Goal: Submit feedback/report problem: Submit feedback/report problem

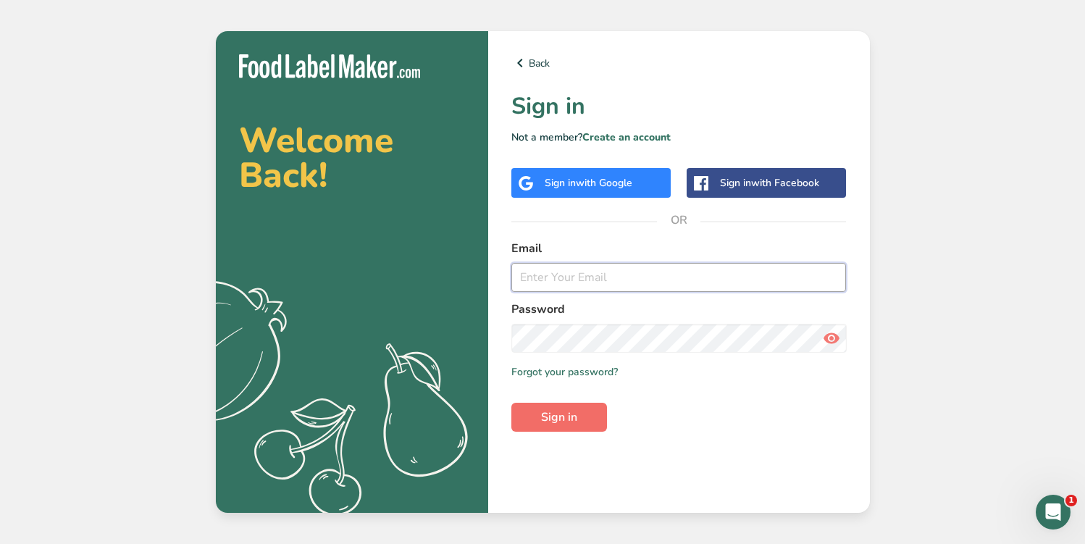
type input "[EMAIL_ADDRESS][DOMAIN_NAME]"
click at [582, 418] on button "Sign in" at bounding box center [559, 417] width 96 height 29
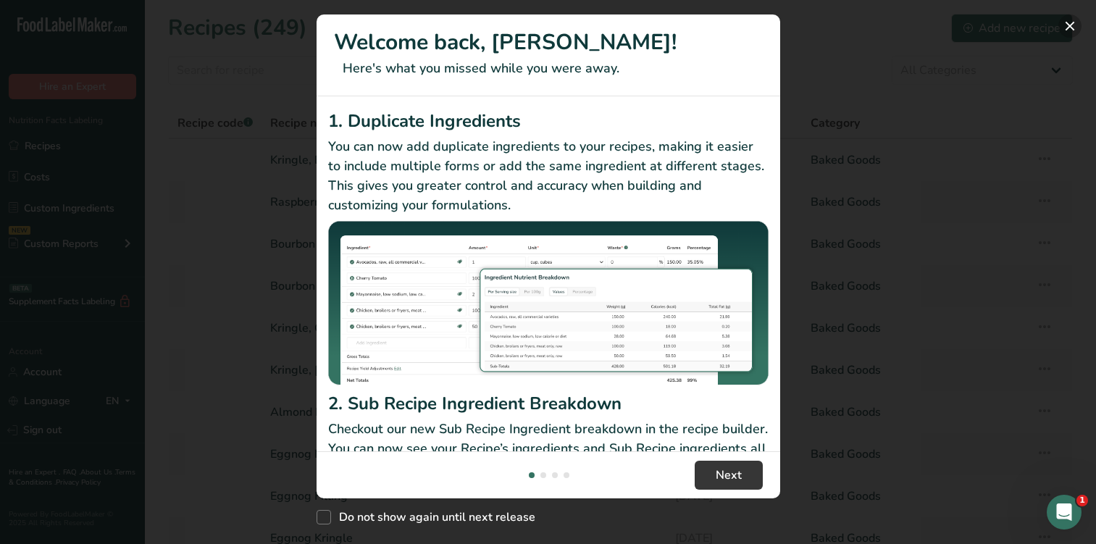
click at [1067, 22] on button "New Features" at bounding box center [1069, 25] width 23 height 23
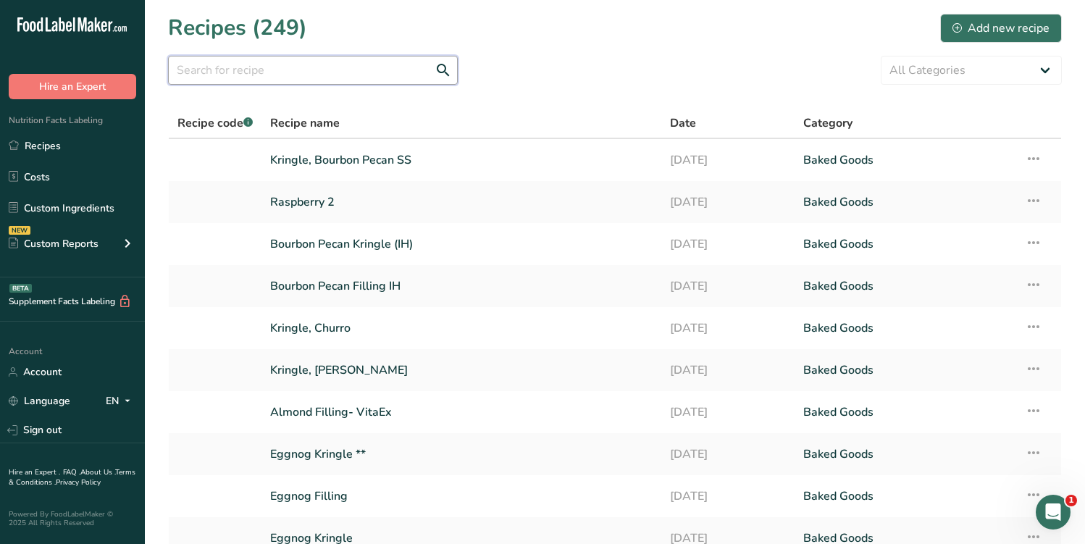
click at [354, 70] on input "text" at bounding box center [313, 70] width 290 height 29
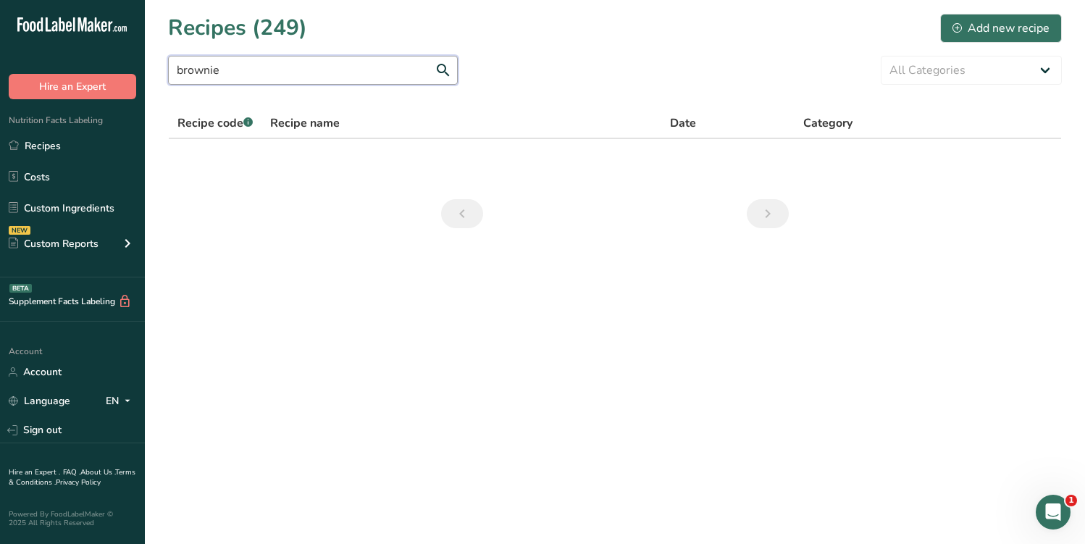
type input "brownie"
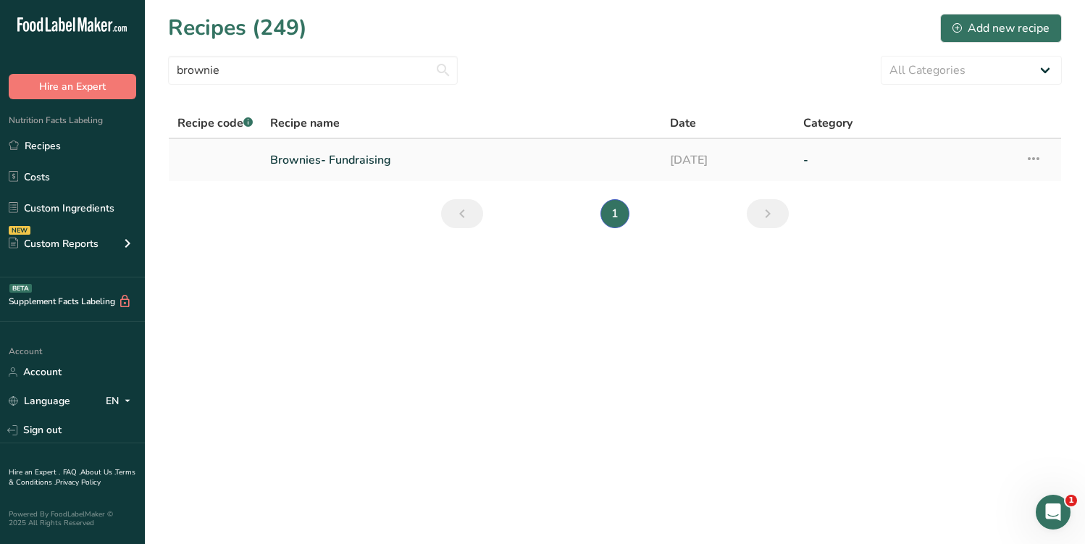
click at [377, 158] on link "Brownies- Fundraising" at bounding box center [461, 160] width 382 height 30
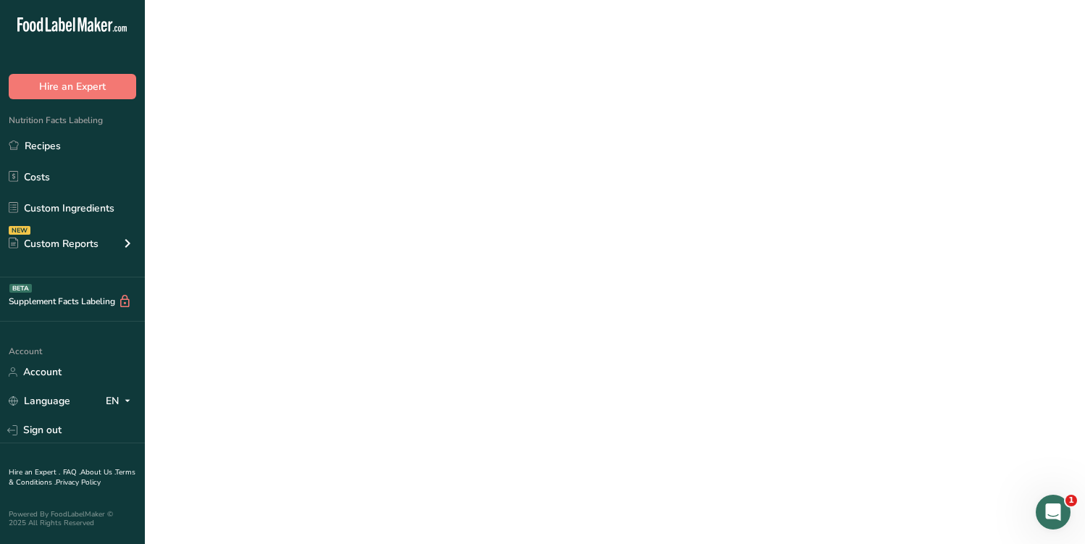
click at [377, 158] on link "Brownies- Fundraising" at bounding box center [461, 160] width 382 height 30
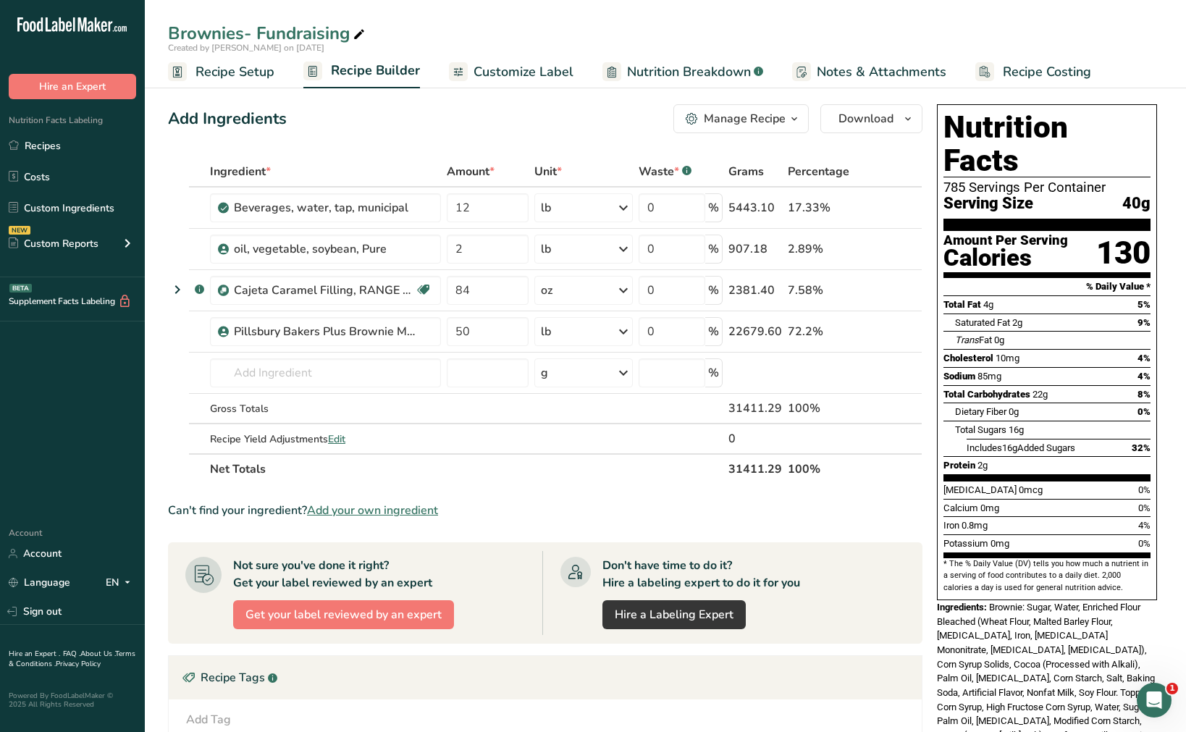
click at [252, 79] on span "Recipe Setup" at bounding box center [235, 72] width 79 height 20
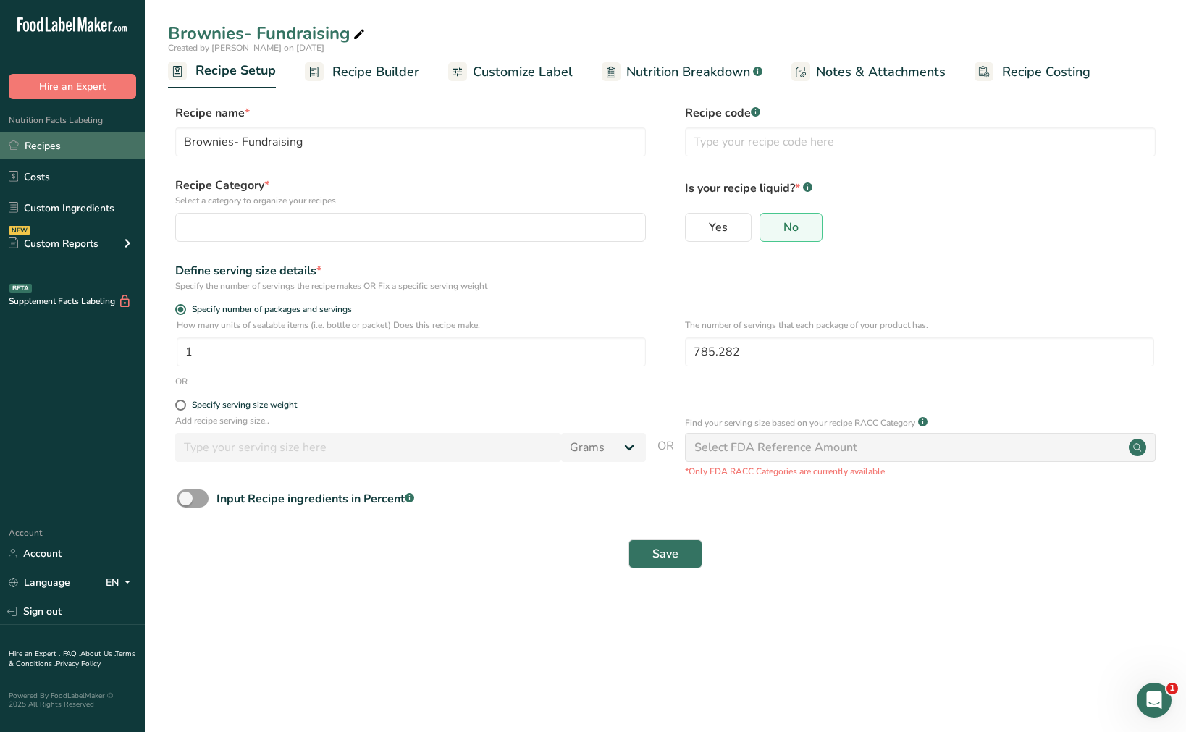
click at [65, 154] on link "Recipes" at bounding box center [72, 146] width 145 height 28
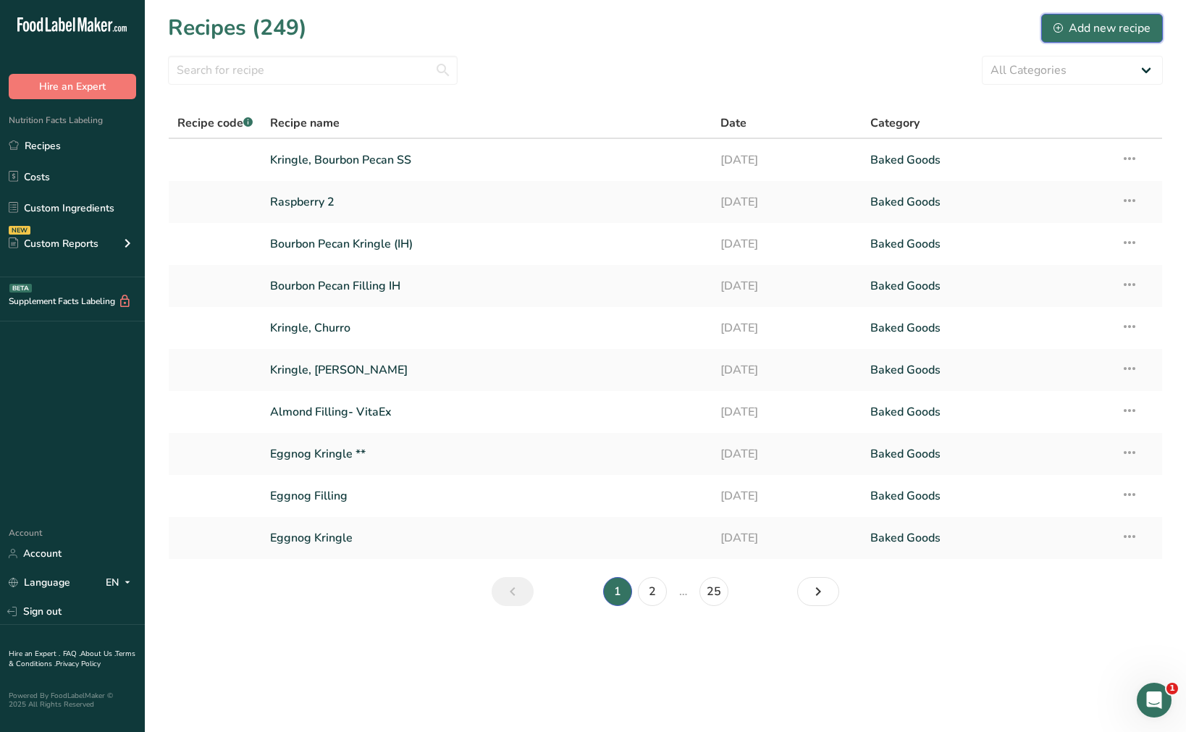
click at [1084, 30] on div "Add new recipe" at bounding box center [1102, 28] width 97 height 17
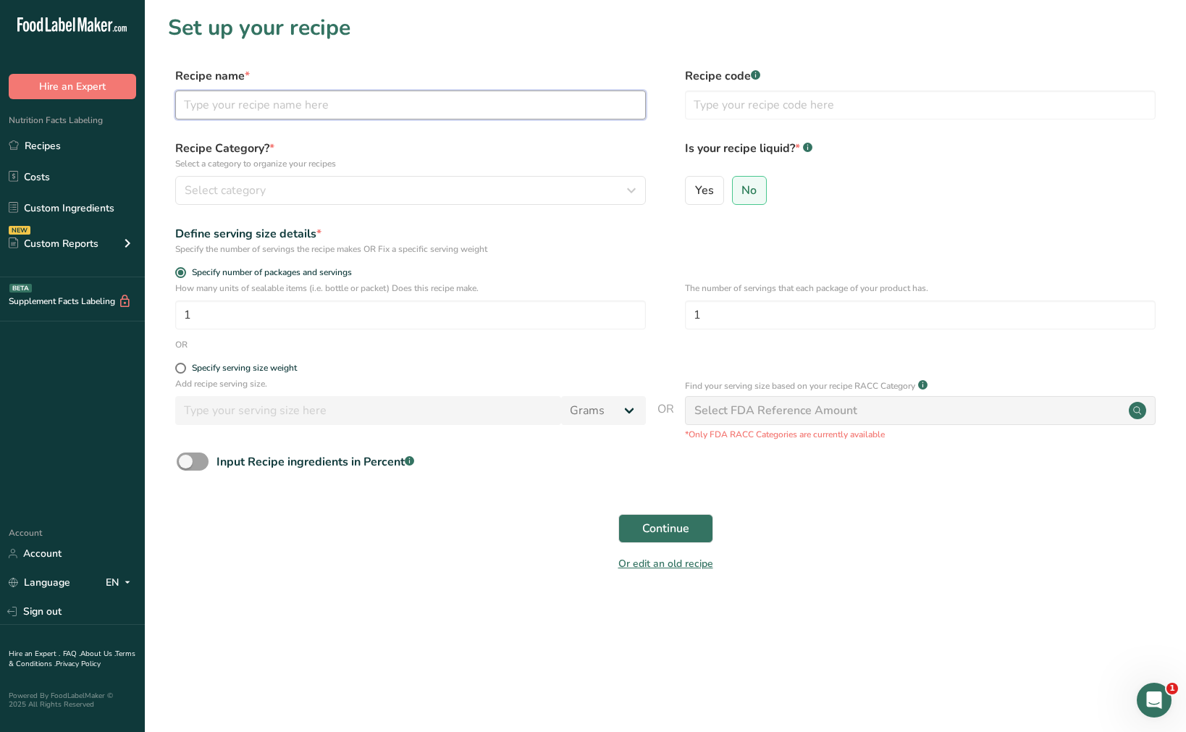
click at [422, 111] on input "text" at bounding box center [410, 105] width 471 height 29
type input "Brownie Filling"
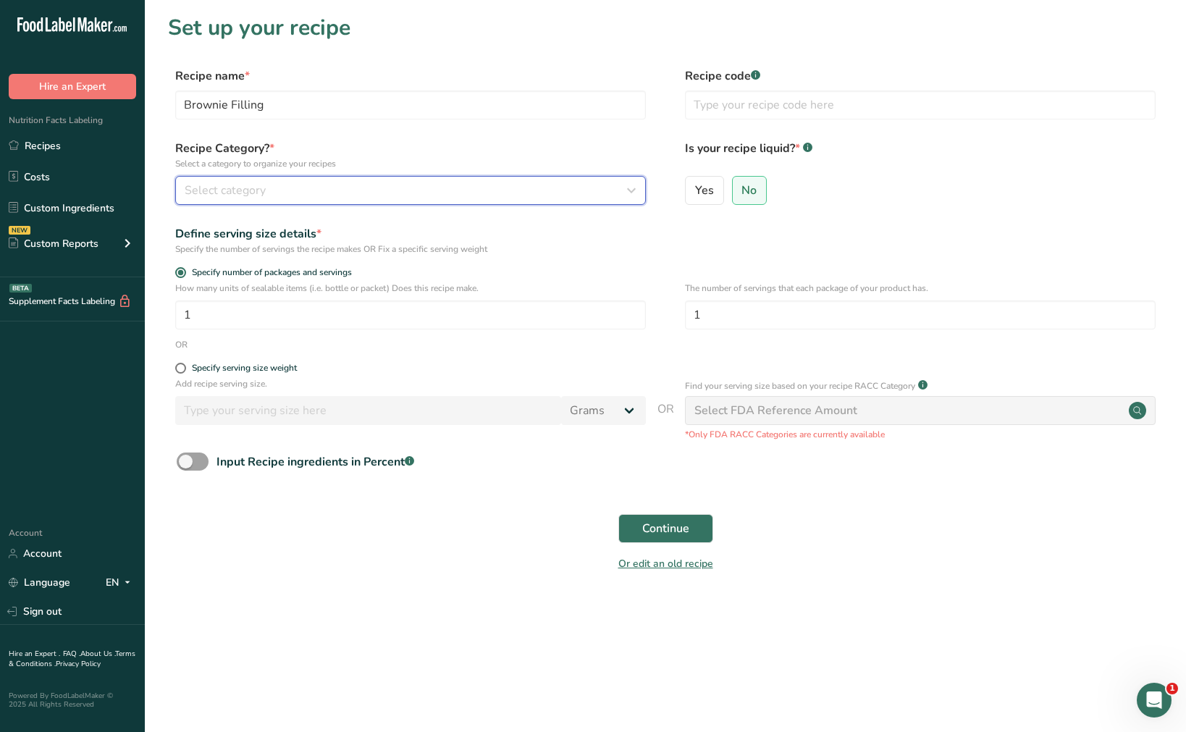
click at [638, 192] on icon "button" at bounding box center [631, 190] width 17 height 26
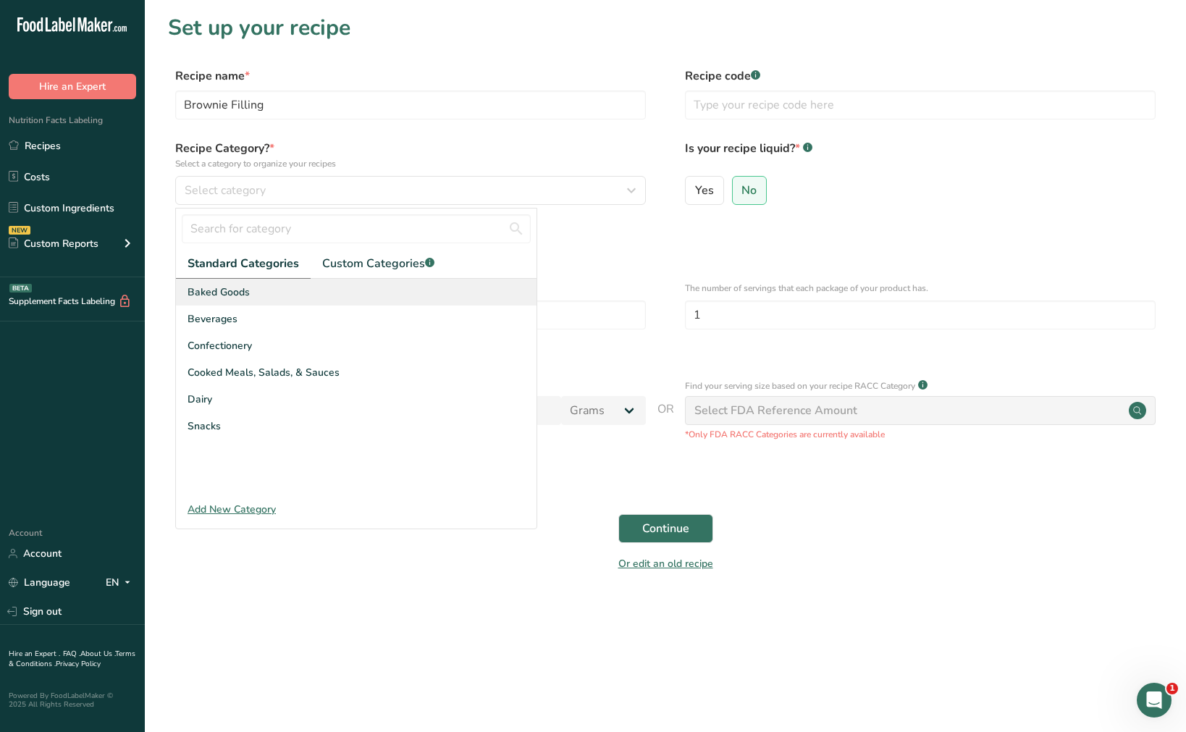
click at [278, 286] on div "Baked Goods" at bounding box center [356, 292] width 361 height 27
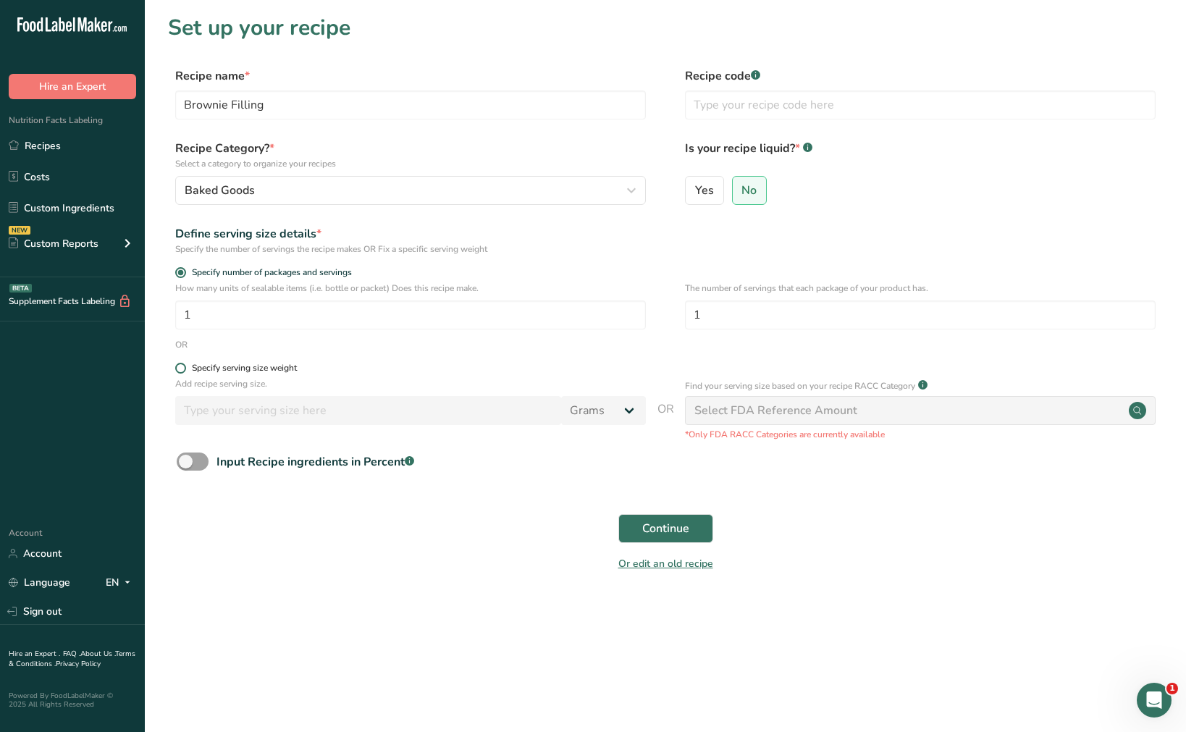
click at [181, 366] on span at bounding box center [180, 368] width 11 height 11
click at [181, 366] on input "Specify serving size weight" at bounding box center [179, 368] width 9 height 9
radio input "true"
radio input "false"
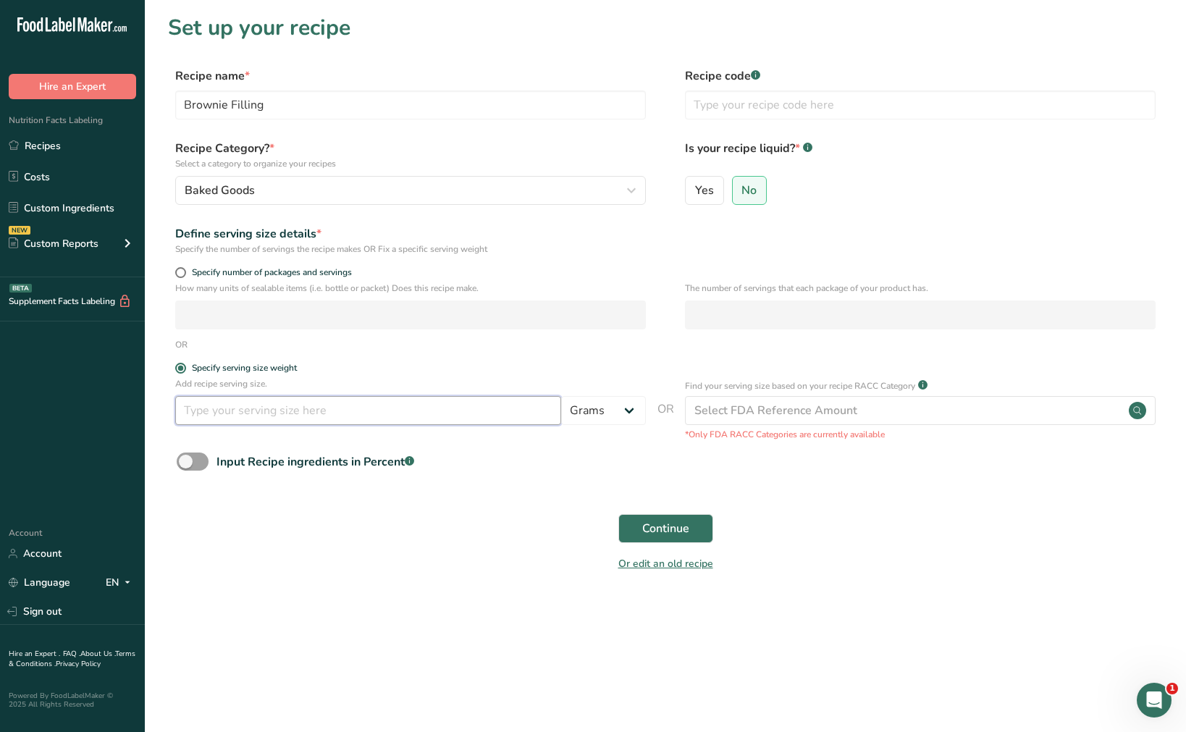
click at [344, 423] on input "number" at bounding box center [368, 410] width 386 height 29
type input "12"
click at [638, 411] on select "Grams kg mg mcg lb oz l mL fl oz tbsp tsp cup qt gallon" at bounding box center [603, 410] width 85 height 29
select select "5"
click at [561, 396] on select "Grams kg mg mcg lb oz l mL fl oz tbsp tsp cup qt gallon" at bounding box center [603, 410] width 85 height 29
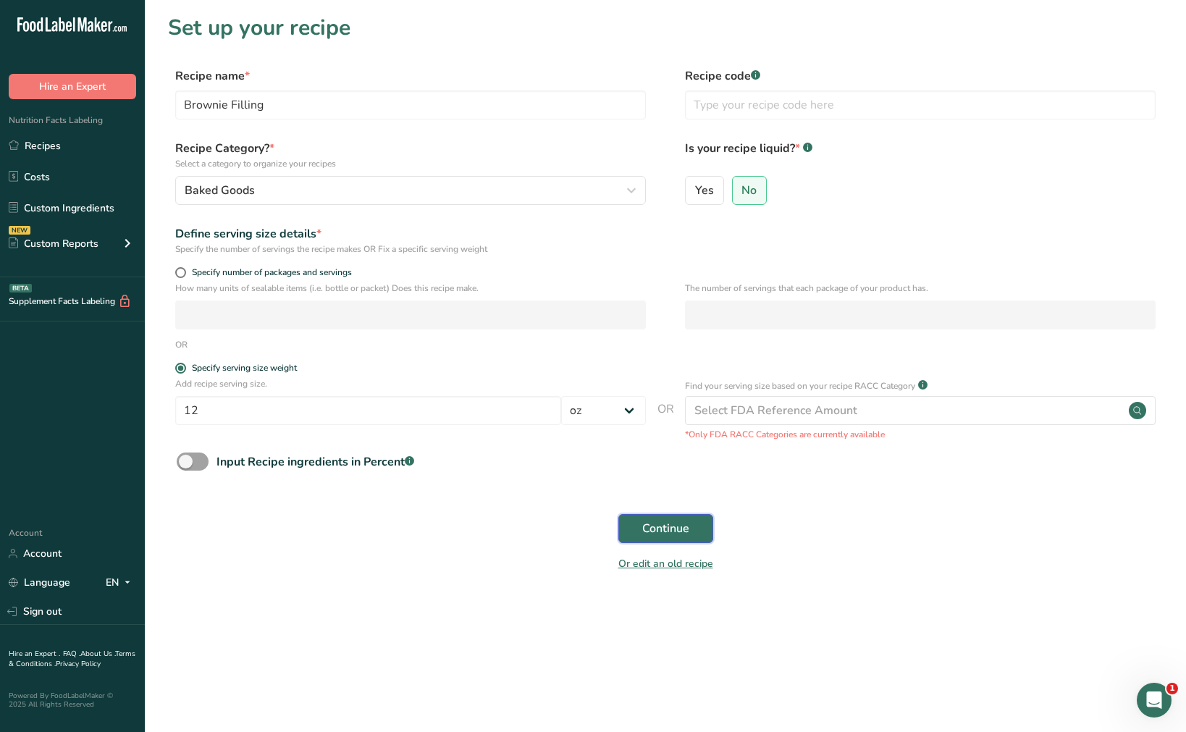
click at [665, 526] on span "Continue" at bounding box center [665, 528] width 47 height 17
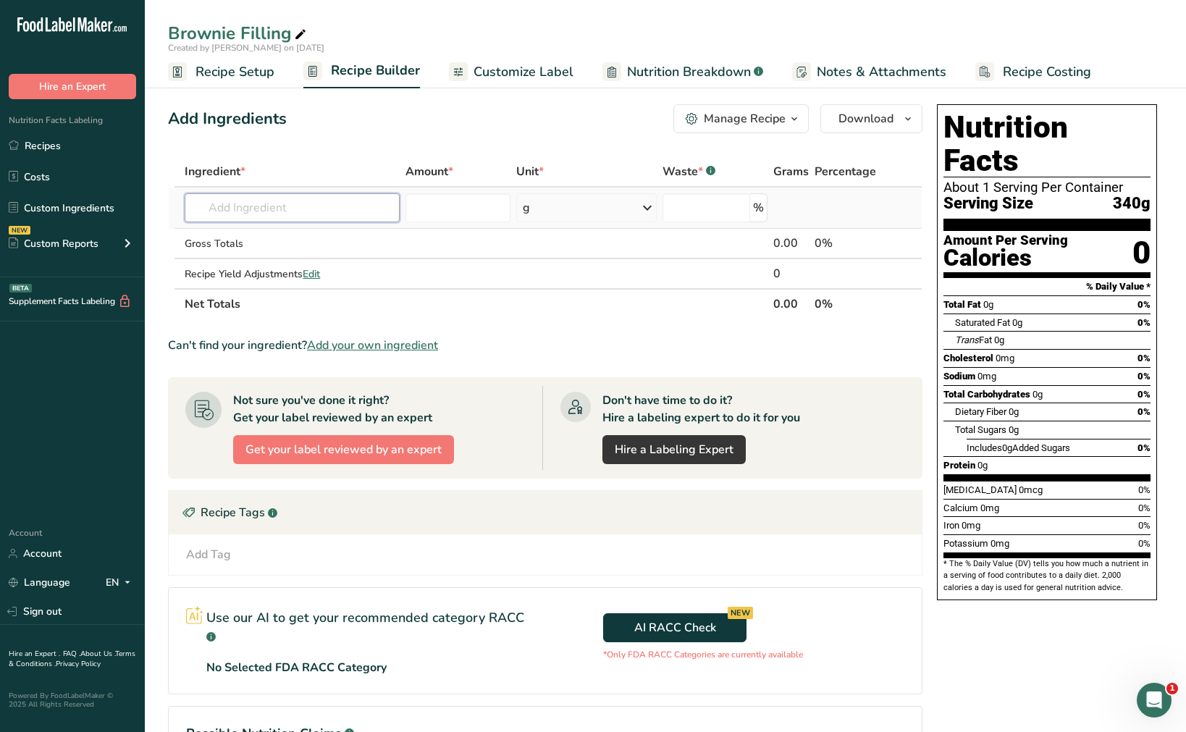
click at [236, 200] on input "text" at bounding box center [292, 207] width 215 height 29
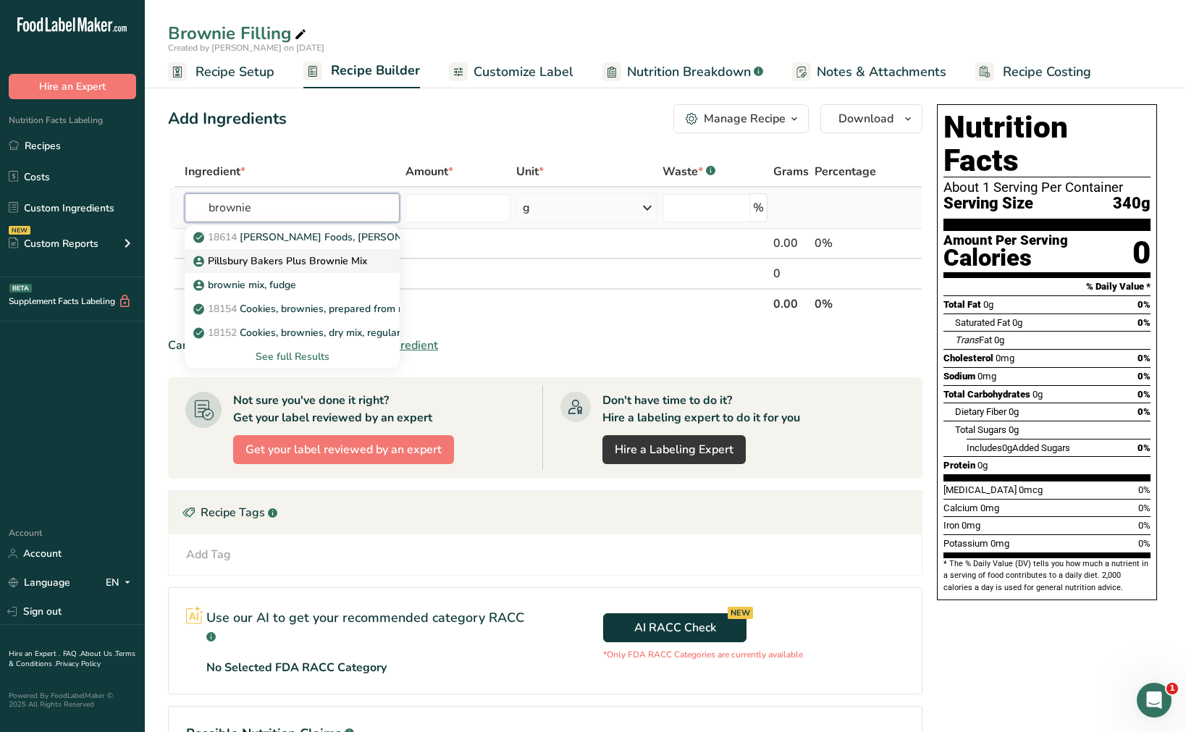
type input "brownie"
click at [310, 262] on p "Pillsbury Bakers Plus Brownie Mix" at bounding box center [281, 260] width 171 height 15
type input "Pillsbury Bakers Plus Brownie Mix"
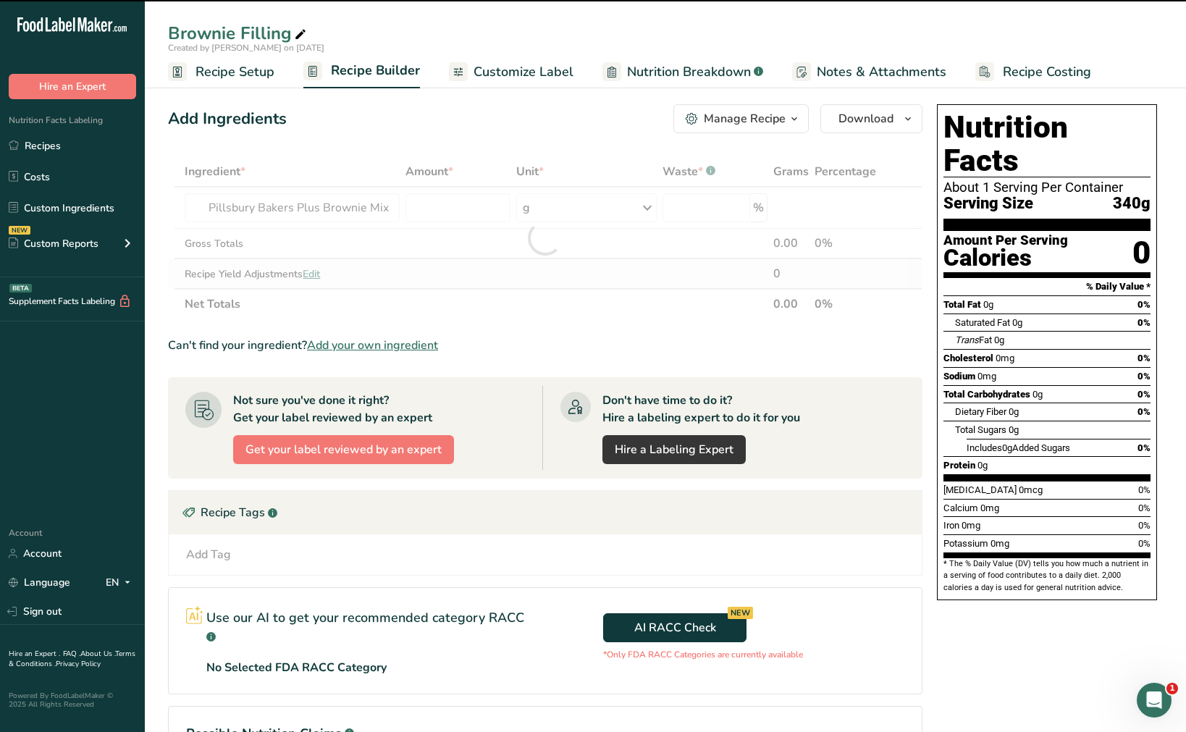
type input "0"
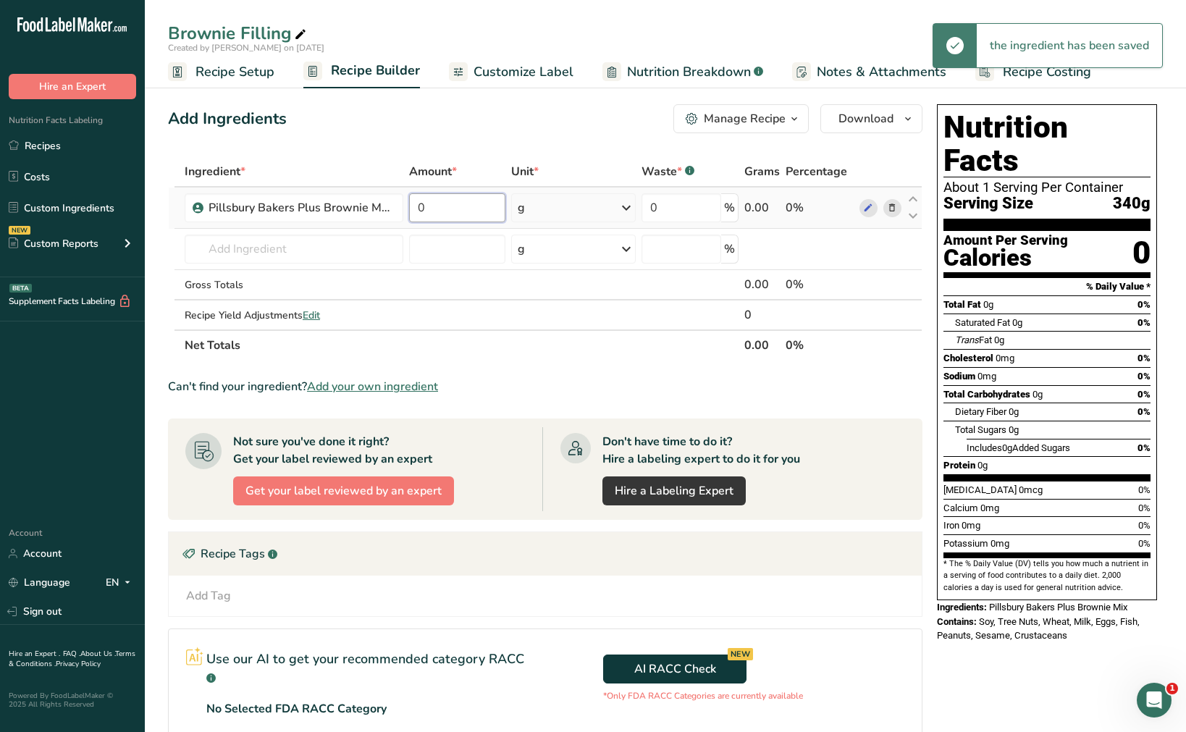
click at [463, 206] on input "0" at bounding box center [457, 207] width 96 height 29
type input "50"
click at [525, 204] on div "Ingredient * Amount * Unit * Waste * .a-a{fill:#347362;}.b-a{fill:#fff;} Grams …" at bounding box center [545, 258] width 755 height 204
click at [623, 206] on icon at bounding box center [626, 208] width 17 height 26
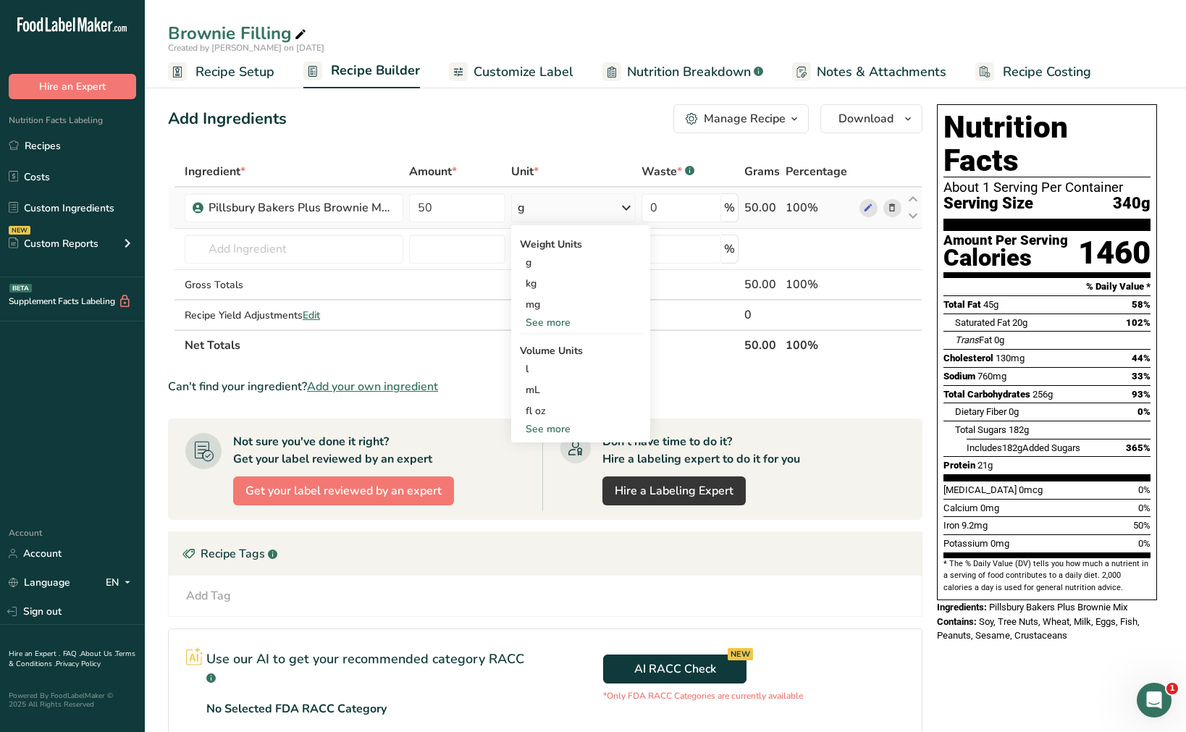
click at [568, 319] on div "See more" at bounding box center [581, 322] width 122 height 15
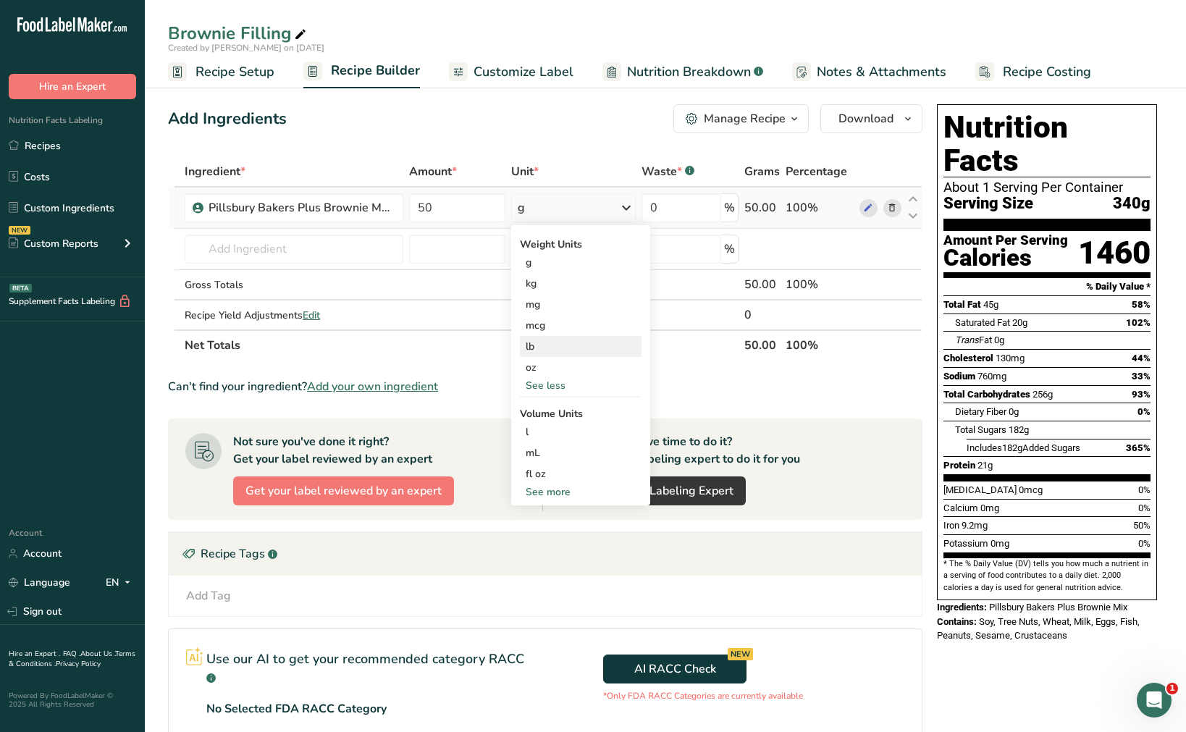
click at [556, 346] on div "lb" at bounding box center [581, 346] width 122 height 21
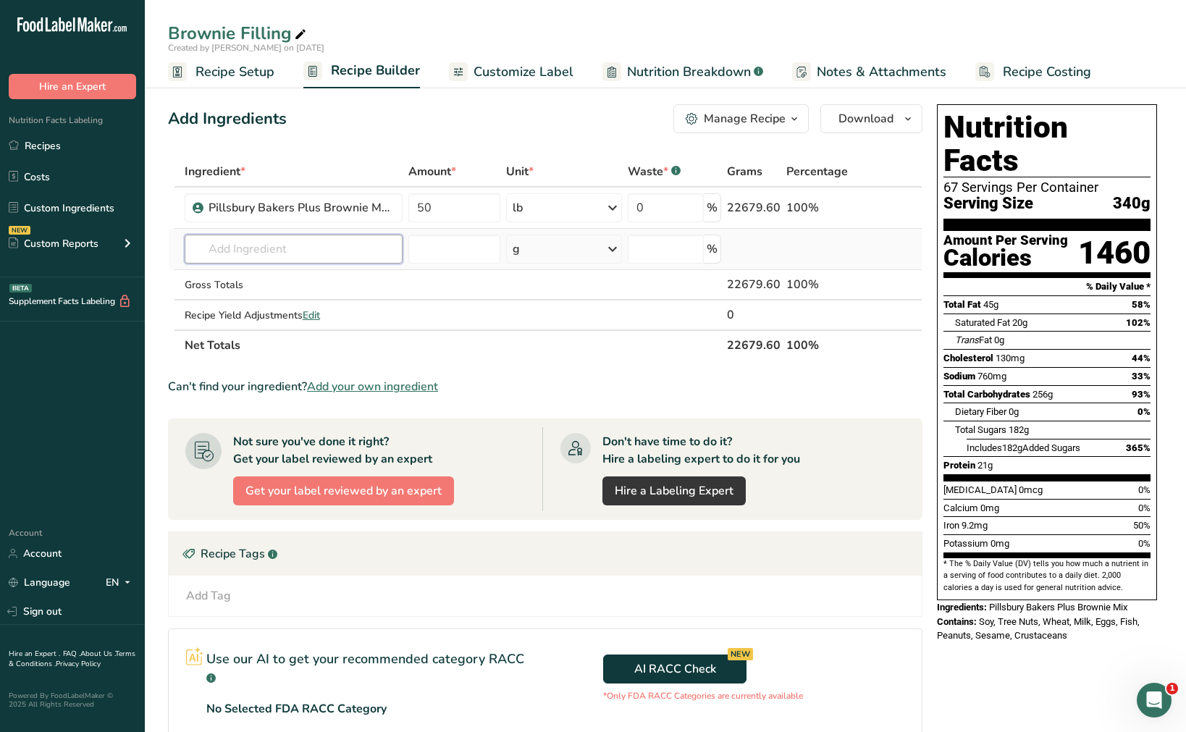
click at [290, 245] on input "text" at bounding box center [294, 249] width 219 height 29
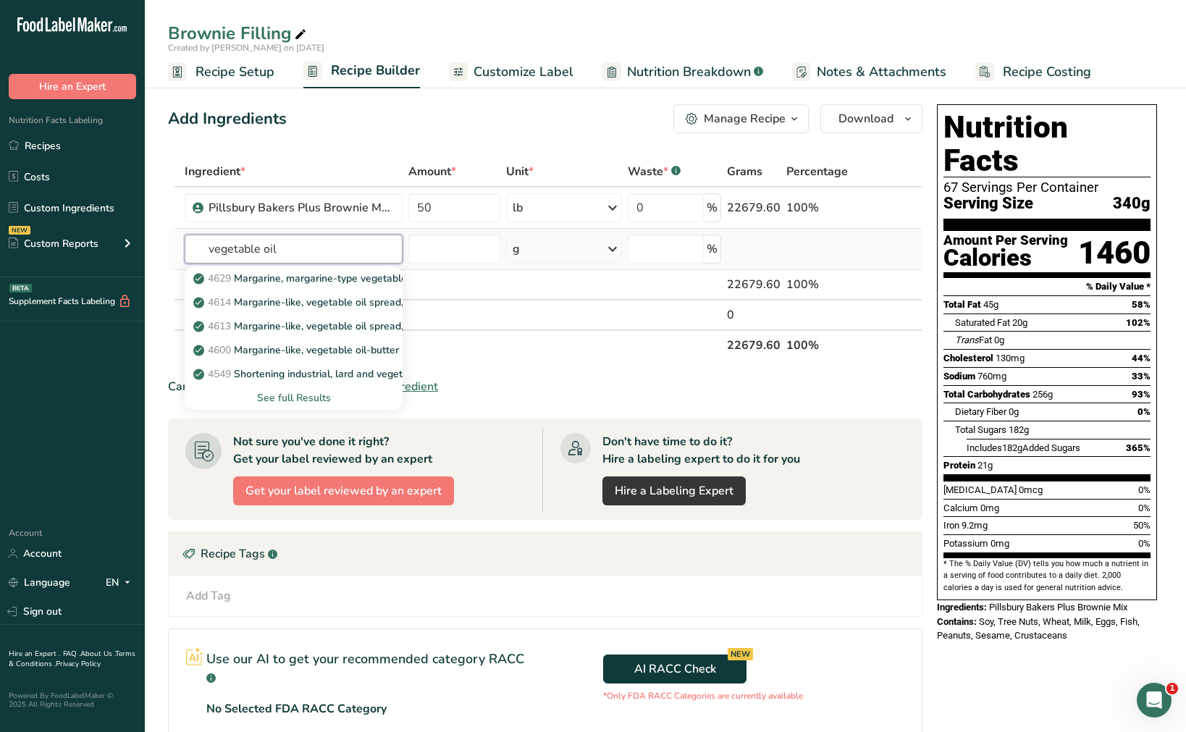
type input "vegetable oil"
click at [285, 395] on div "See full Results" at bounding box center [294, 397] width 196 height 15
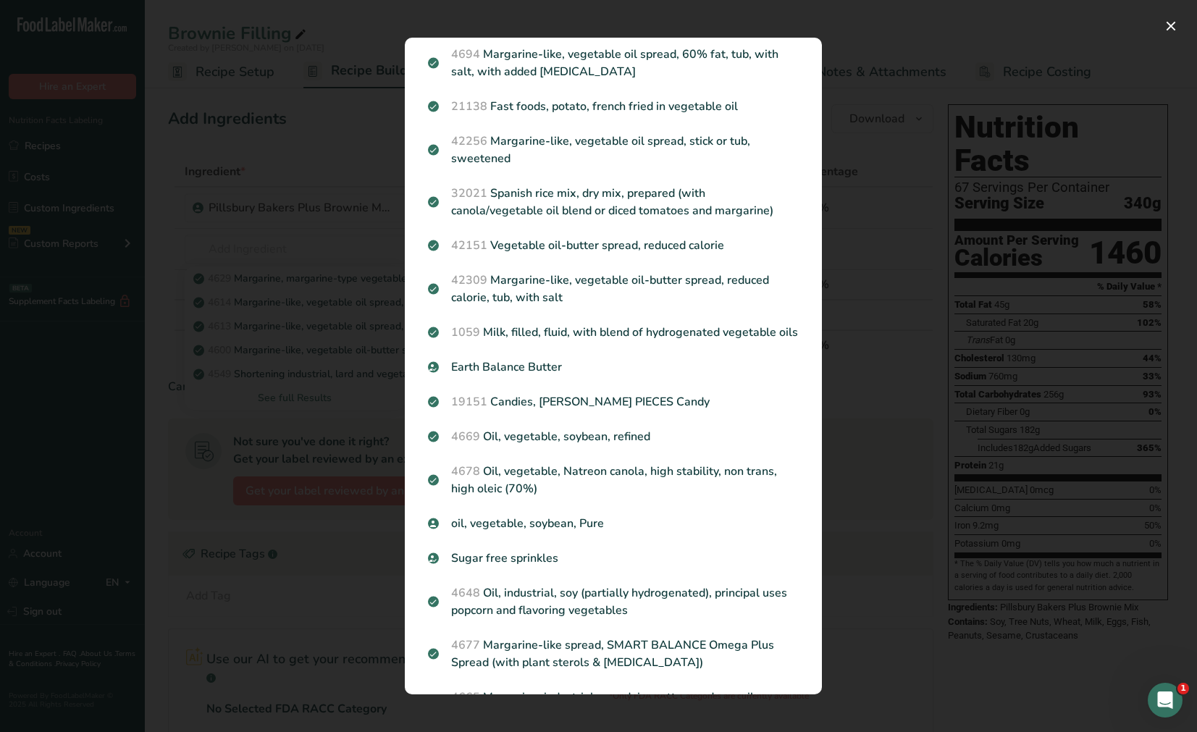
scroll to position [916, 0]
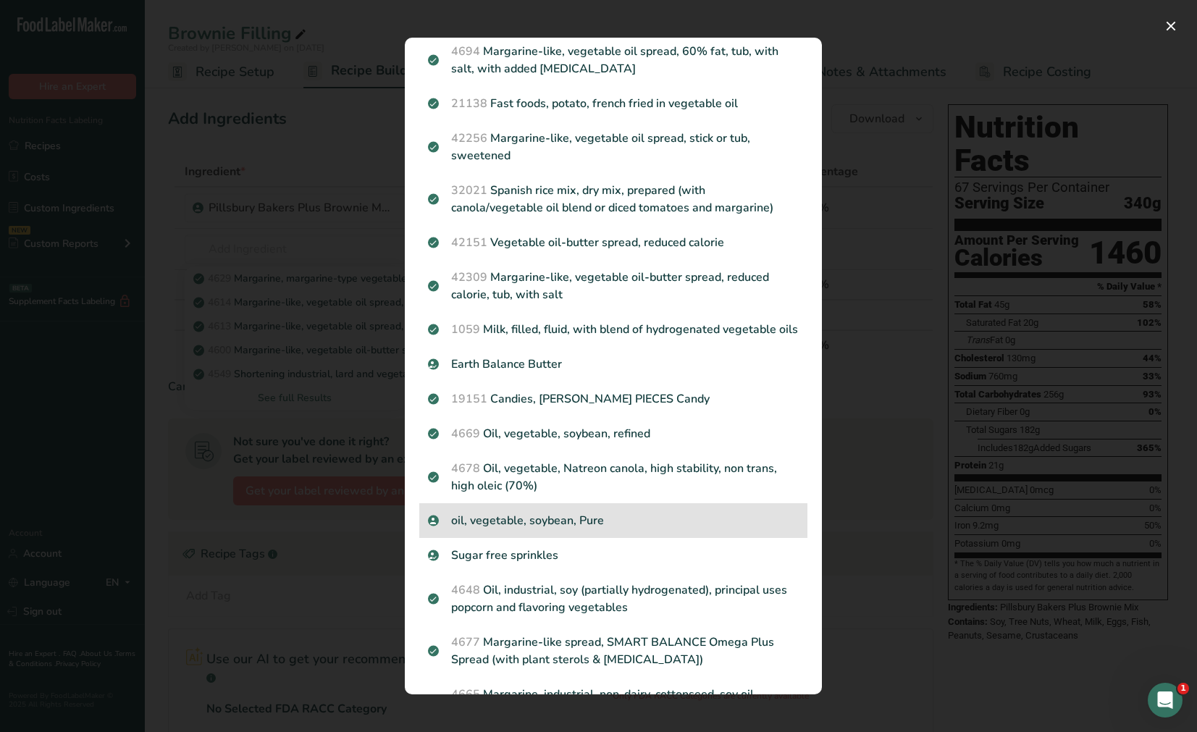
click at [598, 529] on p "oil, vegetable, soybean, Pure" at bounding box center [613, 520] width 371 height 17
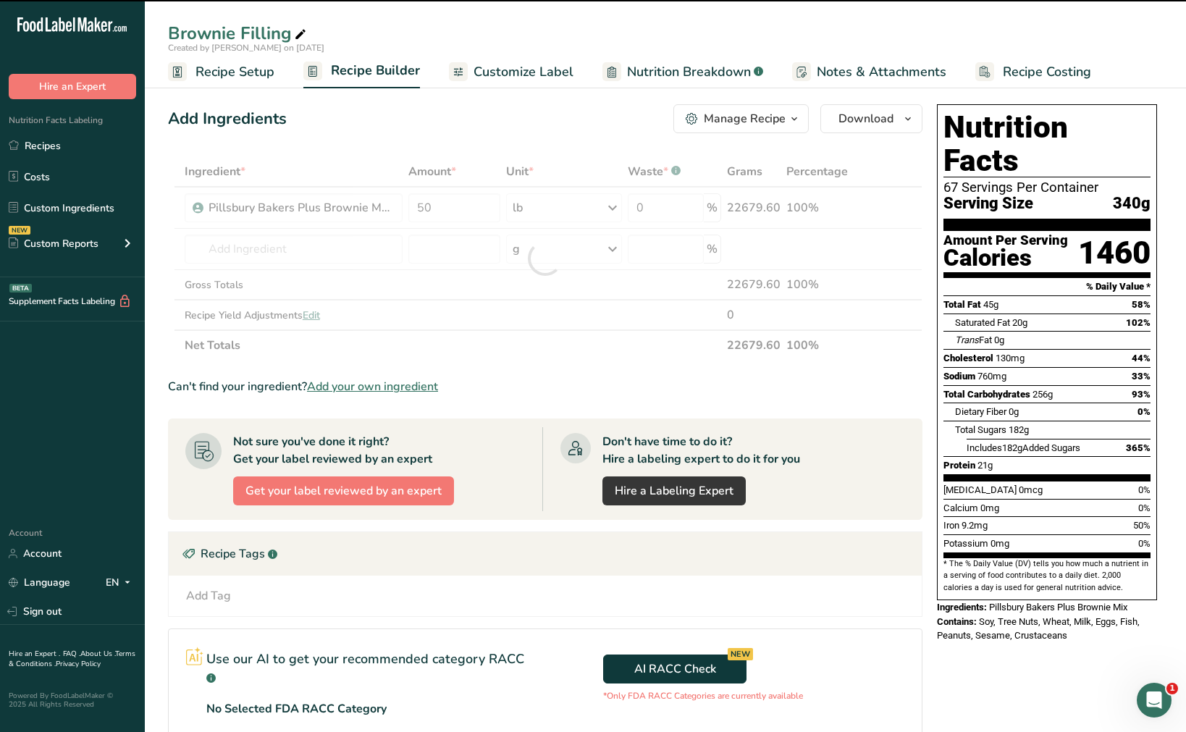
type input "0"
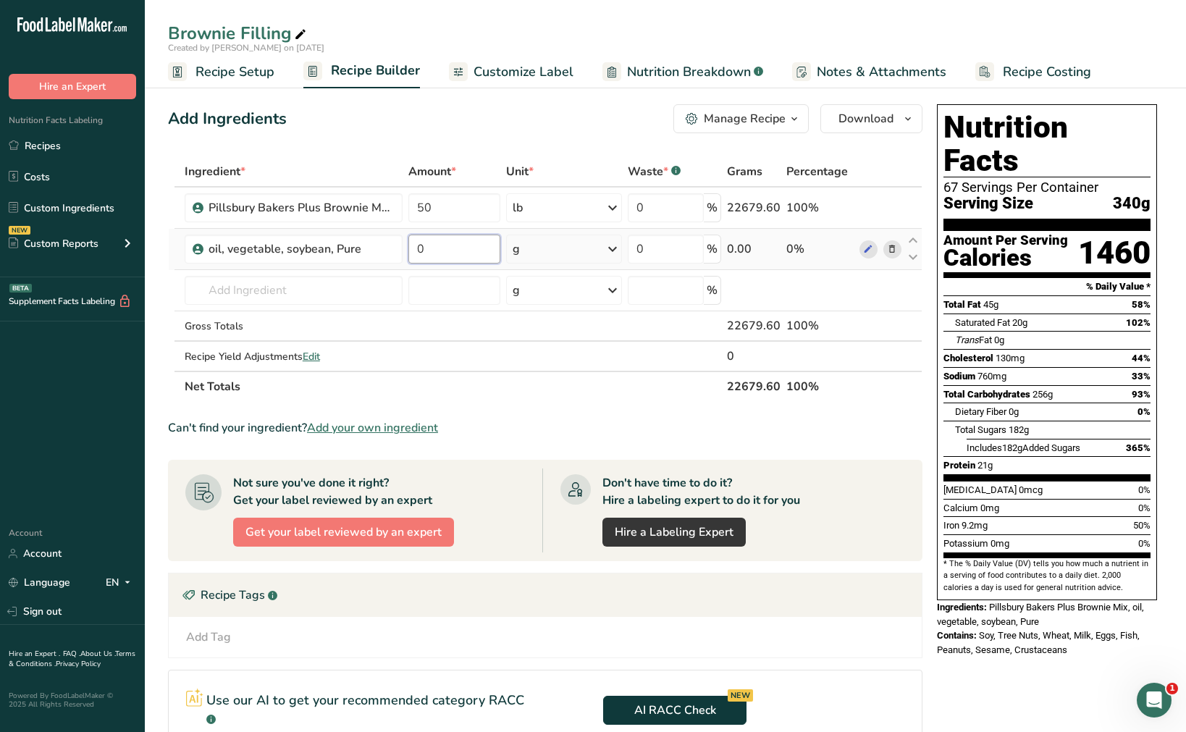
click at [470, 246] on input "0" at bounding box center [454, 249] width 92 height 29
type input "4"
click at [619, 252] on div "Ingredient * Amount * Unit * Waste * .a-a{fill:#347362;}.b-a{fill:#fff;} Grams …" at bounding box center [545, 279] width 755 height 246
click at [615, 246] on icon at bounding box center [612, 249] width 17 height 26
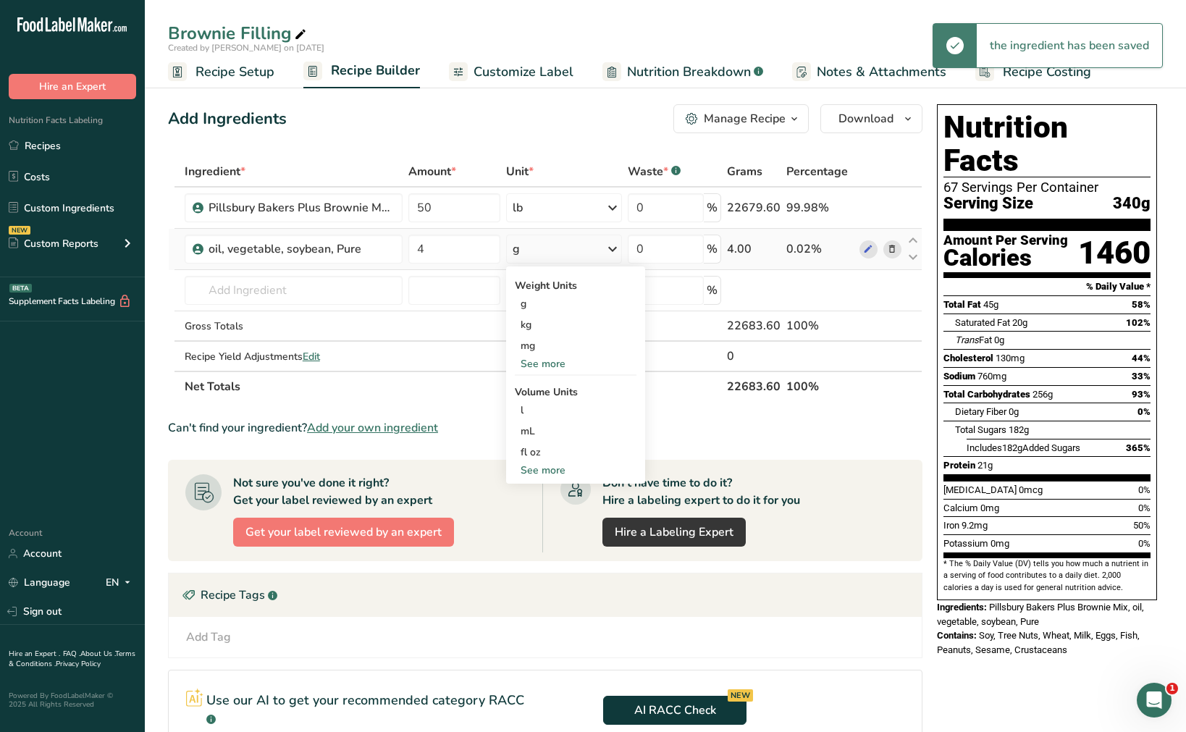
click at [540, 360] on div "See more" at bounding box center [576, 363] width 122 height 15
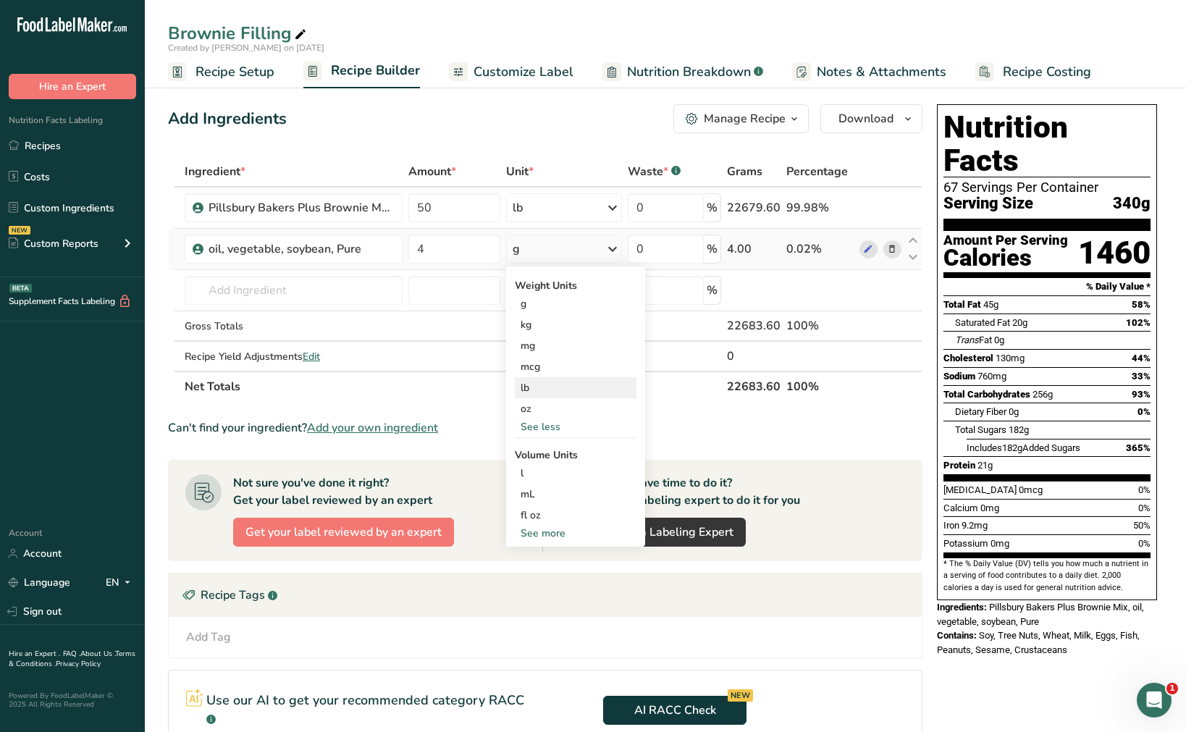
click at [539, 390] on div "lb" at bounding box center [576, 387] width 122 height 21
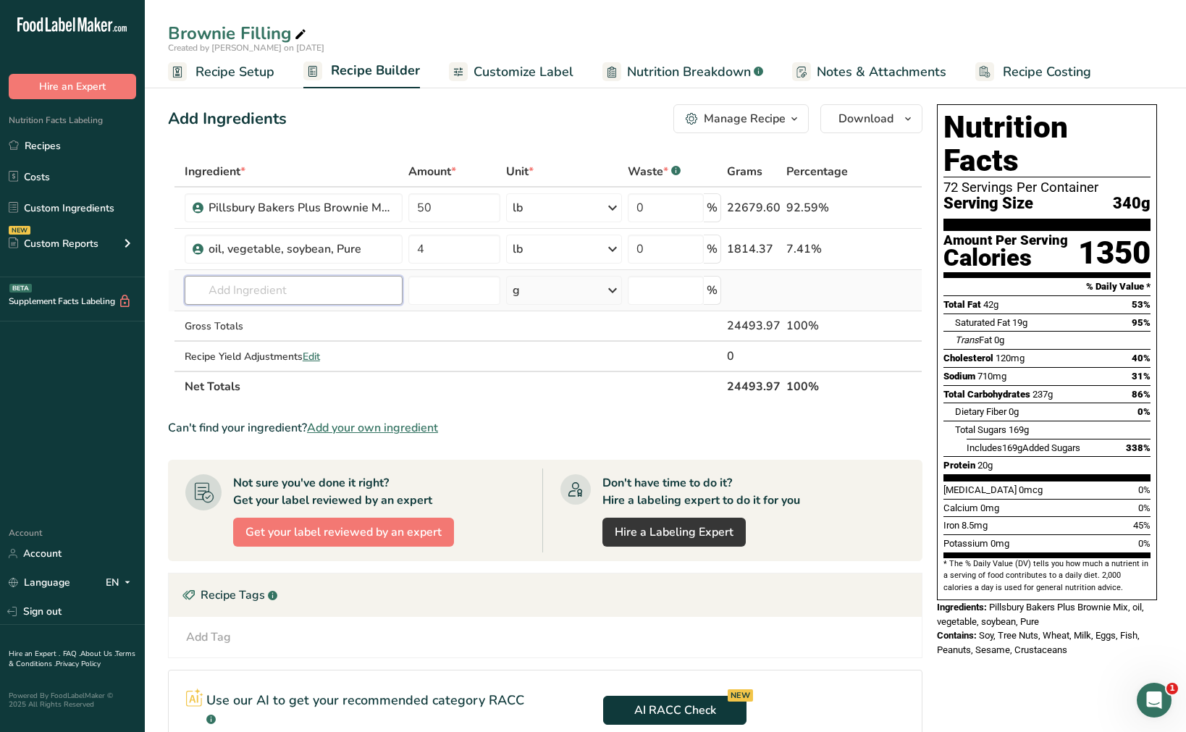
click at [303, 295] on input "text" at bounding box center [294, 290] width 219 height 29
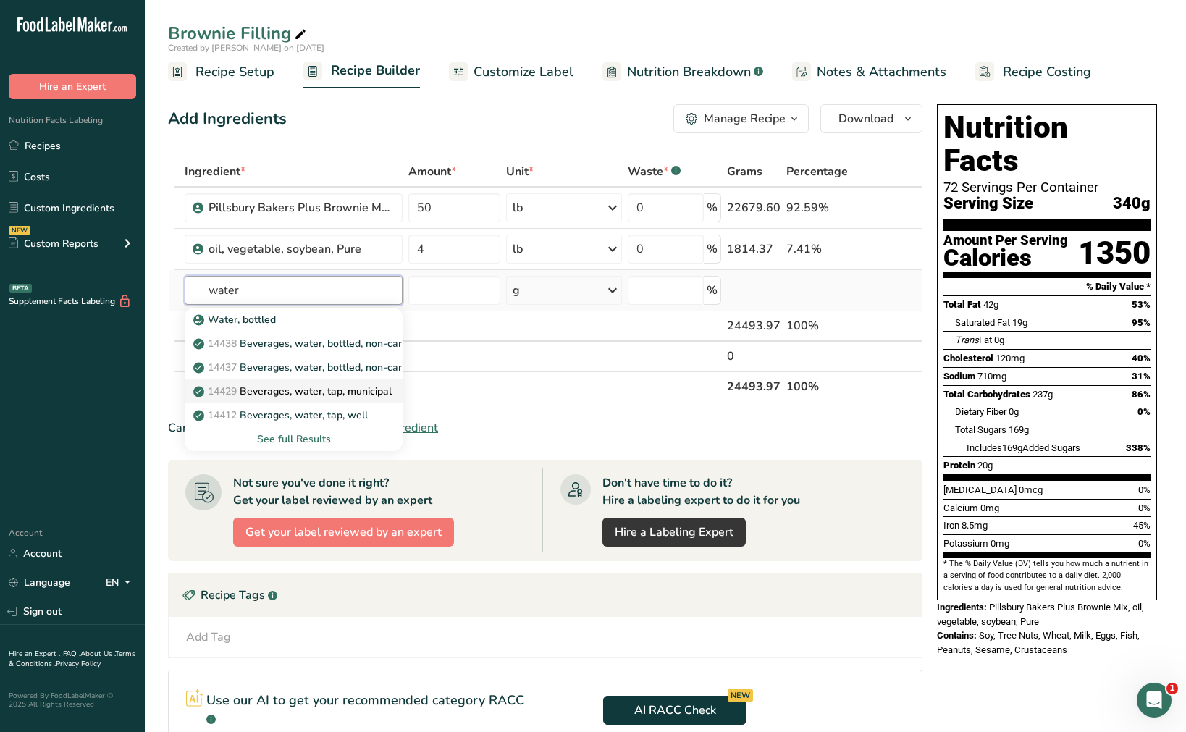
type input "water"
click at [333, 396] on p "14429 Beverages, water, tap, municipal" at bounding box center [294, 391] width 196 height 15
type input "Beverages, water, tap, municipal"
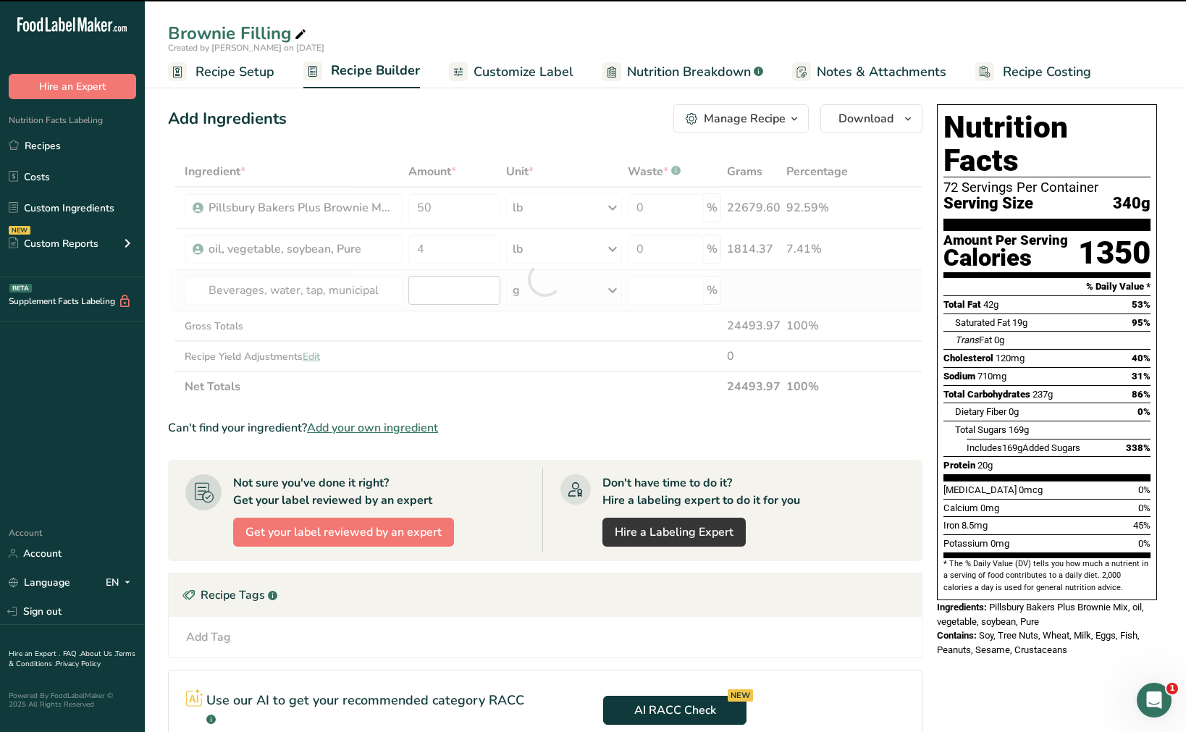
type input "0"
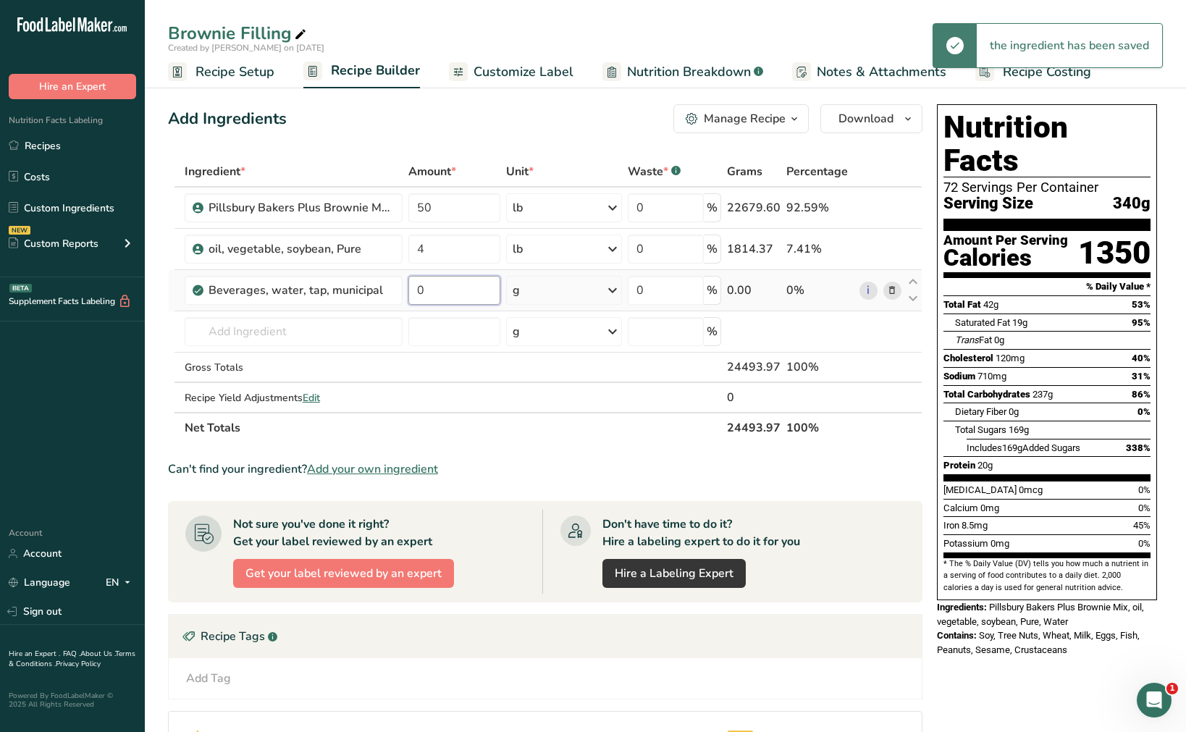
click at [453, 293] on input "0" at bounding box center [454, 290] width 92 height 29
type input "12"
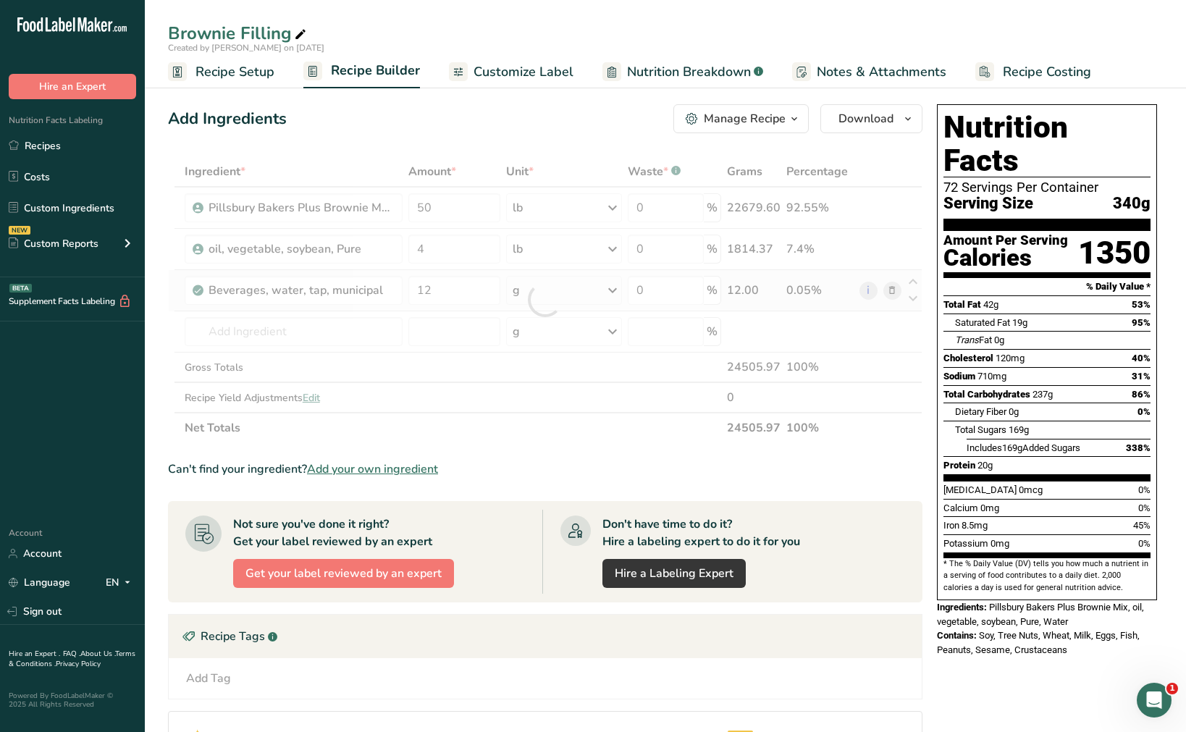
click at [585, 285] on div "Ingredient * Amount * Unit * Waste * .a-a{fill:#347362;}.b-a{fill:#fff;} Grams …" at bounding box center [545, 299] width 755 height 287
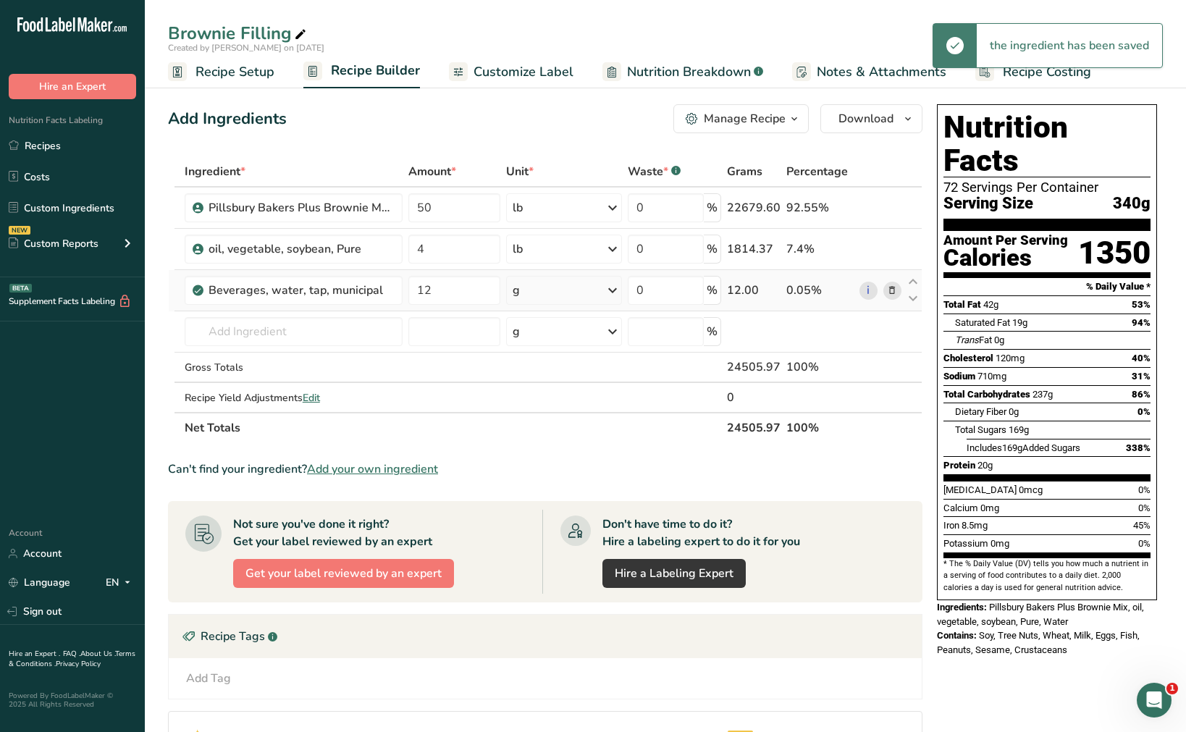
click at [619, 290] on icon at bounding box center [612, 290] width 17 height 26
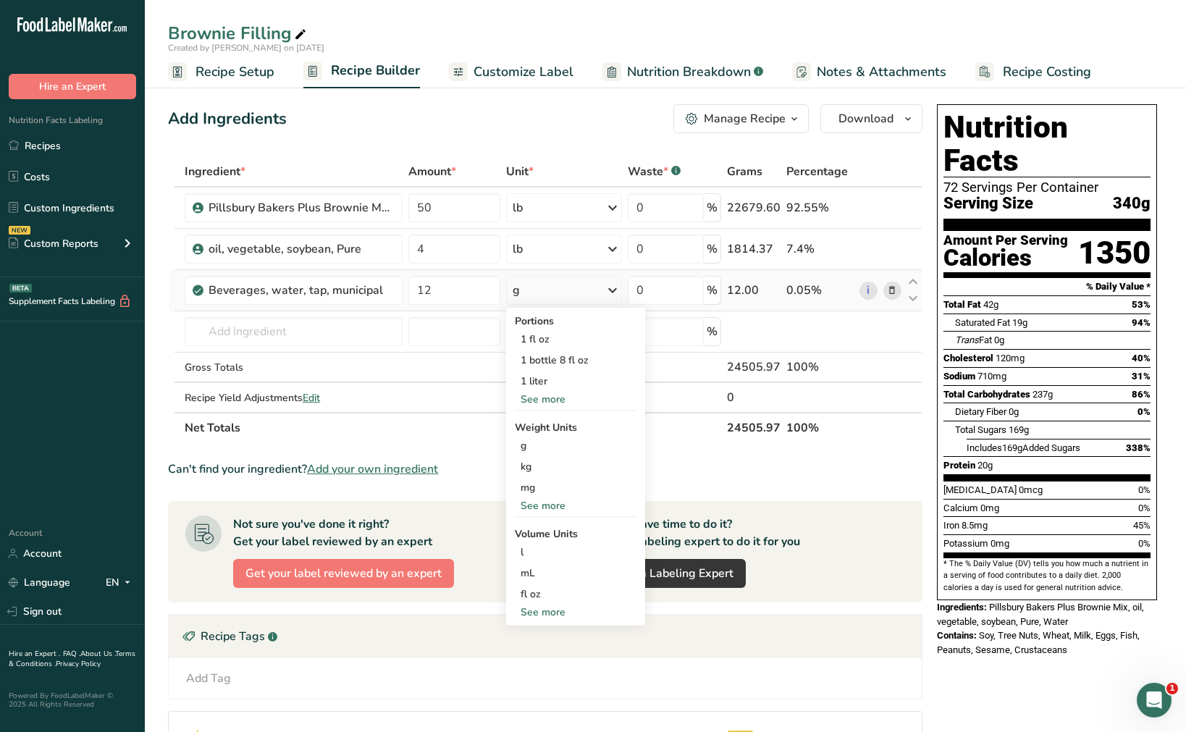
click at [563, 504] on div "See more" at bounding box center [576, 505] width 122 height 15
click at [550, 523] on div "lb" at bounding box center [576, 529] width 122 height 21
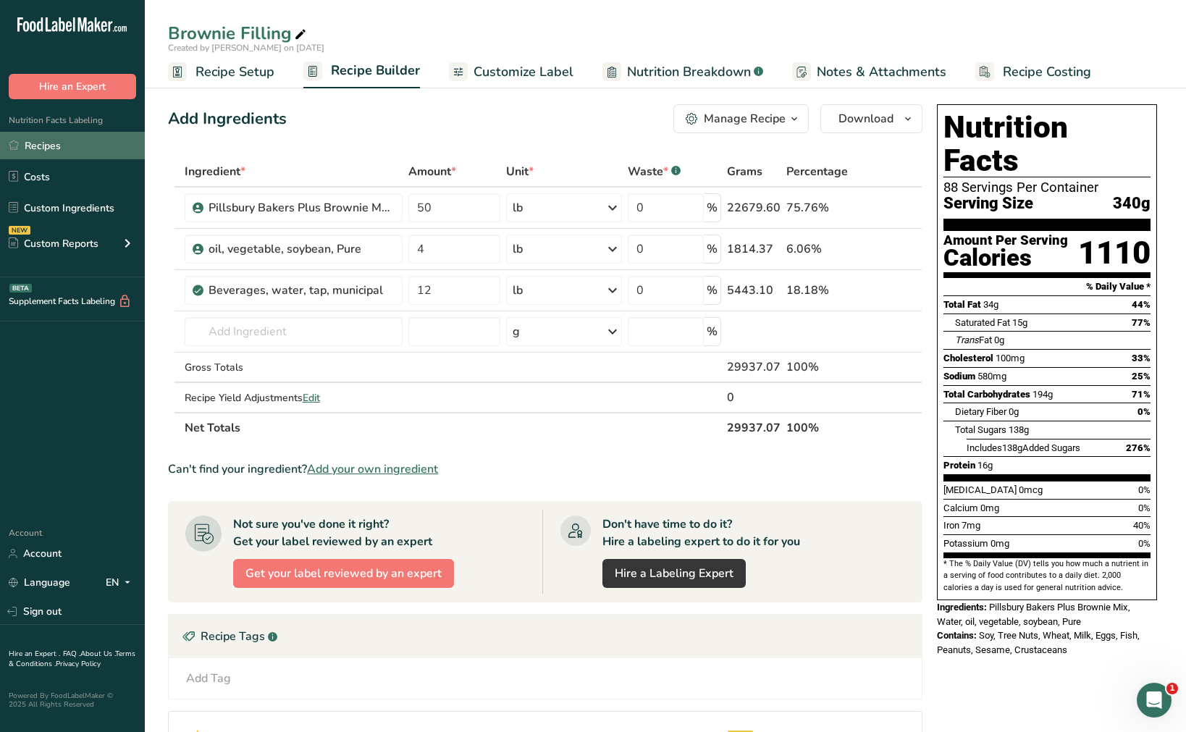
click at [64, 153] on link "Recipes" at bounding box center [72, 146] width 145 height 28
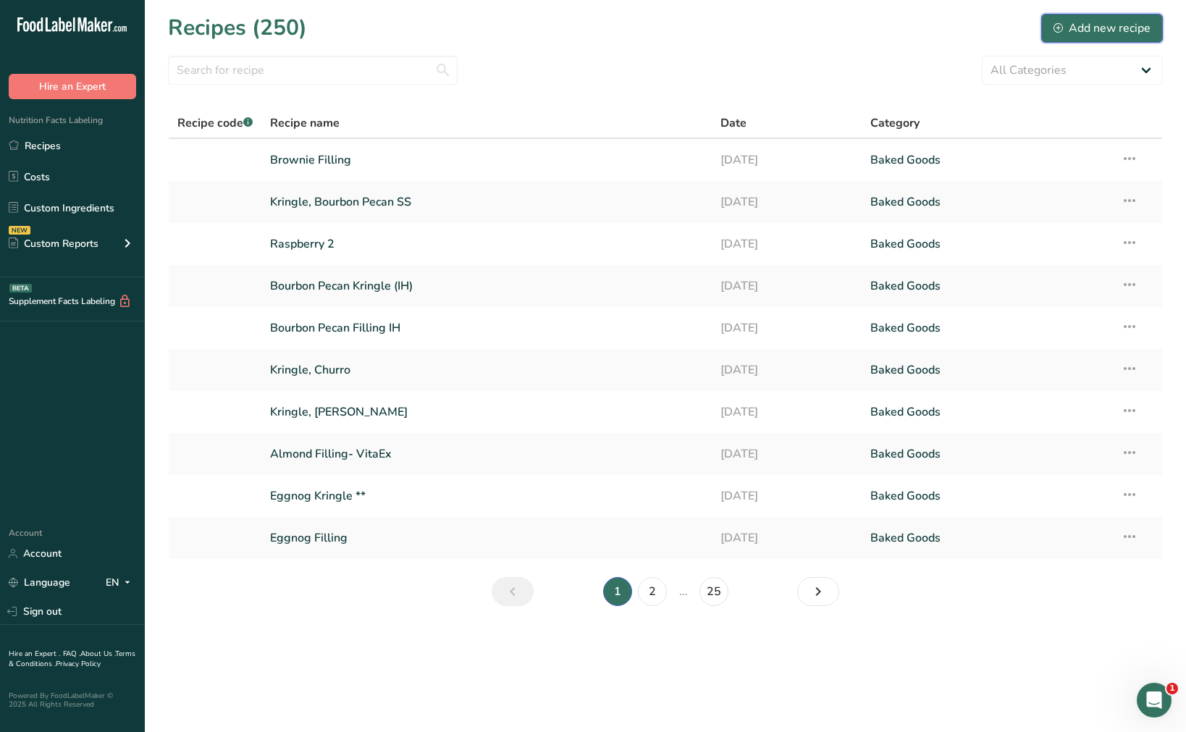
click at [1084, 23] on div "Add new recipe" at bounding box center [1102, 28] width 97 height 17
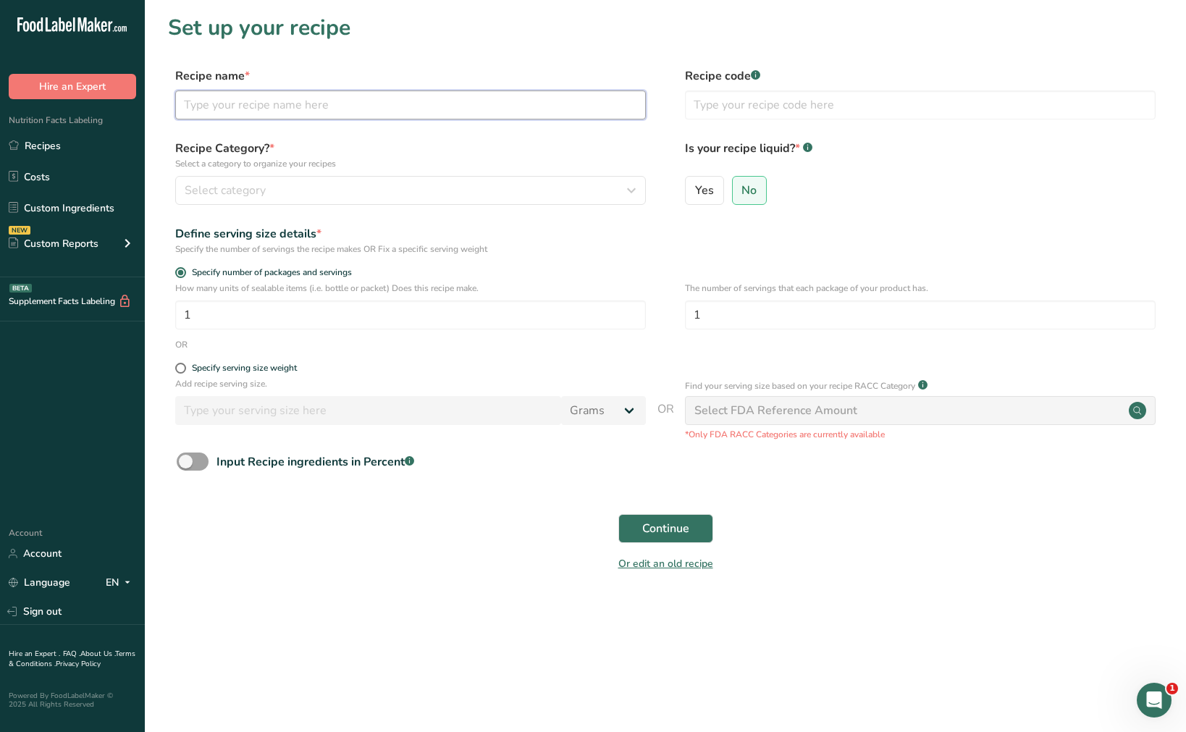
click at [301, 108] on input "text" at bounding box center [410, 105] width 471 height 29
type input "Kringle, Peppermint Brownie"
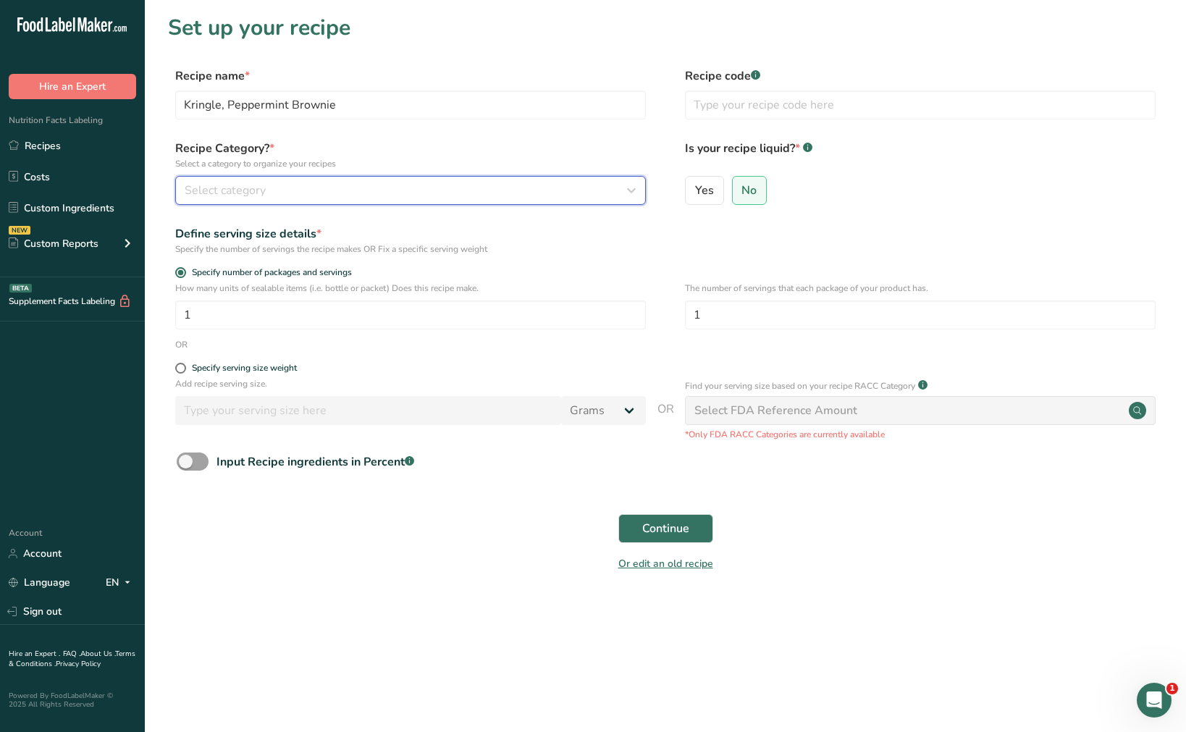
click at [305, 182] on div "Select category" at bounding box center [406, 190] width 443 height 17
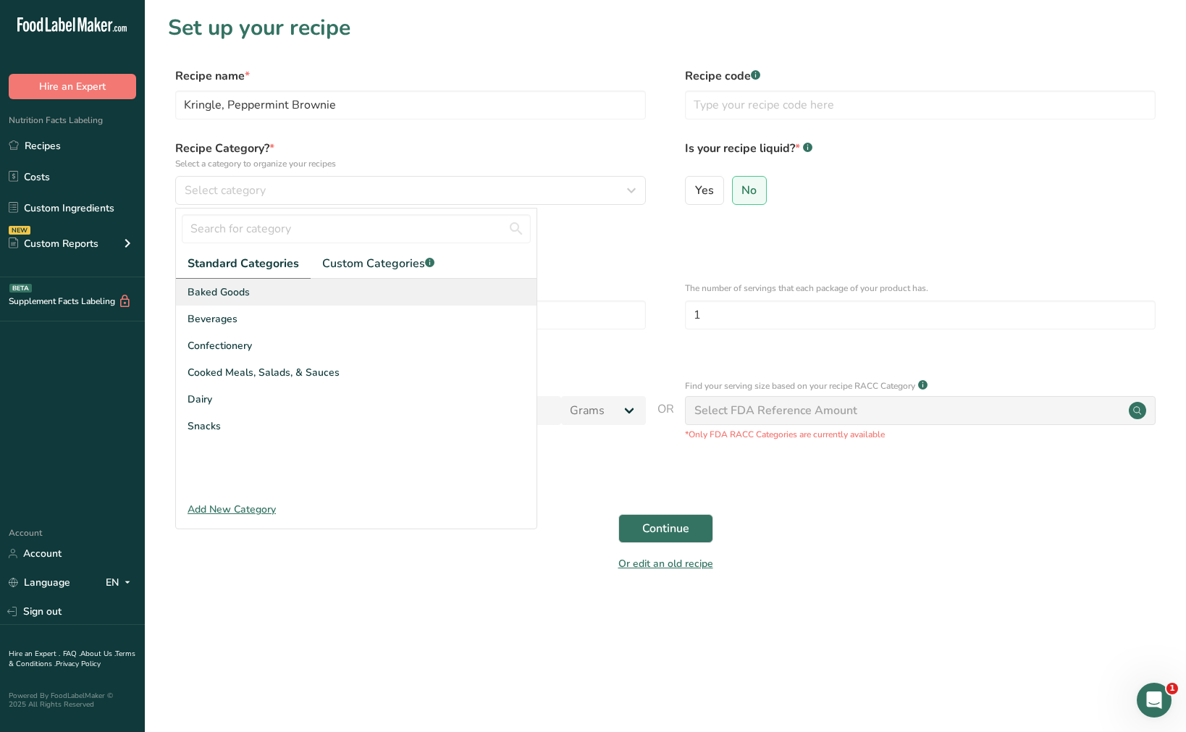
click at [245, 289] on span "Baked Goods" at bounding box center [219, 292] width 62 height 15
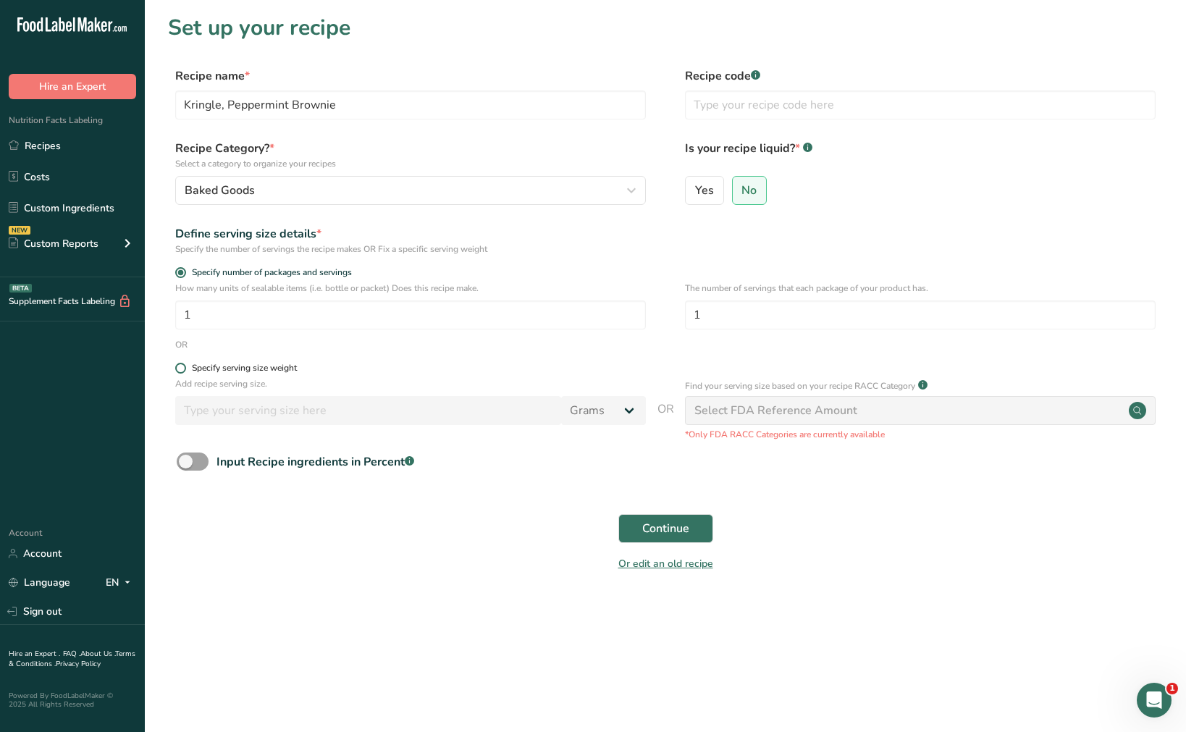
click at [180, 368] on span at bounding box center [180, 368] width 11 height 11
click at [180, 368] on input "Specify serving size weight" at bounding box center [179, 368] width 9 height 9
radio input "true"
radio input "false"
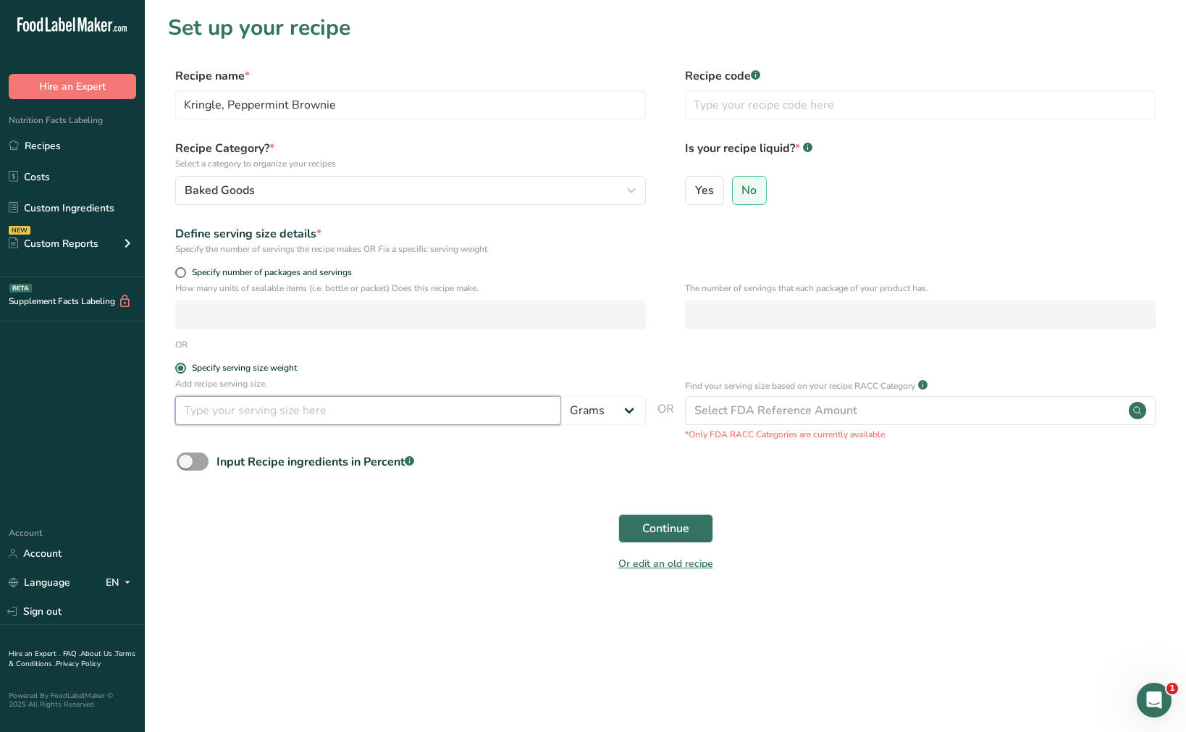
click at [296, 416] on input "number" at bounding box center [368, 410] width 386 height 29
click at [236, 408] on input "number" at bounding box center [368, 410] width 386 height 29
type input "56"
click at [687, 532] on span "Continue" at bounding box center [665, 528] width 47 height 17
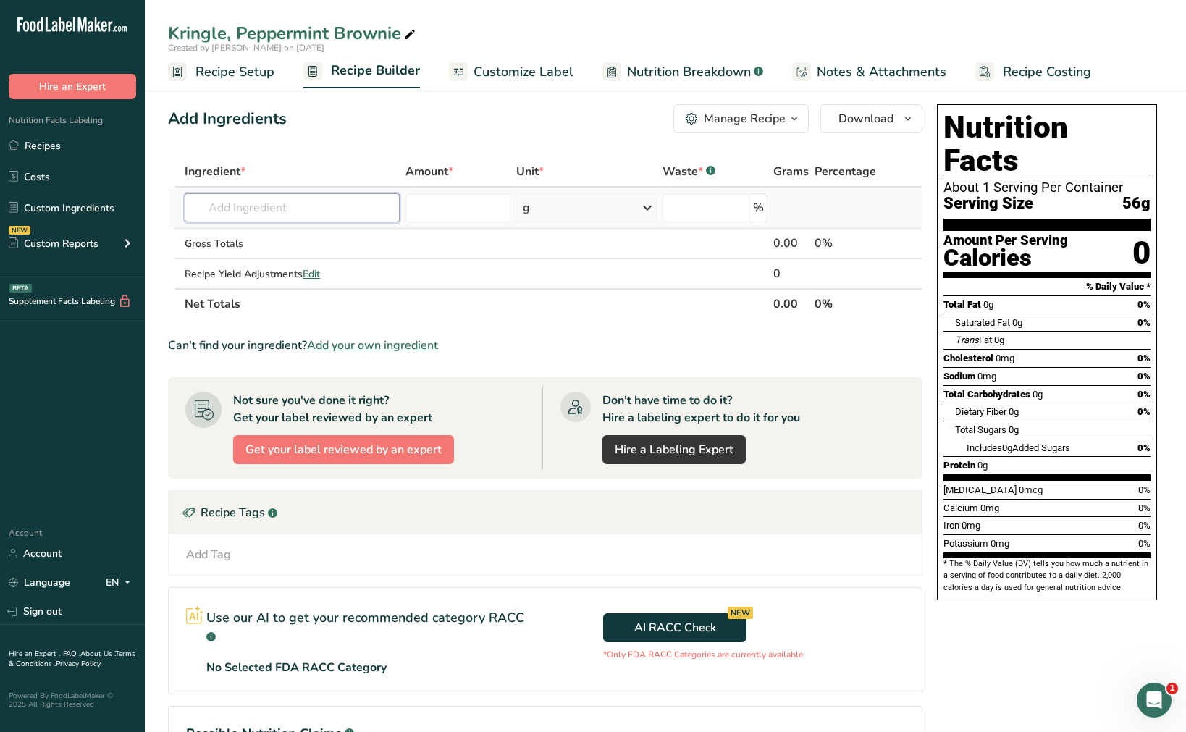
drag, startPoint x: 271, startPoint y: 203, endPoint x: 269, endPoint y: 210, distance: 7.4
click at [270, 206] on input "text" at bounding box center [292, 207] width 215 height 29
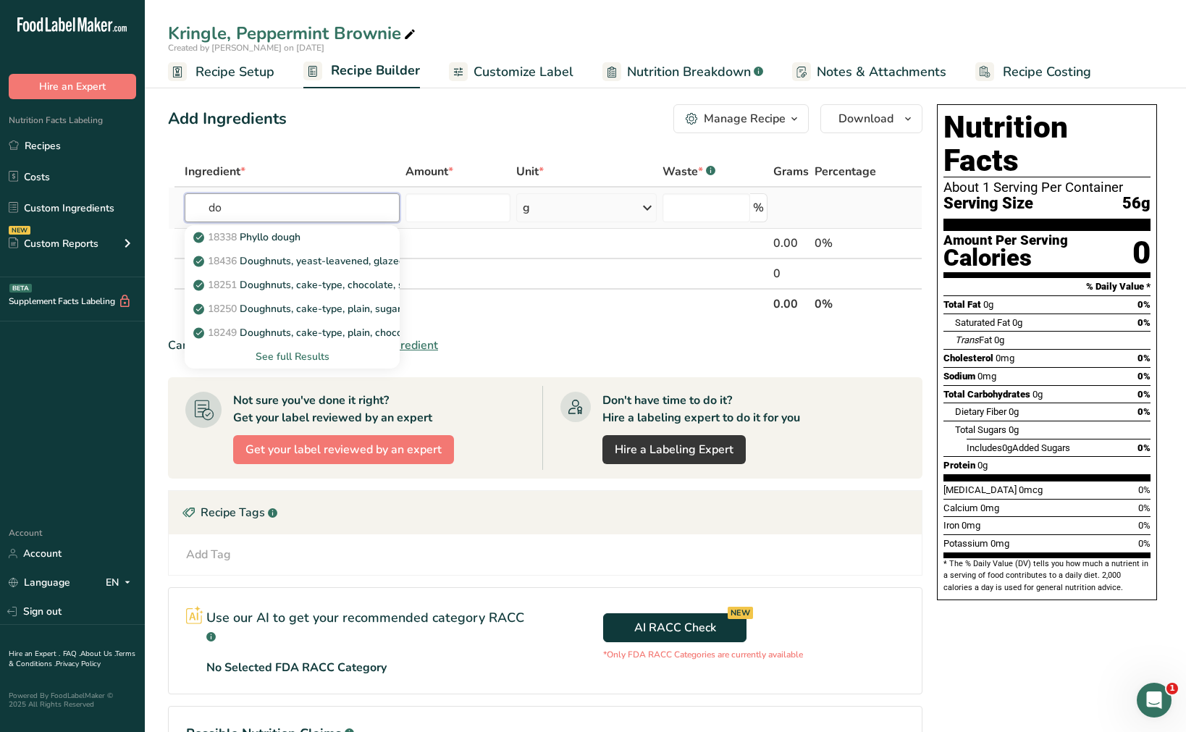
type input "d"
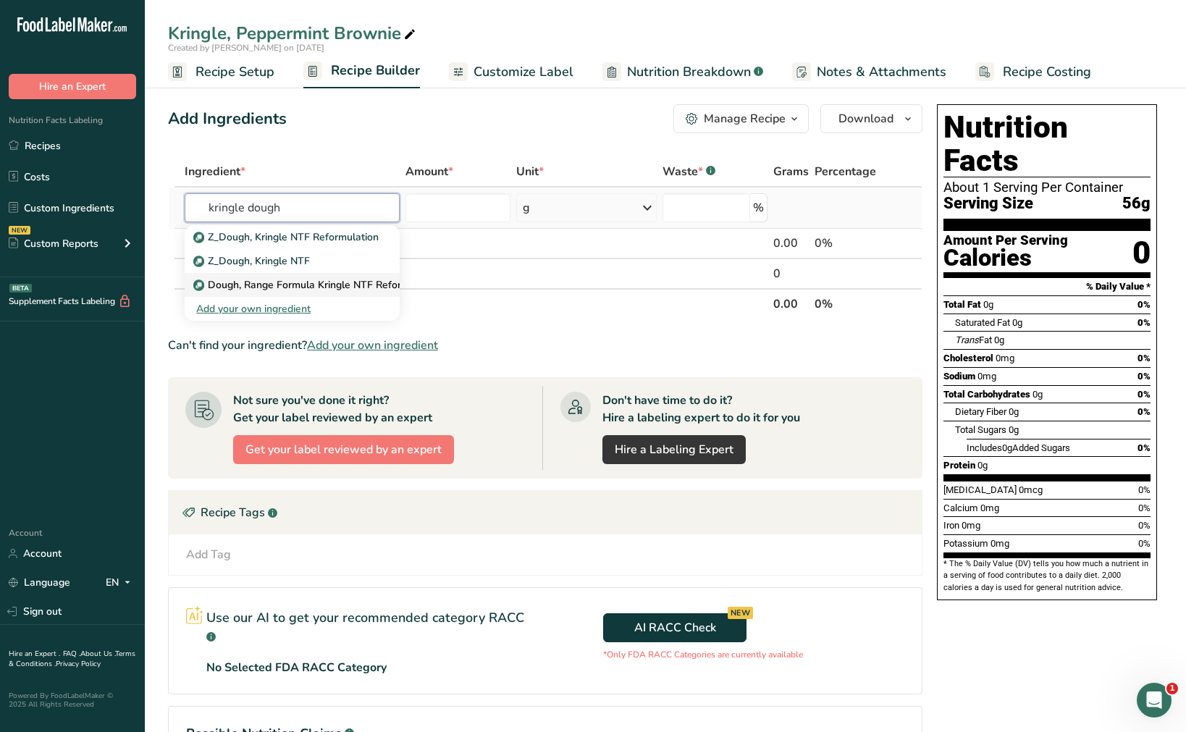
type input "kringle dough"
click at [385, 288] on p "Dough, Range Formula Kringle NTF Reformulation" at bounding box center [319, 284] width 246 height 15
type input "Dough, Range Formula Kringle NTF Reformulation"
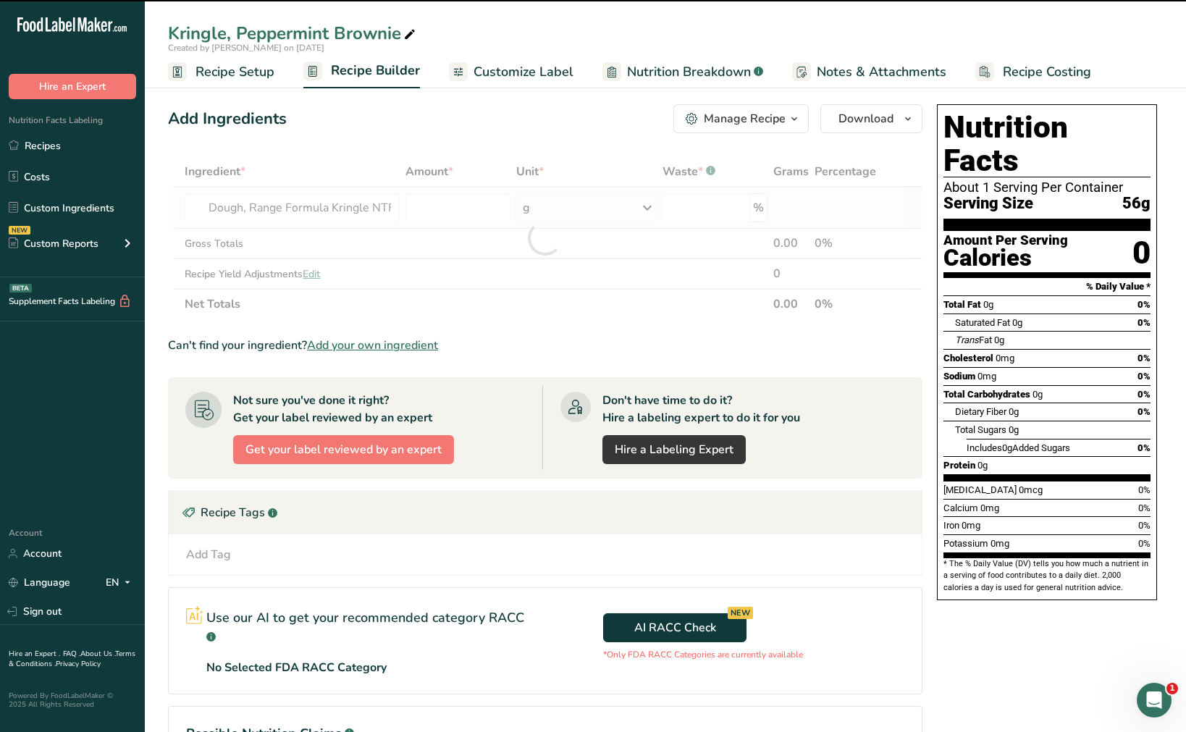
type input "0"
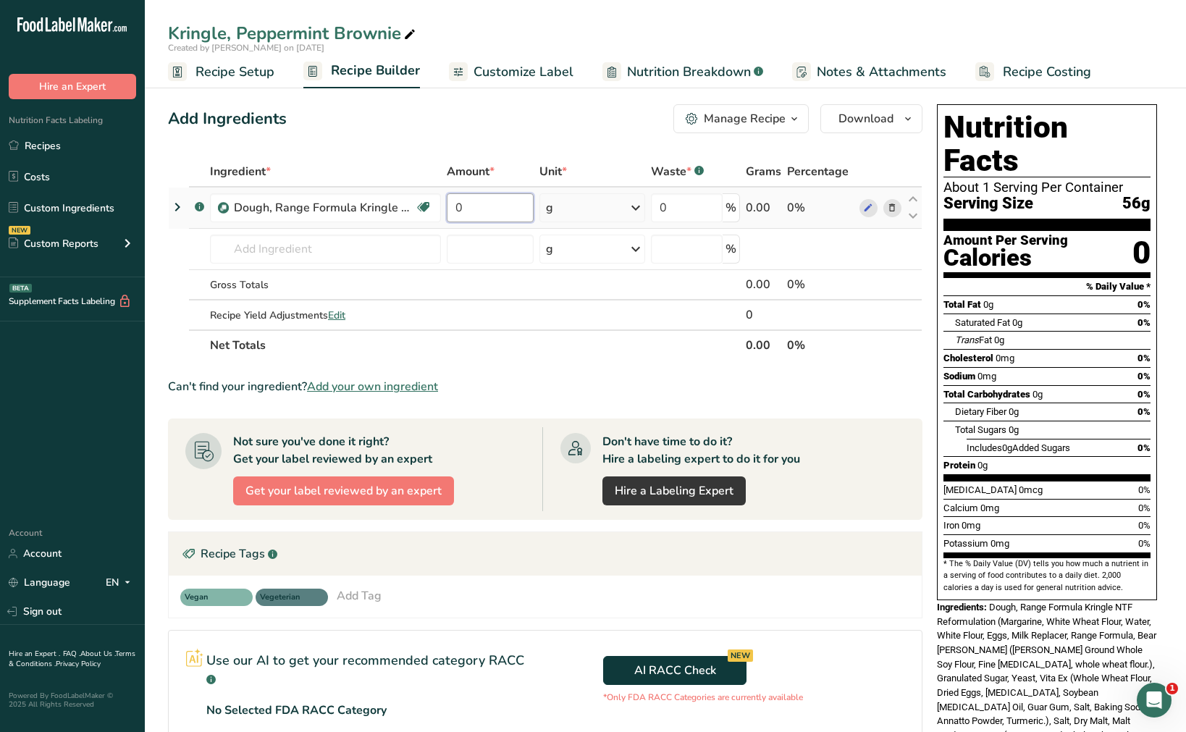
click at [503, 209] on input "0" at bounding box center [490, 207] width 87 height 29
type input "12"
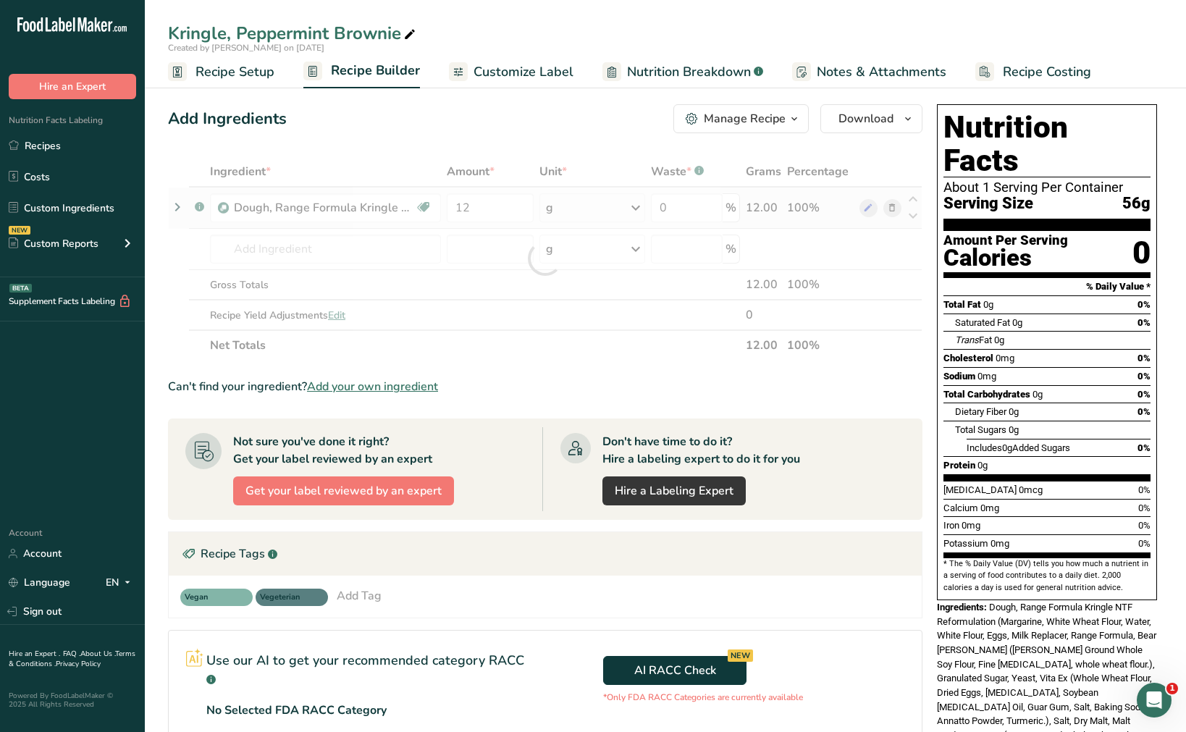
click at [565, 207] on div "Ingredient * Amount * Unit * Waste * .a-a{fill:#347362;}.b-a{fill:#fff;} Grams …" at bounding box center [545, 258] width 755 height 204
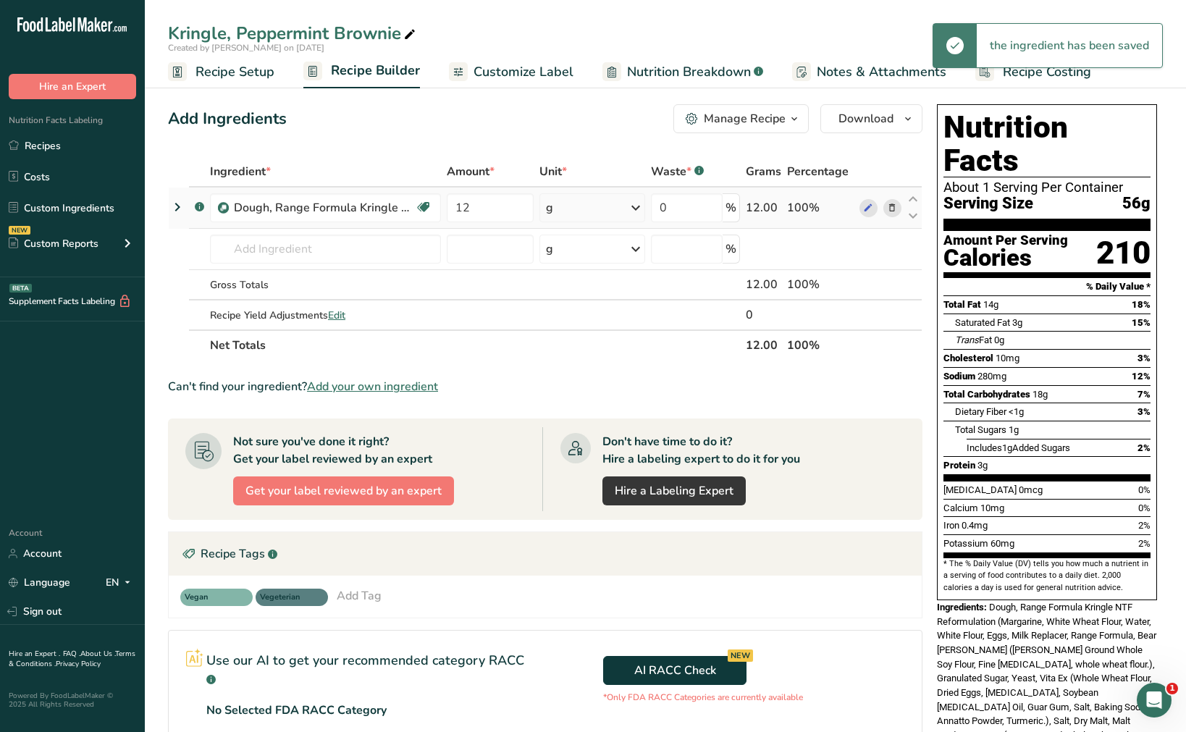
click at [632, 204] on icon at bounding box center [635, 208] width 17 height 26
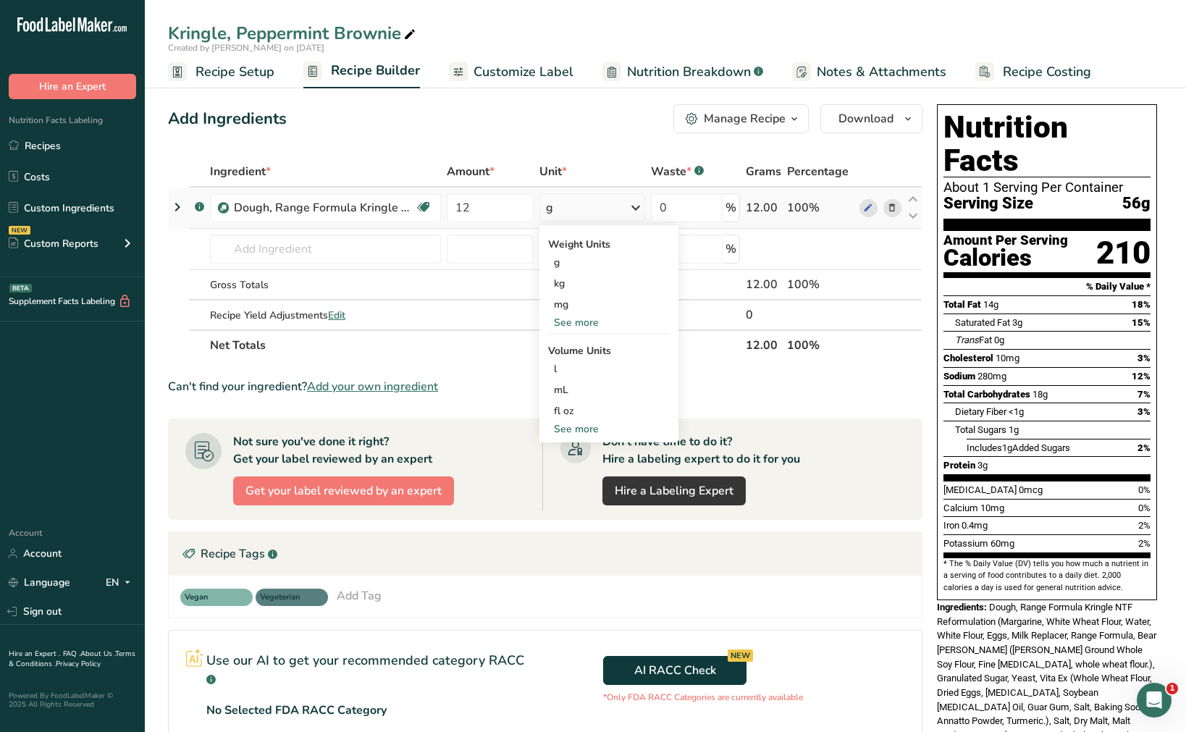
click at [584, 322] on div "See more" at bounding box center [609, 322] width 122 height 15
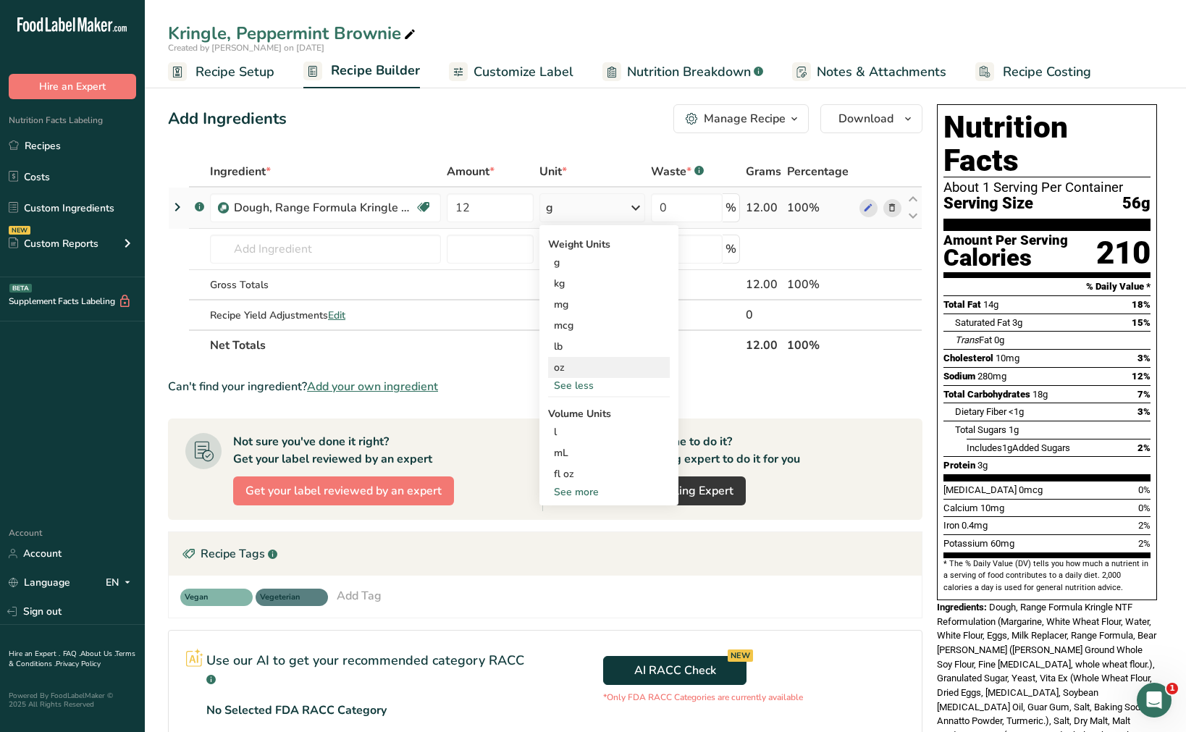
click at [581, 364] on div "oz" at bounding box center [609, 367] width 122 height 21
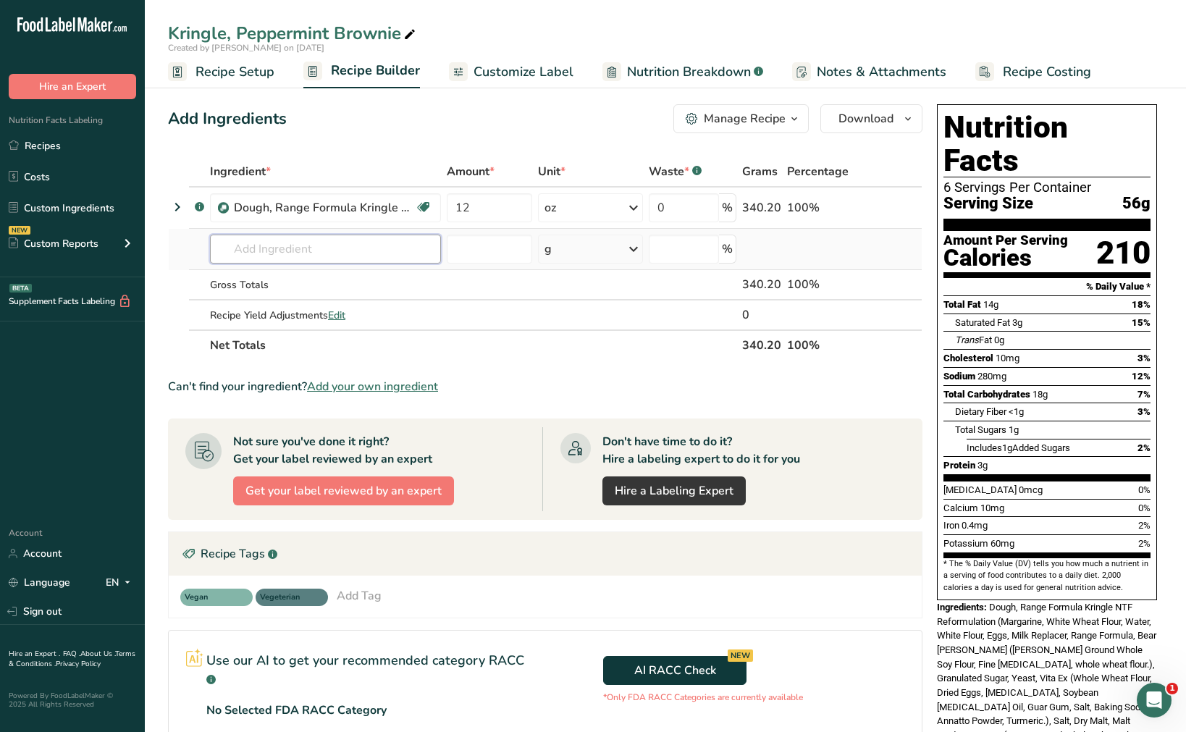
click at [329, 246] on input "text" at bounding box center [325, 249] width 231 height 29
type input "f"
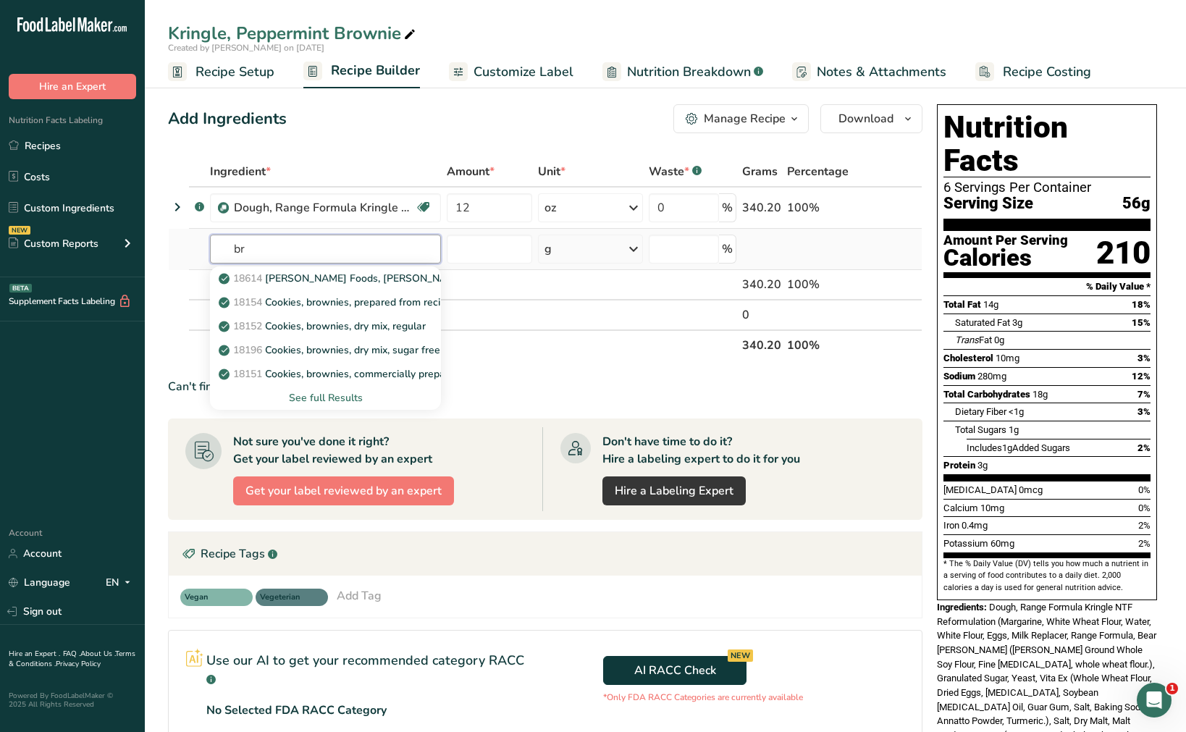
type input "b"
type input "filling"
click at [348, 398] on div "See full Results" at bounding box center [326, 397] width 208 height 15
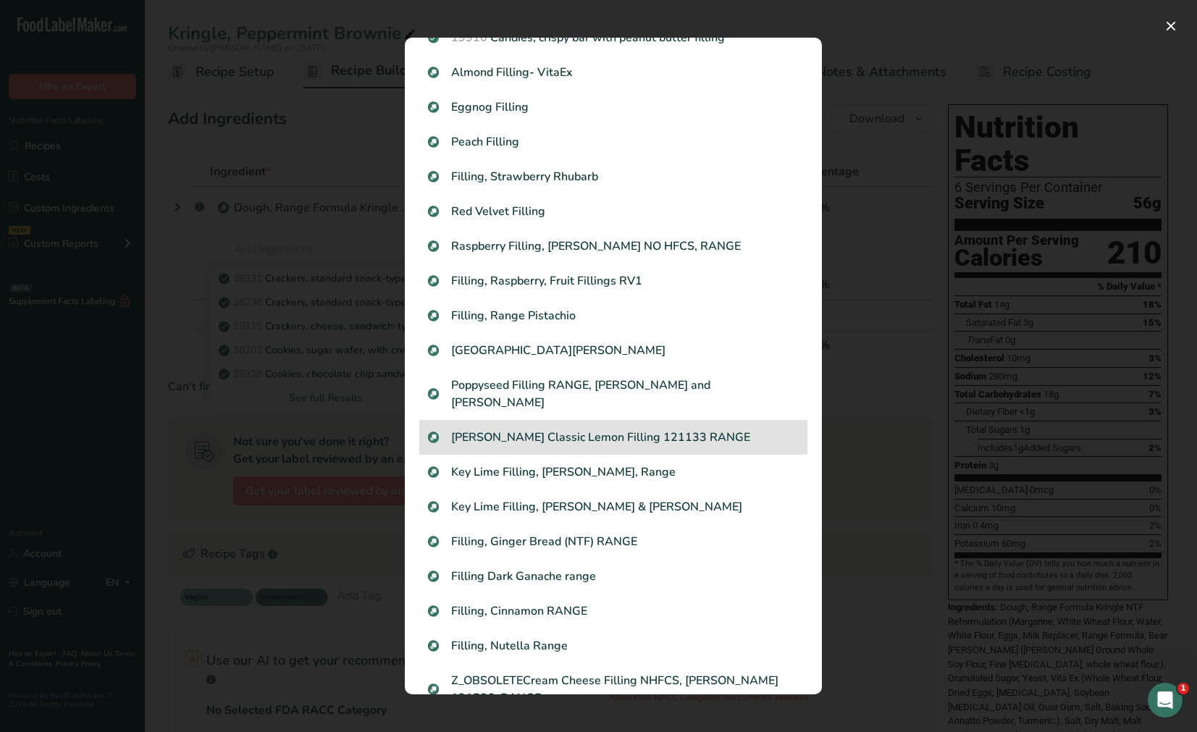
scroll to position [1365, 0]
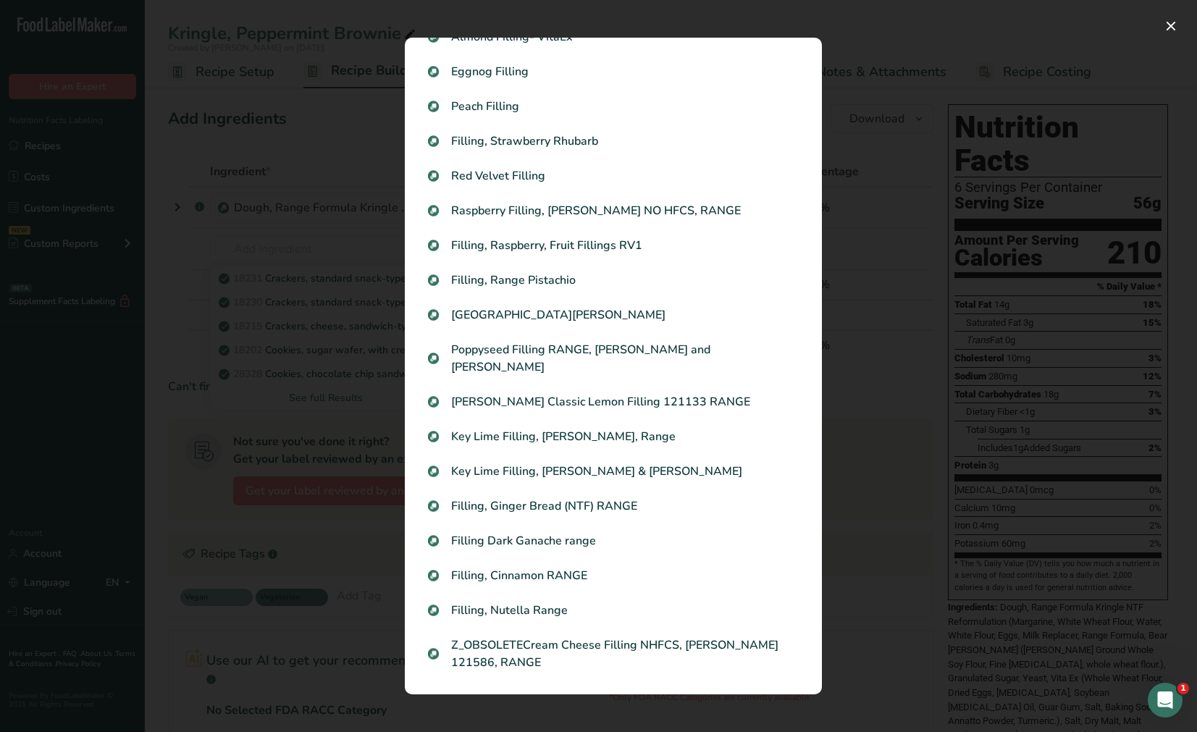
click at [251, 432] on div "Search results modal" at bounding box center [598, 366] width 1197 height 732
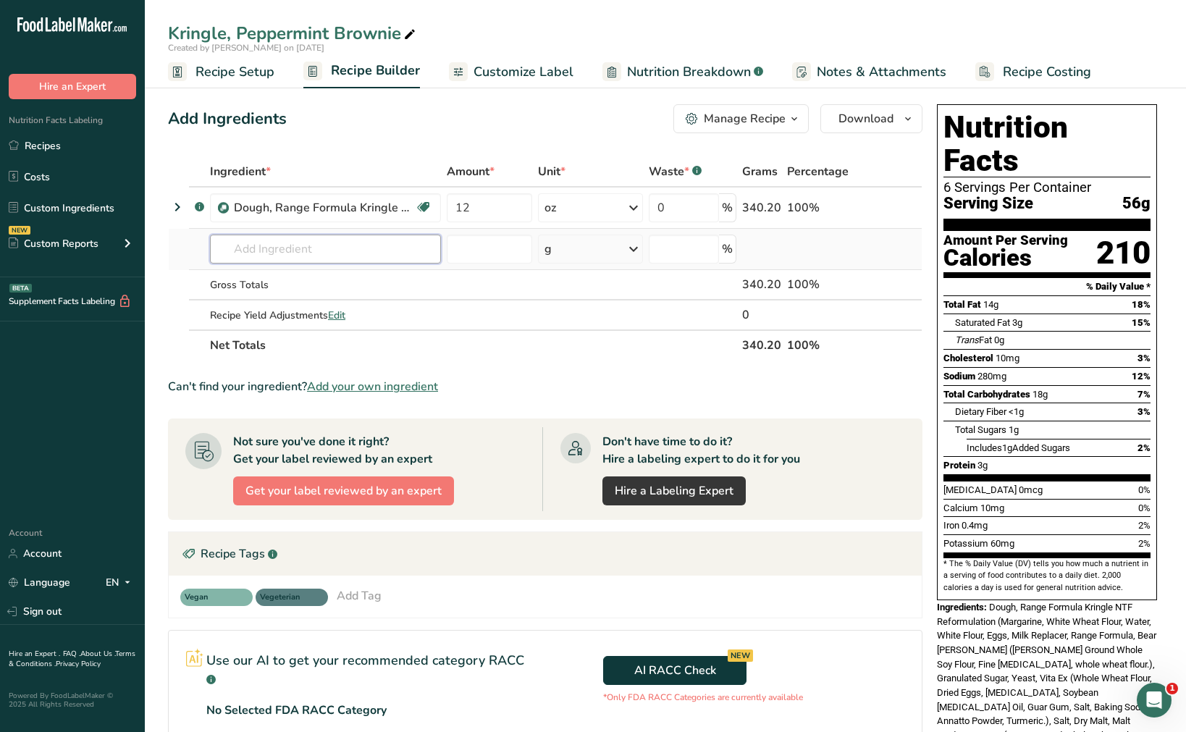
click at [338, 251] on input "text" at bounding box center [325, 249] width 231 height 29
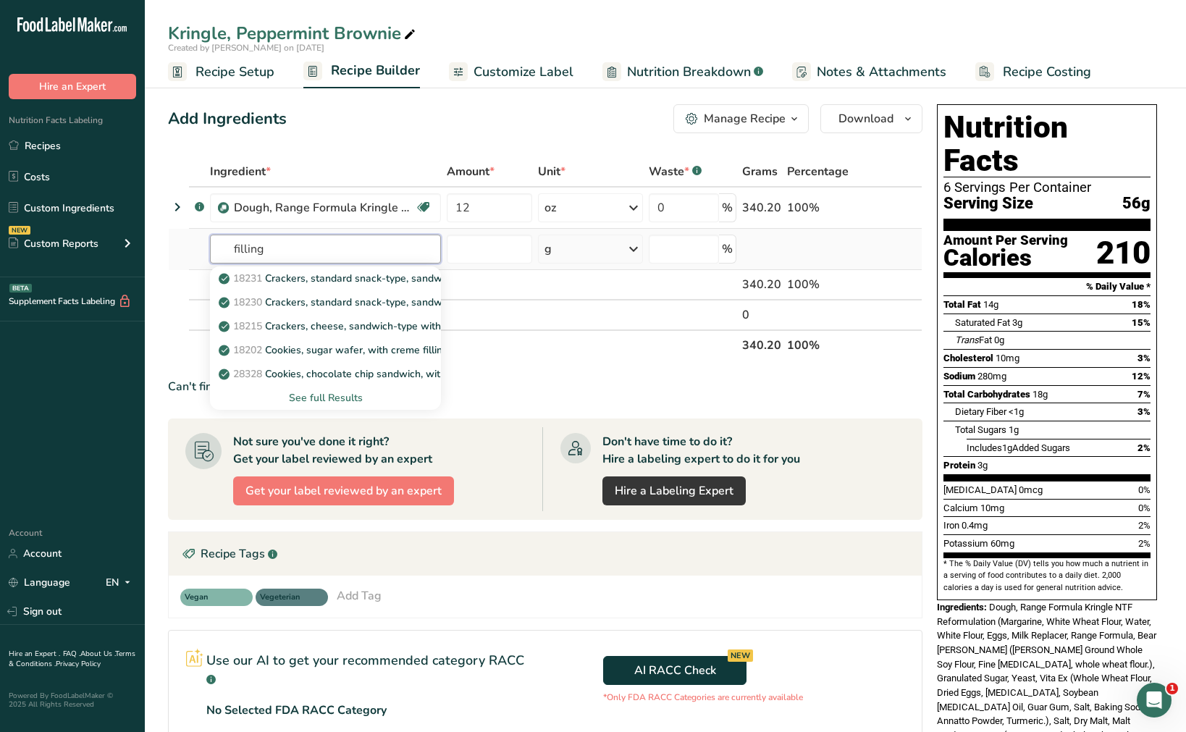
type input "filling"
click at [347, 390] on div "See full Results" at bounding box center [326, 397] width 208 height 15
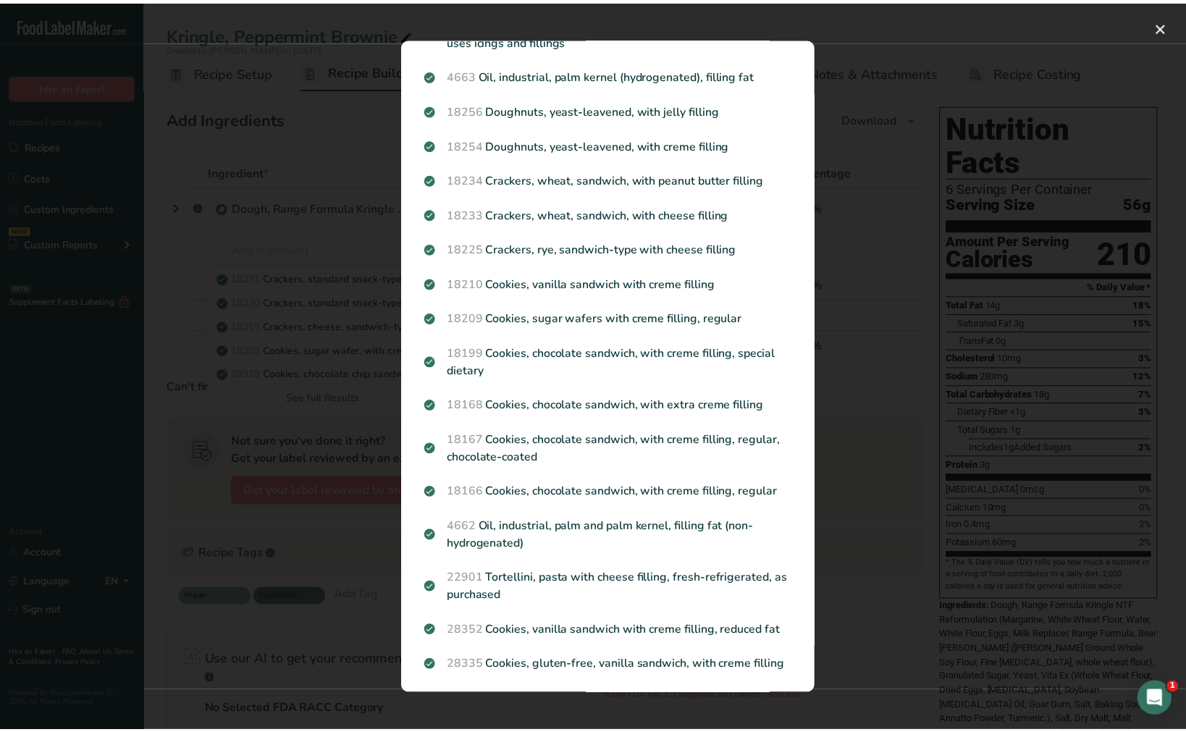
scroll to position [0, 0]
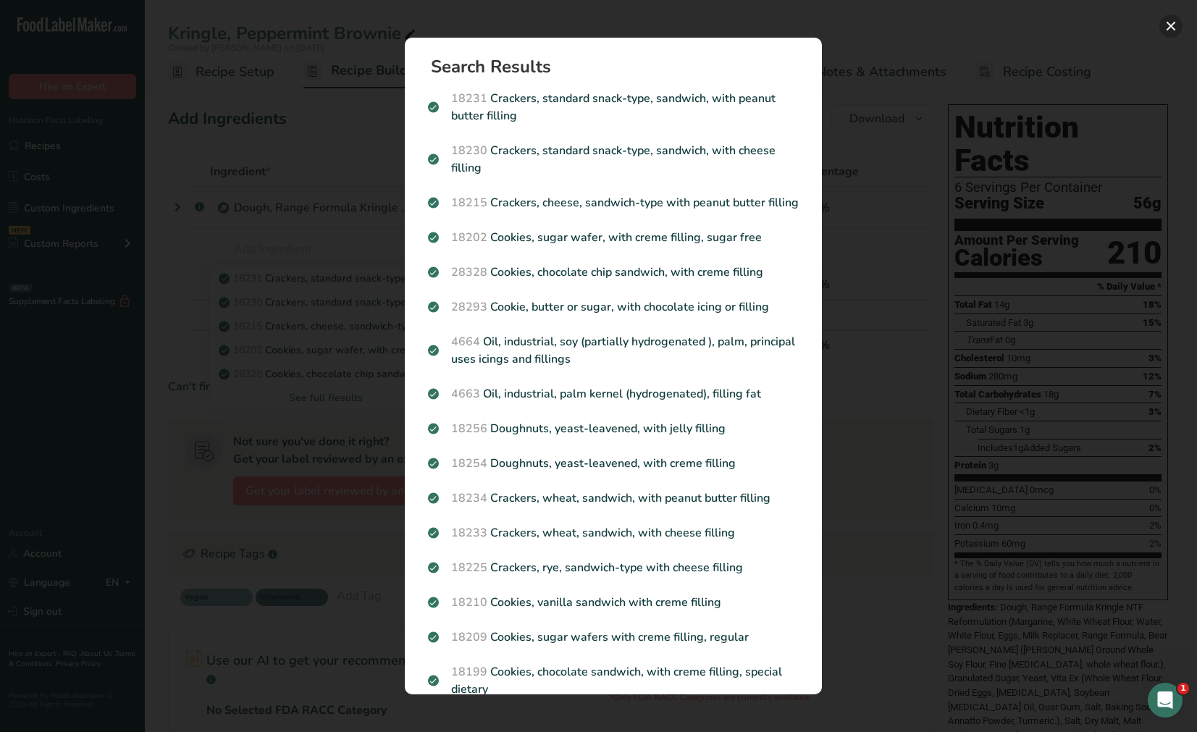
click at [1084, 30] on button "Search results modal" at bounding box center [1171, 25] width 23 height 23
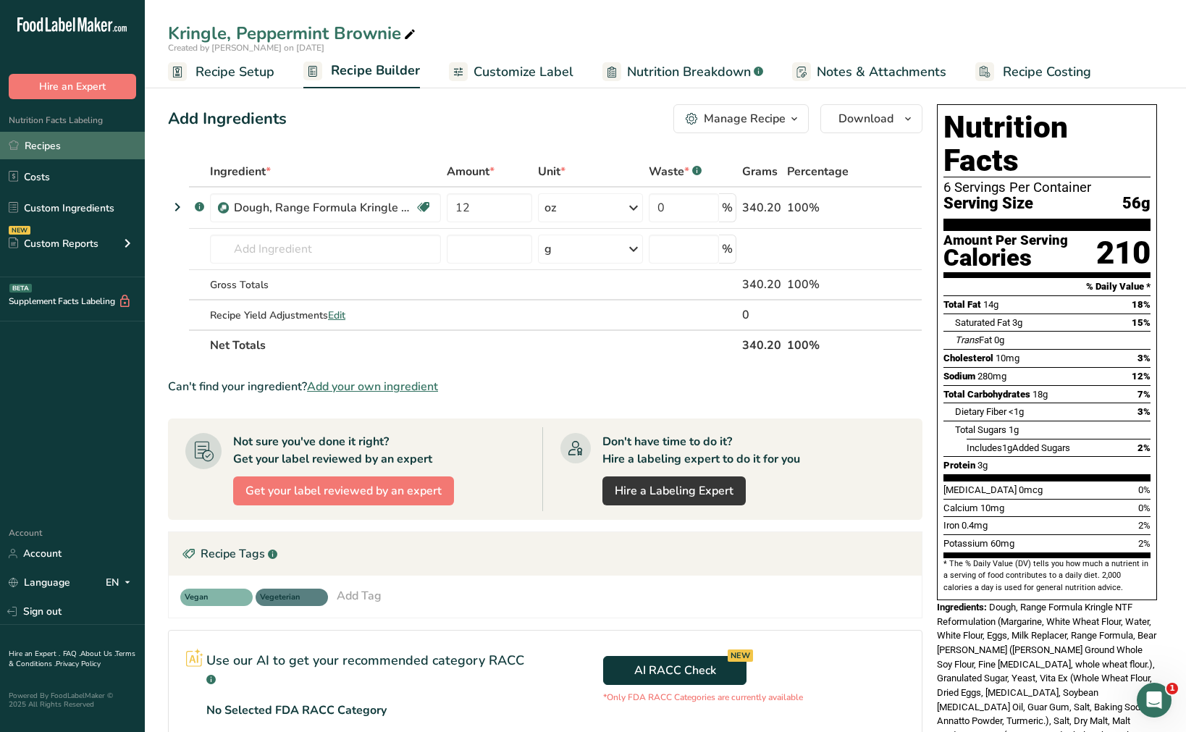
click at [67, 146] on link "Recipes" at bounding box center [72, 146] width 145 height 28
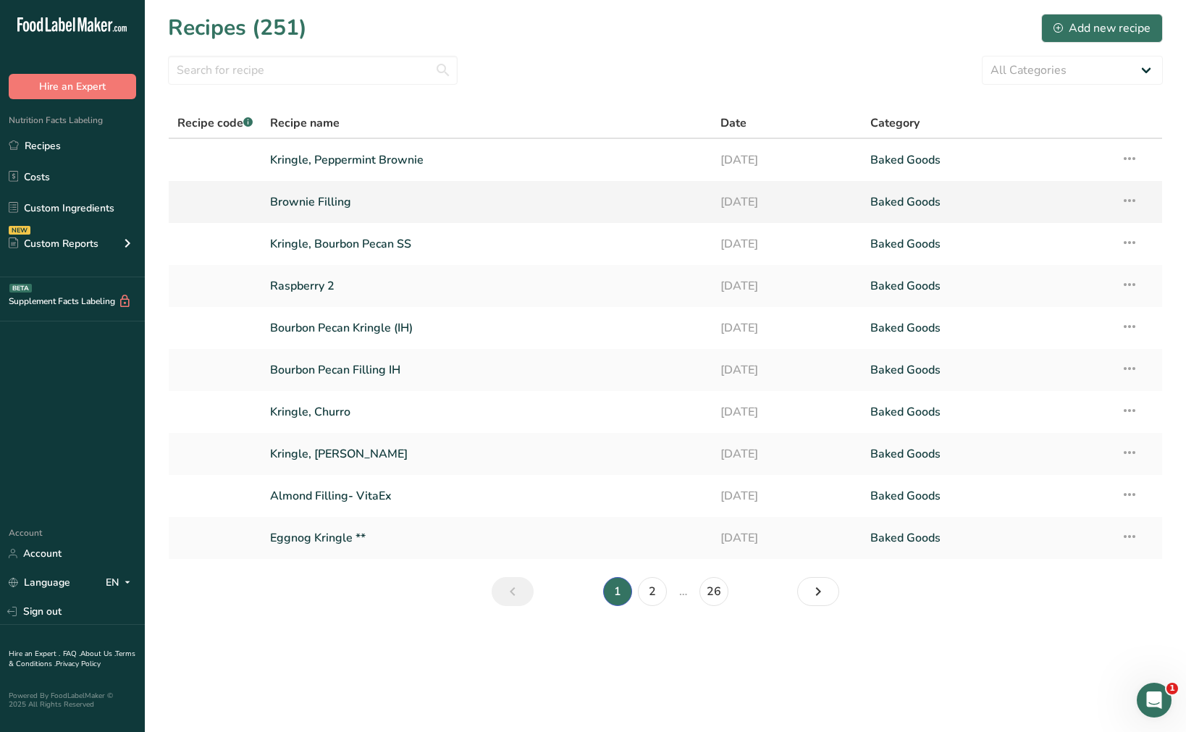
click at [1084, 204] on icon at bounding box center [1129, 201] width 17 height 26
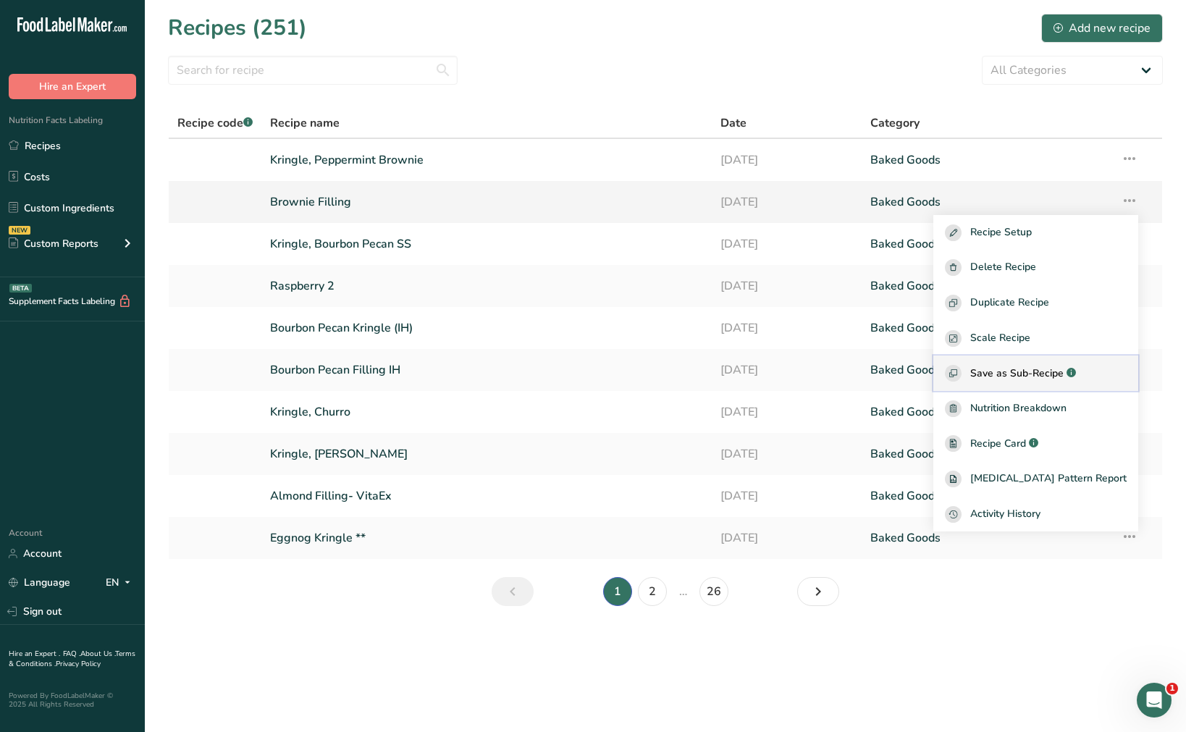
click at [1064, 370] on span "Save as Sub-Recipe" at bounding box center [1017, 373] width 93 height 15
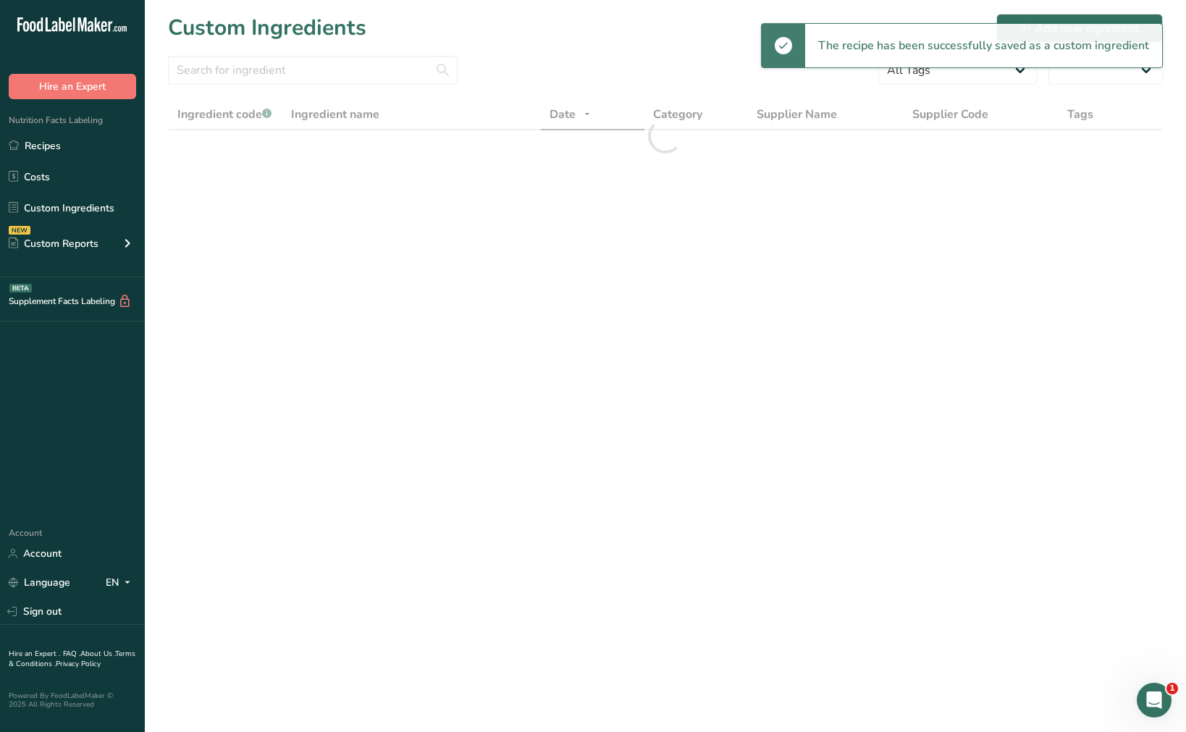
select select "30"
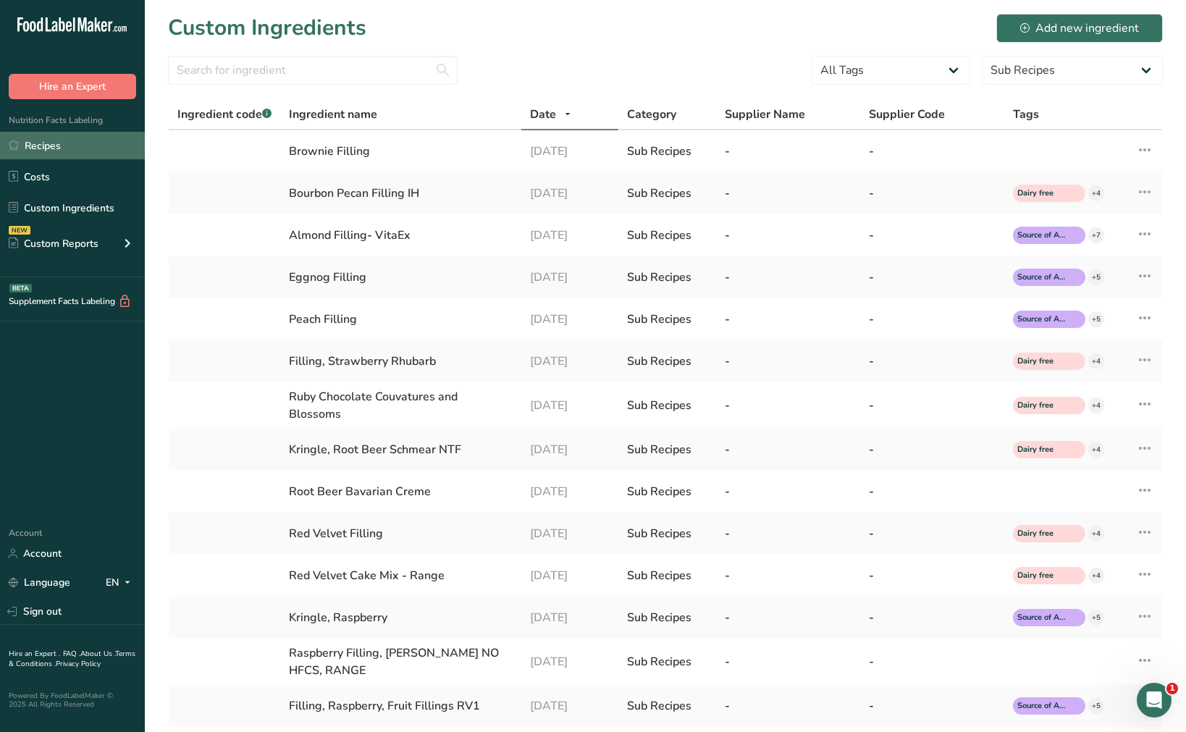
click at [49, 148] on link "Recipes" at bounding box center [72, 146] width 145 height 28
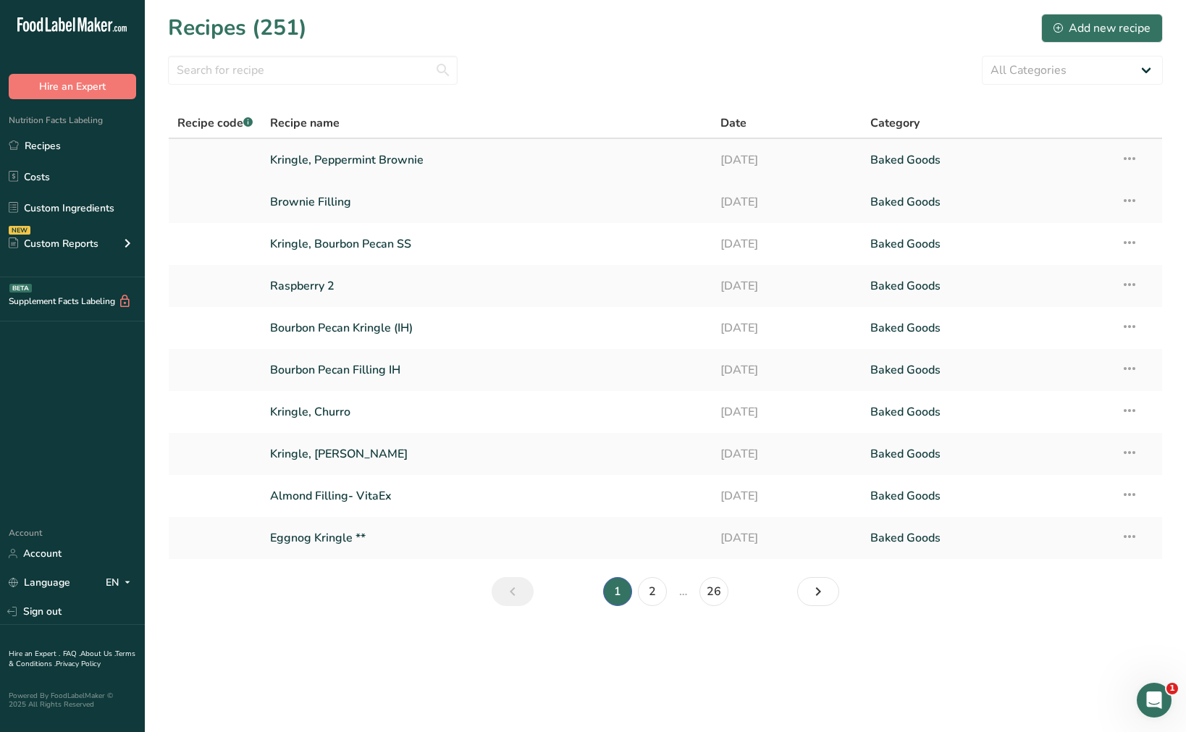
click at [393, 160] on link "Kringle, Peppermint Brownie" at bounding box center [486, 160] width 433 height 30
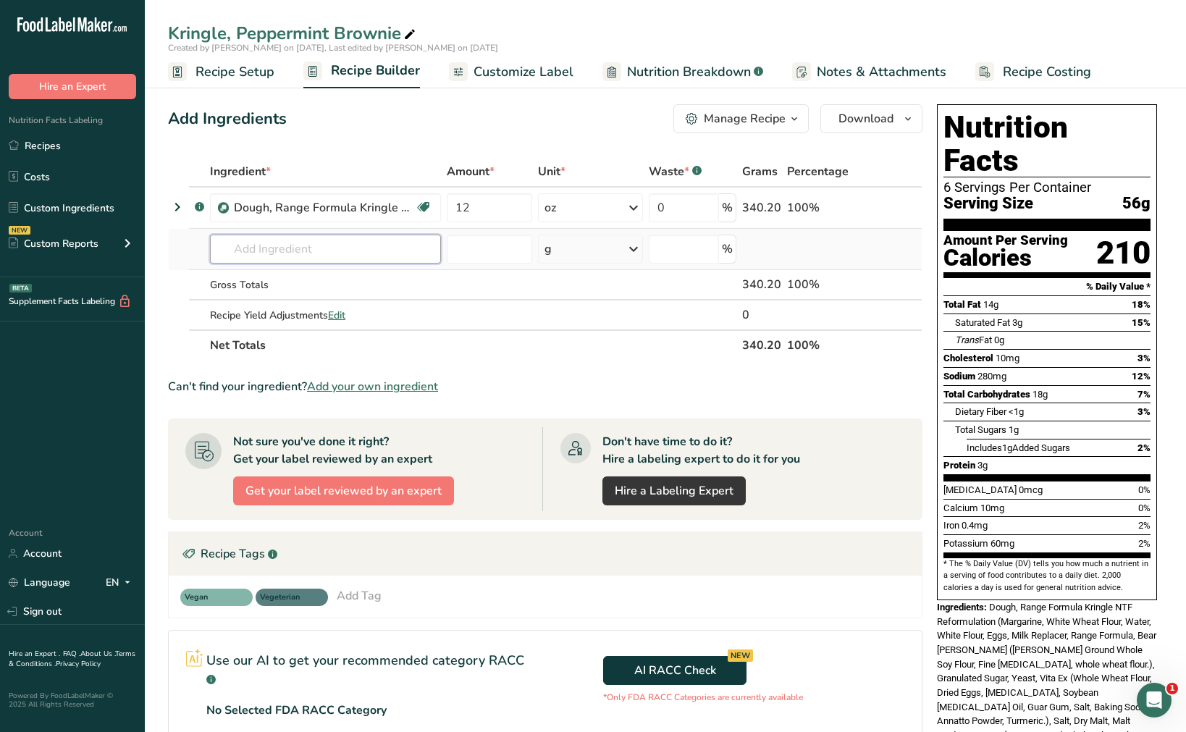
click at [332, 256] on input "text" at bounding box center [325, 249] width 231 height 29
type input "brownie fillin"
click at [265, 274] on p "Brownie Filling" at bounding box center [262, 278] width 81 height 15
type input "Brownie Filling"
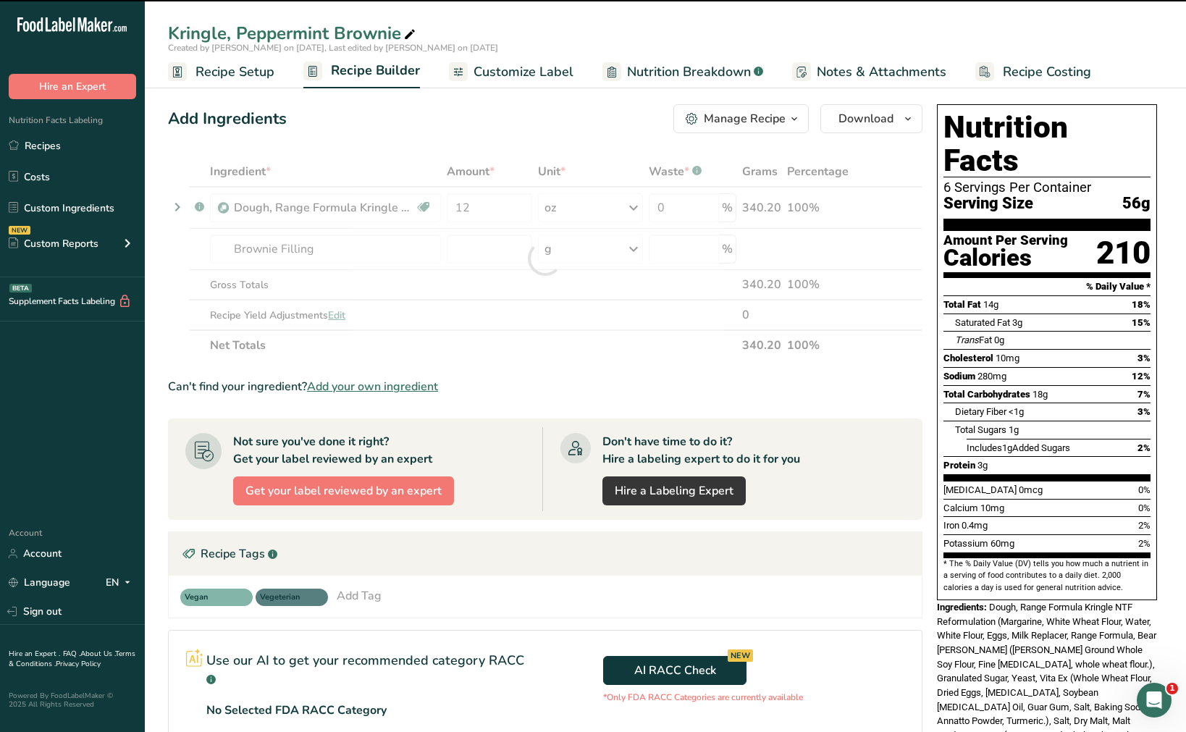
type input "0"
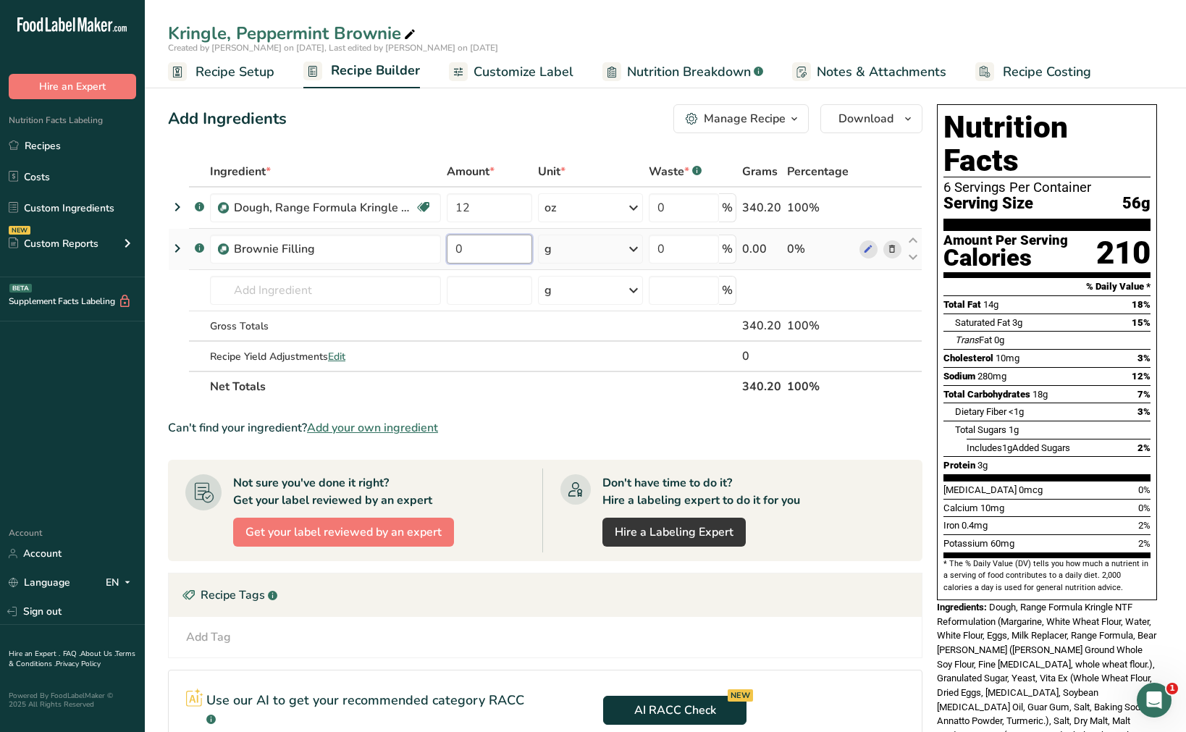
click at [485, 254] on input "0" at bounding box center [489, 249] width 85 height 29
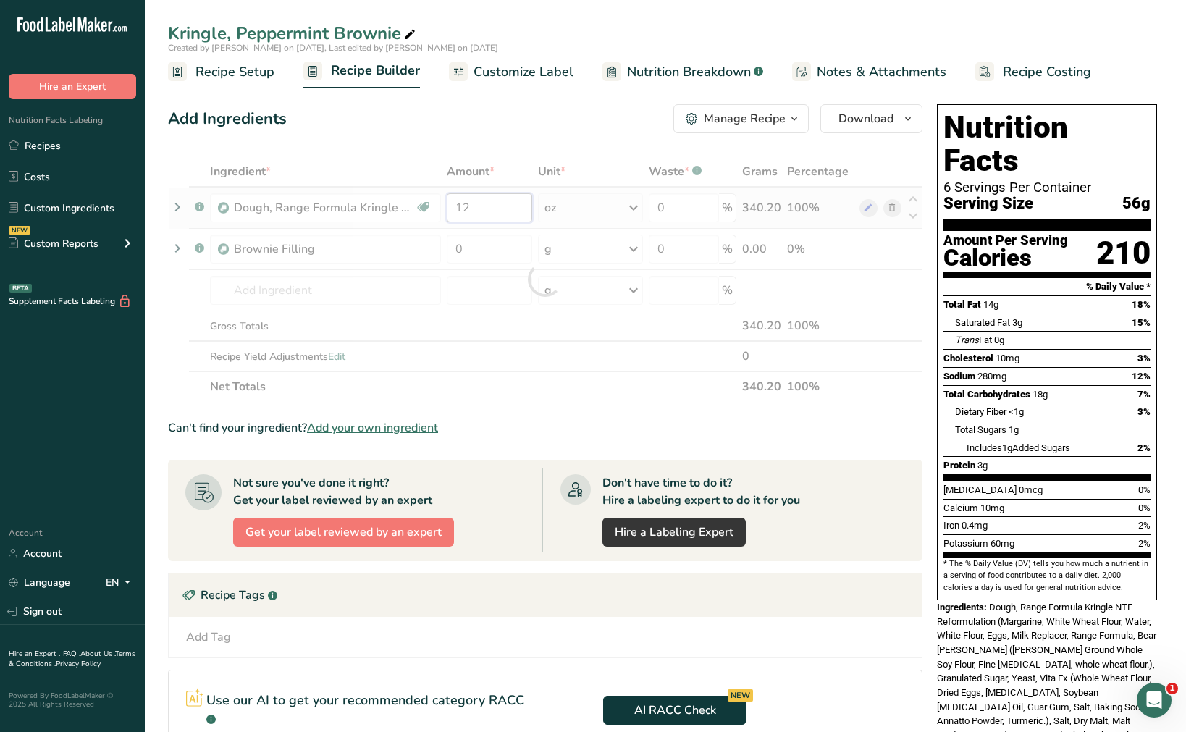
click at [494, 208] on div "Ingredient * Amount * Unit * Waste * .a-a{fill:#347362;}.b-a{fill:#fff;} Grams …" at bounding box center [545, 279] width 755 height 246
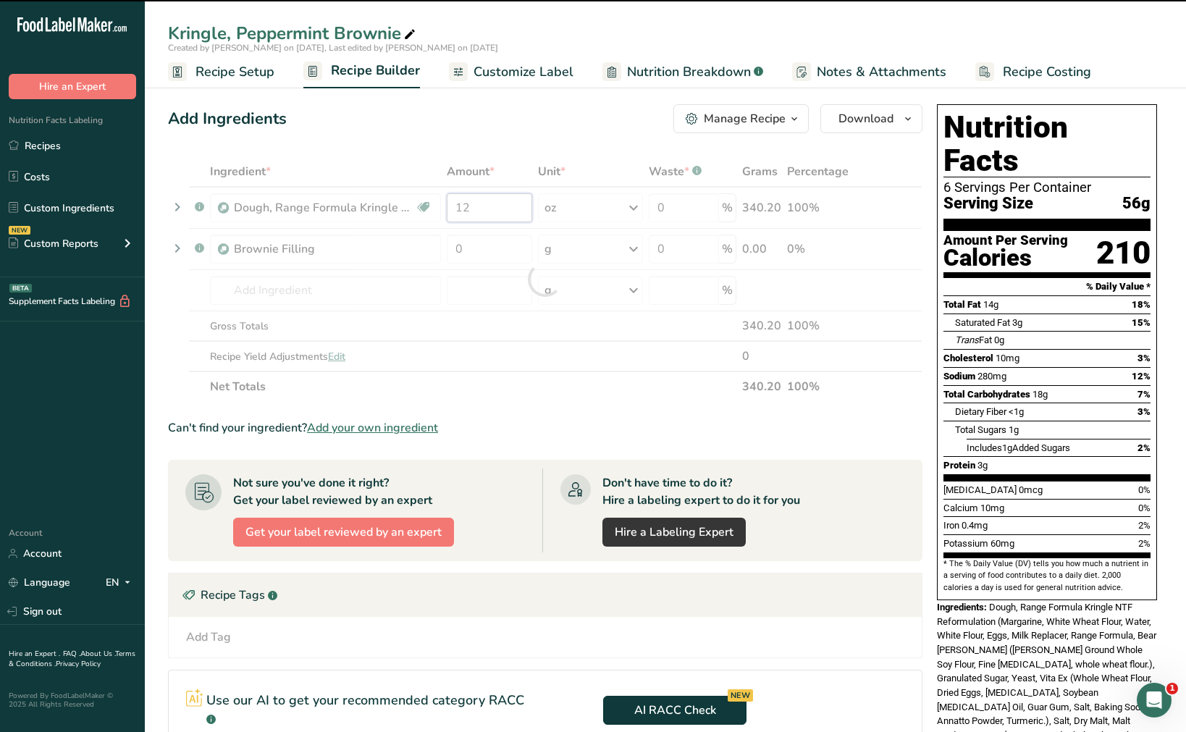
type input "1"
type input "12"
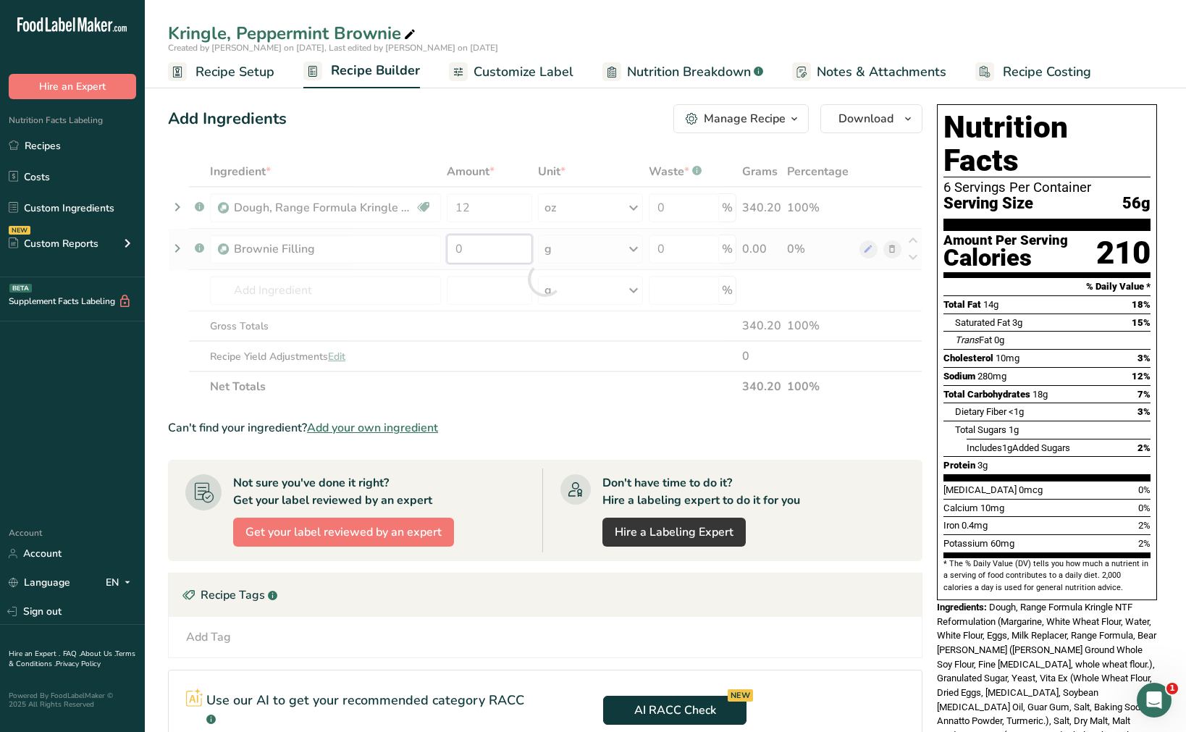
click at [482, 248] on div "Ingredient * Amount * Unit * Waste * .a-a{fill:#347362;}.b-a{fill:#fff;} Grams …" at bounding box center [545, 279] width 755 height 246
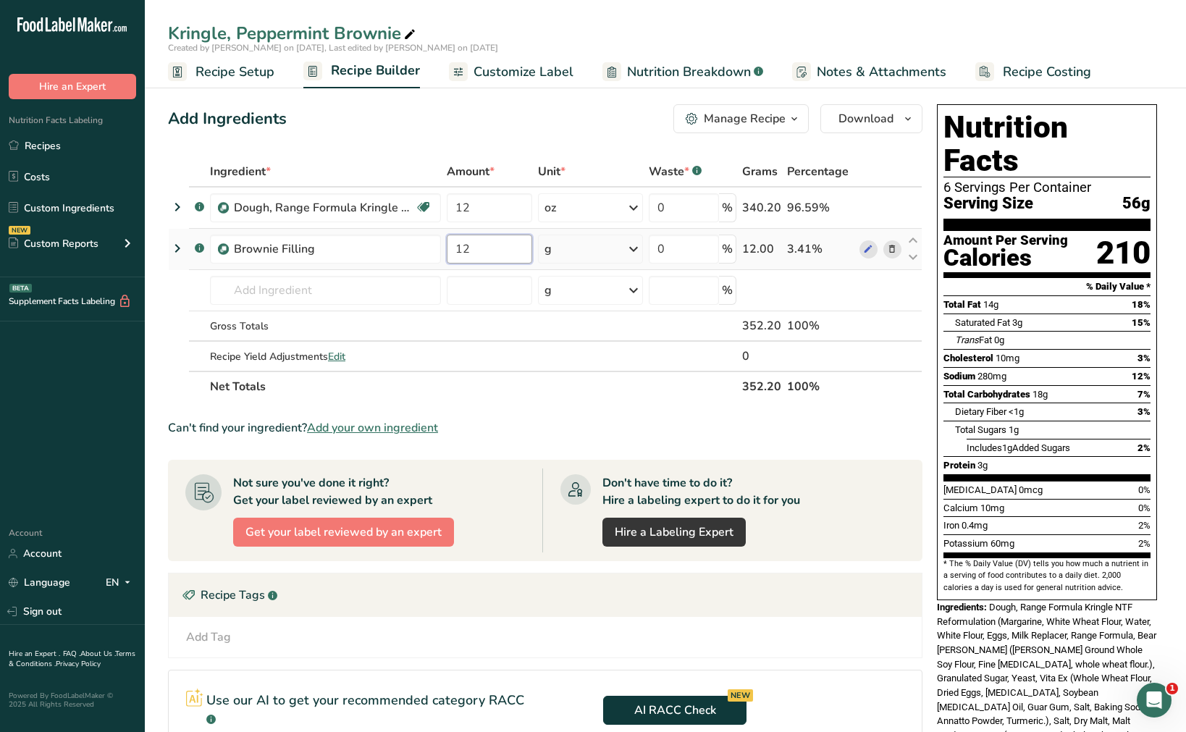
type input "12"
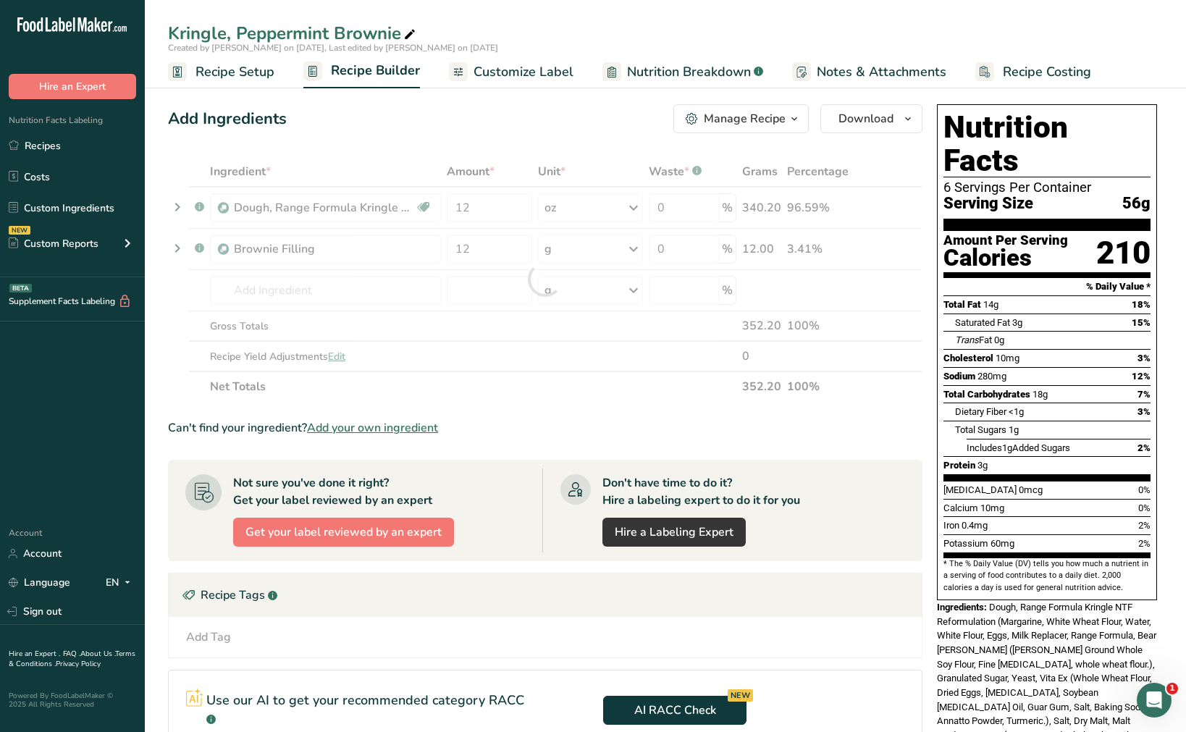
click at [598, 256] on div "Ingredient * Amount * Unit * Waste * .a-a{fill:#347362;}.b-a{fill:#fff;} Grams …" at bounding box center [545, 279] width 755 height 246
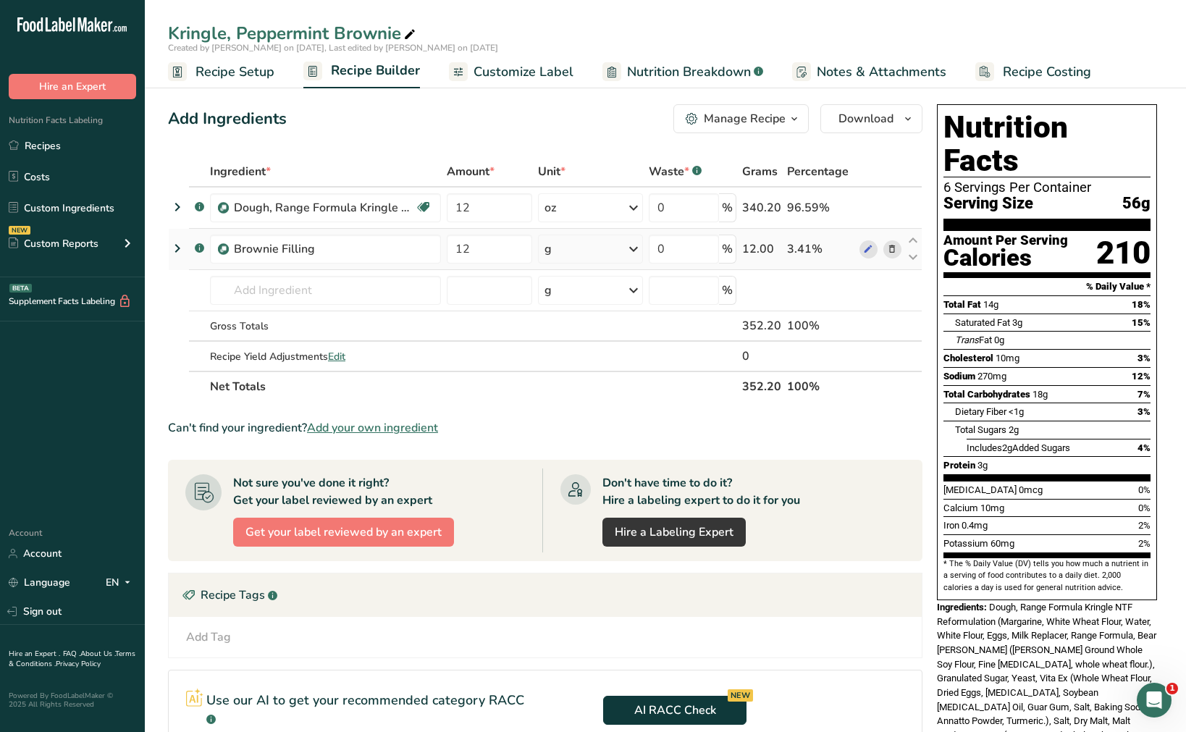
click at [615, 245] on div "g" at bounding box center [590, 249] width 105 height 29
click at [588, 364] on div "See more" at bounding box center [608, 363] width 122 height 15
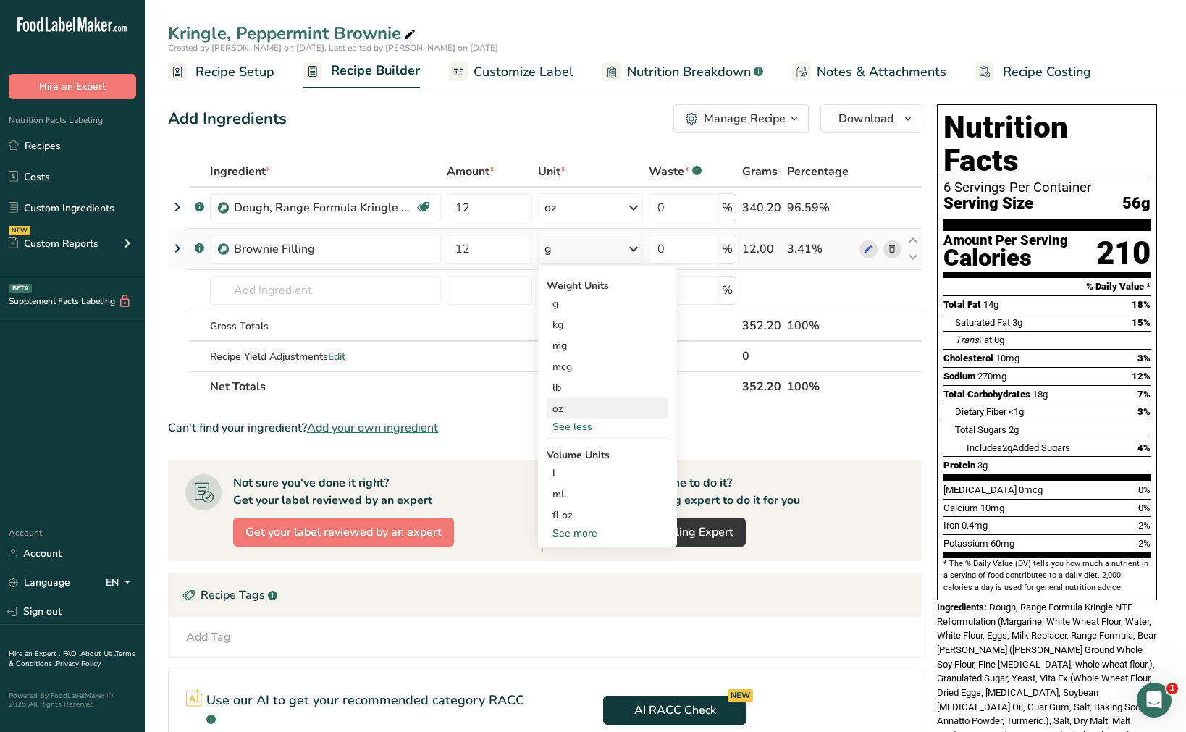
click at [579, 406] on div "oz" at bounding box center [608, 408] width 122 height 21
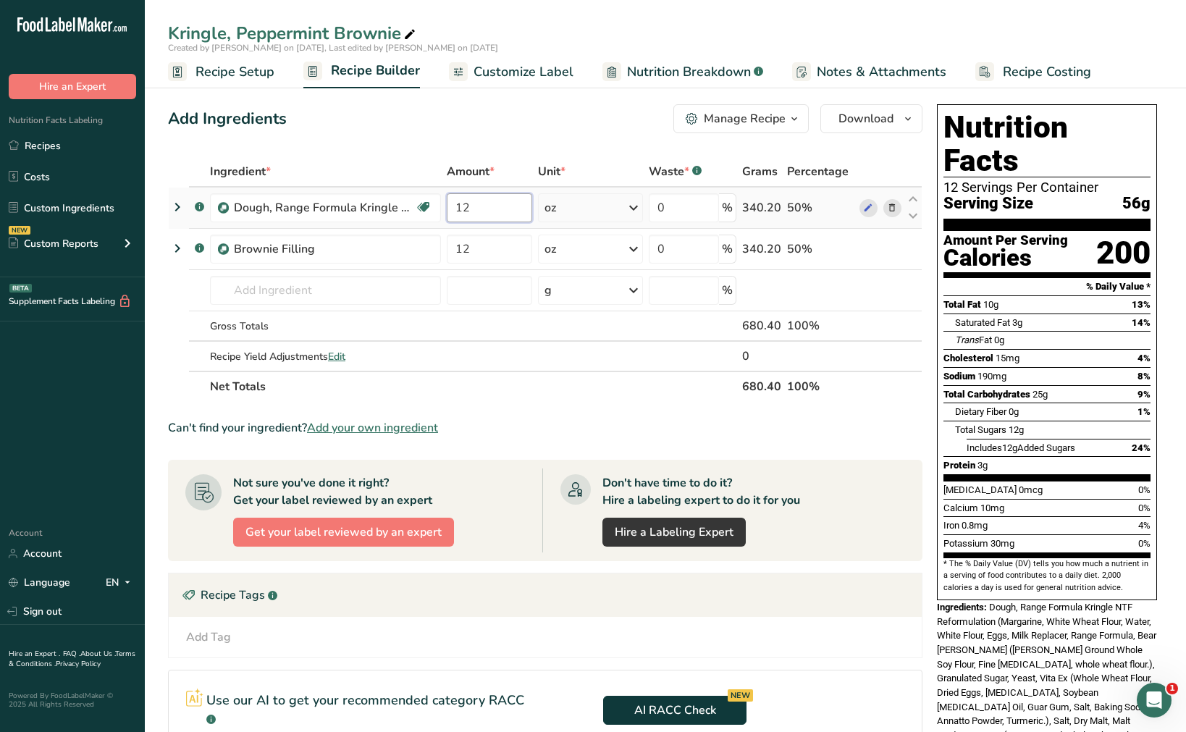
click at [479, 211] on input "12" at bounding box center [489, 207] width 85 height 29
type input "10.25"
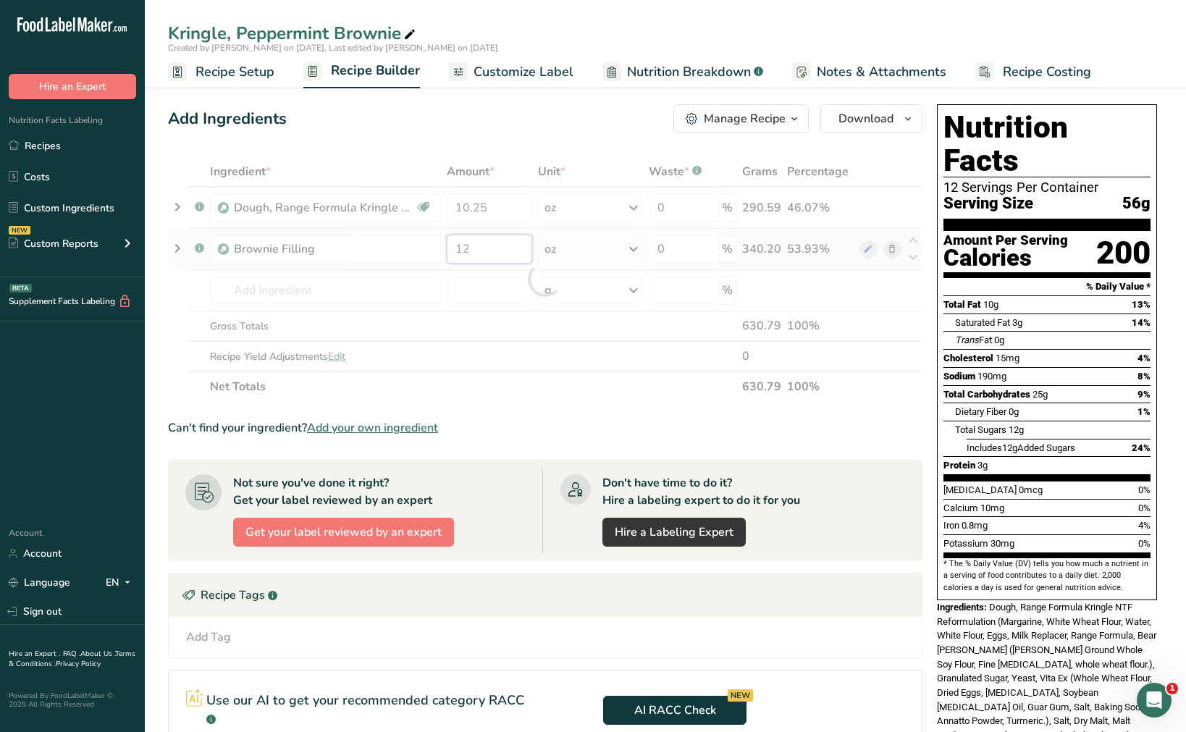
click at [500, 247] on div "Ingredient * Amount * Unit * Waste * .a-a{fill:#347362;}.b-a{fill:#fff;} Grams …" at bounding box center [545, 279] width 755 height 246
click at [369, 293] on div "Ingredient * Amount * Unit * Waste * .a-a{fill:#347362;}.b-a{fill:#fff;} Grams …" at bounding box center [545, 279] width 755 height 246
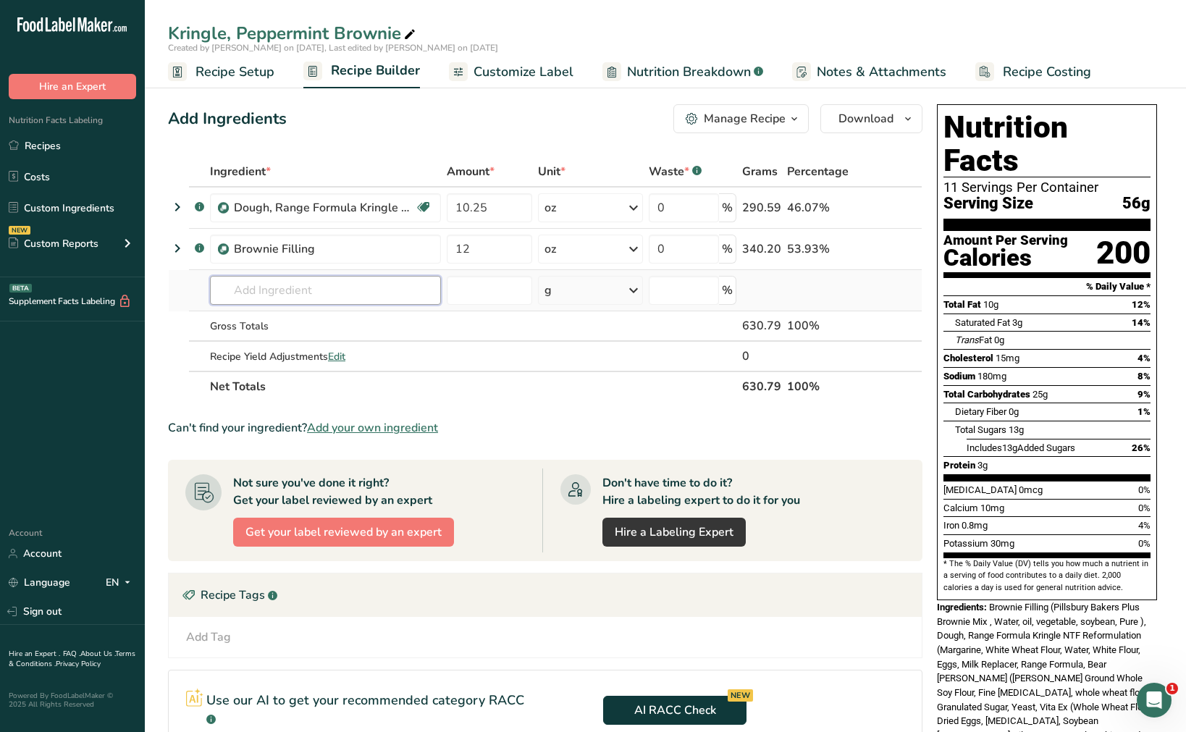
type input "i"
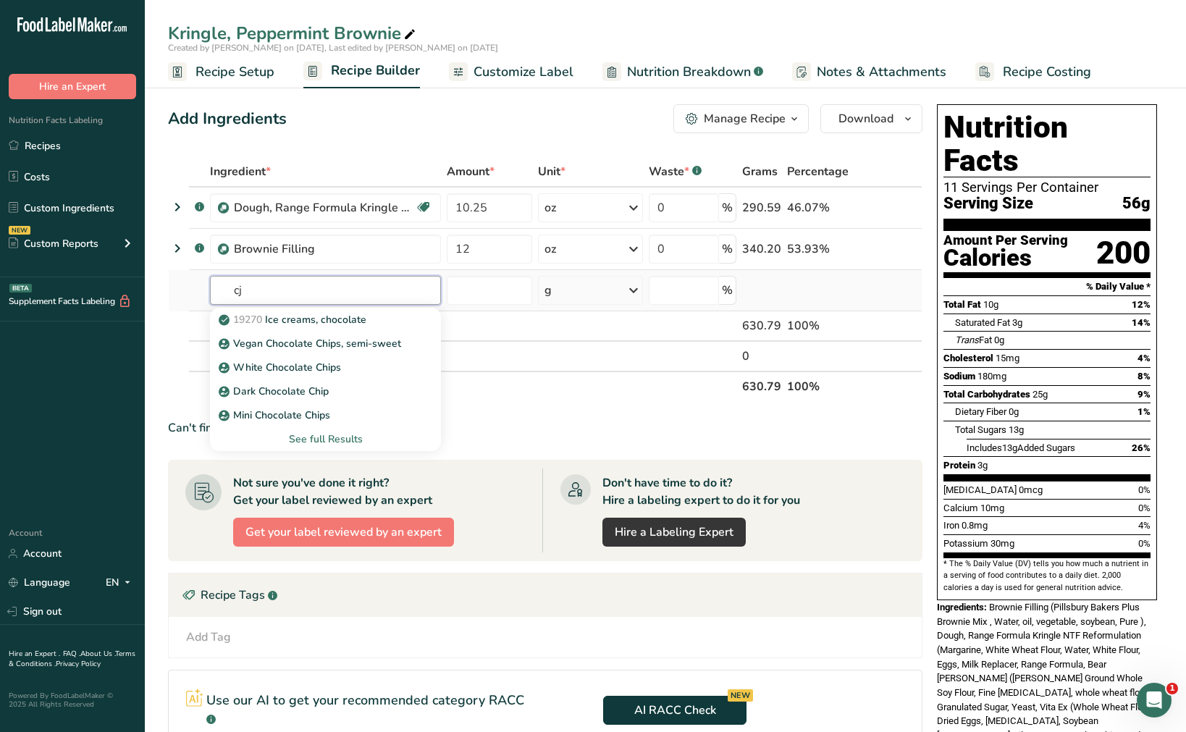
type input "c"
type input "chocolate icing"
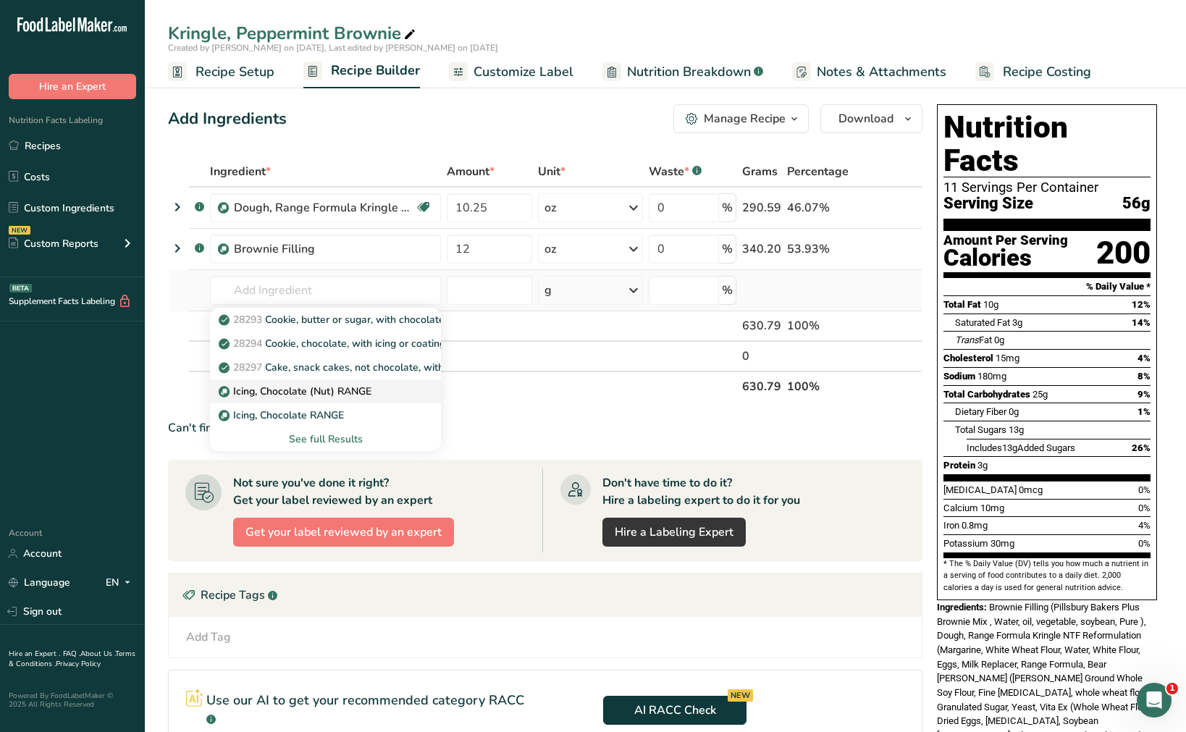
click at [309, 393] on p "Icing, Chocolate (Nut) RANGE" at bounding box center [297, 391] width 150 height 15
type input "Icing, Chocolate (Nut) RANGE"
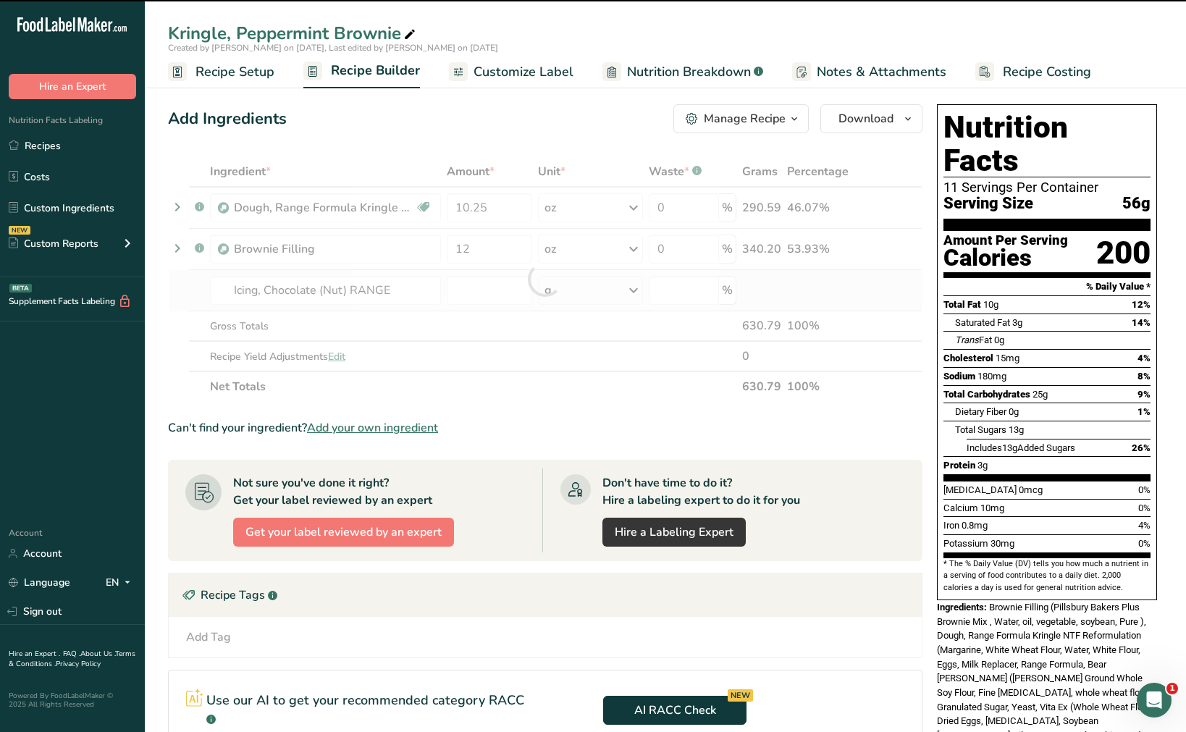
type input "0"
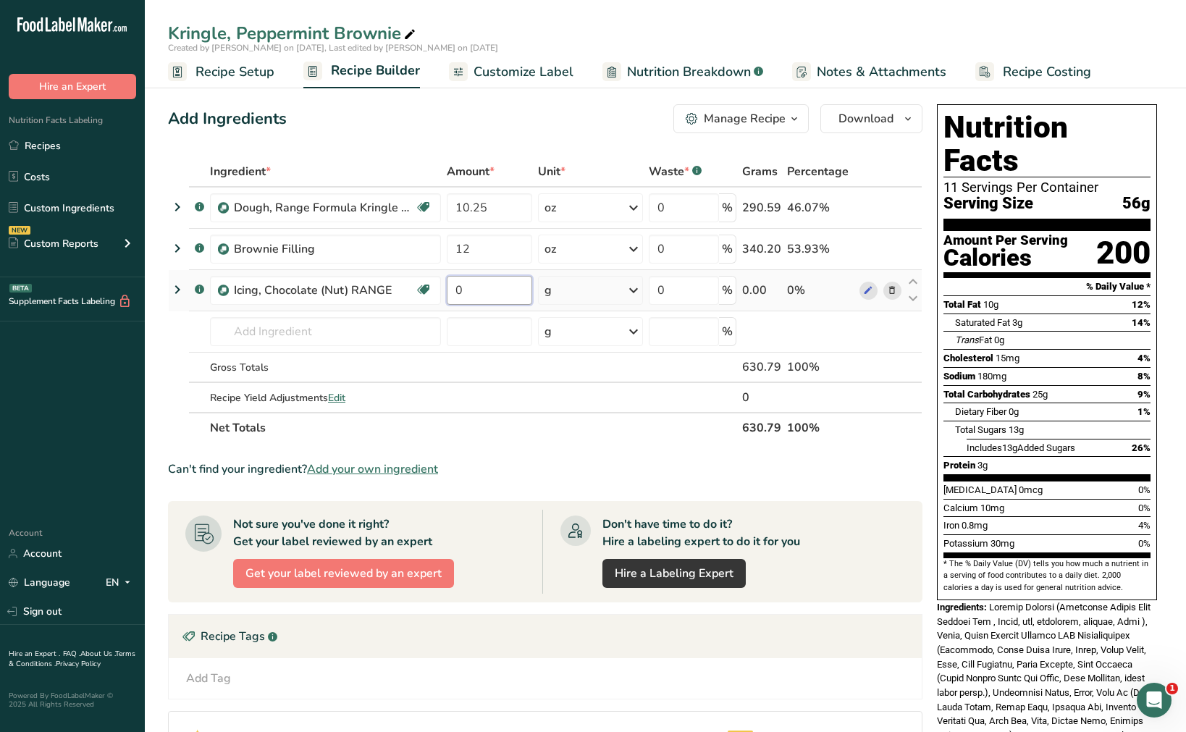
click at [510, 298] on input "0" at bounding box center [489, 290] width 85 height 29
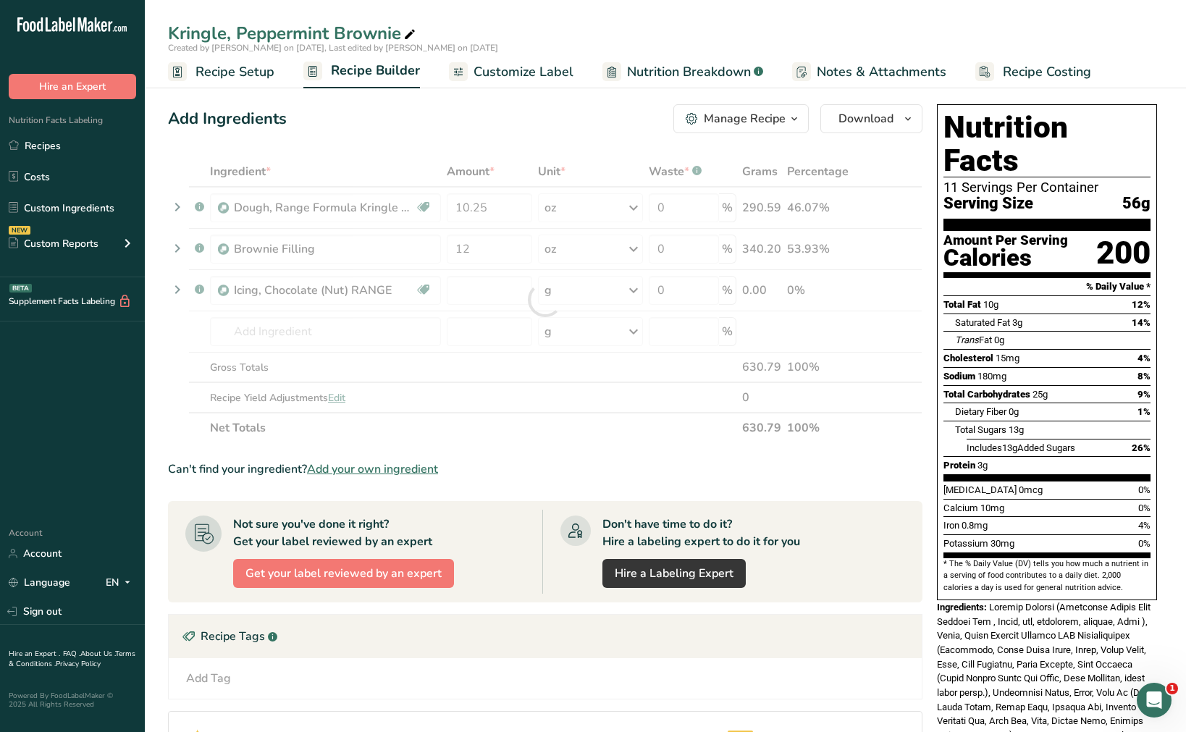
type input "0"
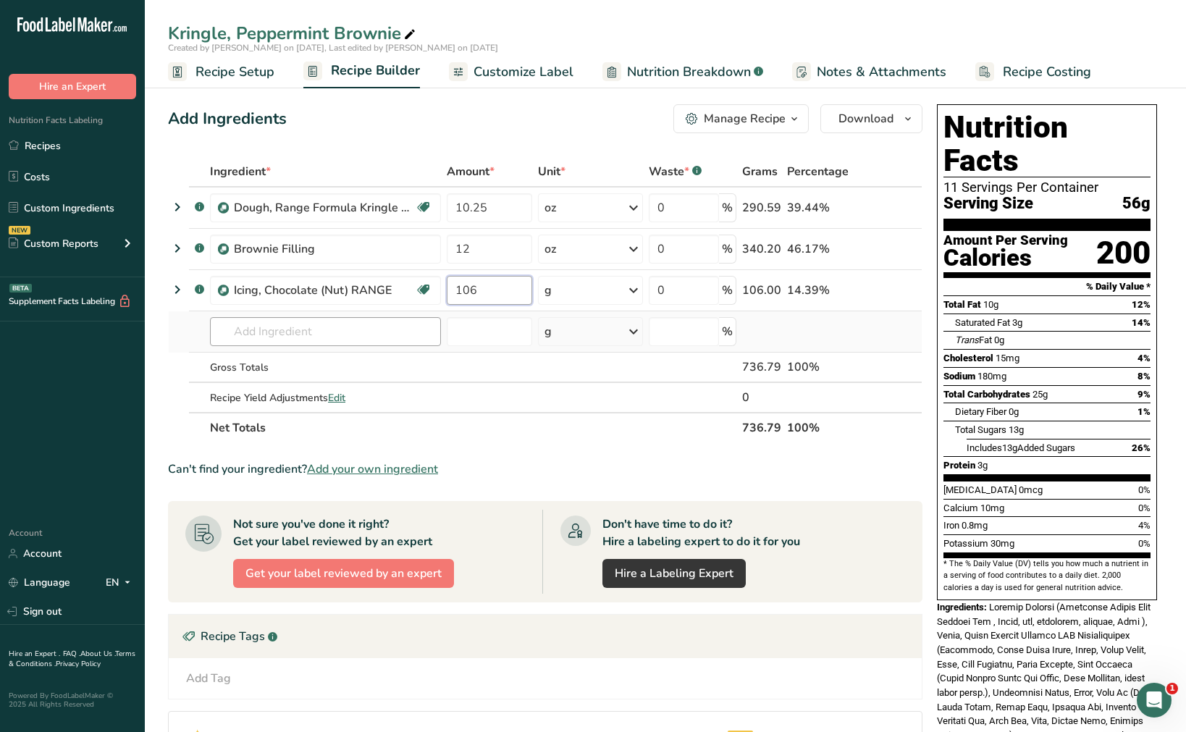
type input "106"
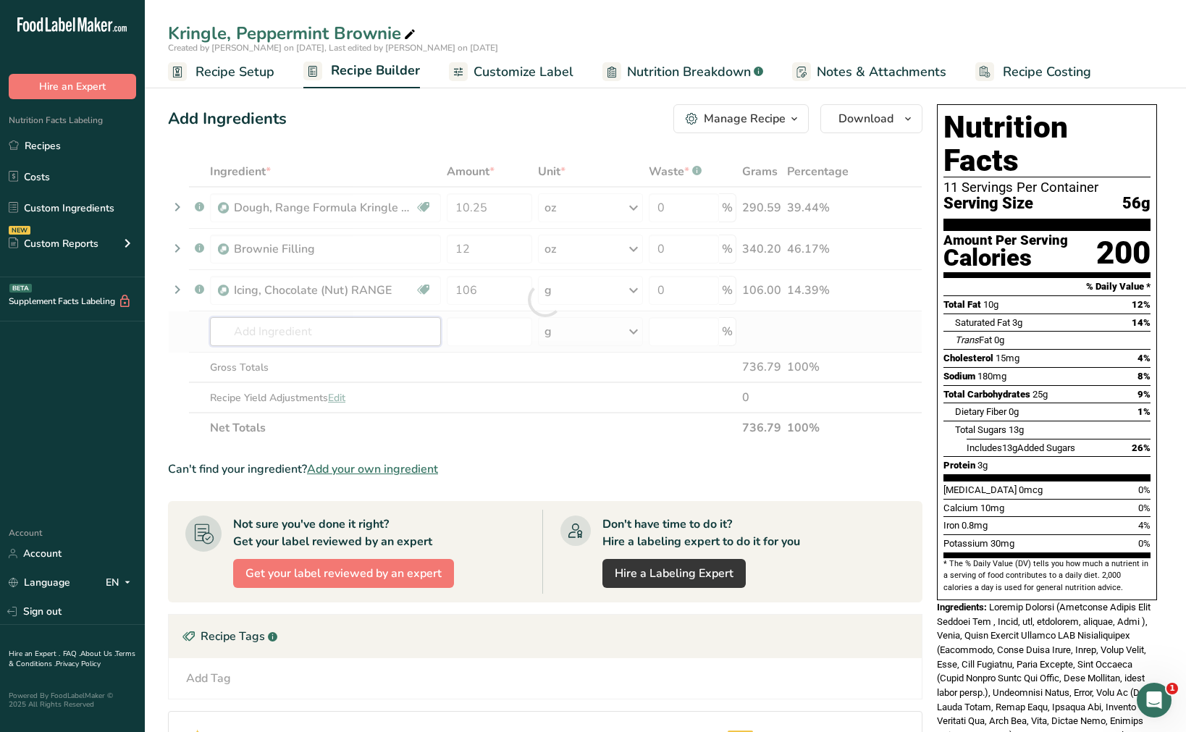
click at [307, 327] on div "Ingredient * Amount * Unit * Waste * .a-a{fill:#347362;}.b-a{fill:#fff;} Grams …" at bounding box center [545, 299] width 755 height 287
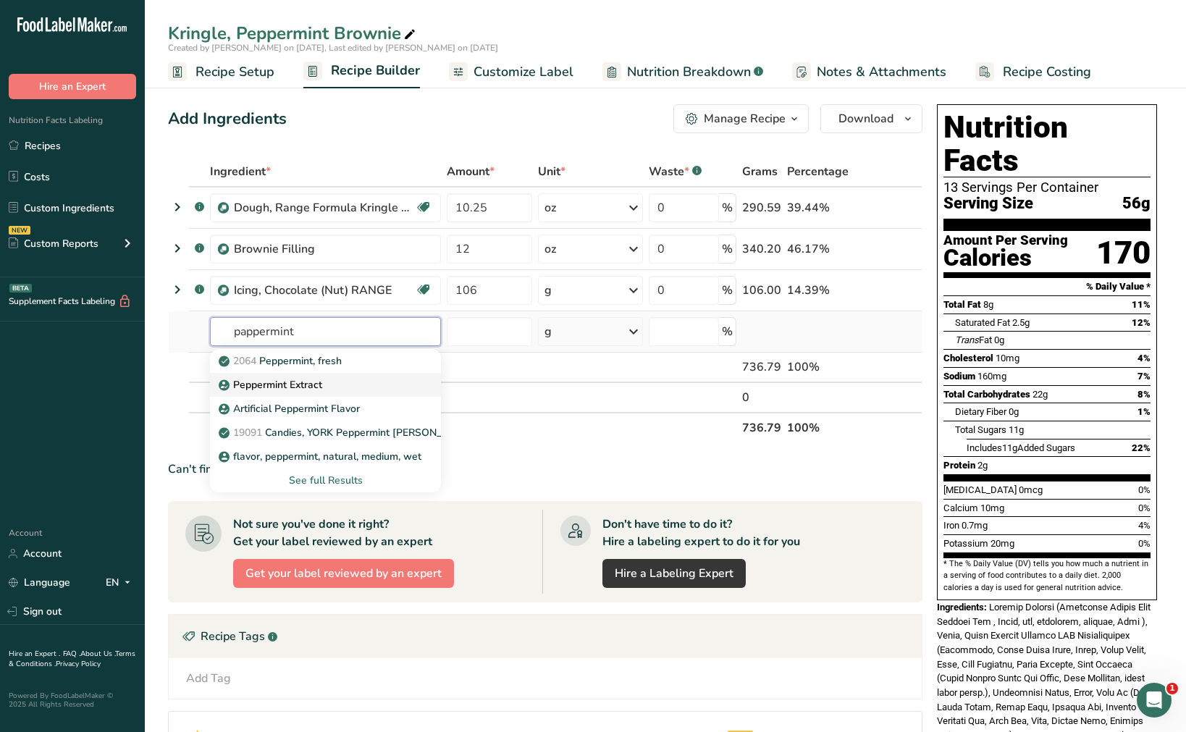
type input "pappermint"
click at [314, 388] on p "Peppermint Extract" at bounding box center [272, 384] width 101 height 15
type input "Peppermint Extract"
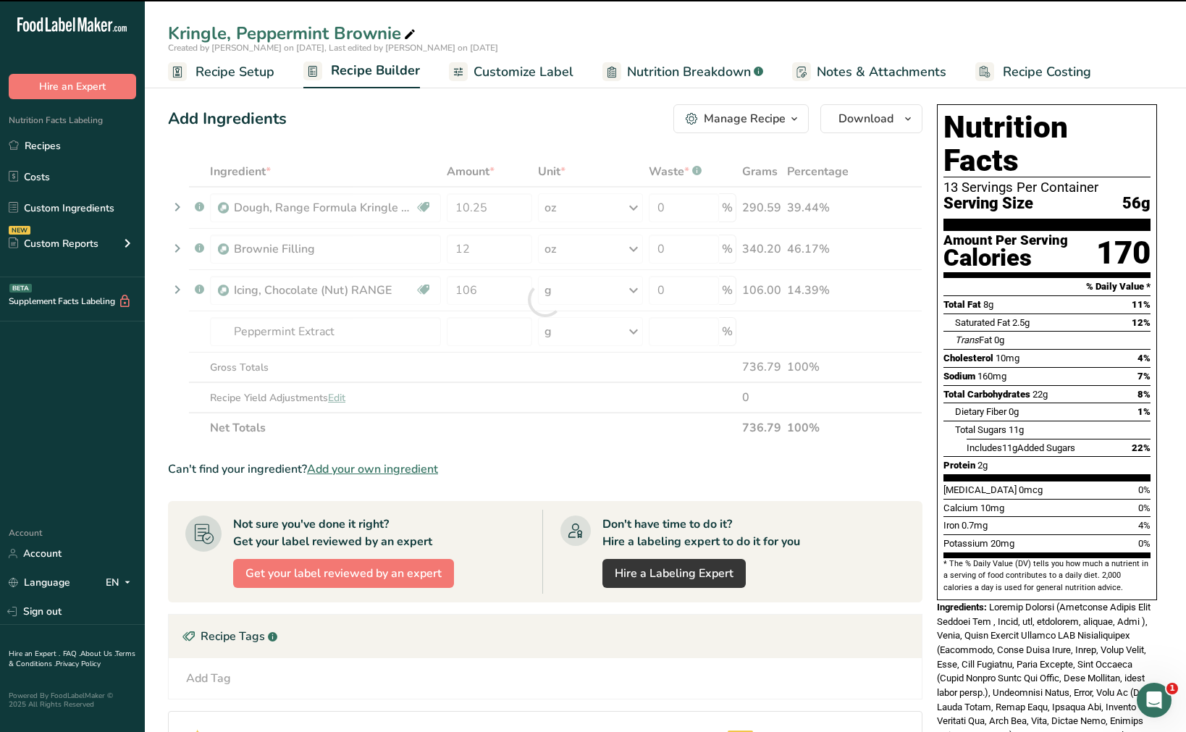
type input "0"
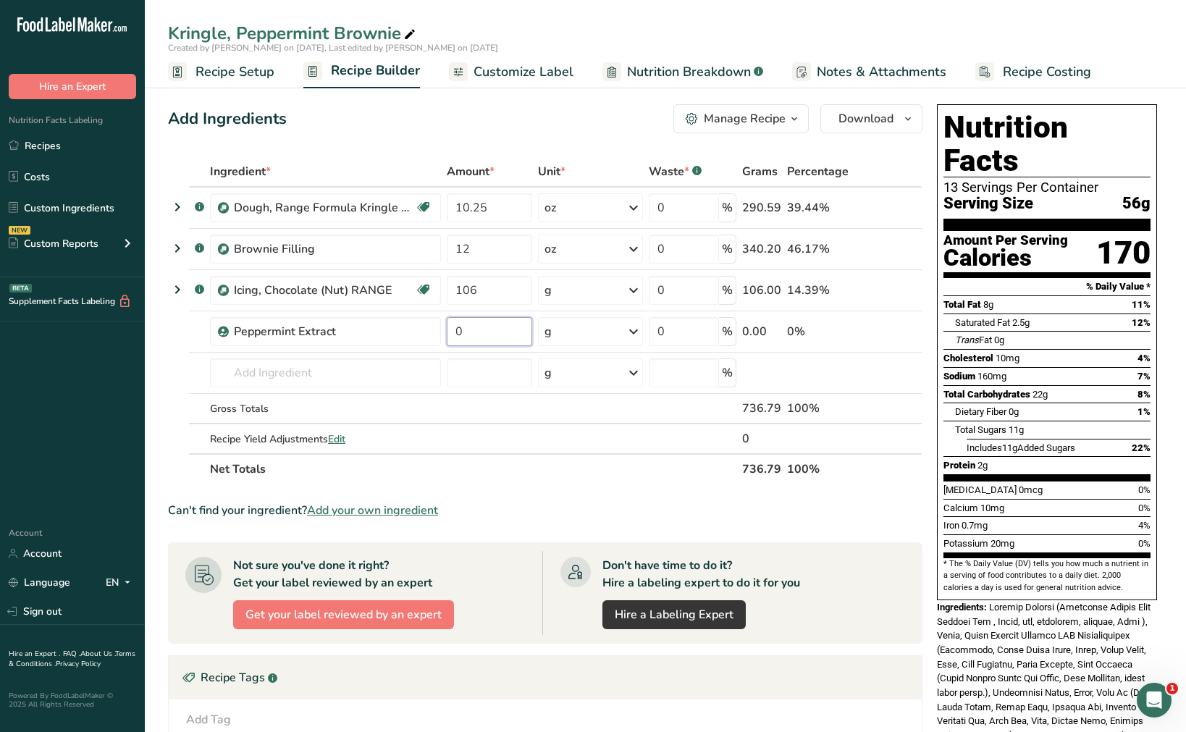
click at [478, 326] on input "0" at bounding box center [489, 331] width 85 height 29
type input "0.01"
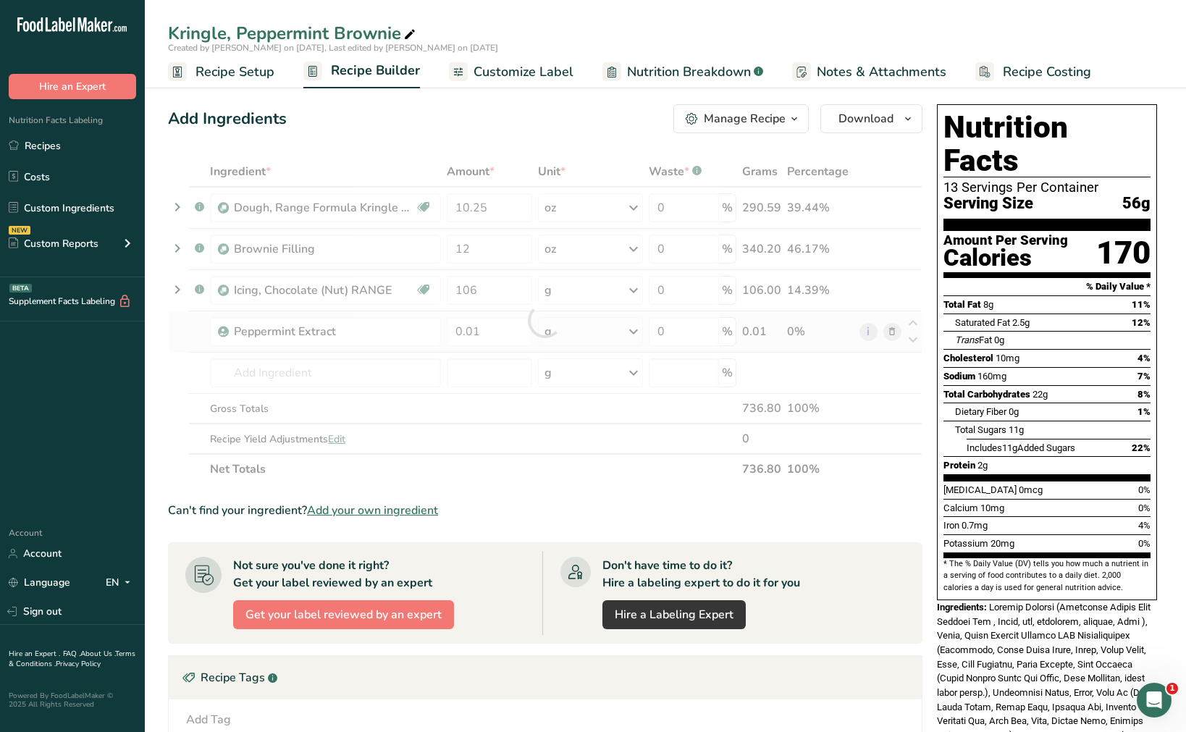
click at [637, 334] on div "Ingredient * Amount * Unit * Waste * .a-a{fill:#347362;}.b-a{fill:#fff;} Grams …" at bounding box center [545, 320] width 755 height 328
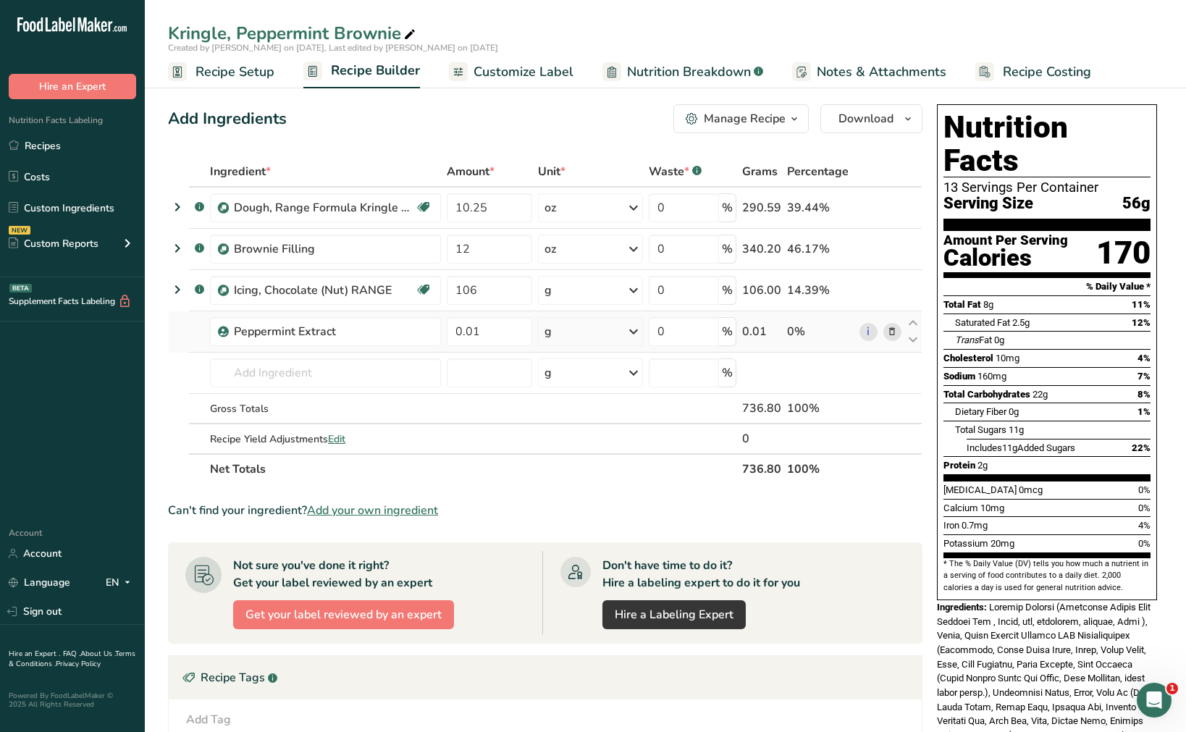
click at [633, 332] on icon at bounding box center [633, 332] width 17 height 26
click at [595, 529] on div "fl oz" at bounding box center [608, 534] width 110 height 15
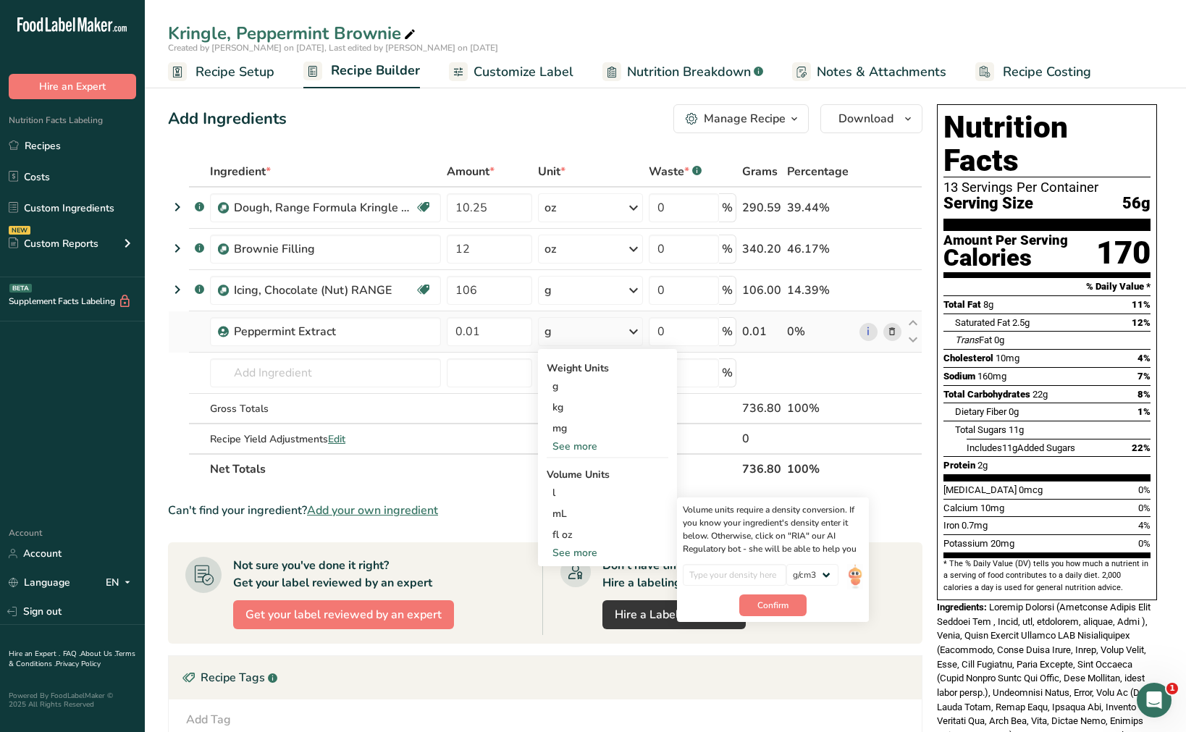
click at [598, 444] on div "See more" at bounding box center [608, 446] width 122 height 15
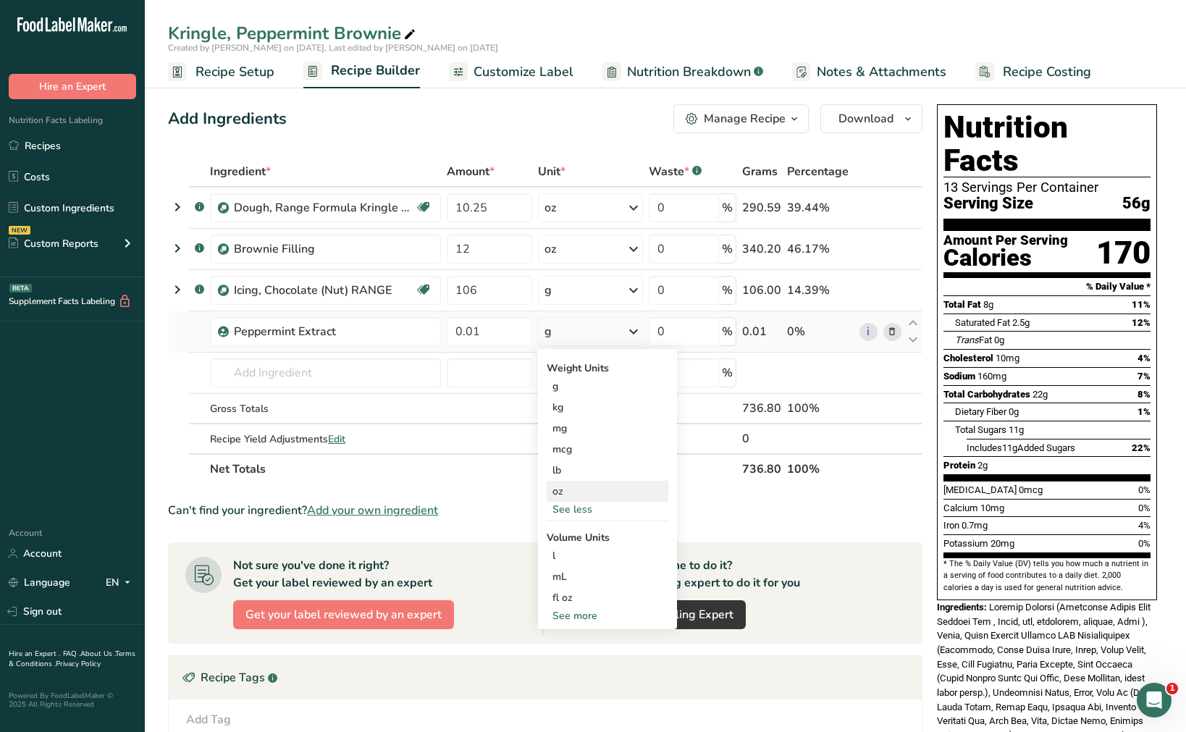
click at [594, 495] on div "oz" at bounding box center [608, 491] width 122 height 21
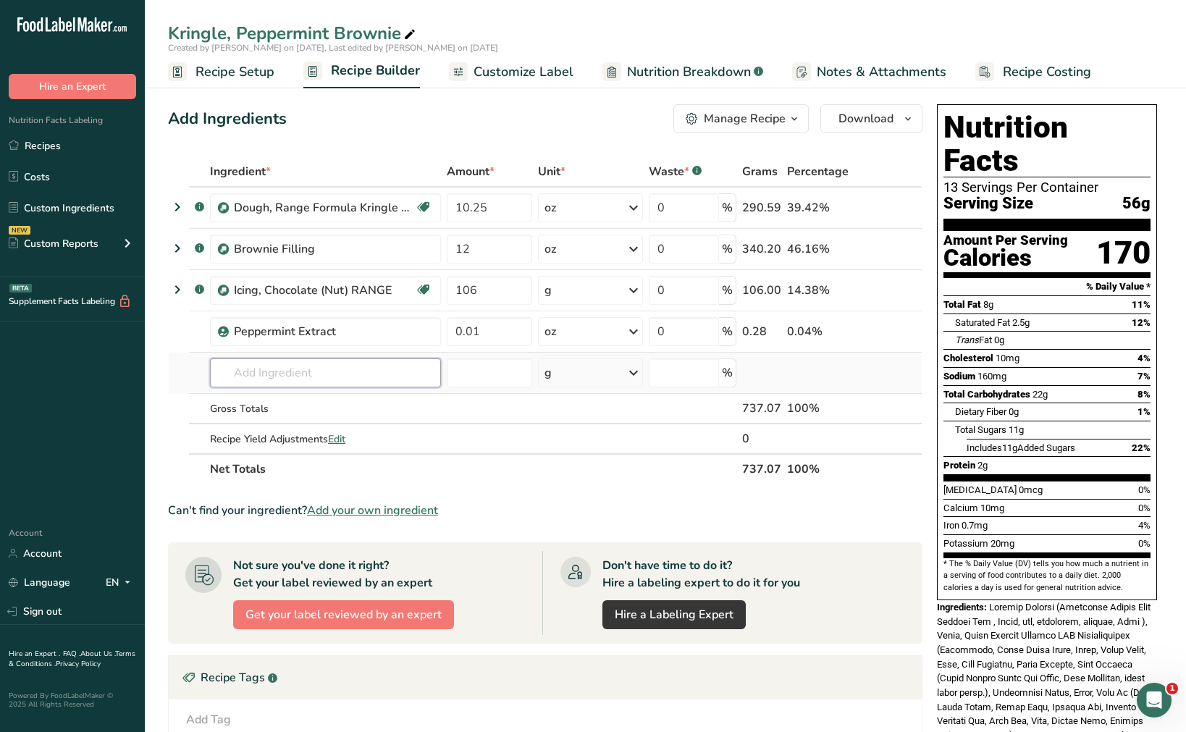
click at [319, 374] on input "text" at bounding box center [325, 373] width 231 height 29
type input "Andes"
click at [318, 407] on p "baking chips, creme de menthe, Andes" at bounding box center [317, 402] width 190 height 15
type input "baking chips, creme de menthe, Andes"
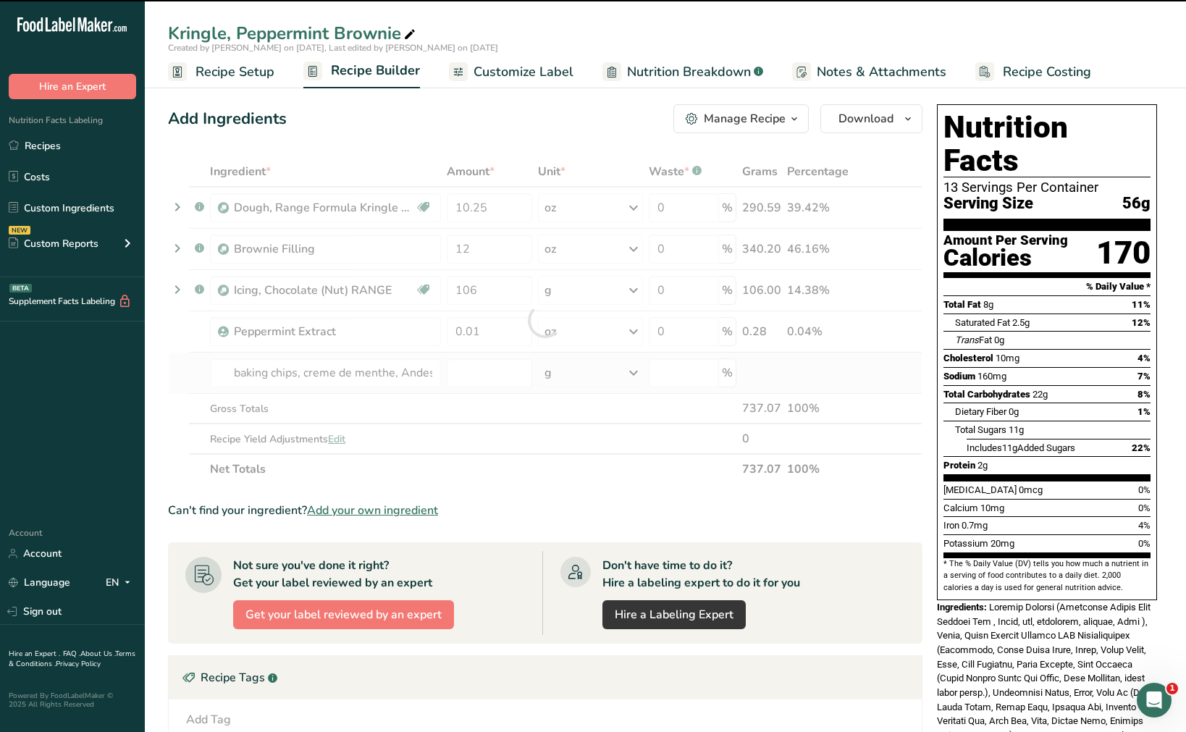
type input "0"
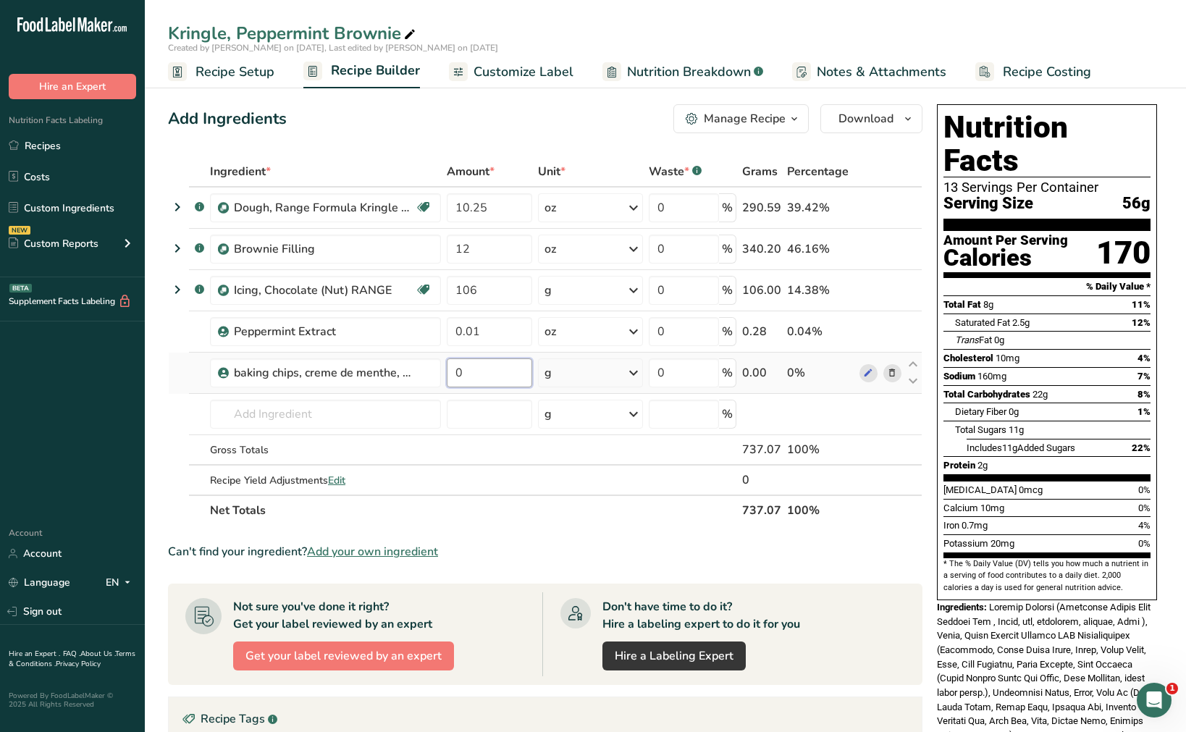
click at [492, 382] on input "0" at bounding box center [489, 373] width 85 height 29
type input "1.5"
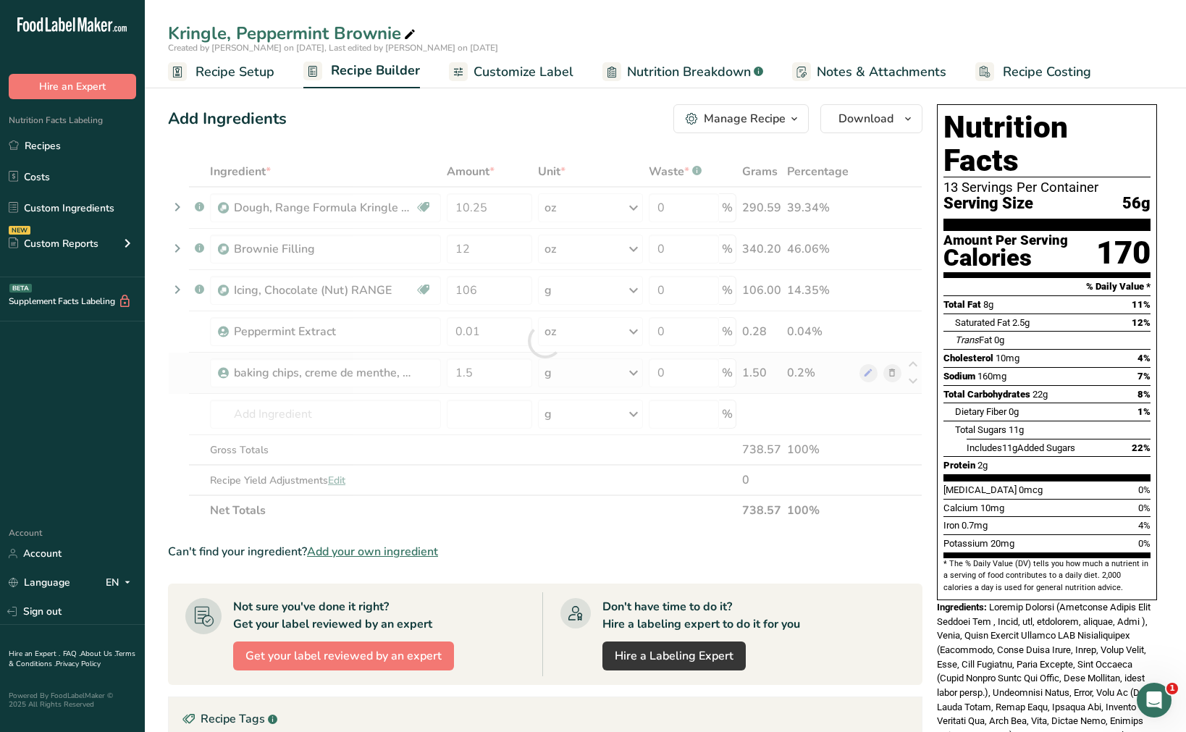
click at [634, 369] on div "Ingredient * Amount * Unit * Waste * .a-a{fill:#347362;}.b-a{fill:#fff;} Grams …" at bounding box center [545, 340] width 755 height 369
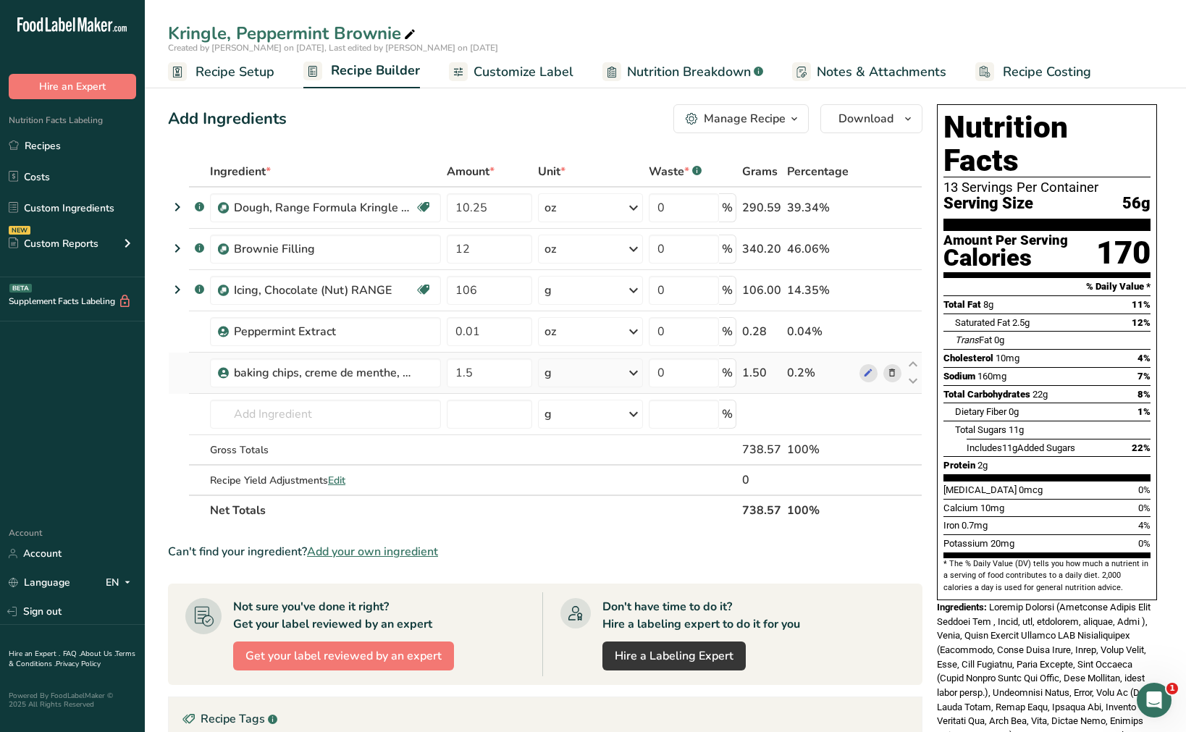
click at [637, 369] on icon at bounding box center [633, 373] width 17 height 26
click at [575, 490] on div "See more" at bounding box center [608, 487] width 122 height 15
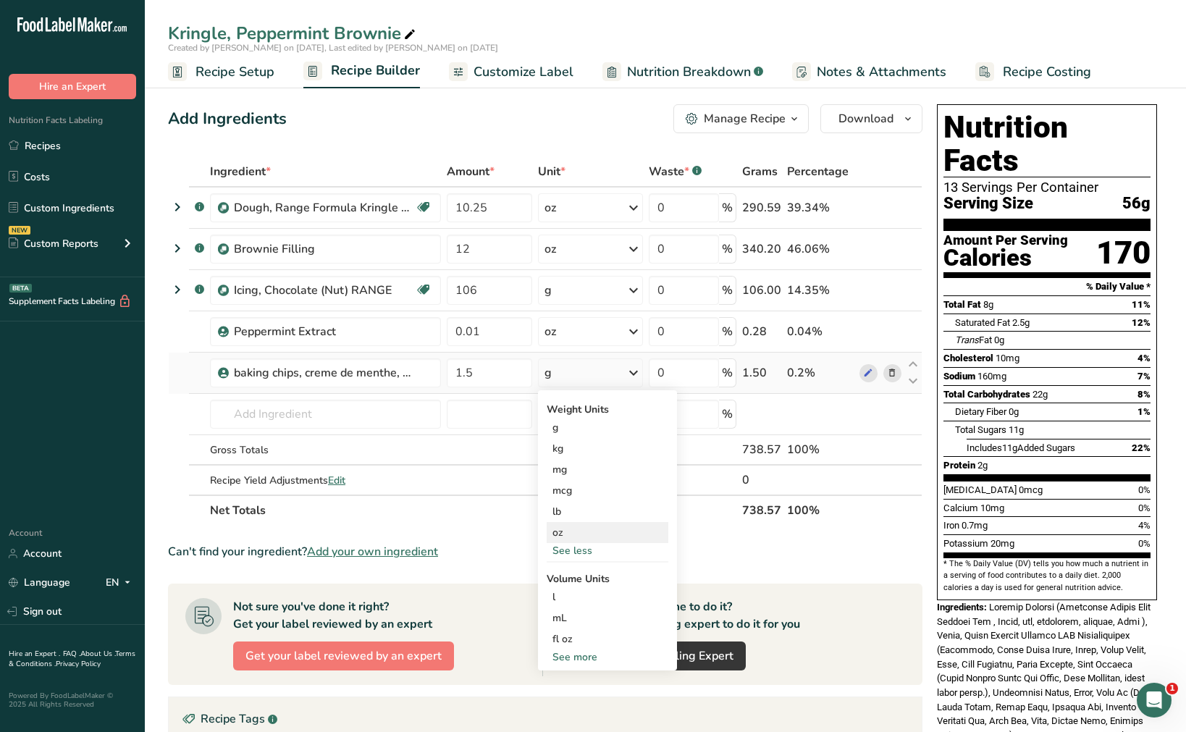
click at [568, 527] on div "oz" at bounding box center [608, 532] width 122 height 21
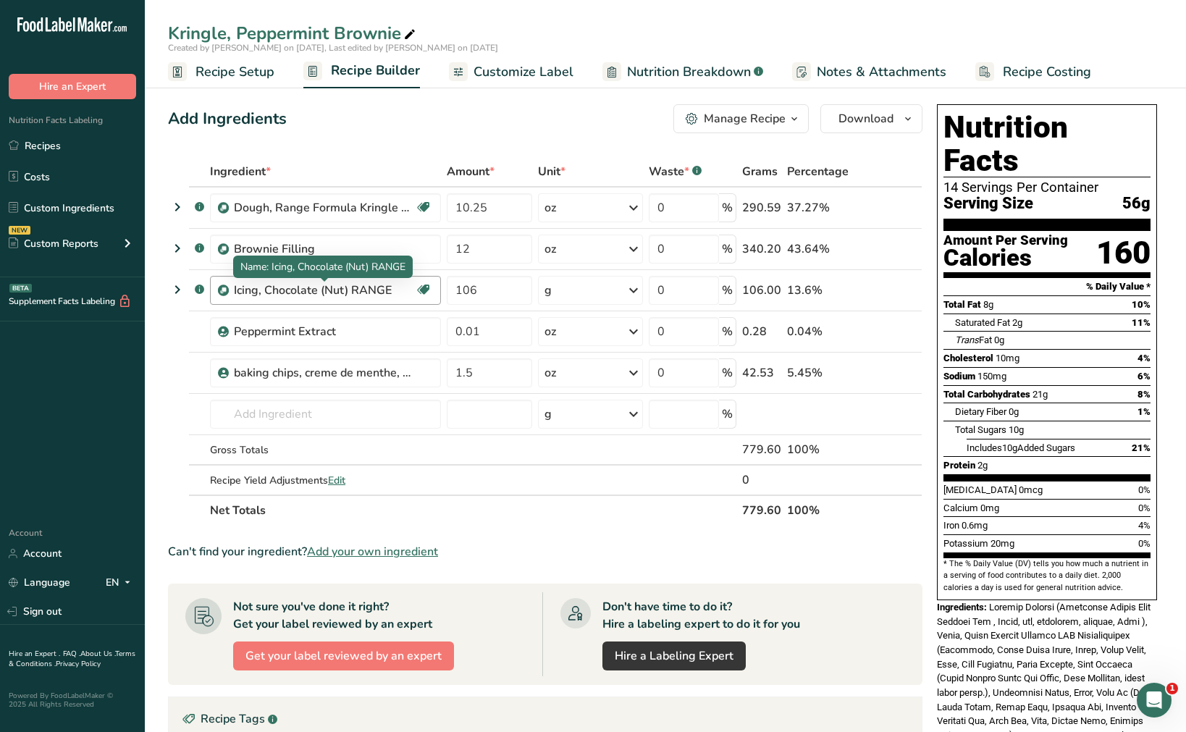
click at [345, 298] on div "Icing, Chocolate (Nut) RANGE" at bounding box center [324, 290] width 181 height 17
click at [868, 291] on icon at bounding box center [868, 290] width 10 height 15
click at [1007, 143] on h1 "Nutrition Facts" at bounding box center [1047, 144] width 207 height 67
click at [546, 74] on span "Customize Label" at bounding box center [524, 72] width 100 height 20
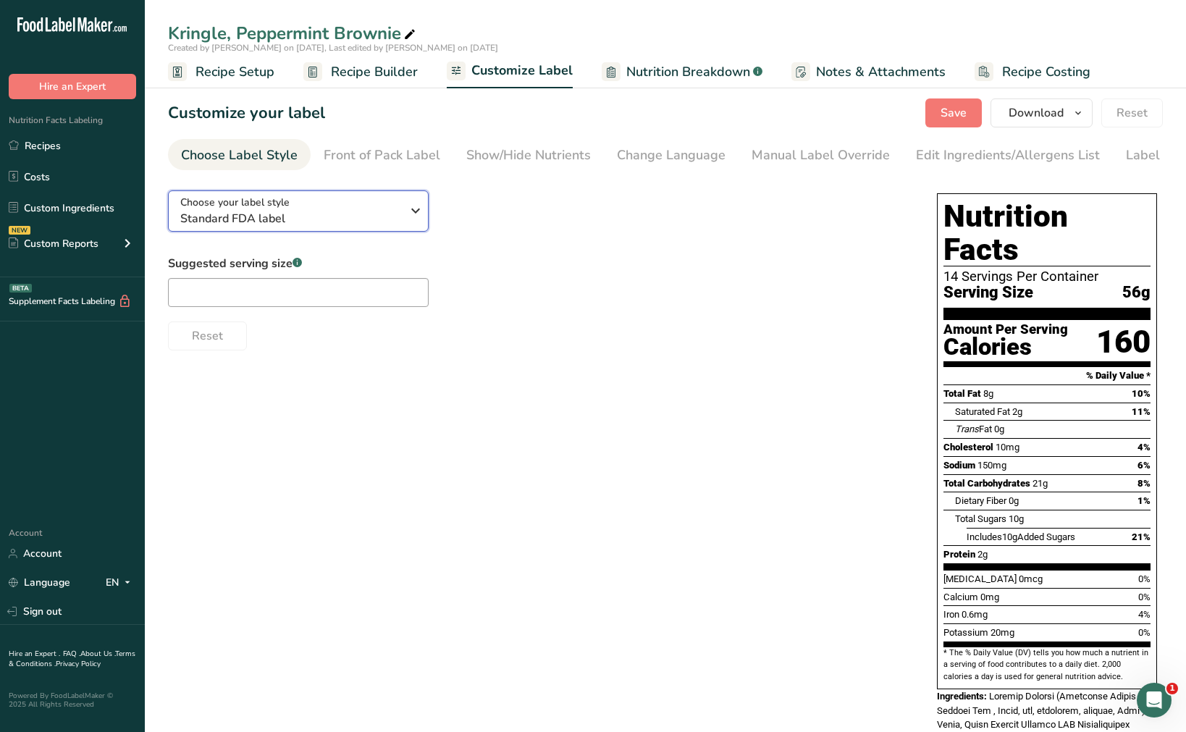
click at [353, 214] on span "Standard FDA label" at bounding box center [290, 218] width 221 height 17
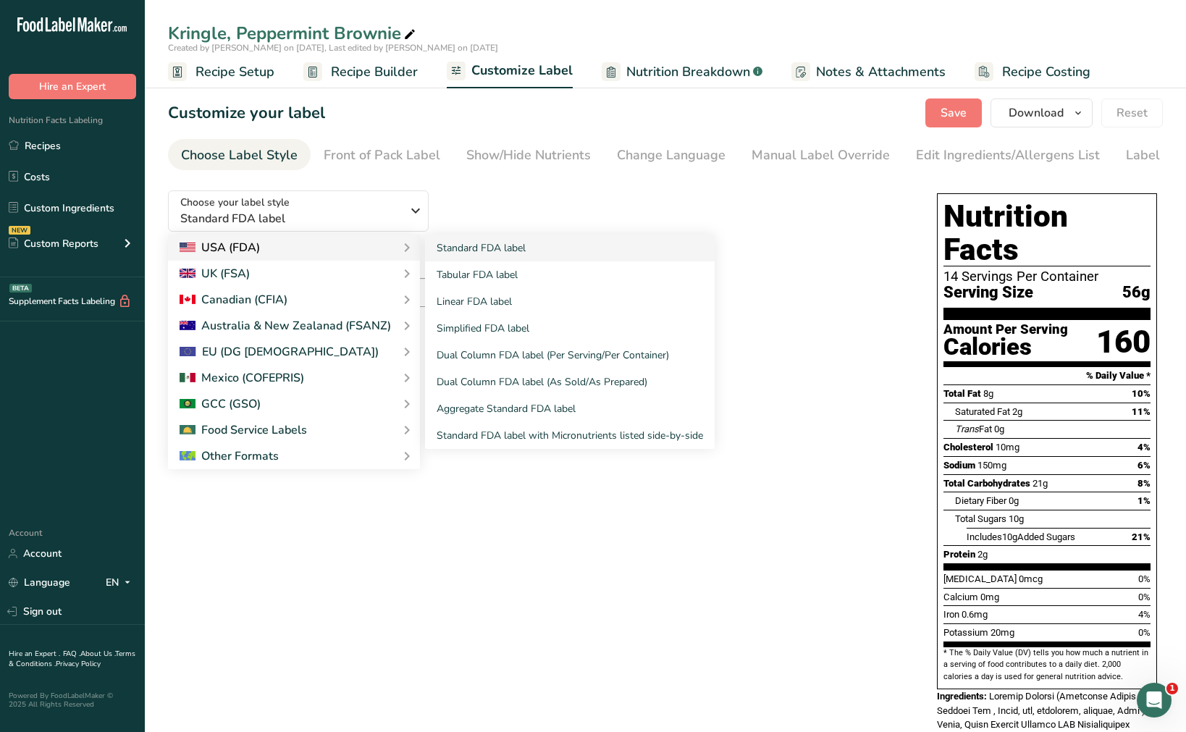
click at [321, 253] on div "USA (FDA)" at bounding box center [294, 247] width 229 height 17
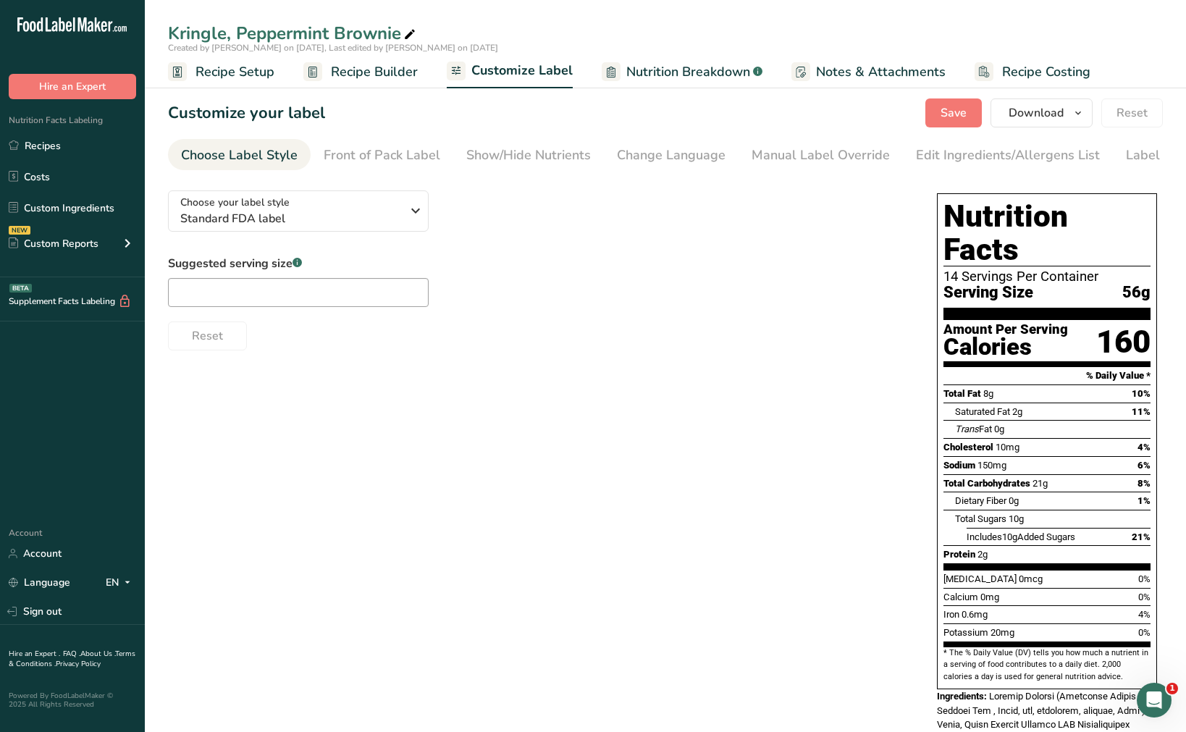
click at [262, 277] on div "Suggested serving size .a-a{fill:#347362;}.b-a{fill:#fff;}" at bounding box center [298, 281] width 261 height 52
click at [267, 283] on input "text" at bounding box center [298, 292] width 261 height 29
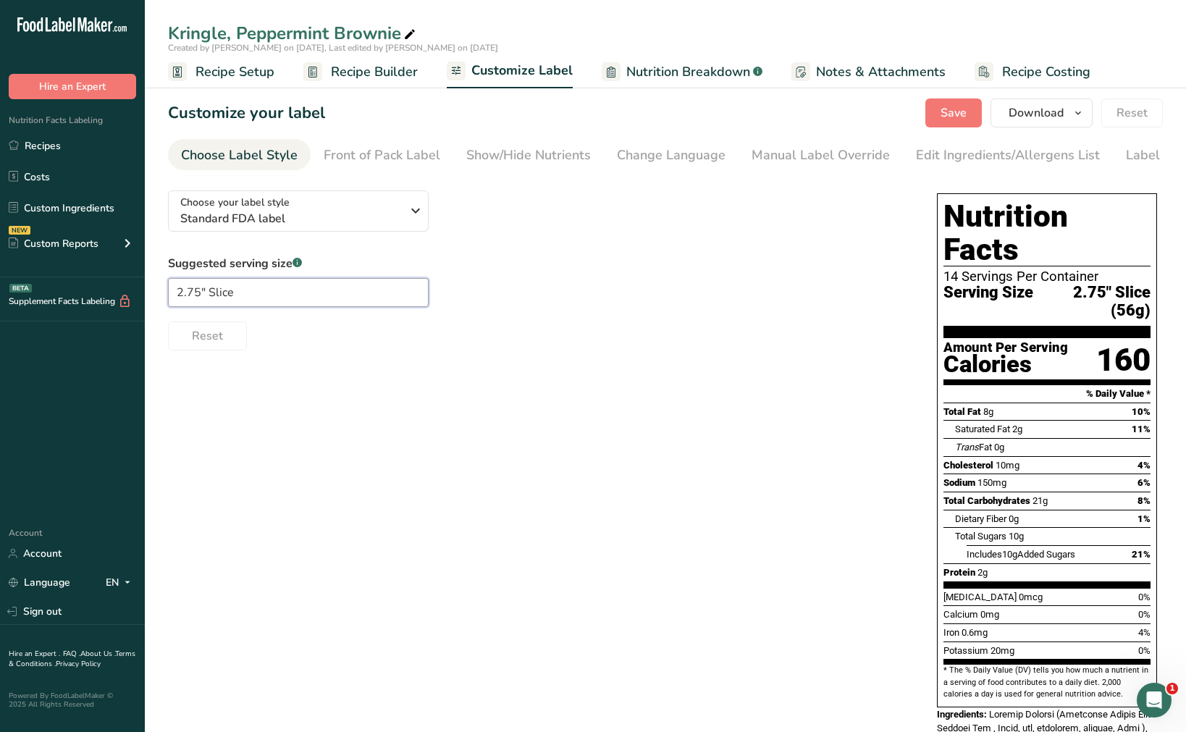
type input "2.75" Slice"
click at [320, 392] on div "Choose your label style Standard FDA label USA (FDA) Standard FDA label Tabular…" at bounding box center [665, 714] width 995 height 1070
click at [978, 147] on div "Edit Ingredients/Allergens List" at bounding box center [1008, 156] width 184 height 20
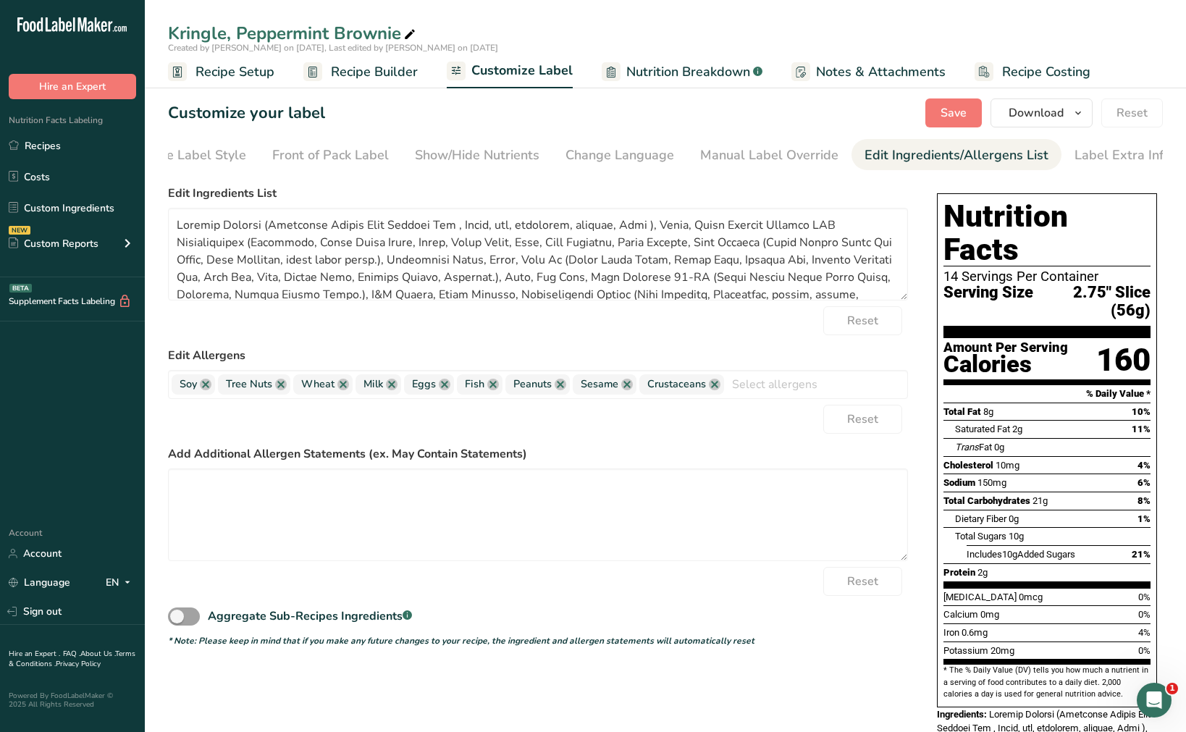
scroll to position [0, 57]
click at [774, 158] on div "Manual Label Override" at bounding box center [764, 156] width 138 height 20
type input "2.75" Slice (56g)"
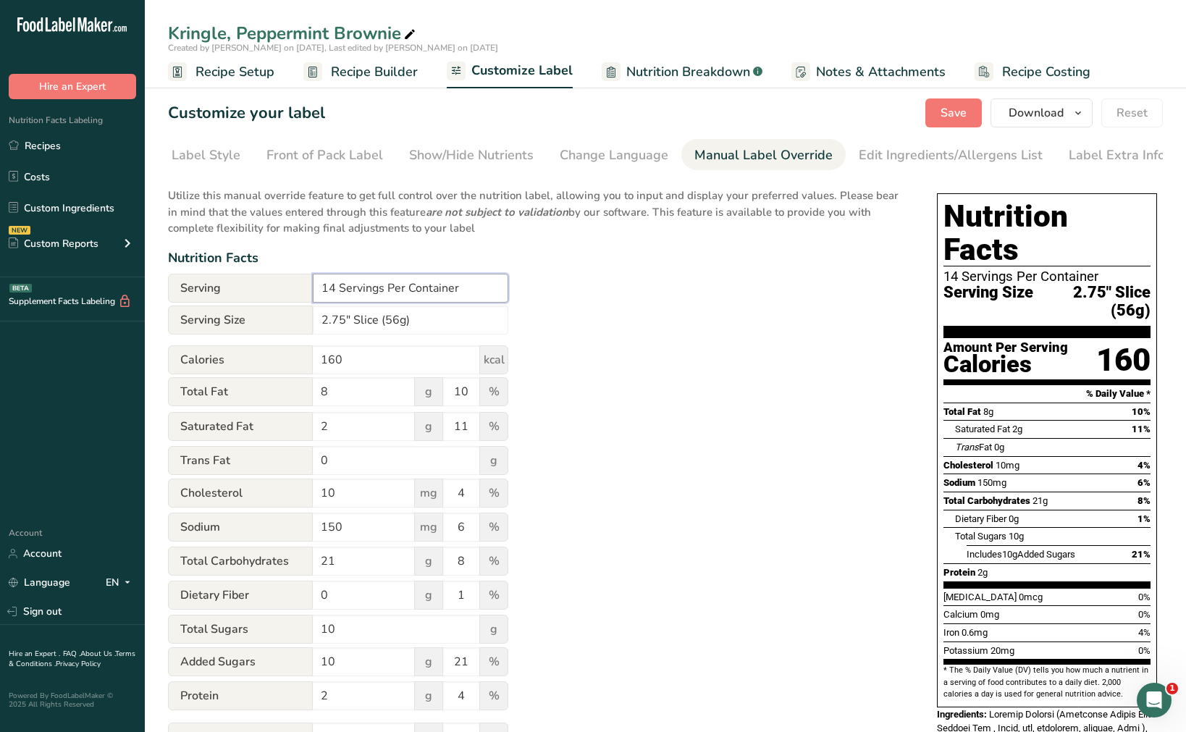
click at [335, 293] on input "14 Servings Per Container" at bounding box center [411, 288] width 196 height 29
type input "11 Servings Per Container"
click at [592, 327] on div "Utilize this manual override feature to get full control over the nutrition lab…" at bounding box center [538, 534] width 740 height 710
click at [984, 284] on span "Serving Size" at bounding box center [989, 301] width 90 height 35
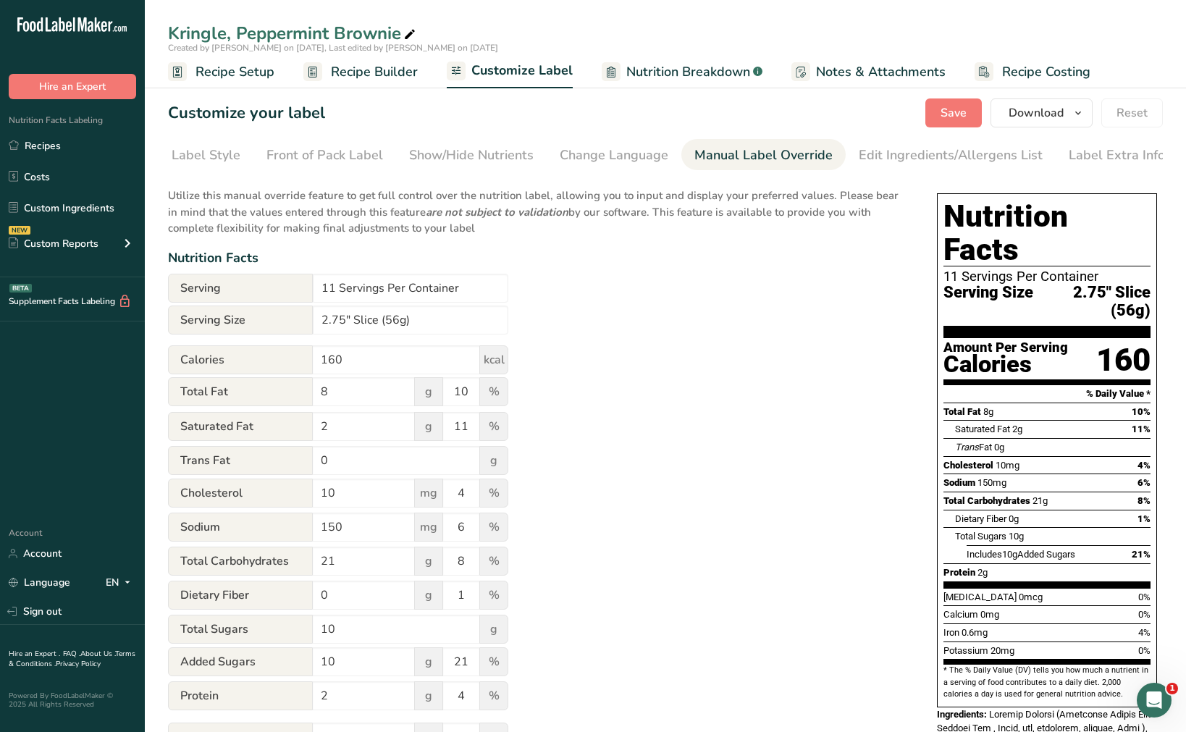
click at [986, 284] on span "Serving Size" at bounding box center [989, 301] width 90 height 35
click at [861, 261] on div "Nutrition Facts" at bounding box center [538, 258] width 740 height 20
click at [967, 112] on span "Save" at bounding box center [954, 112] width 26 height 17
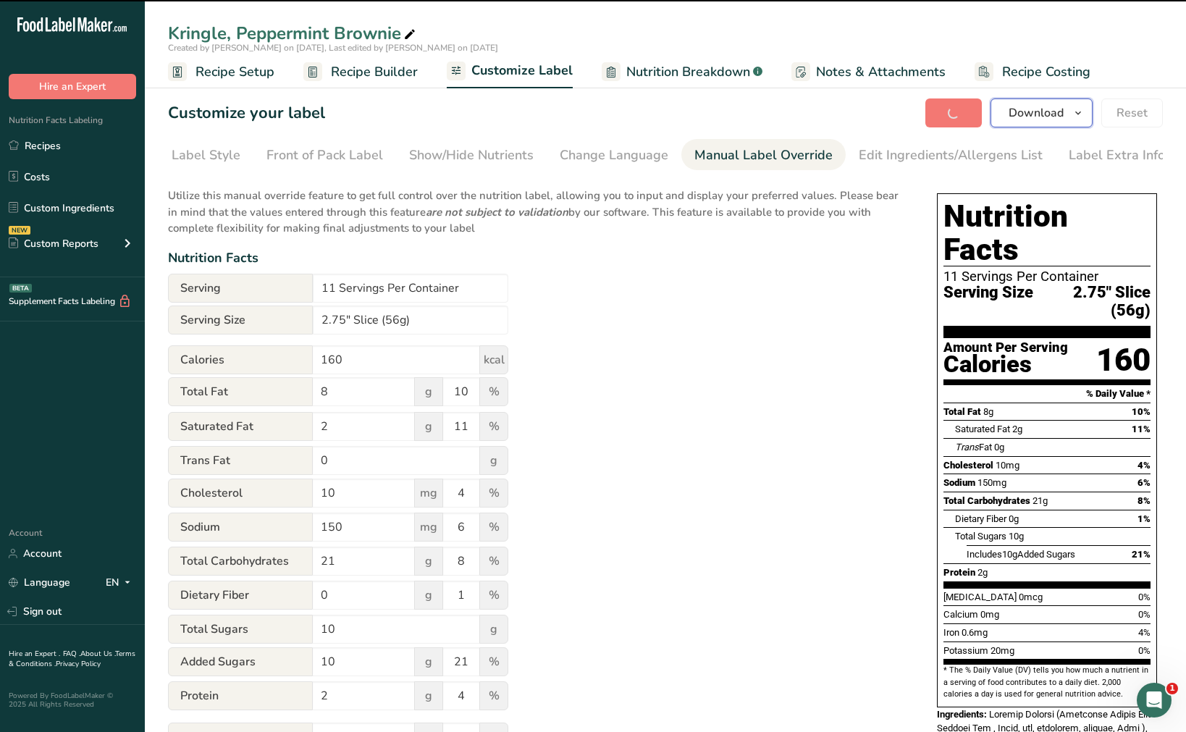
click at [1055, 110] on span "Download" at bounding box center [1036, 112] width 55 height 17
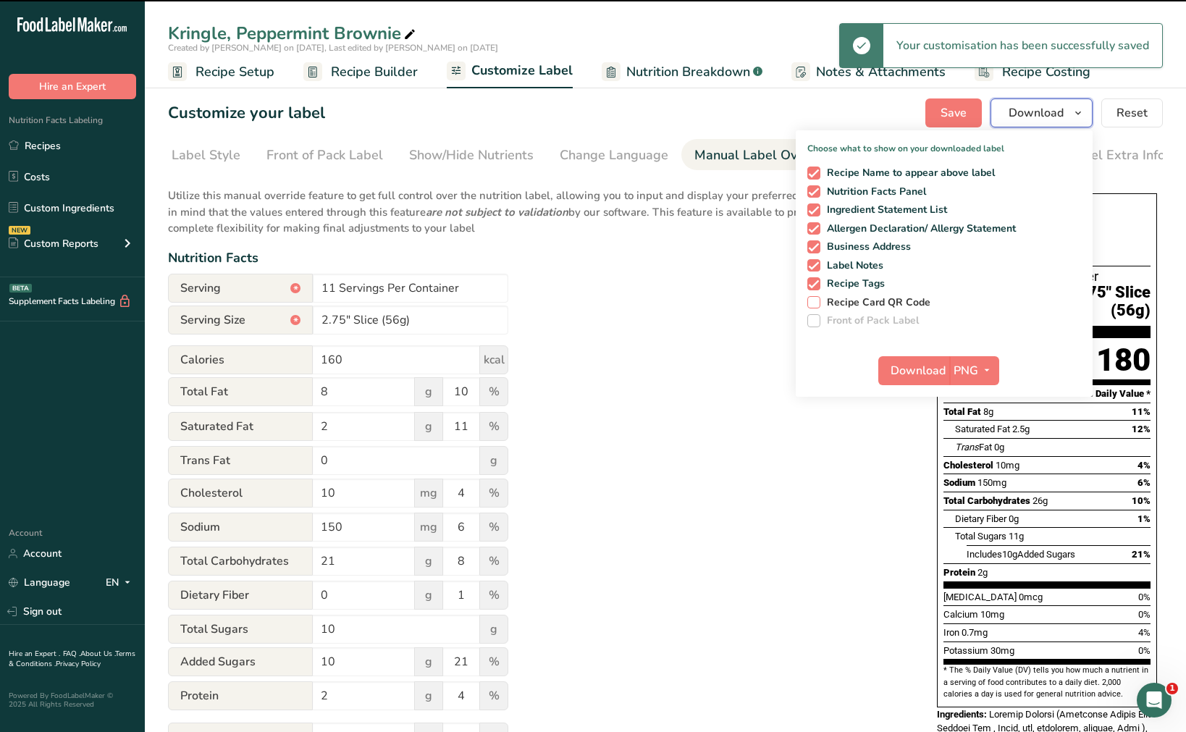
type input "180"
type input "11"
type input "2.5"
type input "12"
type input "26"
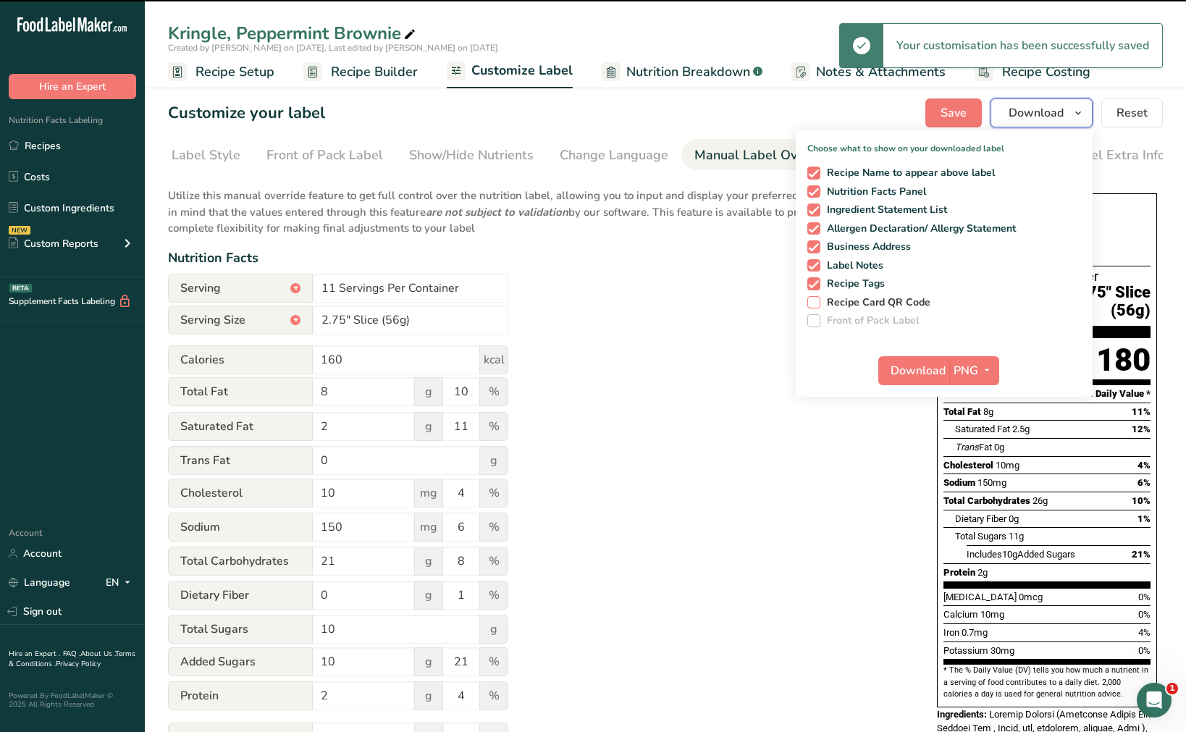
type input "10"
type input "11"
type input "5"
type input "10"
type input "0.7"
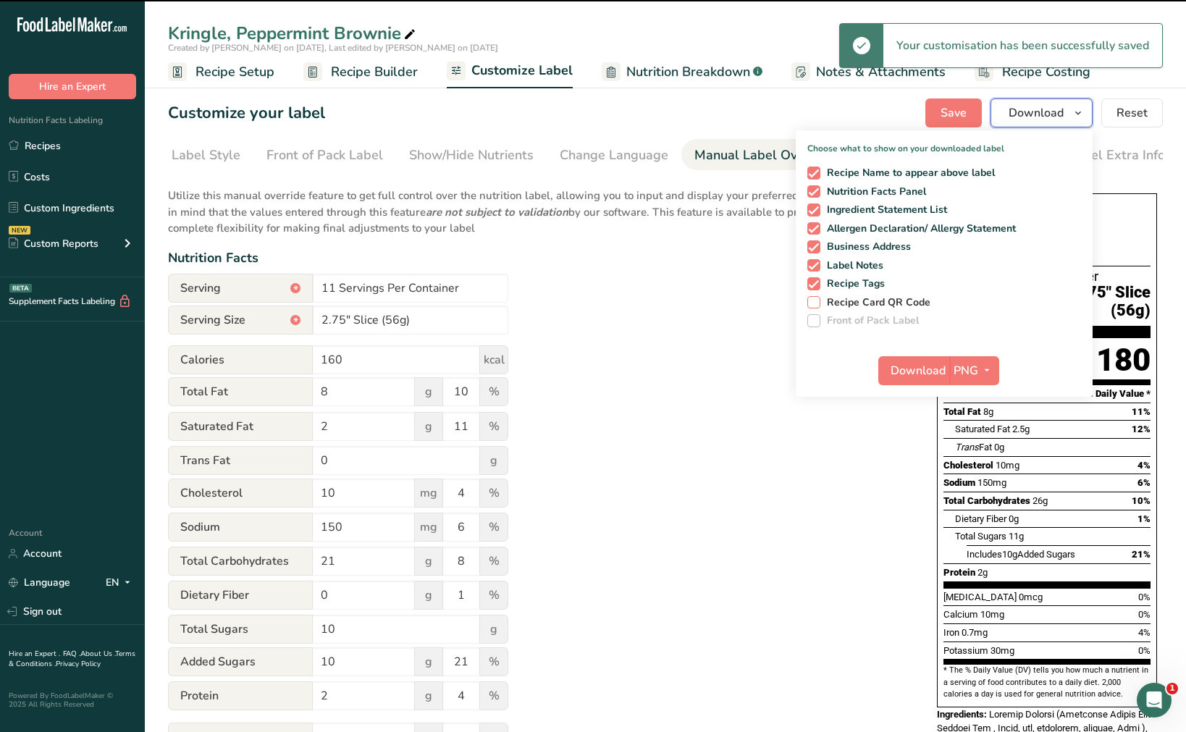
type input "30"
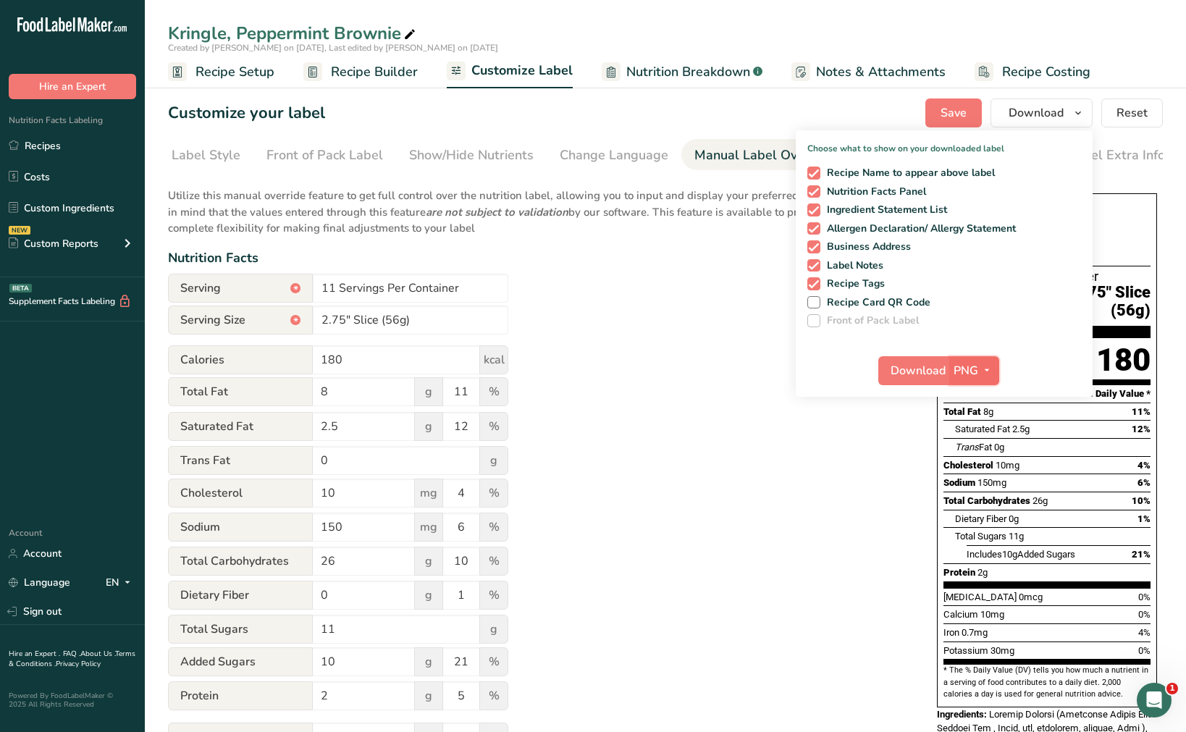
click at [980, 367] on span "button" at bounding box center [986, 370] width 17 height 17
click at [800, 457] on div "Utilize this manual override feature to get full control over the nutrition lab…" at bounding box center [538, 534] width 740 height 710
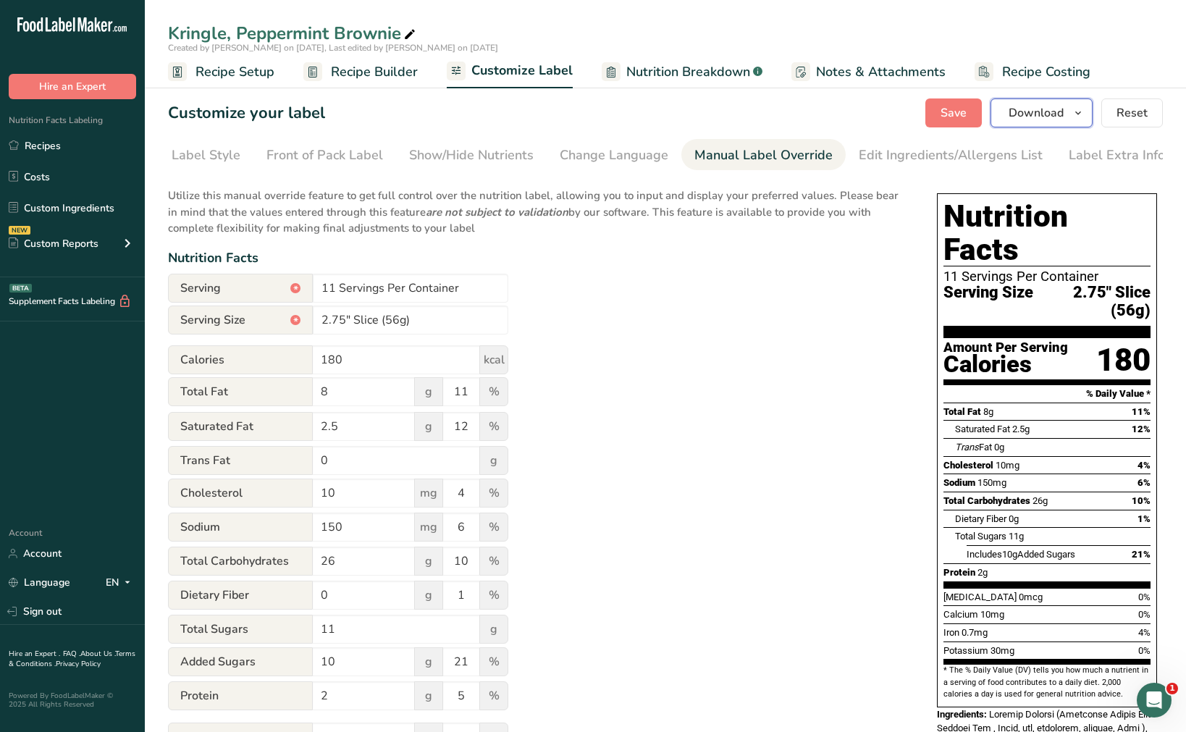
click at [1036, 115] on span "Download" at bounding box center [1036, 112] width 55 height 17
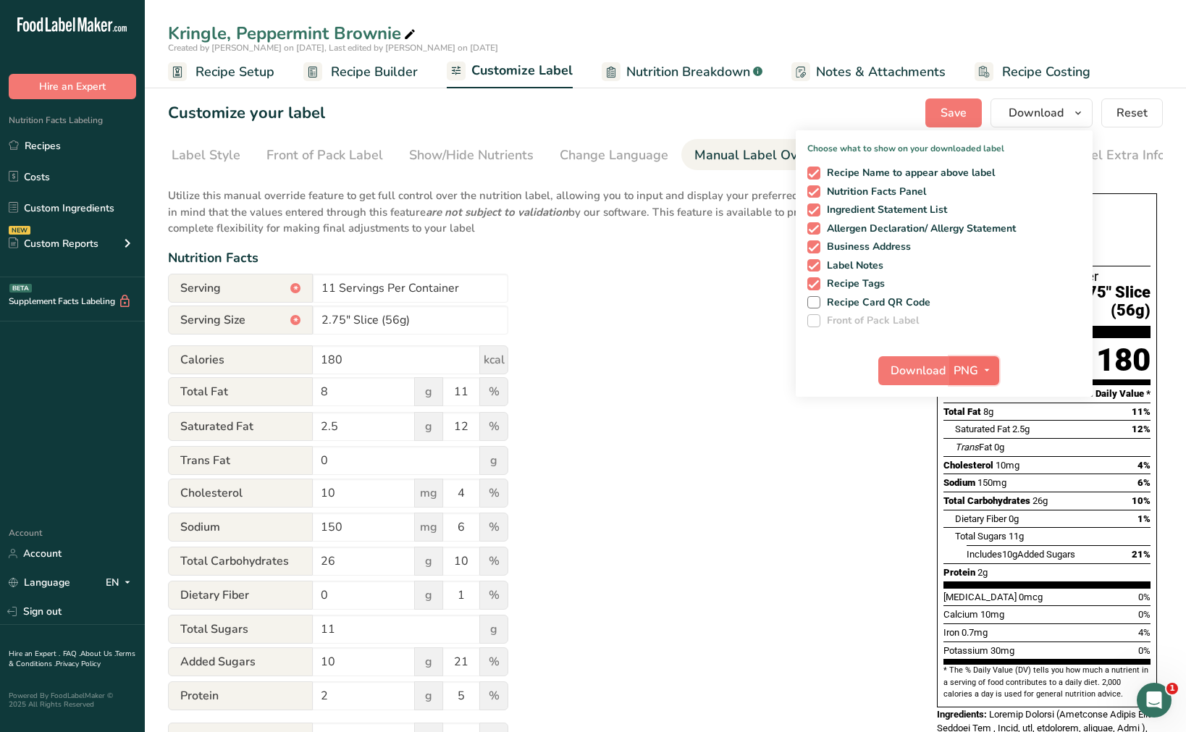
click at [992, 376] on icon "button" at bounding box center [987, 370] width 12 height 18
click at [976, 469] on link "PDF" at bounding box center [976, 472] width 46 height 24
click at [919, 364] on span "Download" at bounding box center [919, 370] width 55 height 17
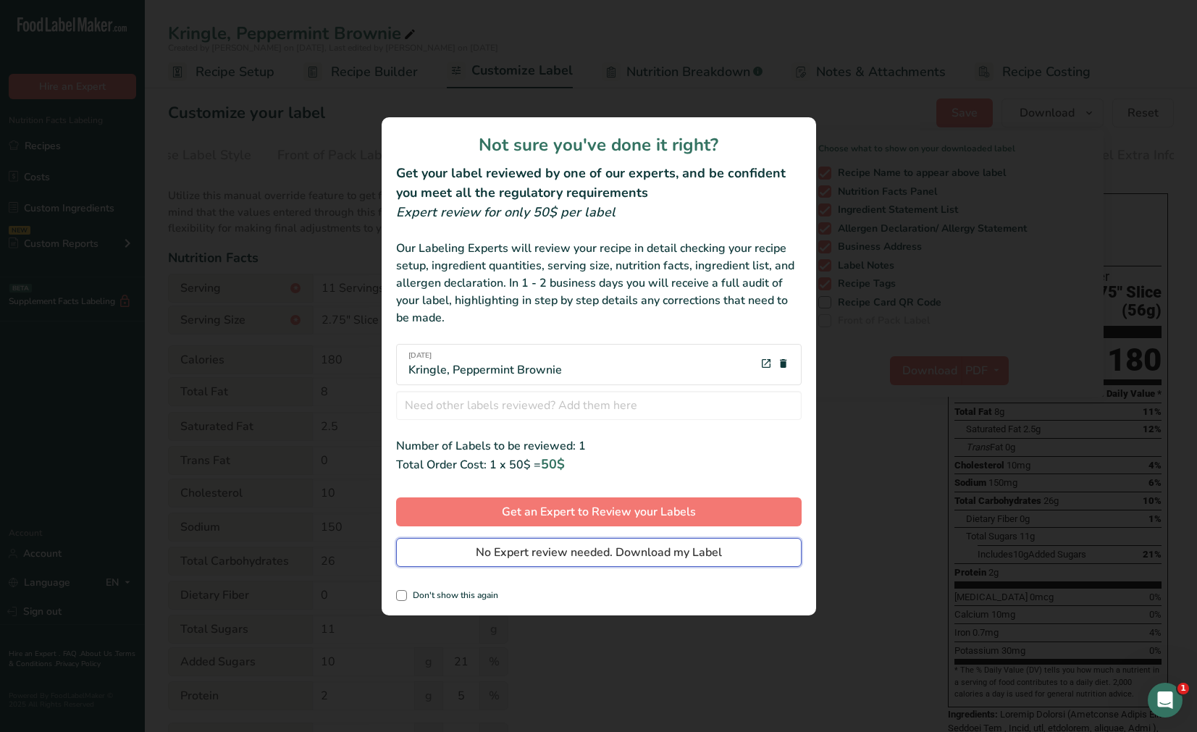
click at [524, 543] on span "No Expert review needed. Download my Label" at bounding box center [599, 552] width 246 height 17
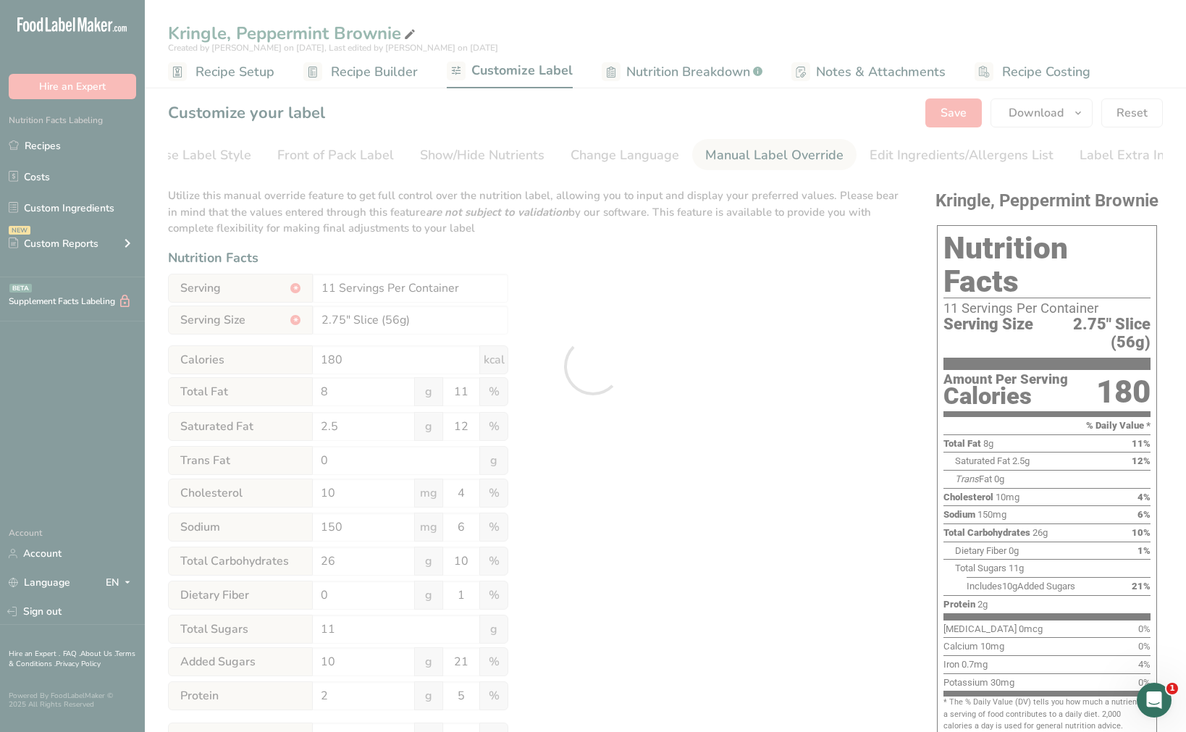
scroll to position [0, 0]
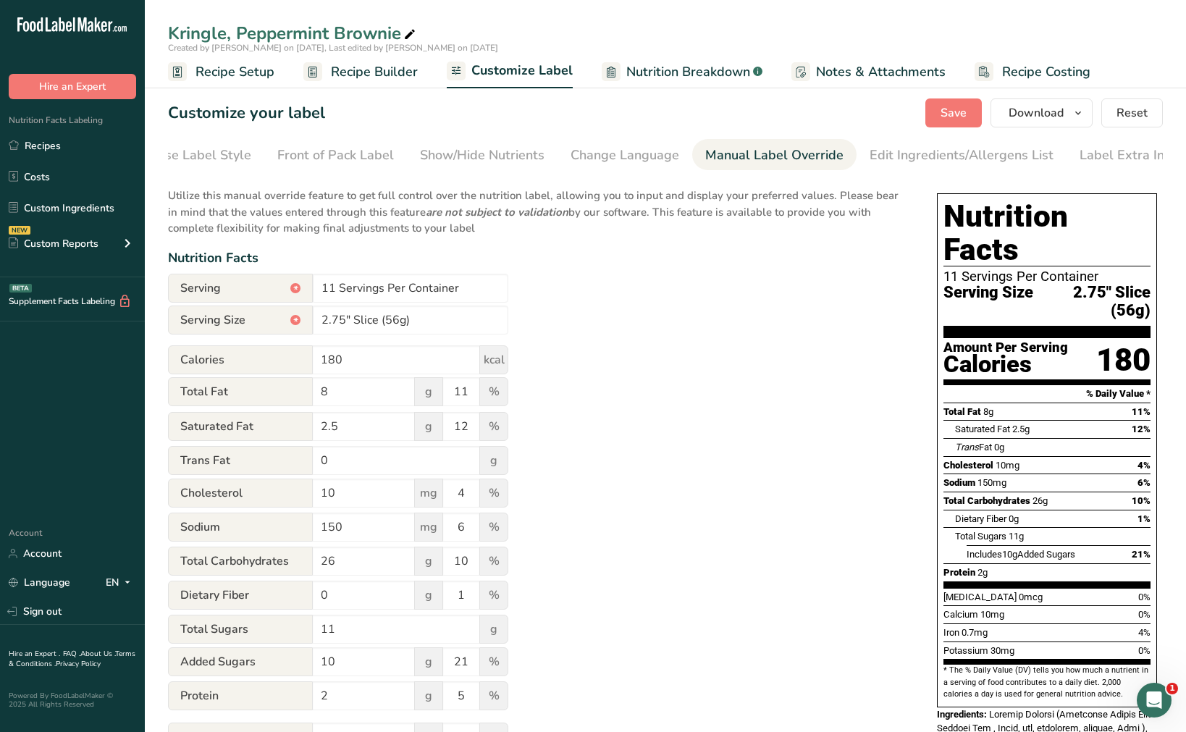
click at [712, 72] on span "Nutrition Breakdown" at bounding box center [688, 72] width 124 height 20
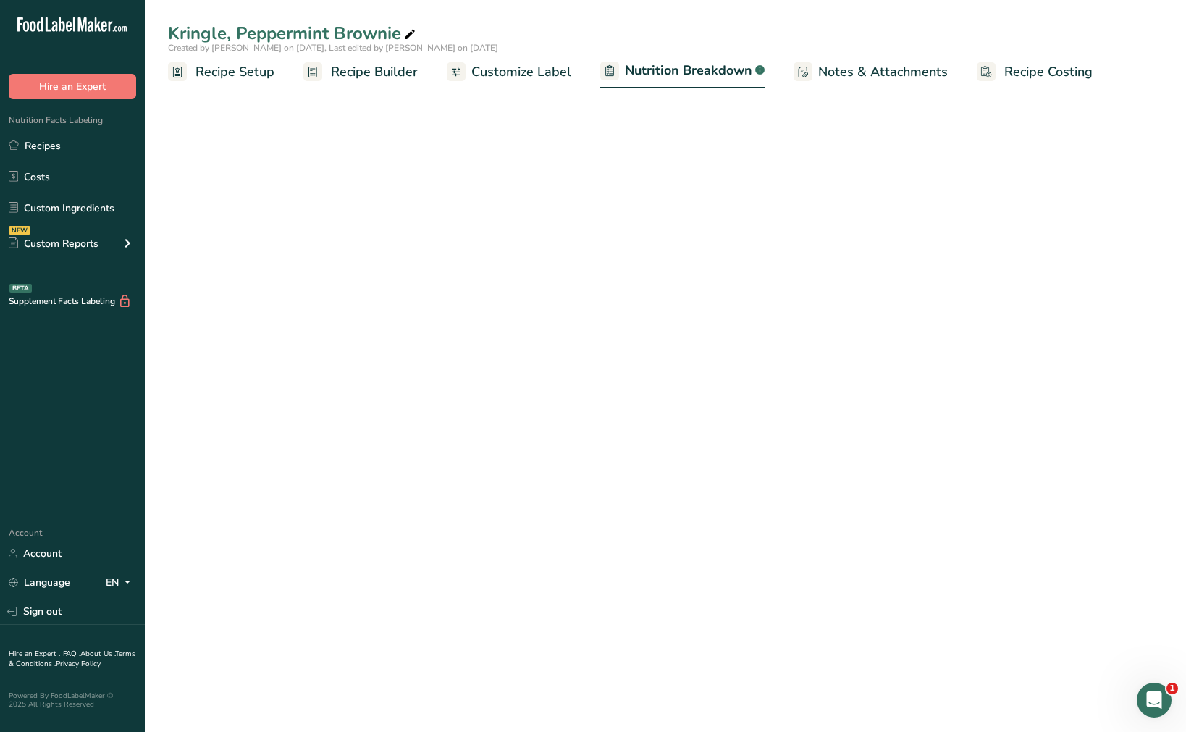
select select "Calories"
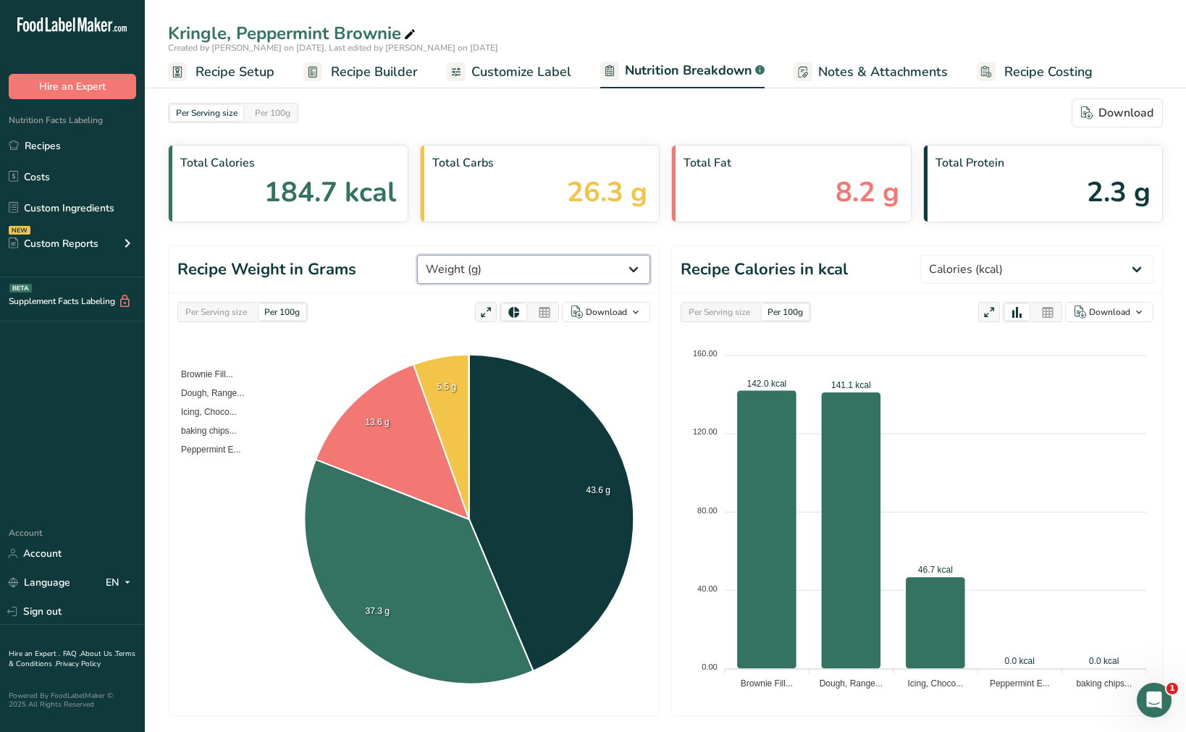
click at [558, 268] on select "Weight (g) Calories (kcal) Energy KJ (kj) Total Fat (g) Saturated Fat (g) Trans…" at bounding box center [533, 269] width 233 height 29
click at [471, 255] on select "Weight (g) Calories (kcal) Energy KJ (kj) Total Fat (g) Saturated Fat (g) Trans…" at bounding box center [533, 269] width 233 height 29
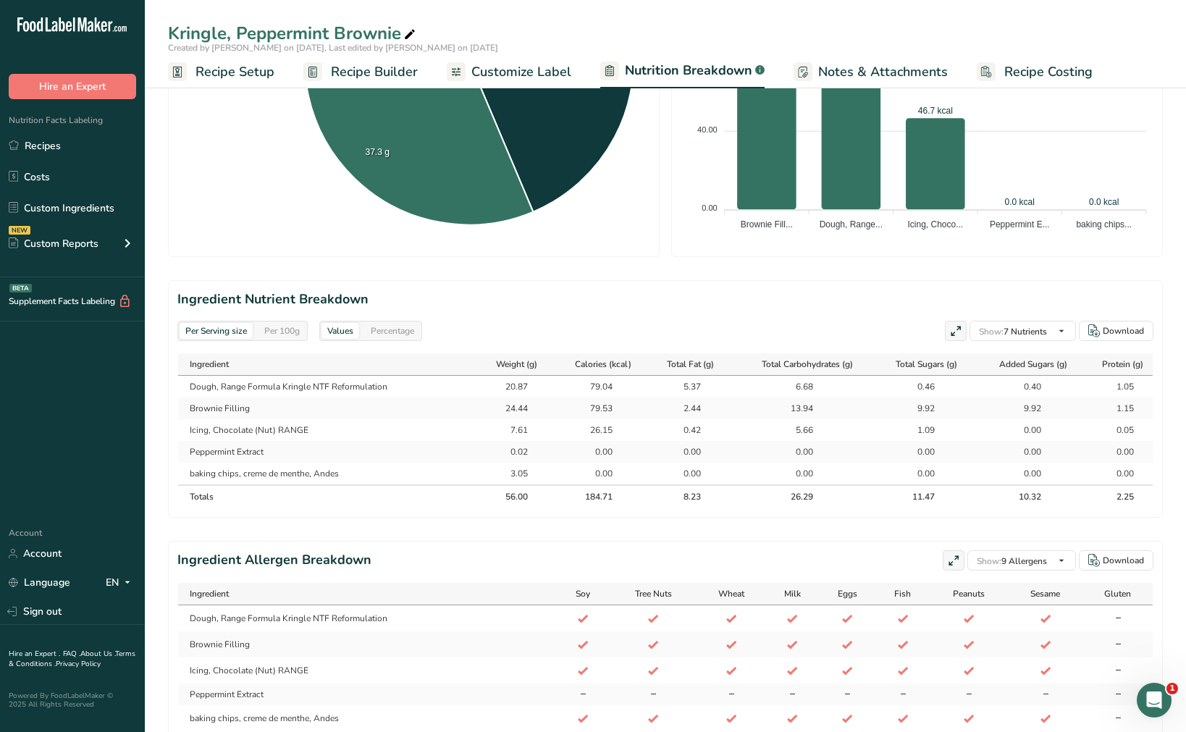
scroll to position [452, 0]
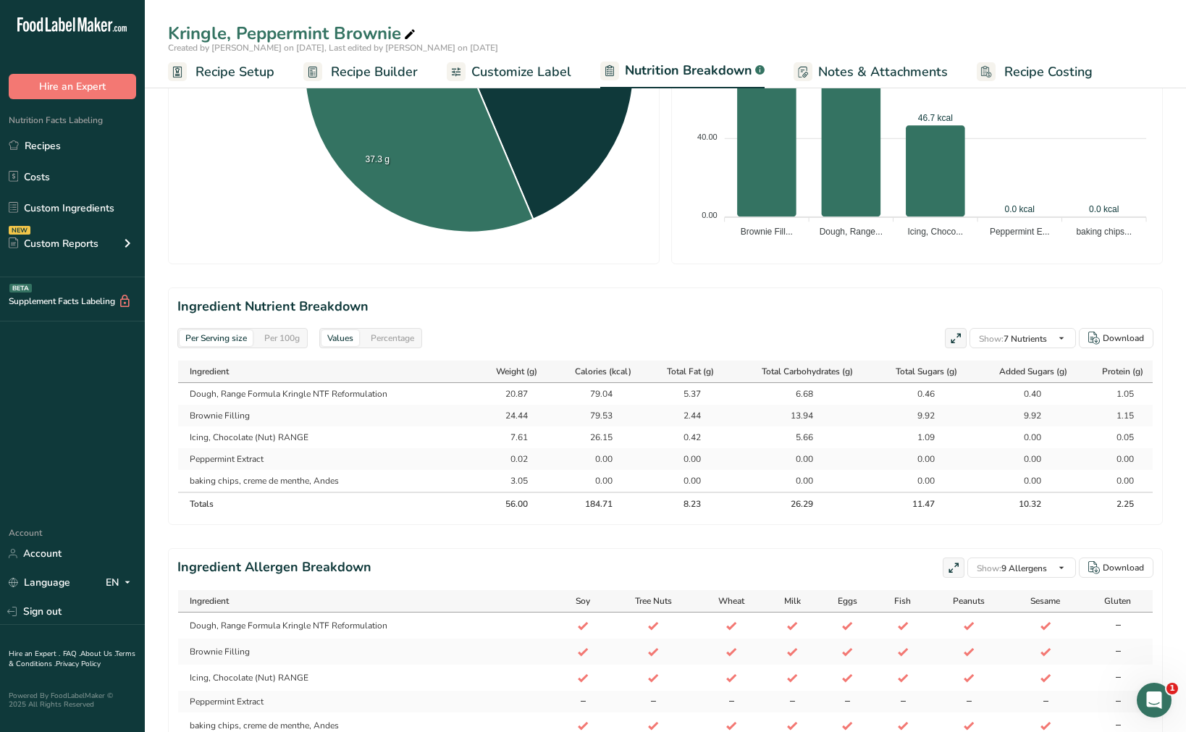
click at [399, 338] on div "Percentage" at bounding box center [392, 338] width 55 height 16
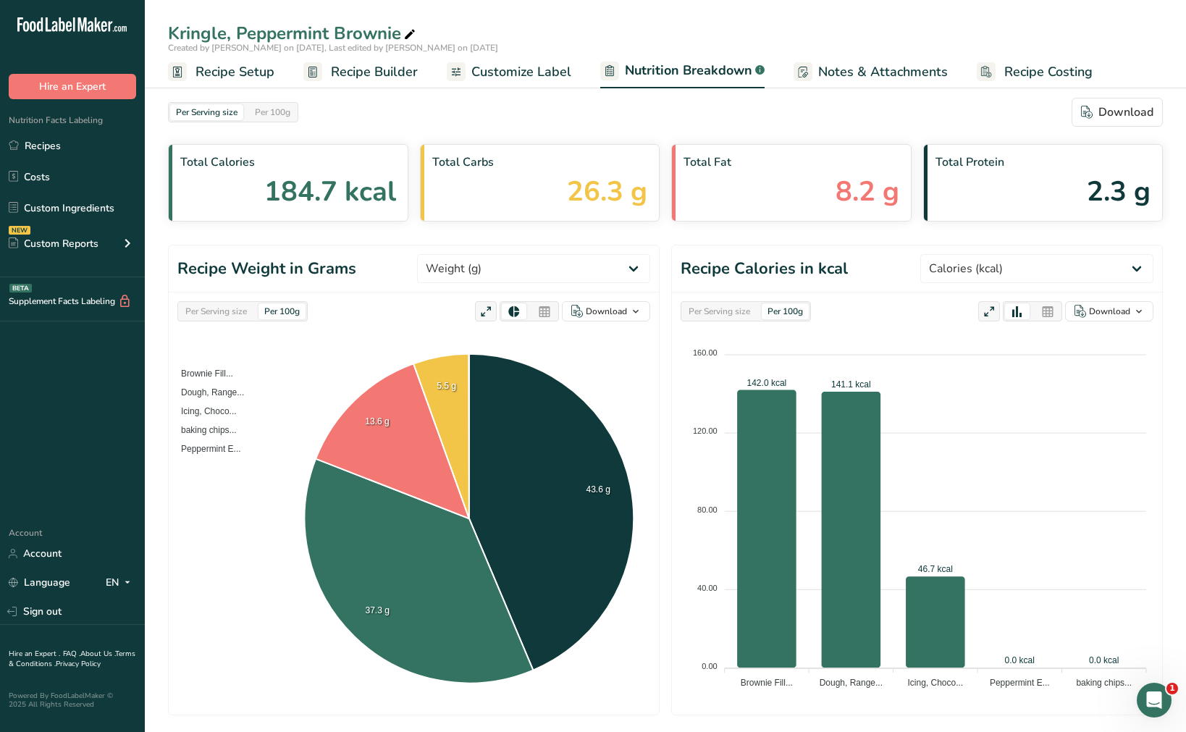
scroll to position [0, 0]
click at [514, 80] on span "Customize Label" at bounding box center [521, 72] width 100 height 20
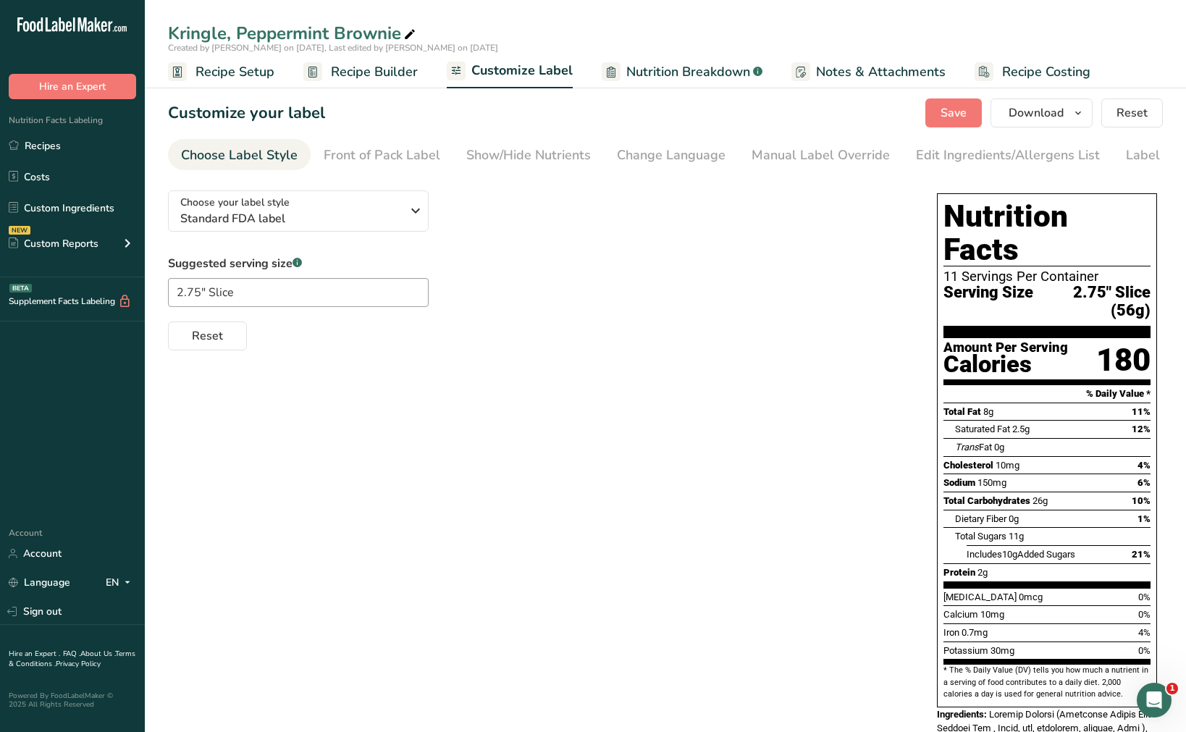
click at [392, 75] on span "Recipe Builder" at bounding box center [374, 72] width 87 height 20
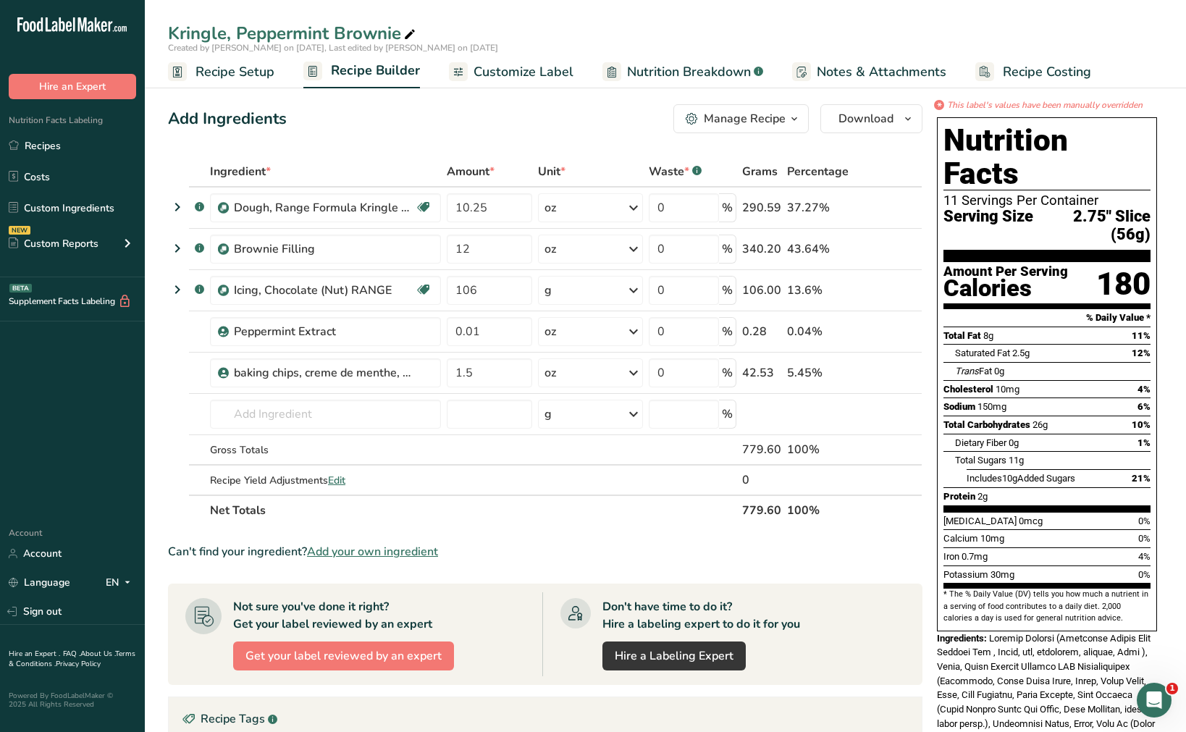
click at [729, 70] on span "Nutrition Breakdown" at bounding box center [689, 72] width 124 height 20
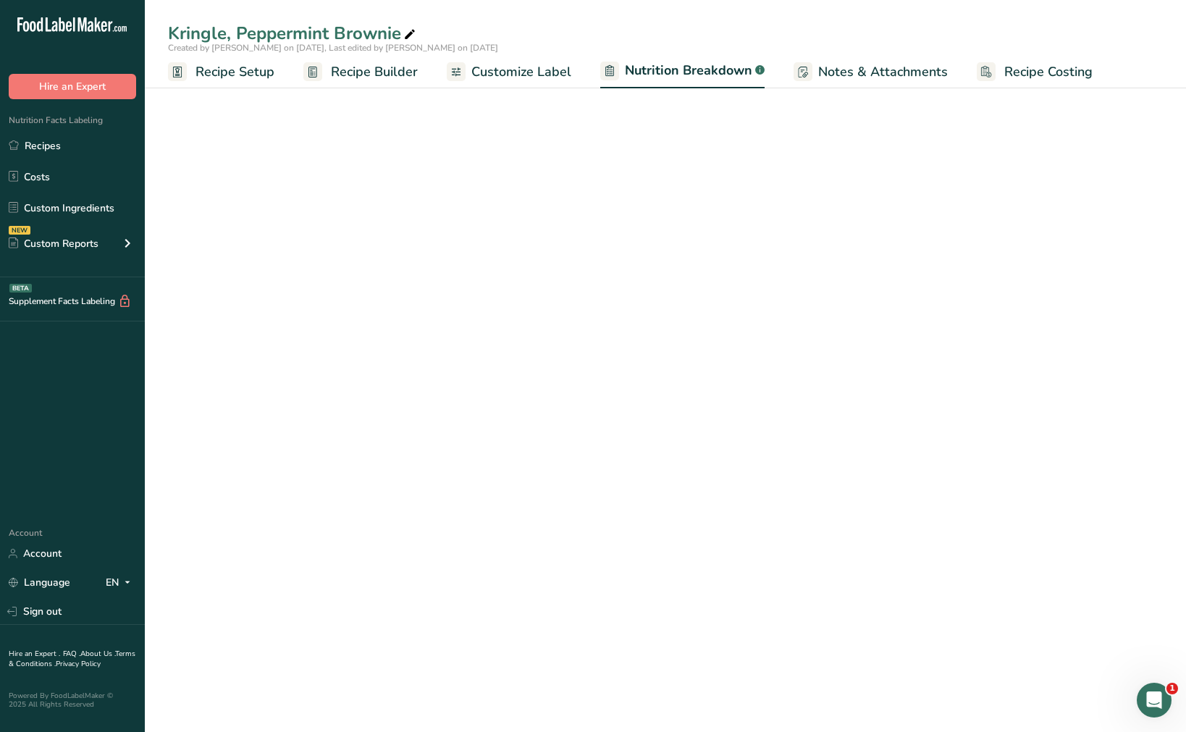
select select "Calories"
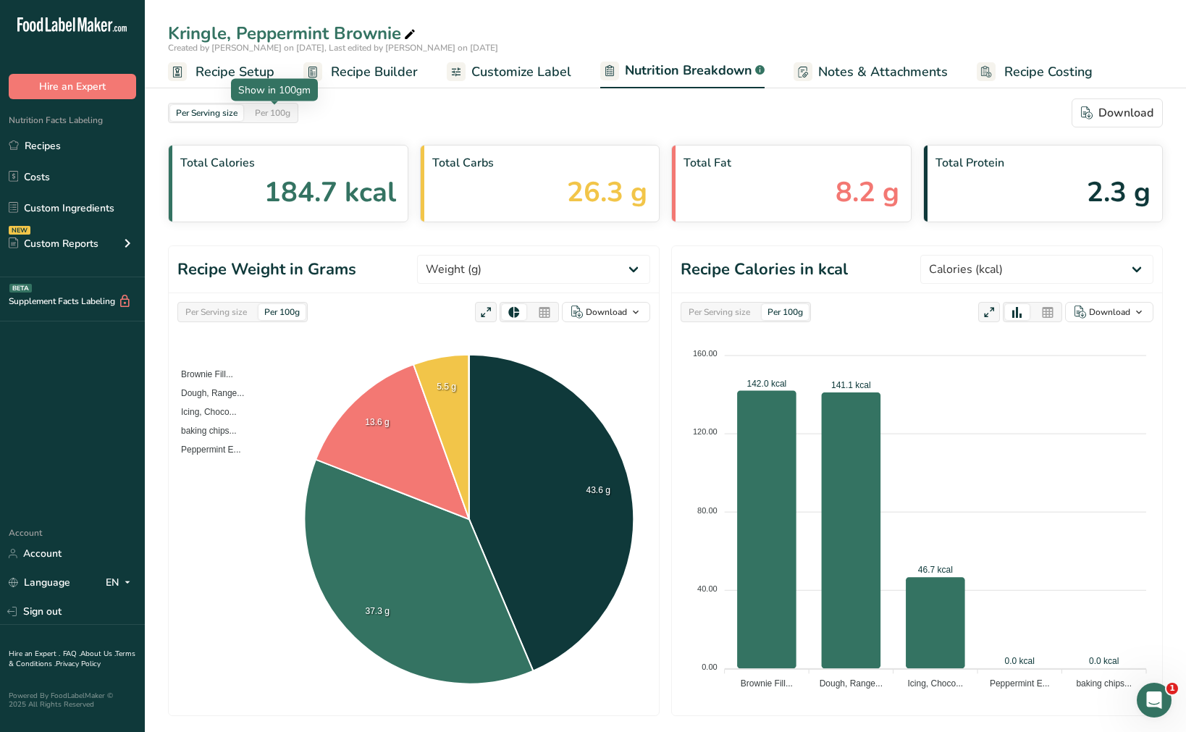
click at [274, 110] on div "Per 100g" at bounding box center [272, 113] width 47 height 16
click at [900, 70] on span "Notes & Attachments" at bounding box center [883, 72] width 130 height 20
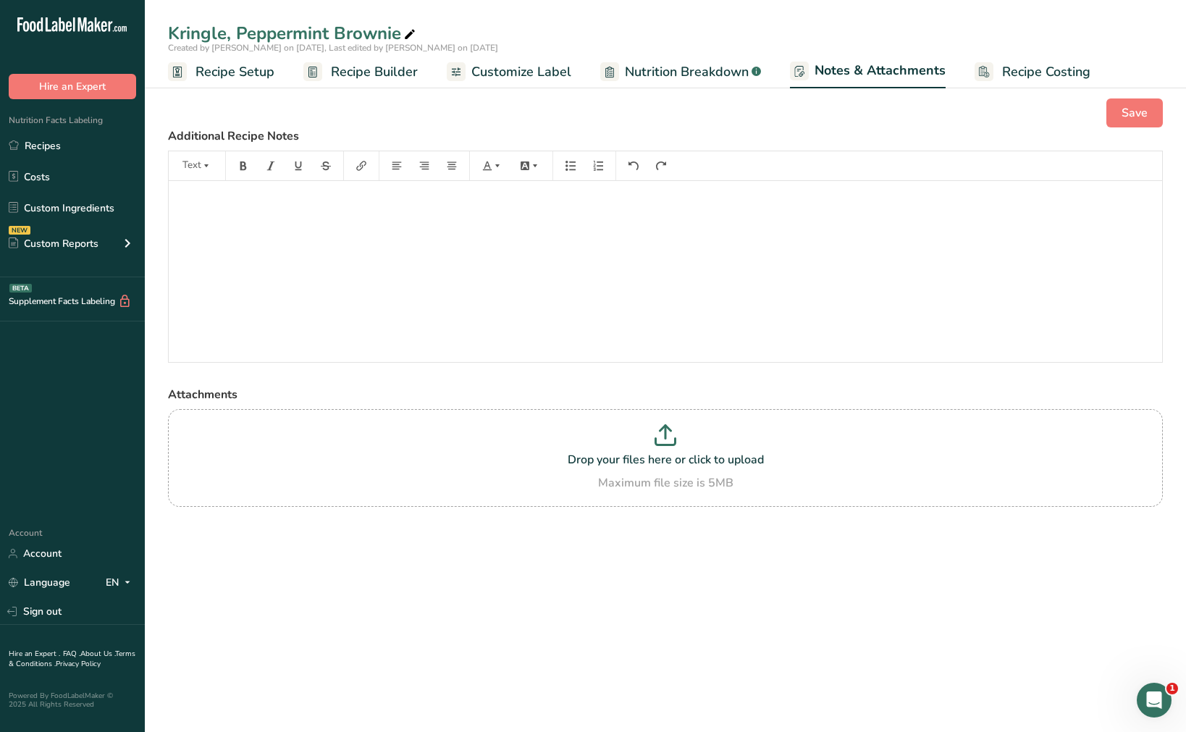
click at [992, 79] on link "Recipe Costing" at bounding box center [1033, 72] width 116 height 33
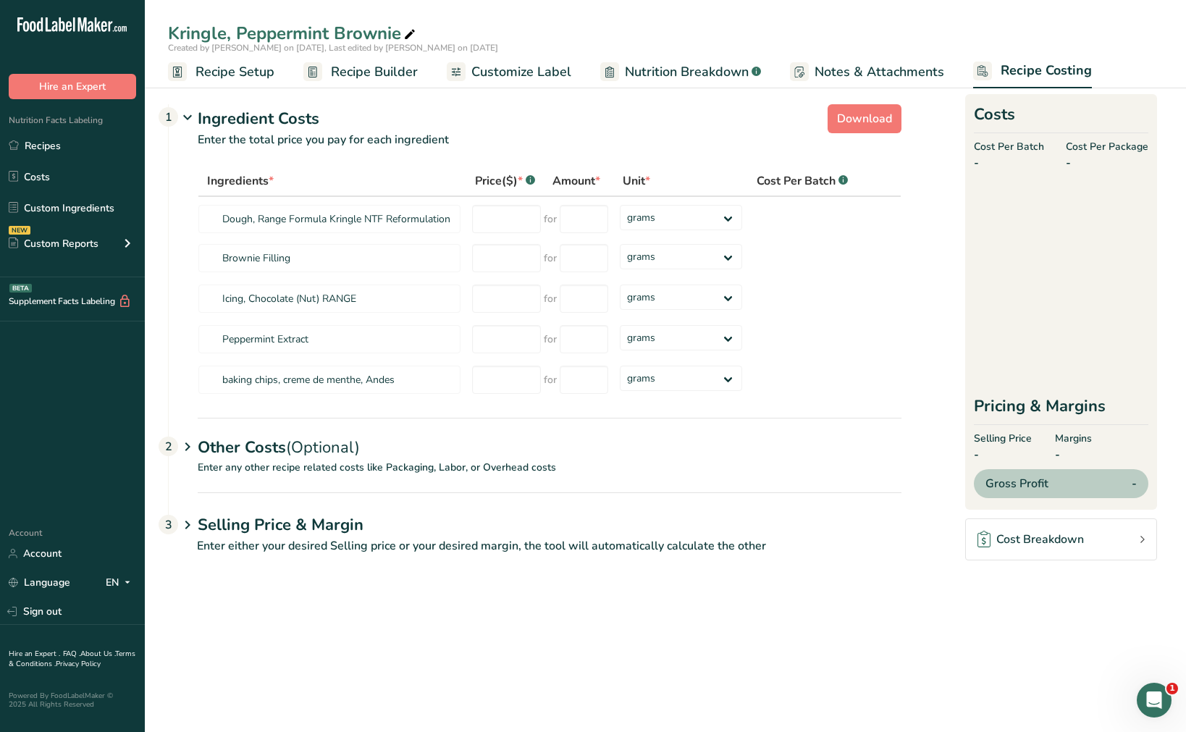
click at [711, 76] on span "Nutrition Breakdown" at bounding box center [687, 72] width 124 height 20
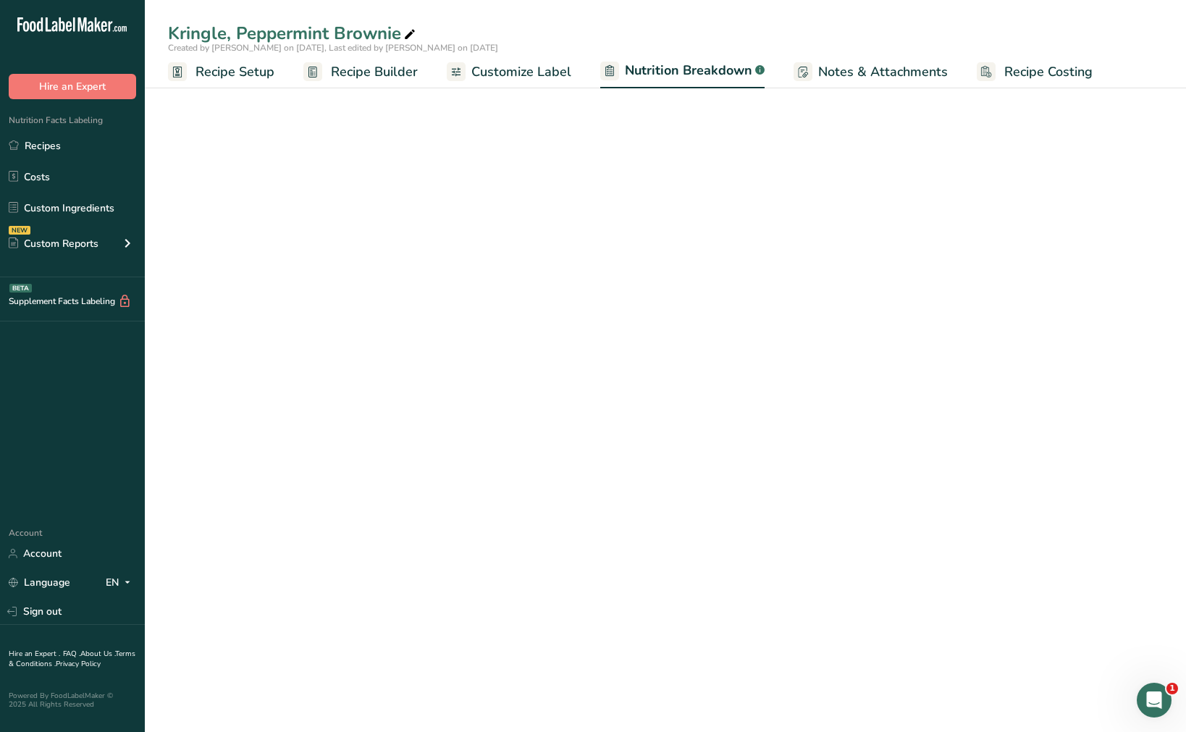
select select "Calories"
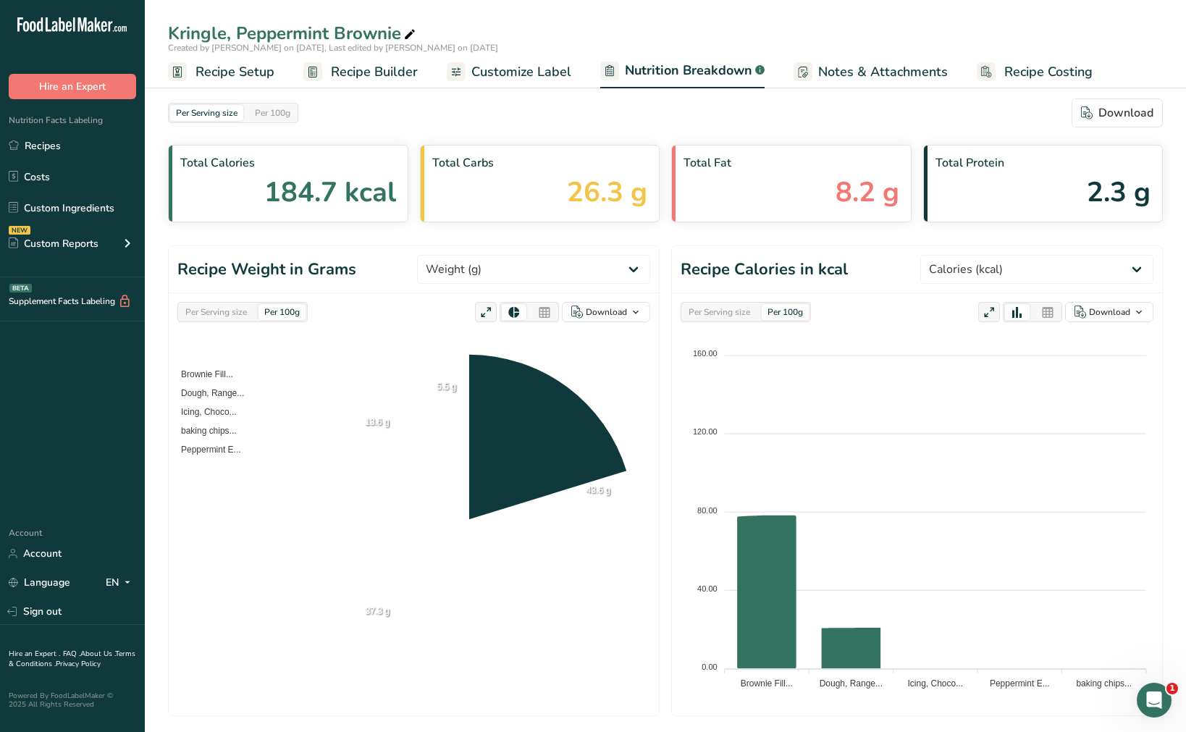
click at [264, 76] on span "Recipe Setup" at bounding box center [235, 72] width 79 height 20
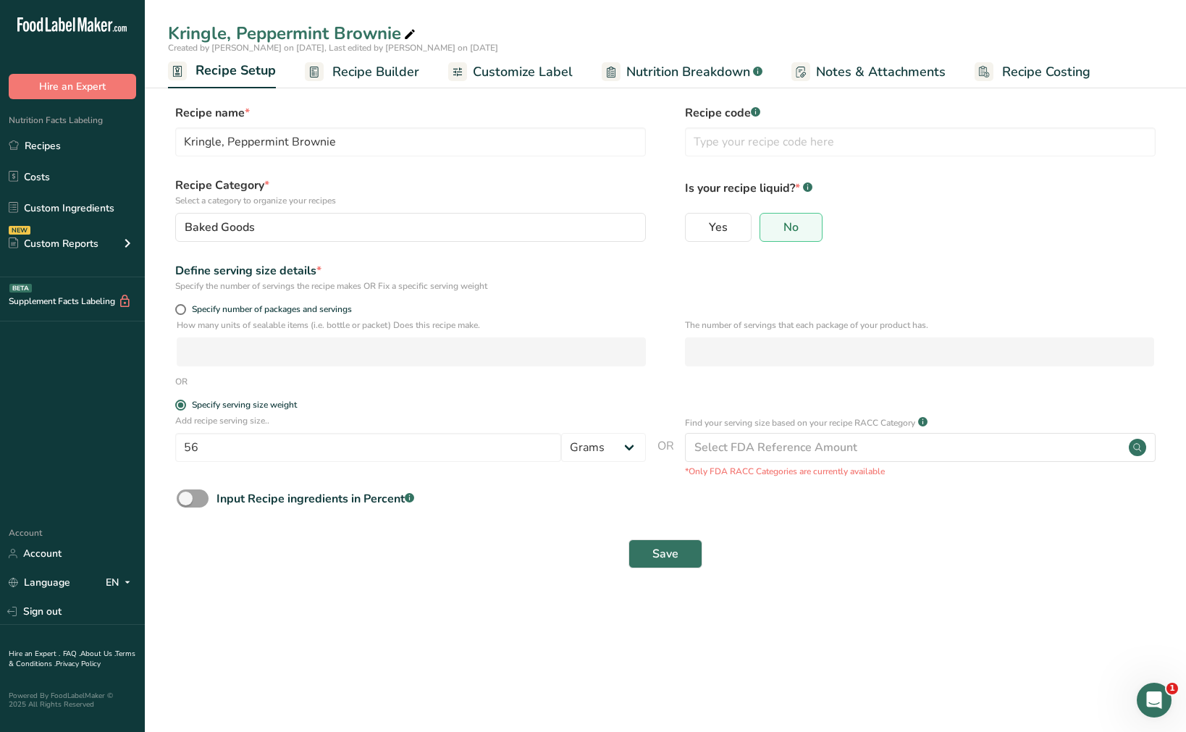
click at [359, 69] on span "Recipe Builder" at bounding box center [375, 72] width 87 height 20
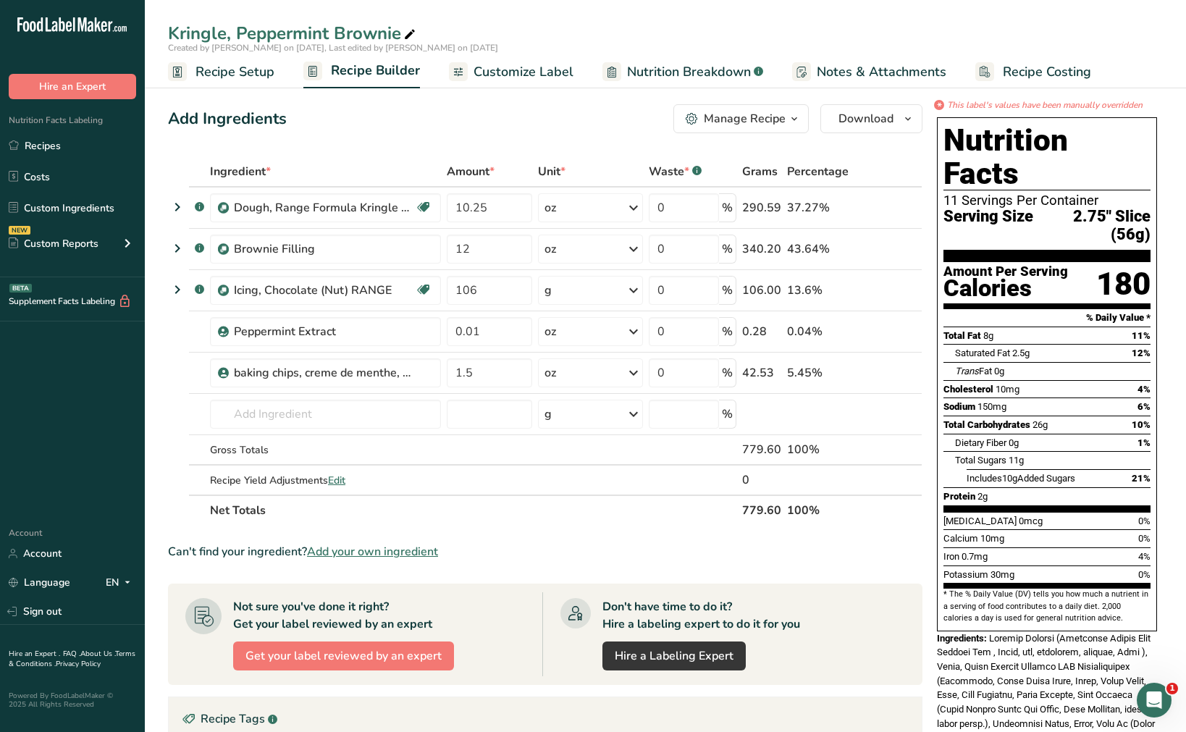
click at [507, 65] on span "Customize Label" at bounding box center [524, 72] width 100 height 20
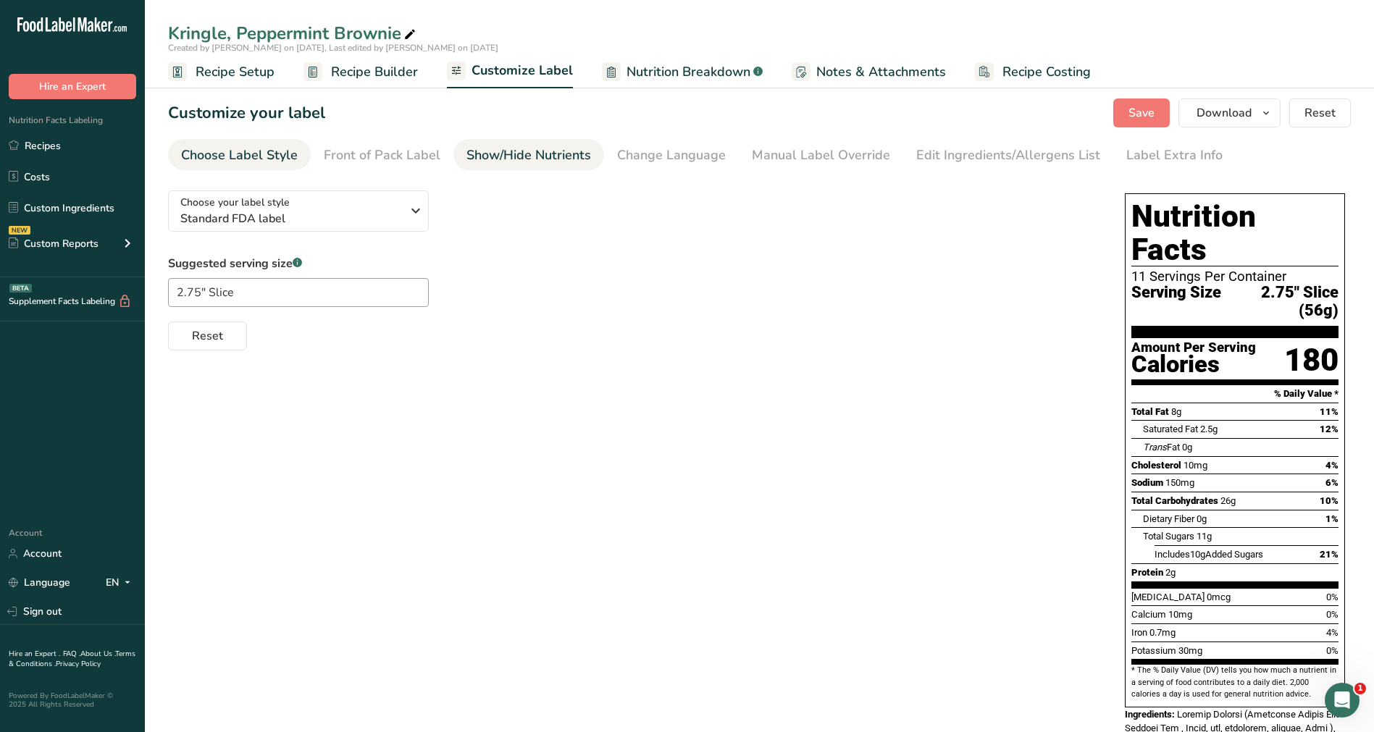
click at [523, 153] on div "Show/Hide Nutrients" at bounding box center [528, 156] width 125 height 20
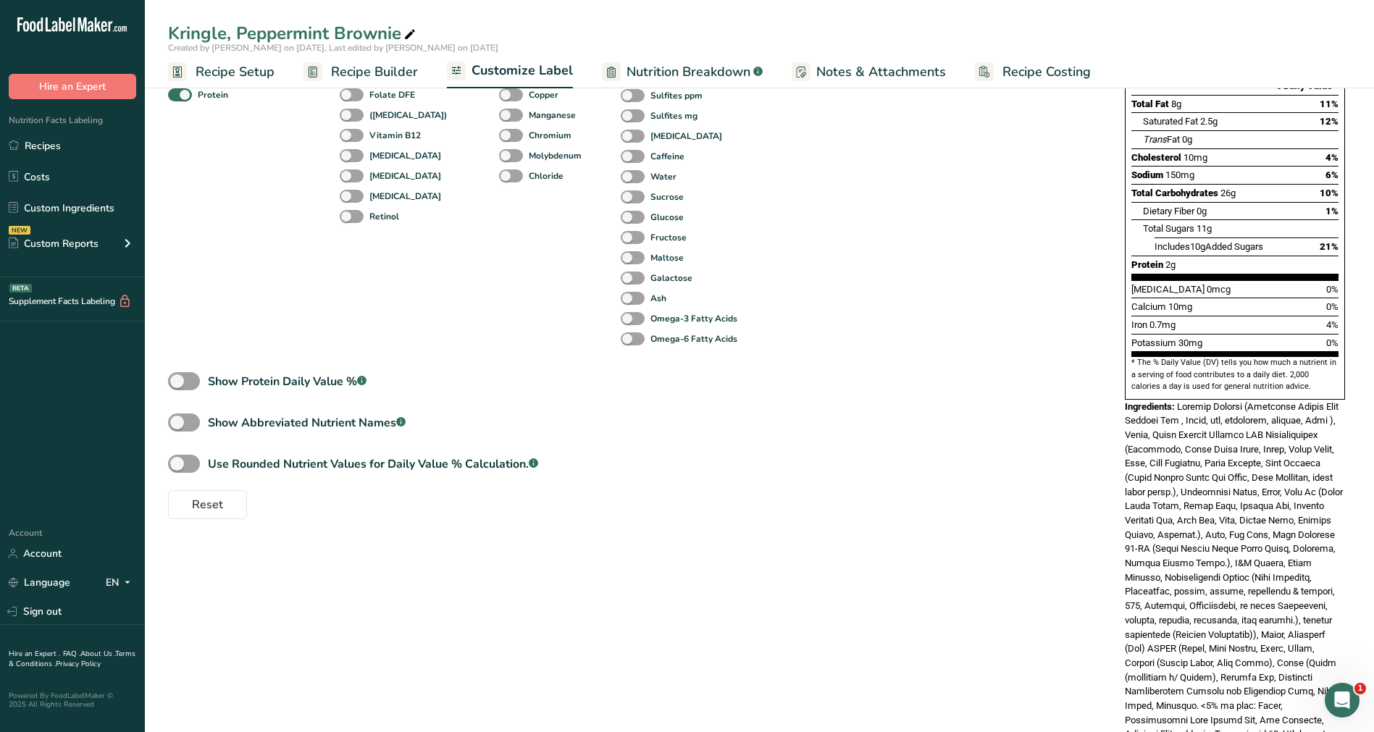
scroll to position [56, 0]
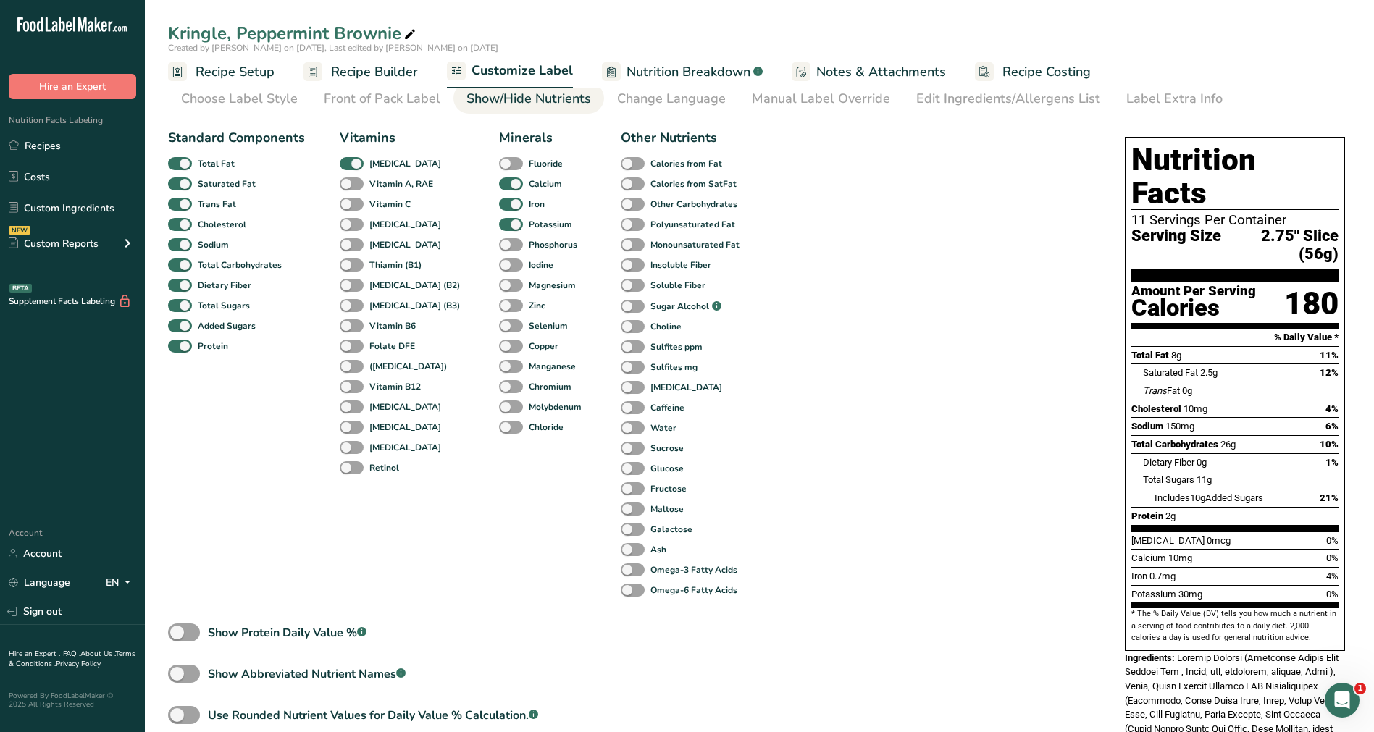
click at [673, 79] on span "Nutrition Breakdown" at bounding box center [688, 72] width 124 height 20
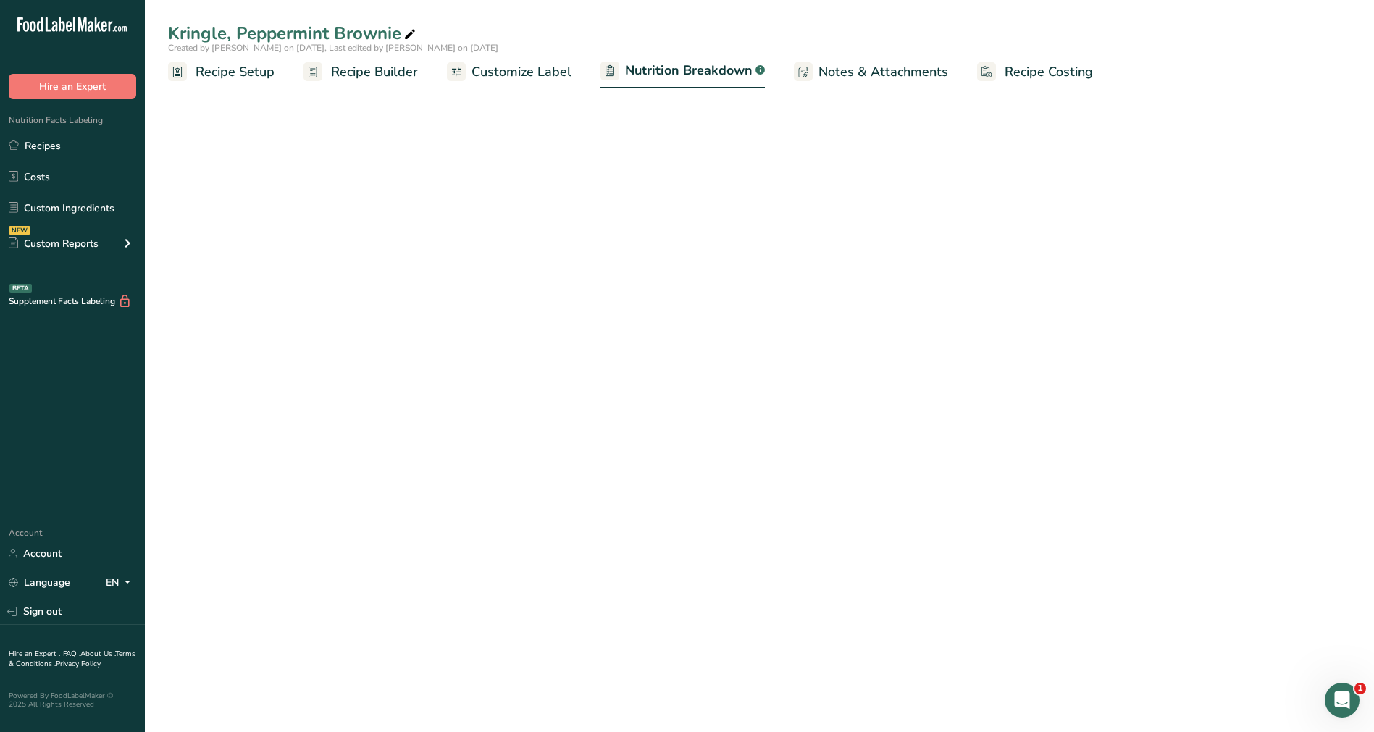
select select "Calories"
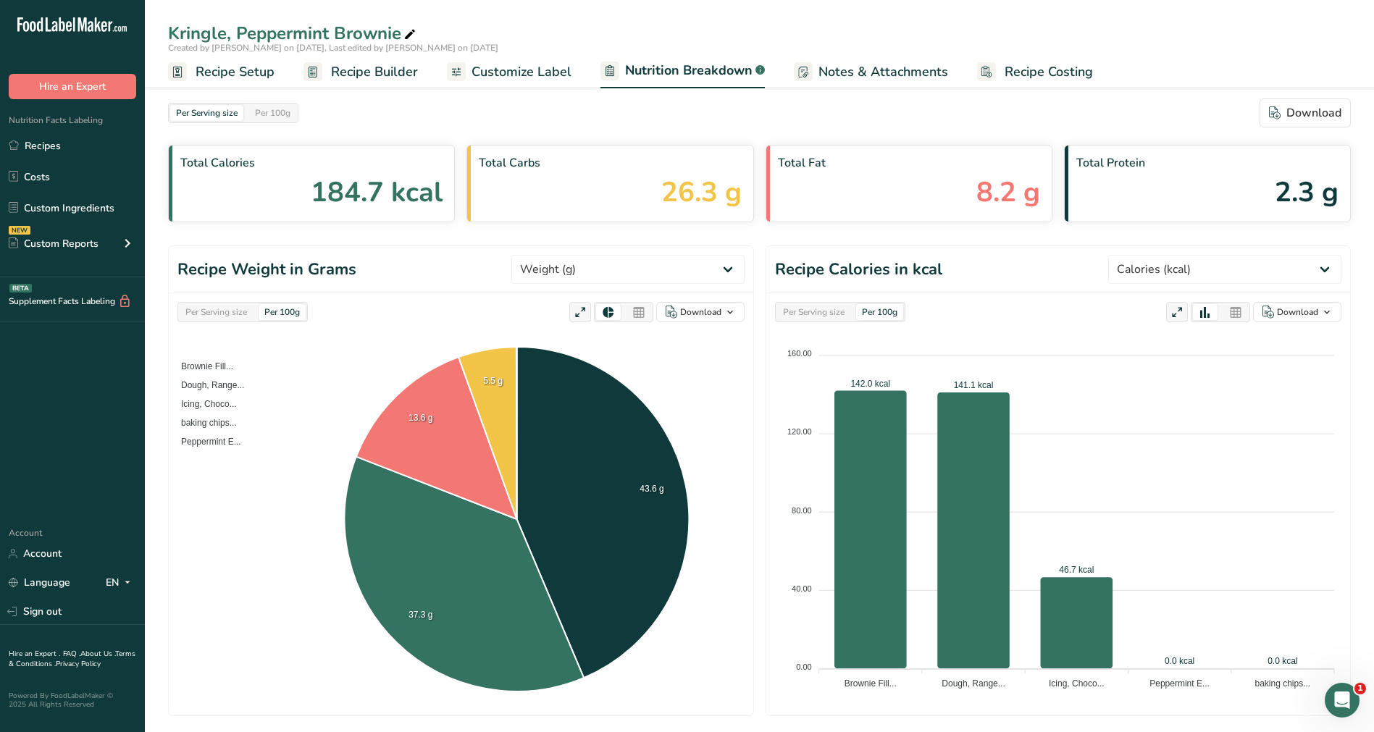
click at [234, 64] on span "Recipe Setup" at bounding box center [235, 72] width 79 height 20
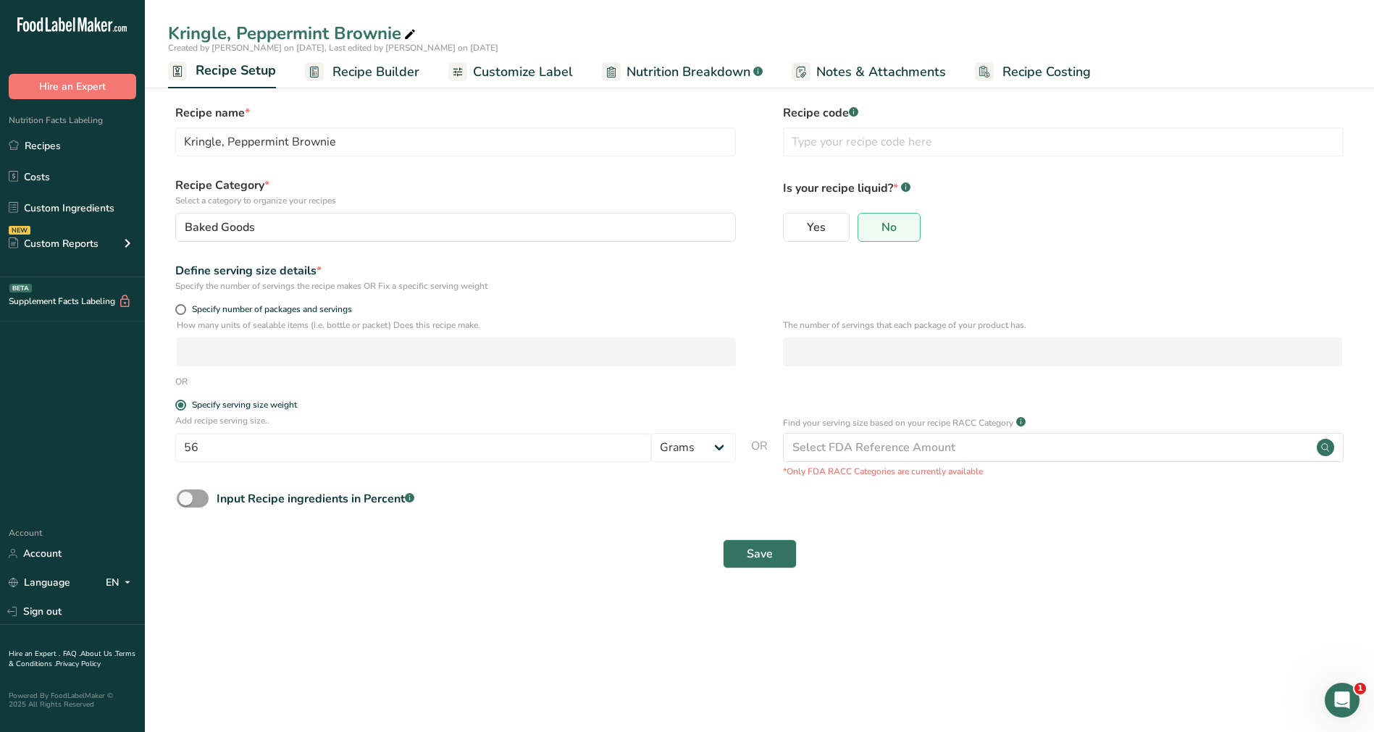
click at [360, 64] on span "Recipe Builder" at bounding box center [375, 72] width 87 height 20
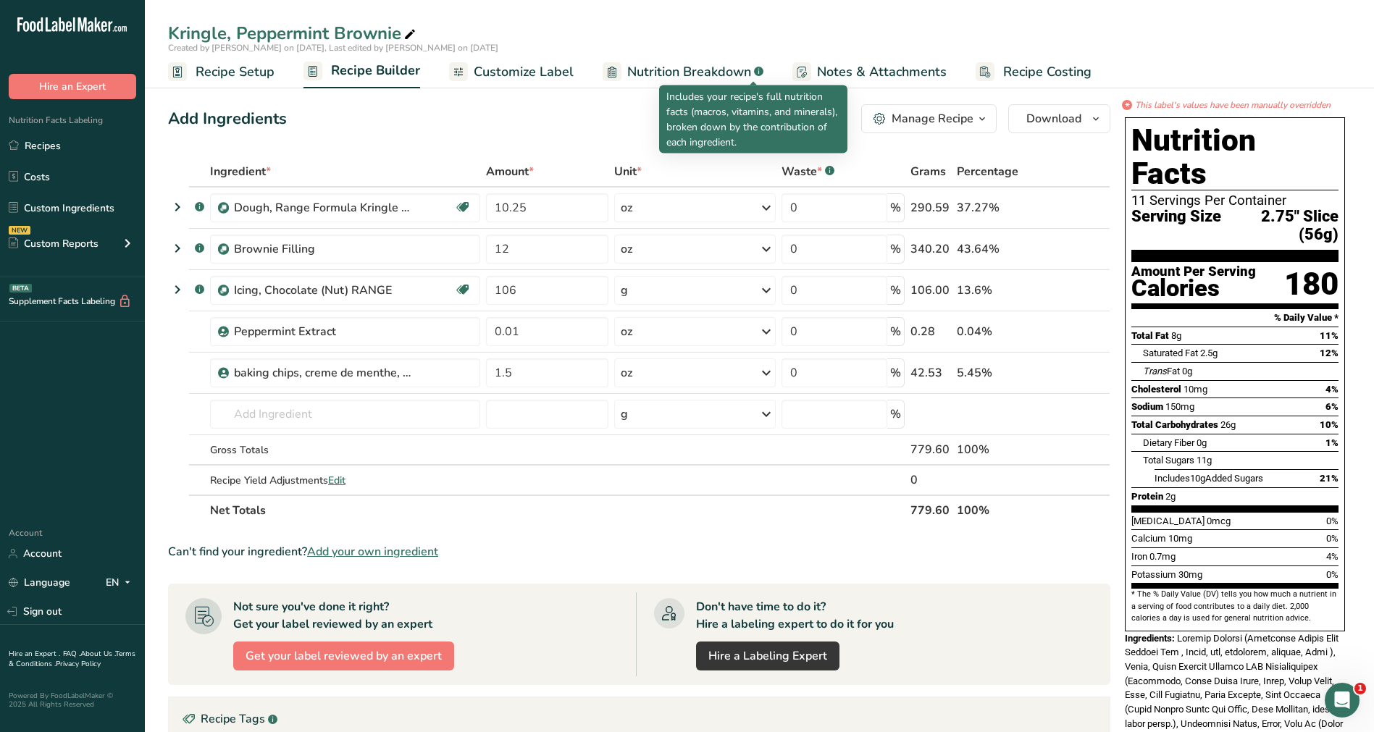
click at [757, 71] on rect at bounding box center [758, 71] width 9 height 9
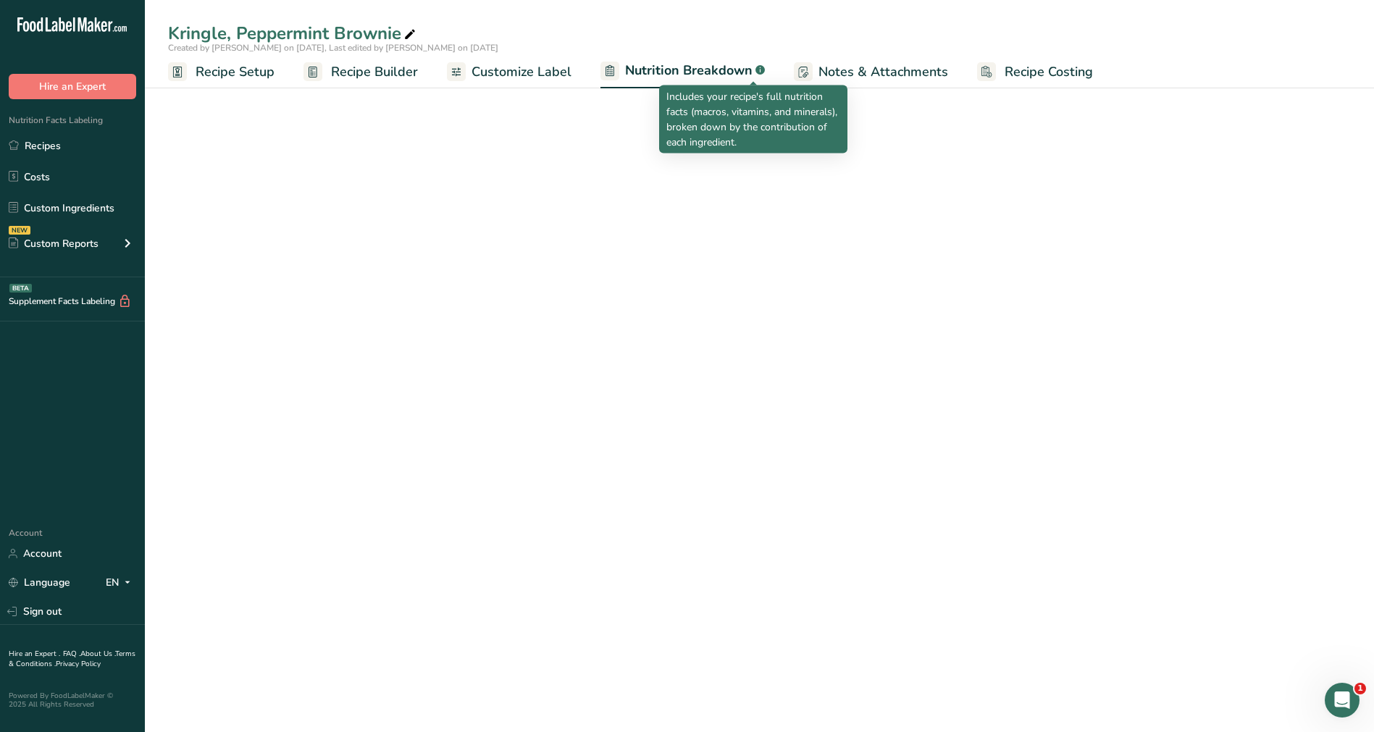
select select "Calories"
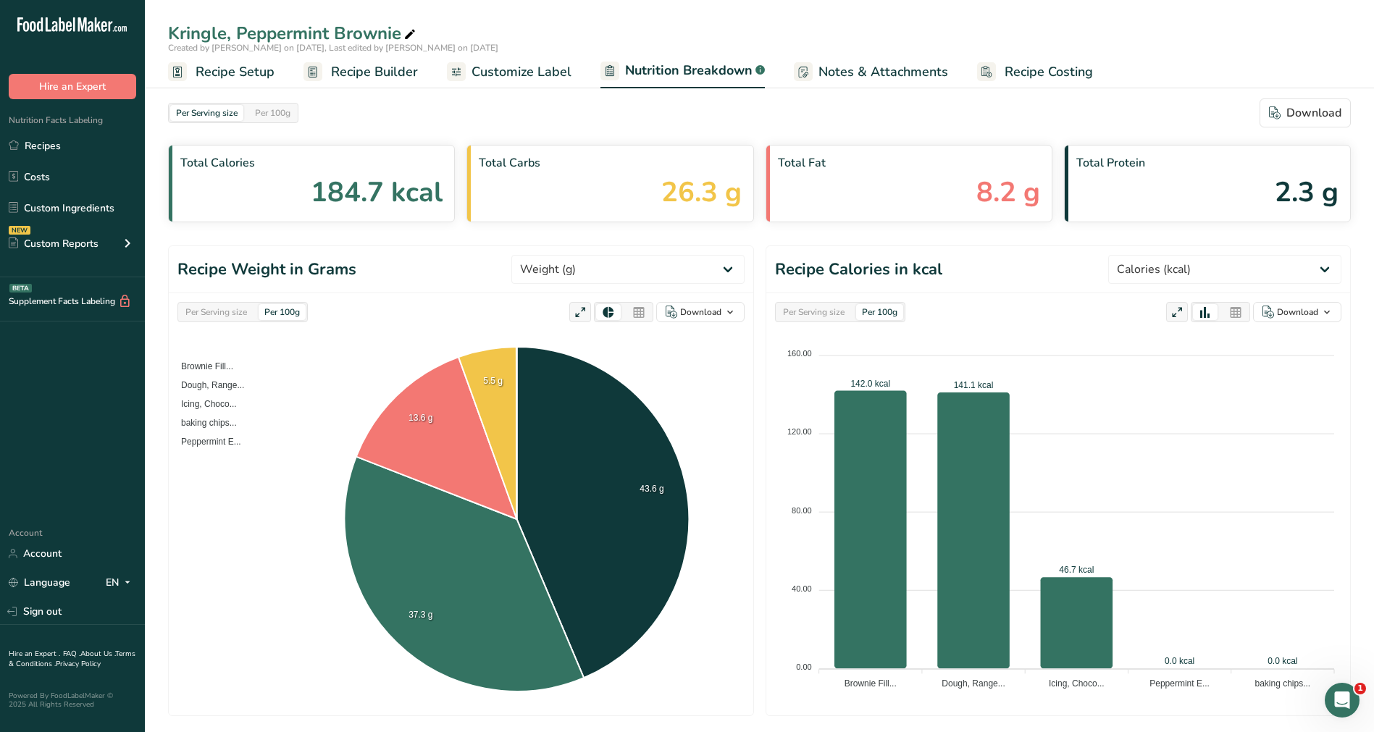
click at [515, 69] on span "Customize Label" at bounding box center [521, 72] width 100 height 20
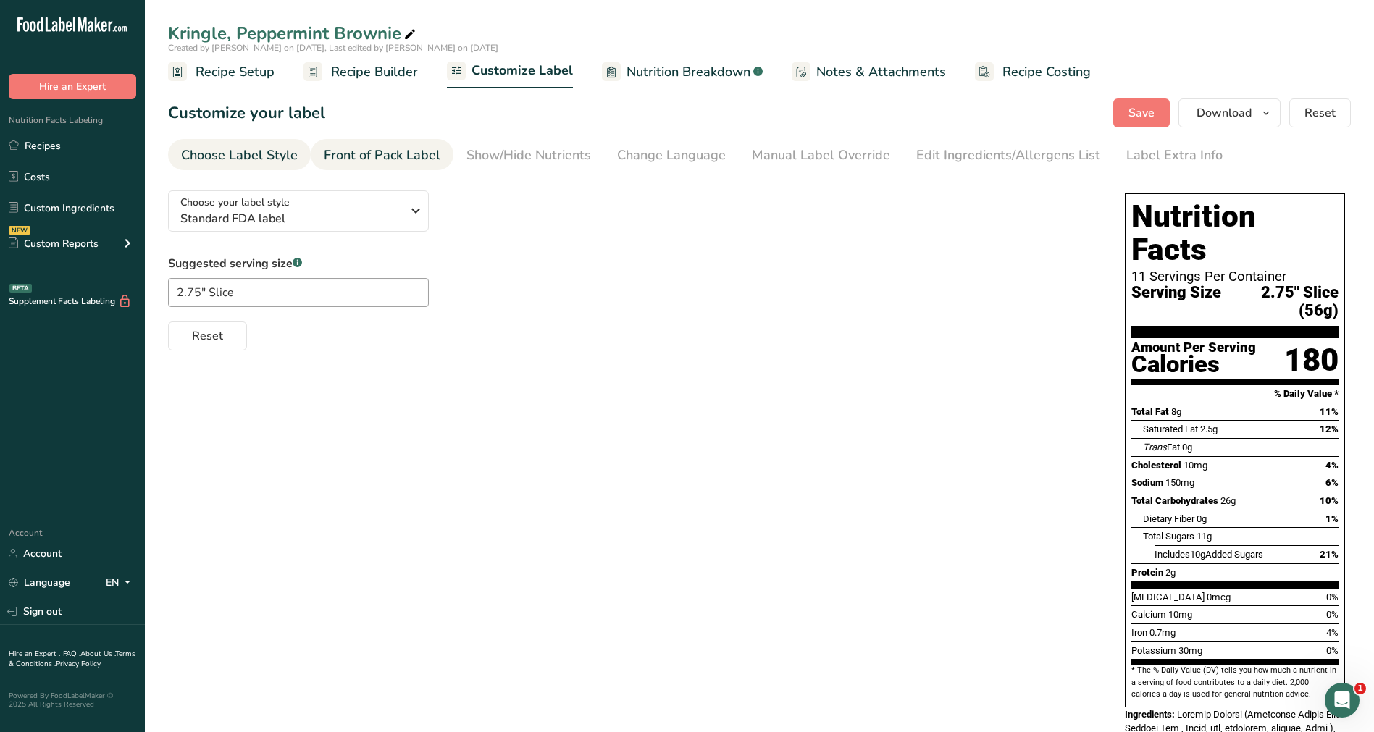
click at [421, 160] on div "Front of Pack Label" at bounding box center [382, 156] width 117 height 20
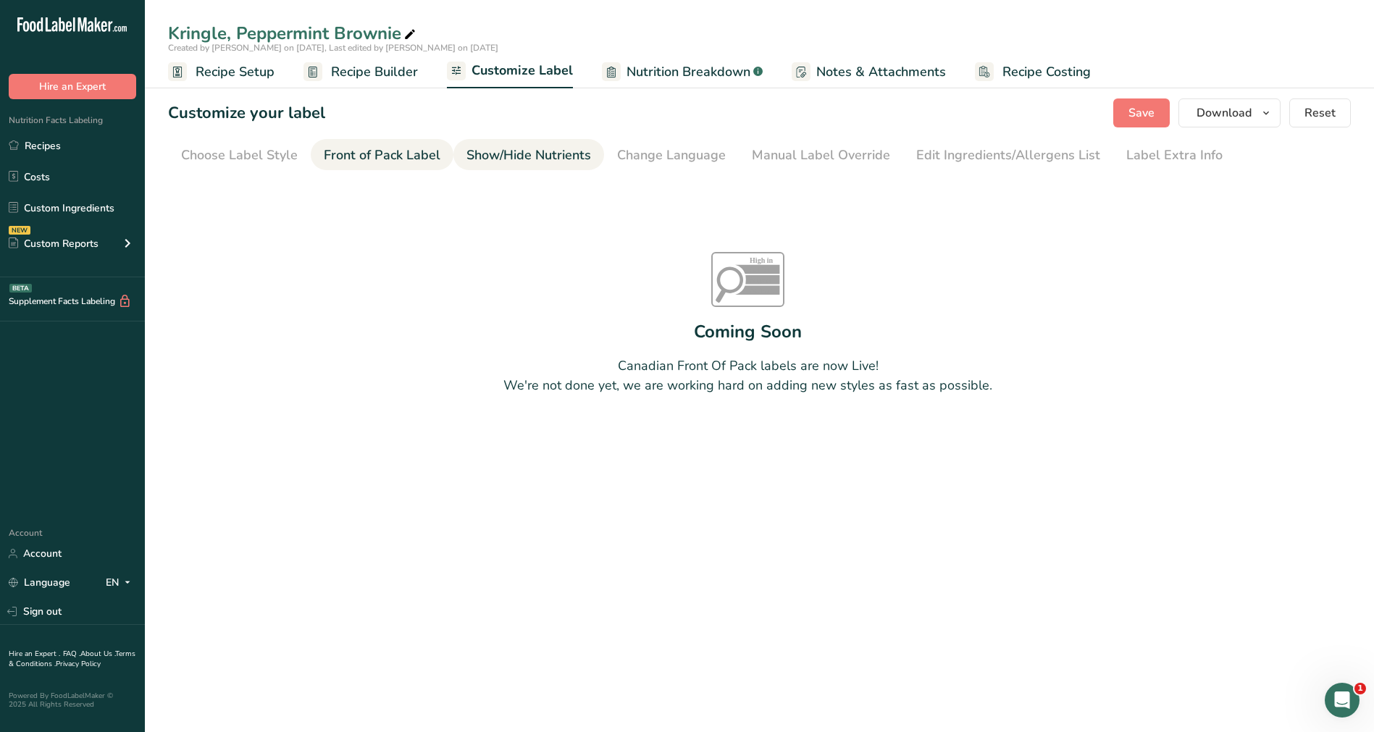
click at [486, 159] on div "Show/Hide Nutrients" at bounding box center [528, 156] width 125 height 20
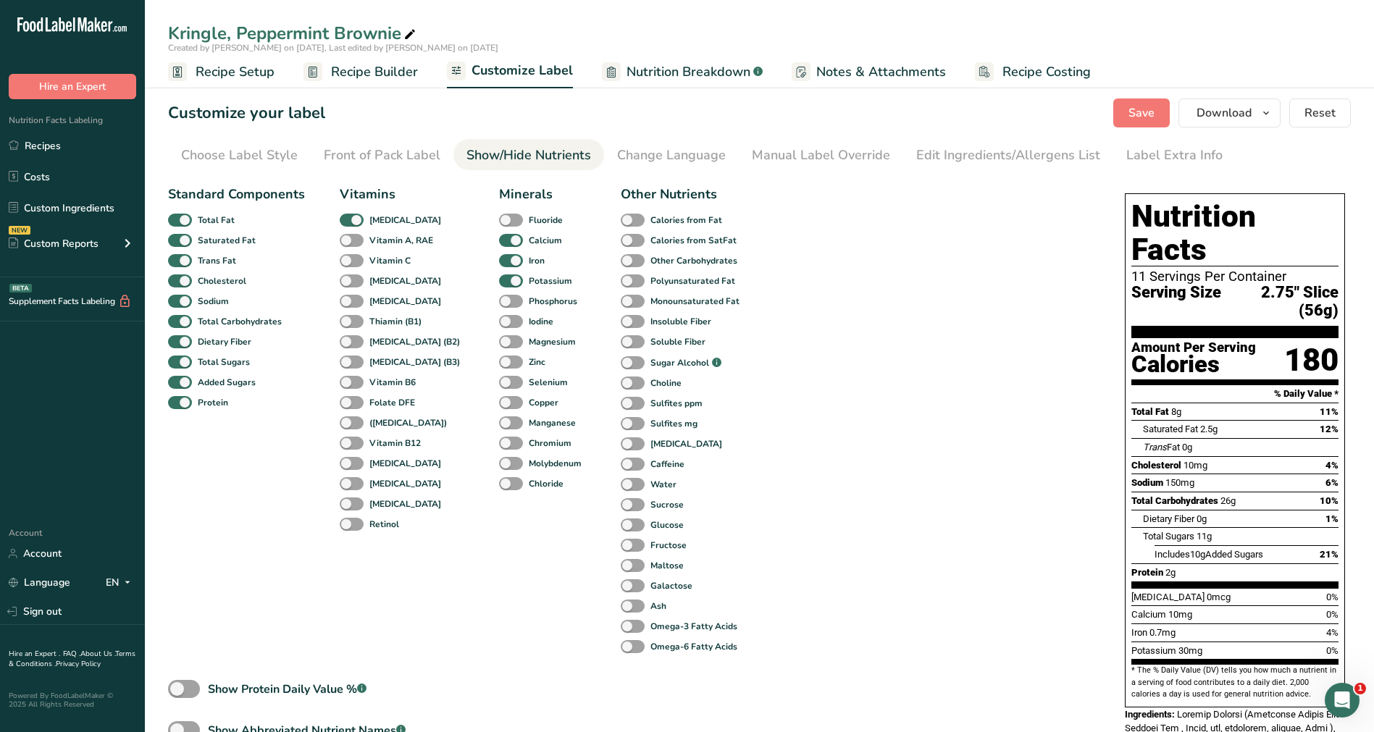
click at [703, 77] on span "Nutrition Breakdown" at bounding box center [688, 72] width 124 height 20
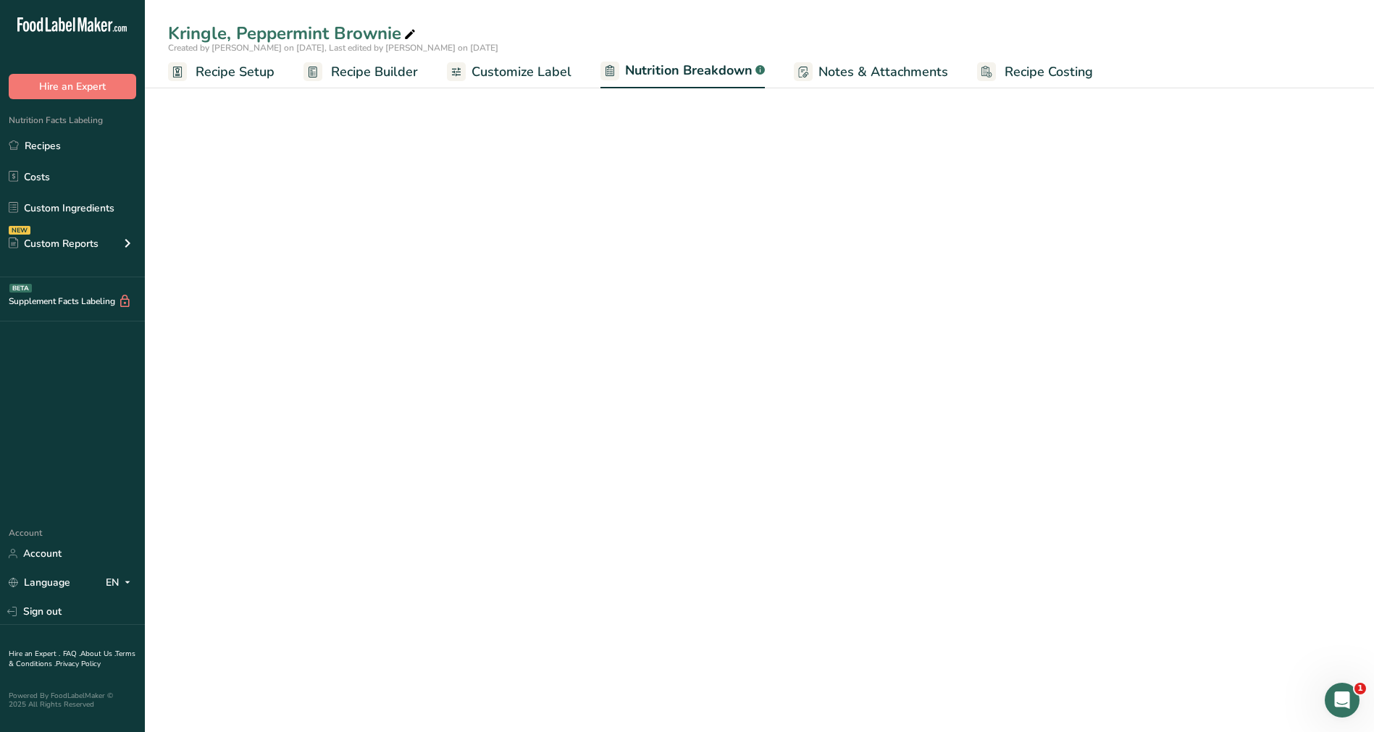
click at [662, 137] on section "Customize your label Save Download Choose what to show on your downloaded label…" at bounding box center [759, 673] width 1229 height 1197
select select "Calories"
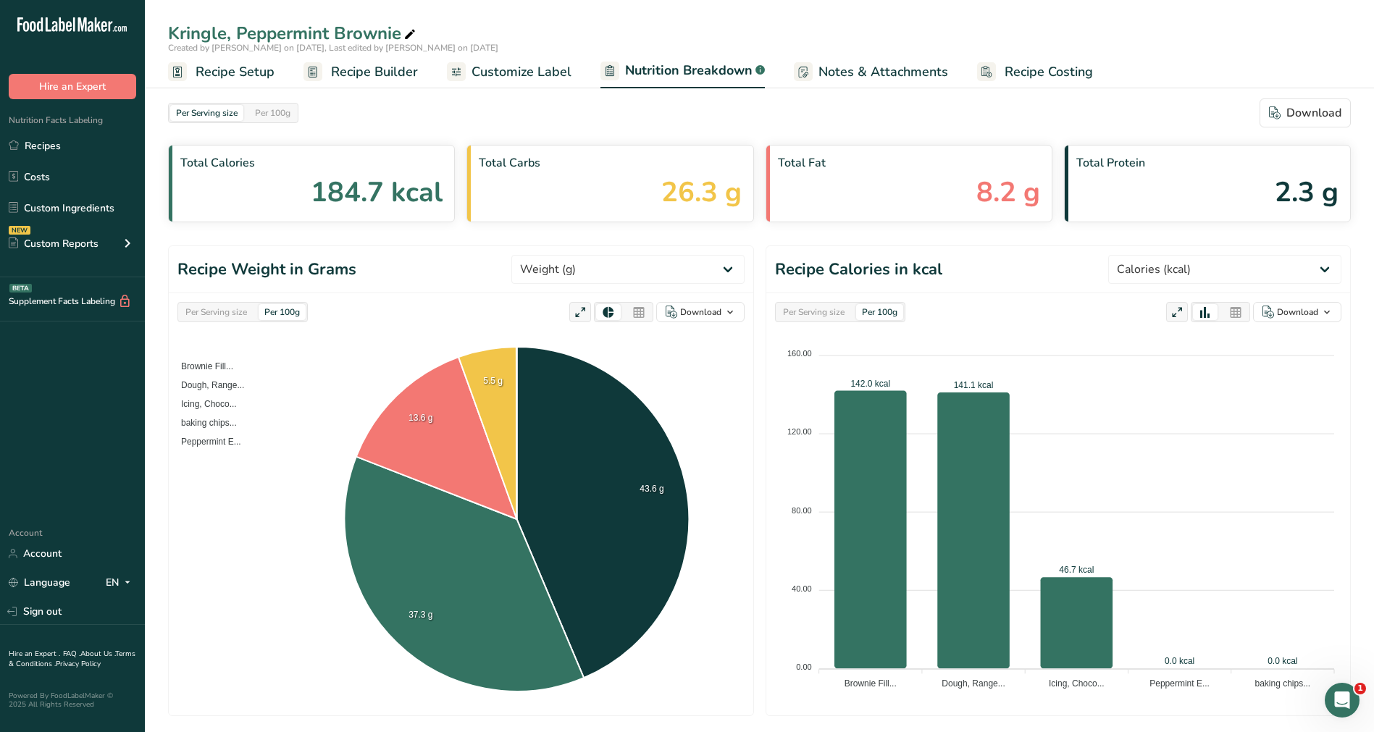
click at [359, 64] on span "Recipe Builder" at bounding box center [374, 72] width 87 height 20
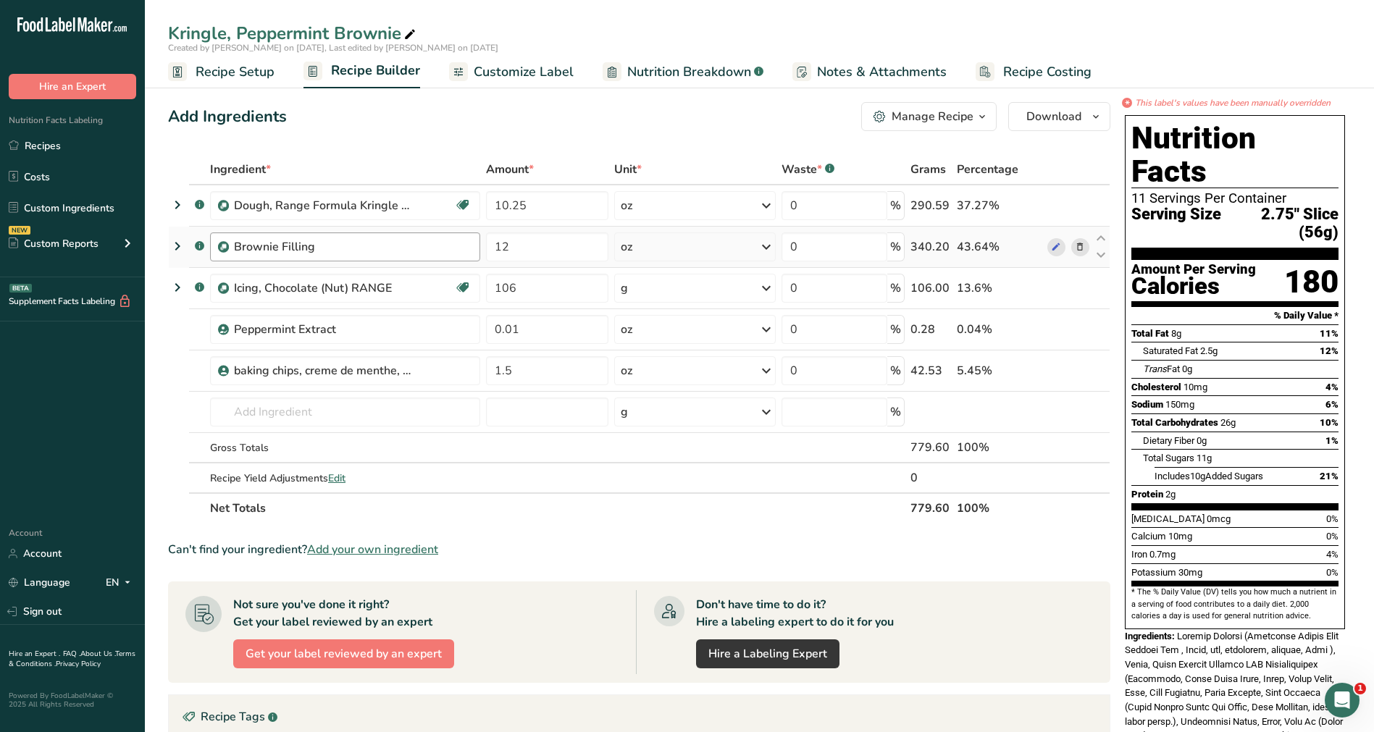
scroll to position [3, 0]
click at [493, 74] on span "Customize Label" at bounding box center [524, 72] width 100 height 20
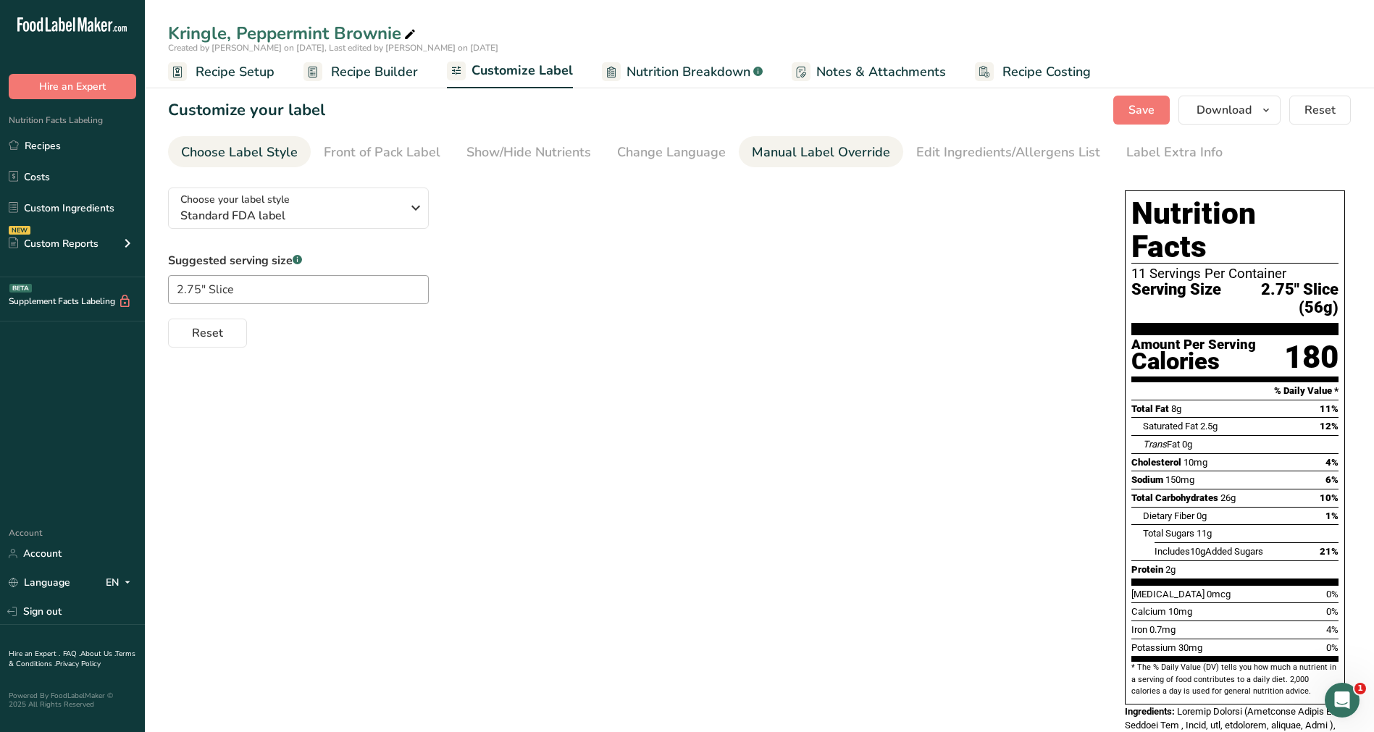
click at [784, 145] on div "Manual Label Override" at bounding box center [821, 153] width 138 height 20
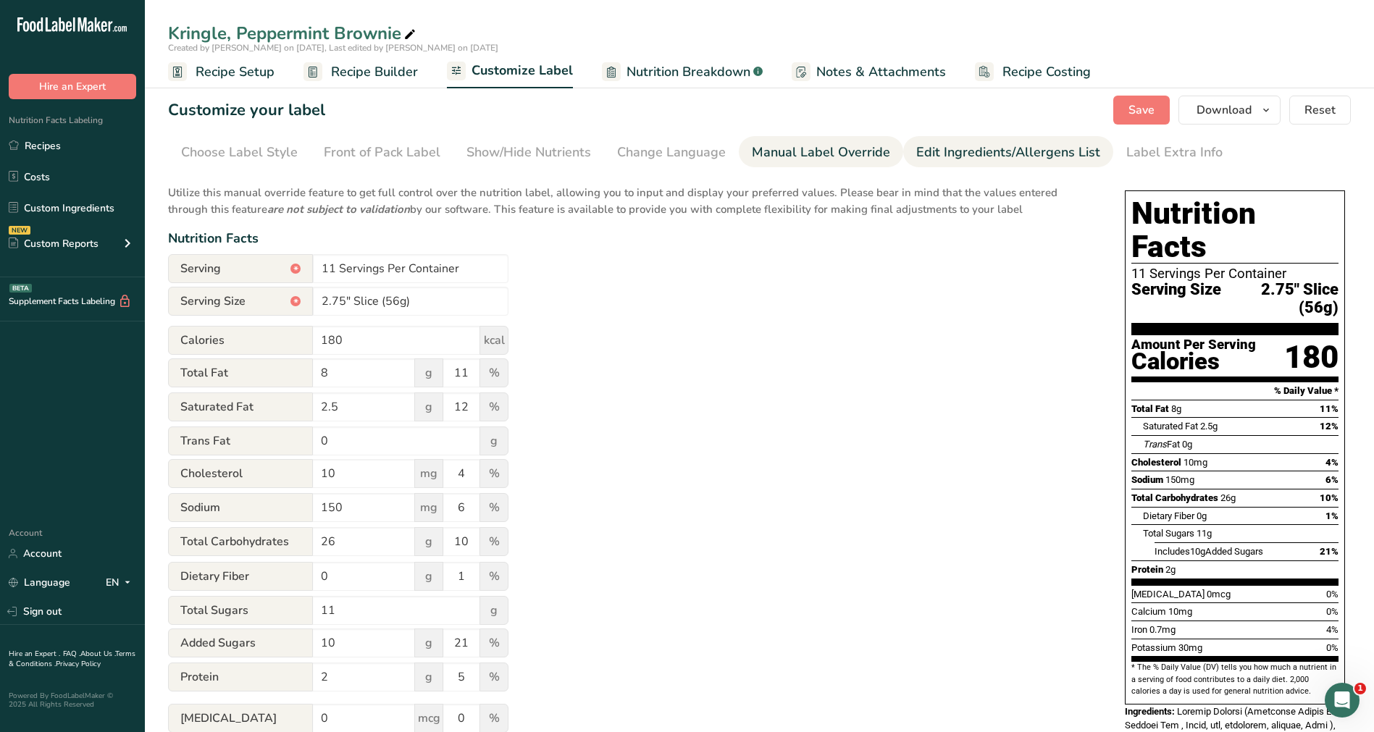
click at [981, 151] on div "Edit Ingredients/Allergens List" at bounding box center [1008, 153] width 184 height 20
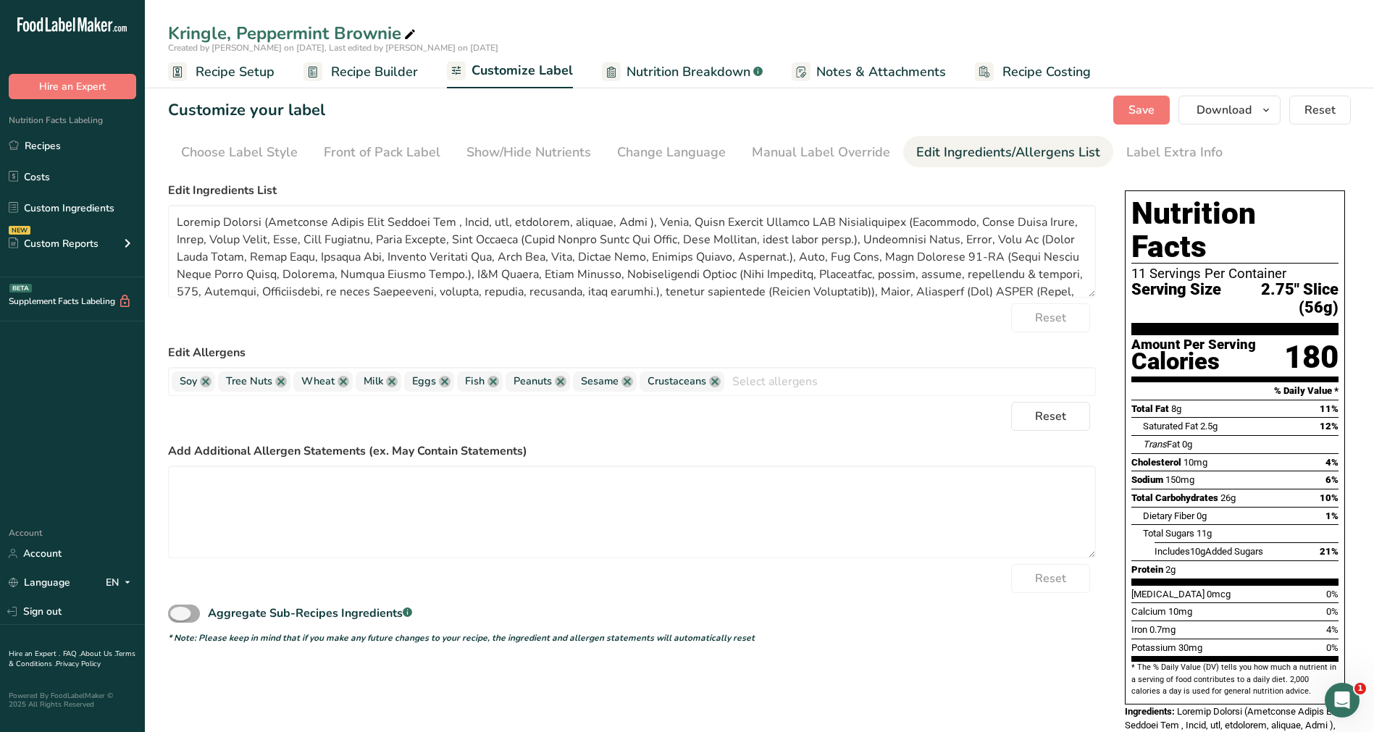
click at [180, 543] on span at bounding box center [184, 614] width 32 height 18
click at [177, 543] on input "Aggregate Sub-Recipes Ingredients .a-a{fill:#347362;}.b-a{fill:#fff;}" at bounding box center [172, 613] width 9 height 9
checkbox input "true"
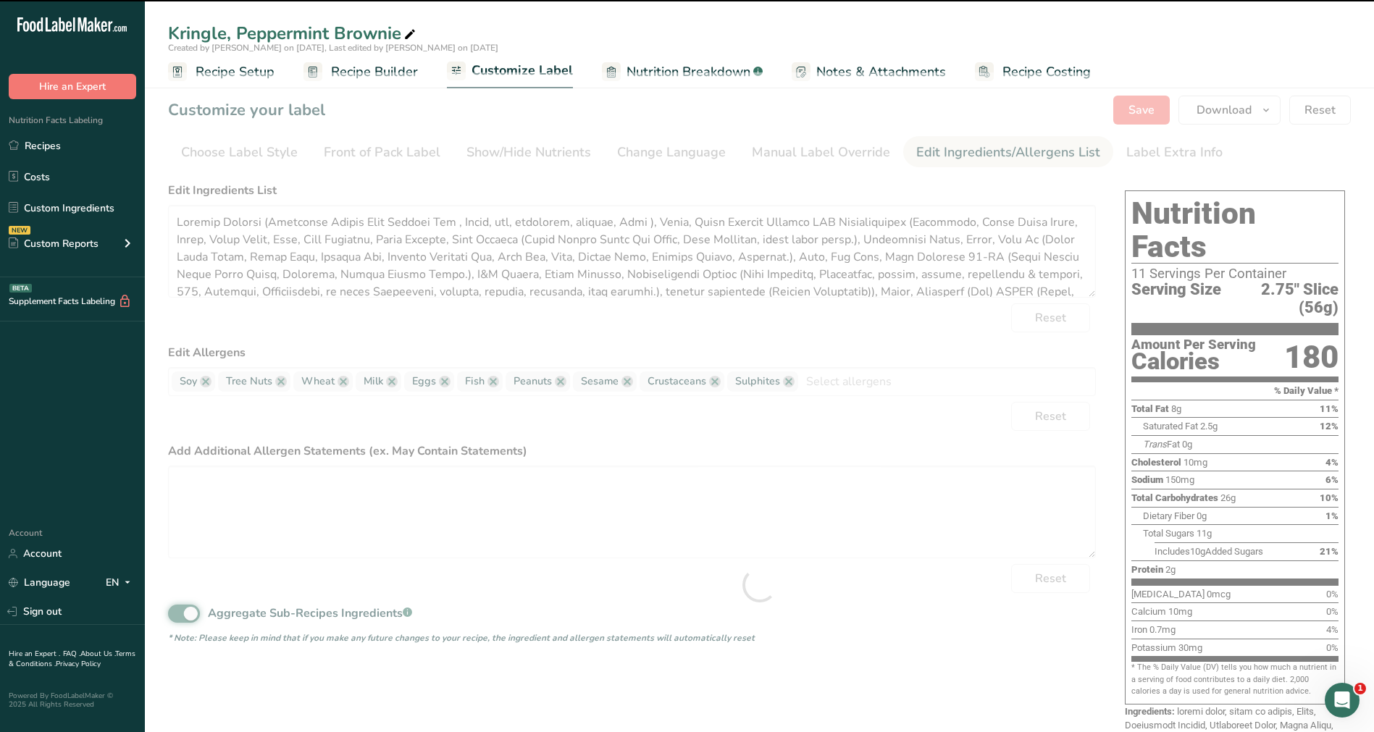
type textarea "baking chips, creme de menthe, Andes, Peppermint Extract, Granulated Sugar, Whi…"
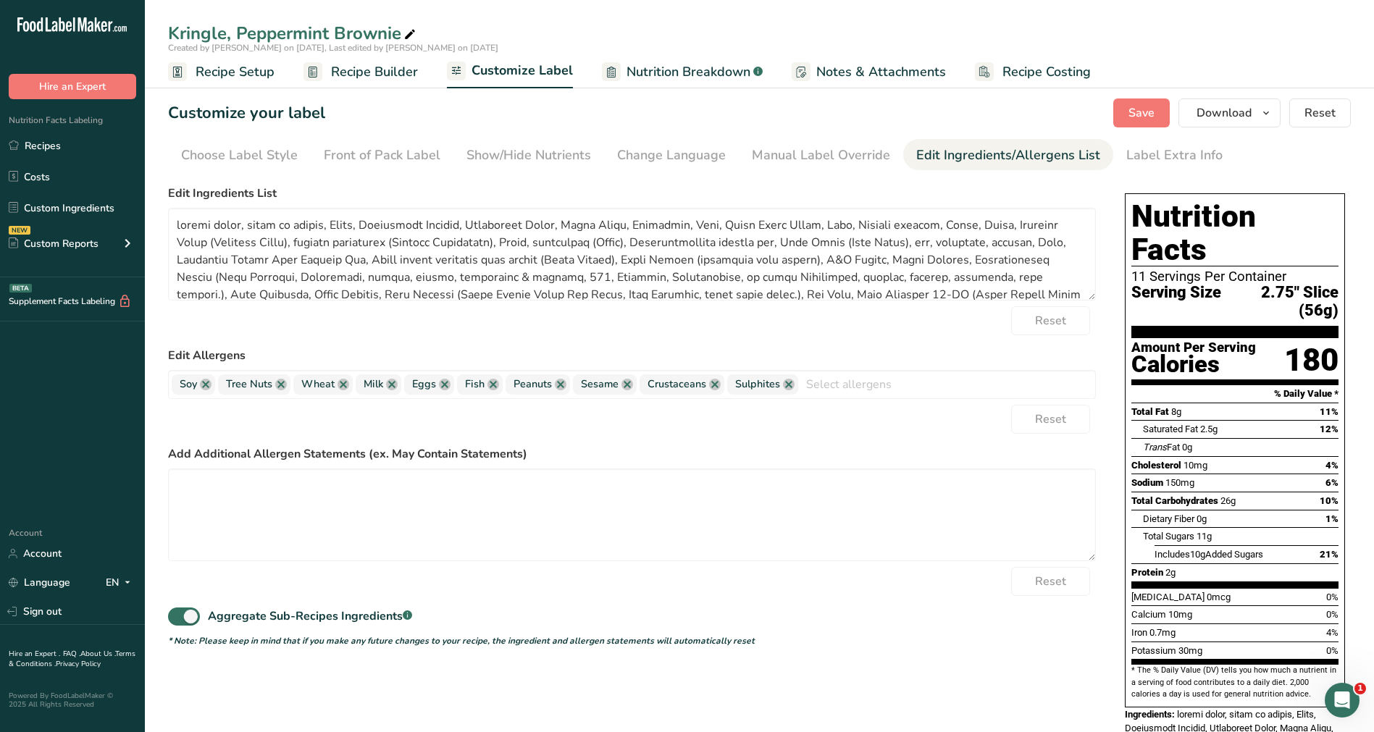
click at [709, 65] on span "Nutrition Breakdown" at bounding box center [688, 72] width 124 height 20
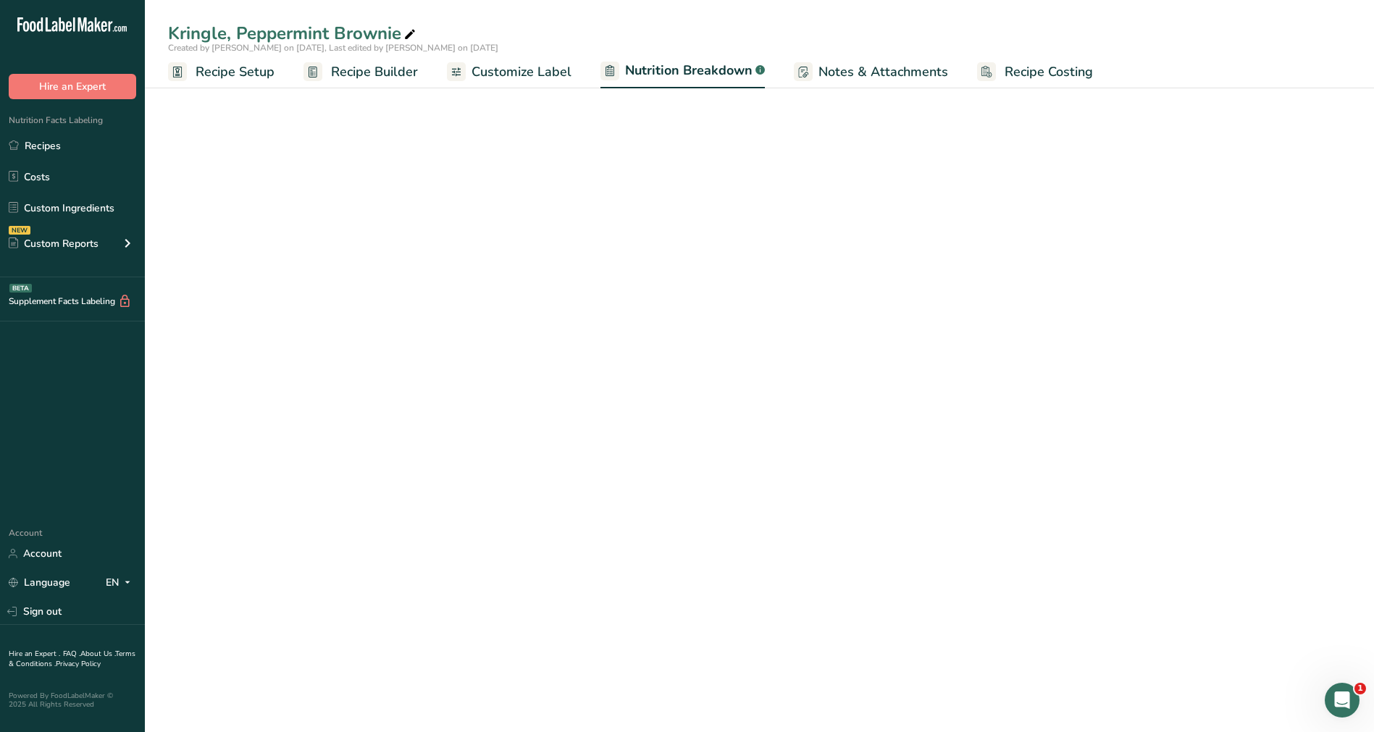
select select "Calories"
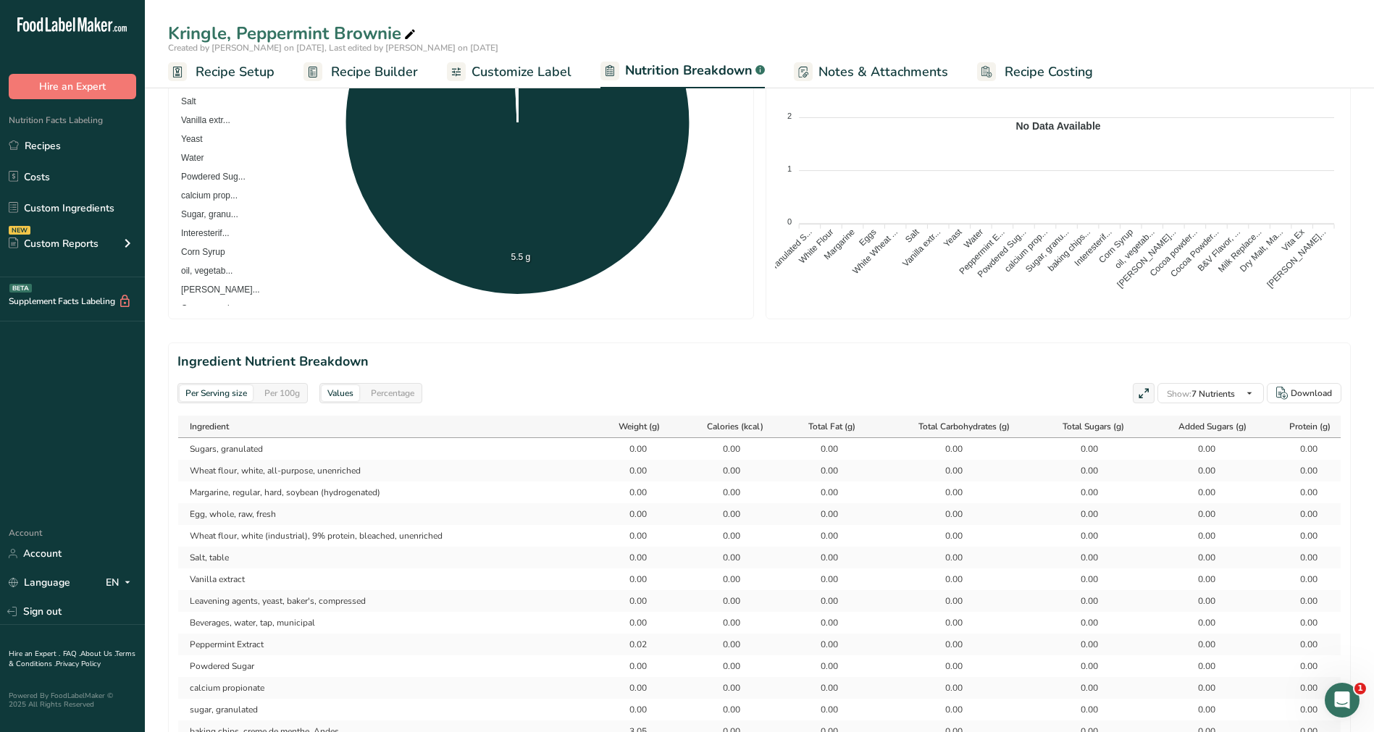
scroll to position [398, 0]
click at [403, 389] on div "Percentage" at bounding box center [392, 392] width 55 height 16
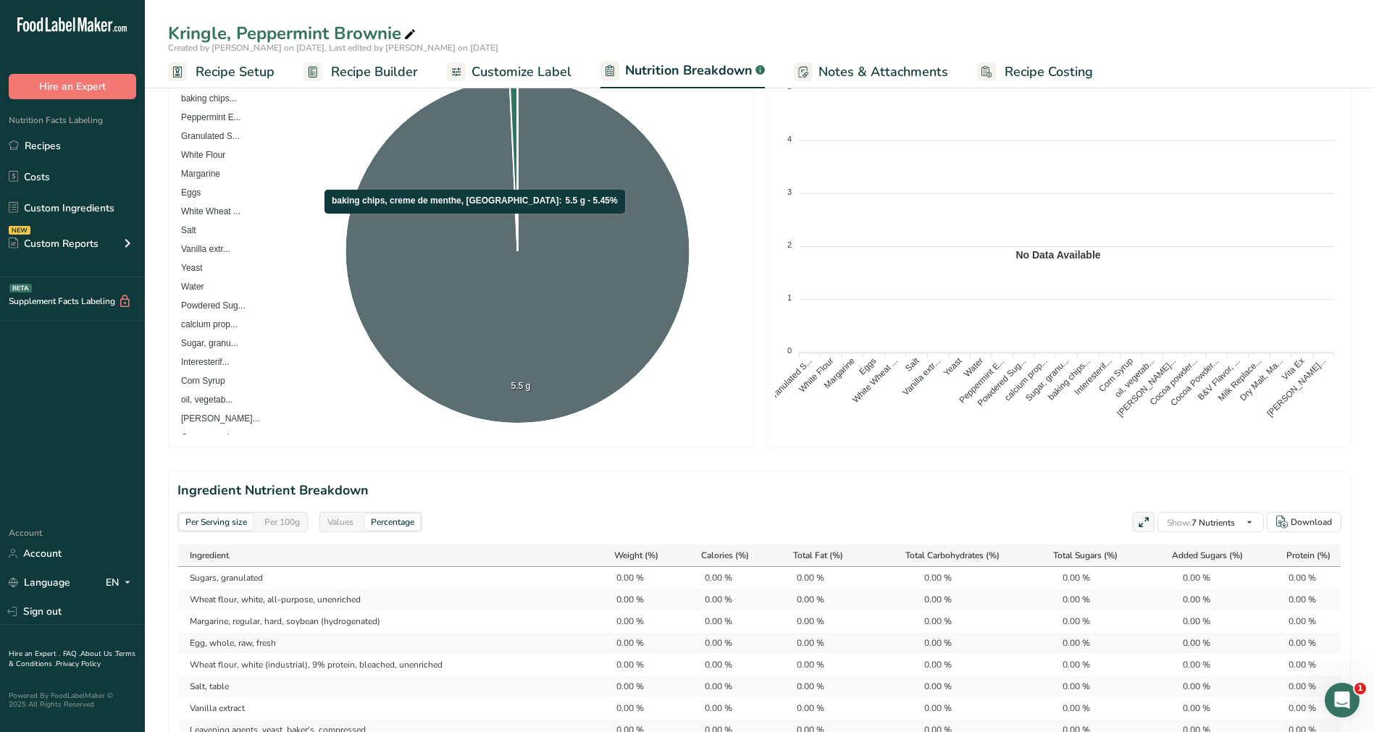
scroll to position [269, 0]
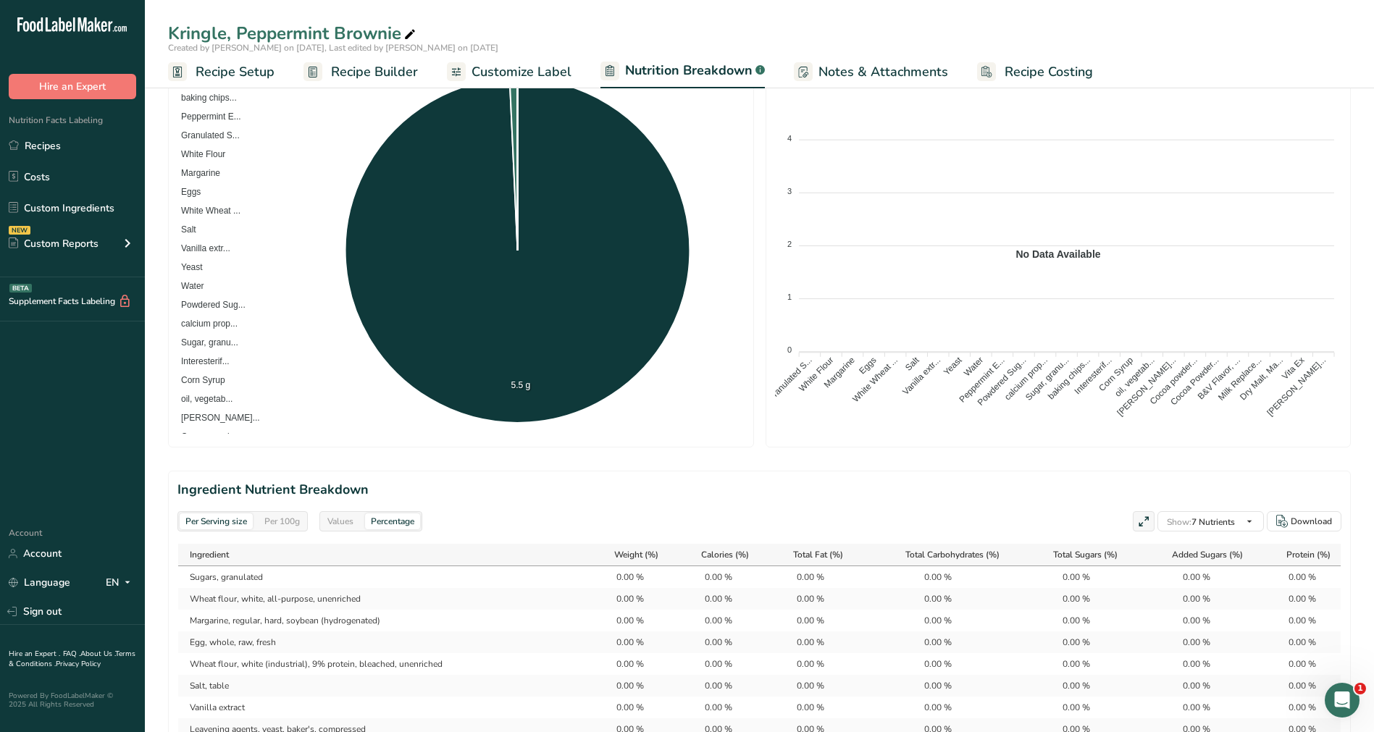
click at [274, 516] on div "Per 100g" at bounding box center [282, 522] width 47 height 16
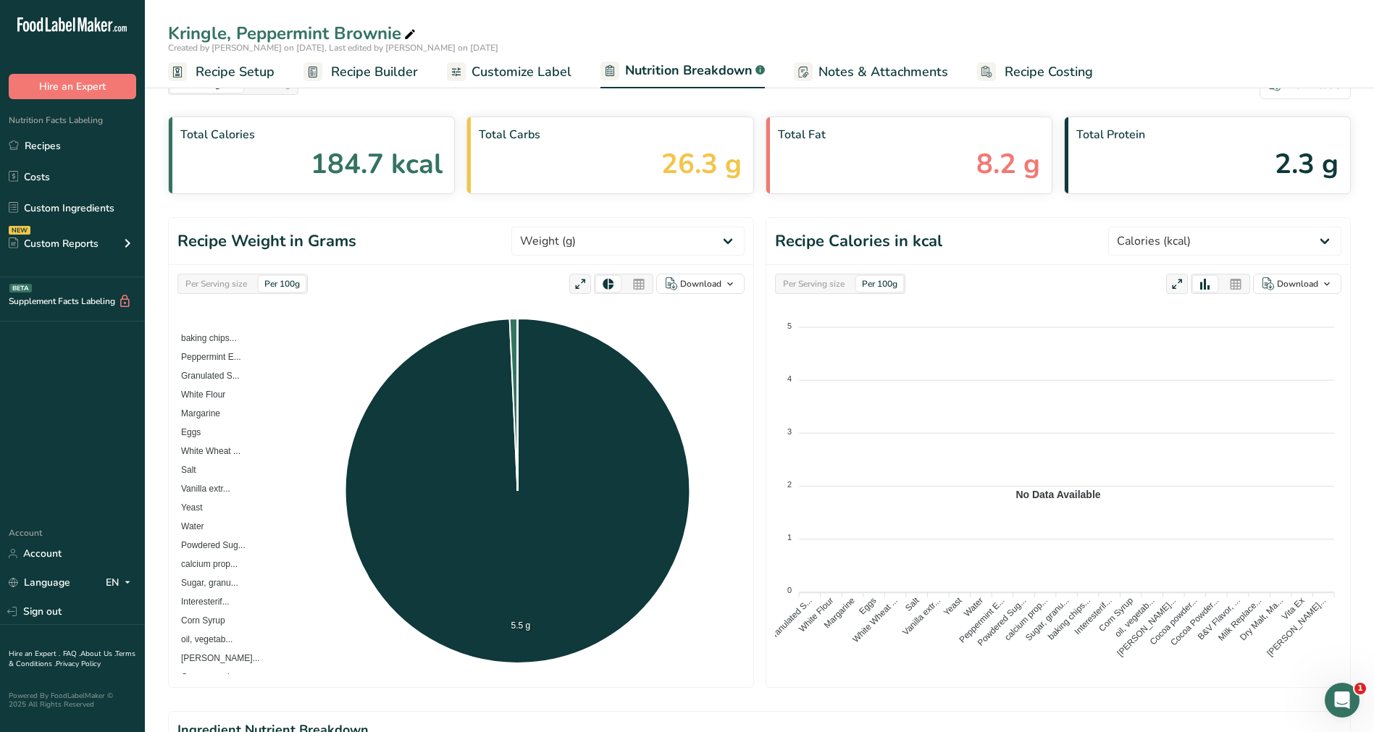
scroll to position [0, 0]
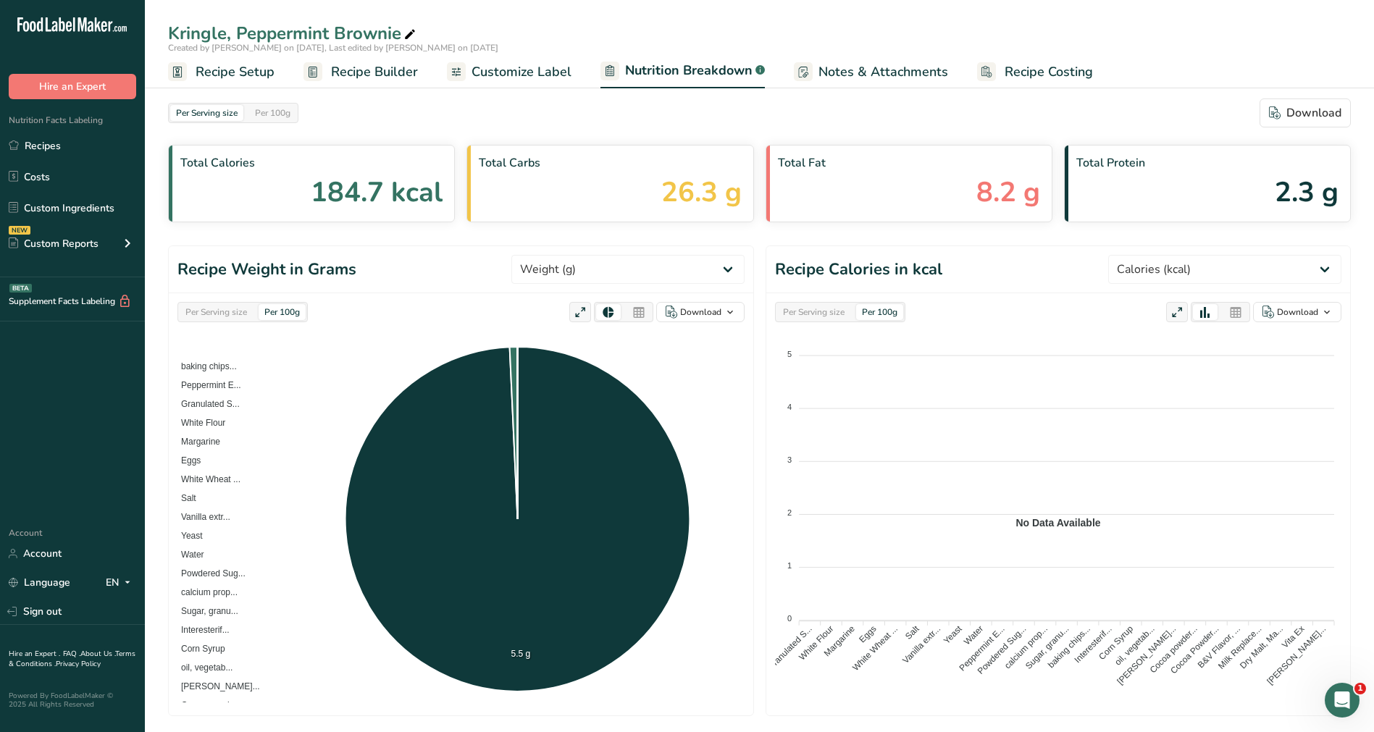
click at [548, 80] on span "Customize Label" at bounding box center [521, 72] width 100 height 20
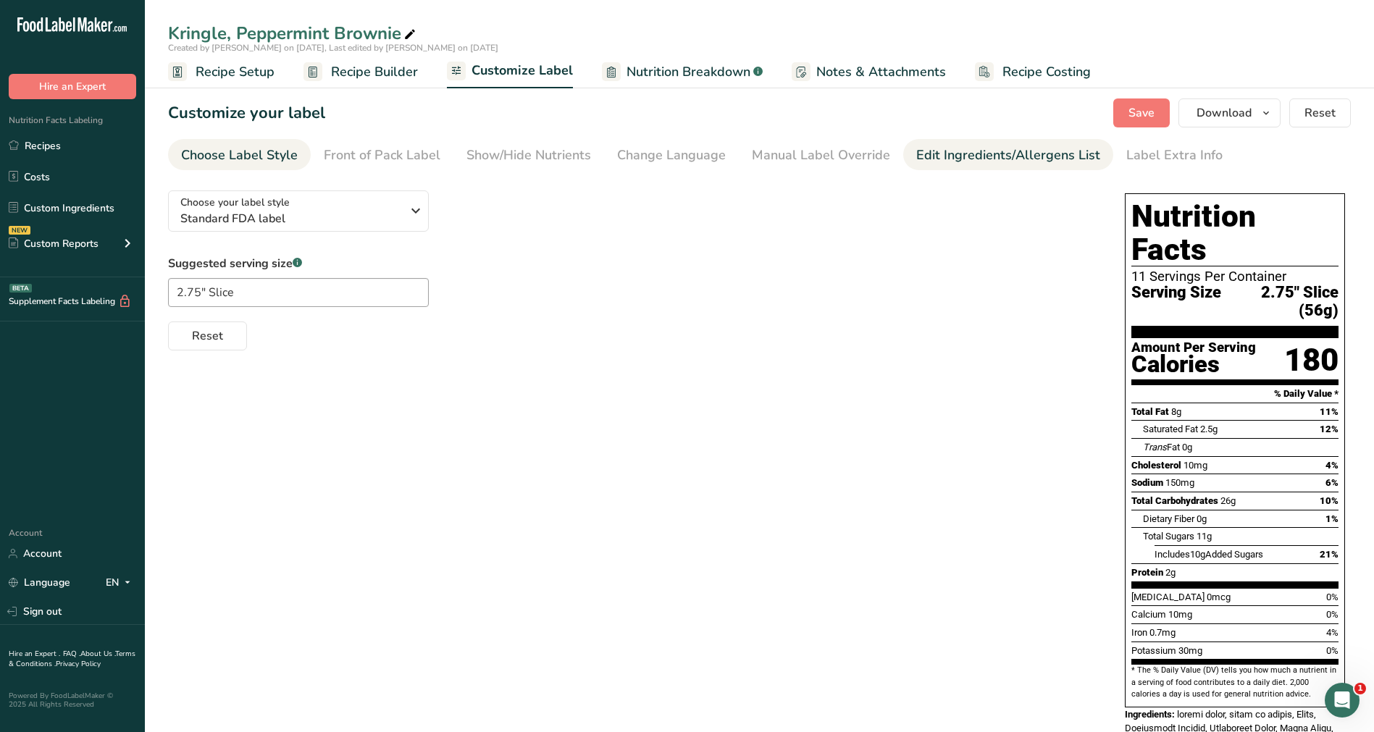
click at [963, 153] on div "Edit Ingredients/Allergens List" at bounding box center [1008, 156] width 184 height 20
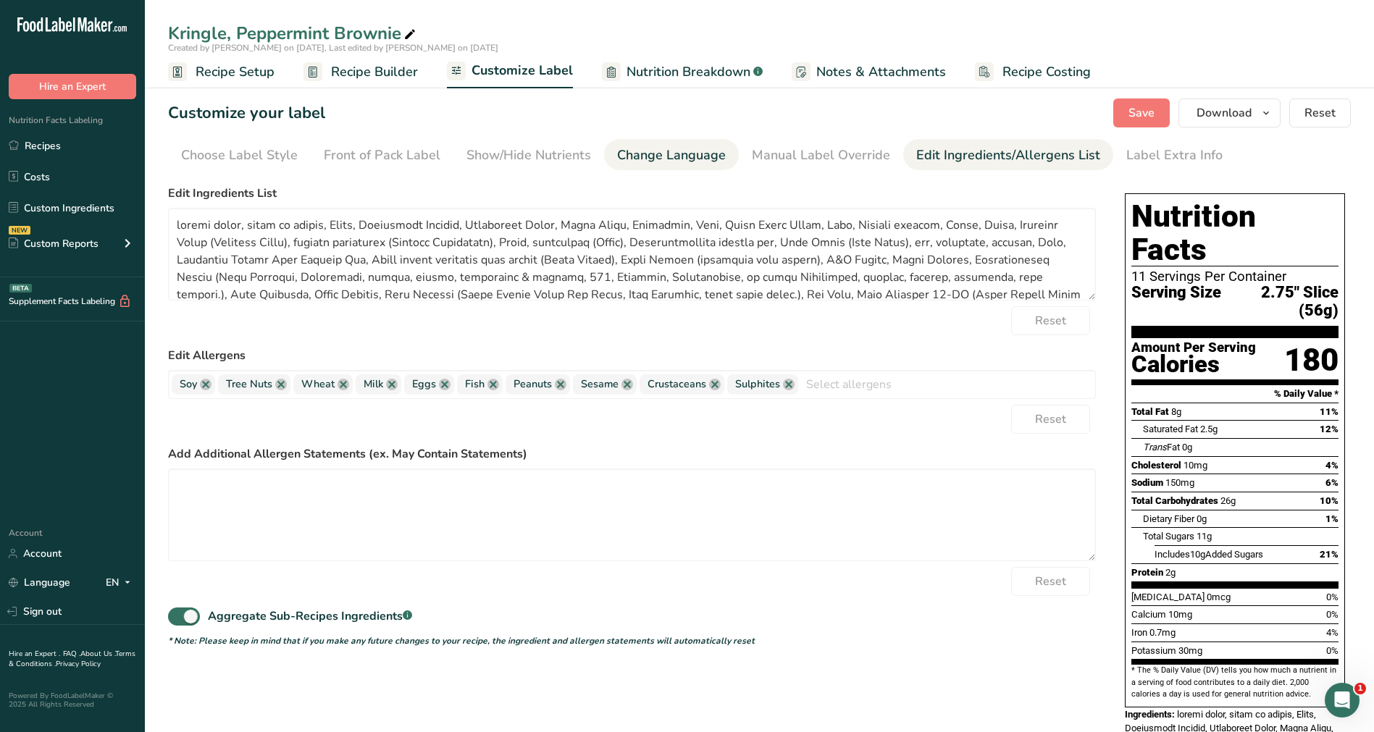
click at [650, 158] on div "Change Language" at bounding box center [671, 156] width 109 height 20
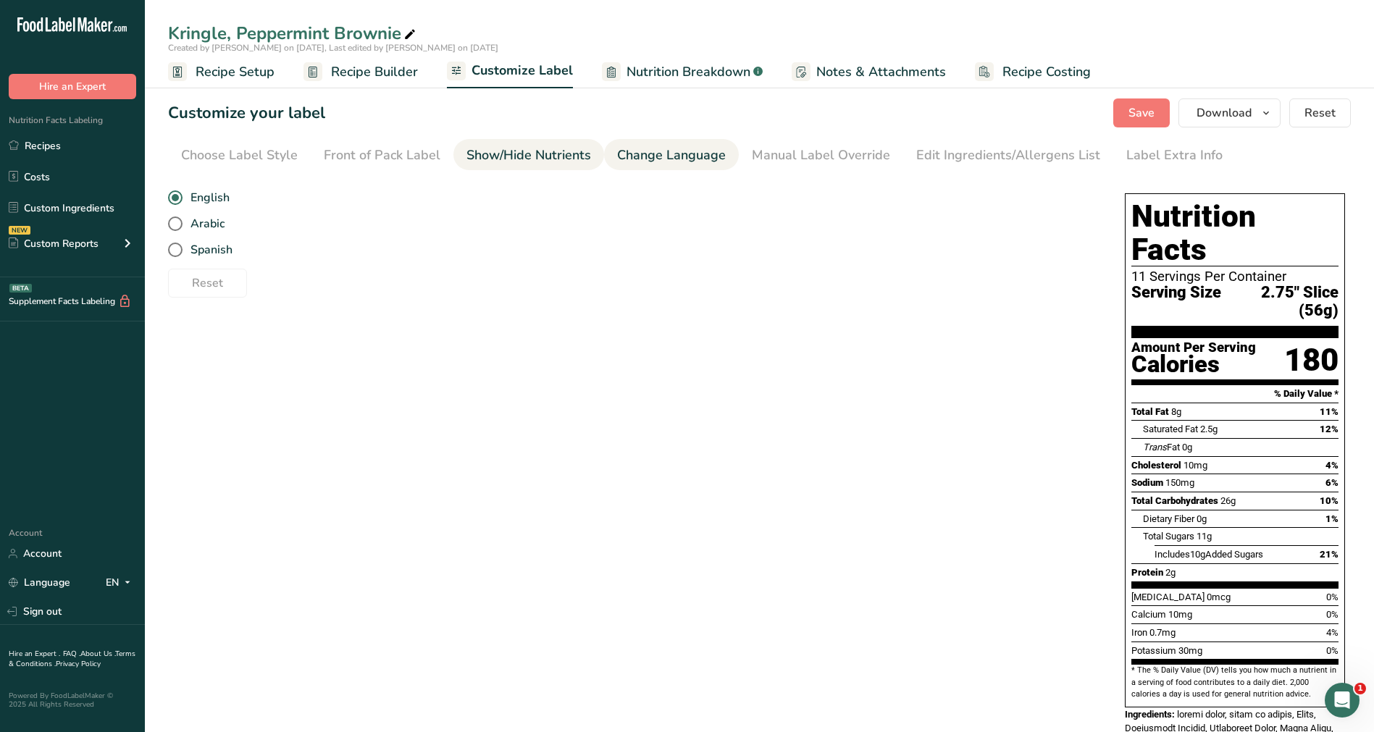
click at [527, 160] on div "Show/Hide Nutrients" at bounding box center [528, 156] width 125 height 20
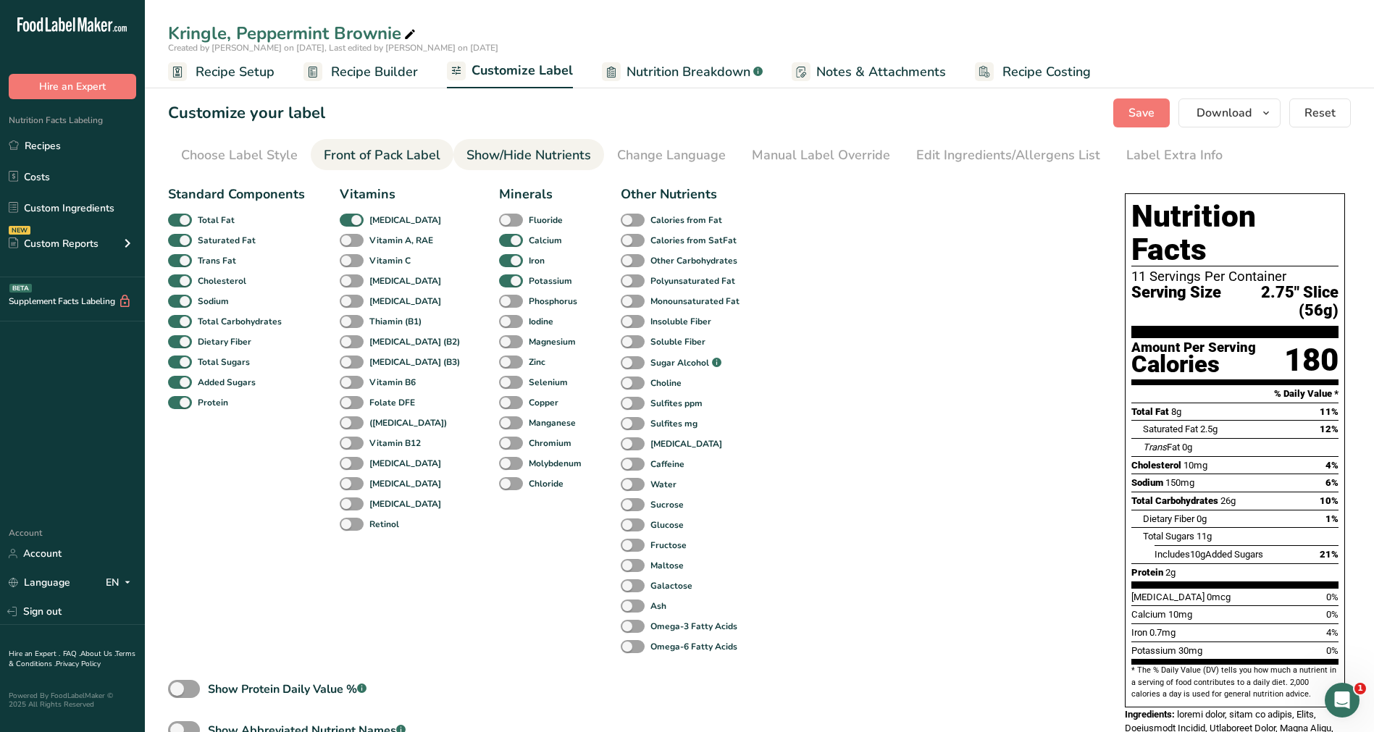
click at [406, 162] on div "Front of Pack Label" at bounding box center [382, 156] width 117 height 20
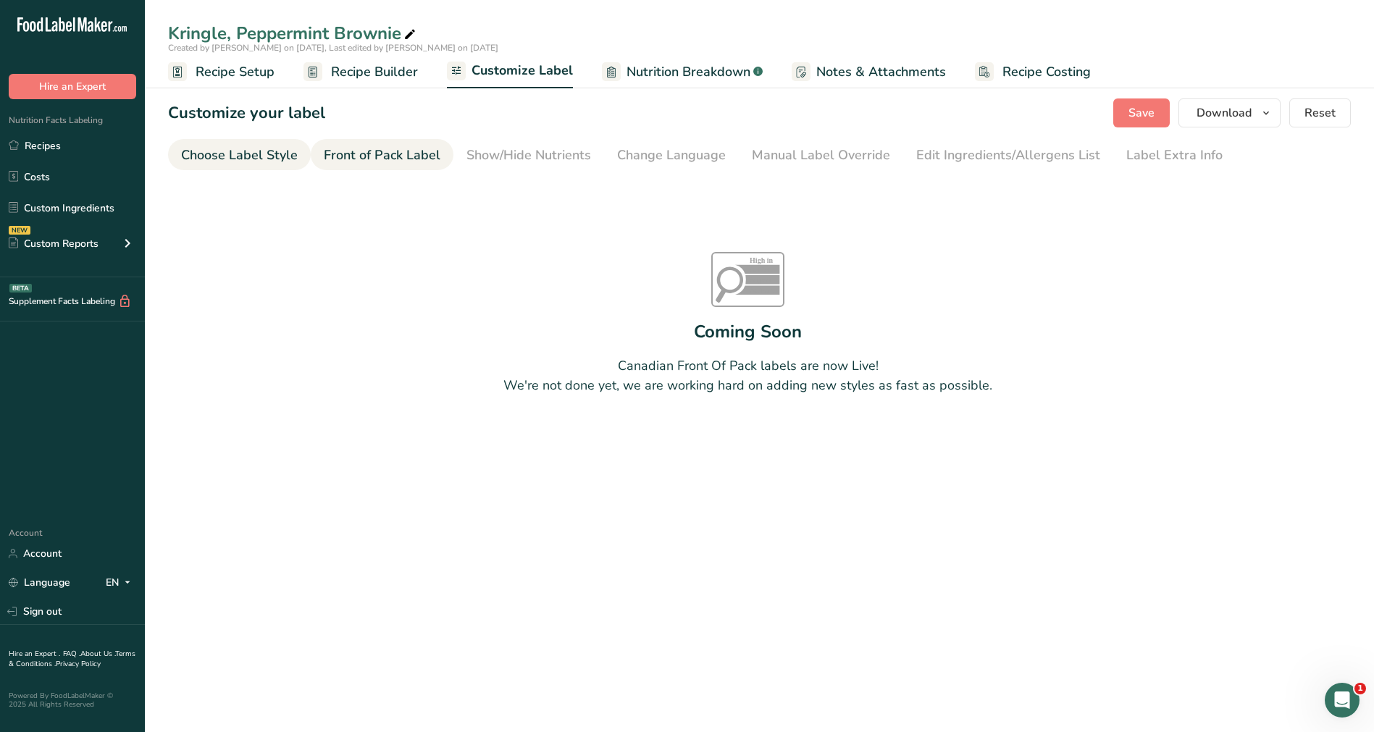
click at [246, 164] on div "Choose Label Style" at bounding box center [239, 156] width 117 height 20
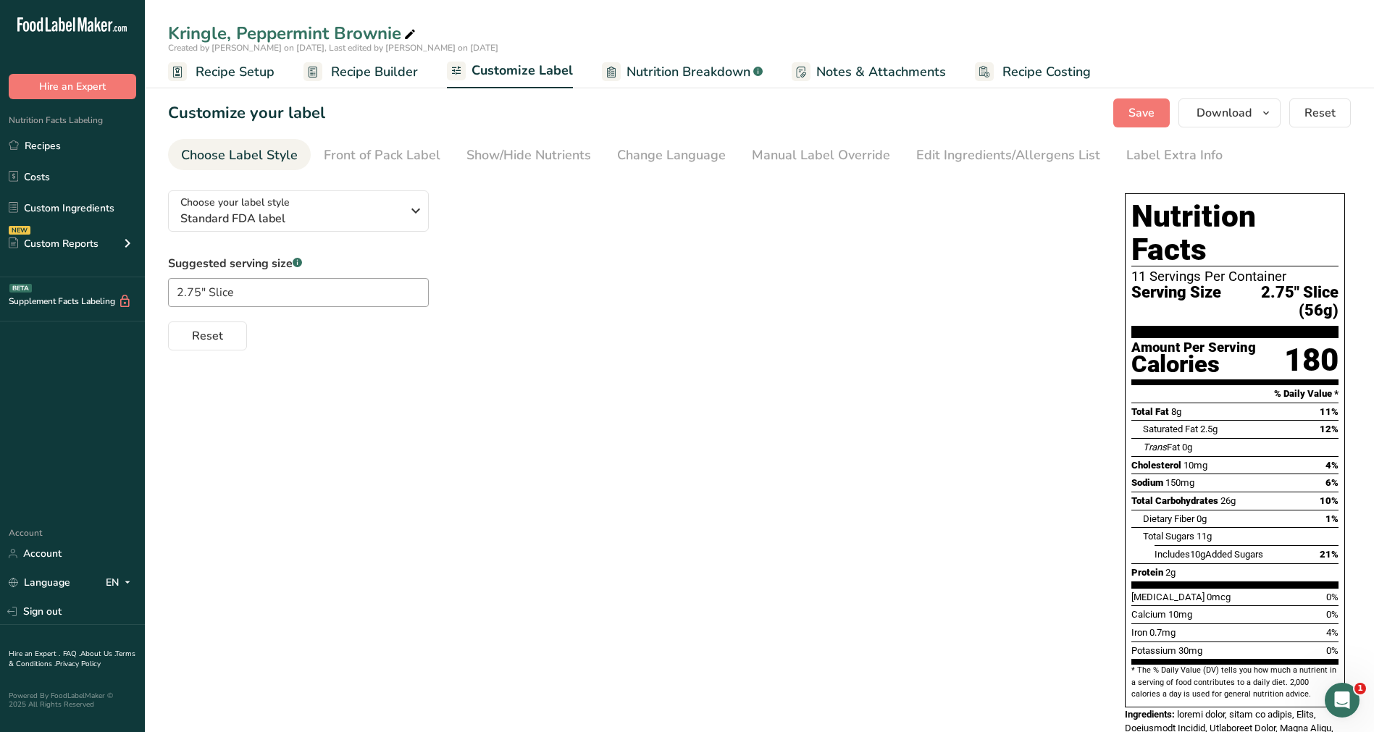
click at [693, 70] on span "Nutrition Breakdown" at bounding box center [688, 72] width 124 height 20
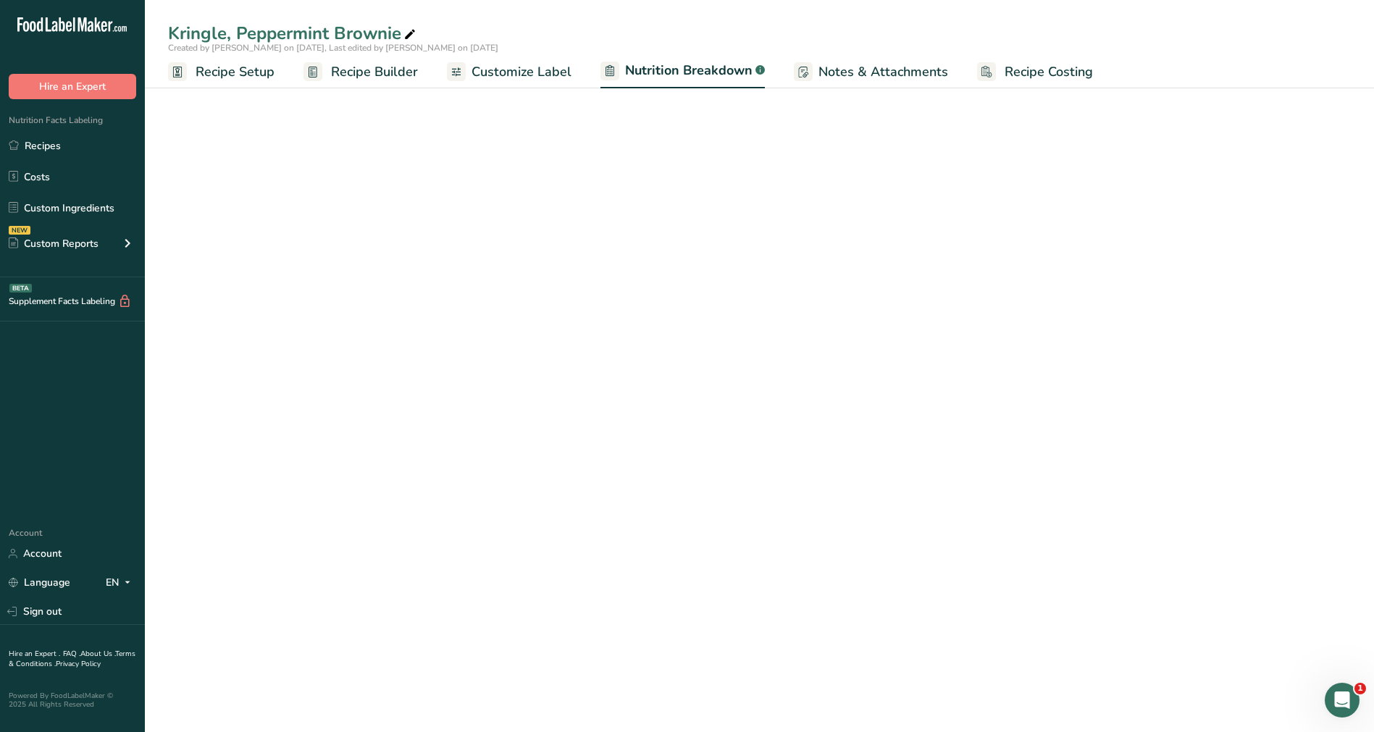
select select "Calories"
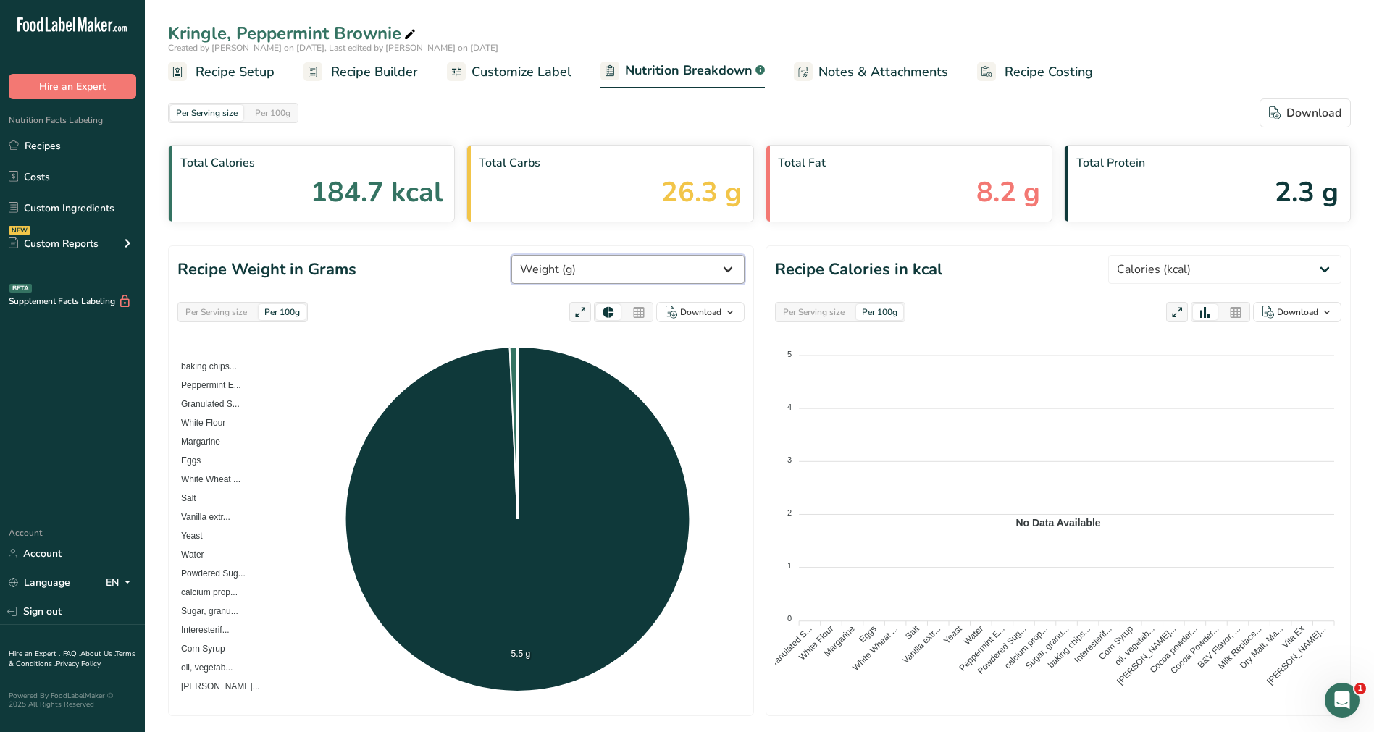
click at [674, 268] on select "Weight (g) Calories (kcal) Energy KJ (kj) Total Fat (g) Saturated Fat (g) Trans…" at bounding box center [627, 269] width 233 height 29
click at [566, 255] on select "Weight (g) Calories (kcal) Energy KJ (kj) Total Fat (g) Saturated Fat (g) Trans…" at bounding box center [627, 269] width 233 height 29
click at [280, 112] on div "Per 100g" at bounding box center [272, 113] width 47 height 16
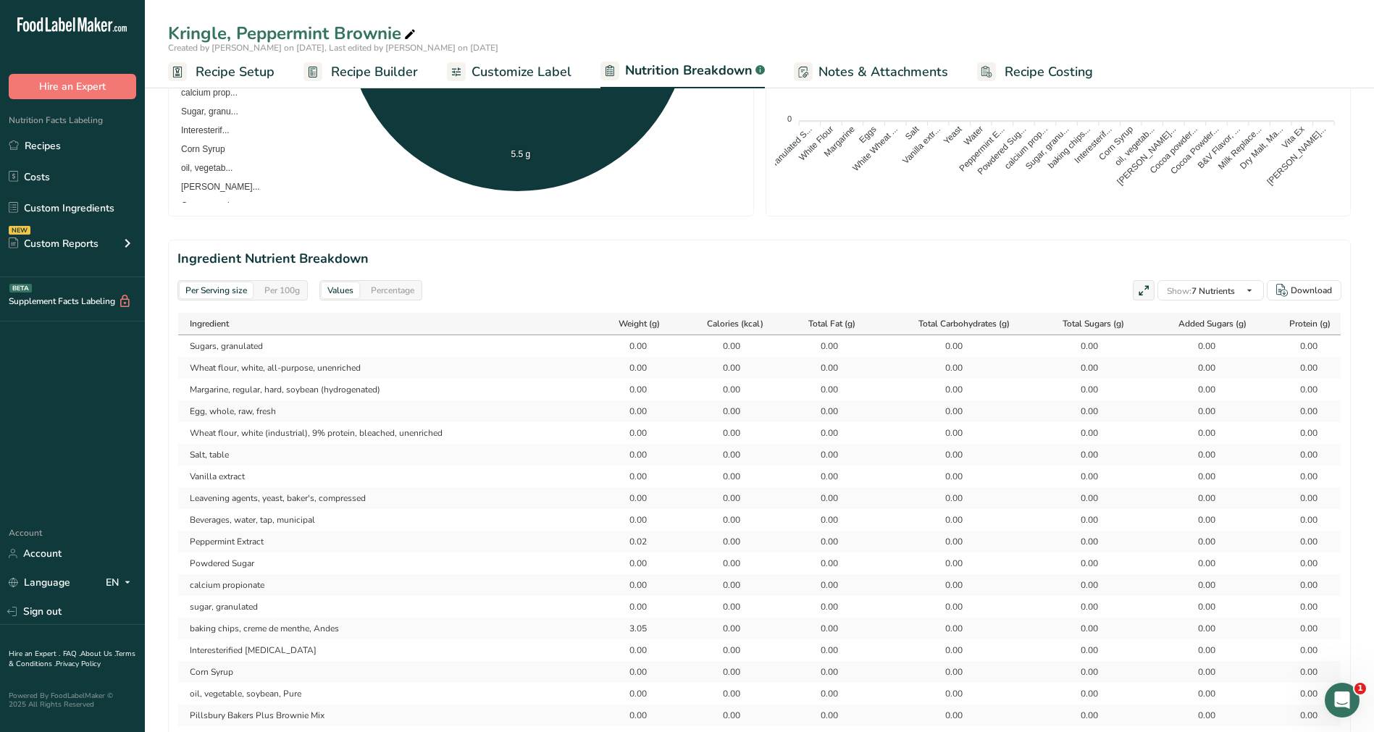
scroll to position [507, 0]
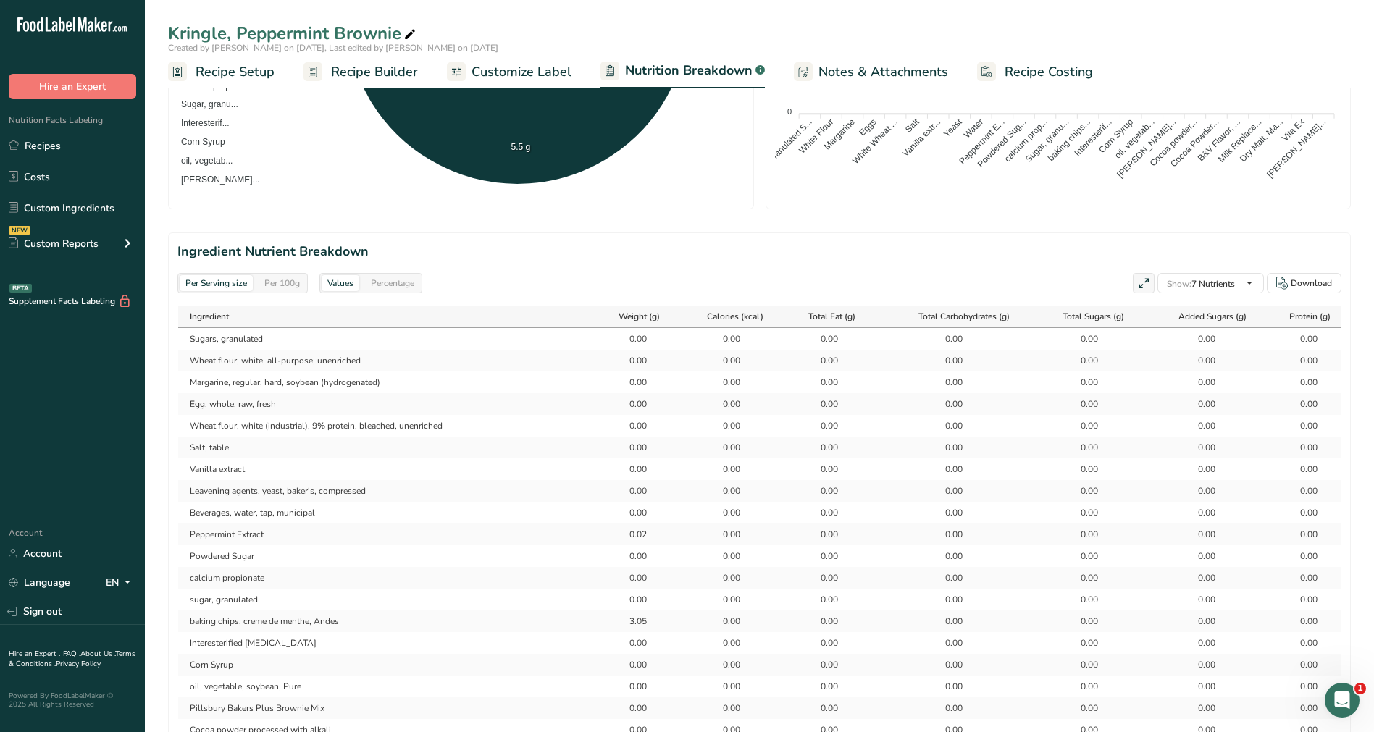
click at [274, 279] on div "Per 100g" at bounding box center [282, 283] width 47 height 16
click at [398, 279] on div "Percentage" at bounding box center [392, 283] width 55 height 16
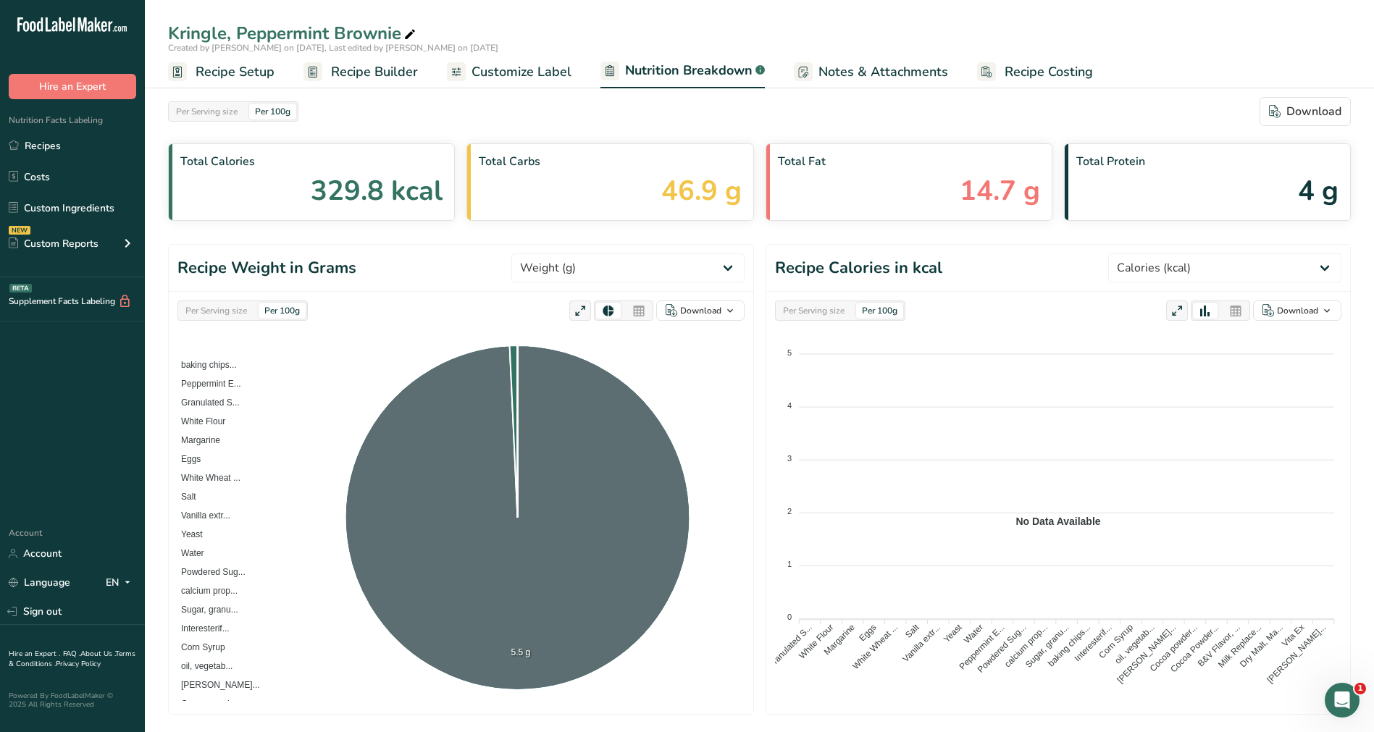
scroll to position [0, 0]
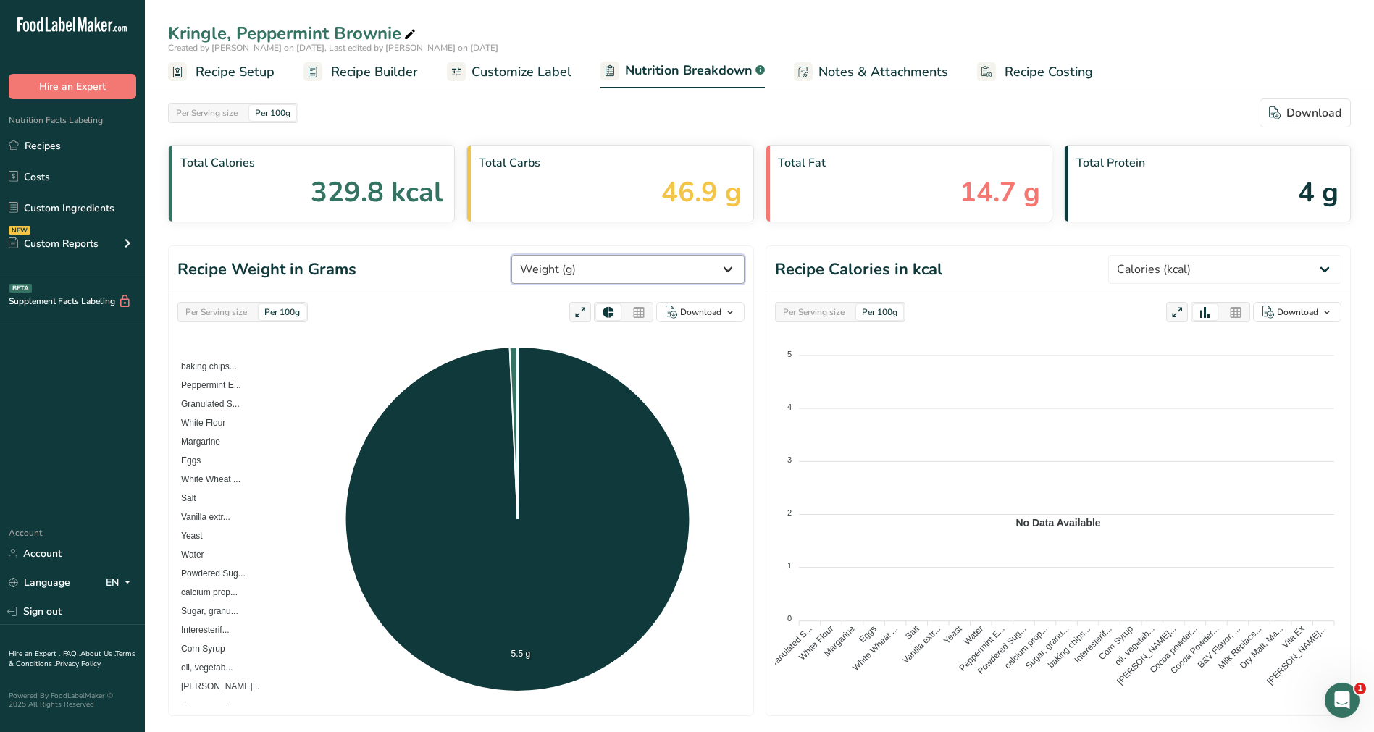
click at [695, 278] on select "Weight (g) Calories (kcal) Energy KJ (kj) Total Fat (g) Saturated Fat (g) Trans…" at bounding box center [627, 269] width 233 height 29
click at [566, 255] on select "Weight (g) Calories (kcal) Energy KJ (kj) Total Fat (g) Saturated Fat (g) Trans…" at bounding box center [627, 269] width 233 height 29
click at [833, 310] on div "Per Serving size" at bounding box center [813, 312] width 73 height 16
click at [902, 311] on div "Per 100g" at bounding box center [879, 312] width 47 height 16
click at [517, 63] on span "Customize Label" at bounding box center [521, 72] width 100 height 20
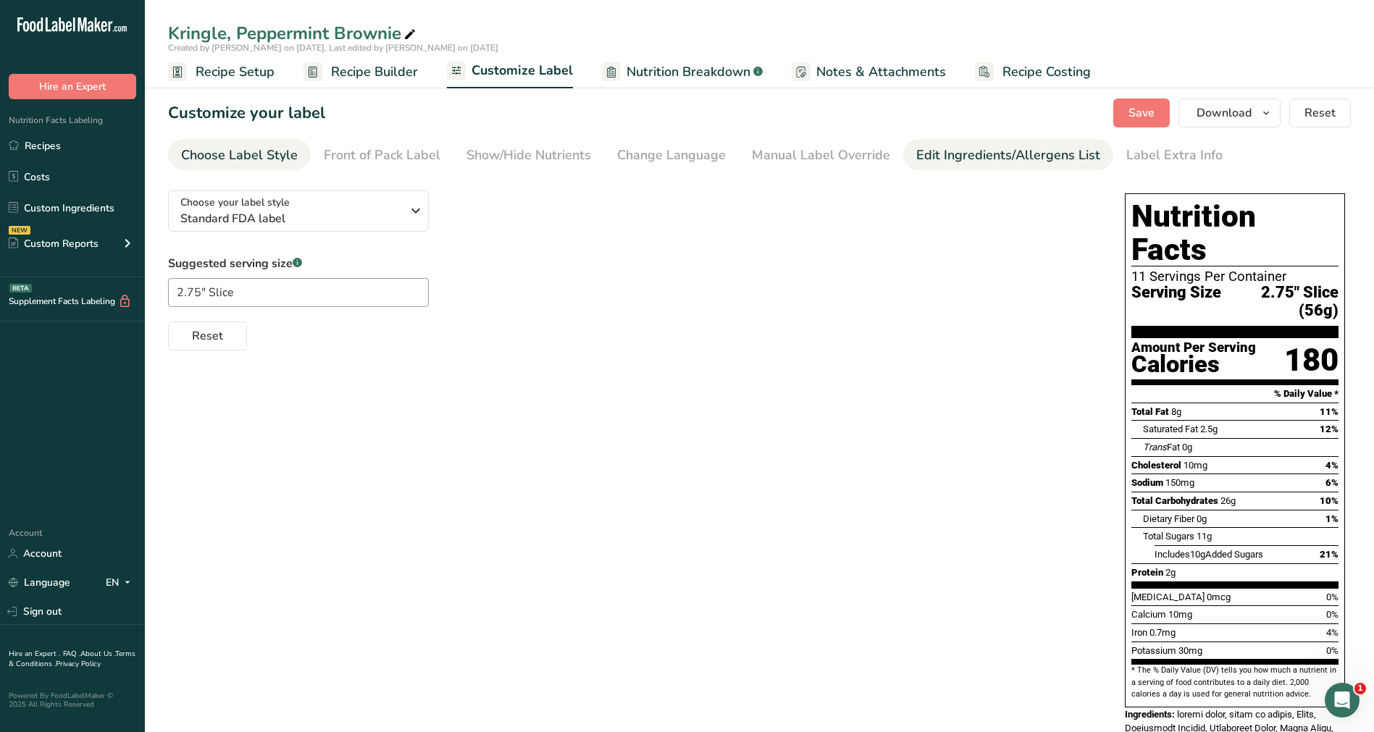
click at [959, 161] on div "Edit Ingredients/Allergens List" at bounding box center [1008, 156] width 184 height 20
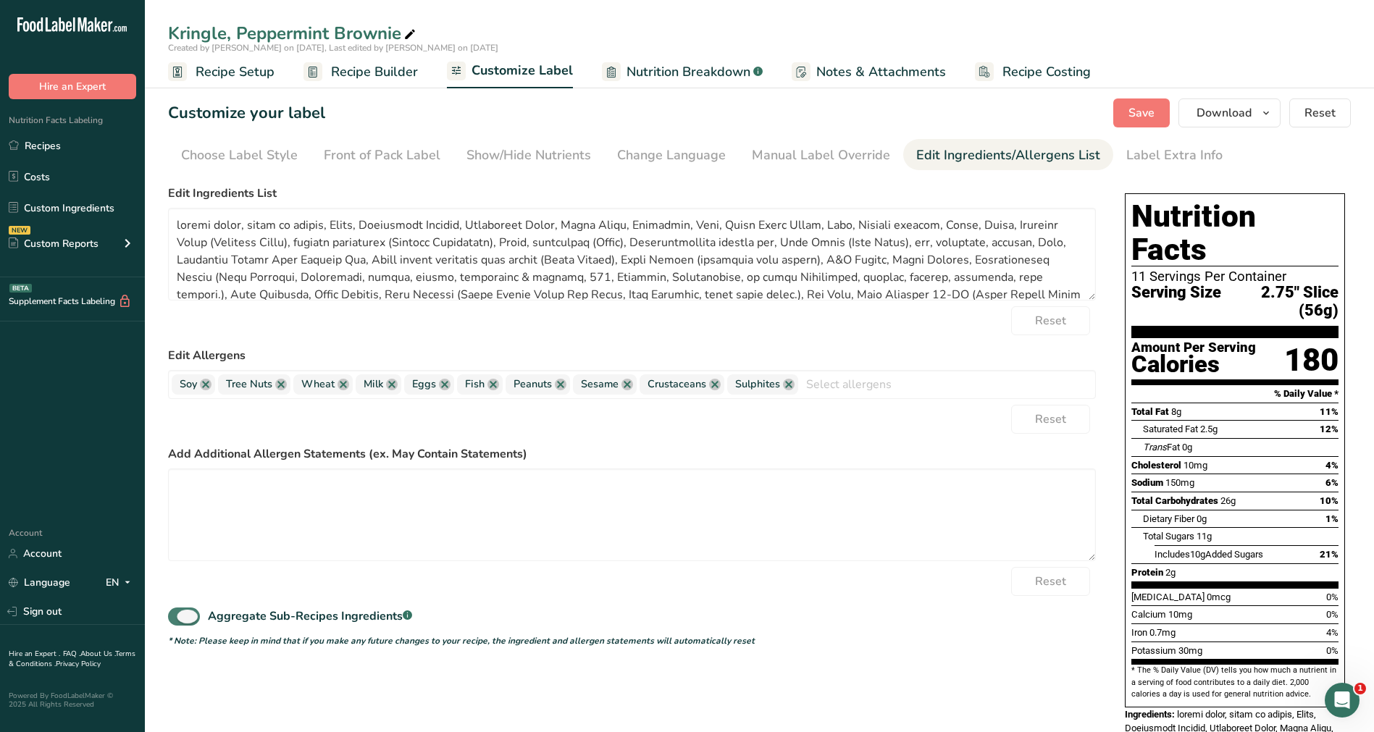
click at [193, 543] on span at bounding box center [184, 617] width 32 height 18
click at [177, 543] on input "Aggregate Sub-Recipes Ingredients .a-a{fill:#347362;}.b-a{fill:#fff;}" at bounding box center [172, 616] width 9 height 9
checkbox input "false"
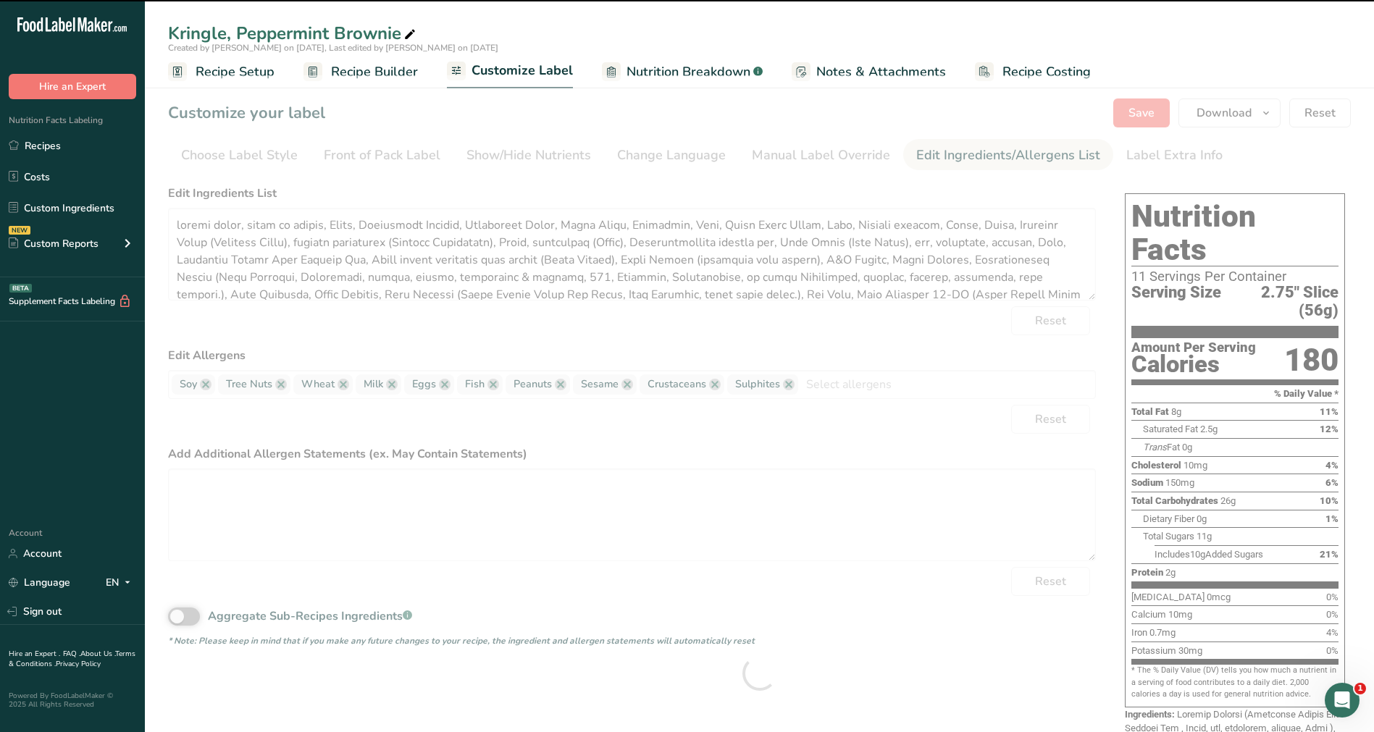
type textarea "Brownie Filling (Pillsbury Bakers Plus Brownie Mix , Water, oil, vegetable, soy…"
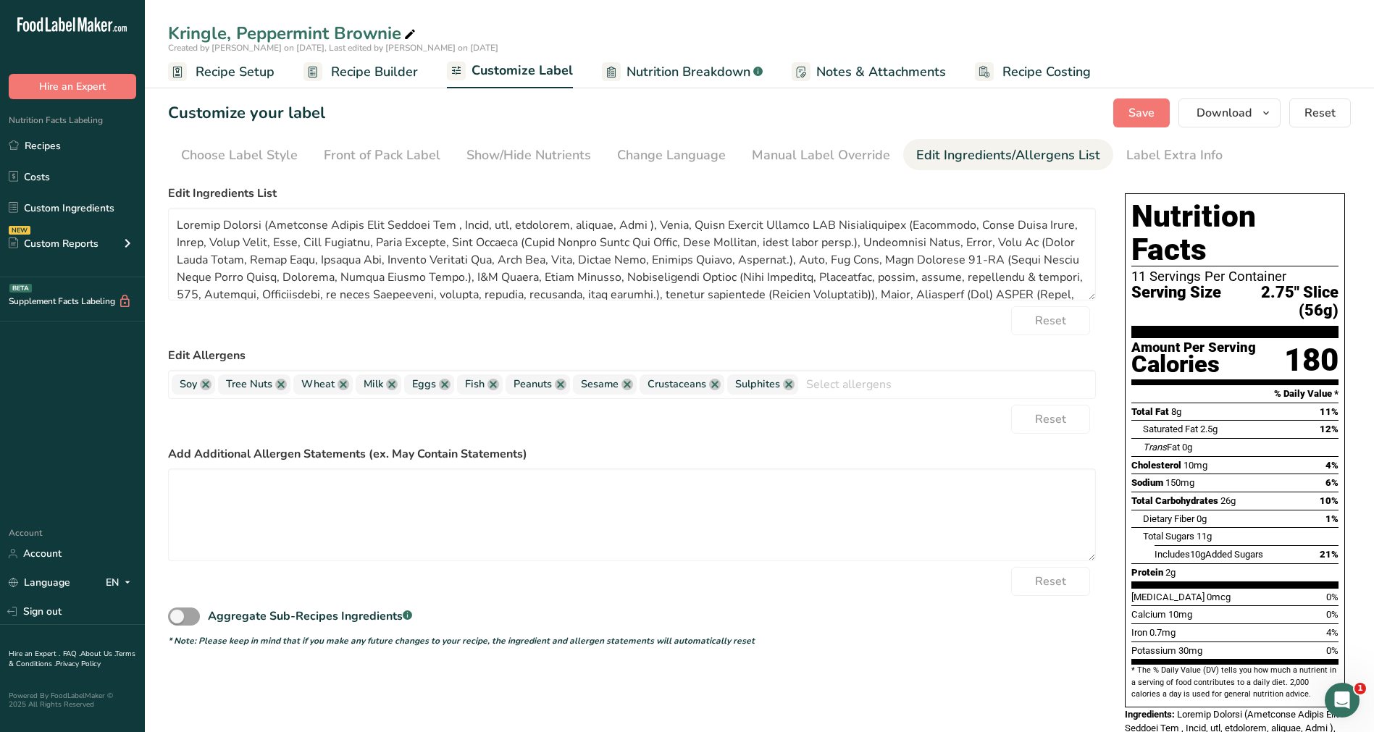
click at [705, 75] on span "Nutrition Breakdown" at bounding box center [688, 72] width 124 height 20
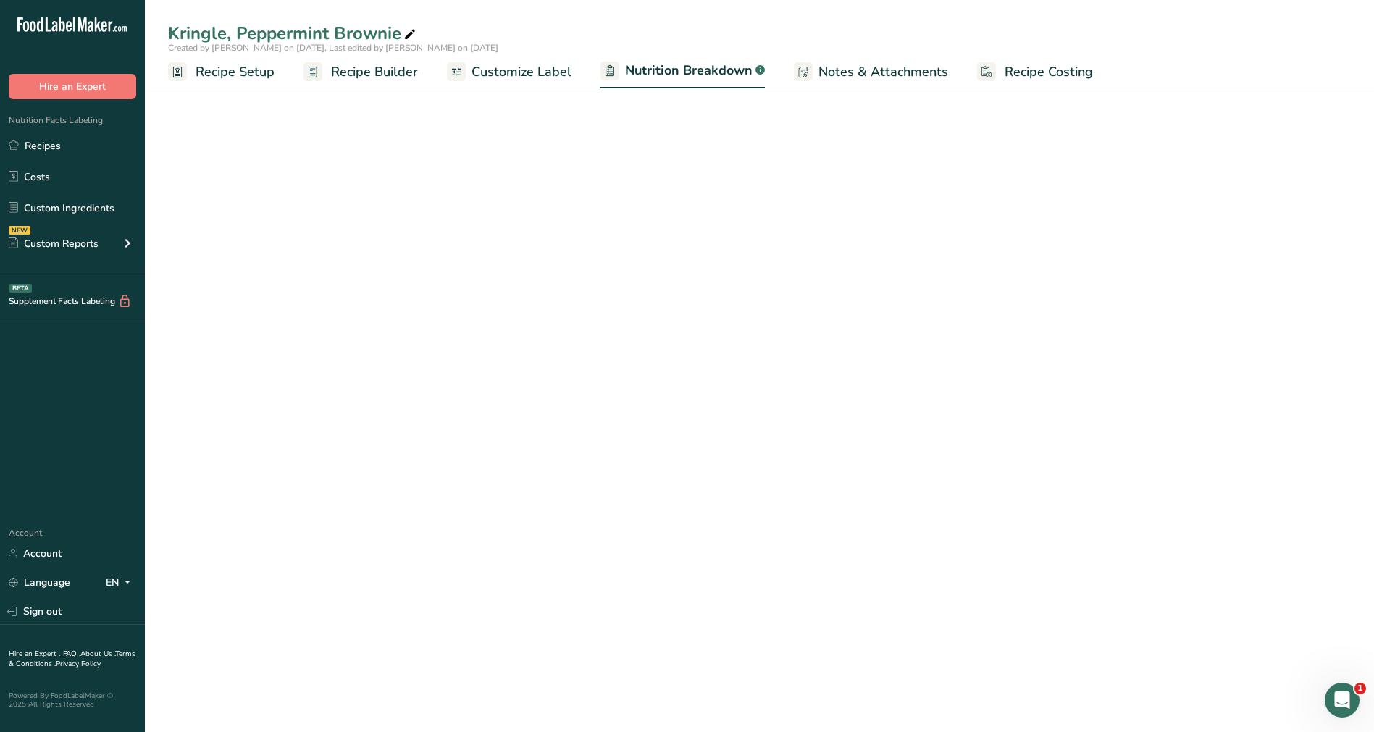
select select "Calories"
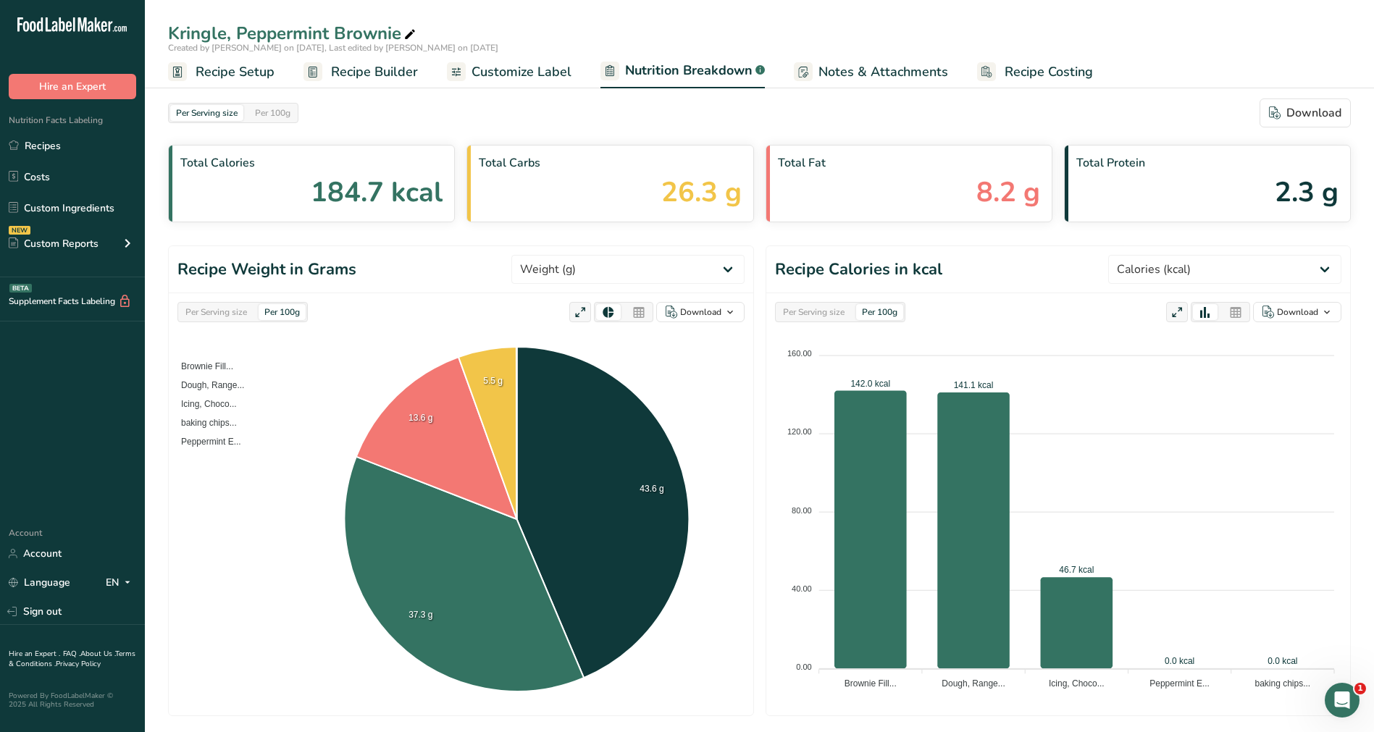
click at [530, 67] on span "Customize Label" at bounding box center [521, 72] width 100 height 20
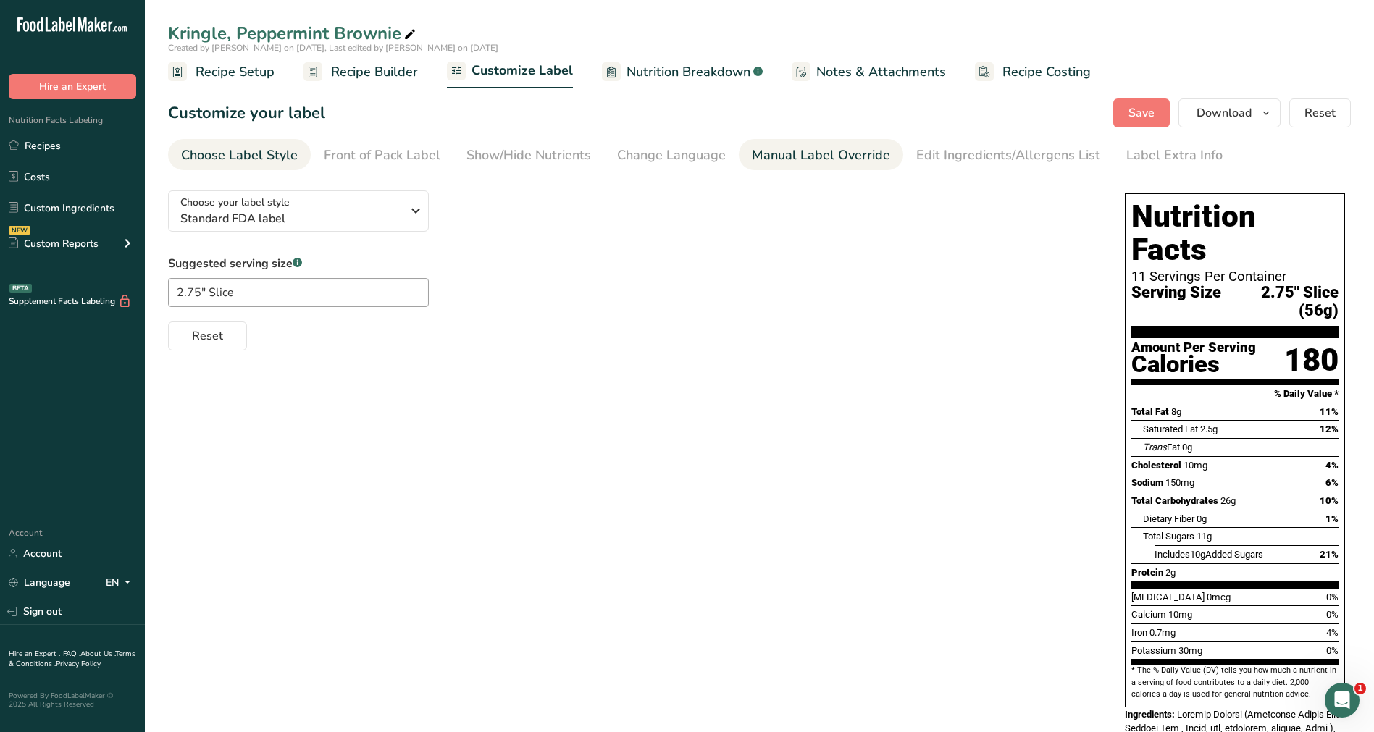
click at [847, 153] on div "Manual Label Override" at bounding box center [821, 156] width 138 height 20
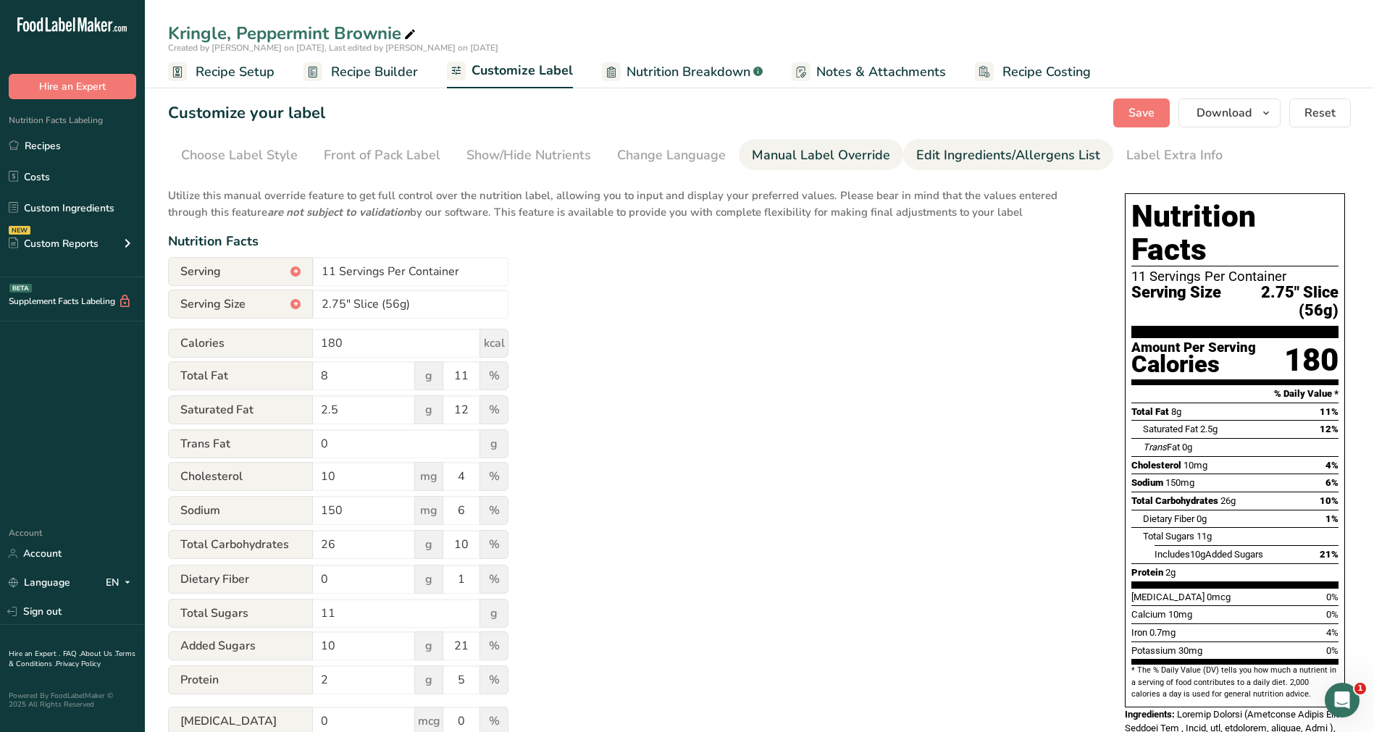
click at [987, 163] on div "Edit Ingredients/Allergens List" at bounding box center [1008, 156] width 184 height 20
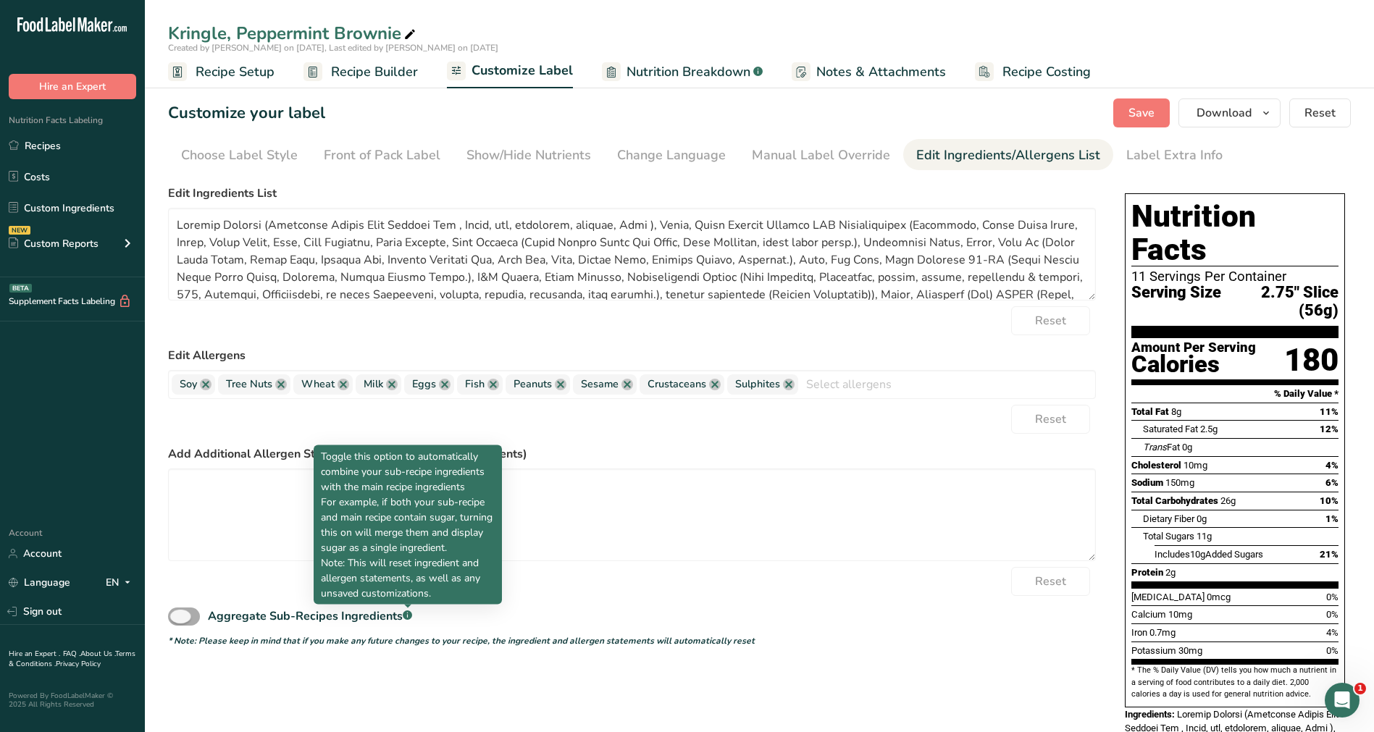
click at [411, 543] on rect at bounding box center [407, 615] width 9 height 9
click at [177, 543] on input "Aggregate Sub-Recipes Ingredients .a-a{fill:#347362;}.b-a{fill:#fff;}" at bounding box center [172, 616] width 9 height 9
checkbox input "true"
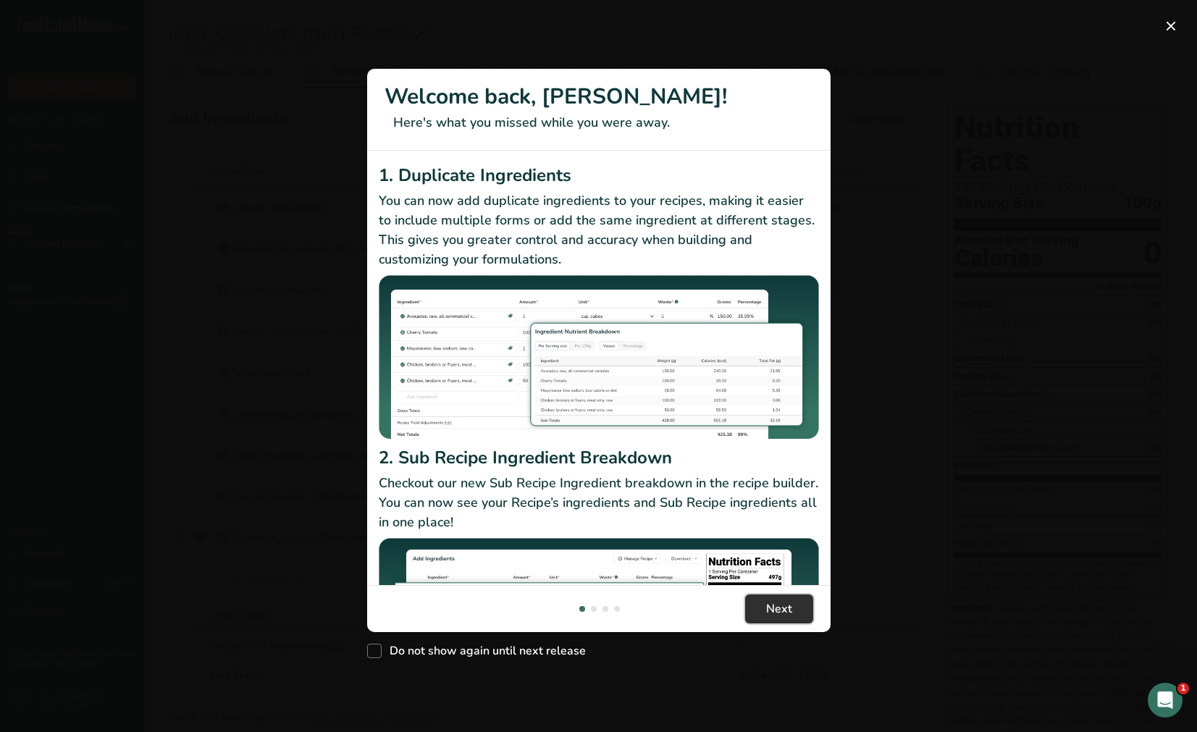
click at [792, 618] on button "Next" at bounding box center [779, 609] width 68 height 29
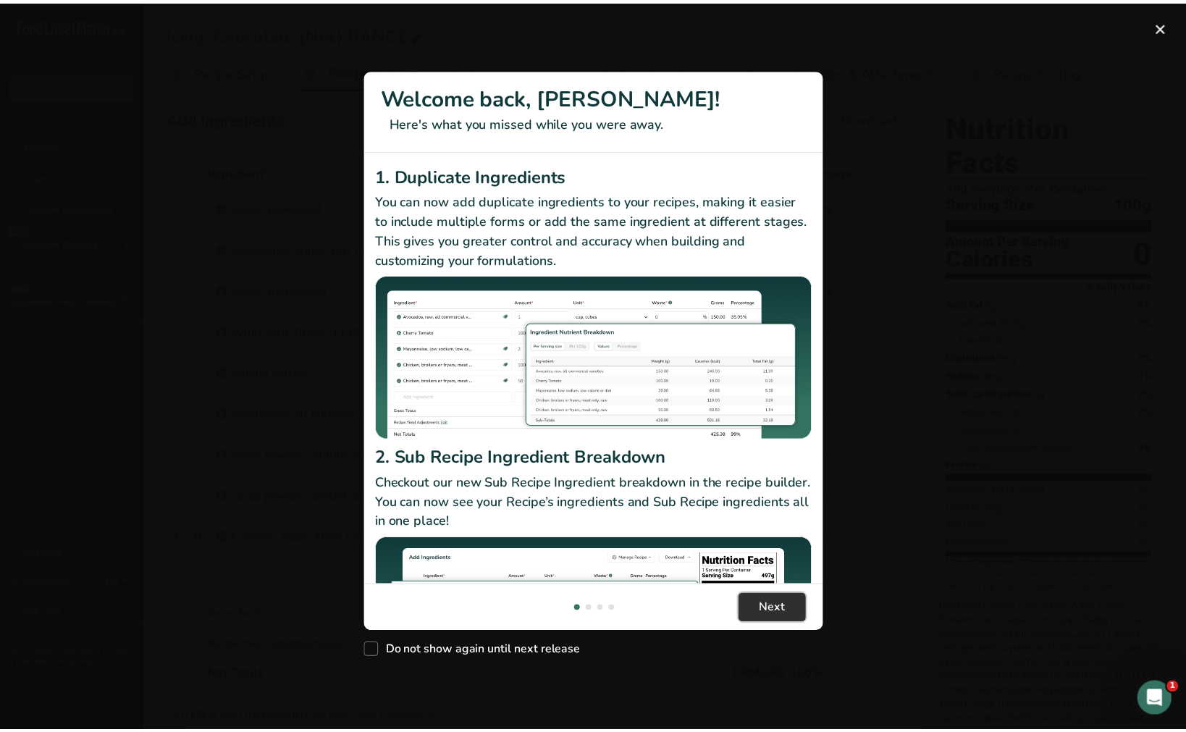
scroll to position [0, 464]
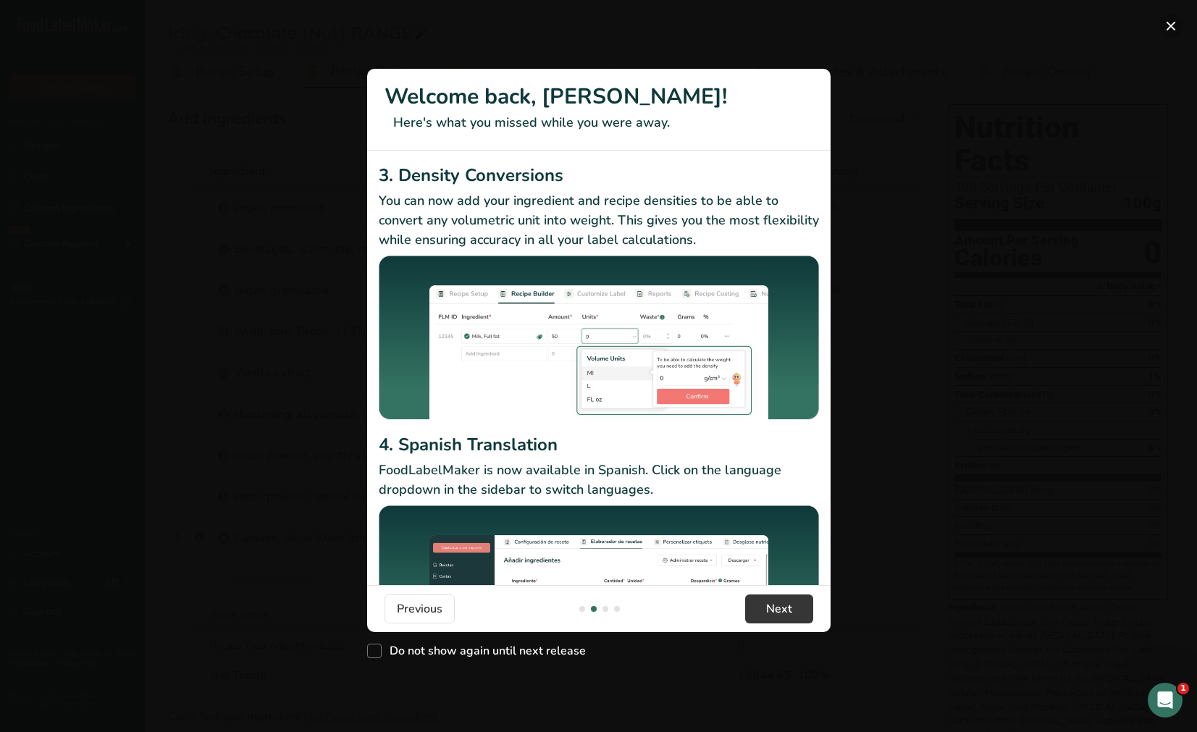
click at [1176, 22] on button "New Features" at bounding box center [1171, 25] width 23 height 23
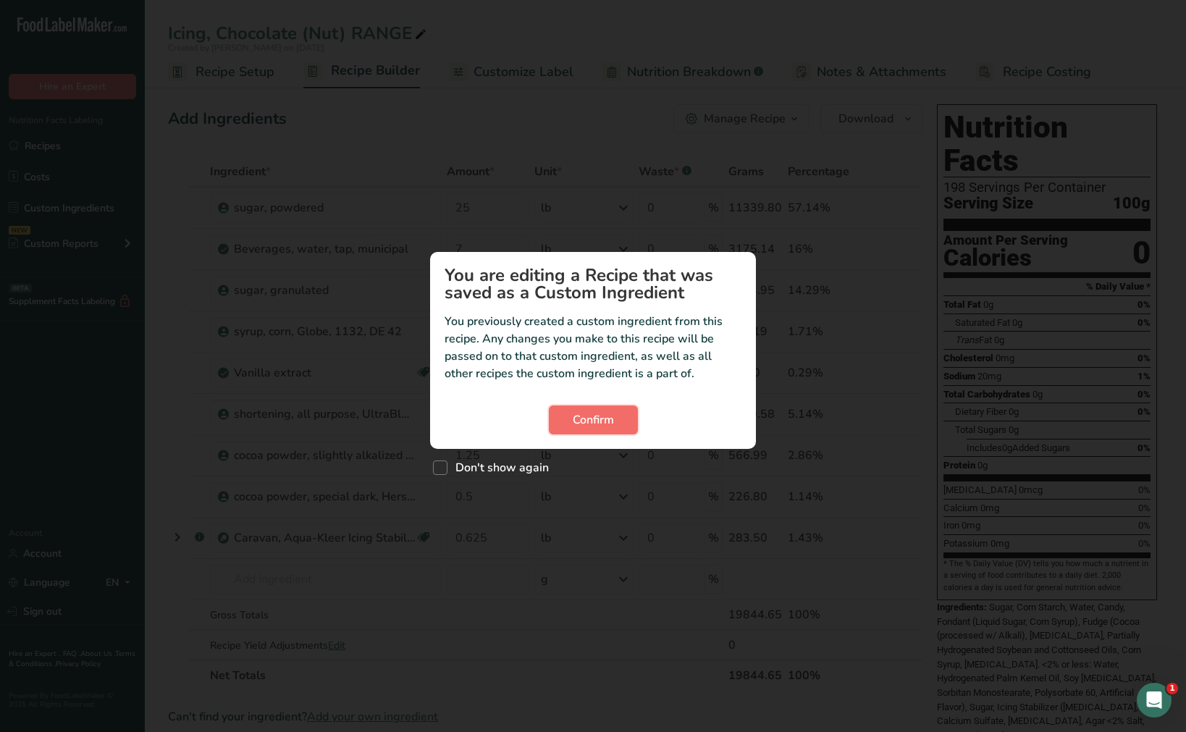
click at [601, 416] on span "Confirm" at bounding box center [593, 419] width 41 height 17
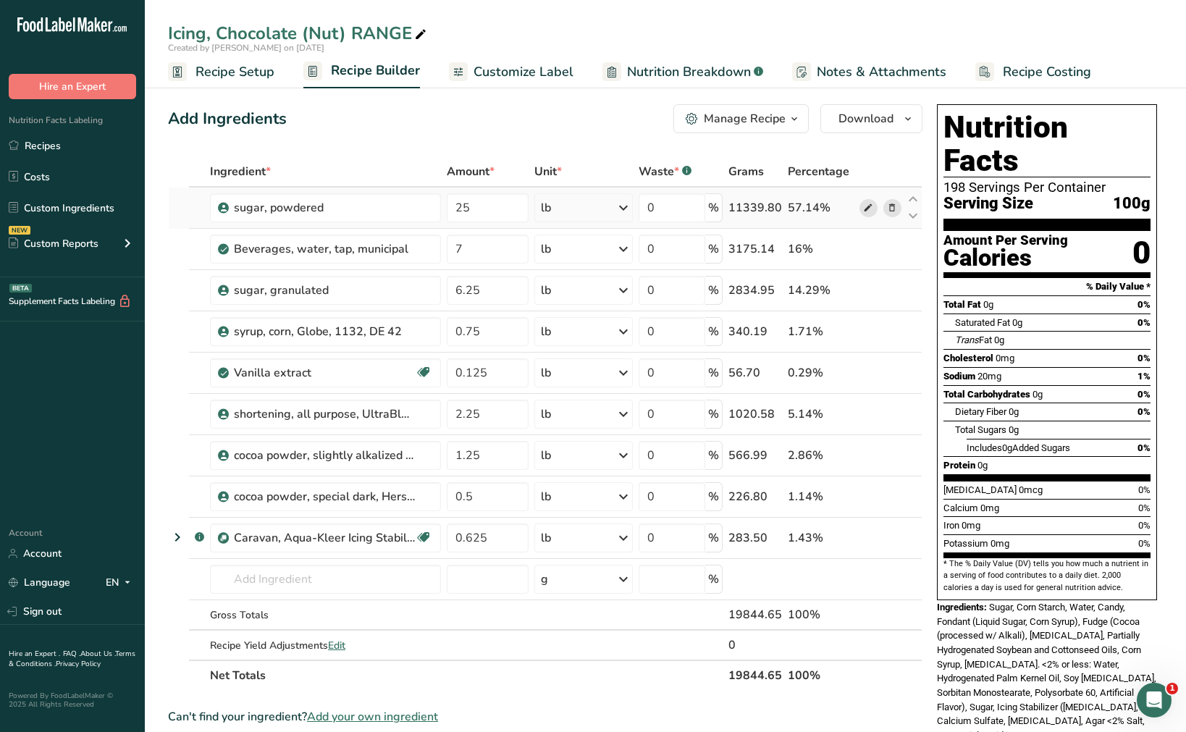
click at [873, 206] on icon at bounding box center [868, 208] width 10 height 15
click at [863, 288] on icon at bounding box center [868, 290] width 10 height 15
click at [866, 332] on icon at bounding box center [868, 331] width 10 height 15
click at [871, 295] on icon at bounding box center [868, 290] width 10 height 15
click at [872, 411] on icon at bounding box center [868, 414] width 10 height 15
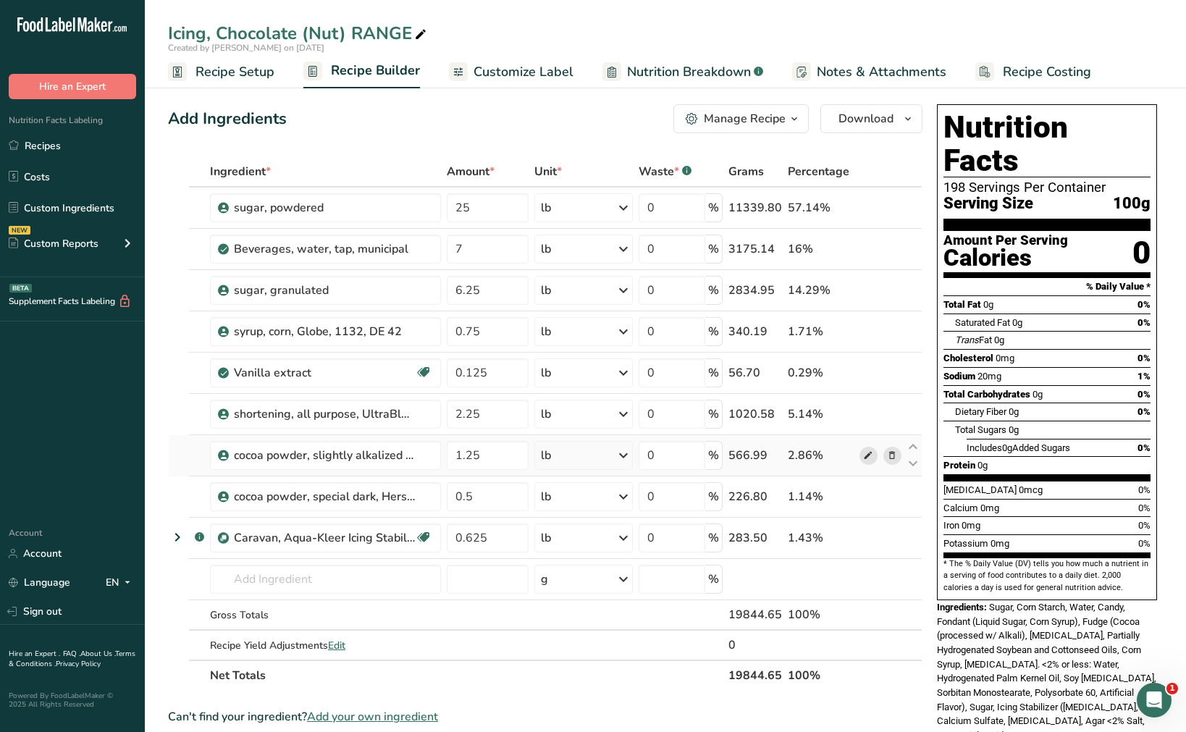
click at [874, 453] on span at bounding box center [868, 455] width 17 height 17
click at [868, 495] on icon at bounding box center [868, 497] width 10 height 15
click at [868, 535] on icon at bounding box center [868, 538] width 10 height 15
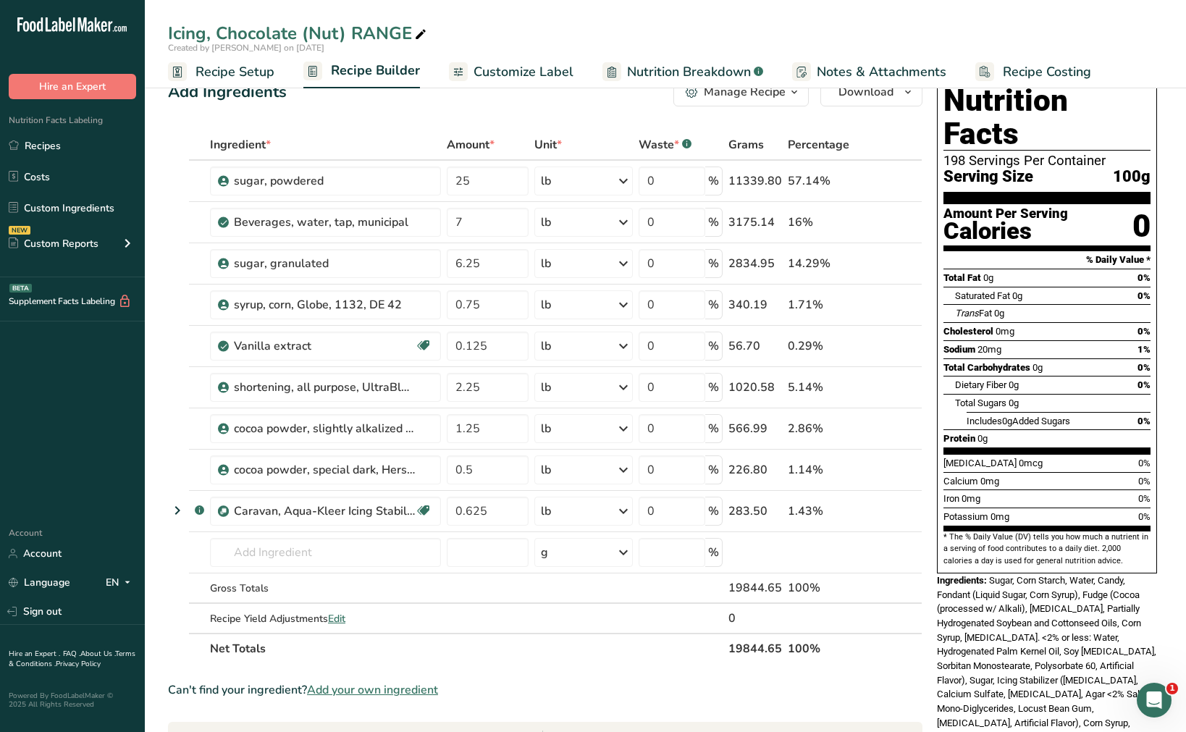
scroll to position [0, 0]
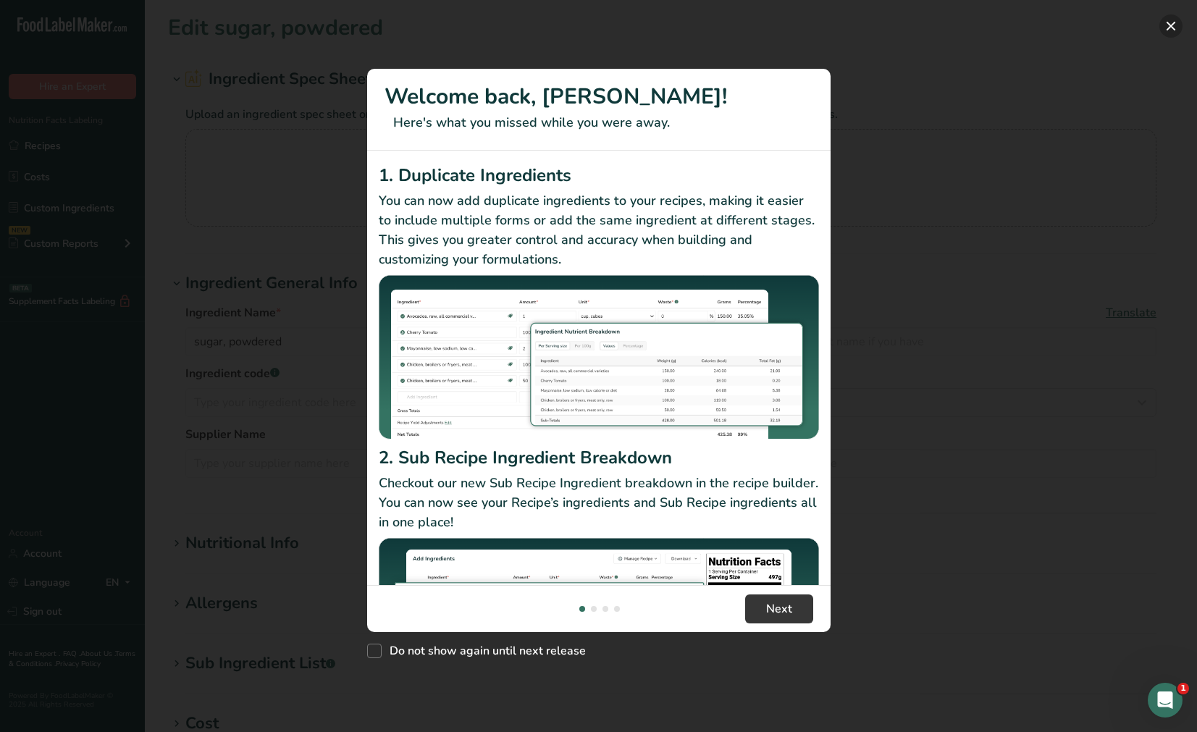
click at [1175, 24] on button "New Features" at bounding box center [1171, 25] width 23 height 23
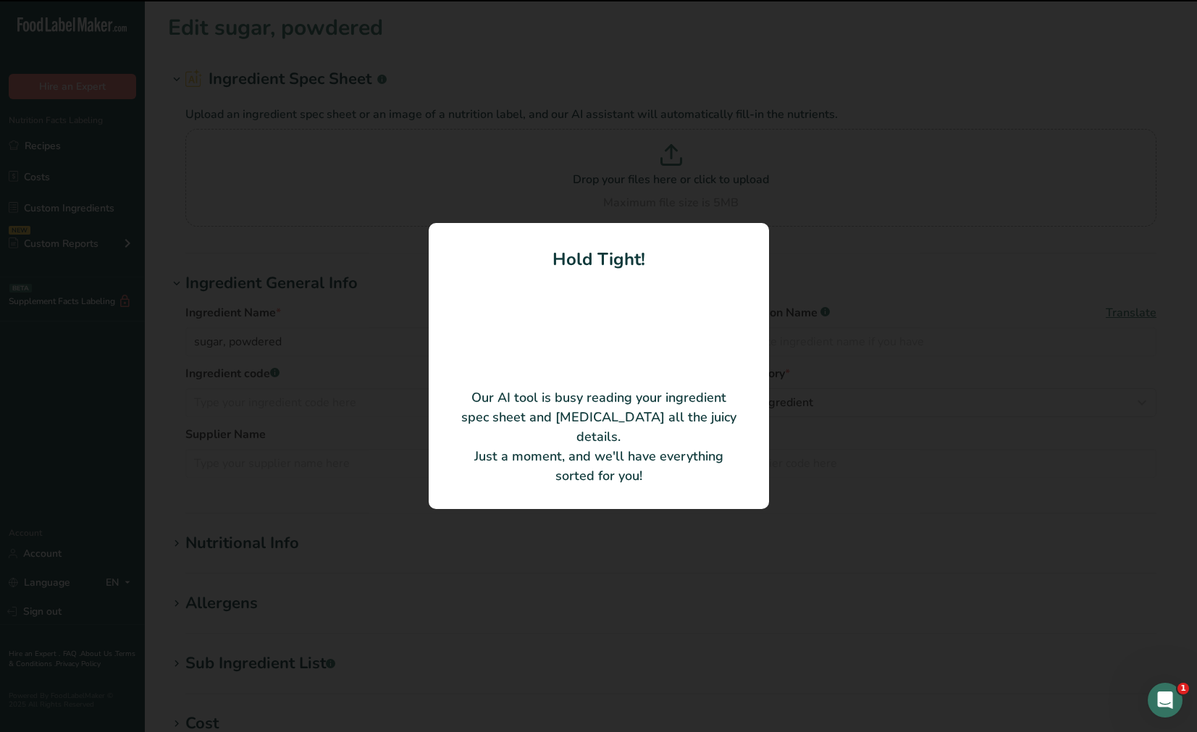
type input "Powdered Sugar"
type input "United Sugars Corporation"
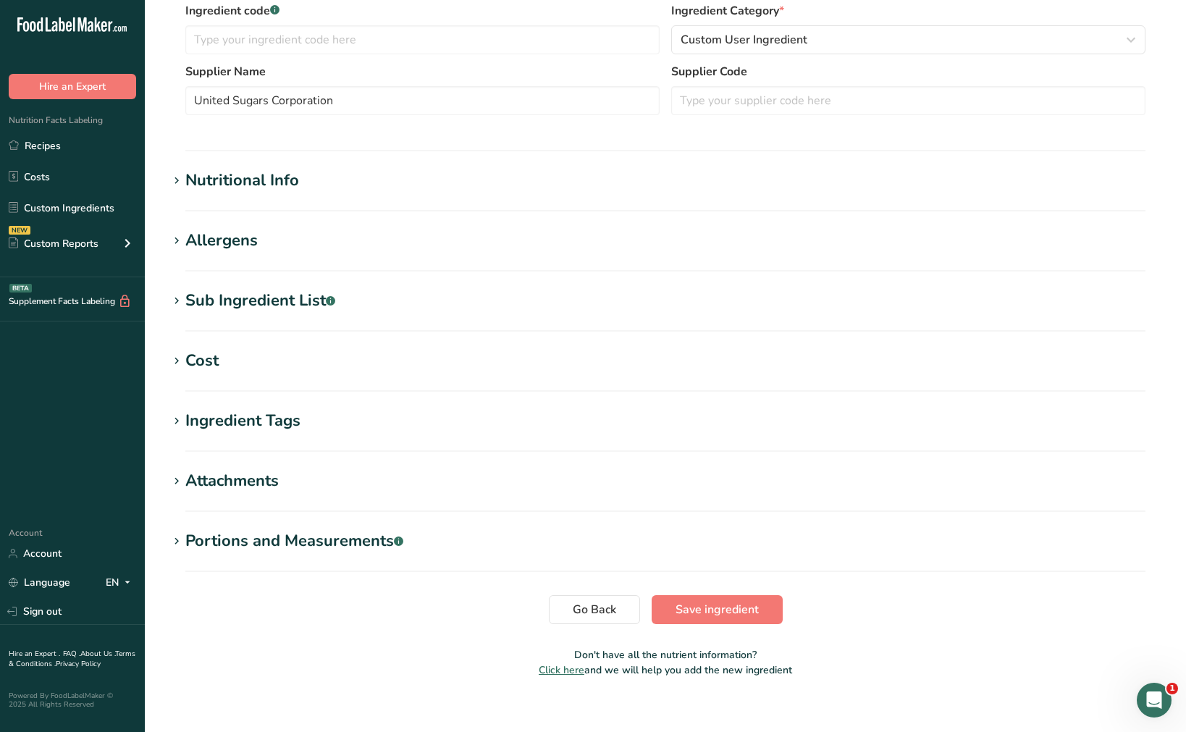
scroll to position [308, 0]
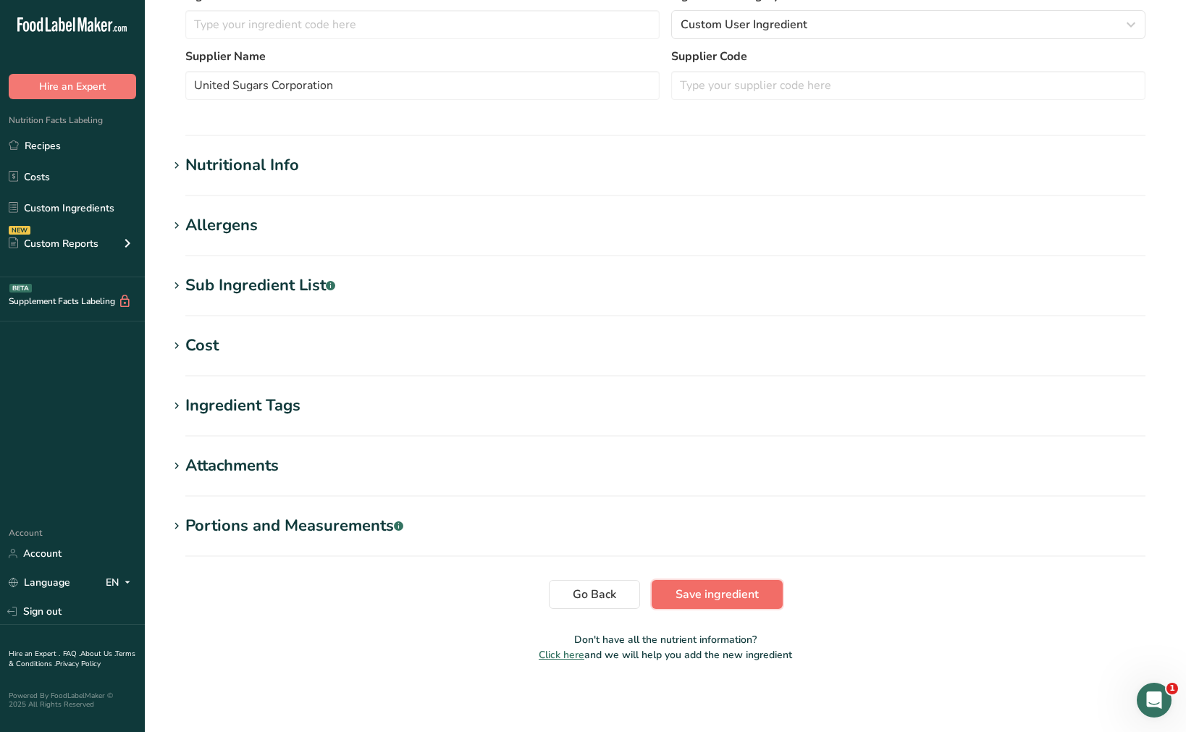
click at [761, 584] on button "Save ingredient" at bounding box center [717, 594] width 131 height 29
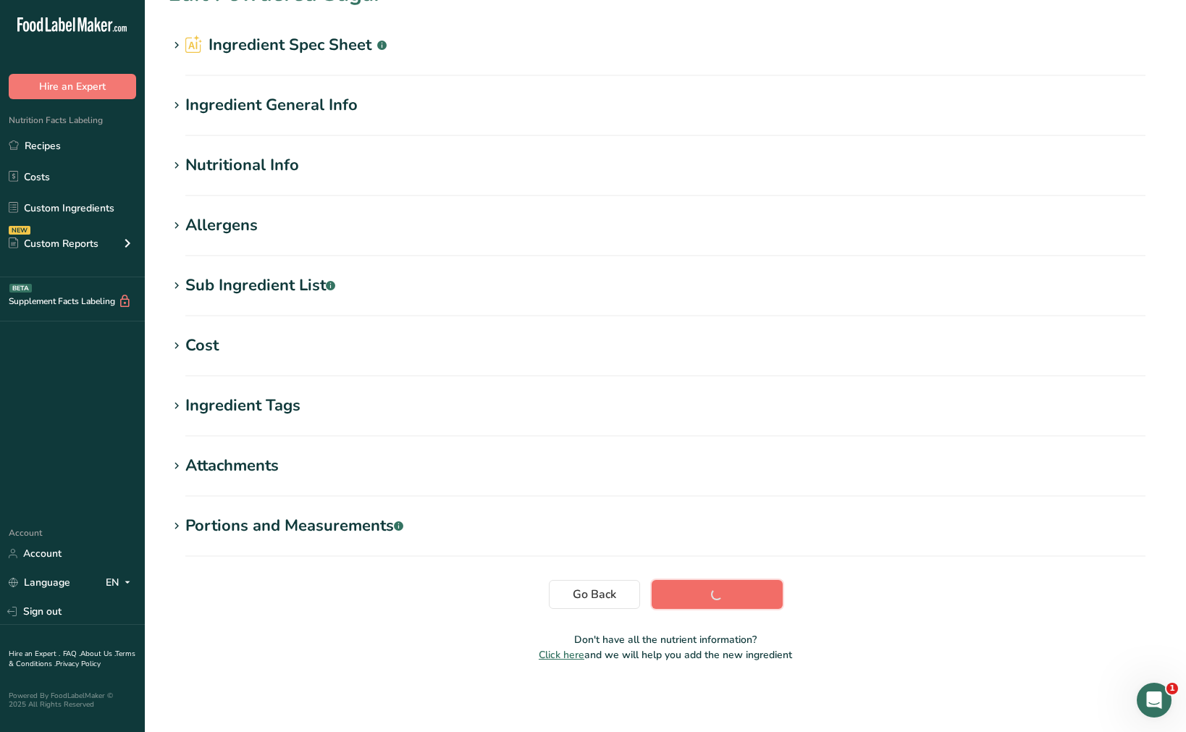
scroll to position [34, 0]
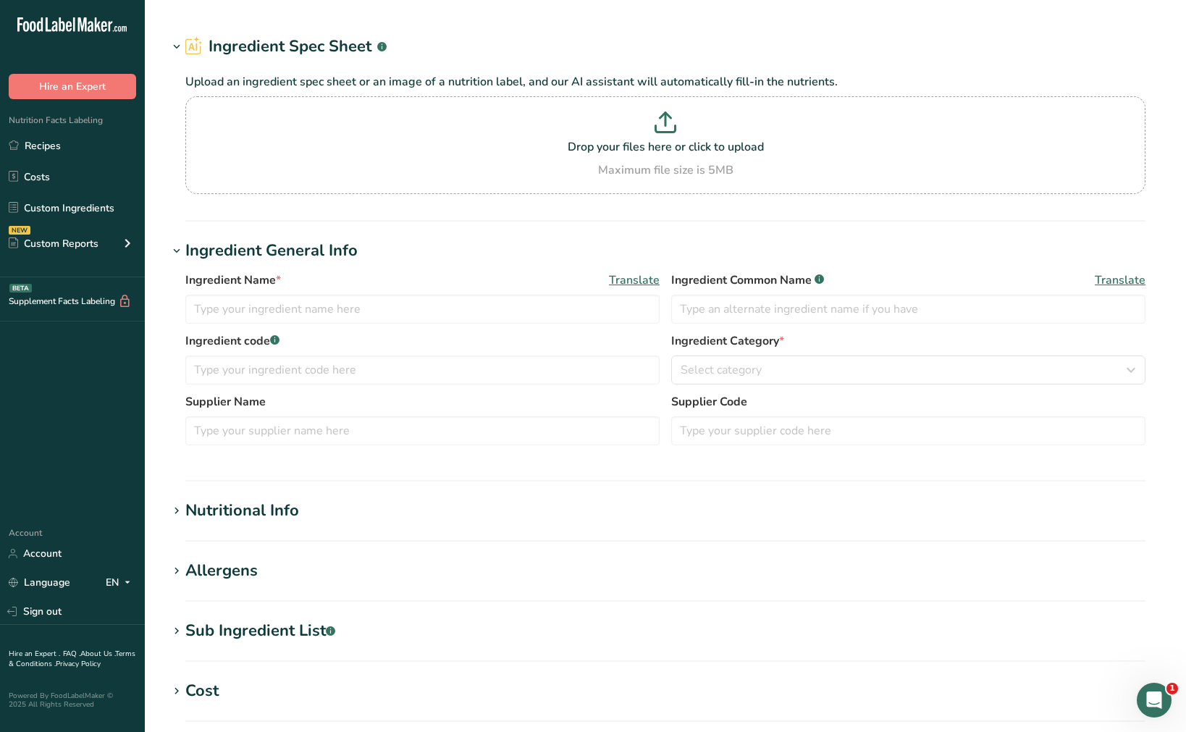
type input "sugar, granulated"
type input "Sugar, granulated"
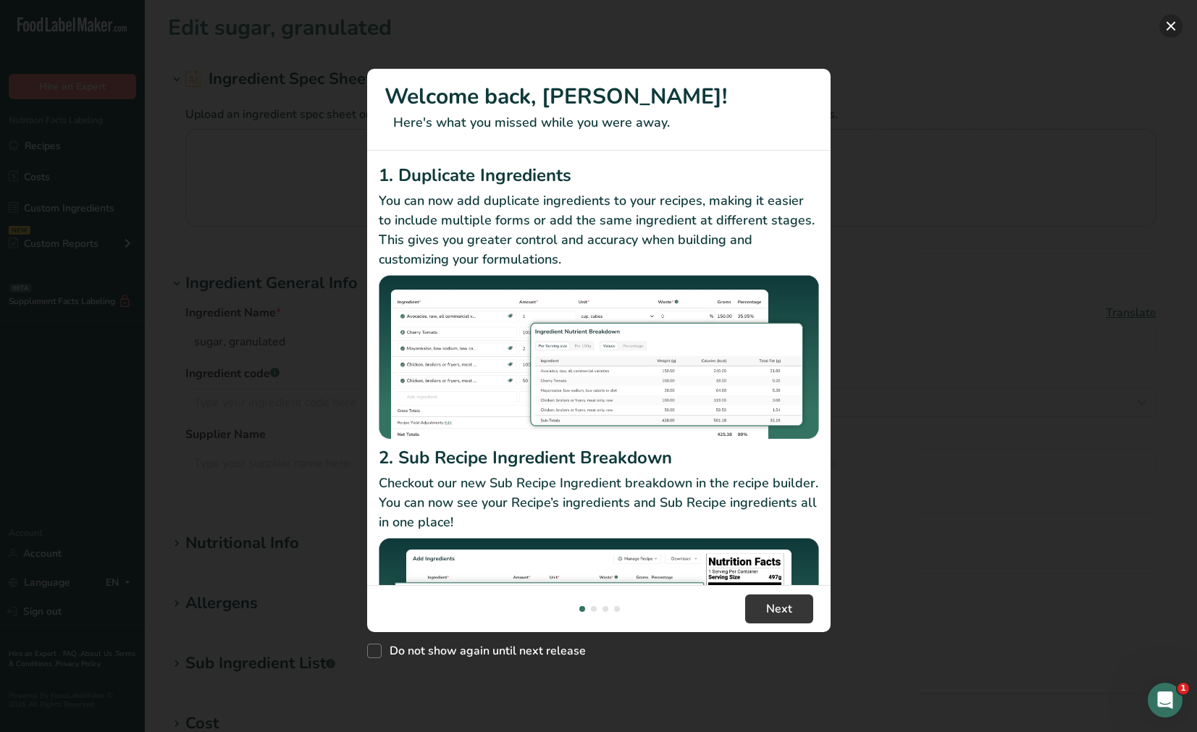
click at [1169, 26] on button "New Features" at bounding box center [1171, 25] width 23 height 23
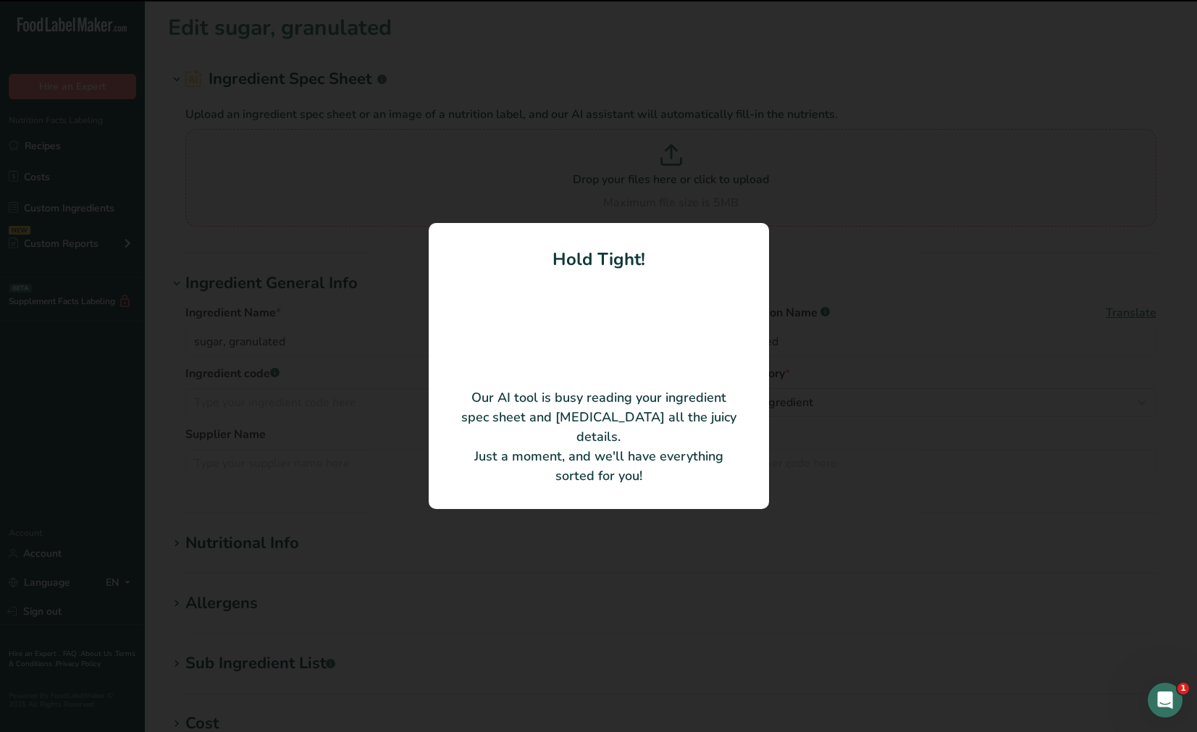
type input "Sugar"
type input "United Sugars Corporation"
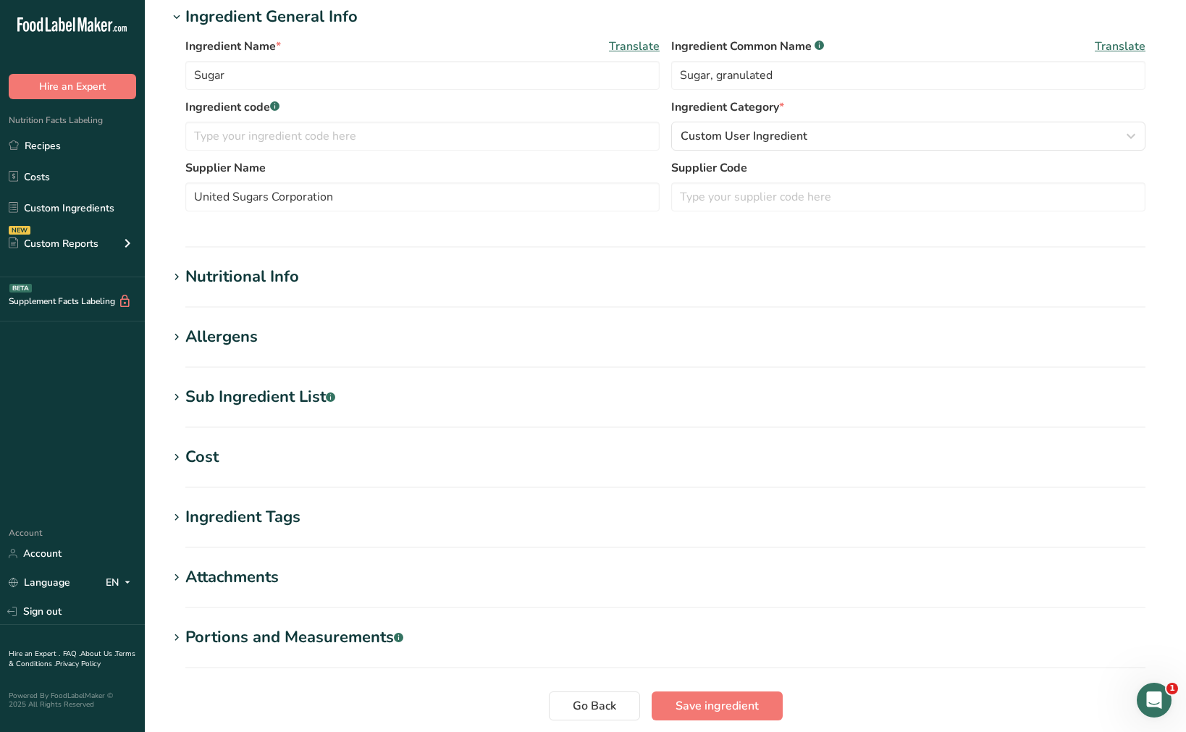
scroll to position [308, 0]
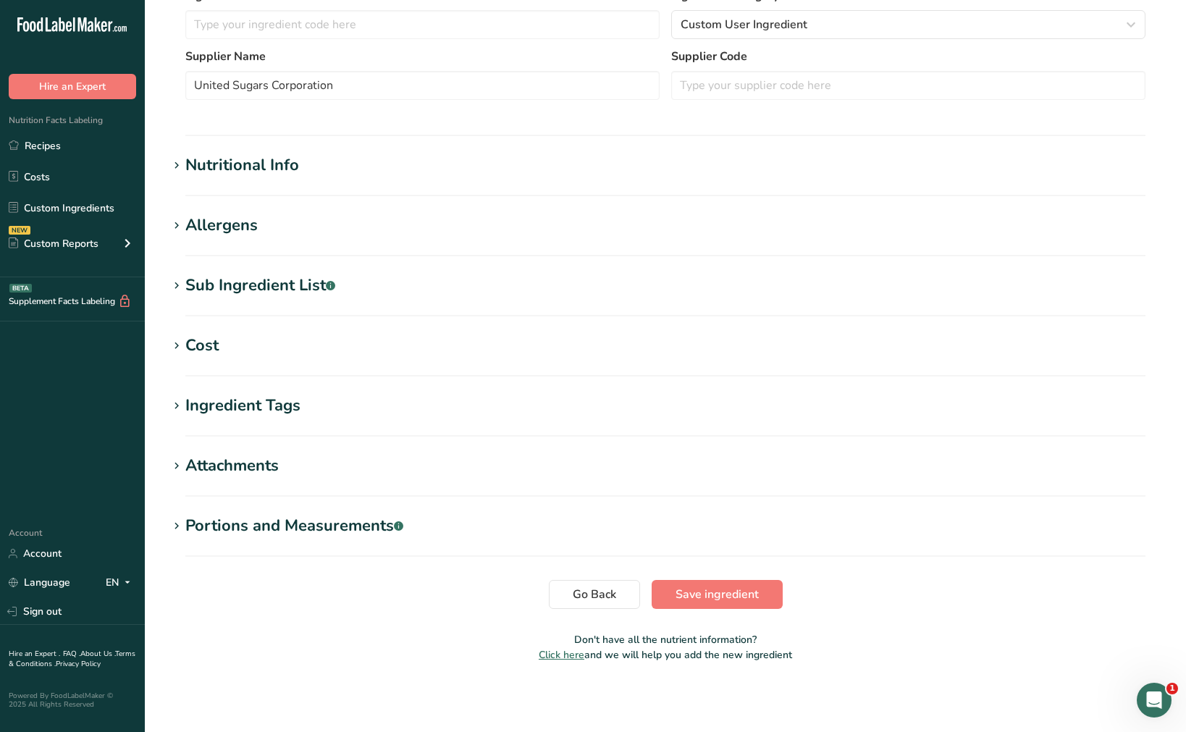
click at [176, 165] on icon at bounding box center [176, 166] width 13 height 20
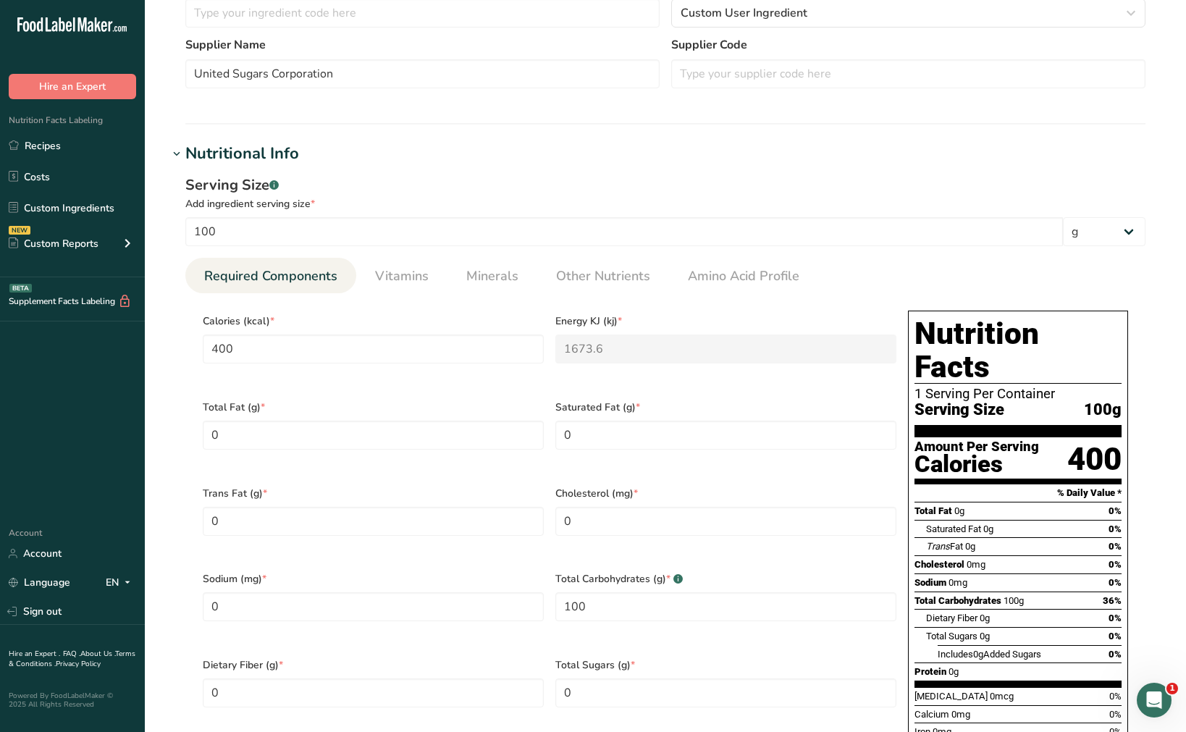
scroll to position [0, 0]
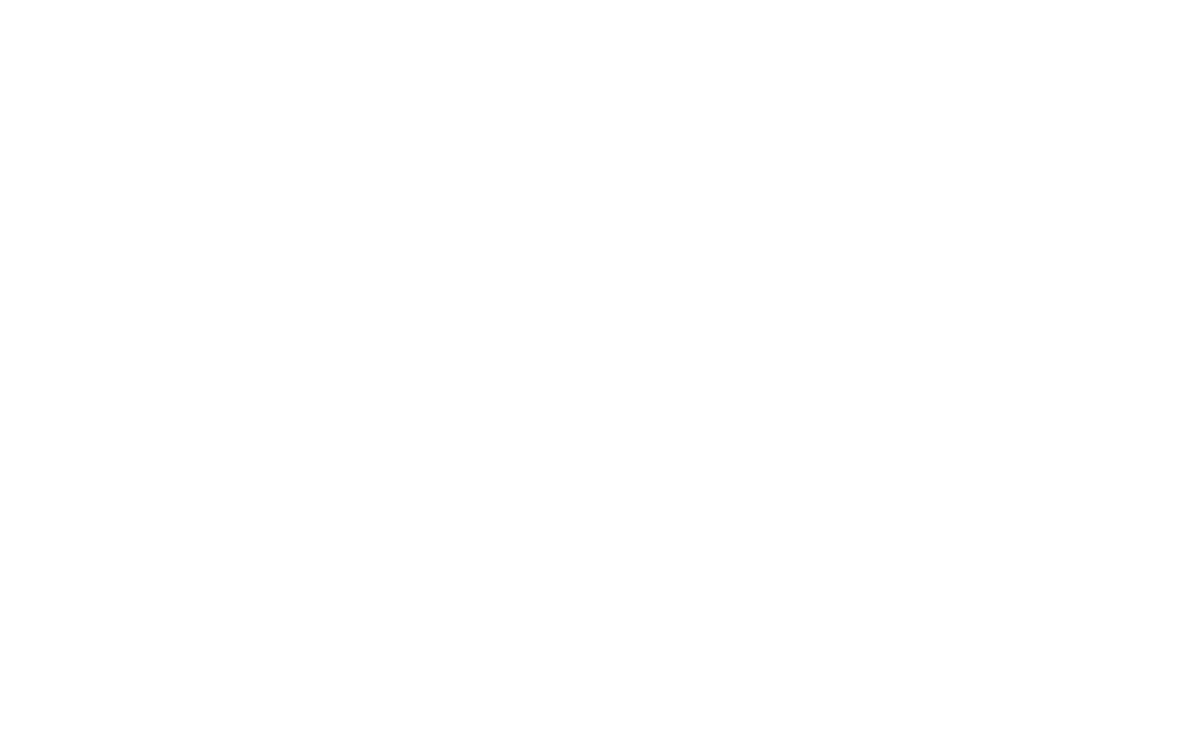
type input "syrup, corn, Globe, 1132, DE 42"
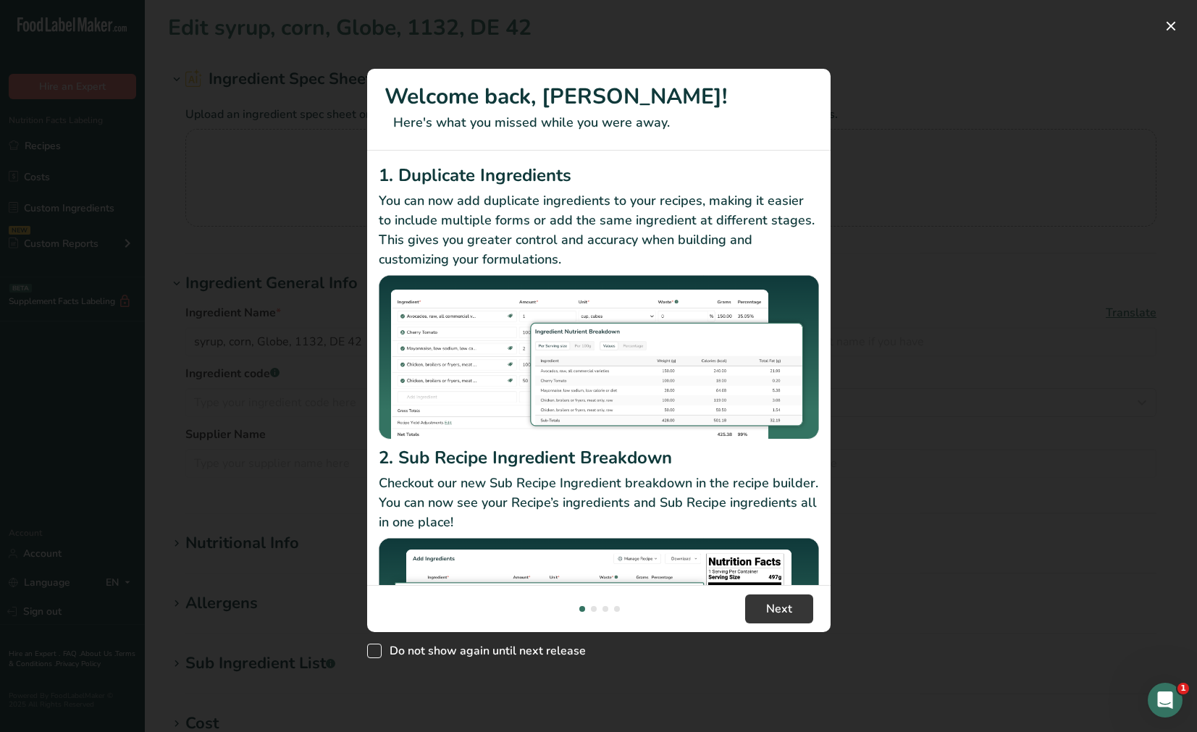
click at [373, 651] on span "New Features" at bounding box center [374, 651] width 14 height 14
click at [373, 651] on input "Do not show again until next release" at bounding box center [371, 651] width 9 height 9
checkbox input "true"
click at [1178, 28] on button "New Features" at bounding box center [1171, 25] width 23 height 23
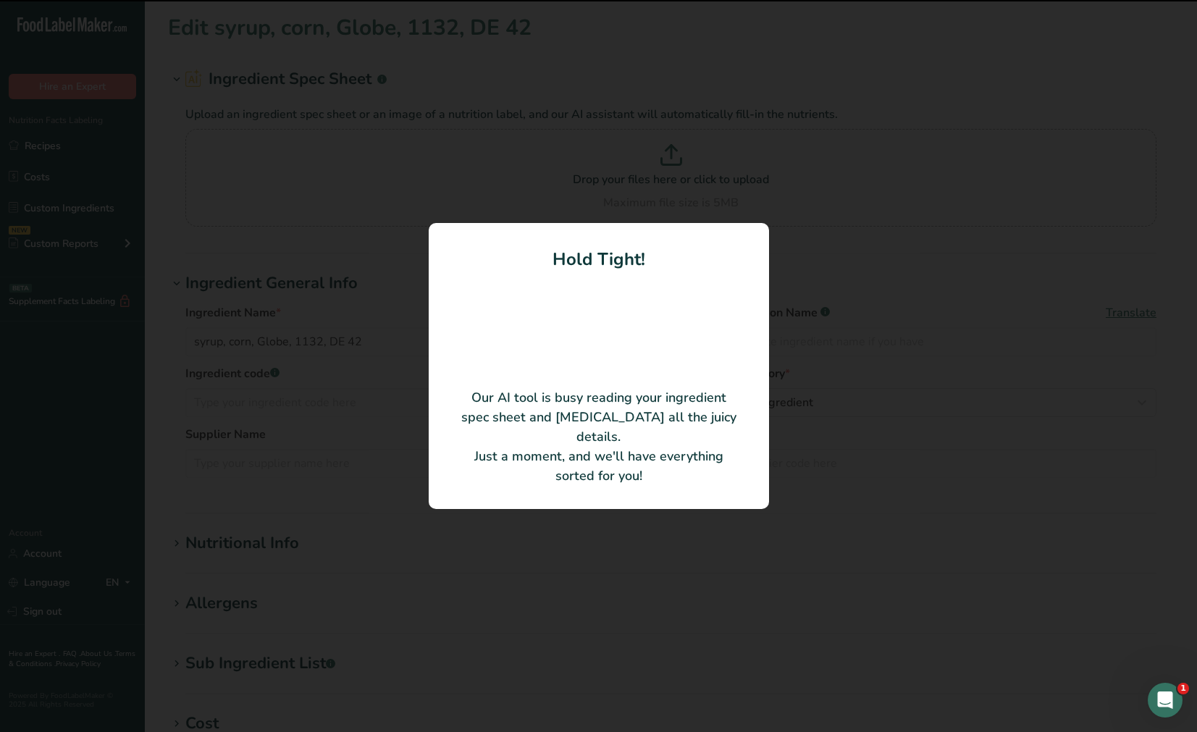
type input "Corn Syrup"
type input "Sweetener Supply Corporation"
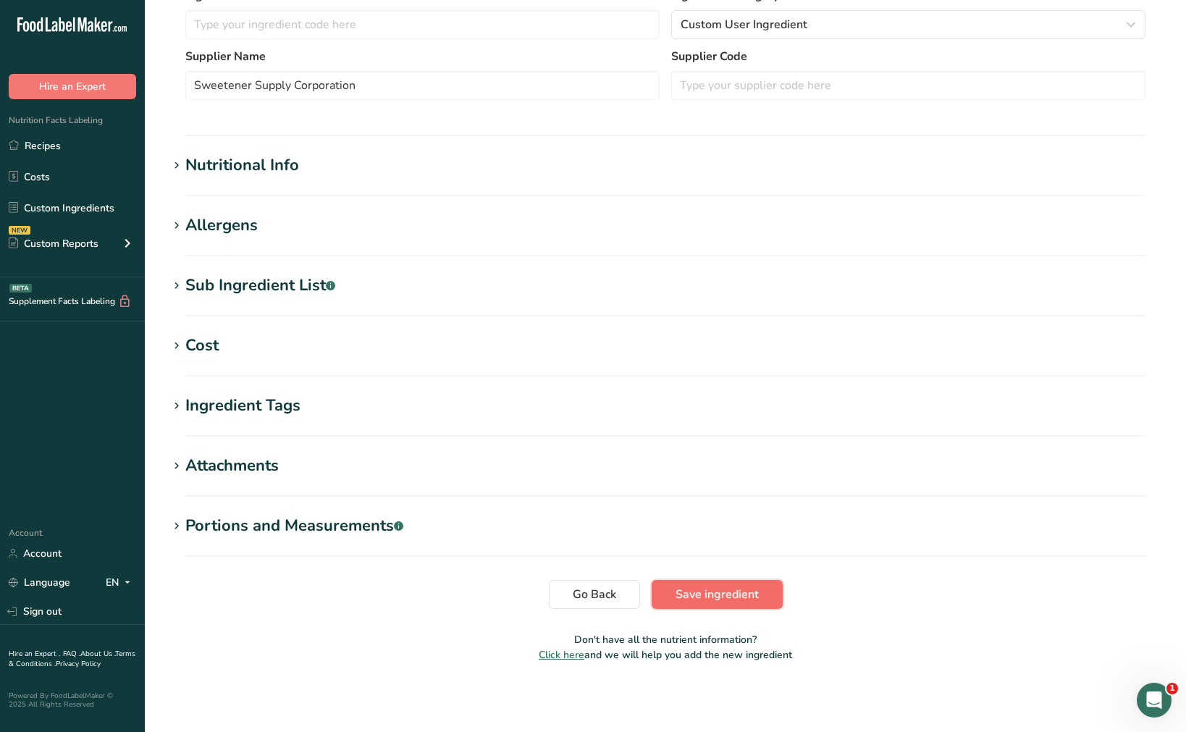
click at [718, 595] on span "Save ingredient" at bounding box center [717, 594] width 83 height 17
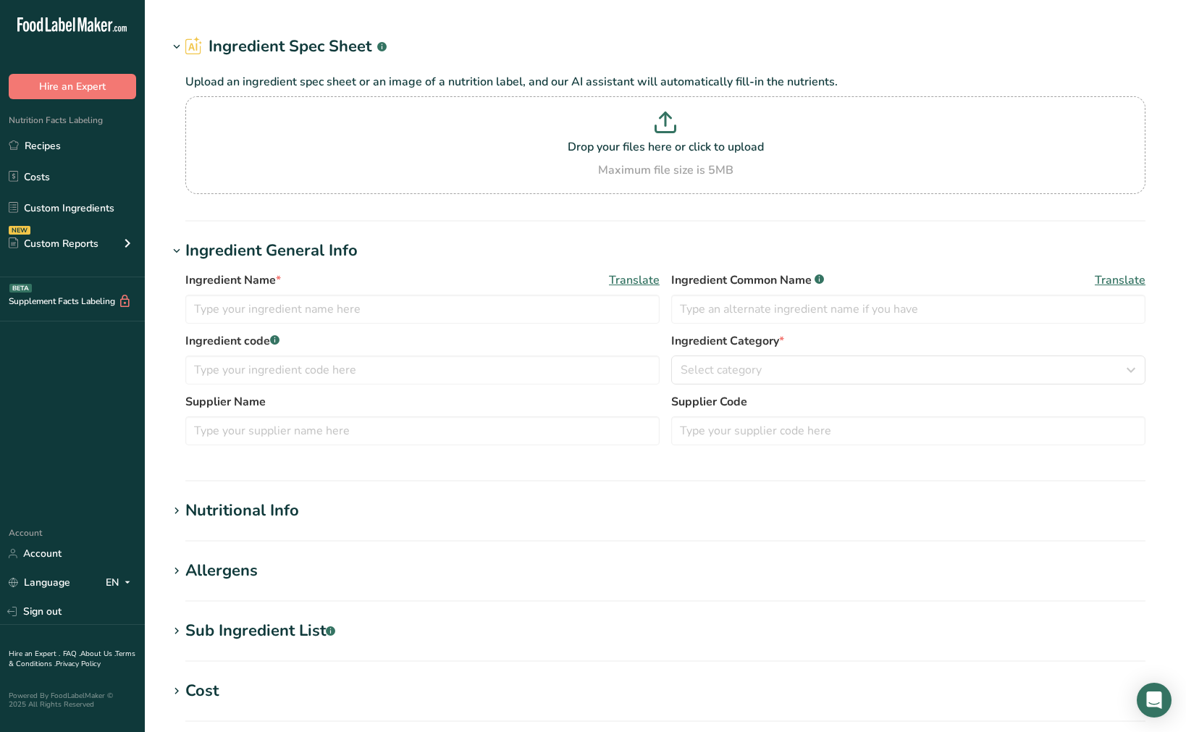
type input "sugar, granulated"
type input "Sugar, granulated"
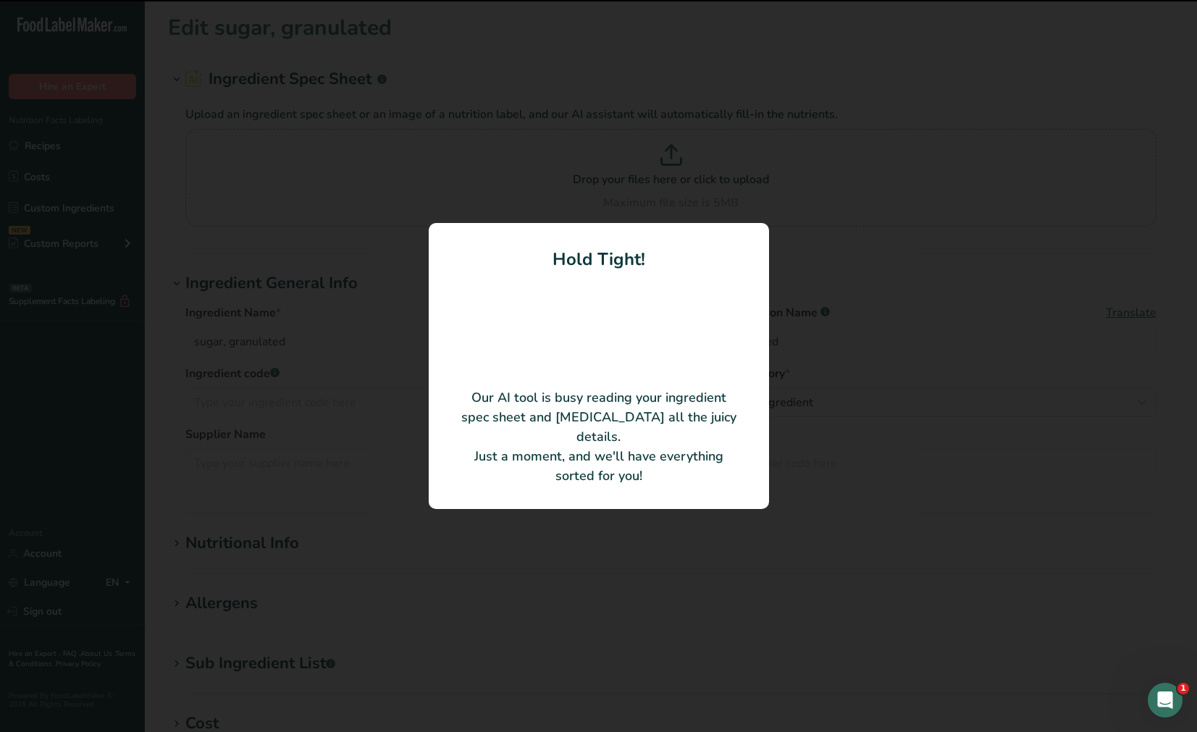
type input "United Sugars Corporation"
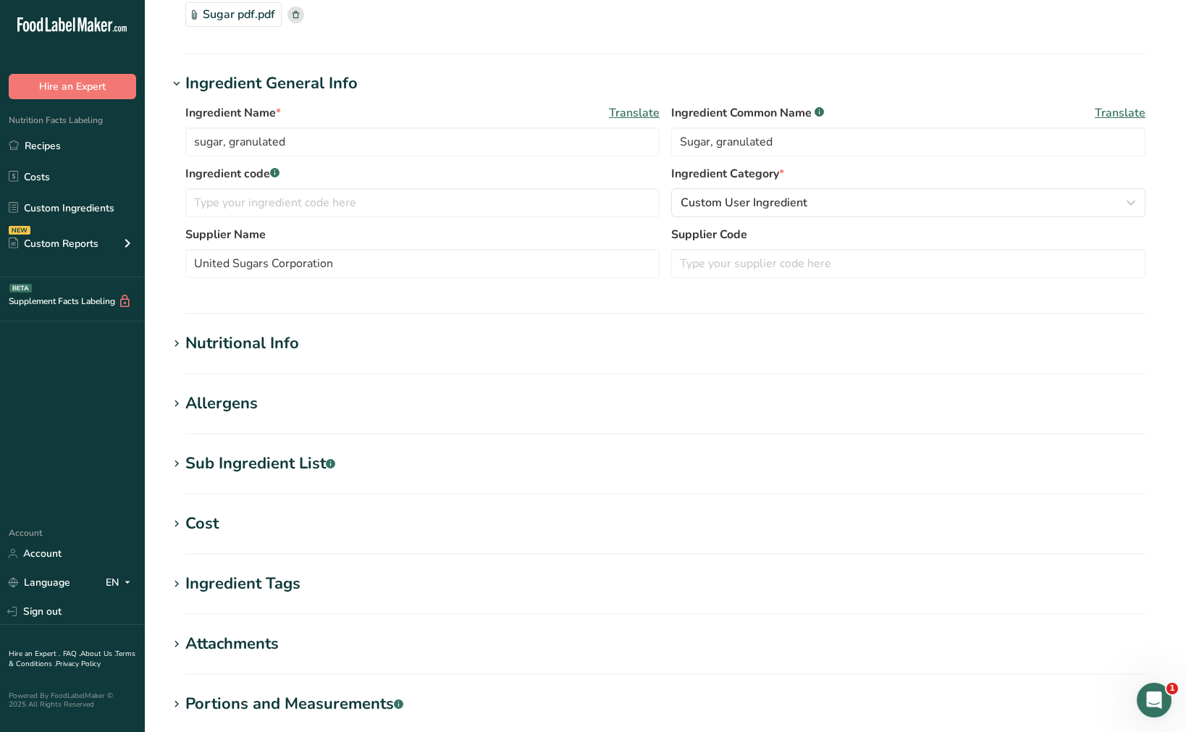
scroll to position [308, 0]
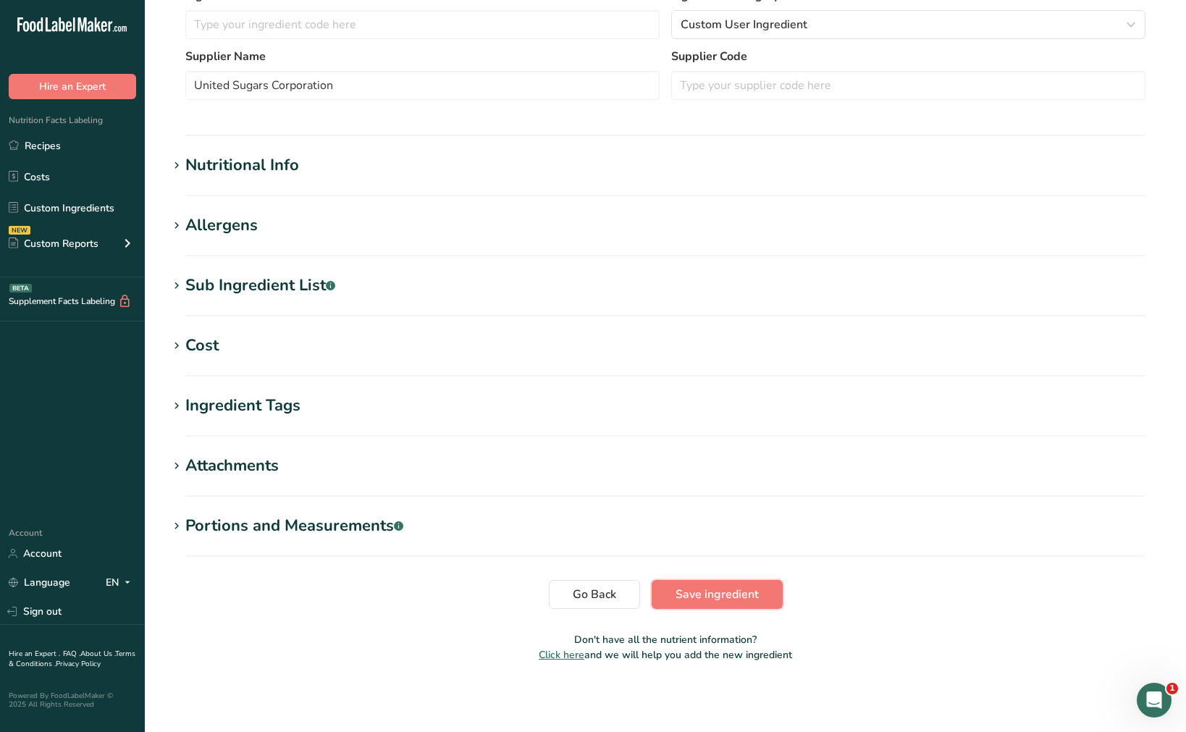
click at [755, 591] on span "Save ingredient" at bounding box center [717, 594] width 83 height 17
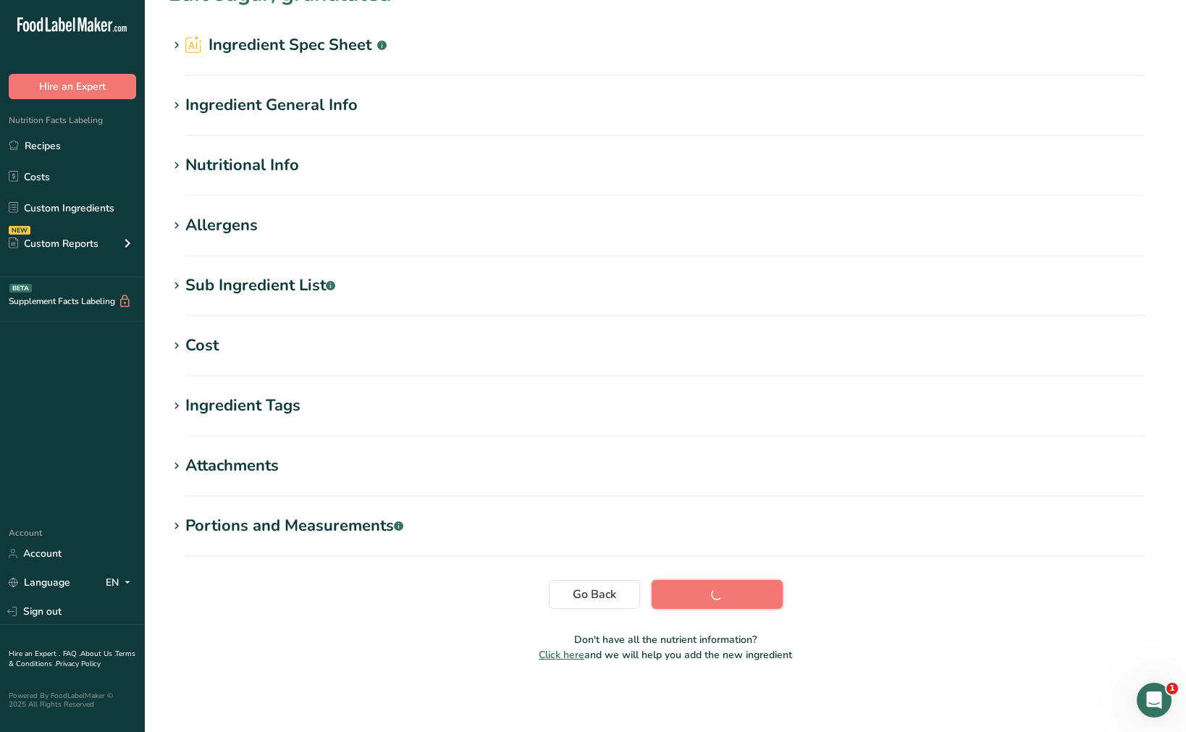
scroll to position [34, 0]
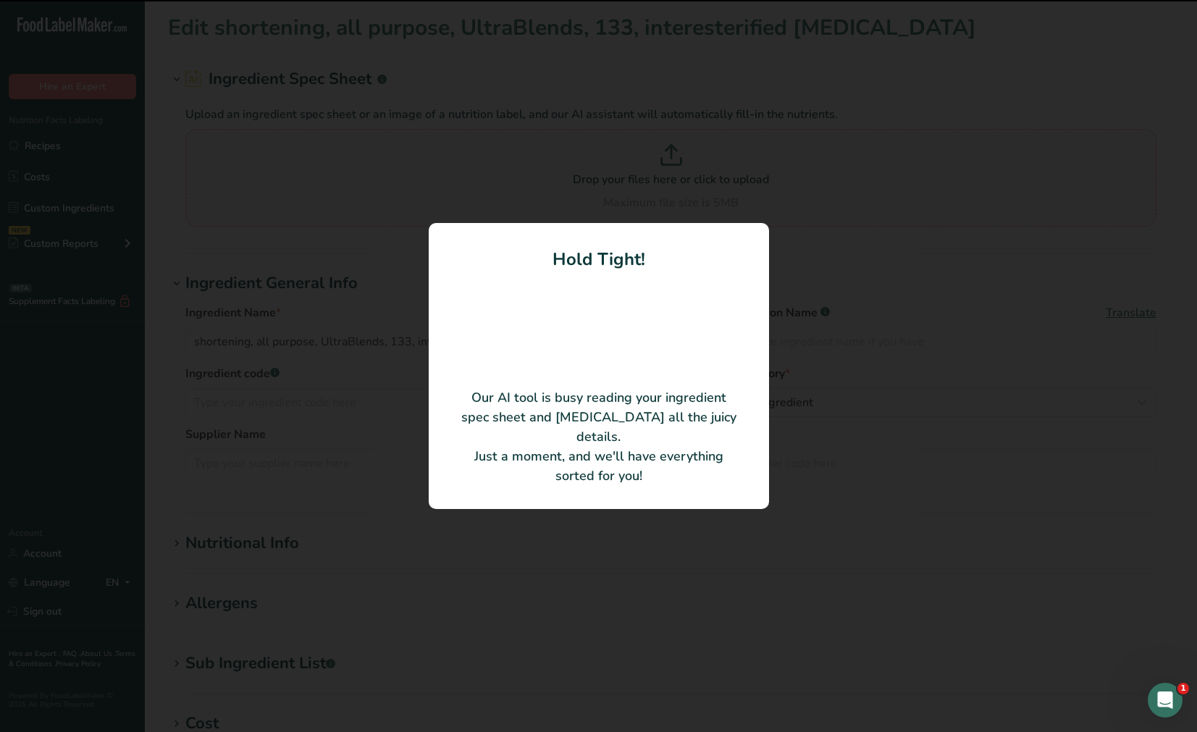
type input "Interesterified [MEDICAL_DATA]"
type input "Stratas Foods LLC"
type input "106150"
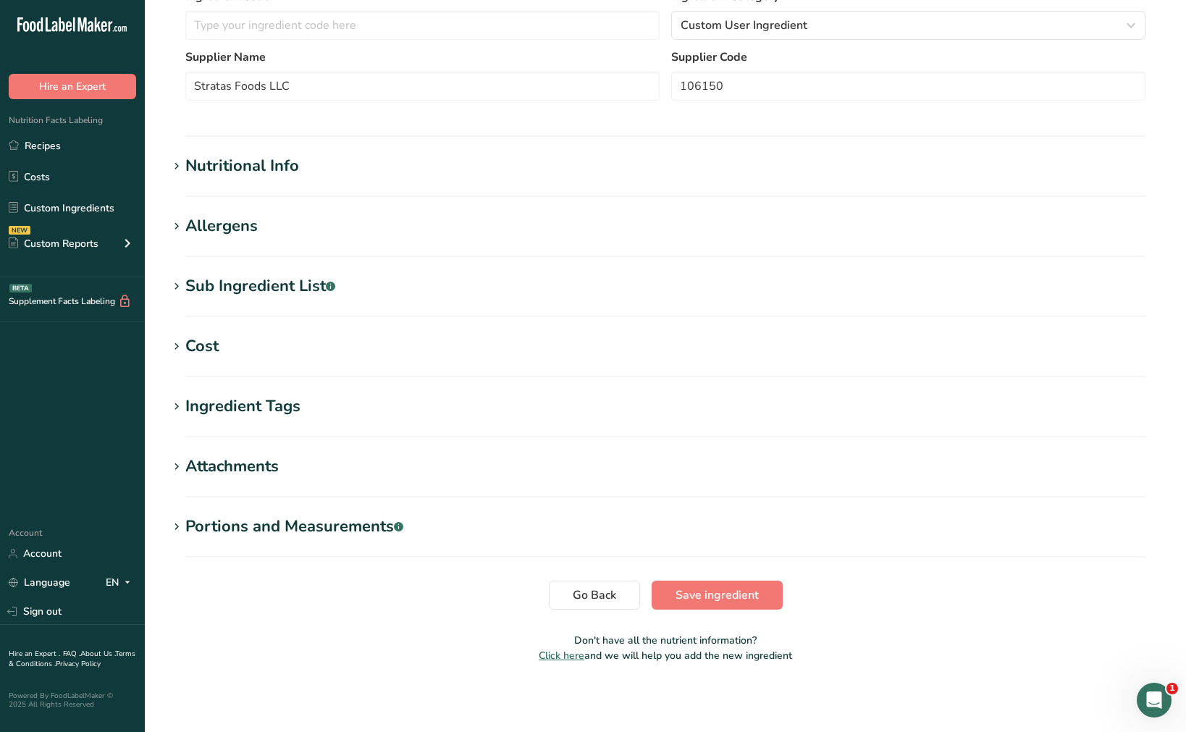
scroll to position [308, 0]
click at [739, 598] on span "Save ingredient" at bounding box center [717, 594] width 83 height 17
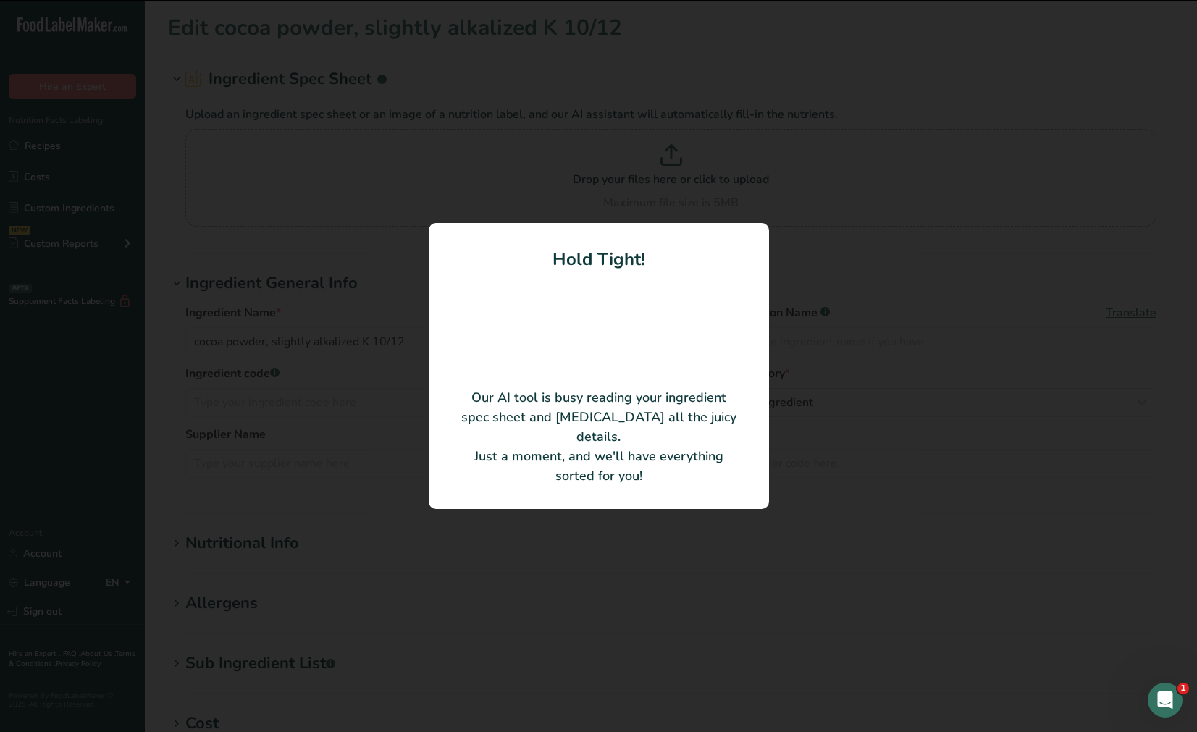
type input "Cocoa powder processed with alkali"
type input "[PERSON_NAME] USA LLC"
type input "DCP-10K106-721"
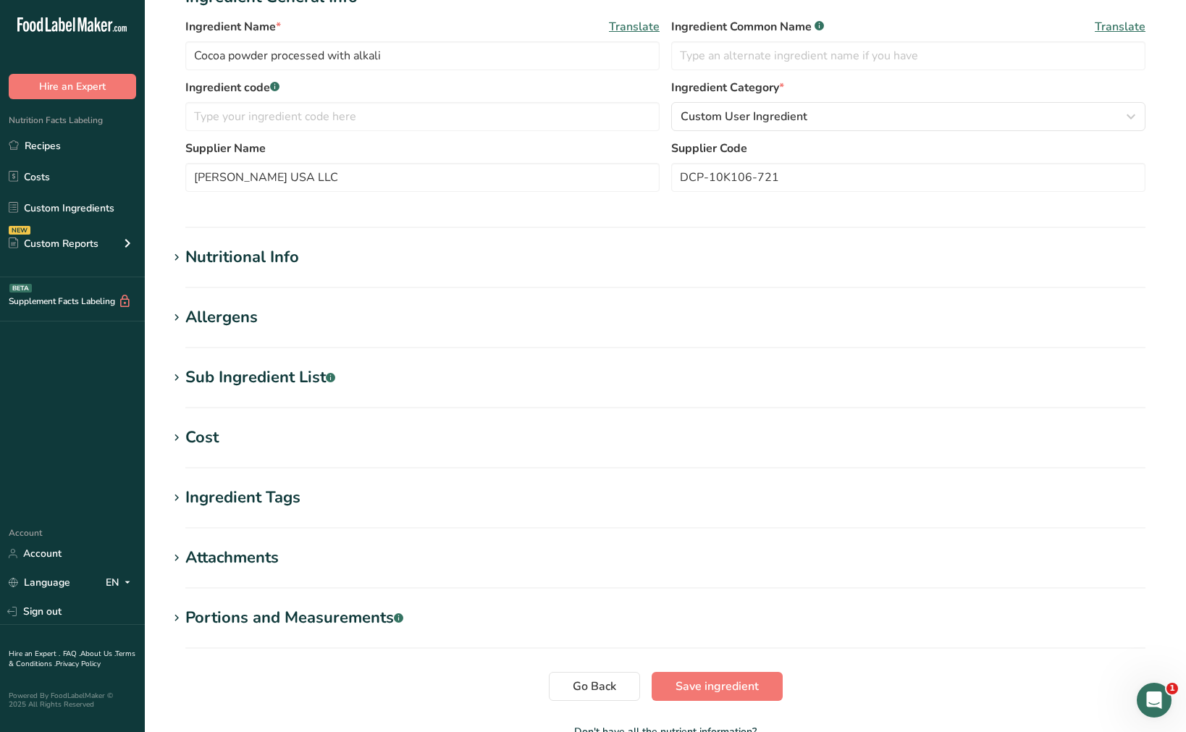
scroll to position [308, 0]
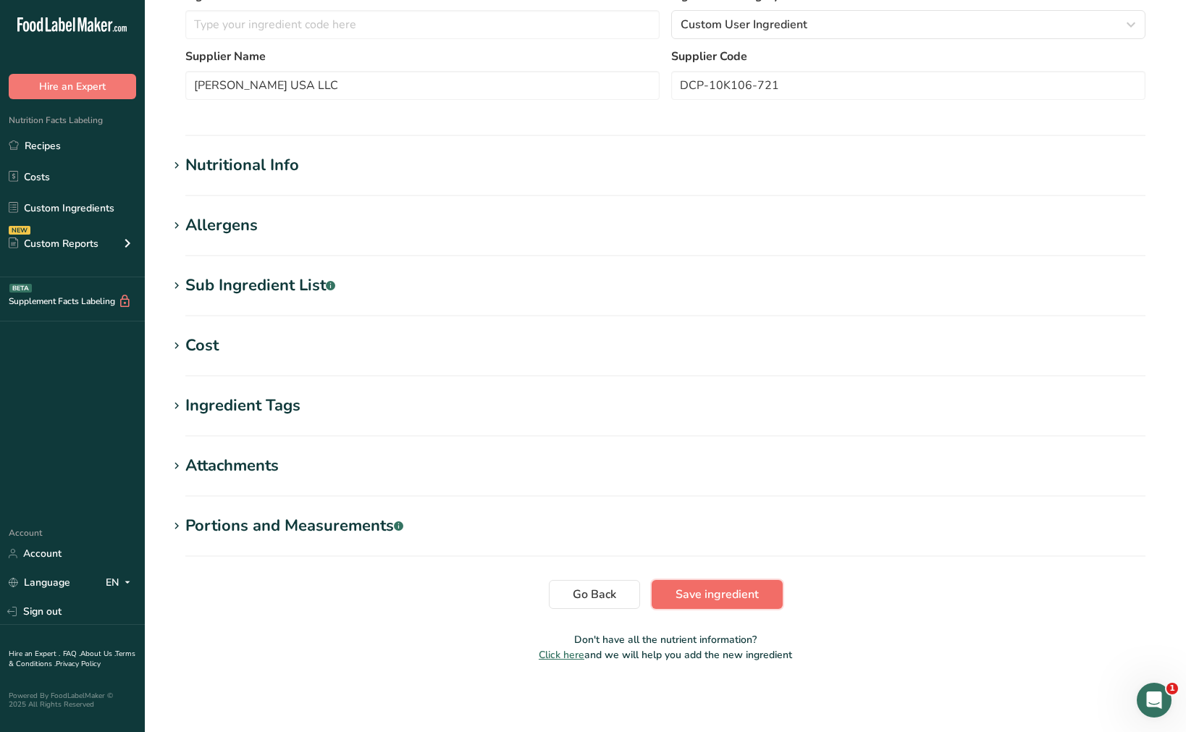
click at [717, 597] on span "Save ingredient" at bounding box center [717, 594] width 83 height 17
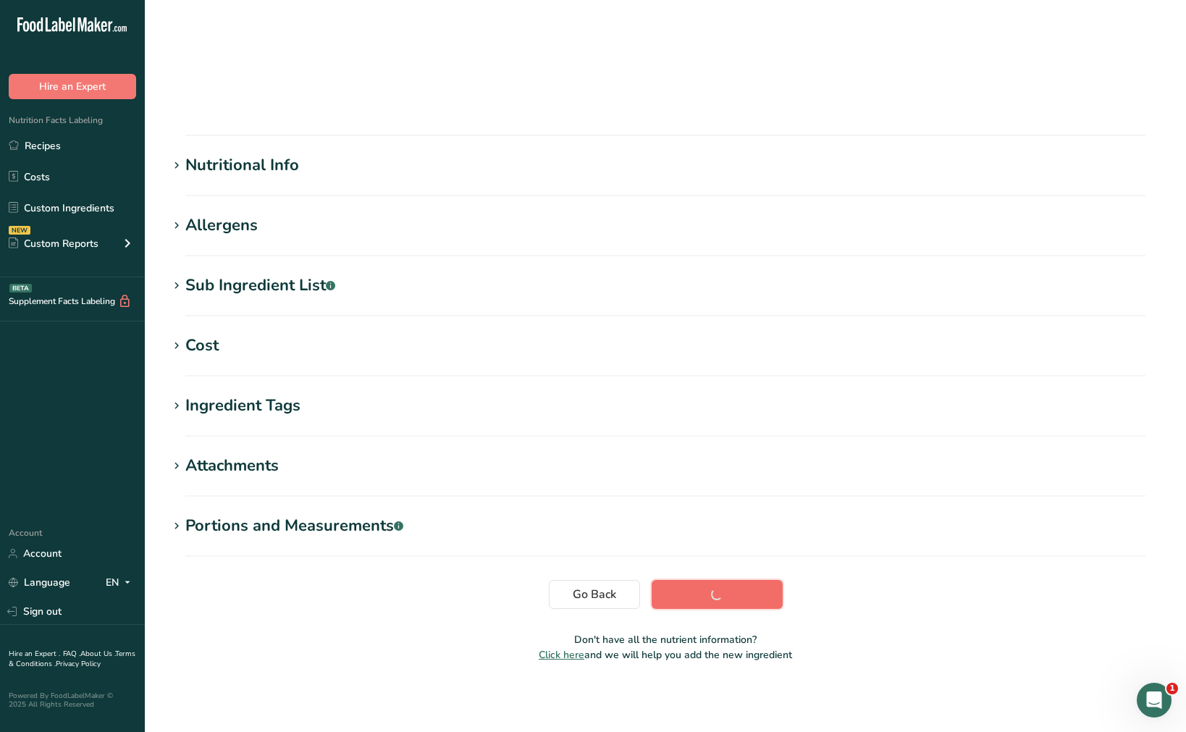
scroll to position [34, 0]
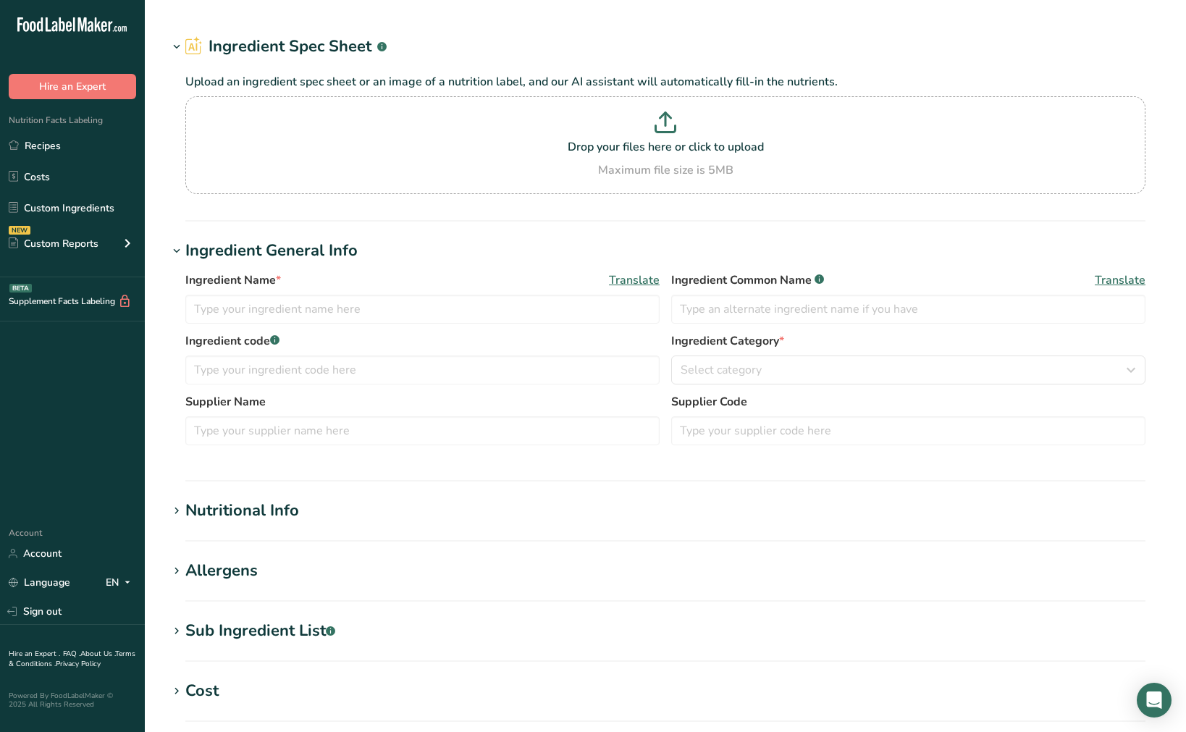
type input "cocoa powder, special dark, Hershey's, dutched, 100% cacao"
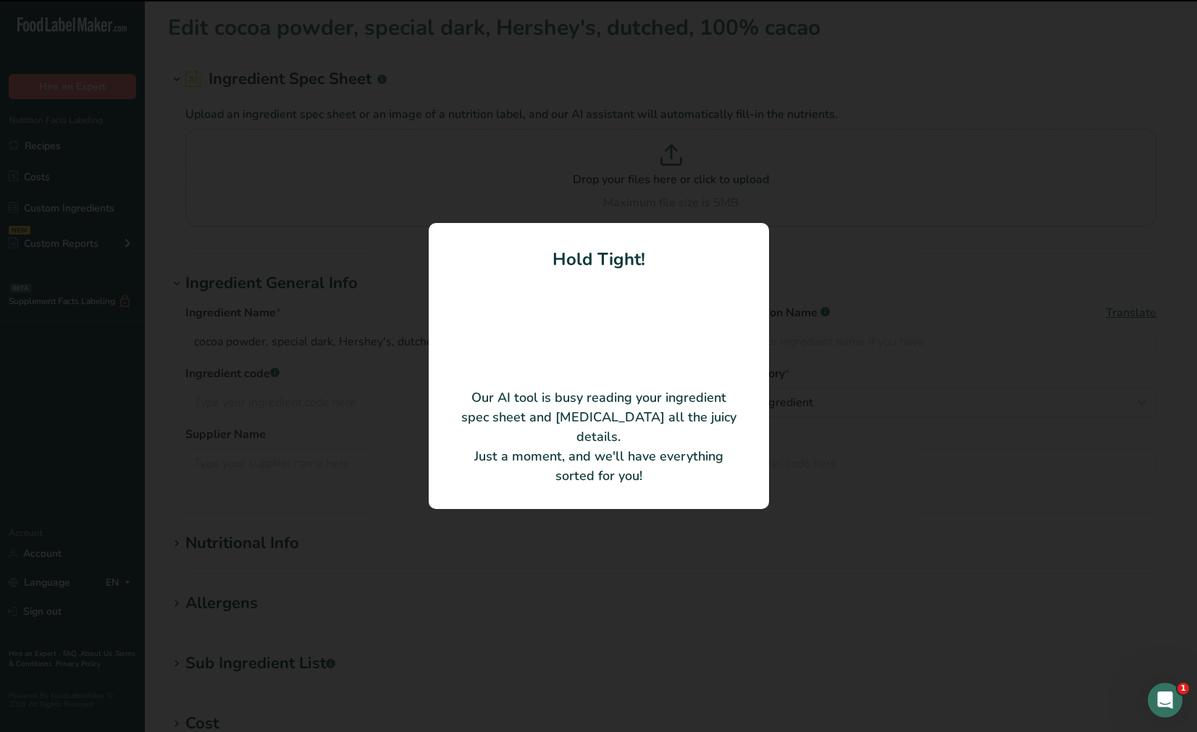
type input "Cocoa Powder (processed with alkali)"
type input "[PERSON_NAME] Chocolate Company"
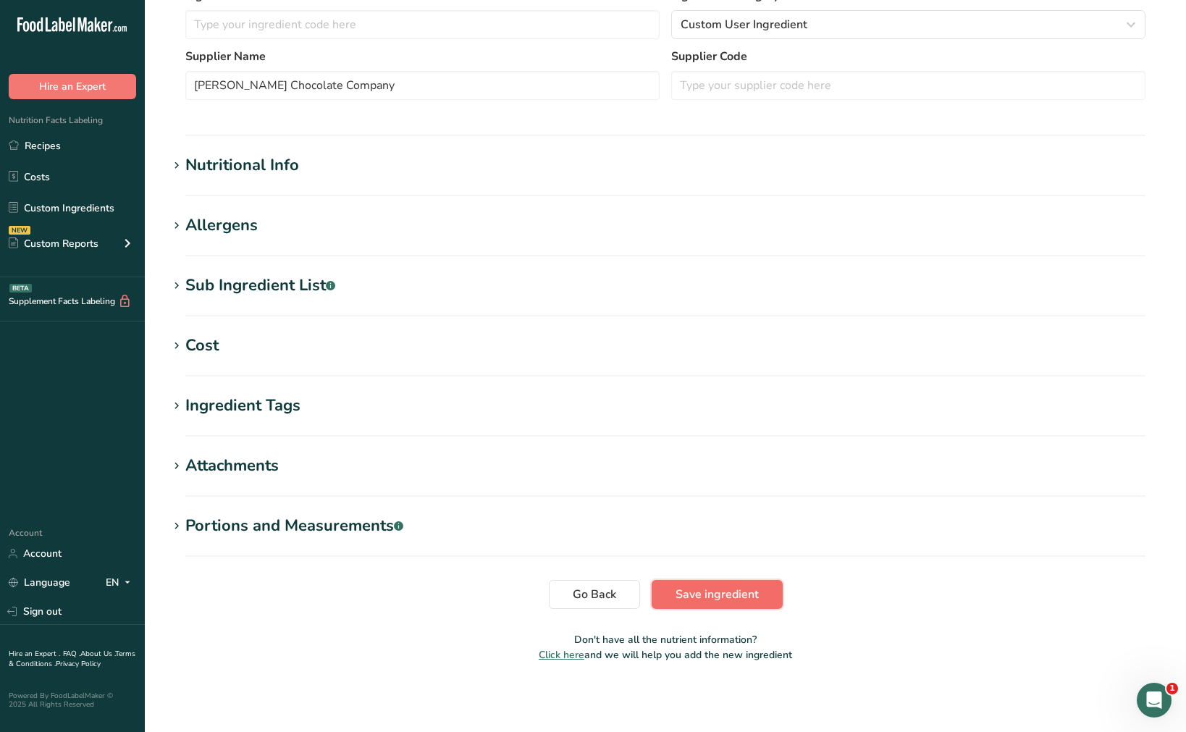
click at [734, 587] on span "Save ingredient" at bounding box center [717, 594] width 83 height 17
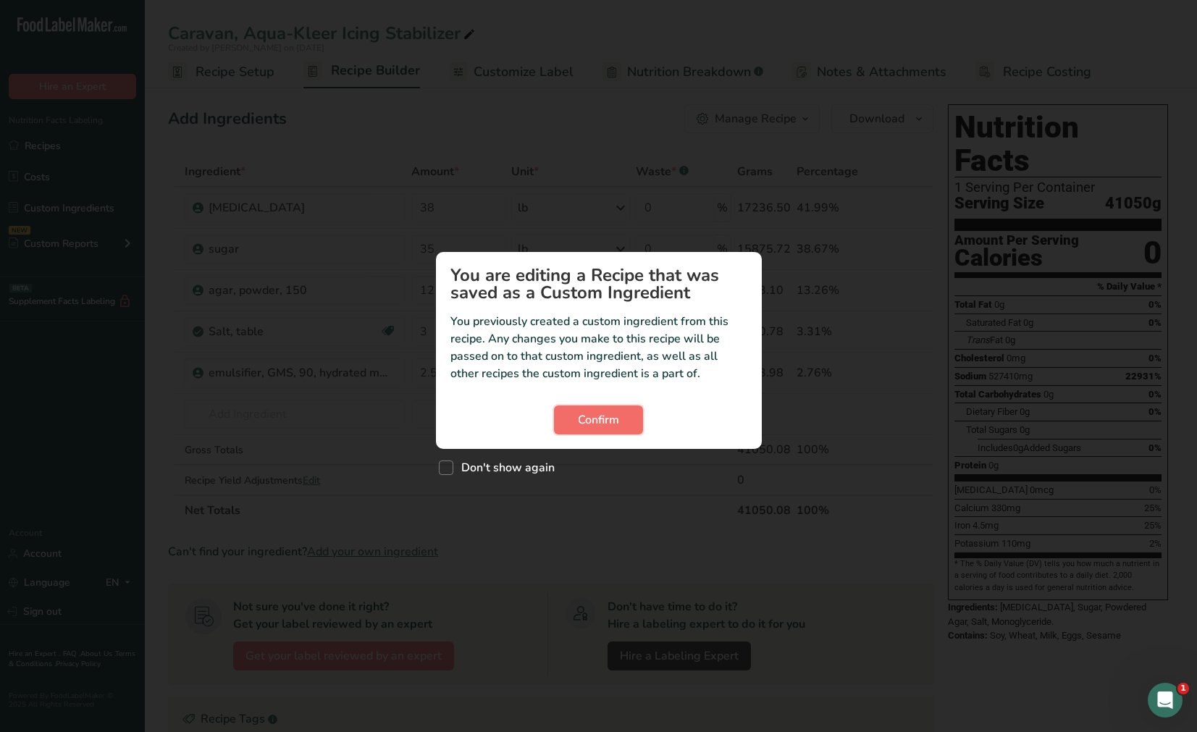
click at [613, 418] on span "Confirm" at bounding box center [598, 419] width 41 height 17
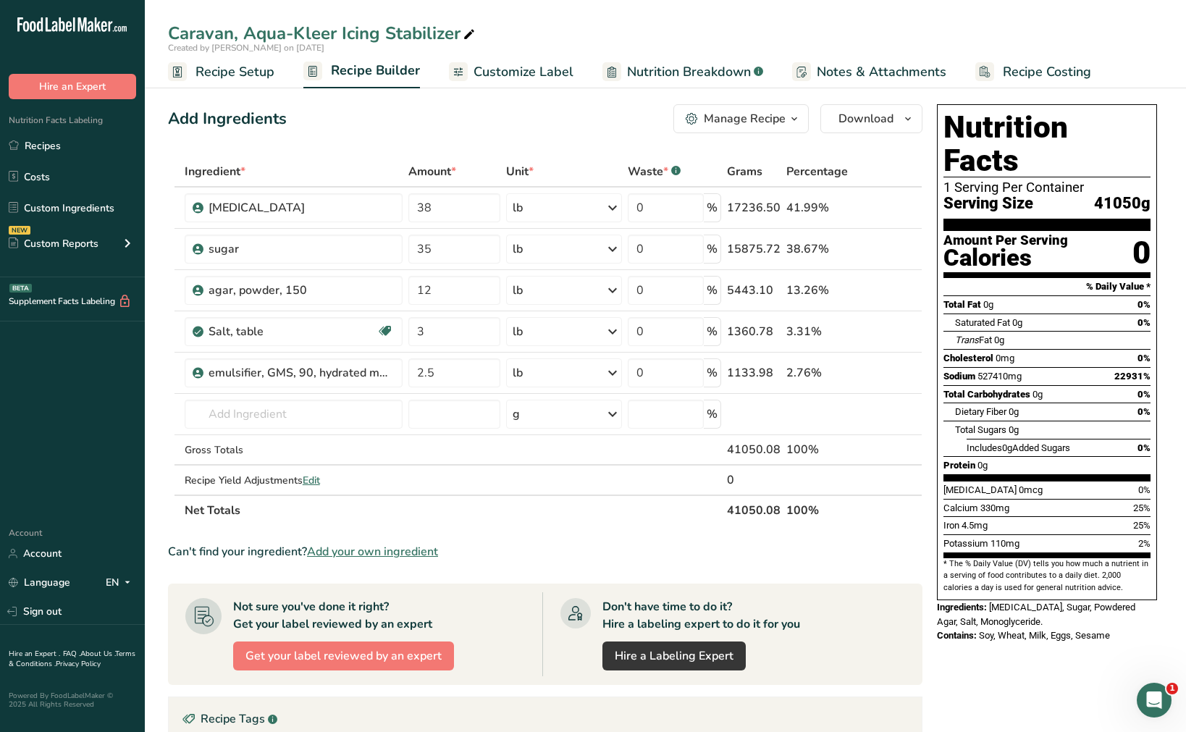
click at [220, 66] on span "Recipe Setup" at bounding box center [235, 72] width 79 height 20
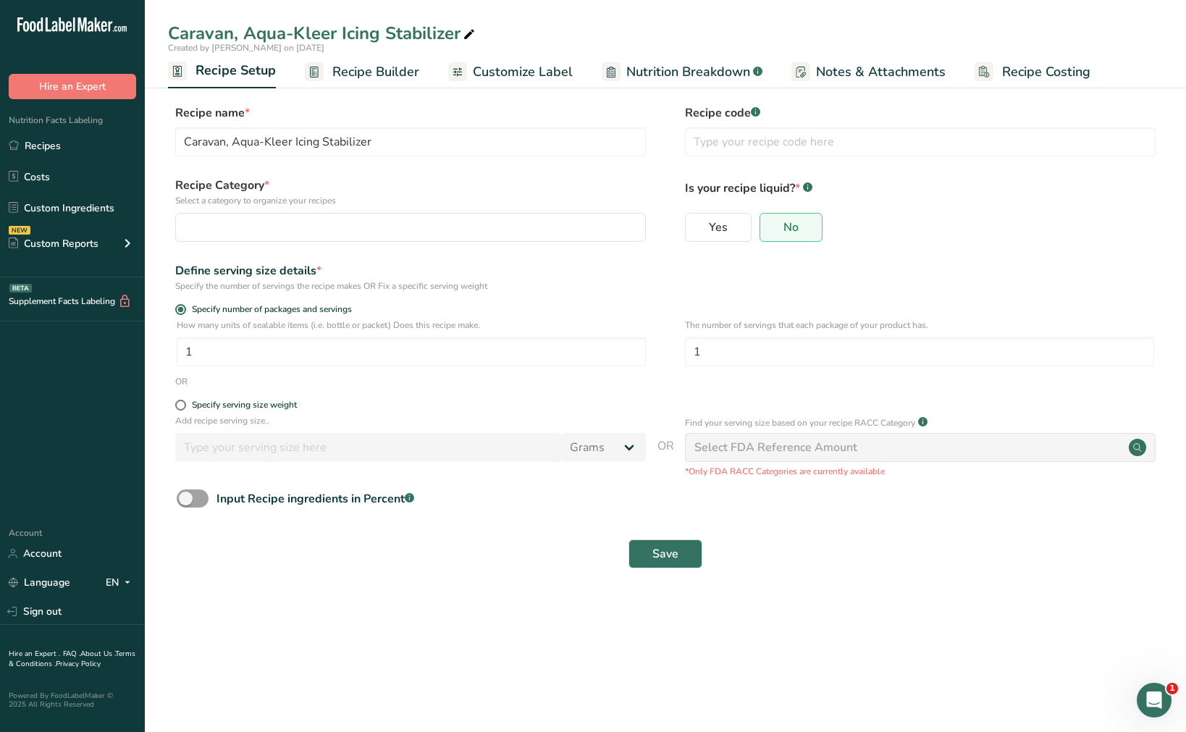
click at [405, 71] on span "Recipe Builder" at bounding box center [375, 72] width 87 height 20
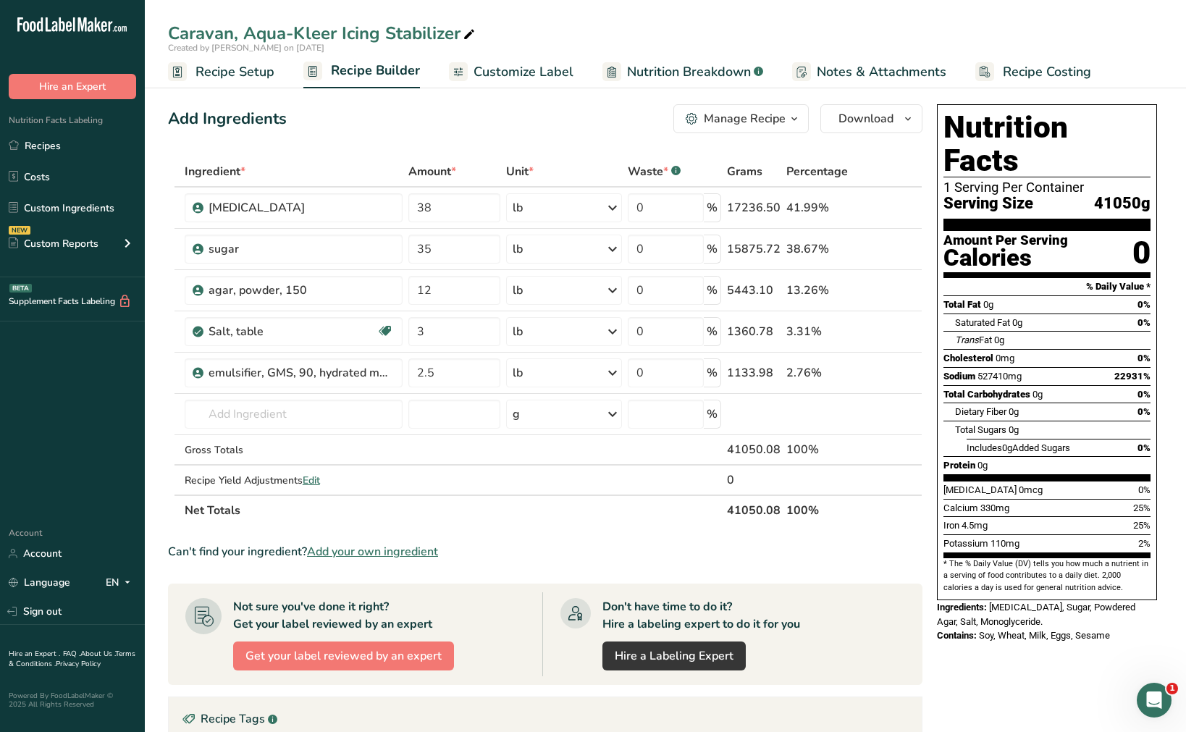
click at [533, 67] on span "Customize Label" at bounding box center [524, 72] width 100 height 20
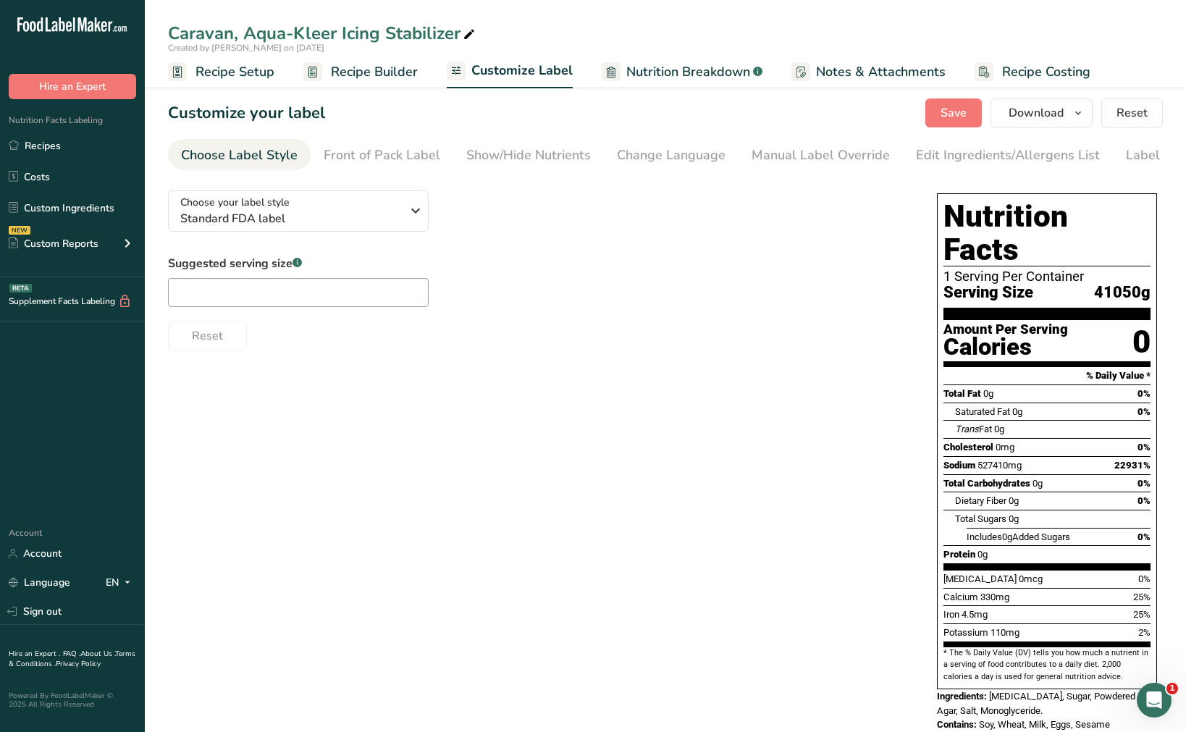
click at [696, 70] on span "Nutrition Breakdown" at bounding box center [688, 72] width 124 height 20
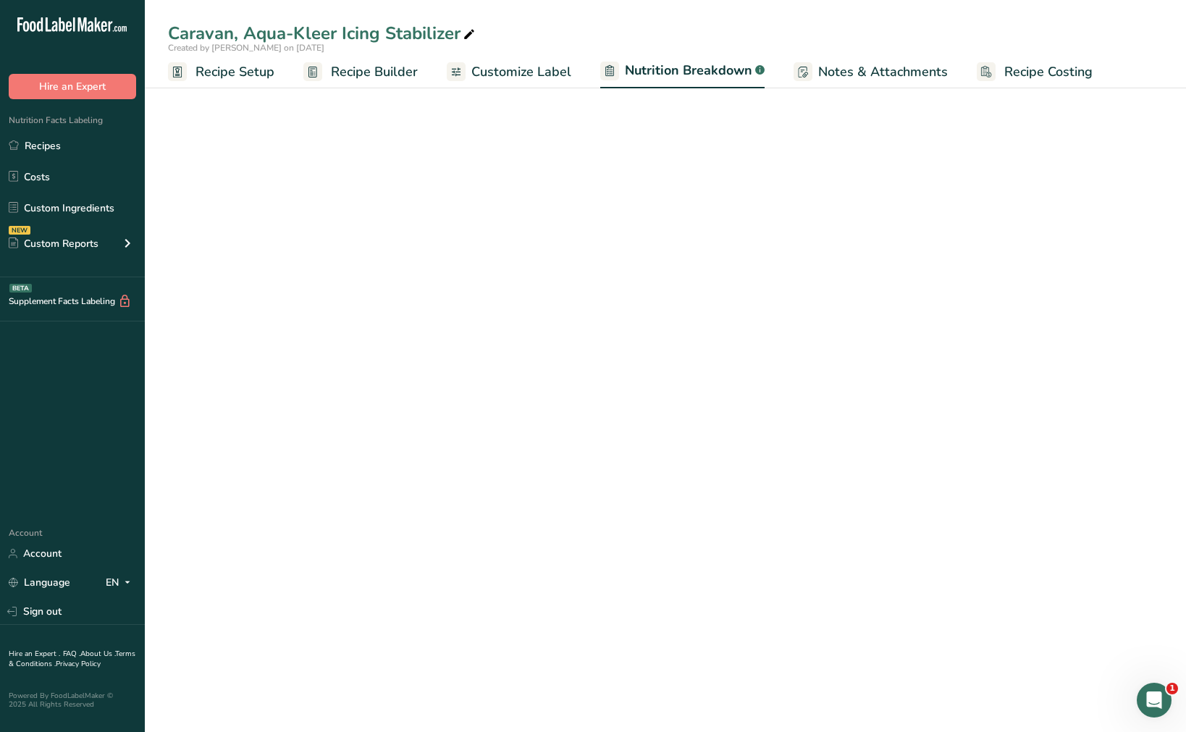
select select "Calories"
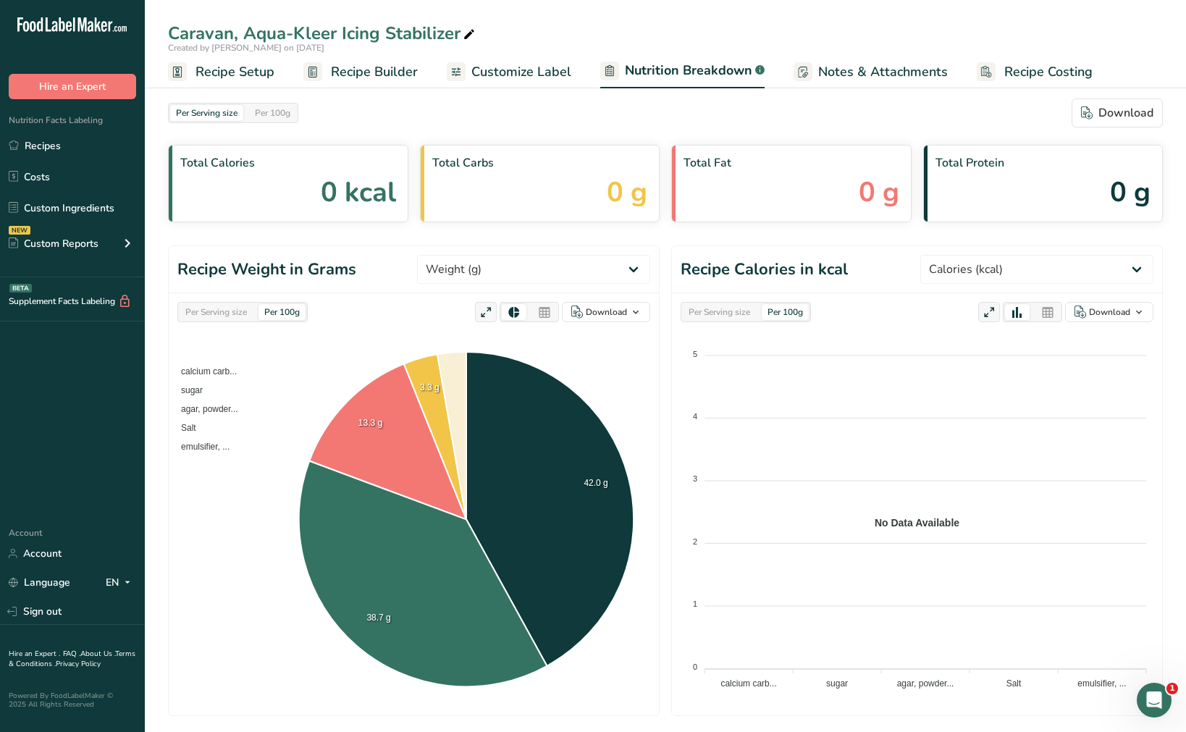
click at [875, 75] on span "Notes & Attachments" at bounding box center [883, 72] width 130 height 20
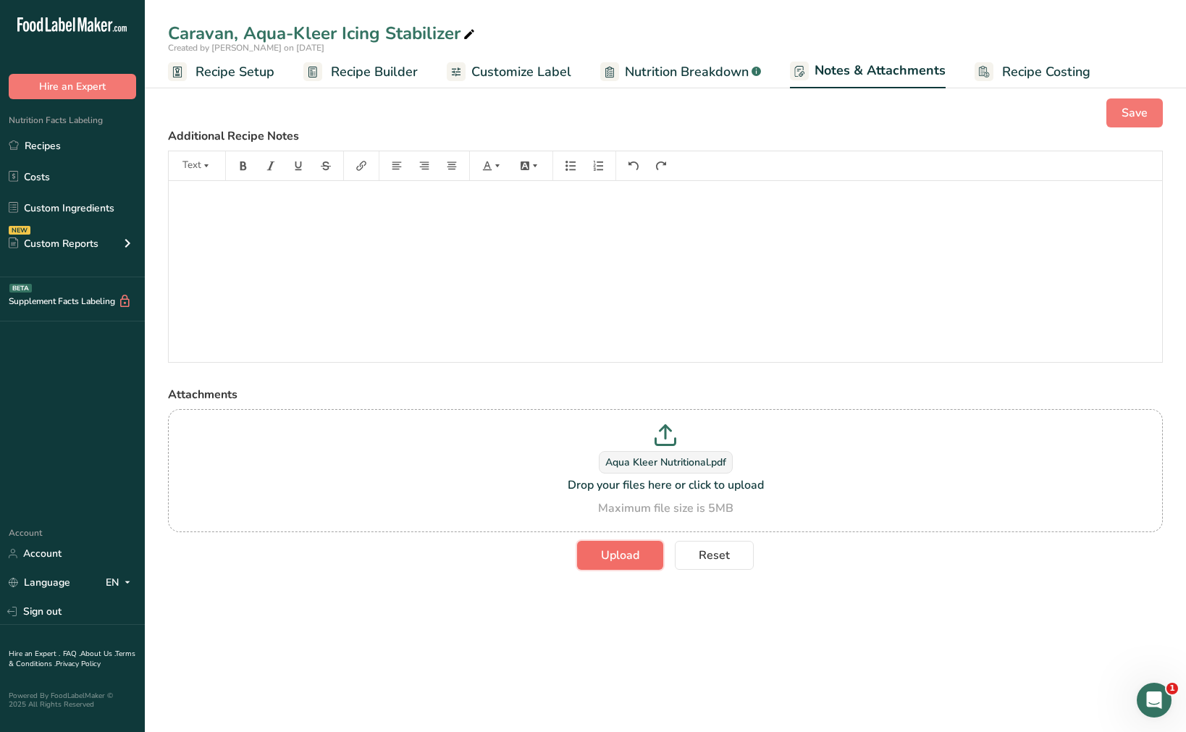
click at [618, 542] on button "Upload" at bounding box center [620, 555] width 86 height 29
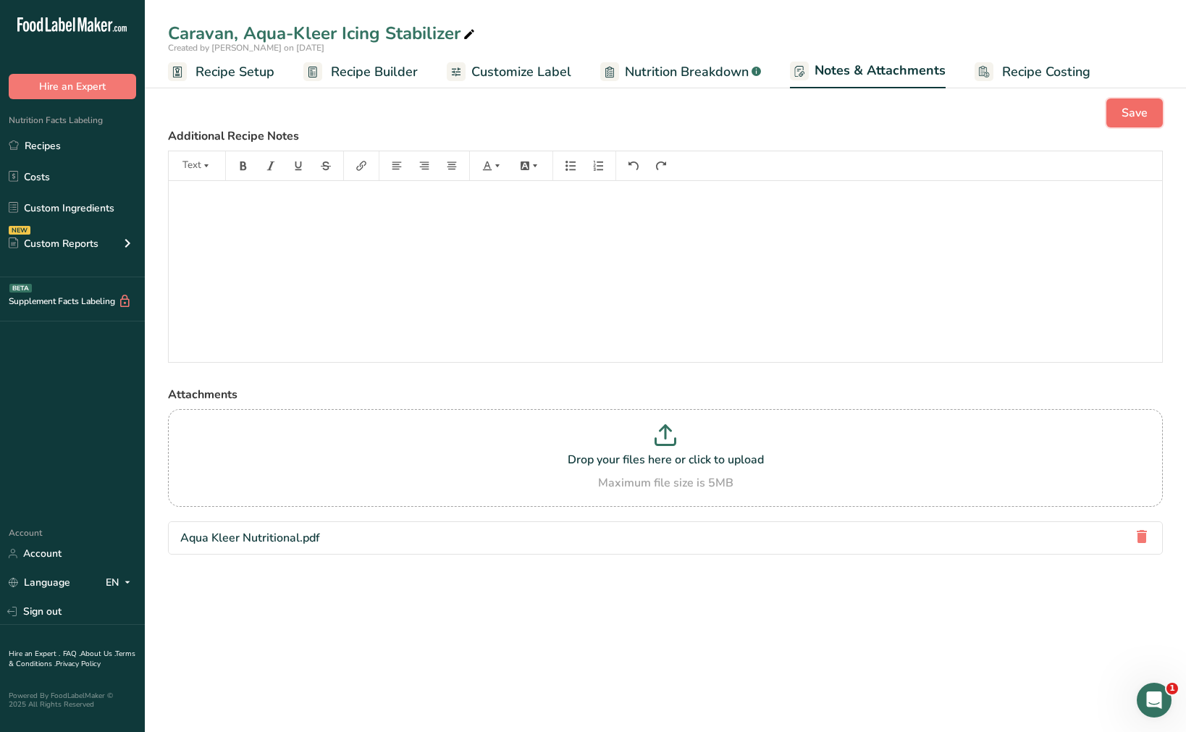
click at [1121, 116] on button "Save" at bounding box center [1135, 112] width 56 height 29
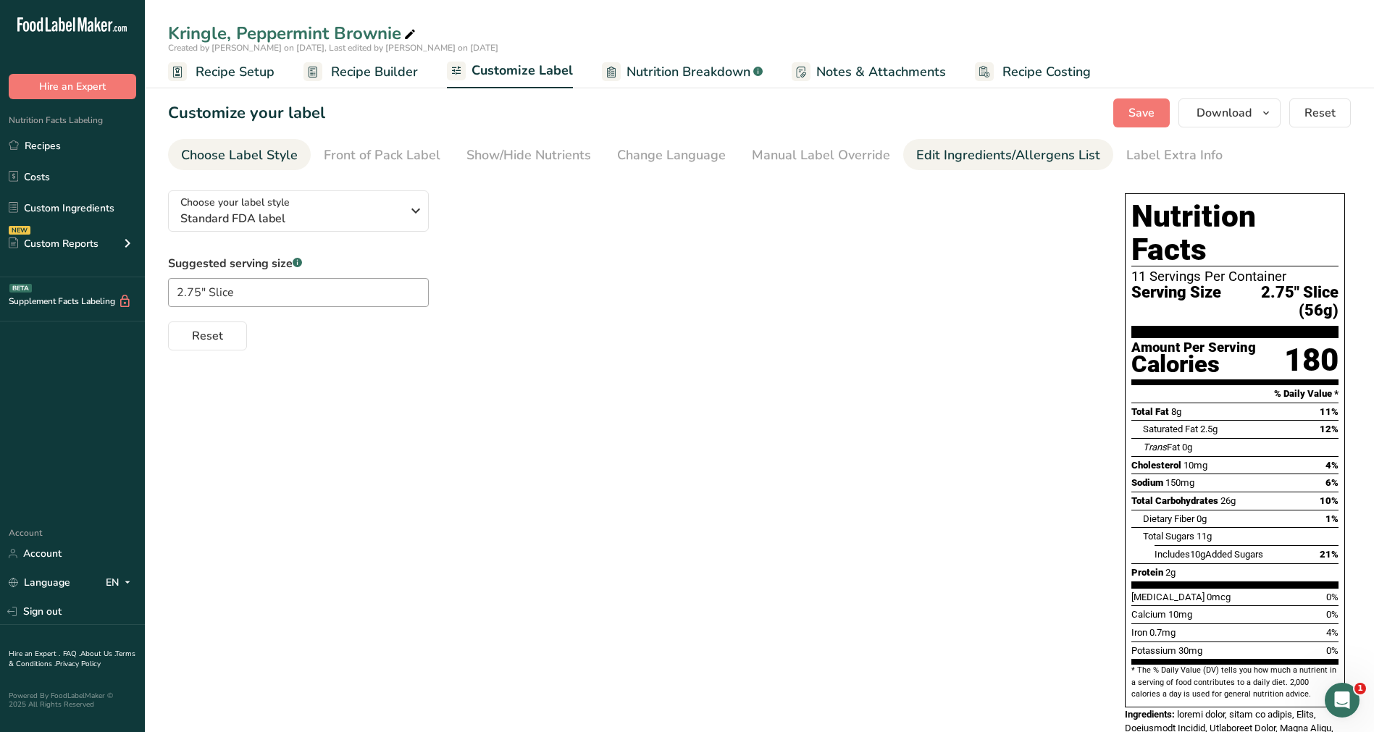
click at [978, 161] on div "Edit Ingredients/Allergens List" at bounding box center [1008, 156] width 184 height 20
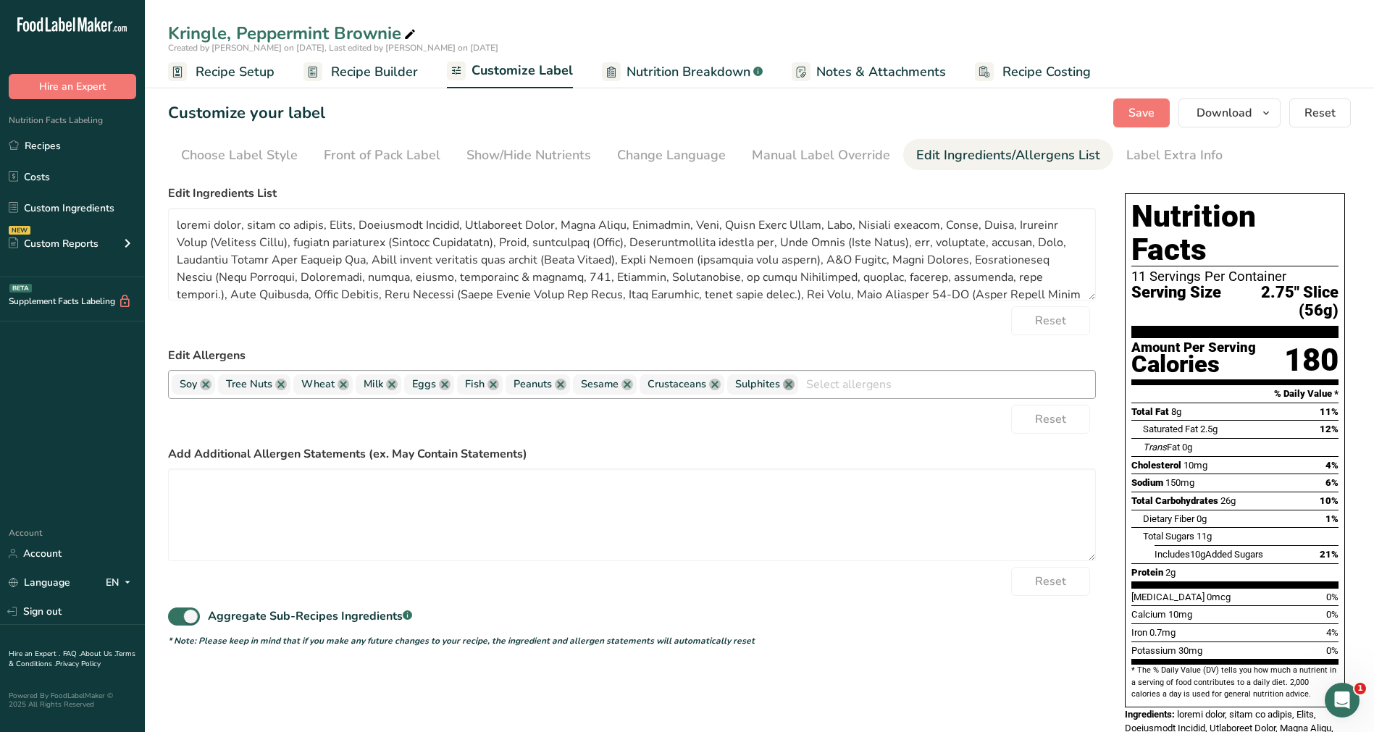
click at [784, 384] on link at bounding box center [789, 385] width 12 height 12
click at [713, 386] on link at bounding box center [715, 385] width 12 height 12
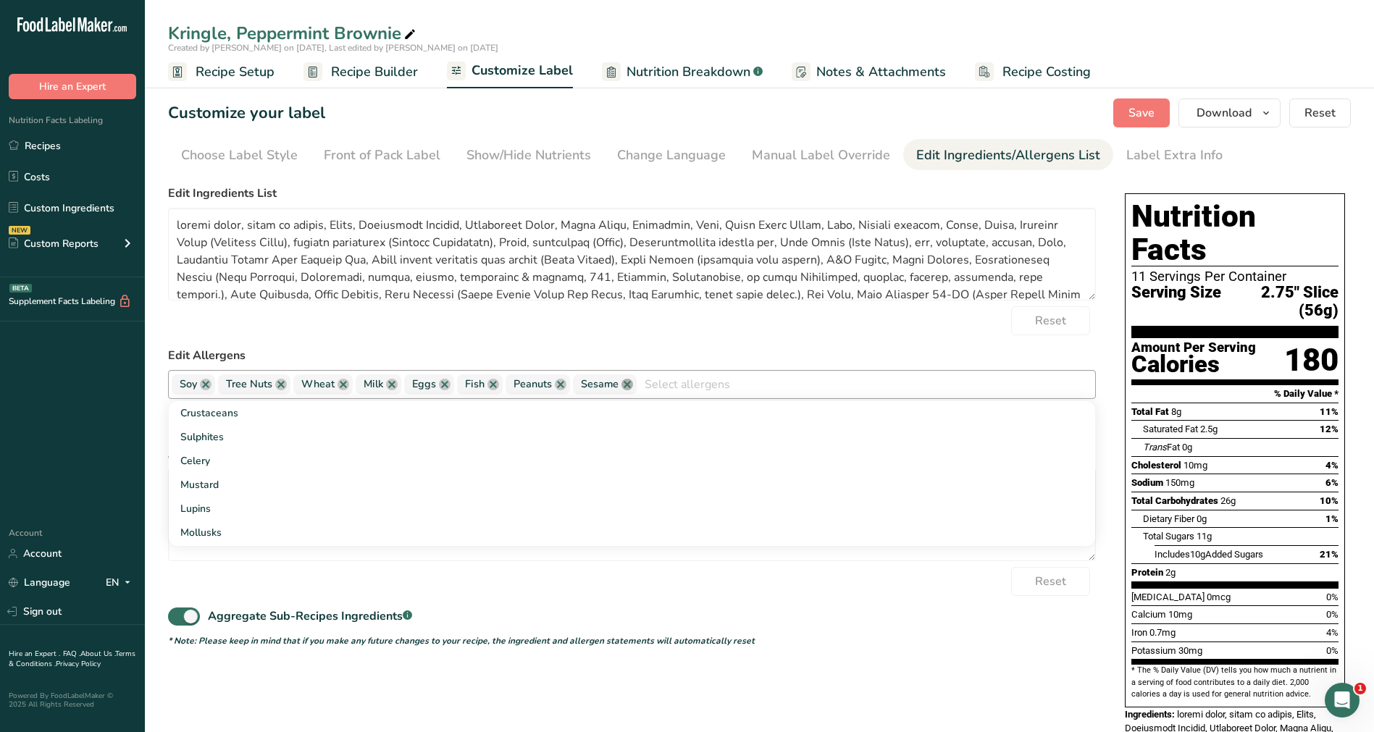
click at [627, 385] on link at bounding box center [627, 385] width 12 height 12
click at [563, 383] on link at bounding box center [561, 385] width 12 height 12
click at [492, 385] on link at bounding box center [493, 385] width 12 height 12
click at [278, 385] on link at bounding box center [281, 385] width 12 height 12
click at [901, 609] on div "Aggregate Sub-Recipes Ingredients .a-a{fill:#347362;}.b-a{fill:#fff;}" at bounding box center [632, 612] width 928 height 33
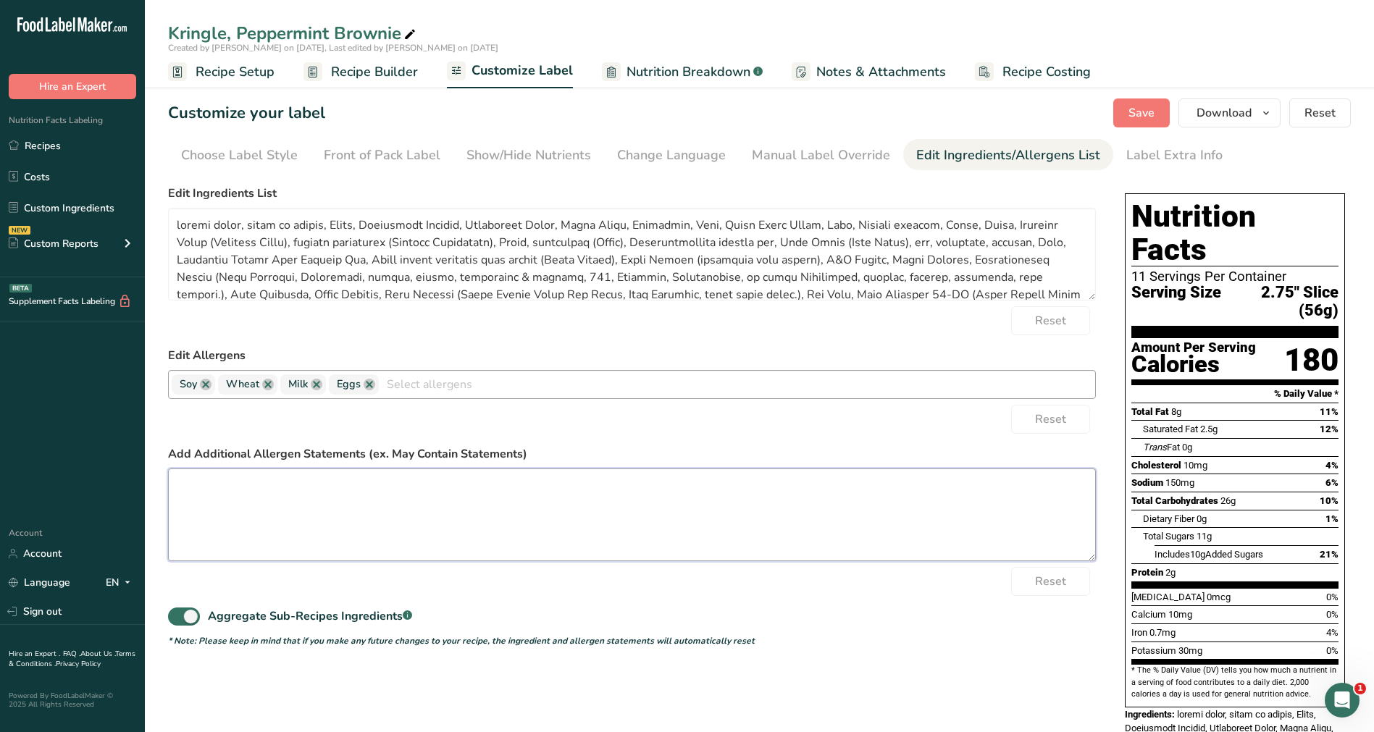
click at [543, 507] on textarea at bounding box center [632, 515] width 928 height 93
click at [1158, 112] on button "Save" at bounding box center [1141, 112] width 56 height 29
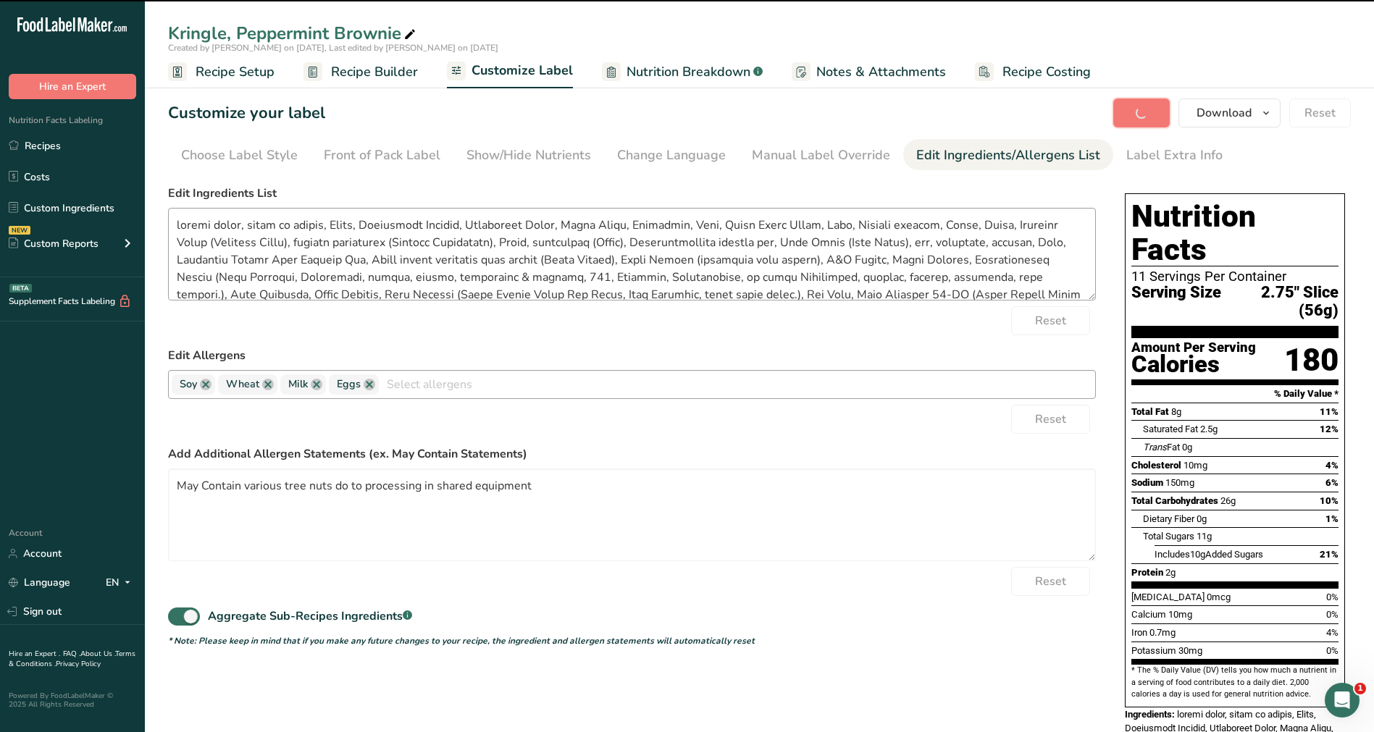
type textarea "May Contain various tree nuts do to processing in shared equipment"
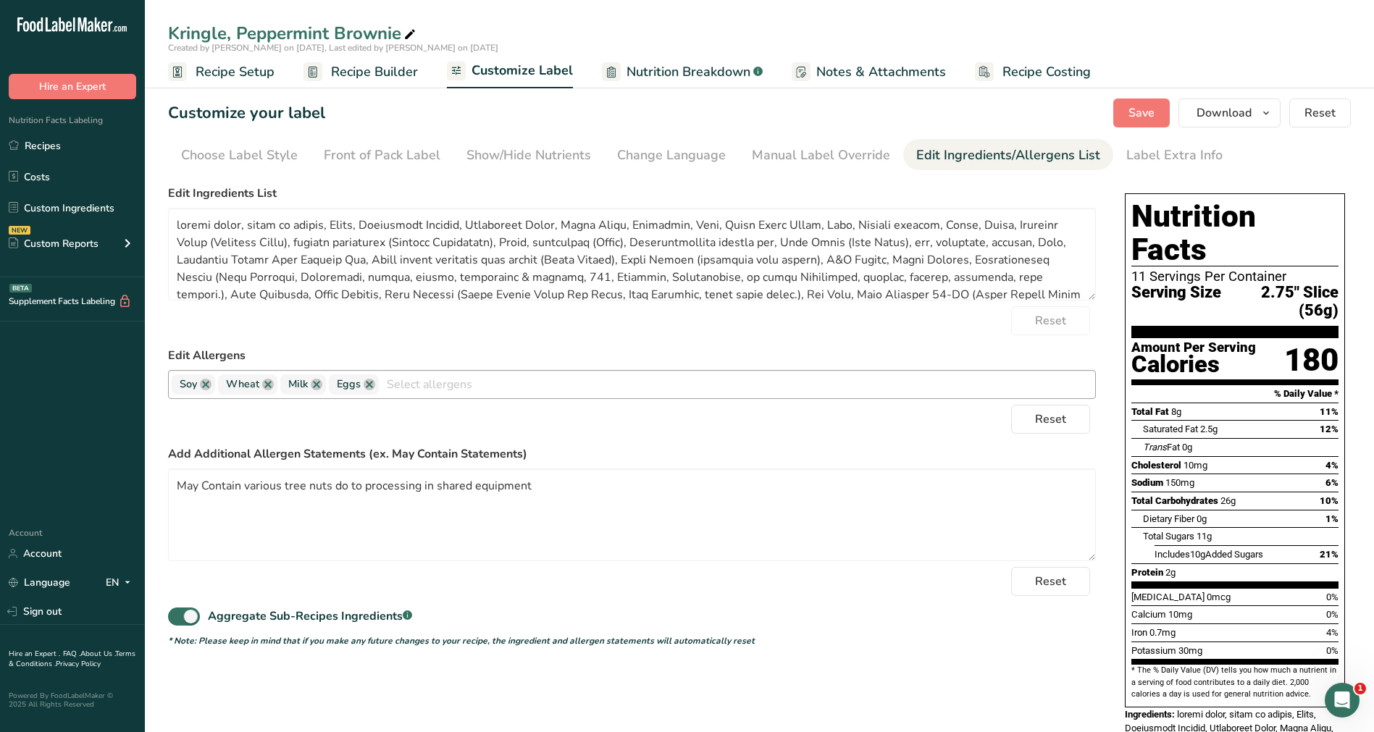
click at [680, 65] on span "Nutrition Breakdown" at bounding box center [688, 72] width 124 height 20
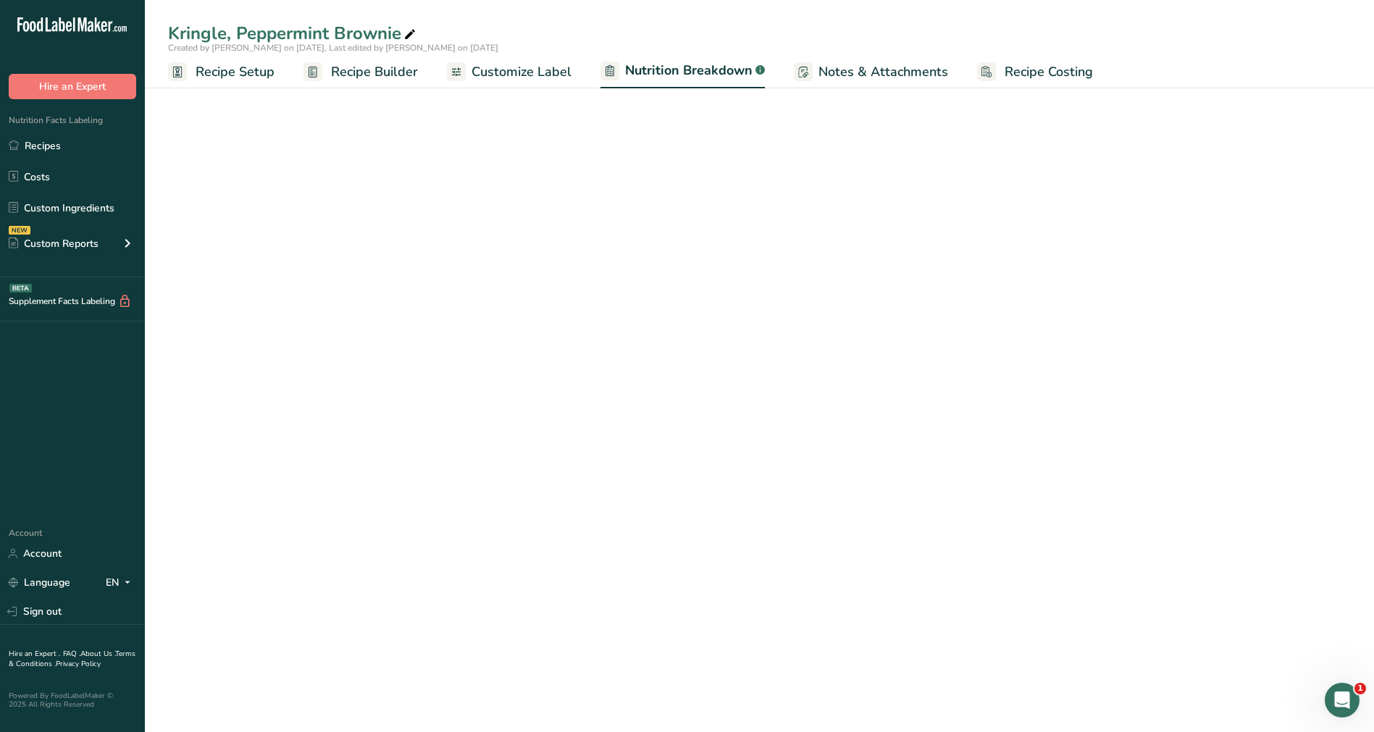
select select "Calories"
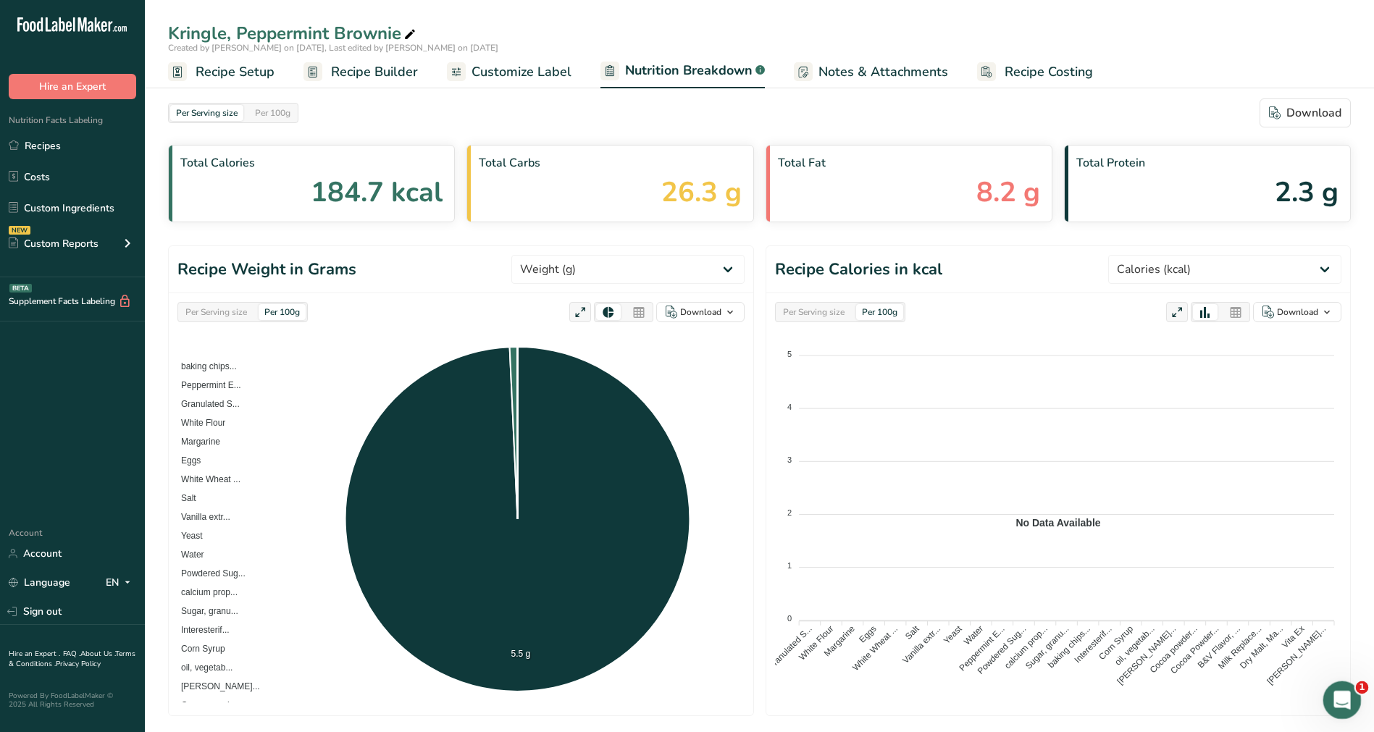
click at [1338, 689] on icon "Open Intercom Messenger" at bounding box center [1340, 699] width 24 height 24
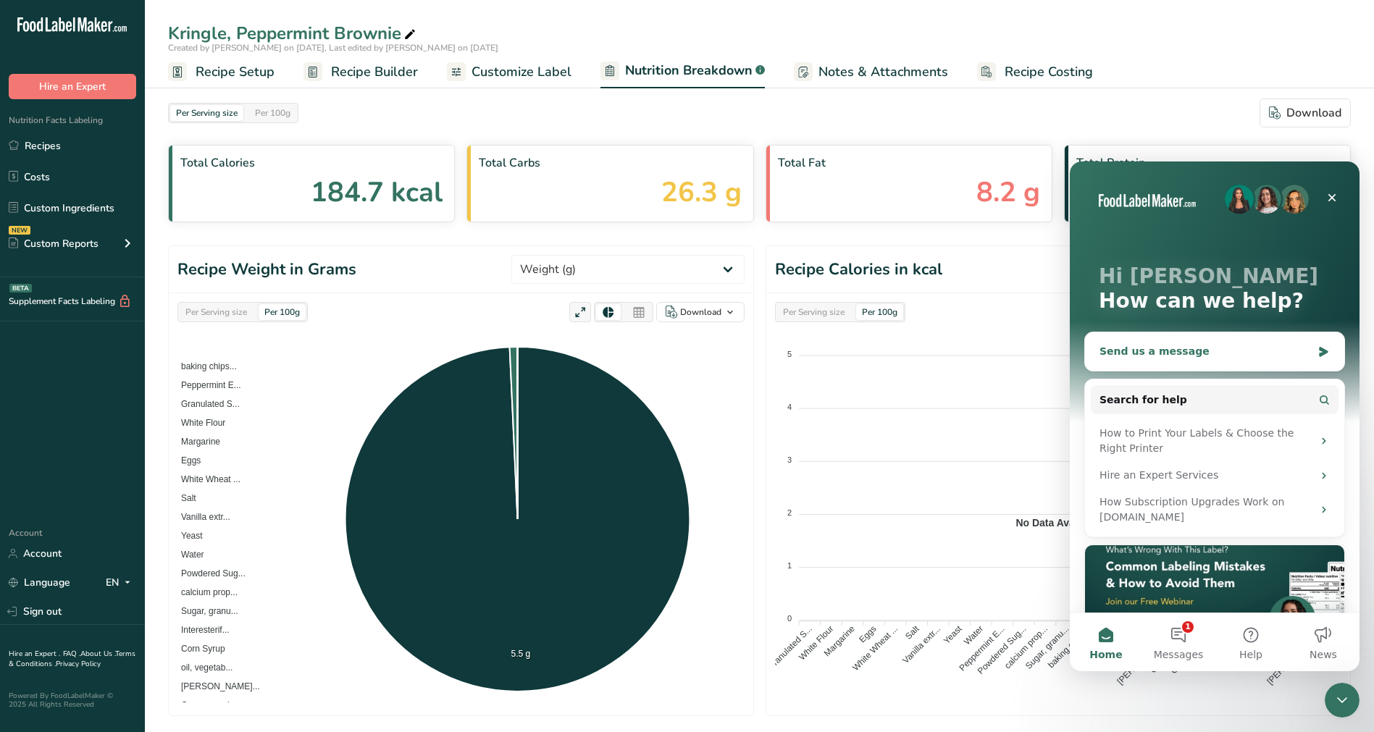
click at [1174, 356] on div "Send us a message" at bounding box center [1205, 351] width 212 height 15
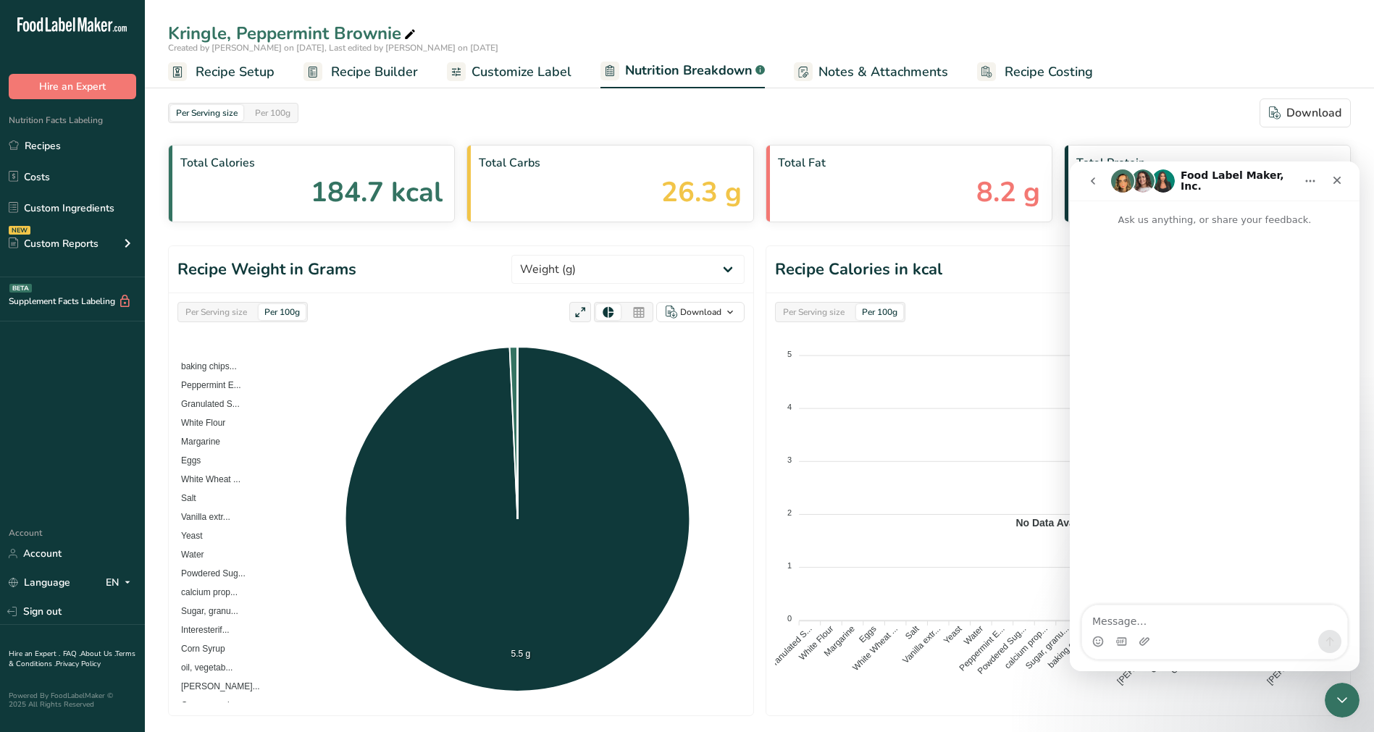
click at [1247, 626] on textarea "Message…" at bounding box center [1214, 617] width 265 height 25
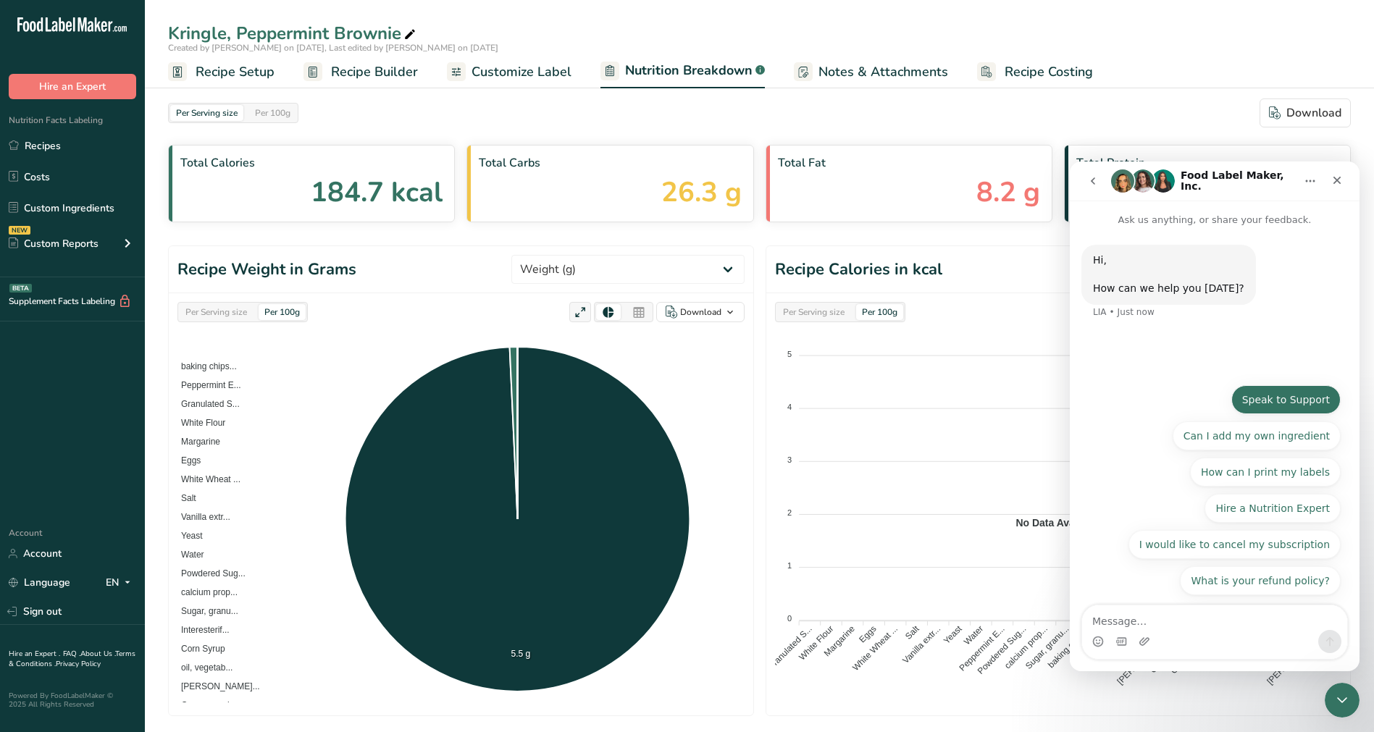
click at [1296, 402] on button "Speak to Support" at bounding box center [1285, 399] width 109 height 29
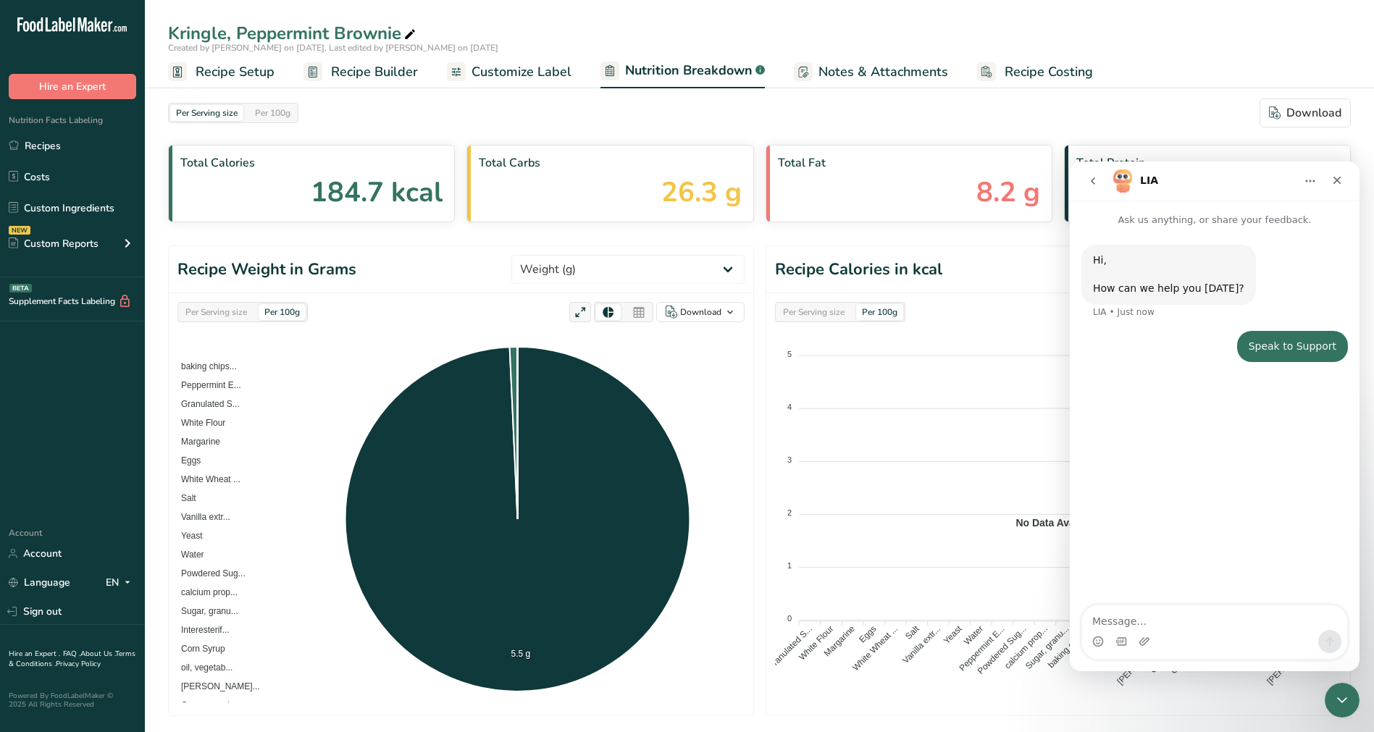
click at [1249, 629] on textarea "Message…" at bounding box center [1214, 617] width 265 height 25
type textarea "A"
type textarea "I am trying to obtain ingredient % breakdown after aggregating the ingredients …"
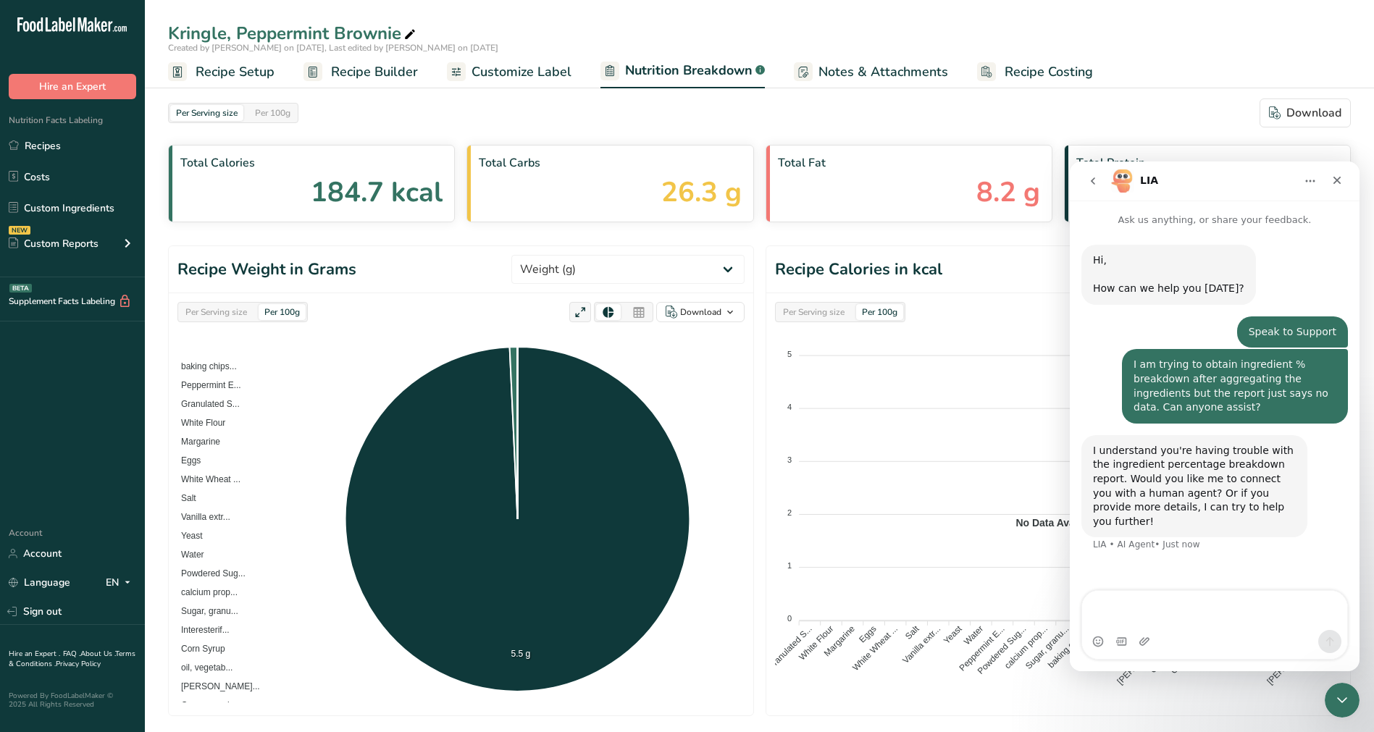
click at [1236, 625] on textarea "Message…" at bounding box center [1214, 610] width 265 height 39
type textarea "human please"
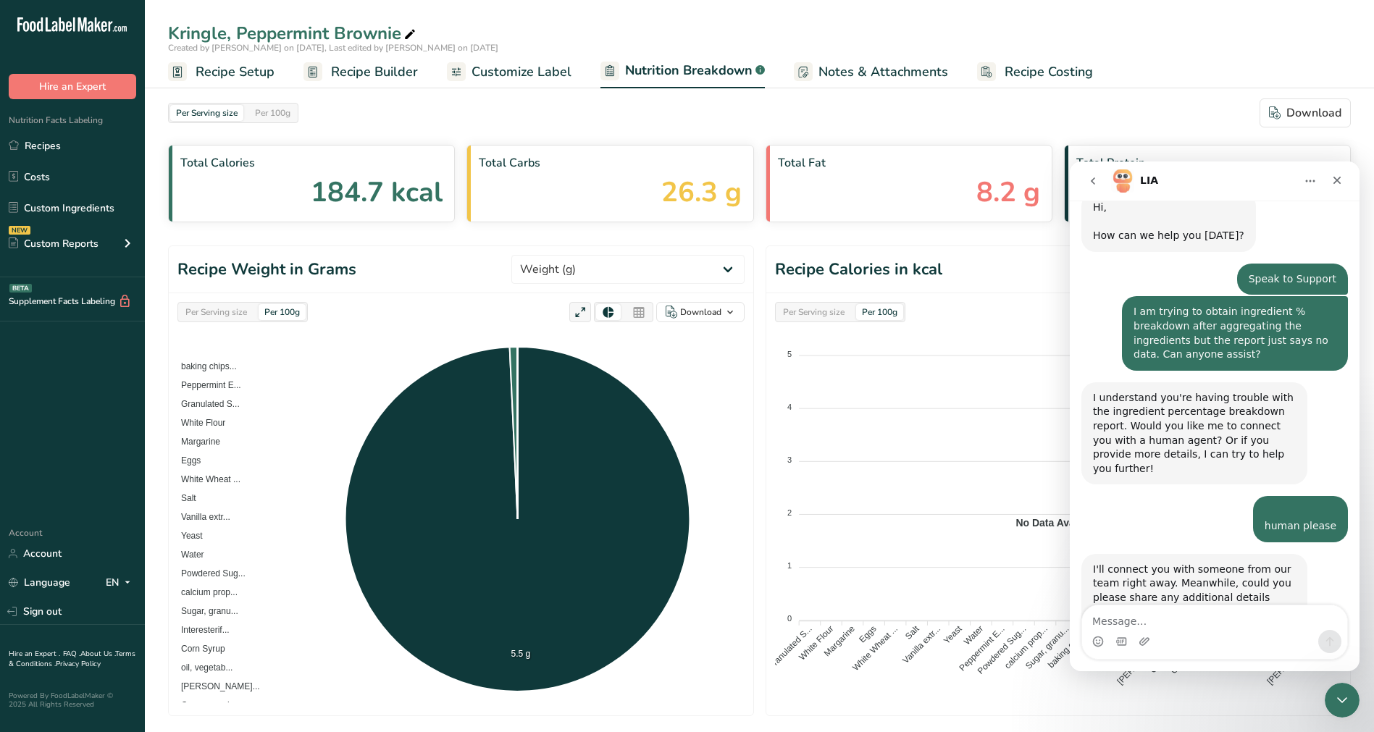
scroll to position [106, 0]
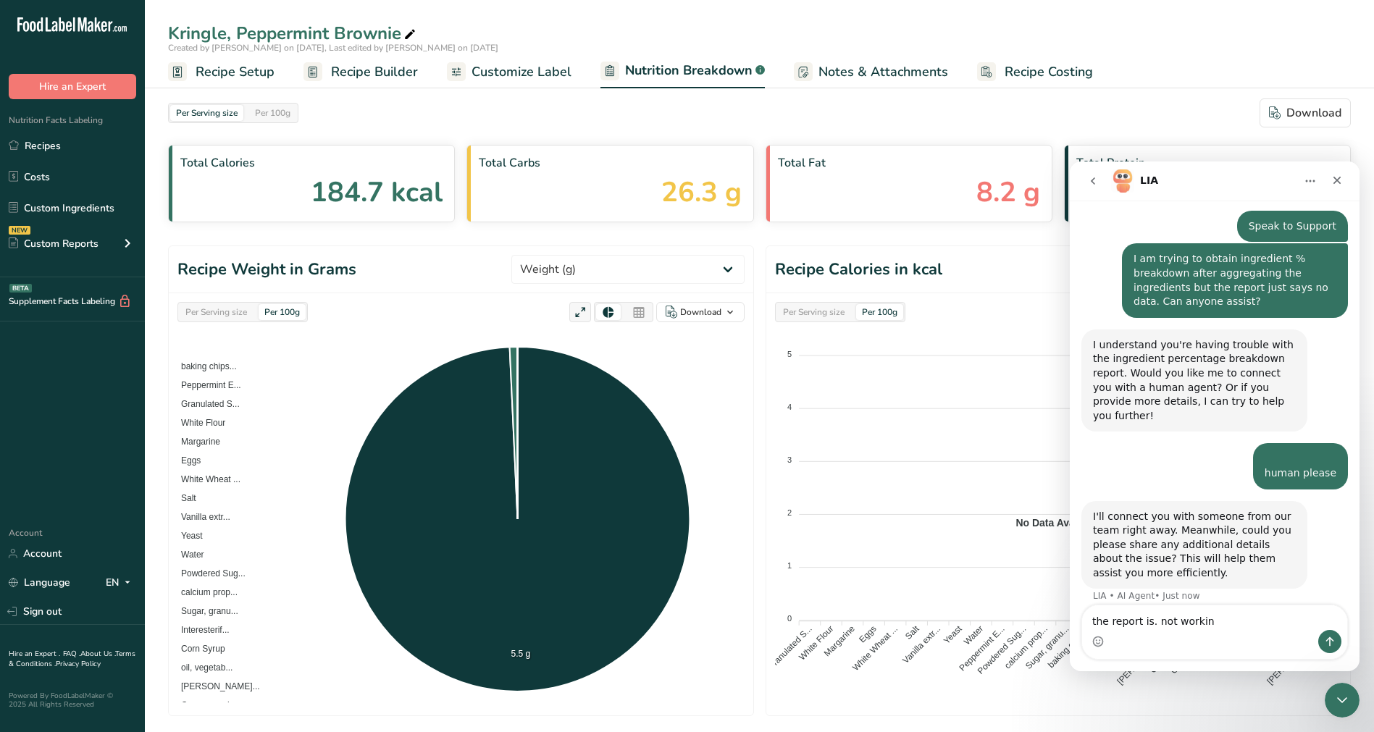
type textarea "the report is. not working"
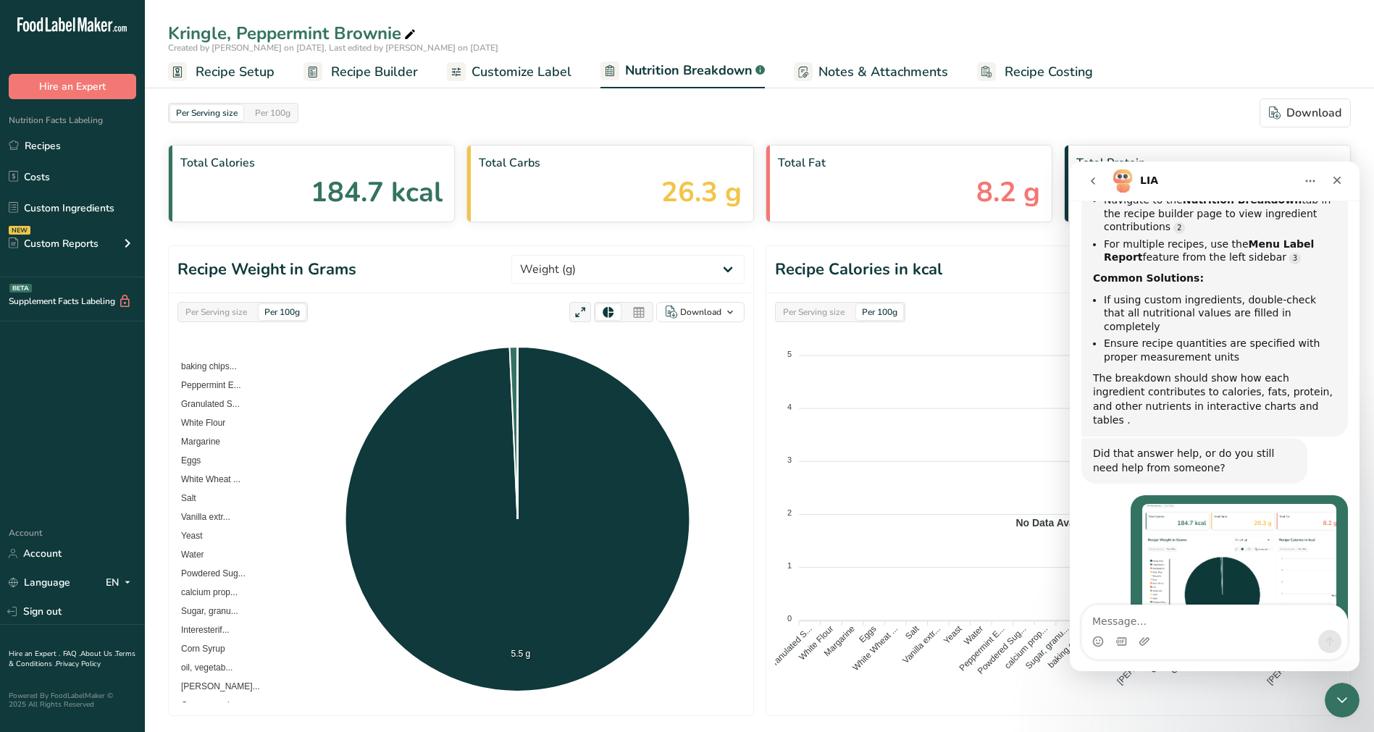
scroll to position [824, 0]
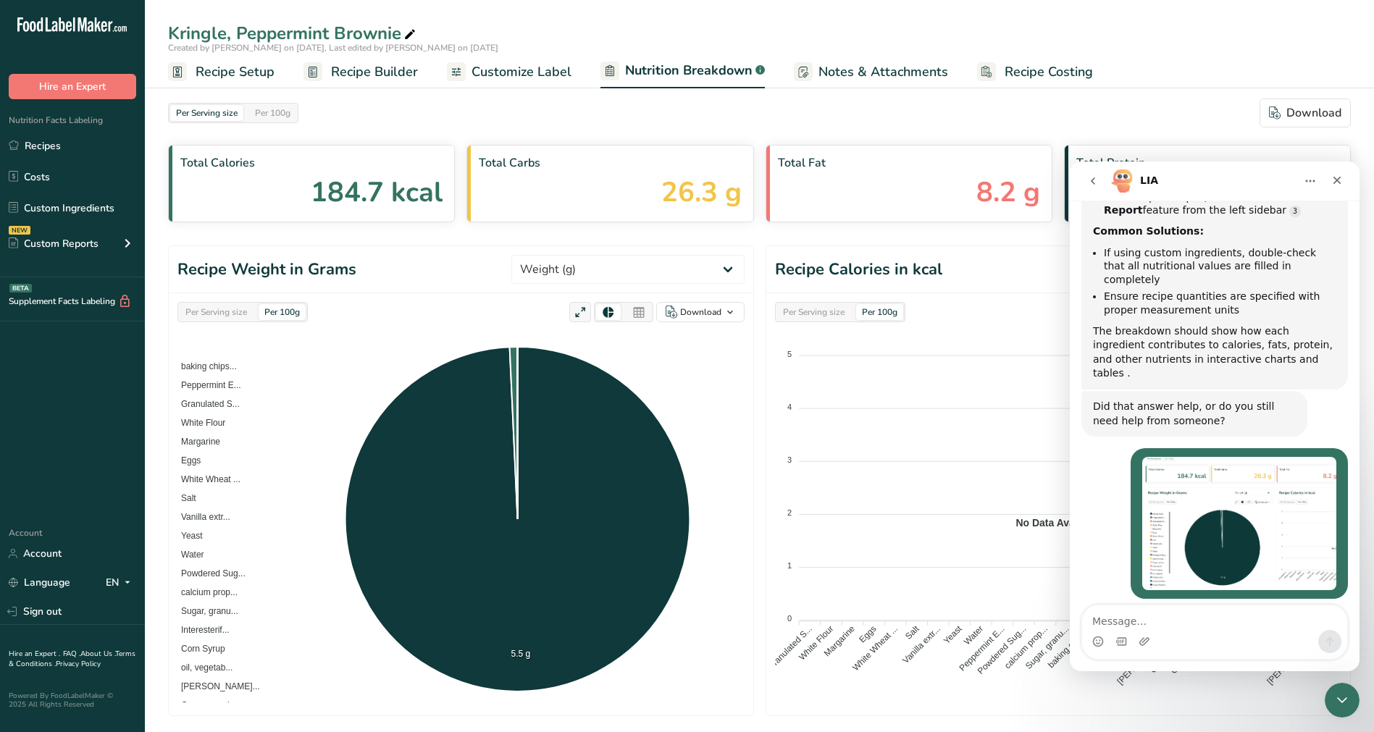
click at [1233, 612] on textarea "Message…" at bounding box center [1214, 617] width 265 height 25
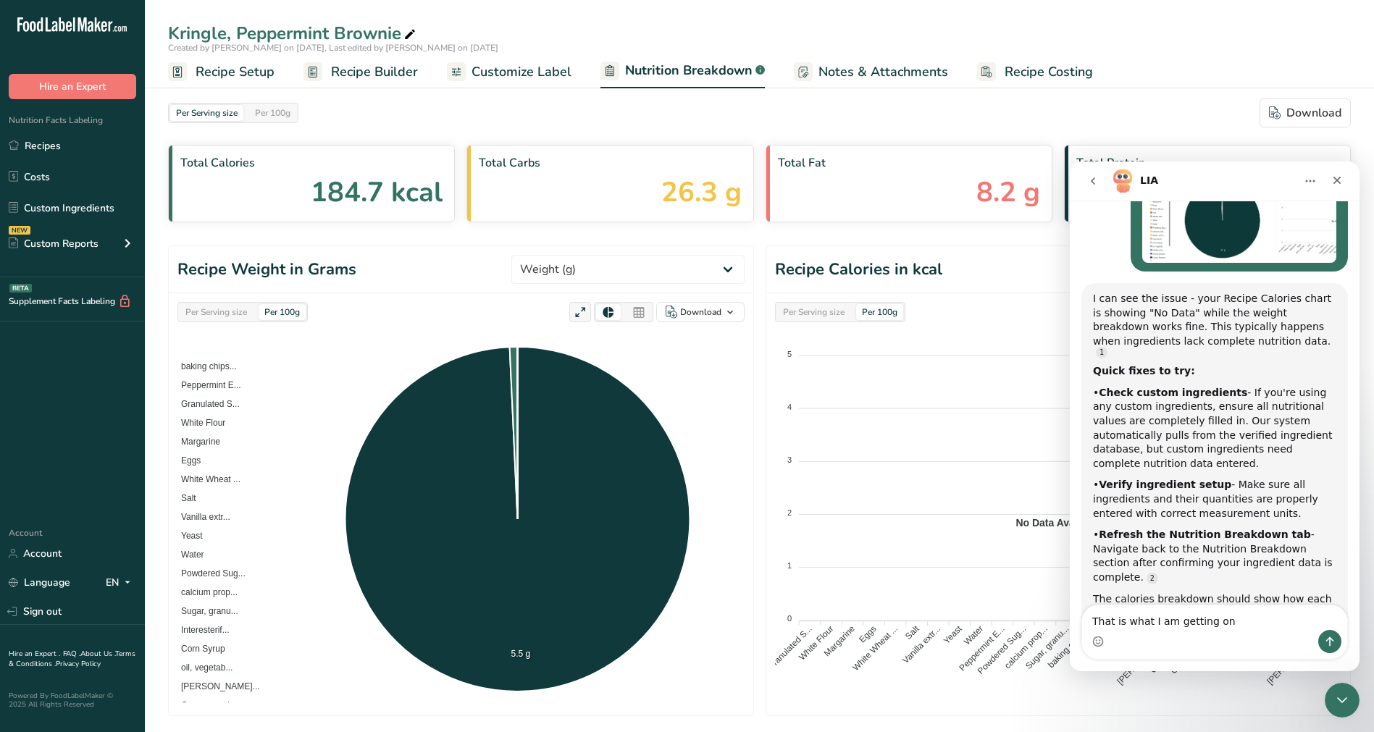
scroll to position [1168, 0]
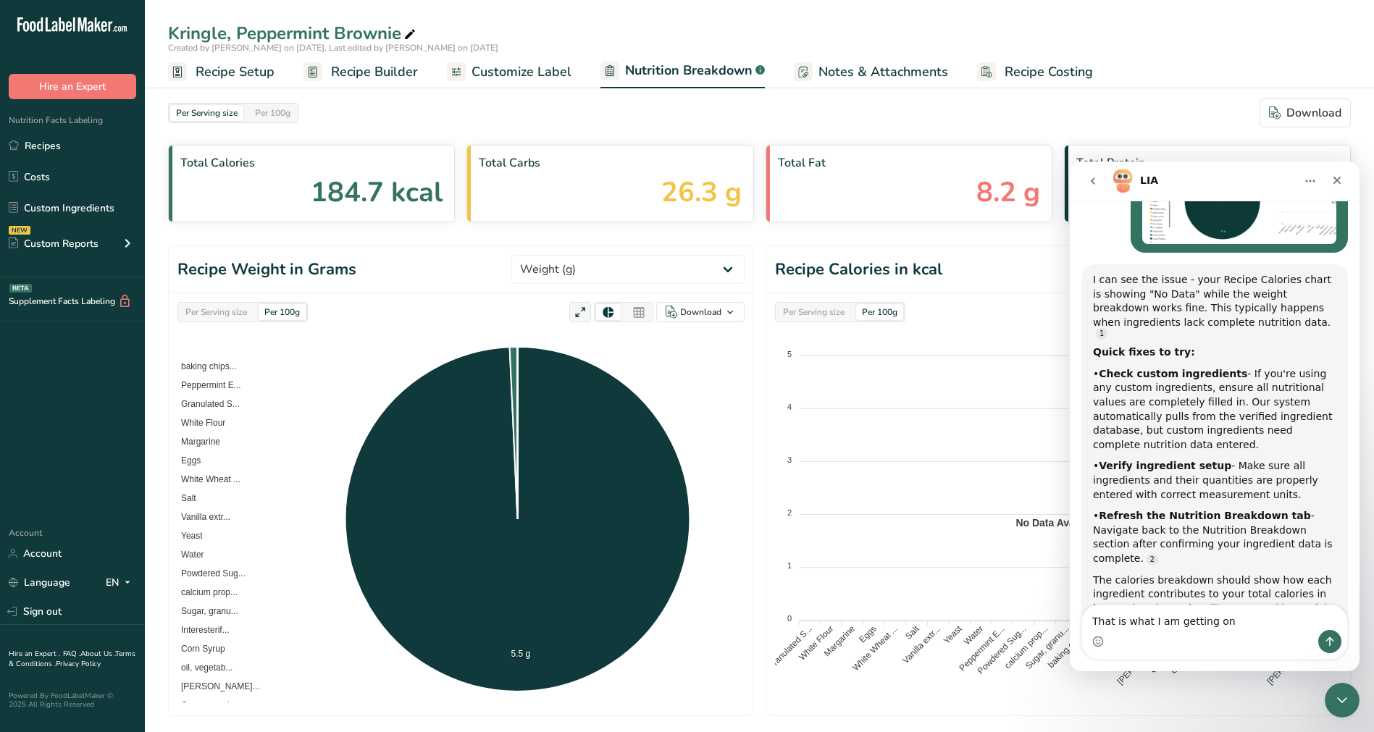
type textarea "That is what I am getting on"
click at [359, 43] on span "Created by Kristen Campbell on 2025-08-26, Last edited by Kristen Campbell on 2…" at bounding box center [333, 48] width 330 height 12
click at [369, 31] on div "Kringle, Peppermint Brownie" at bounding box center [293, 33] width 251 height 26
click at [223, 64] on span "Recipe Setup" at bounding box center [235, 72] width 79 height 20
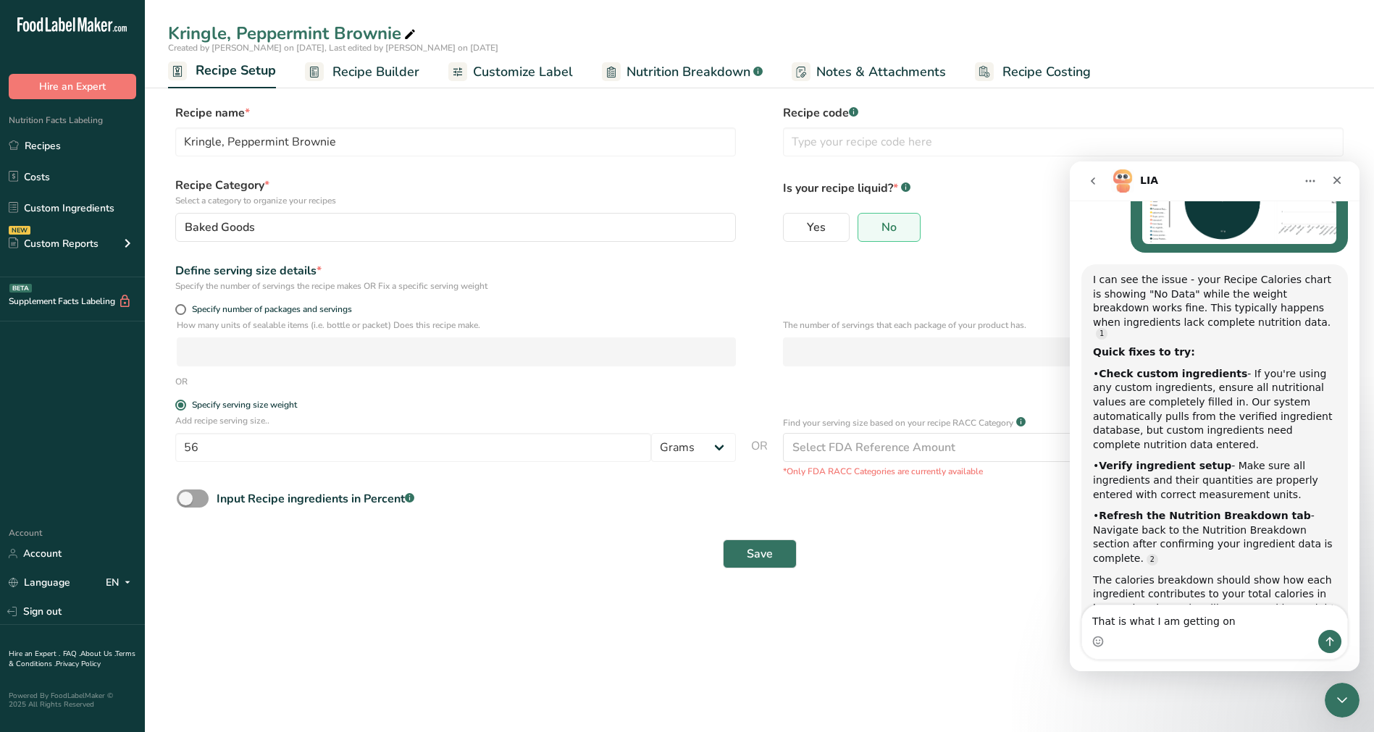
click at [382, 72] on span "Recipe Builder" at bounding box center [375, 72] width 87 height 20
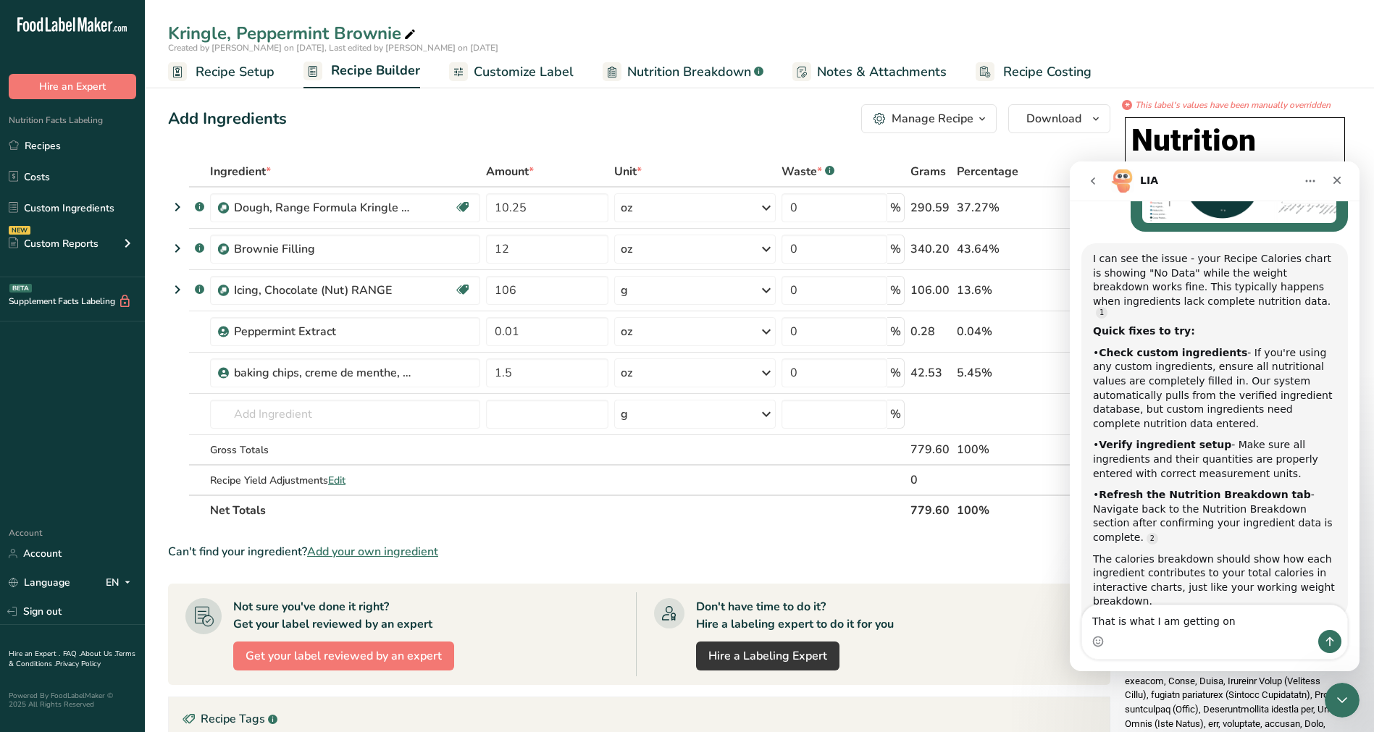
scroll to position [1196, 0]
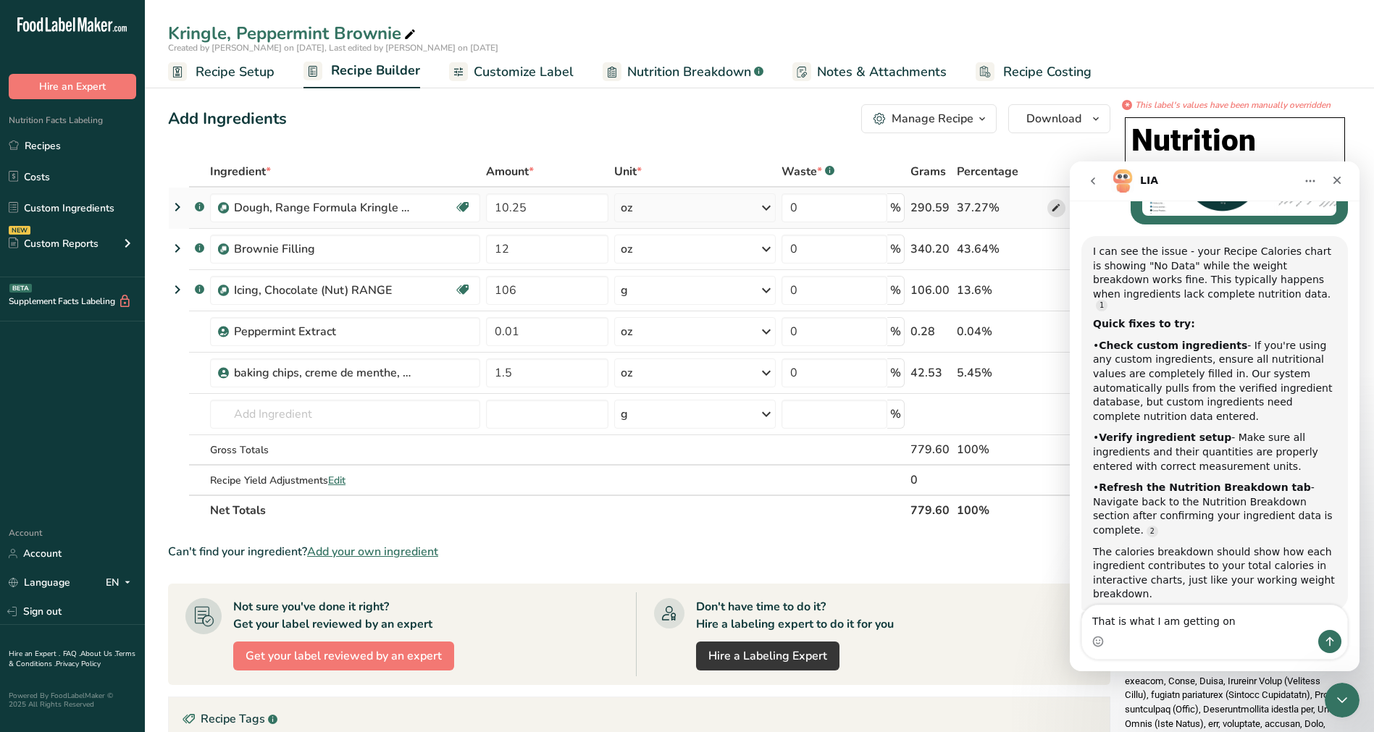
click at [1055, 211] on icon at bounding box center [1056, 208] width 10 height 15
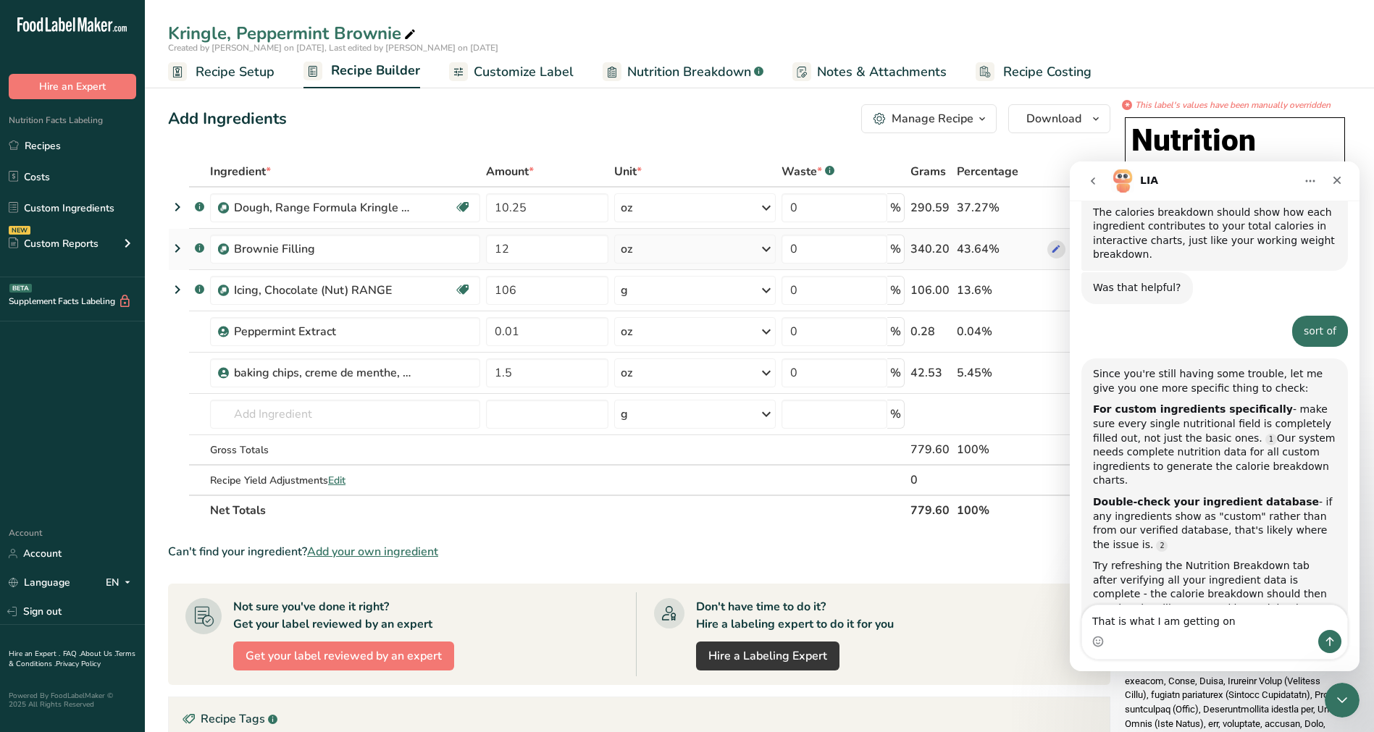
scroll to position [1537, 0]
click at [1274, 629] on textarea "That is what I am getting on" at bounding box center [1214, 617] width 265 height 25
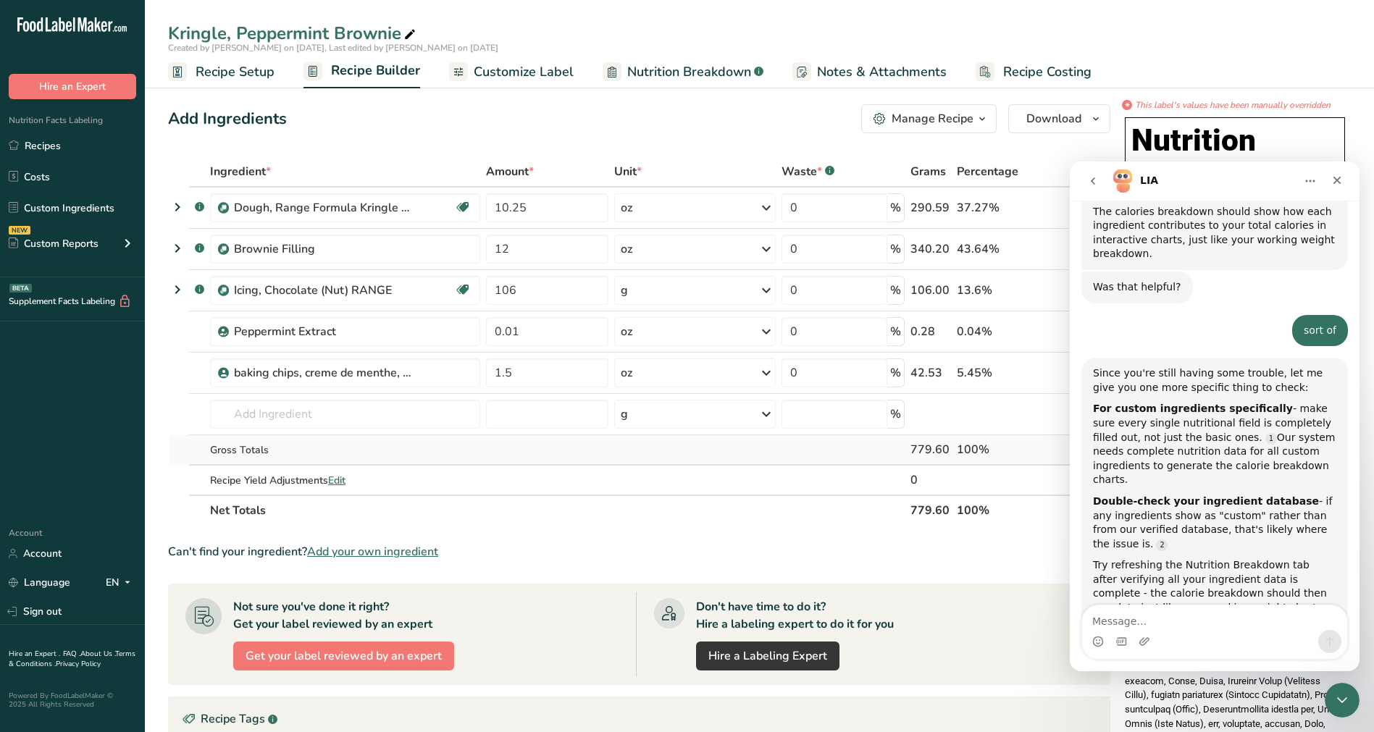
click at [788, 437] on td at bounding box center [843, 450] width 129 height 30
drag, startPoint x: 680, startPoint y: 535, endPoint x: 842, endPoint y: 449, distance: 182.7
click at [680, 534] on section "Ingredient * Amount * Unit * Waste * .a-a{fill:#347362;}.b-a{fill:#fff;} Grams …" at bounding box center [639, 585] width 942 height 859
click at [1342, 174] on div "Close" at bounding box center [1337, 180] width 26 height 26
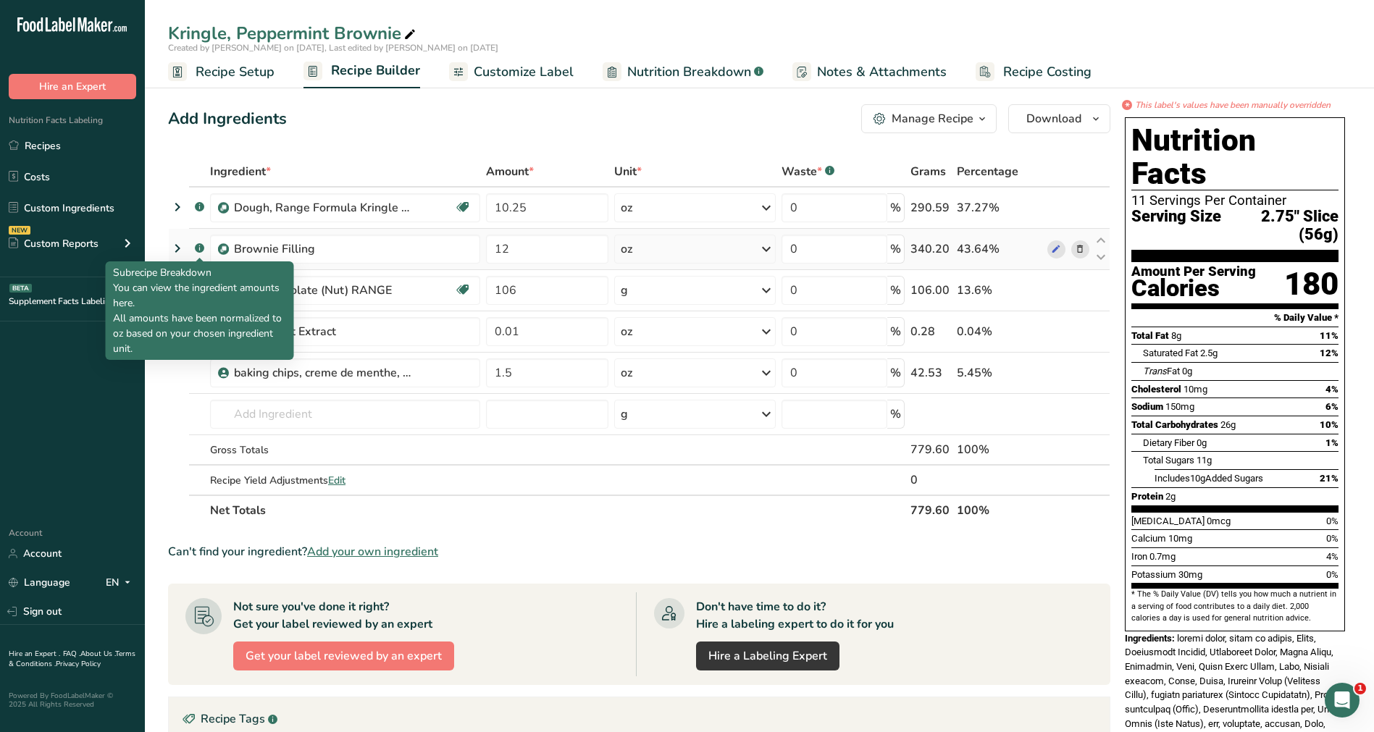
click at [201, 246] on rect at bounding box center [199, 247] width 9 height 9
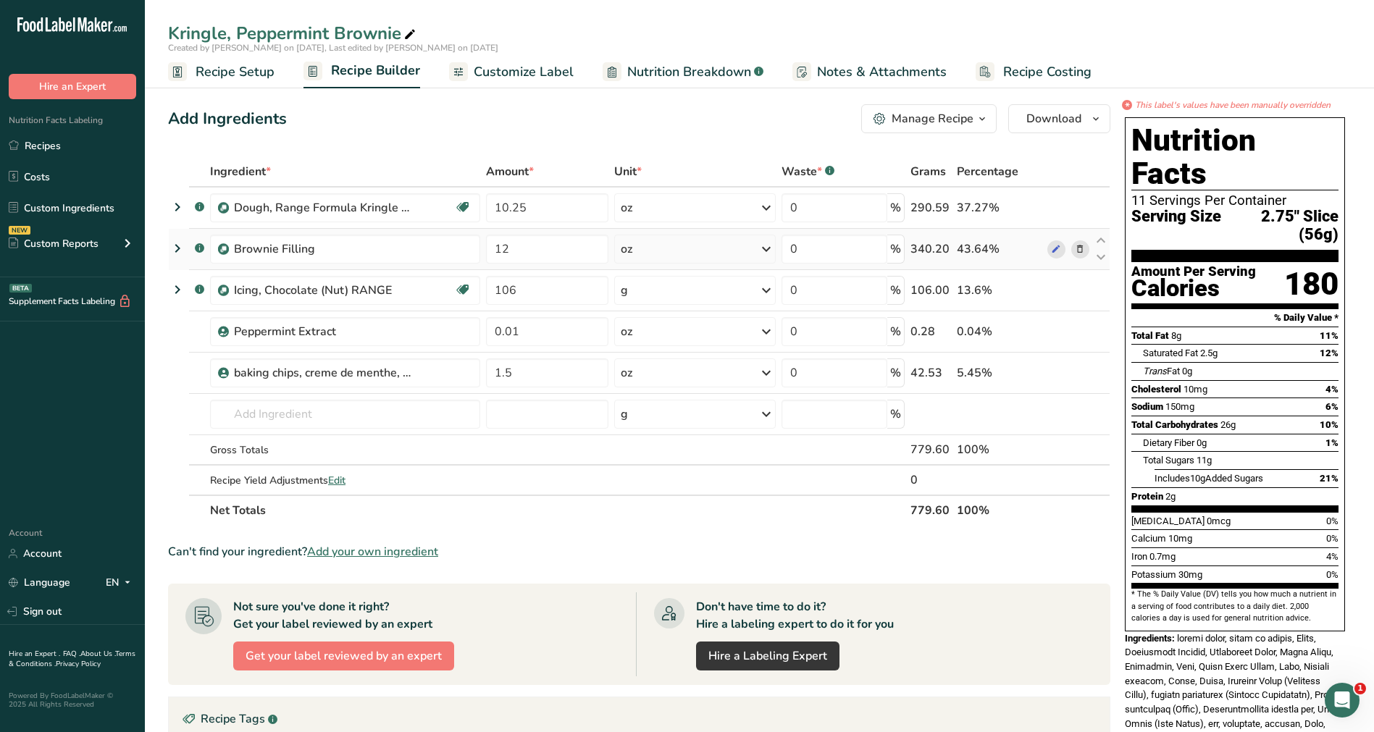
click at [201, 248] on rect at bounding box center [199, 247] width 9 height 9
click at [176, 244] on icon at bounding box center [177, 248] width 17 height 26
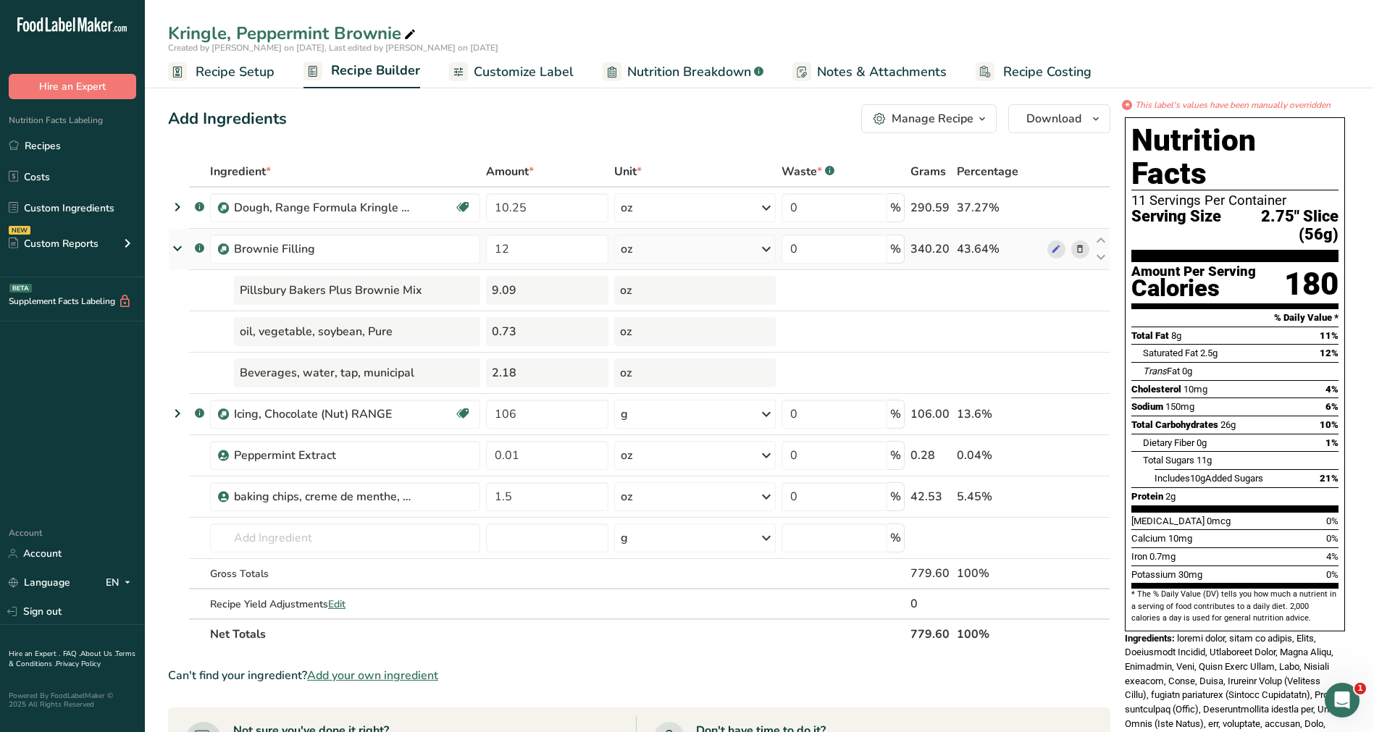
click at [176, 244] on icon at bounding box center [177, 248] width 26 height 17
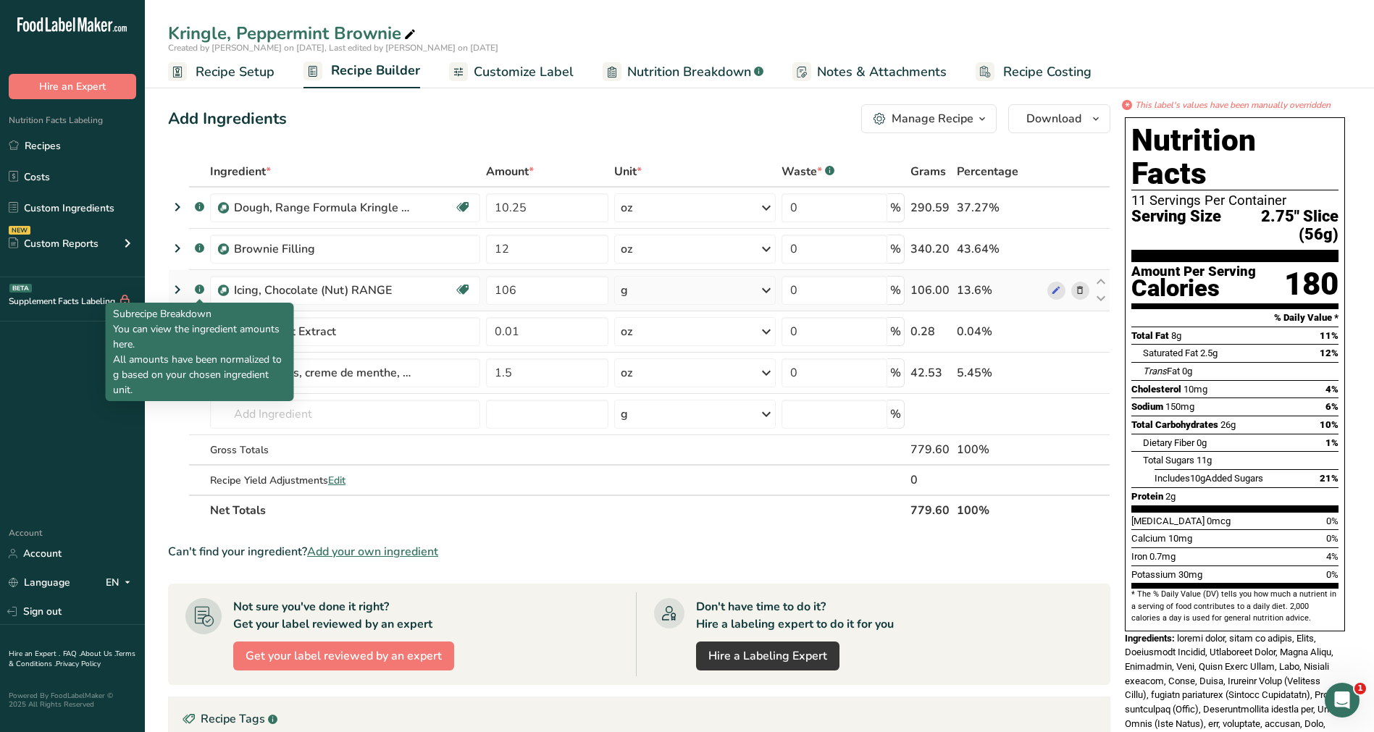
click at [200, 288] on rect at bounding box center [199, 289] width 9 height 9
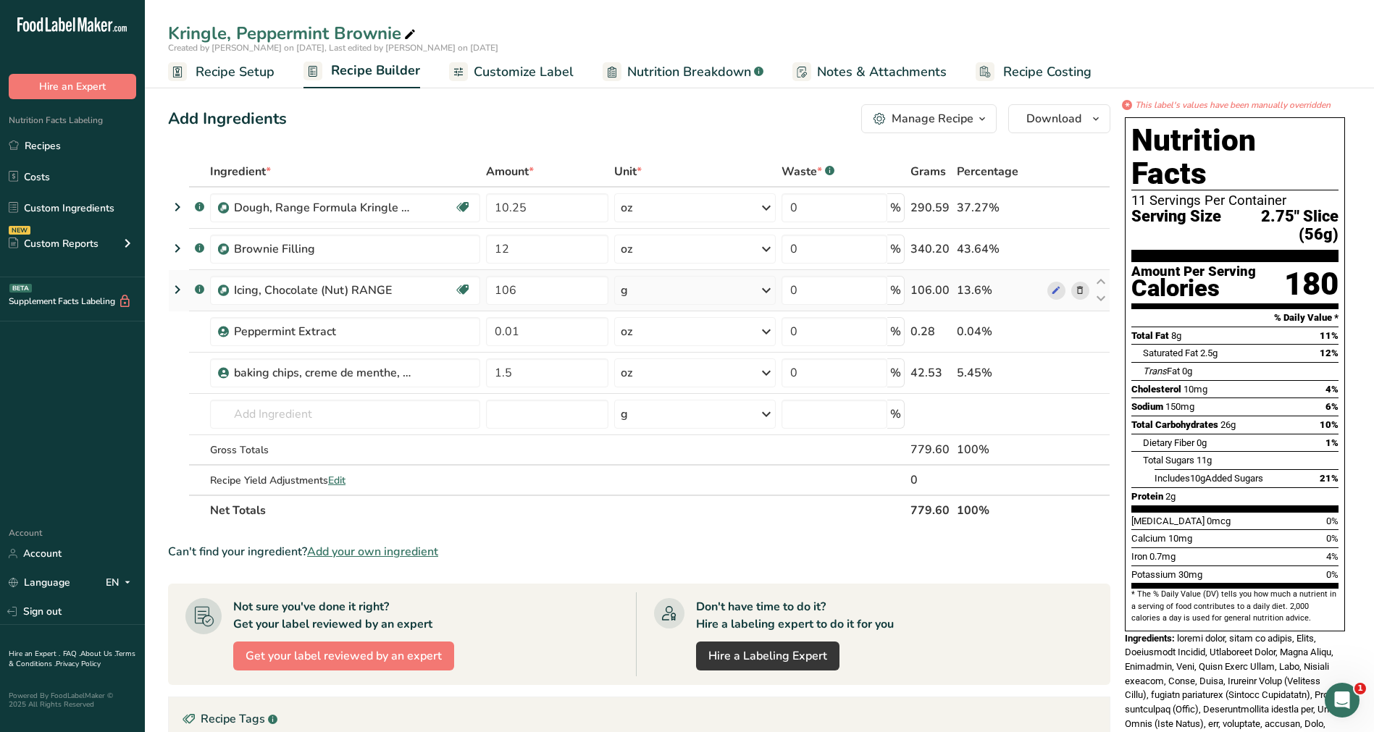
click at [182, 290] on icon at bounding box center [177, 290] width 17 height 26
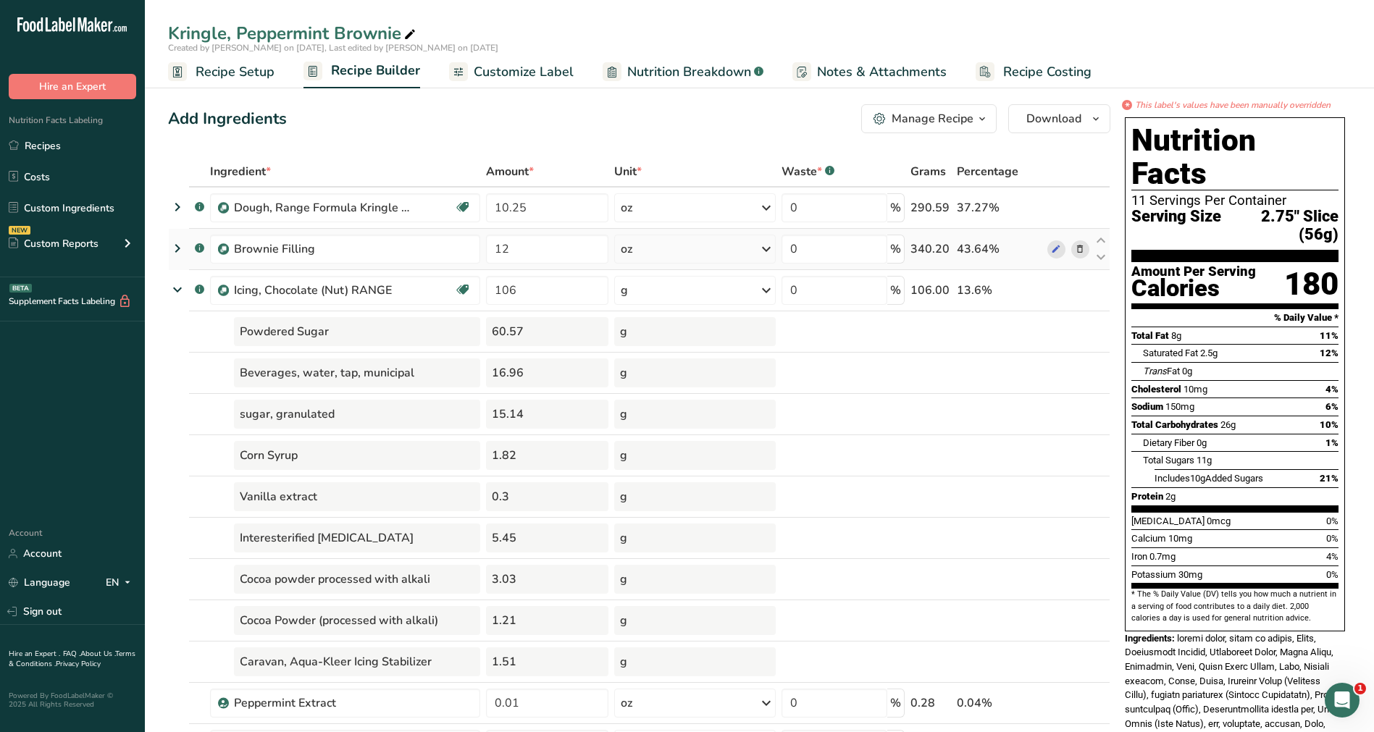
click at [178, 242] on icon at bounding box center [177, 248] width 17 height 26
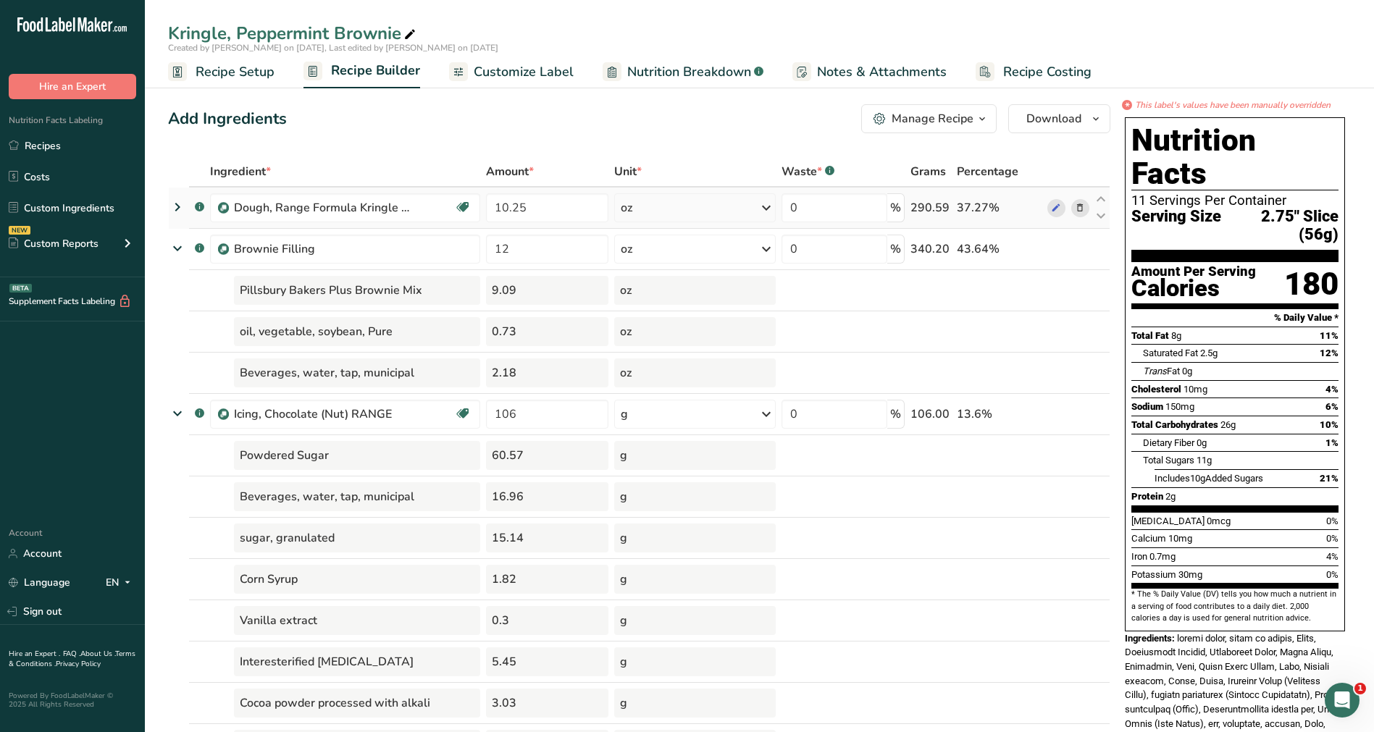
click at [175, 209] on icon at bounding box center [177, 207] width 17 height 26
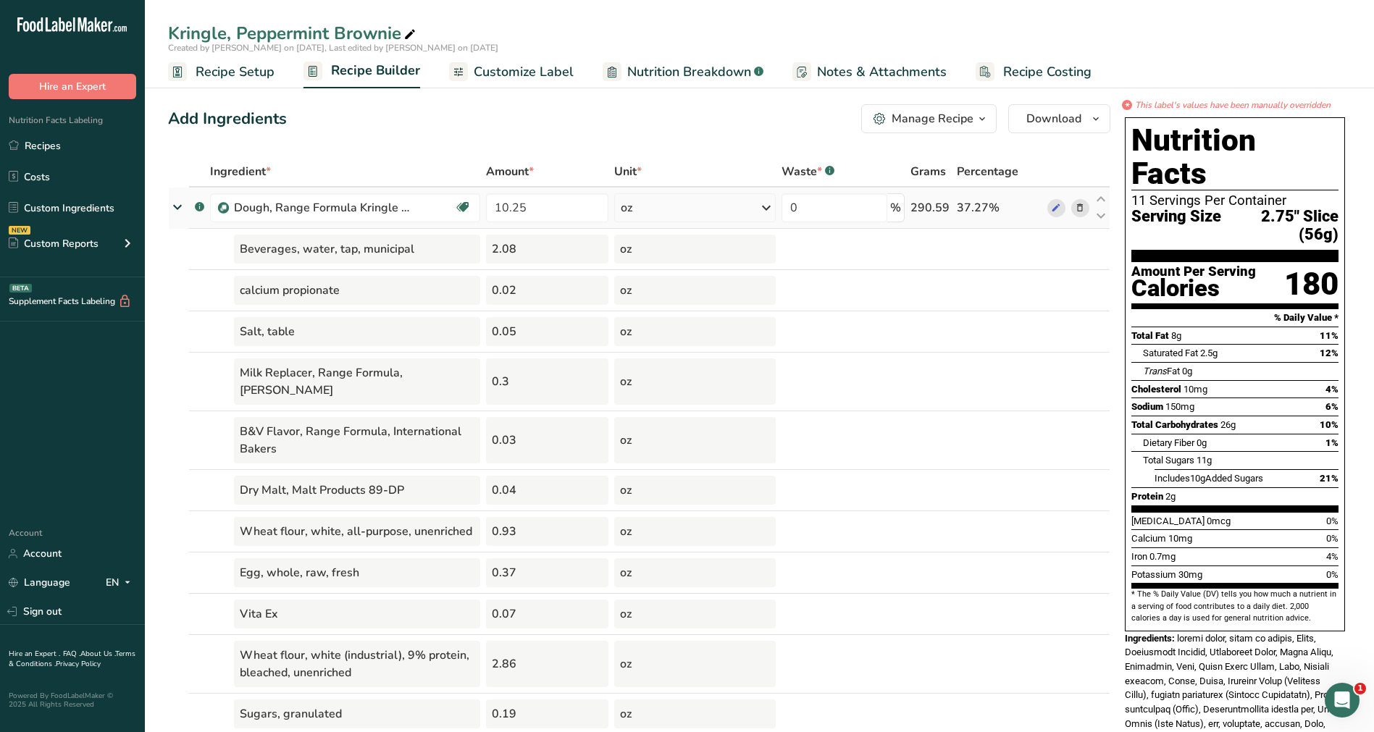
click at [179, 209] on icon at bounding box center [177, 206] width 26 height 17
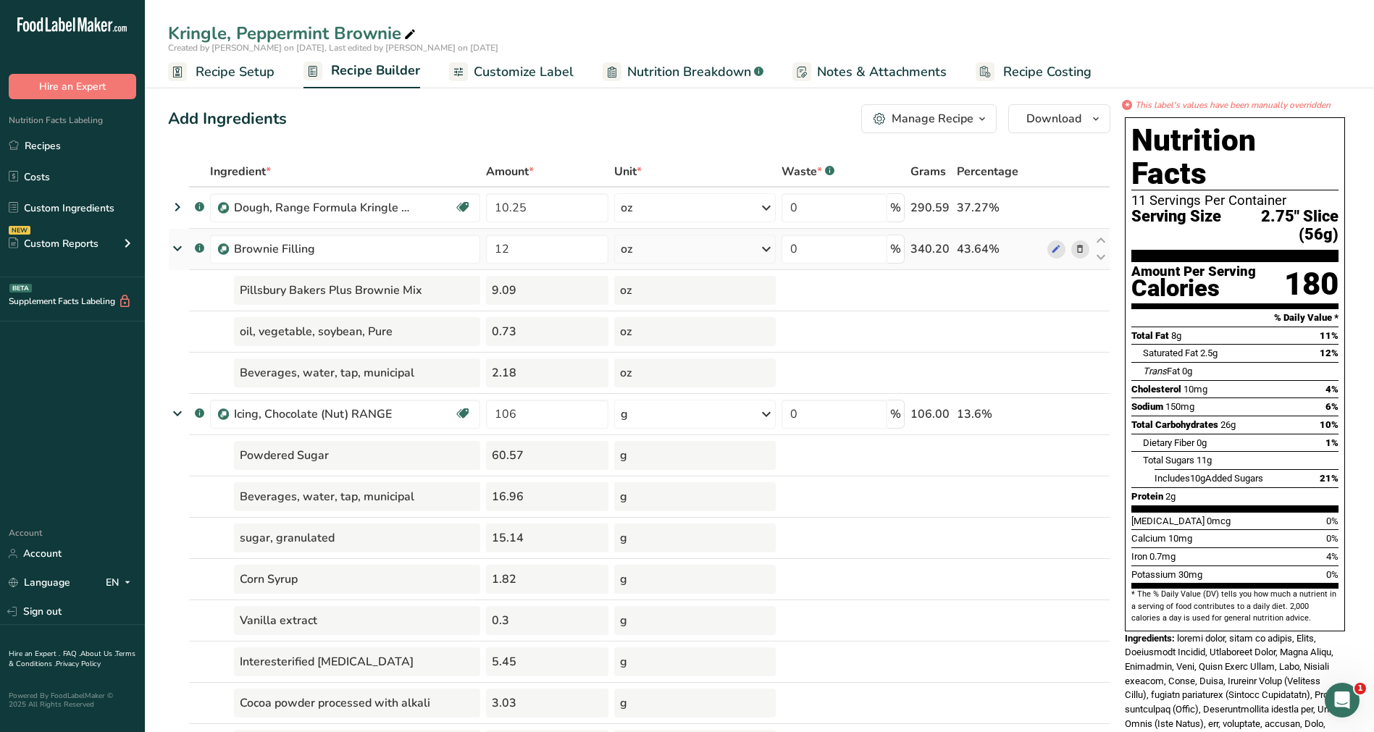
click at [182, 248] on icon at bounding box center [177, 248] width 26 height 17
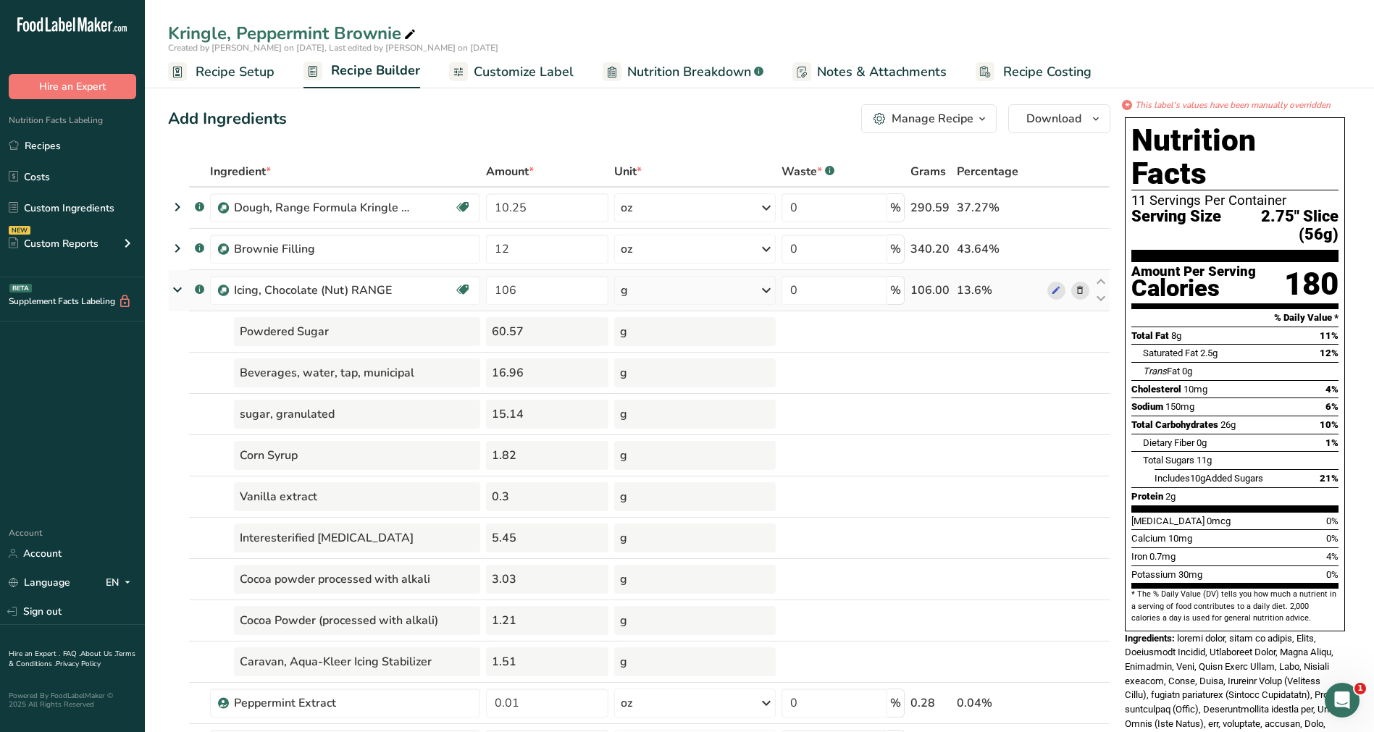
click at [179, 290] on icon at bounding box center [177, 289] width 26 height 17
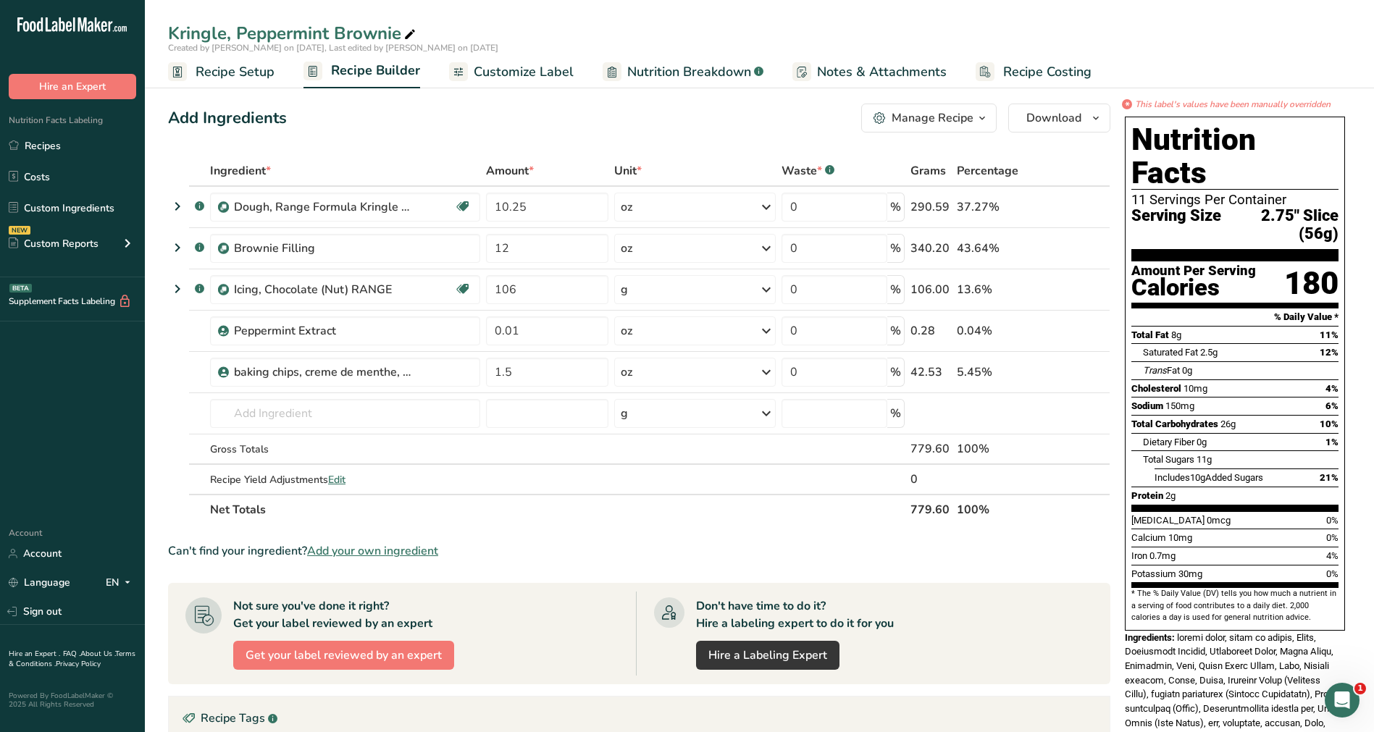
scroll to position [0, 0]
click at [645, 67] on span "Nutrition Breakdown" at bounding box center [689, 72] width 124 height 20
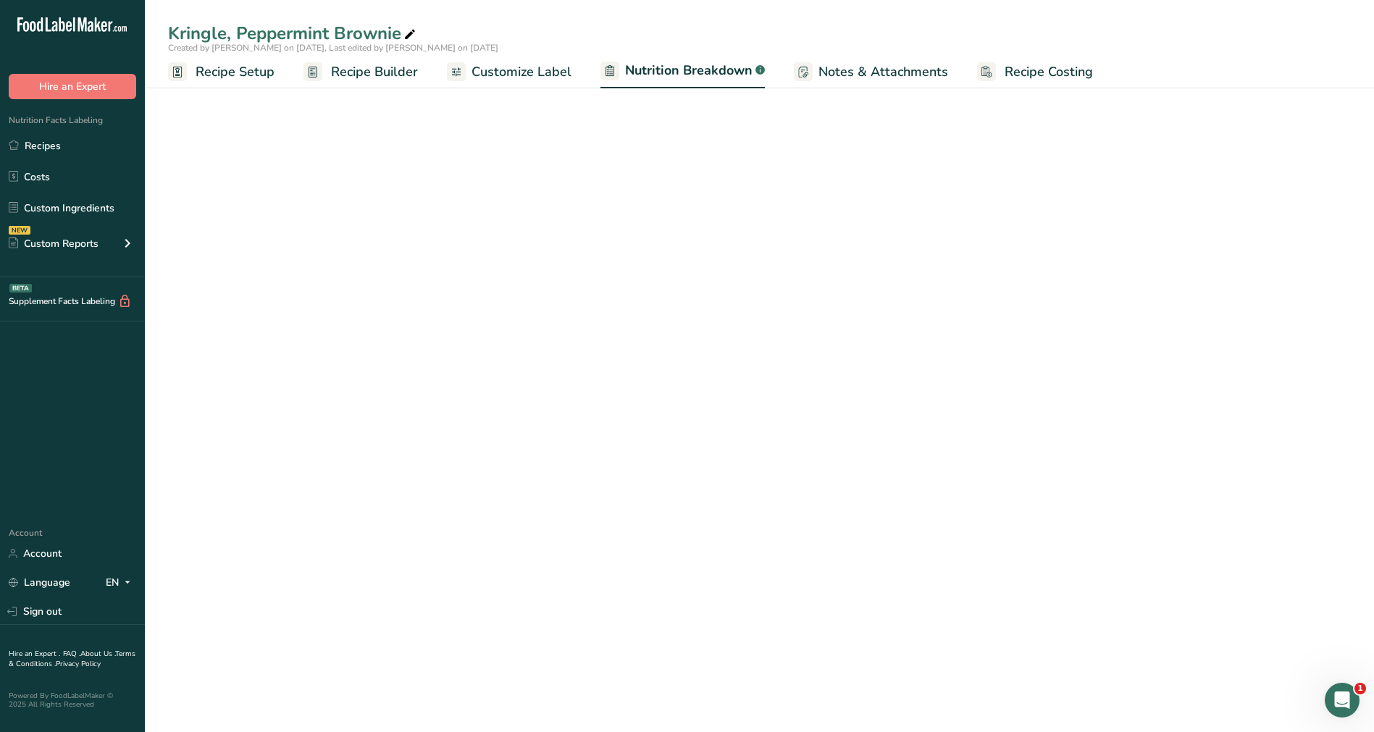
select select "Calories"
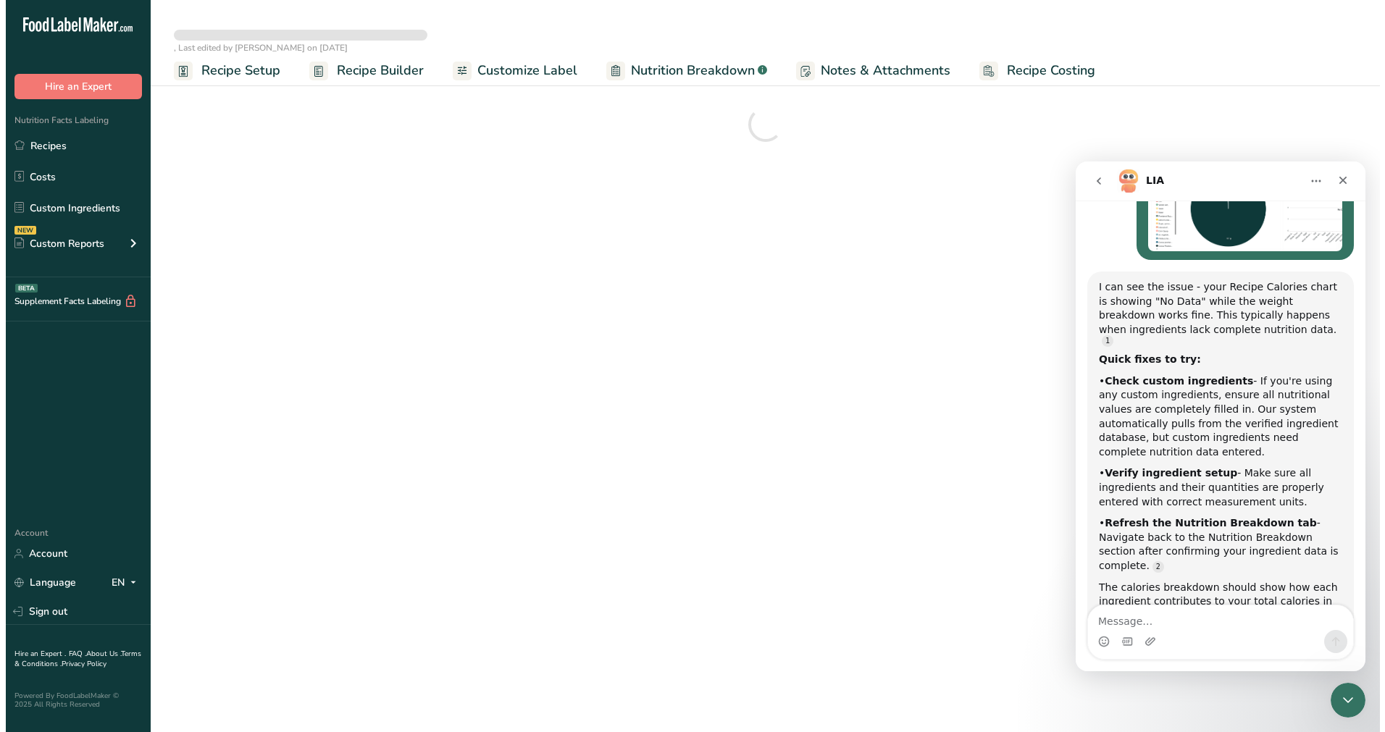
scroll to position [1196, 0]
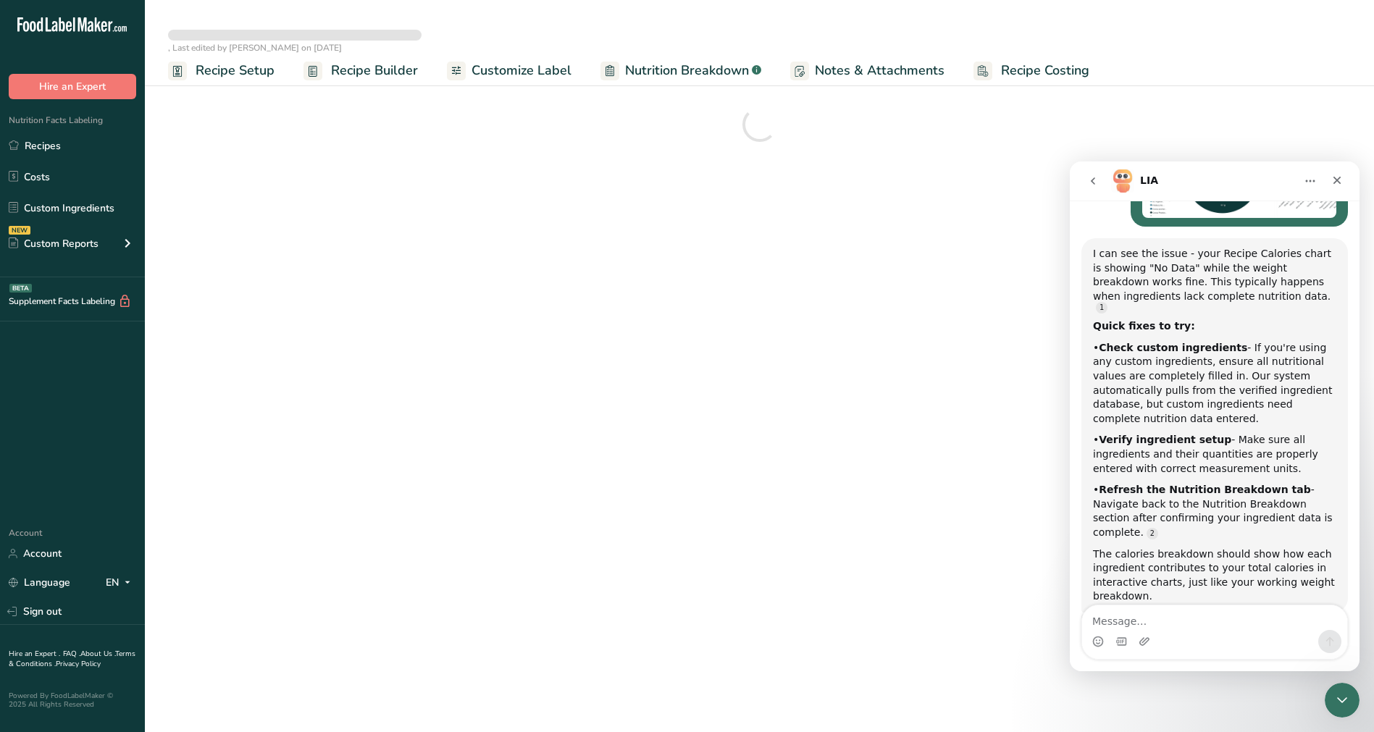
click at [1239, 632] on div "Intercom messenger" at bounding box center [1214, 641] width 265 height 23
click at [1219, 624] on textarea "Message…" at bounding box center [1214, 617] width 265 height 25
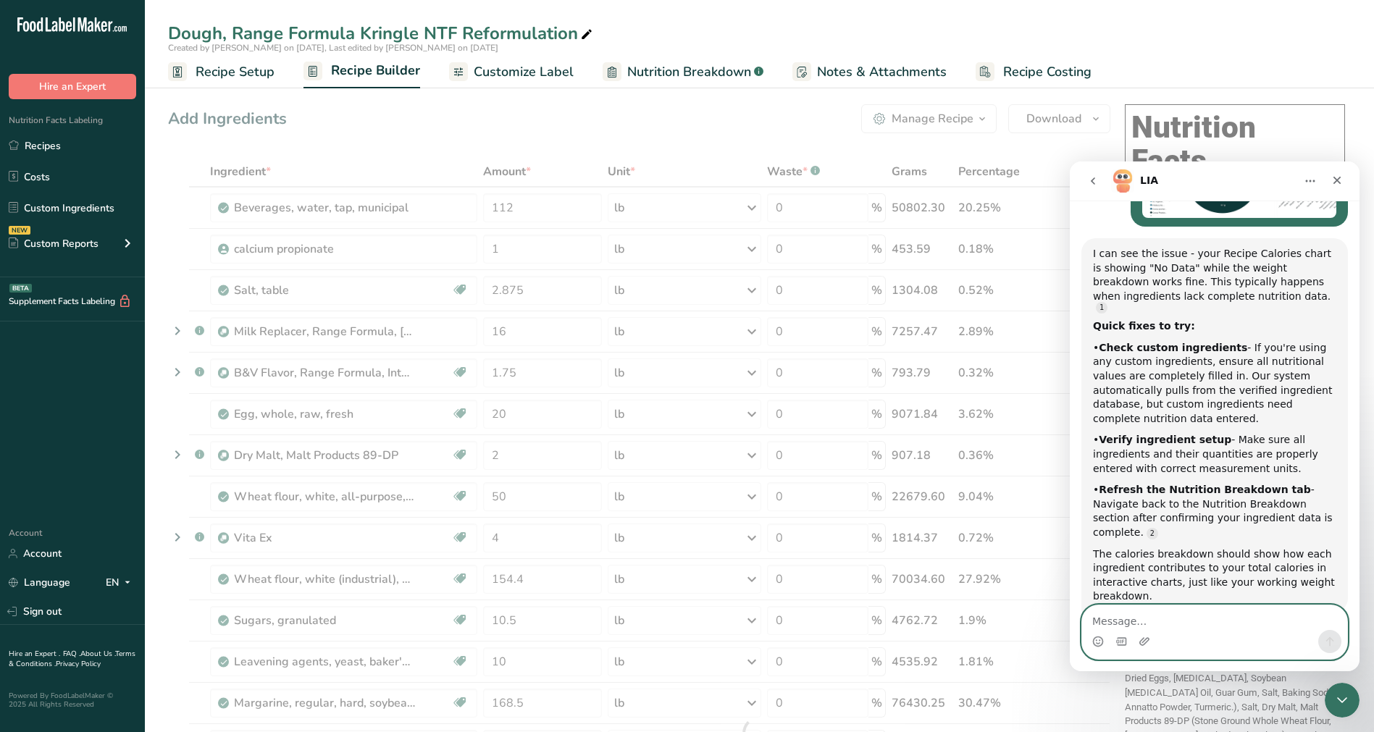
click at [1200, 613] on textarea "Message…" at bounding box center [1214, 617] width 265 height 25
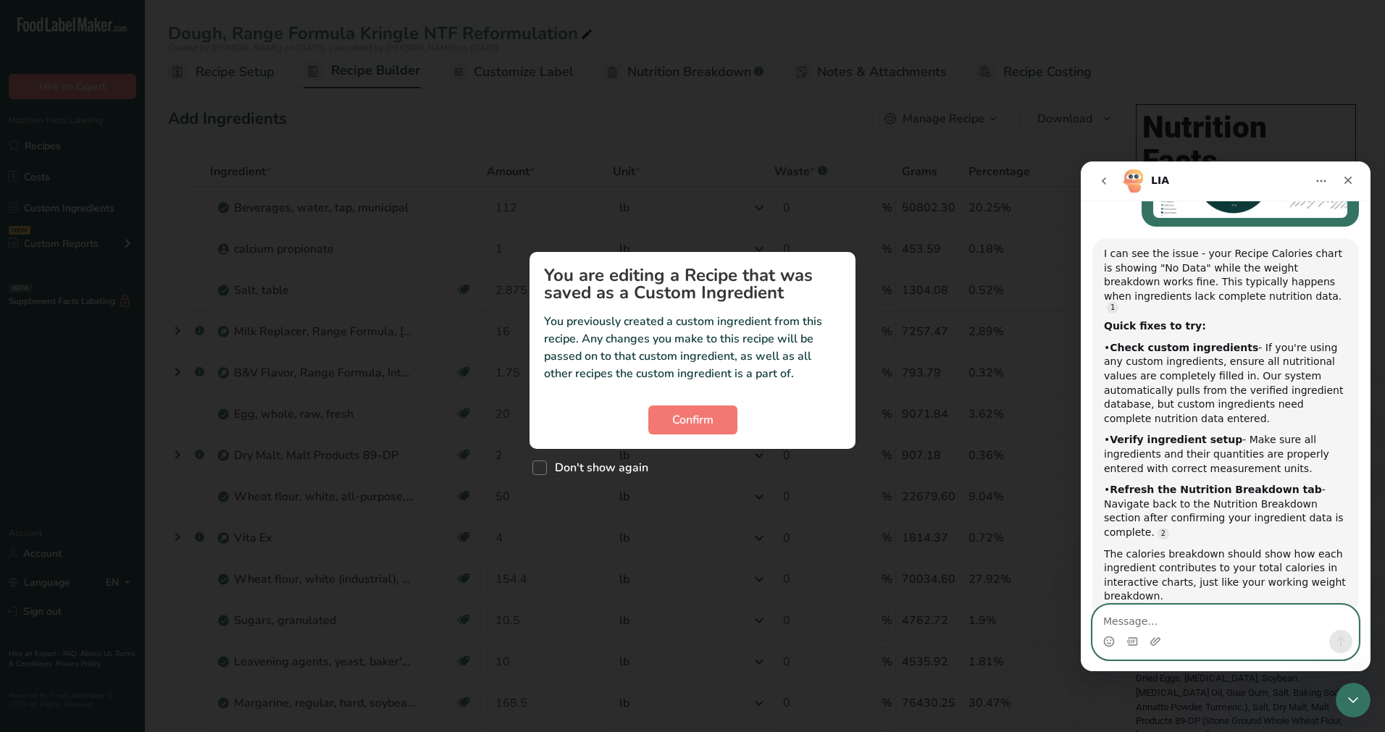
click at [1207, 618] on textarea "Message…" at bounding box center [1225, 617] width 265 height 25
click at [1214, 624] on textarea "Message…" at bounding box center [1225, 617] width 265 height 25
type textarea "sort of"
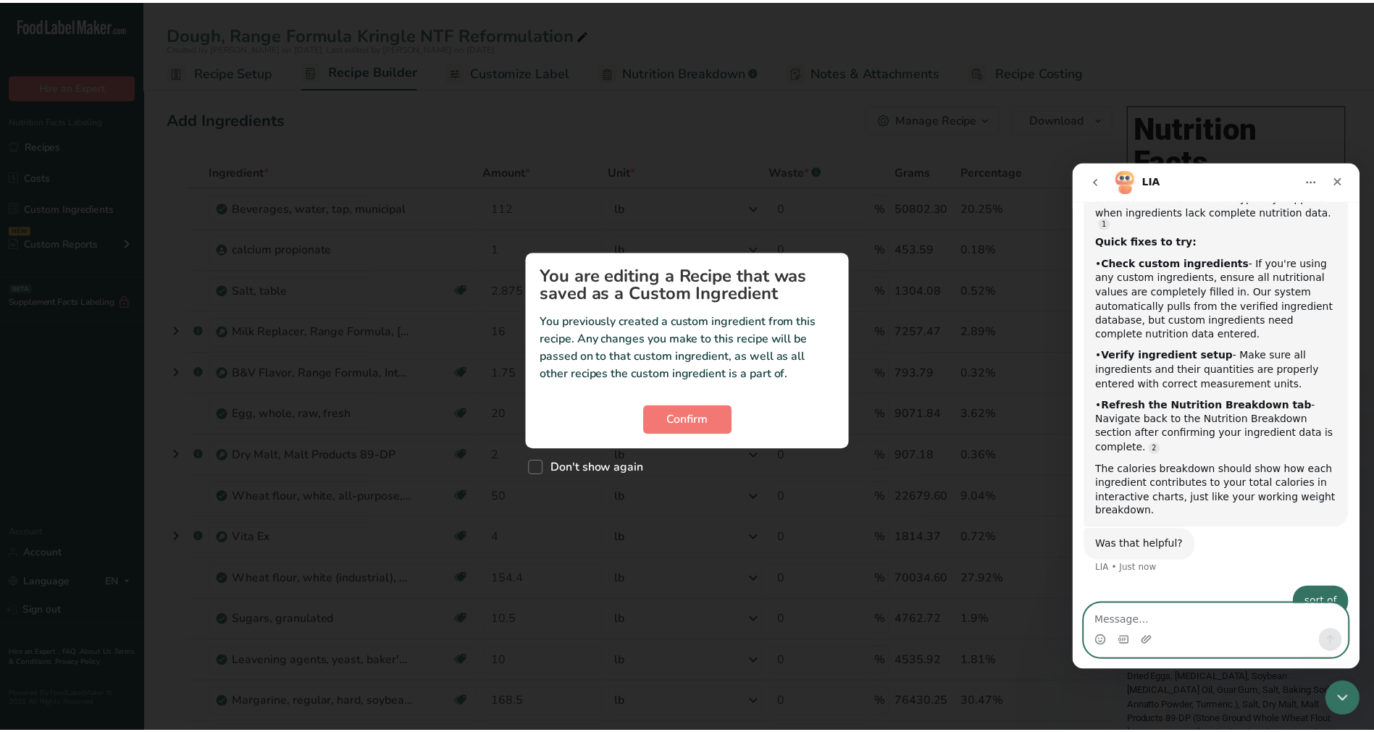
scroll to position [1287, 0]
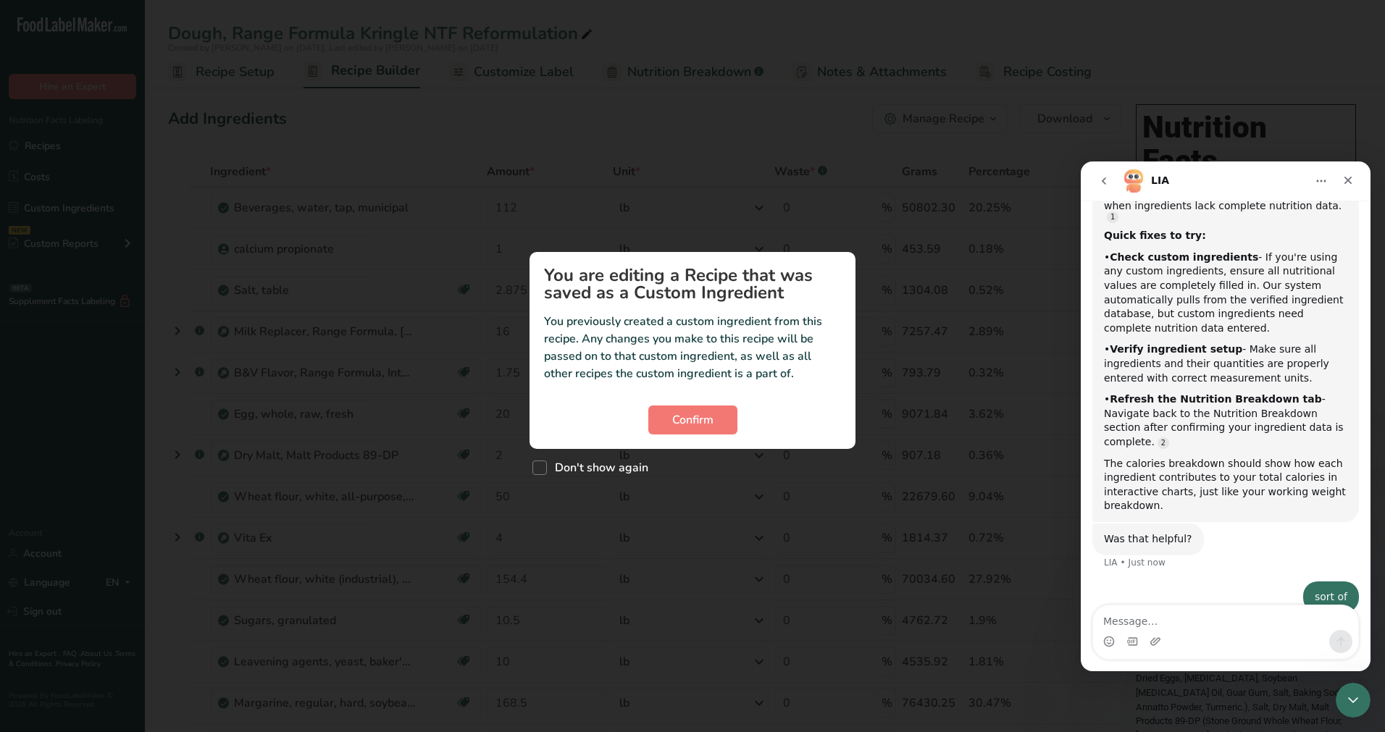
click at [1314, 186] on button "Home" at bounding box center [1321, 181] width 28 height 28
click at [1320, 183] on icon "Home" at bounding box center [1321, 181] width 12 height 12
click at [697, 430] on button "Confirm" at bounding box center [692, 420] width 89 height 29
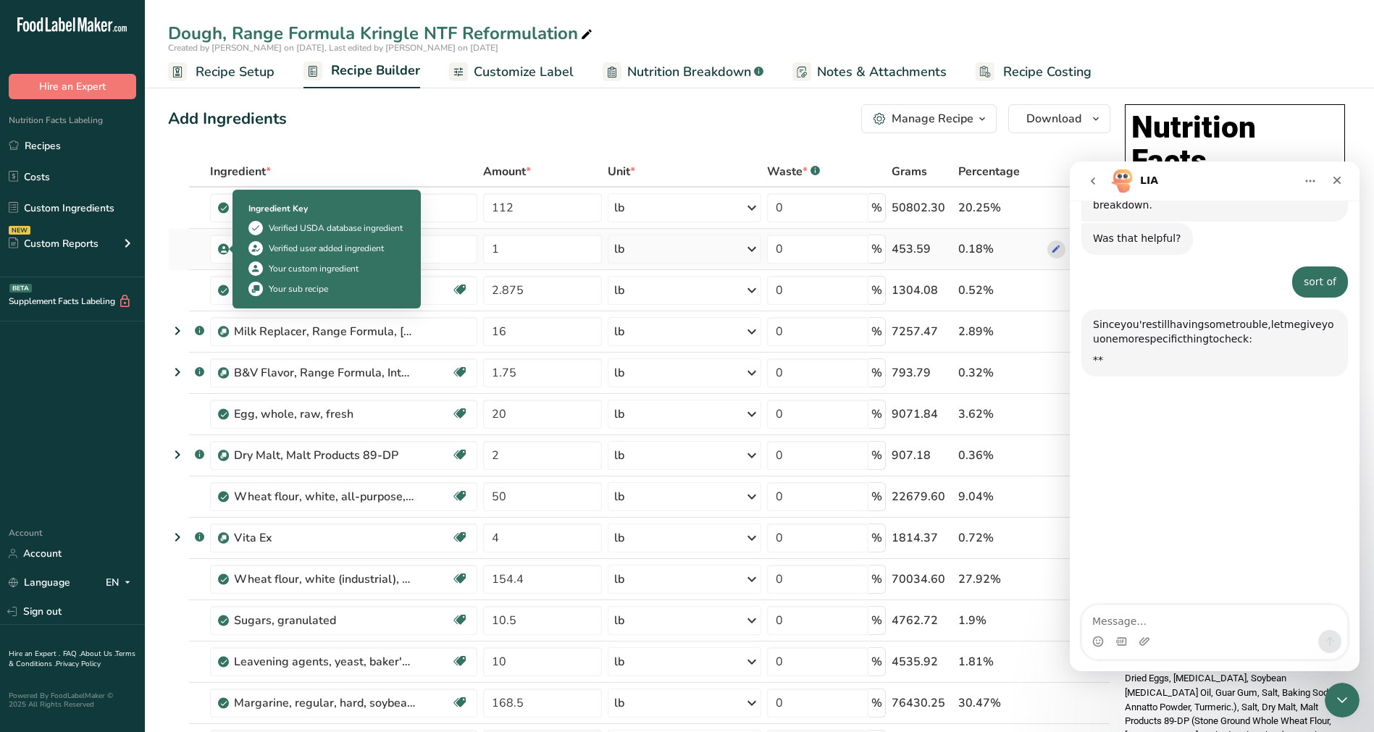
scroll to position [1586, 0]
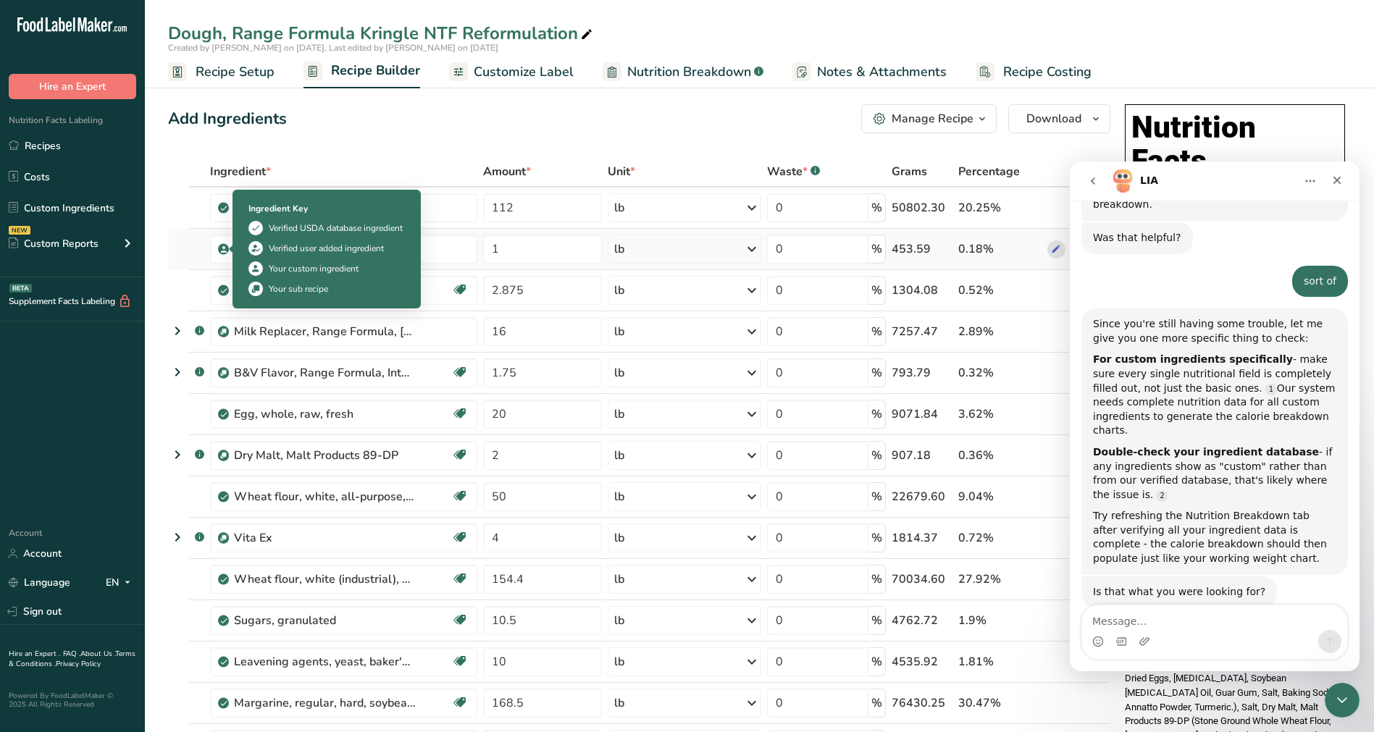
click at [224, 246] on icon at bounding box center [223, 249] width 9 height 13
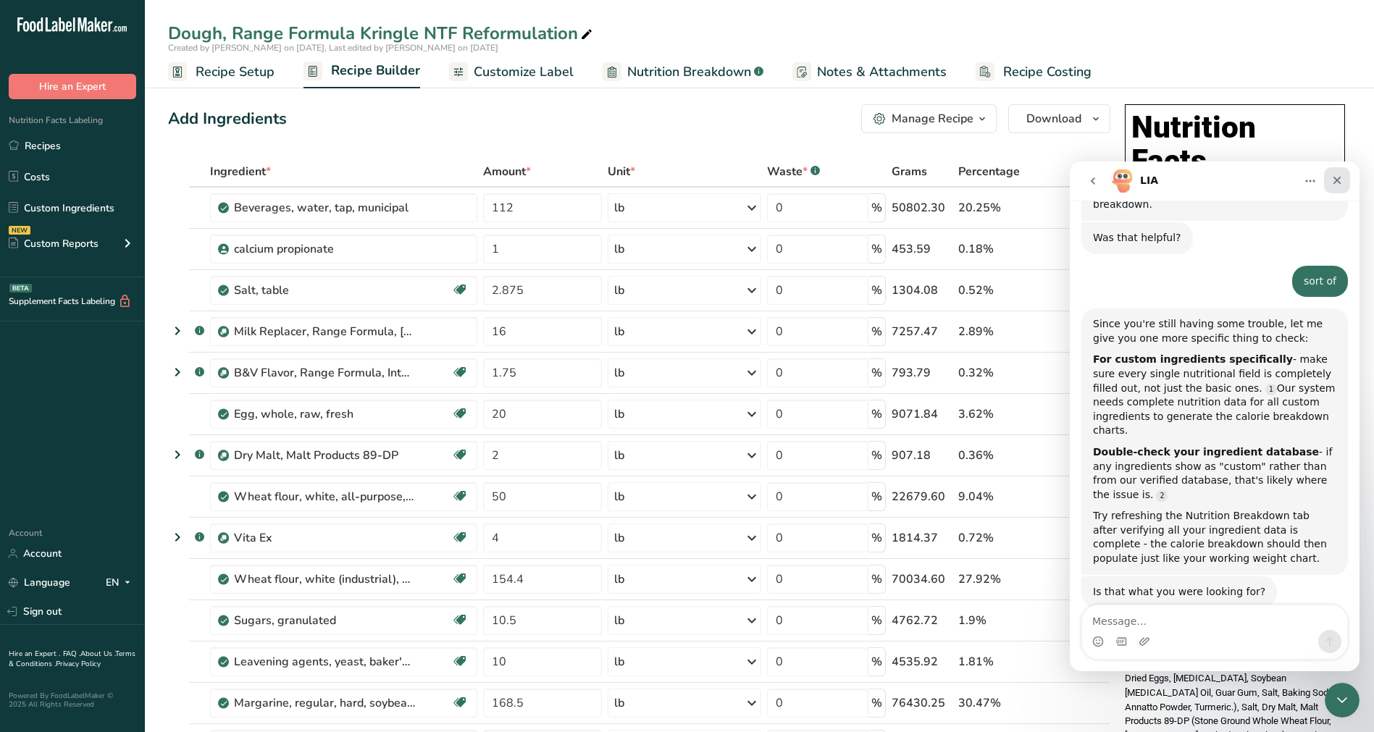
click at [1346, 183] on div "Close" at bounding box center [1337, 180] width 26 height 26
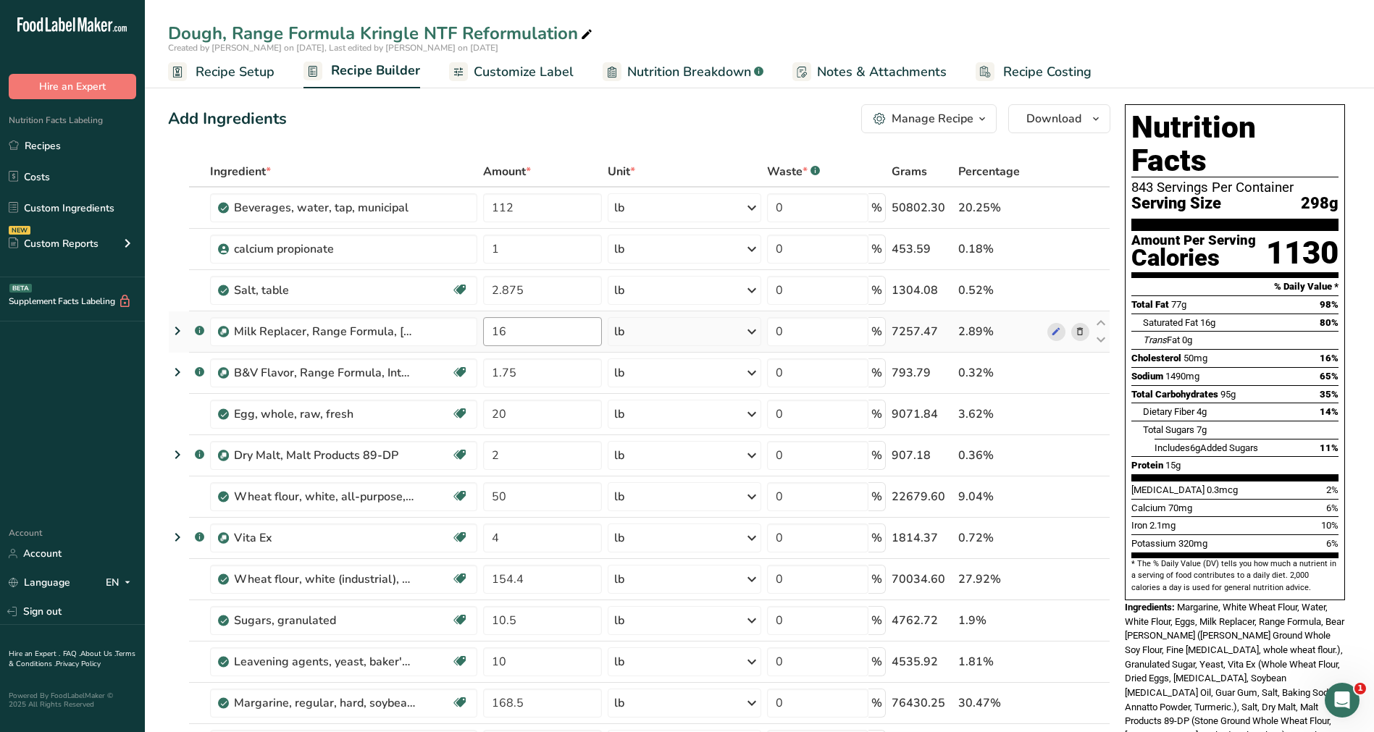
scroll to position [1537, 0]
click at [1057, 249] on icon at bounding box center [1056, 249] width 10 height 15
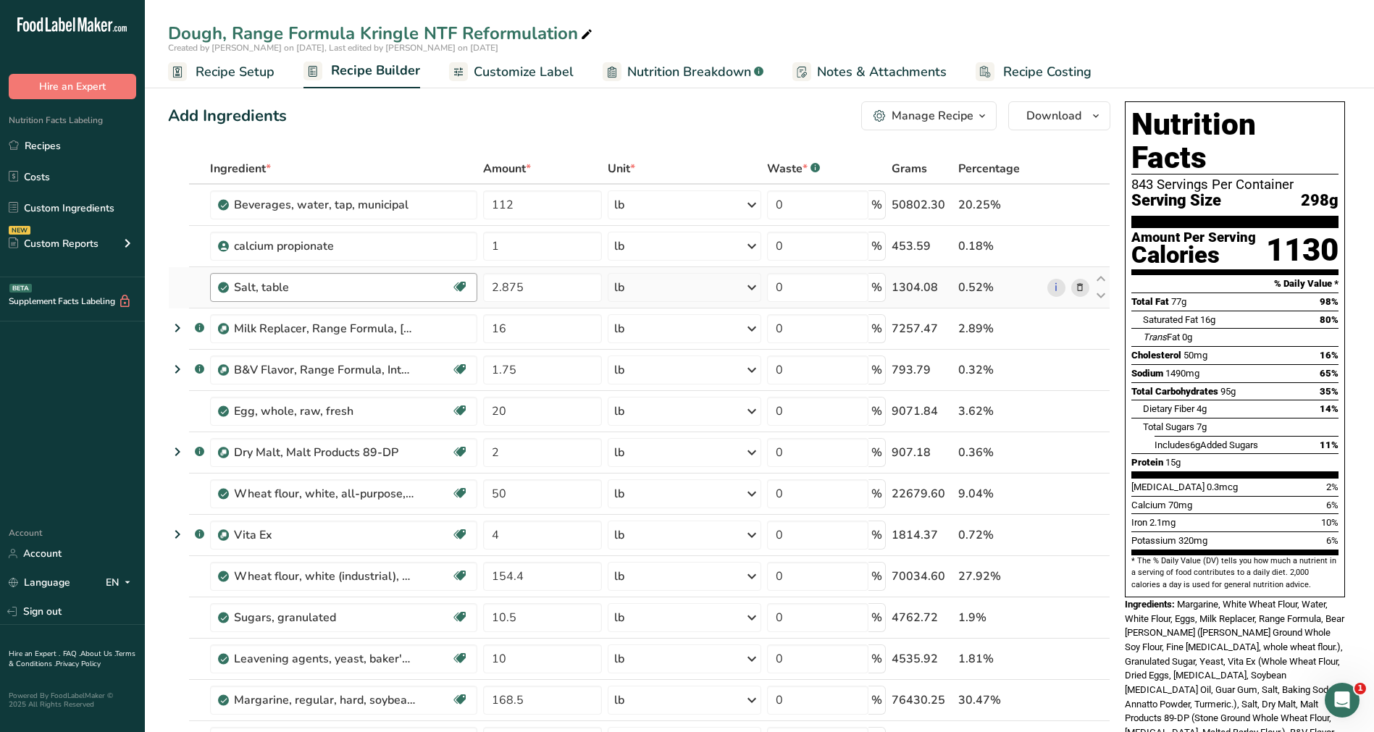
scroll to position [0, 0]
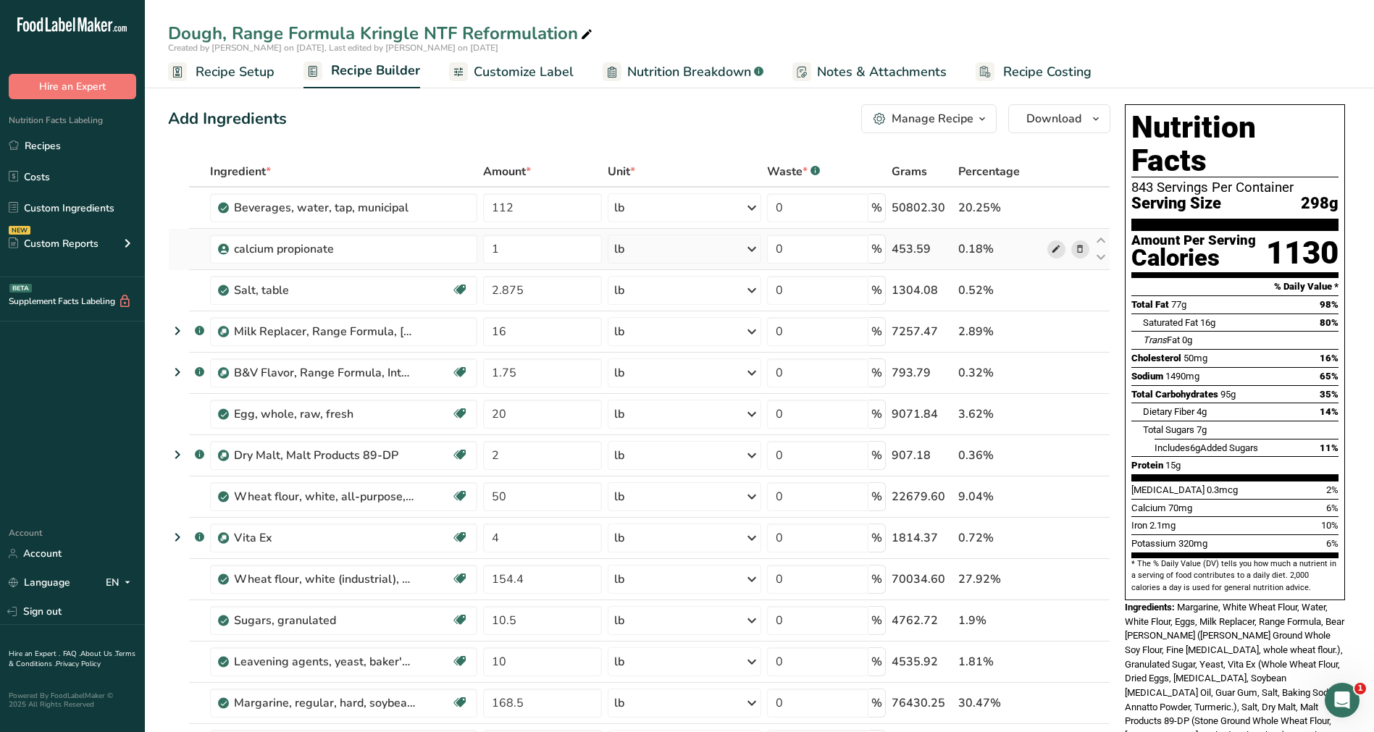
click at [1055, 248] on icon at bounding box center [1056, 249] width 10 height 15
click at [261, 68] on span "Recipe Setup" at bounding box center [235, 72] width 79 height 20
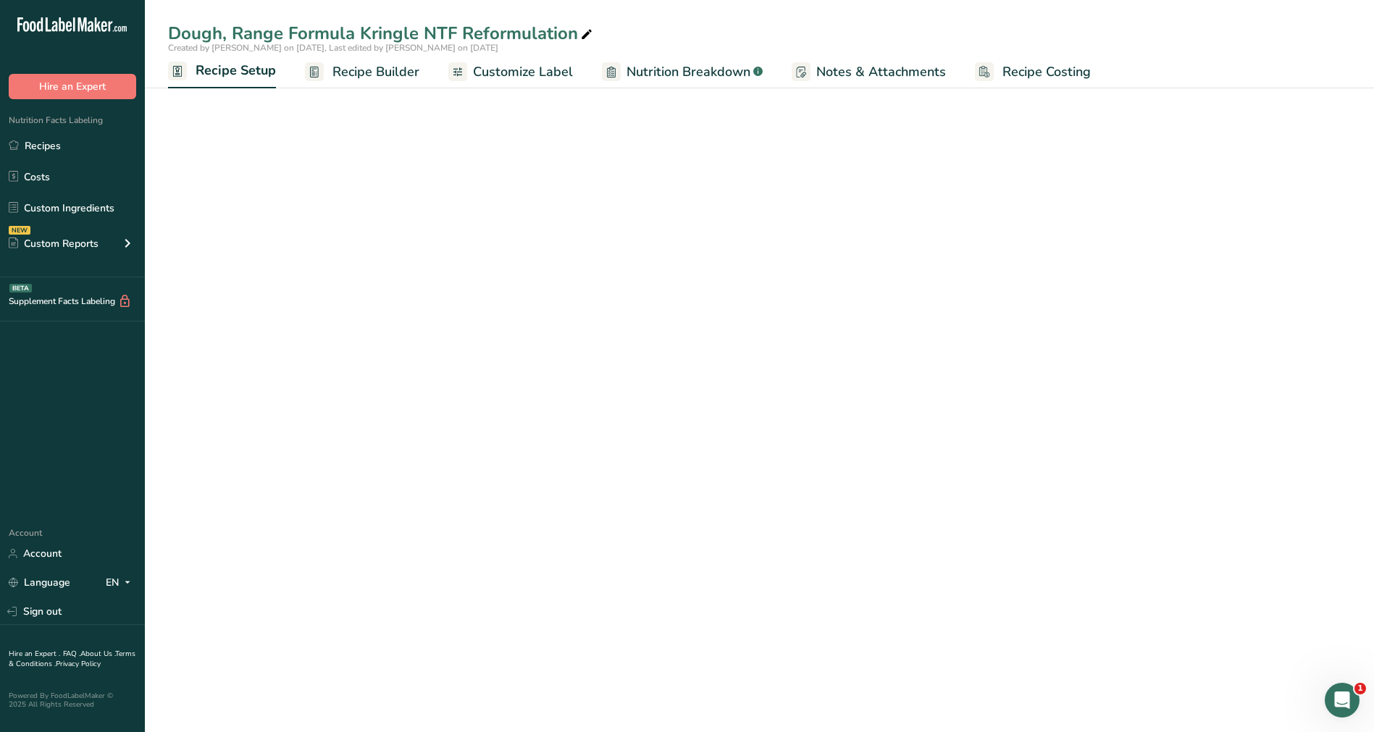
select select "5"
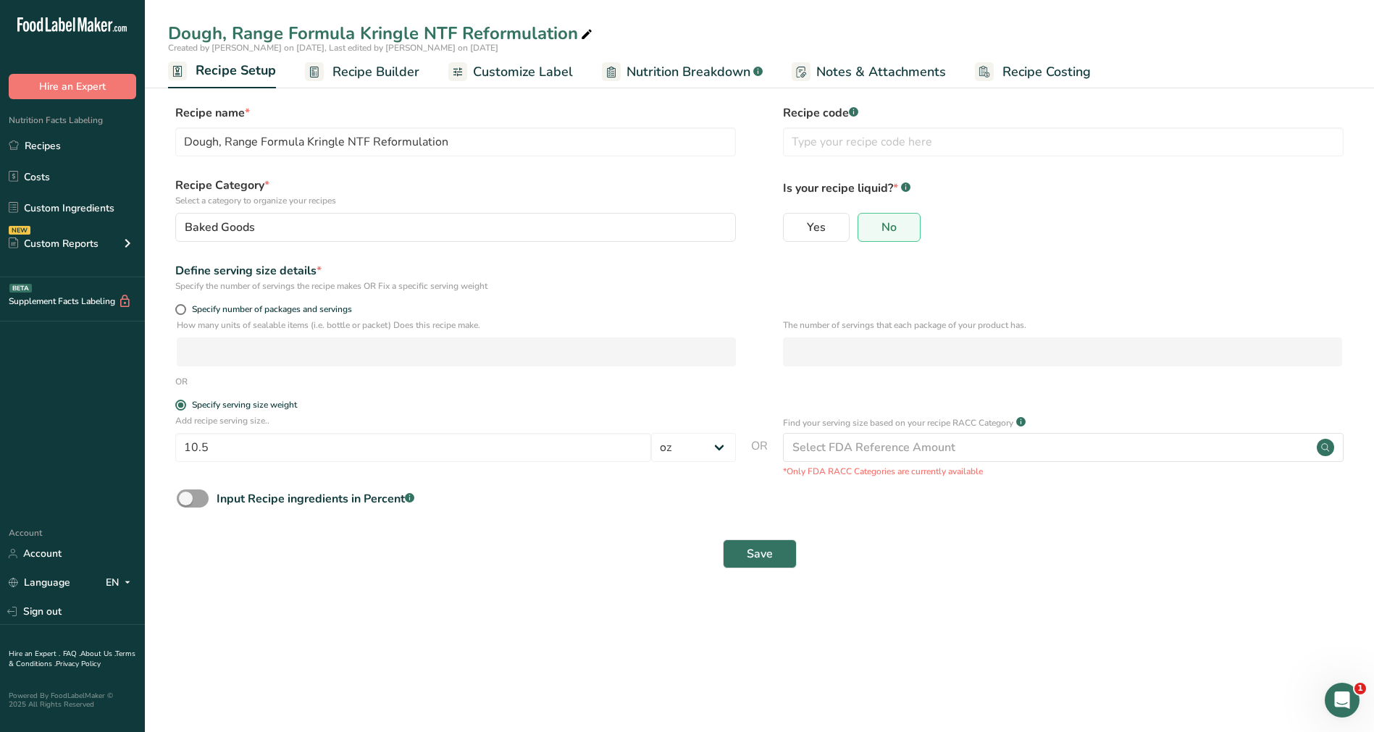
click at [558, 64] on span "Customize Label" at bounding box center [523, 72] width 100 height 20
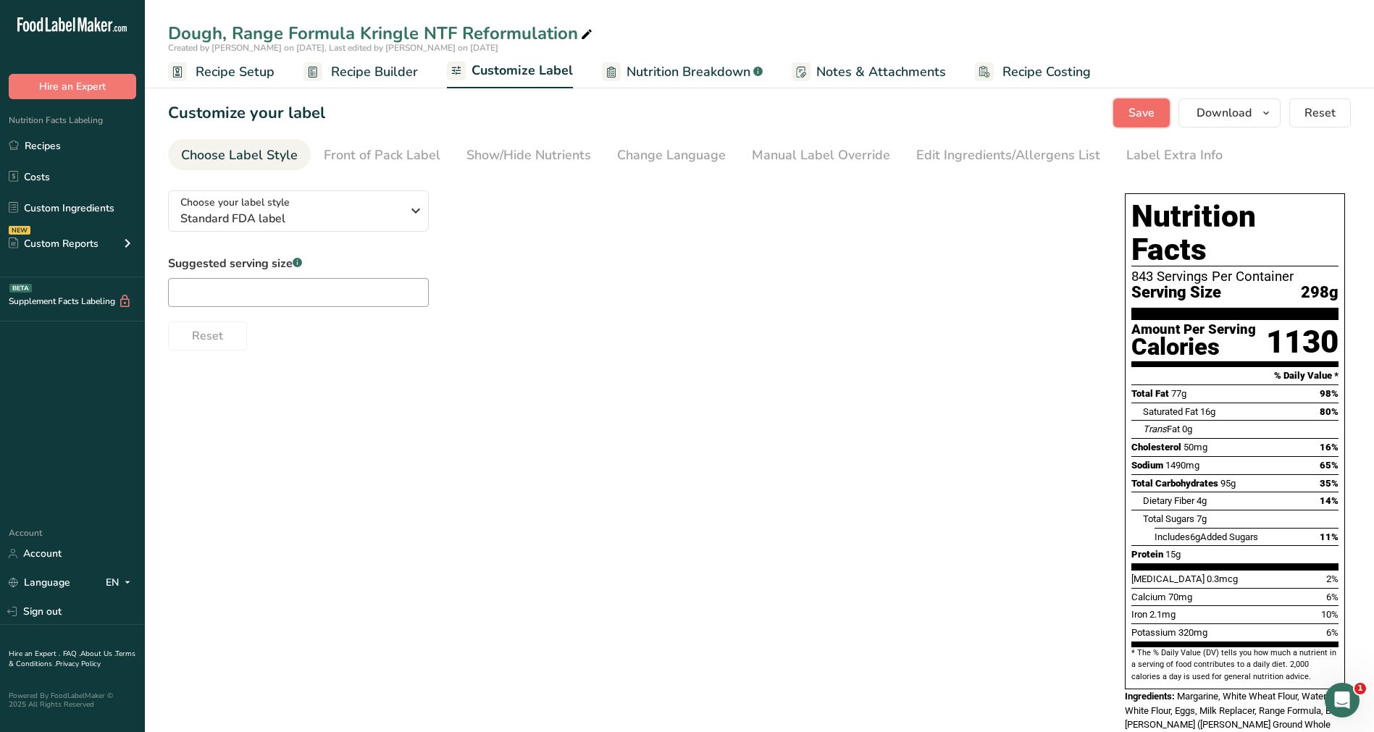
click at [1144, 117] on span "Save" at bounding box center [1141, 112] width 26 height 17
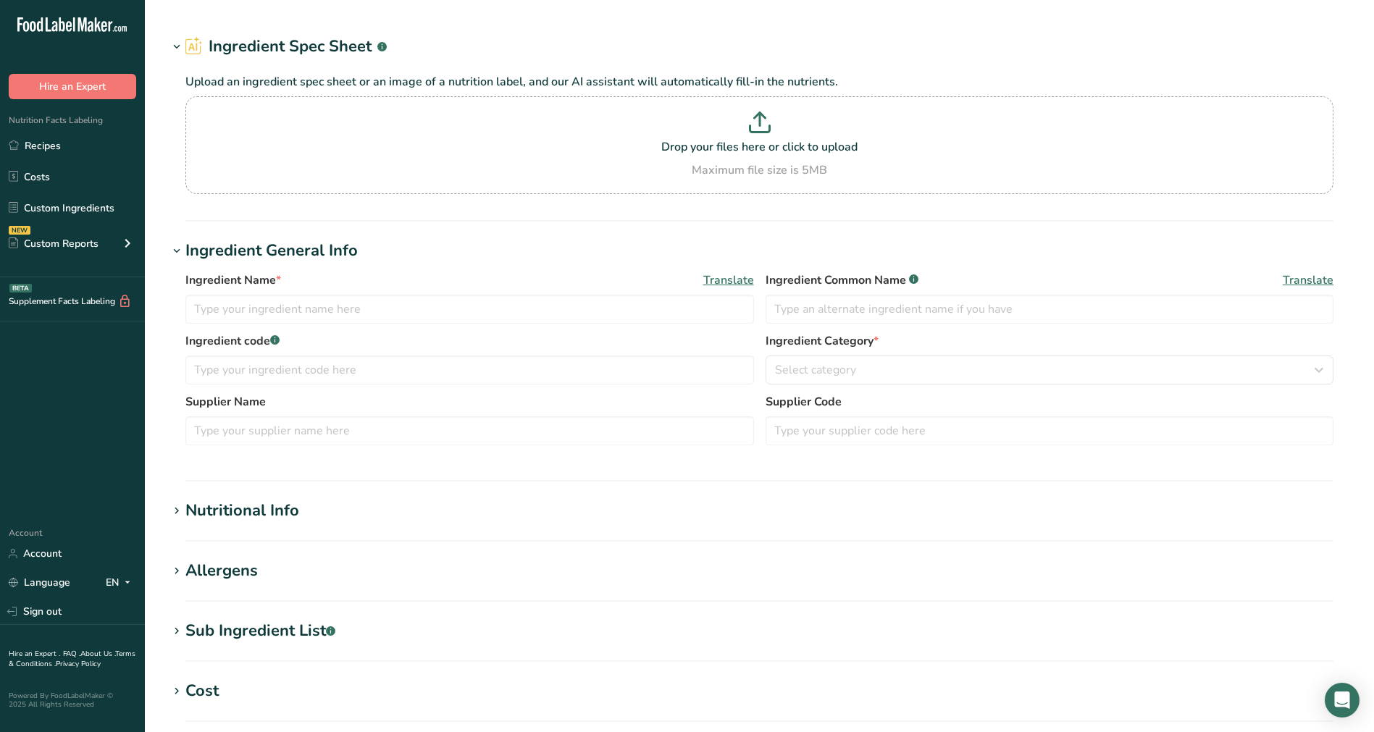
type input "calcium propionate"
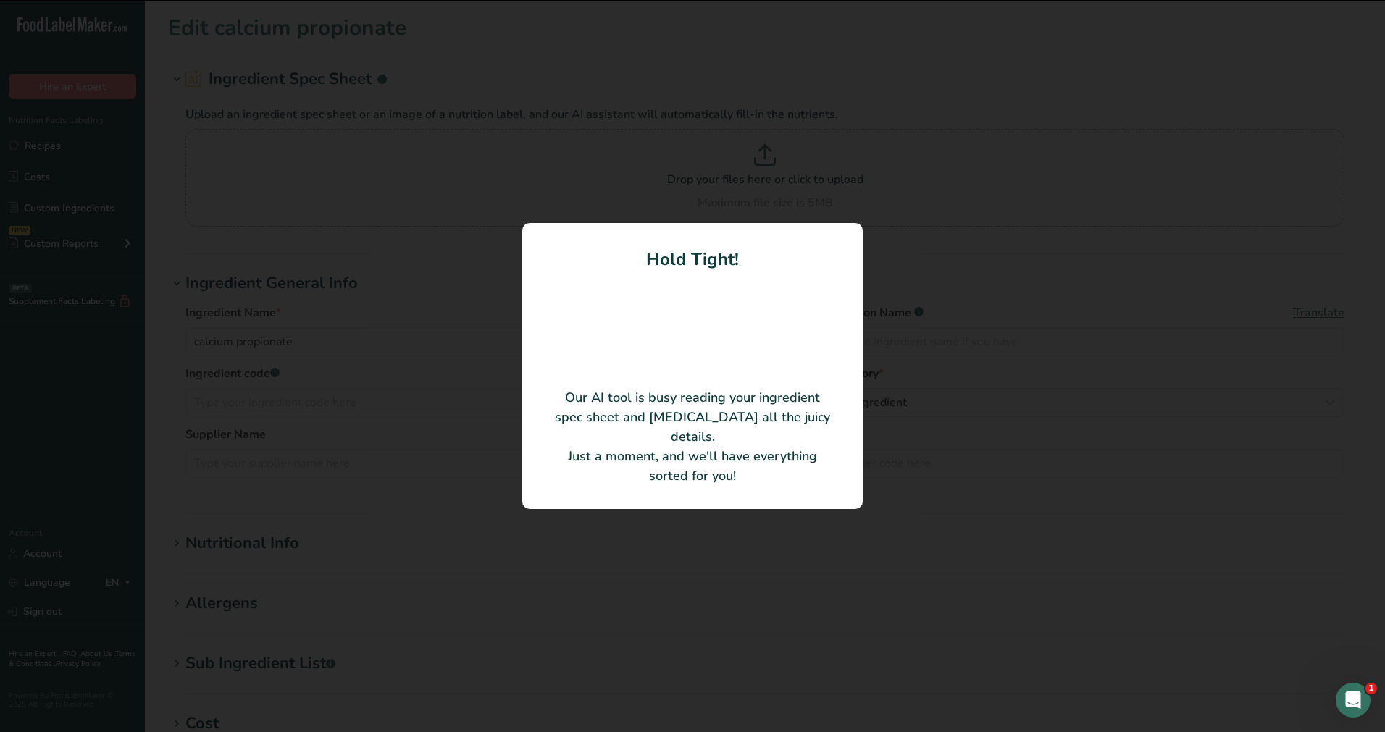
type input "Calcium Propionate Crystal"
type input "AB Mauri Food Inc."
type input "2560"
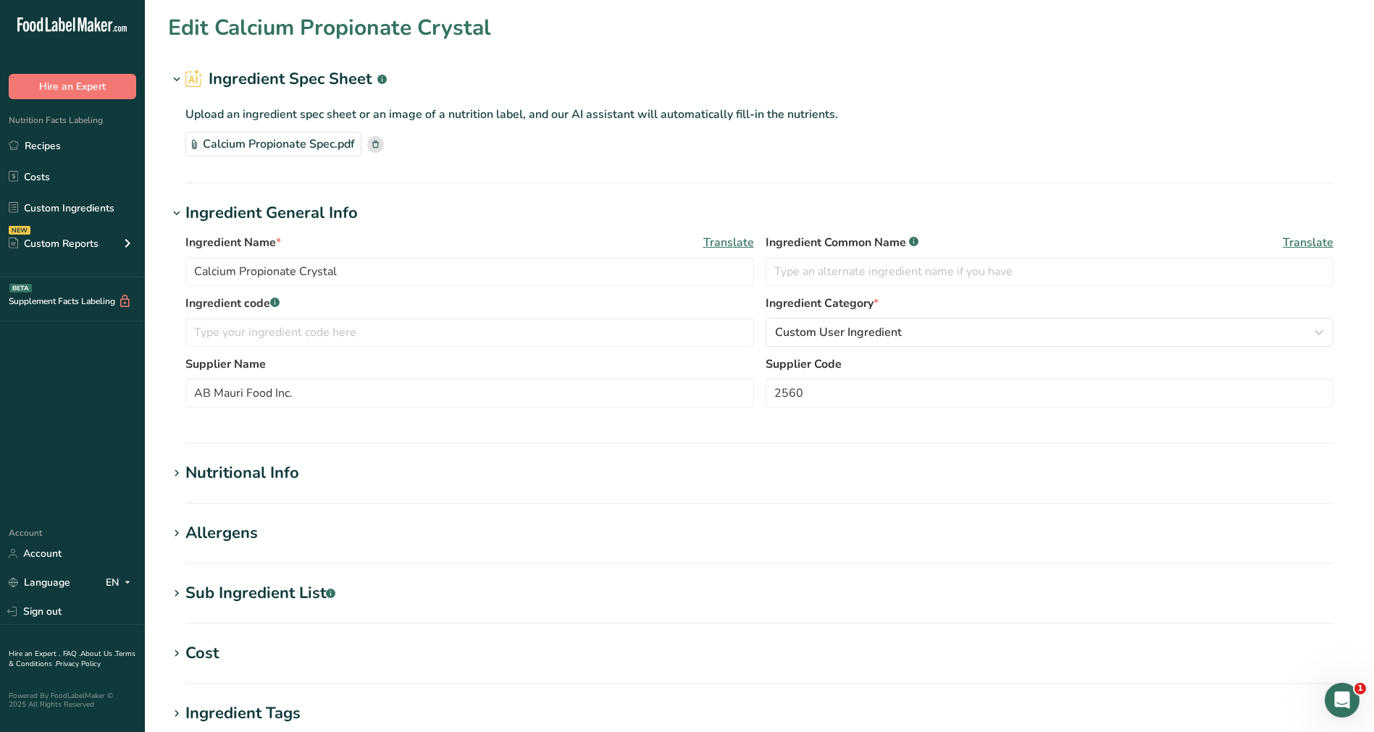
scroll to position [308, 0]
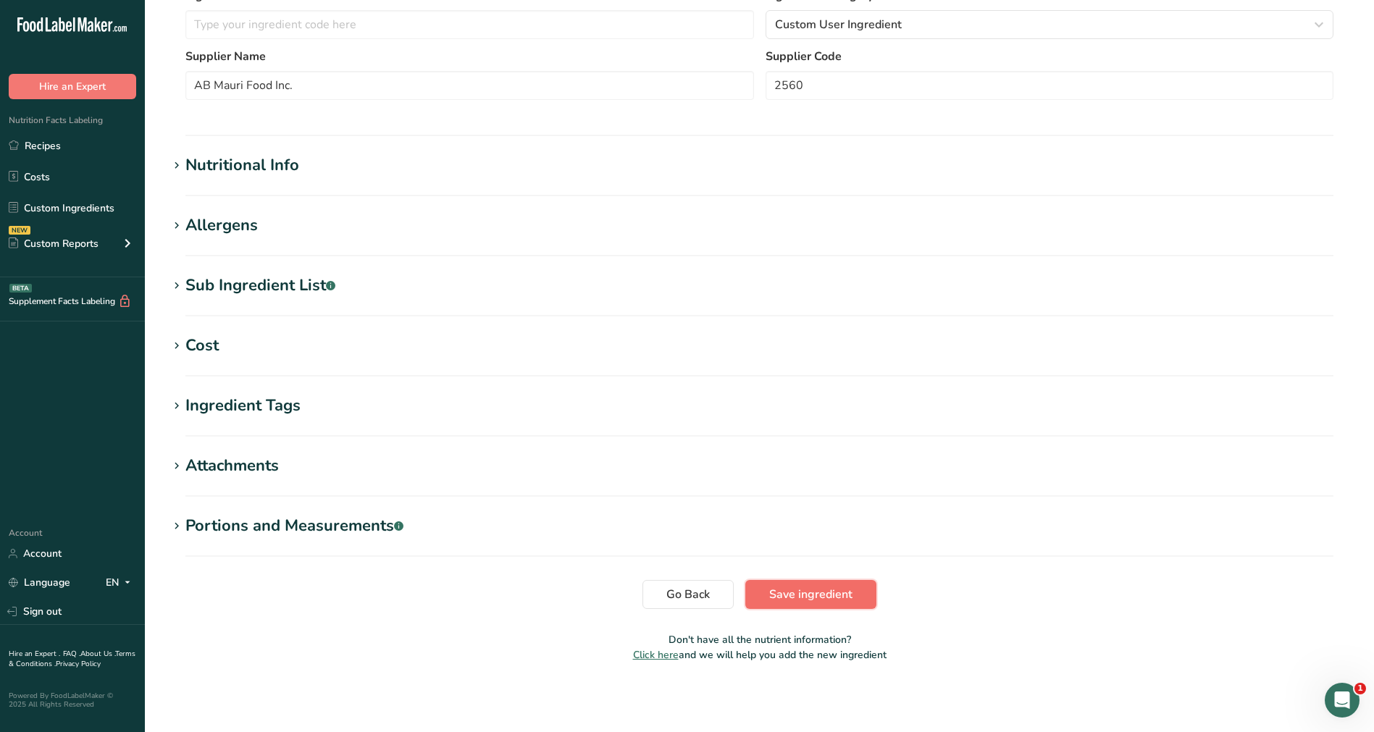
click at [816, 595] on span "Save ingredient" at bounding box center [810, 594] width 83 height 17
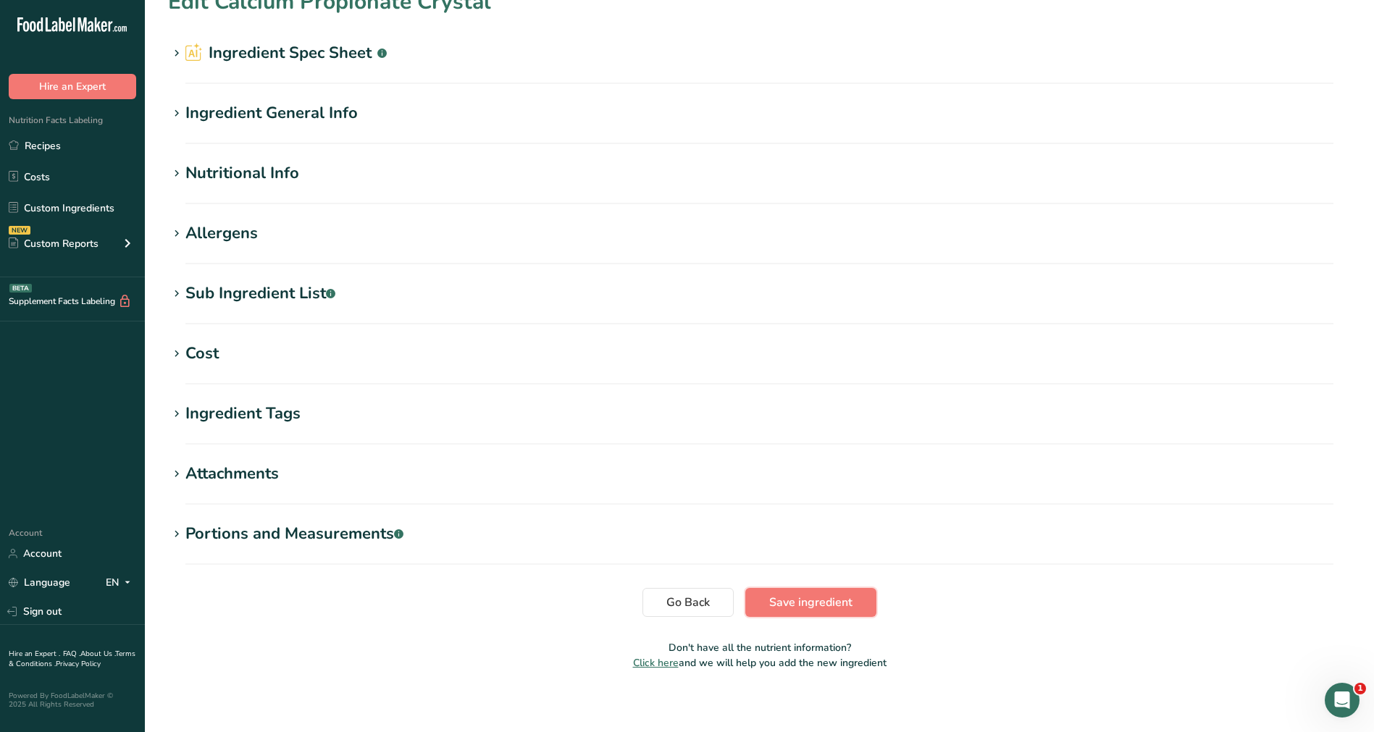
scroll to position [0, 0]
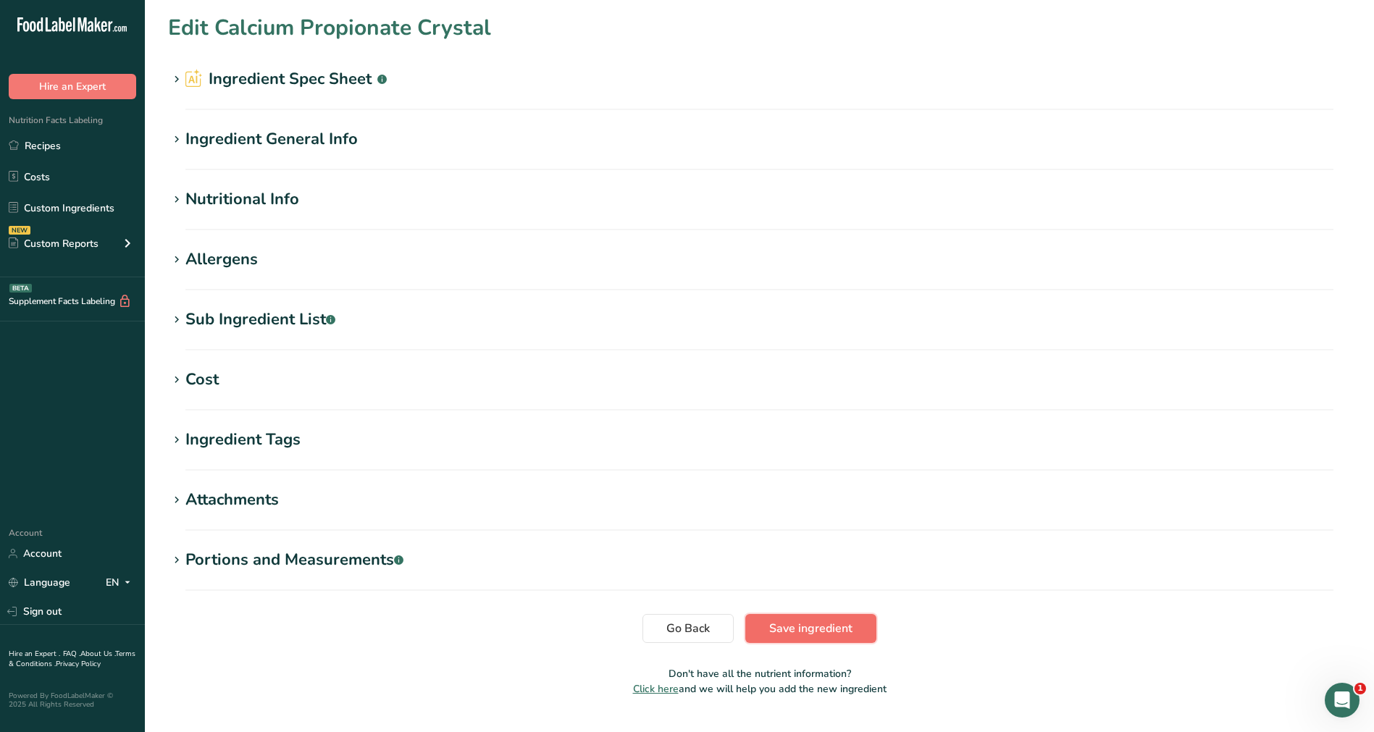
click at [816, 632] on span "Save ingredient" at bounding box center [810, 628] width 83 height 17
click at [171, 260] on icon at bounding box center [176, 260] width 13 height 20
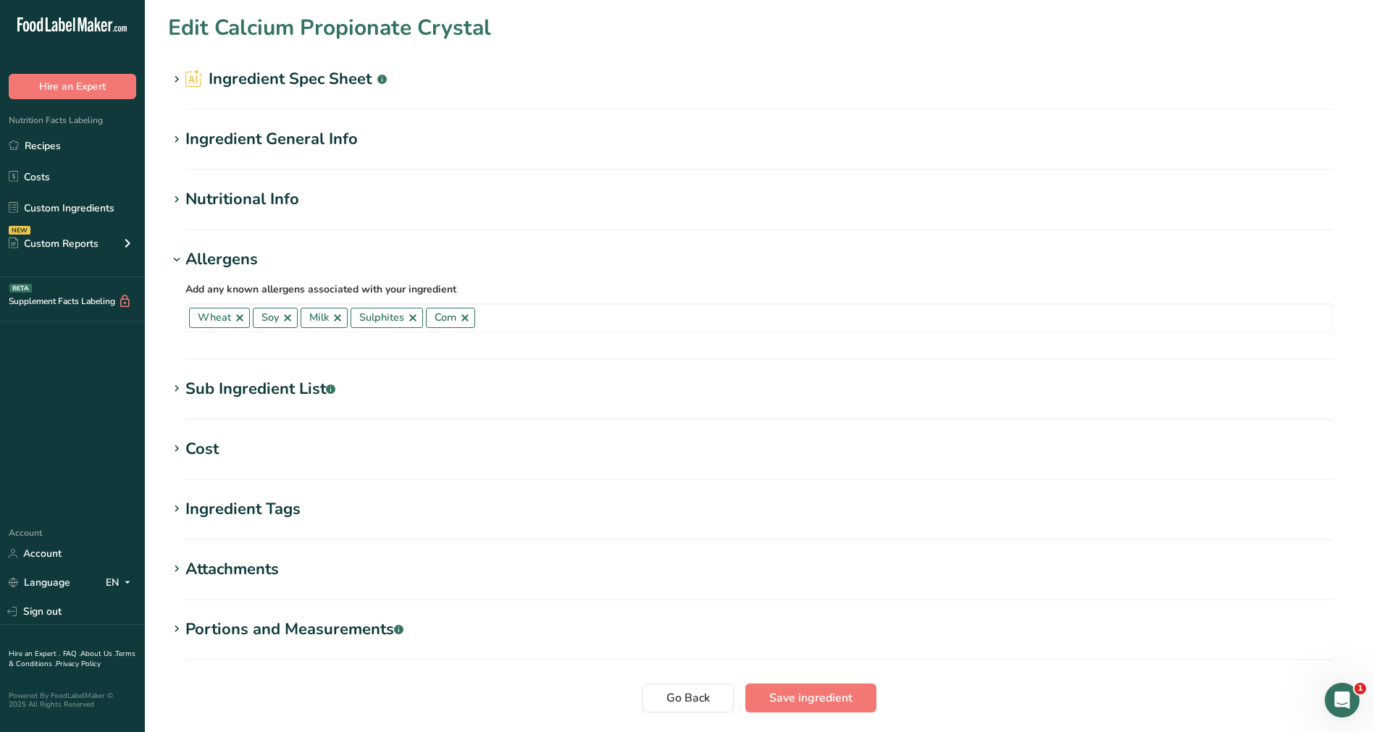
click at [184, 387] on span at bounding box center [176, 388] width 17 height 17
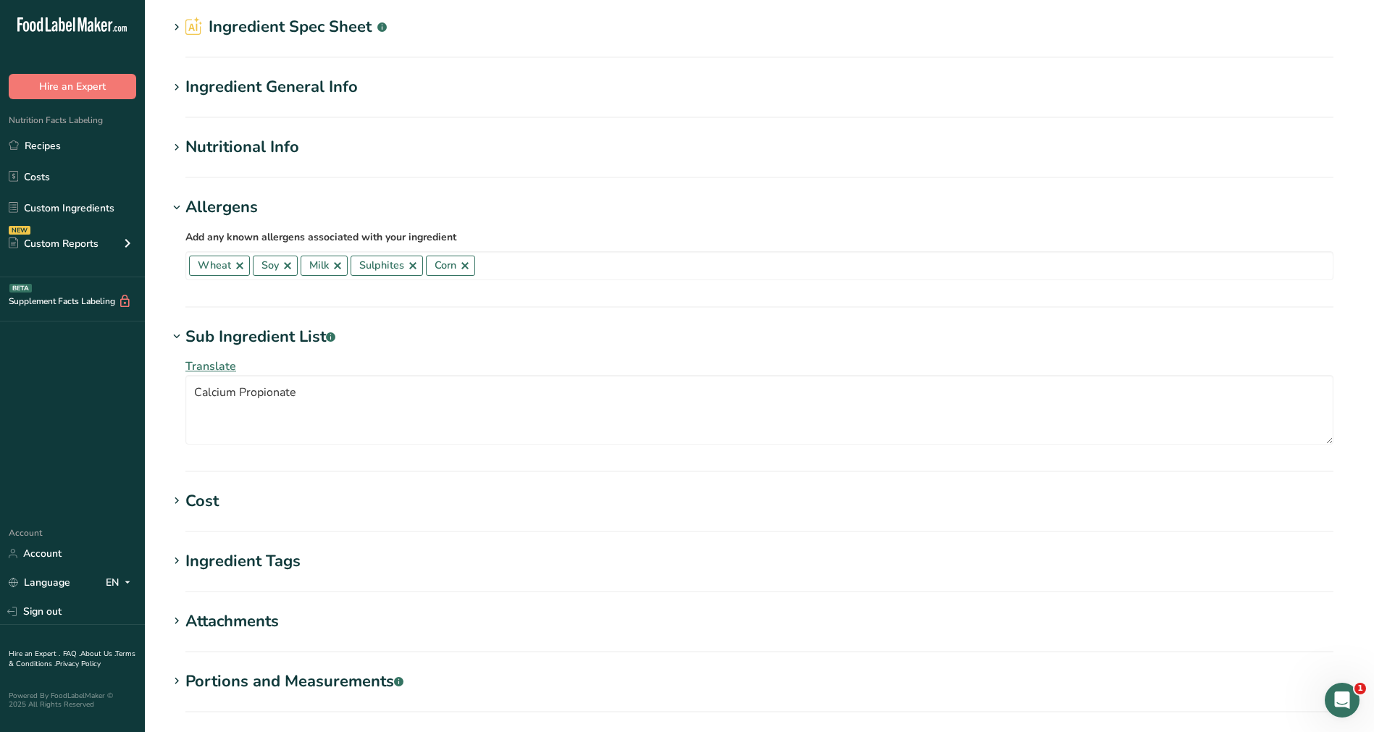
scroll to position [208, 0]
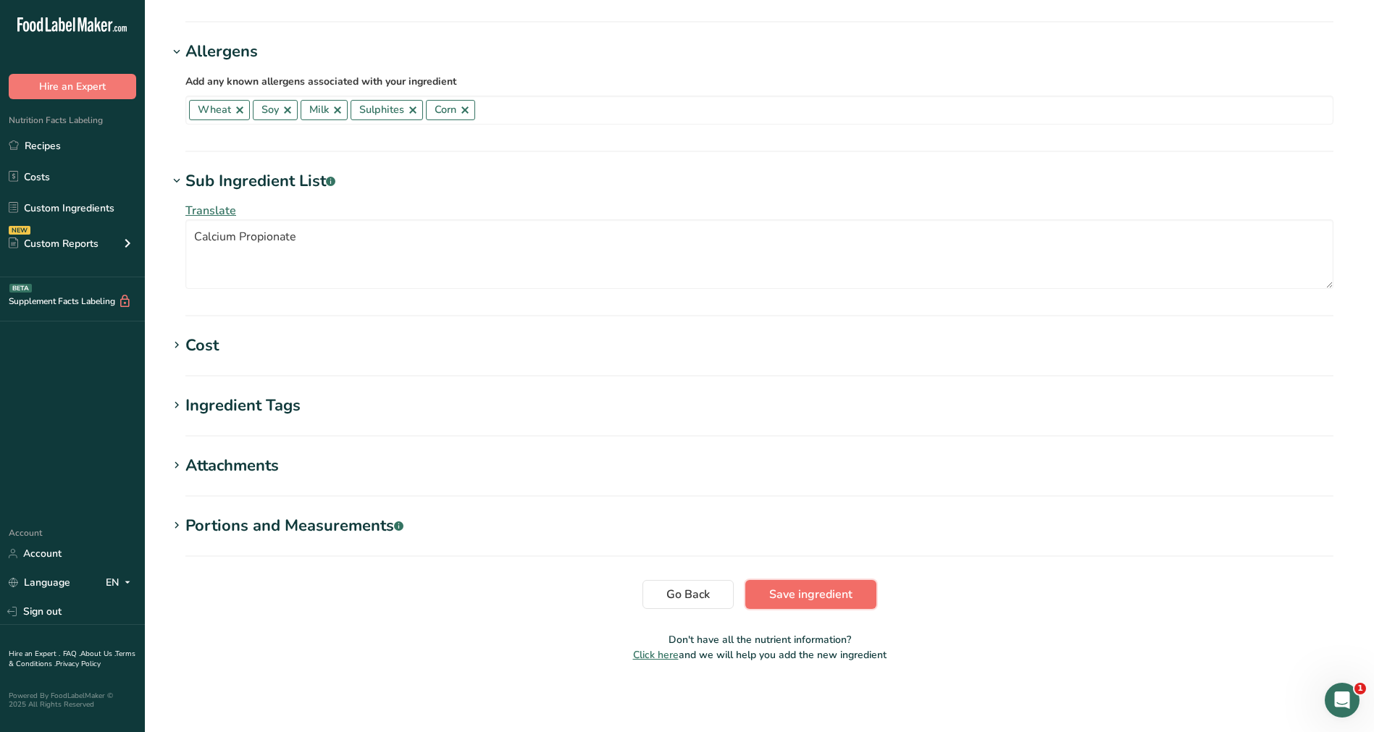
click at [801, 603] on span "Save ingredient" at bounding box center [810, 594] width 83 height 17
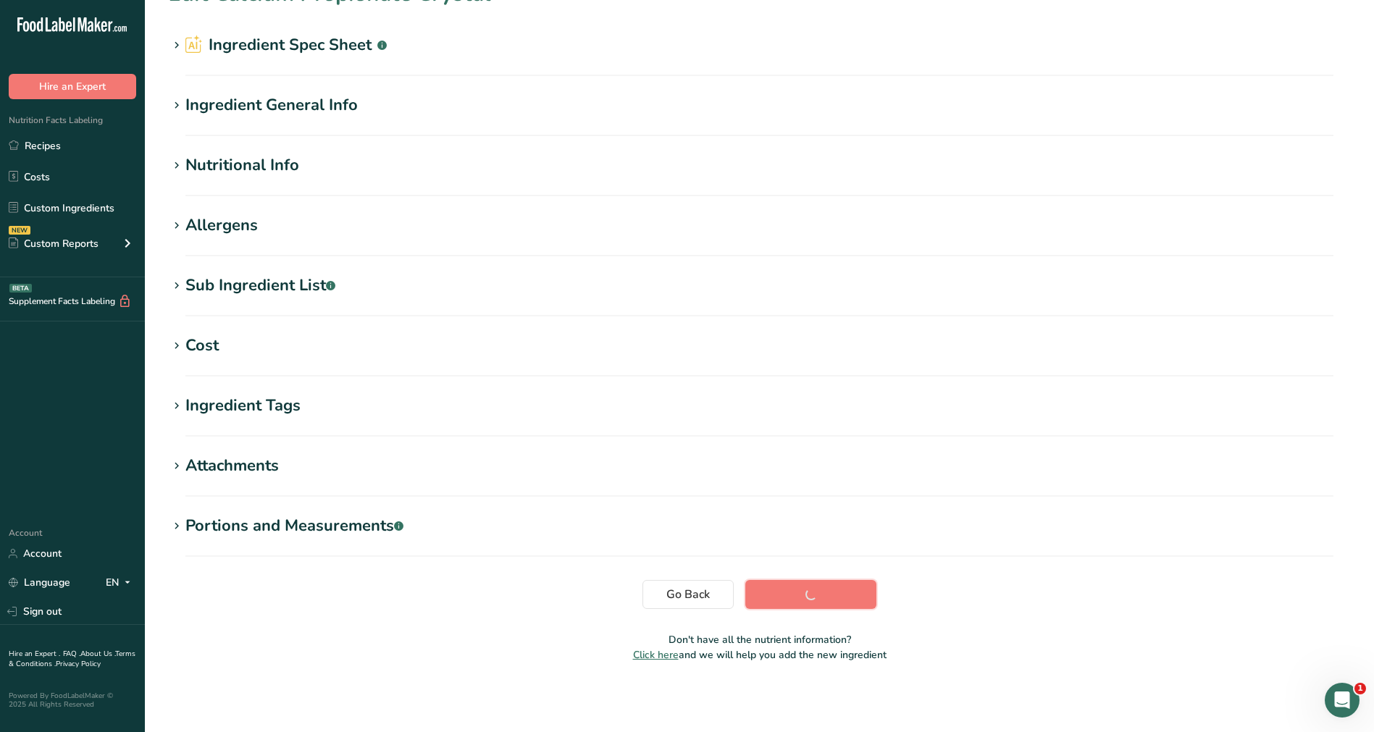
scroll to position [34, 0]
drag, startPoint x: 1123, startPoint y: 50, endPoint x: 1194, endPoint y: 52, distance: 71.0
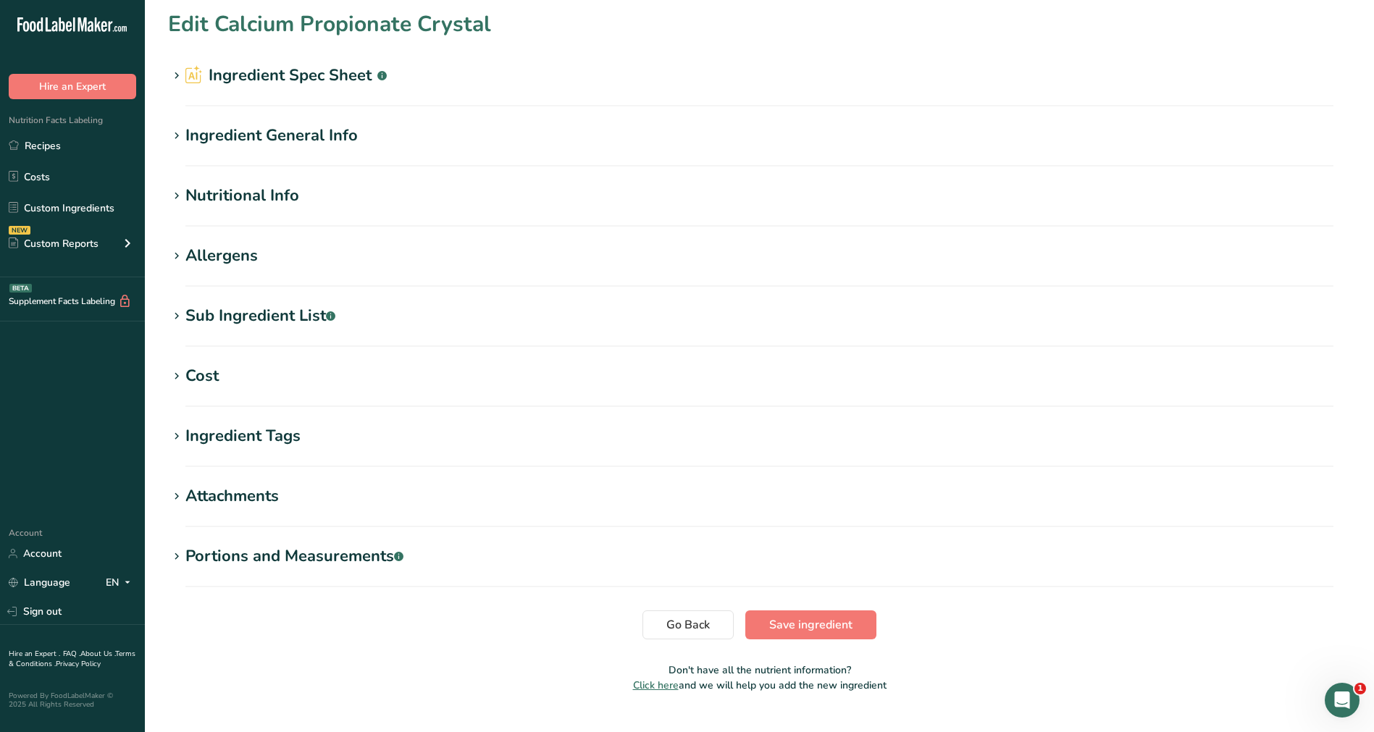
scroll to position [0, 0]
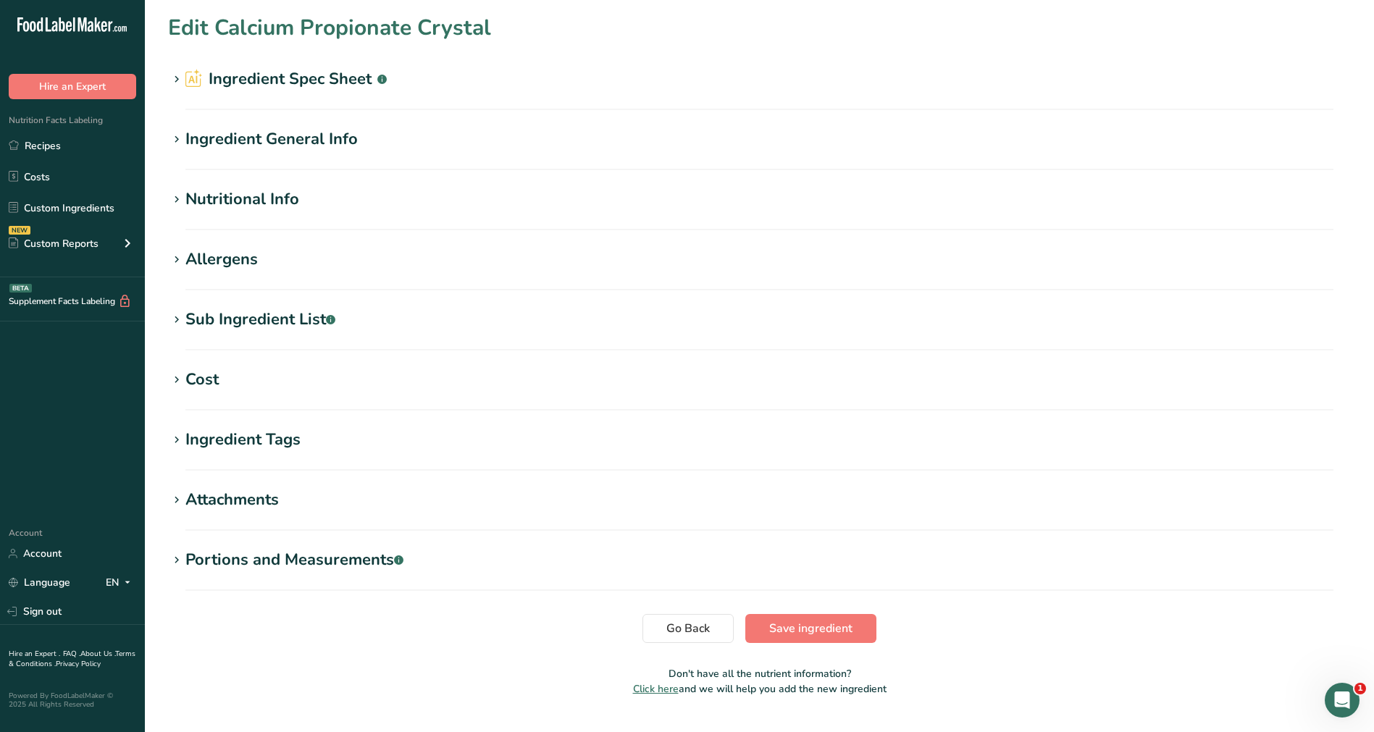
click at [181, 259] on icon at bounding box center [176, 260] width 13 height 20
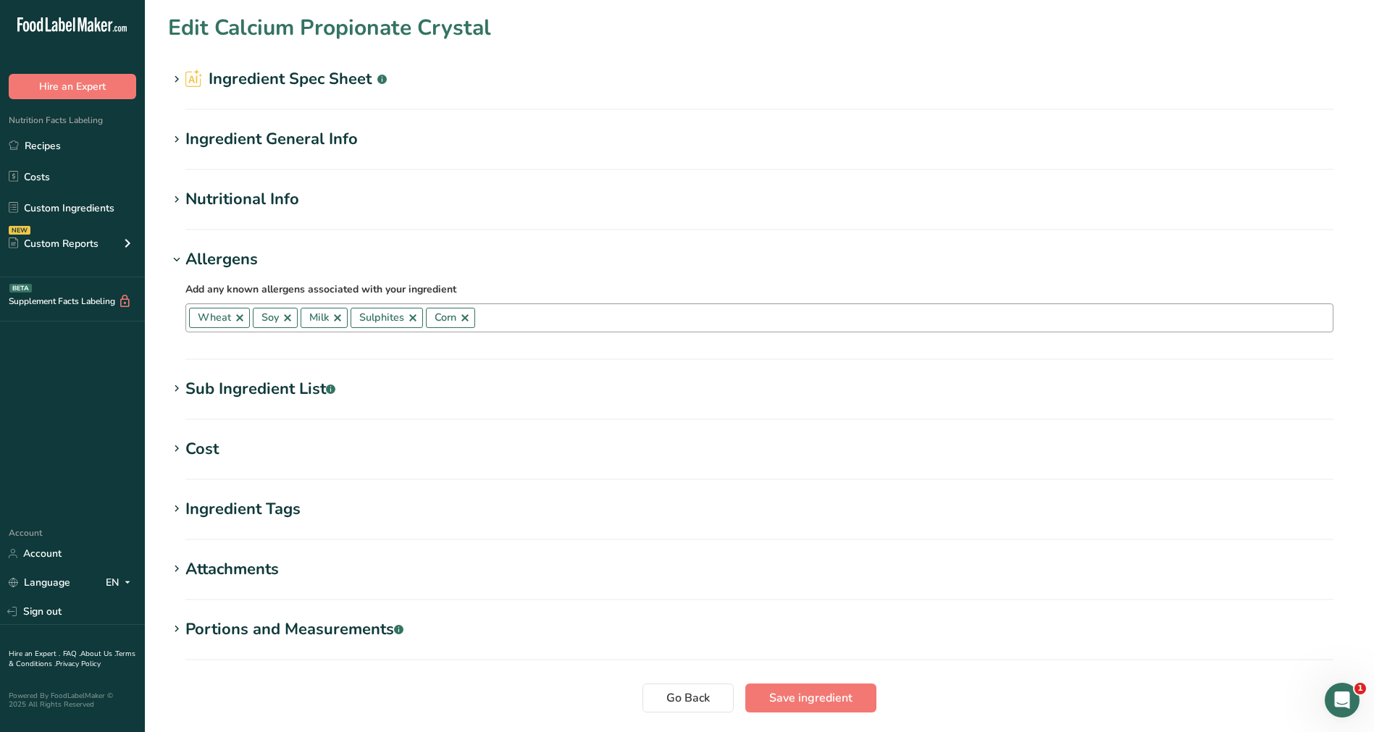
drag, startPoint x: 242, startPoint y: 317, endPoint x: 280, endPoint y: 323, distance: 38.1
click at [242, 317] on link at bounding box center [240, 318] width 12 height 12
drag, startPoint x: 226, startPoint y: 315, endPoint x: 269, endPoint y: 317, distance: 43.5
click at [226, 315] on link at bounding box center [224, 318] width 12 height 12
drag, startPoint x: 225, startPoint y: 314, endPoint x: 288, endPoint y: 322, distance: 63.4
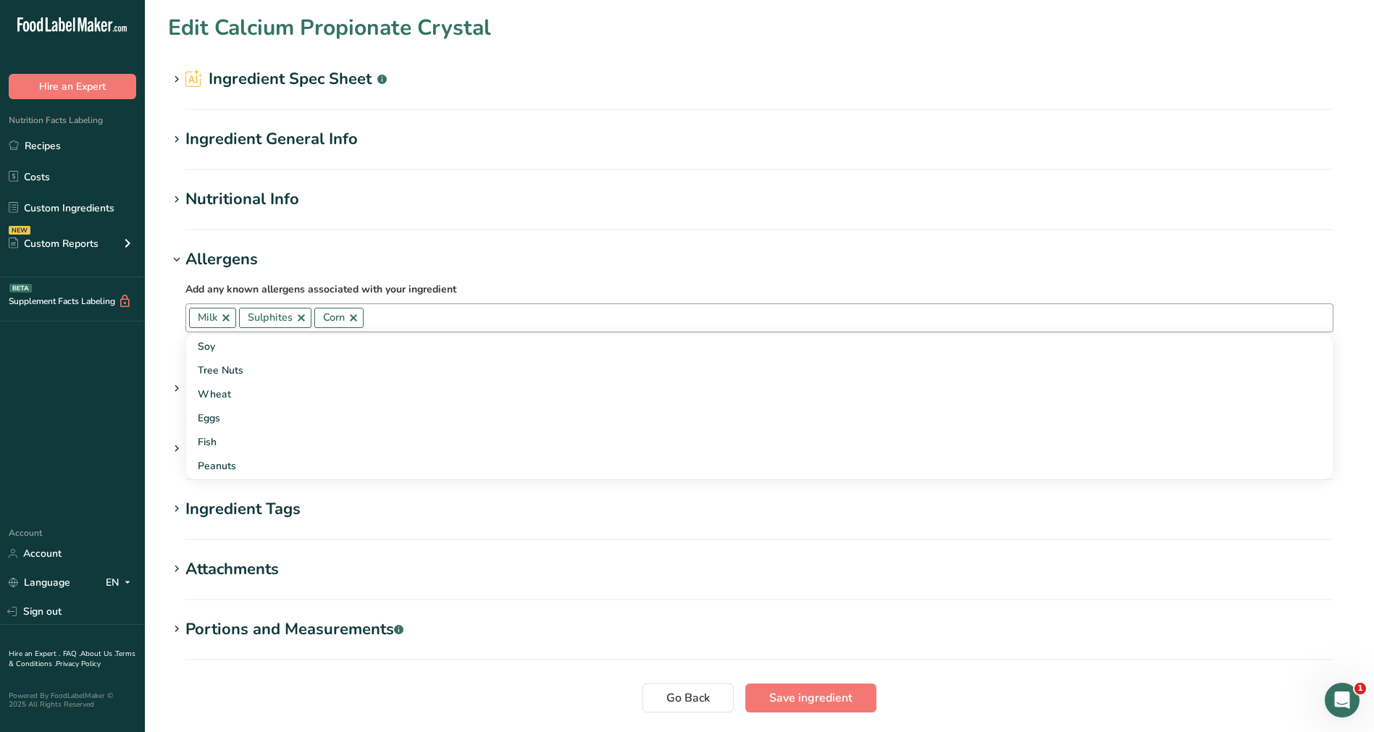
click at [229, 314] on link at bounding box center [226, 318] width 12 height 12
click at [250, 318] on link at bounding box center [252, 318] width 12 height 12
click at [227, 317] on link at bounding box center [228, 318] width 12 height 12
click at [801, 706] on button "Save ingredient" at bounding box center [810, 698] width 131 height 29
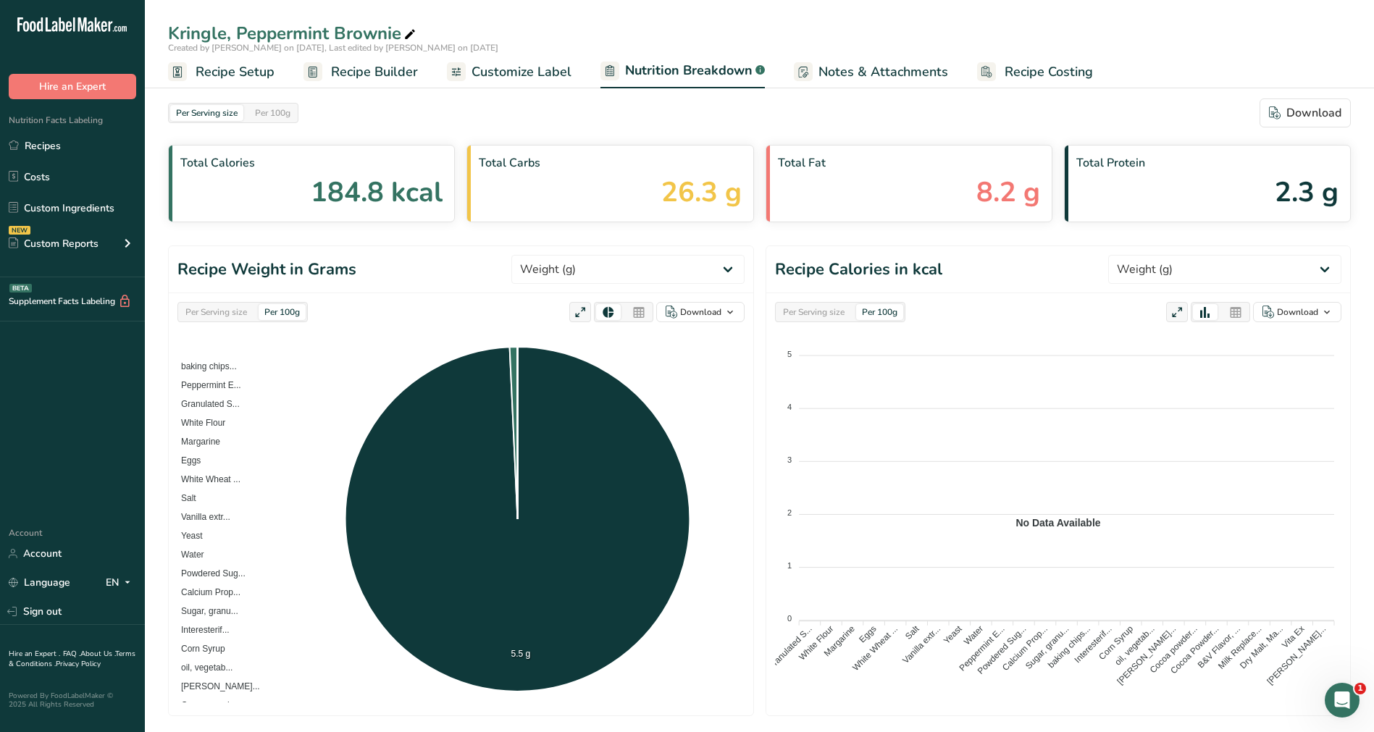
select select "Calories"
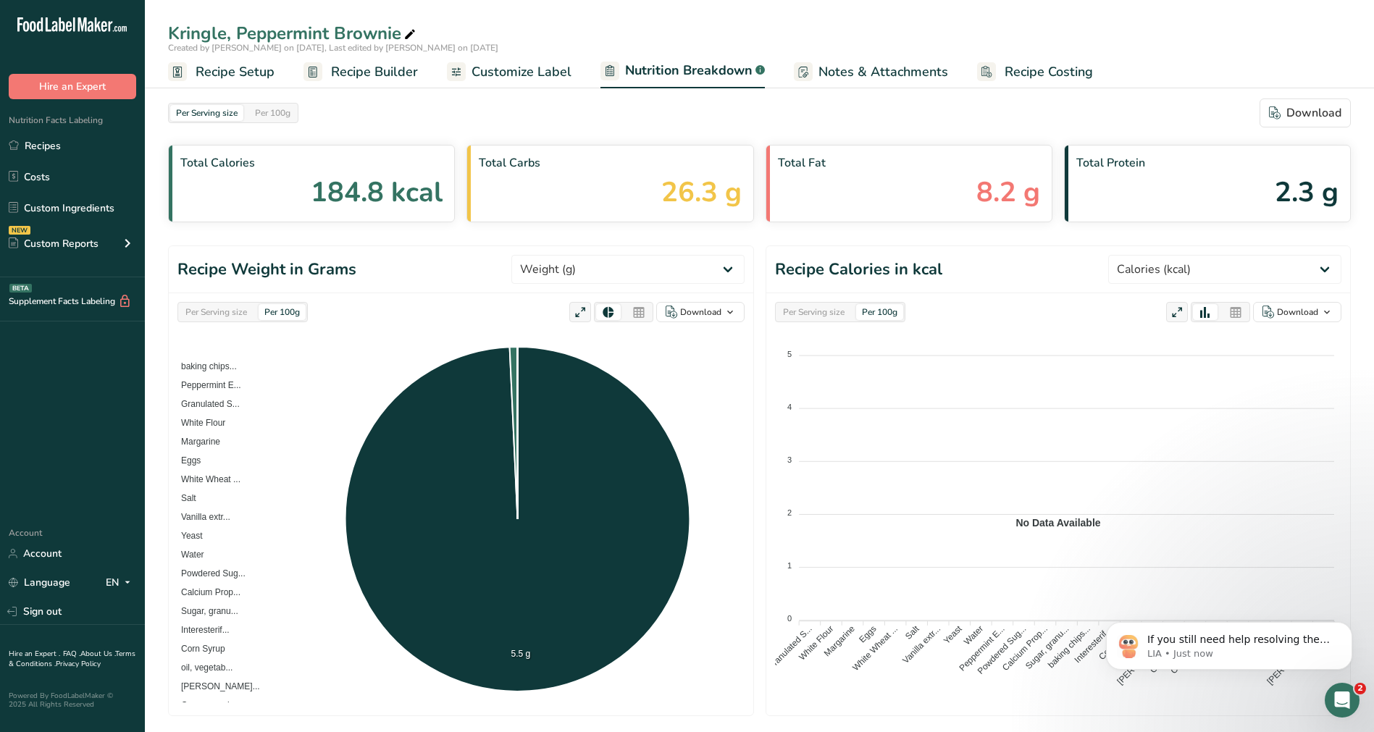
click at [225, 313] on div "Per Serving size" at bounding box center [216, 312] width 73 height 16
click at [293, 313] on div "Per 100g" at bounding box center [282, 312] width 47 height 16
click at [1225, 638] on p "If you still need help resolving the ingredient percentage breakdown issue, I'm…" at bounding box center [1240, 640] width 187 height 14
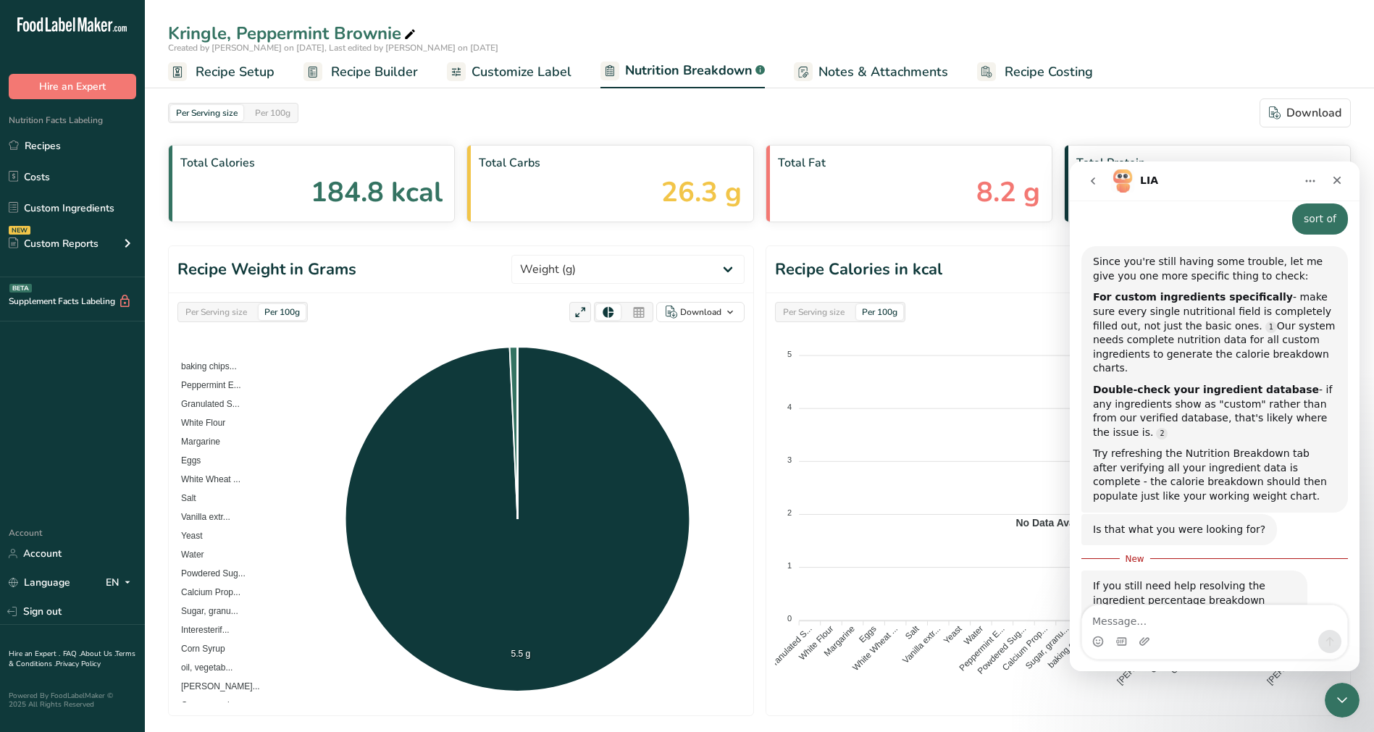
scroll to position [1664, 0]
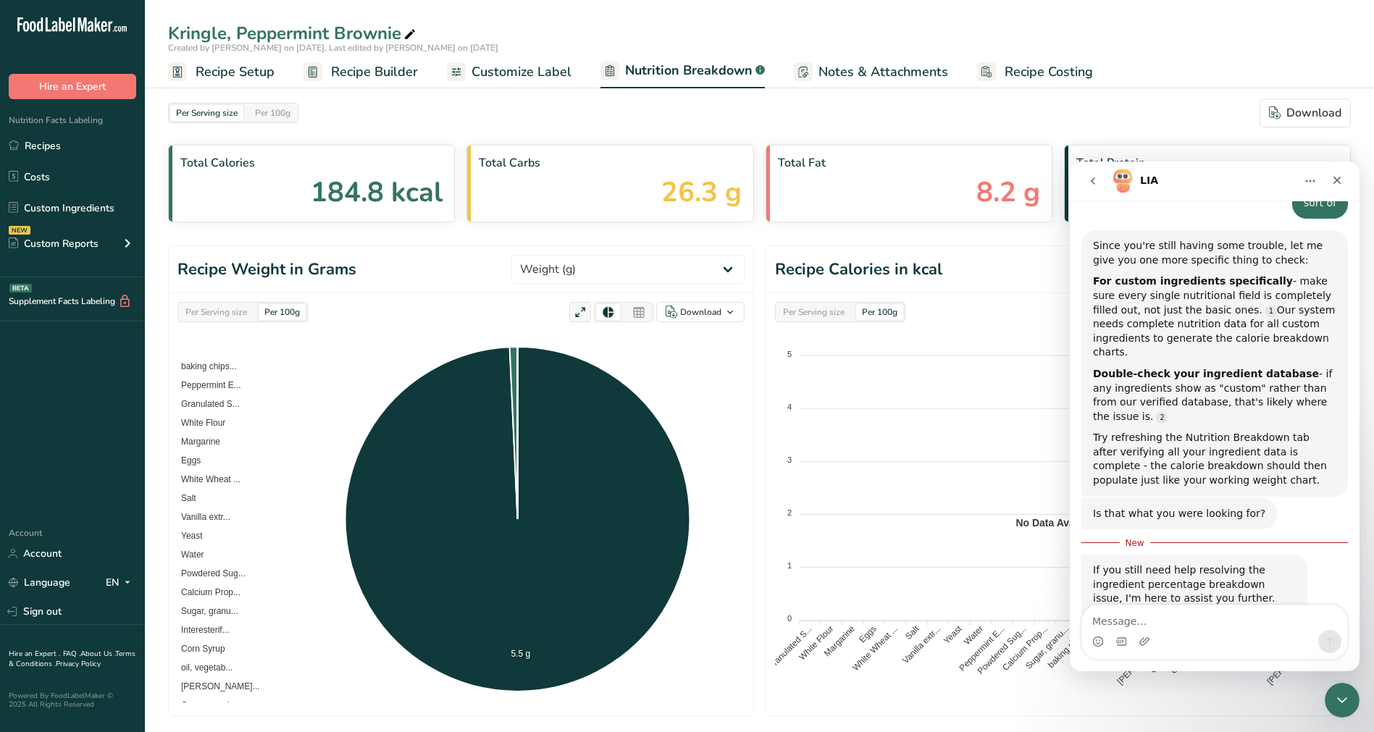
click at [1193, 629] on textarea "Message…" at bounding box center [1214, 617] width 265 height 25
type textarea "I tired everything you recommened and it is not working"
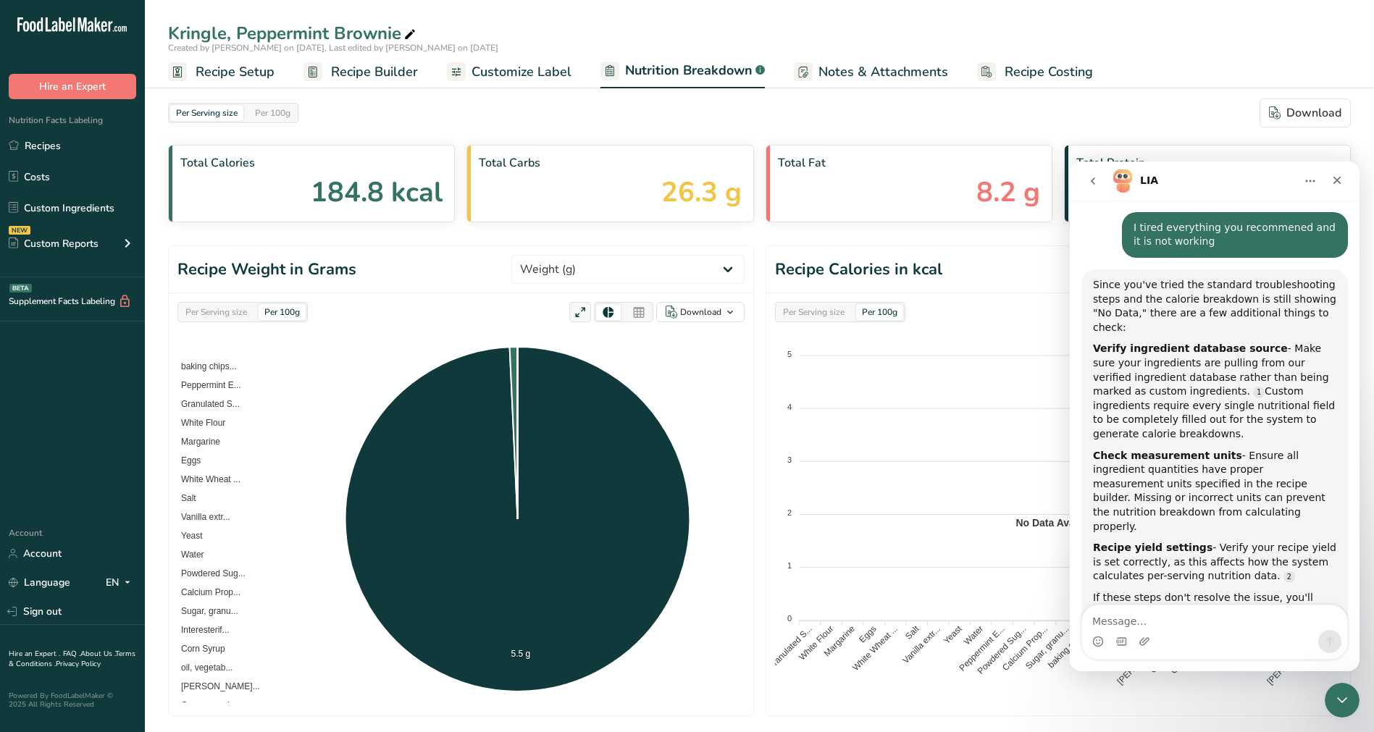
scroll to position [2116, 0]
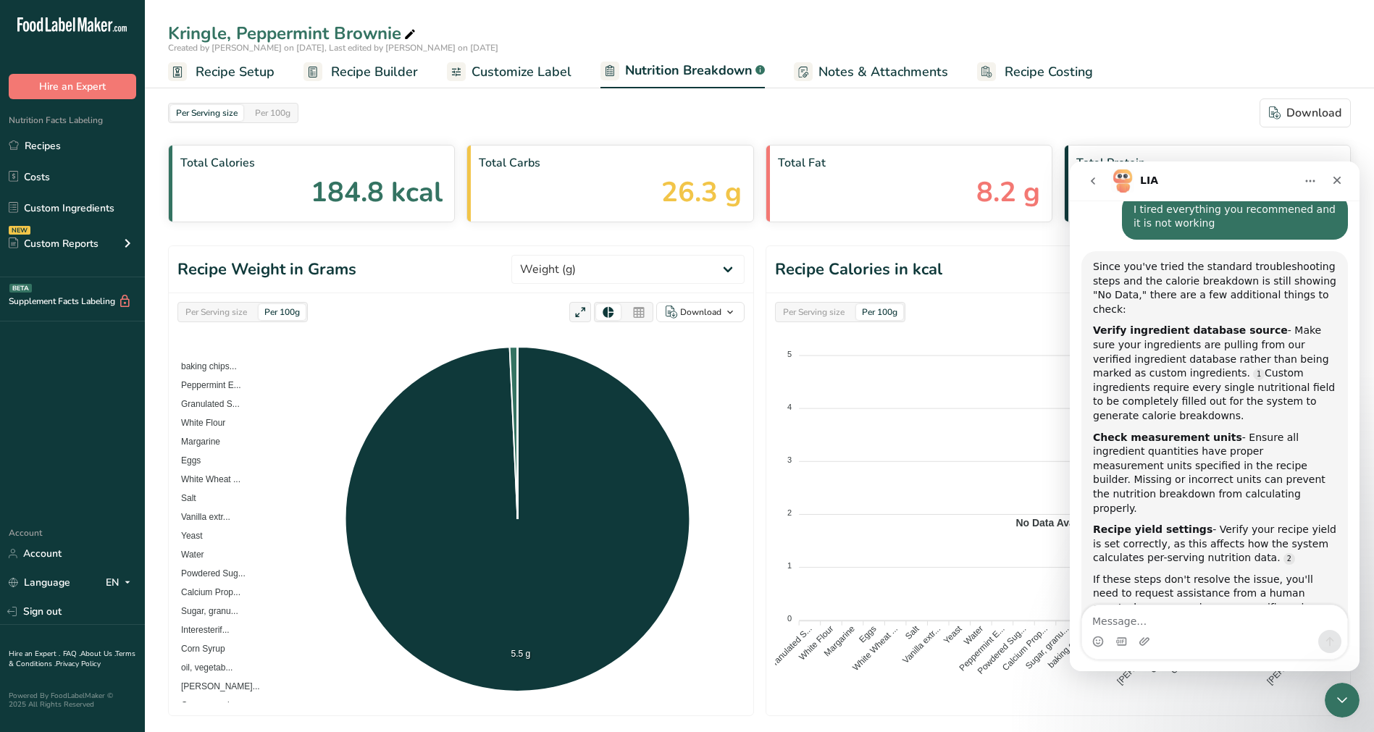
click at [1254, 645] on div "Intercom messenger" at bounding box center [1214, 641] width 265 height 23
drag, startPoint x: 1220, startPoint y: 628, endPoint x: 1212, endPoint y: 625, distance: 9.2
click at [1220, 628] on textarea "Message…" at bounding box center [1214, 617] width 265 height 25
type textarea "I did that...."
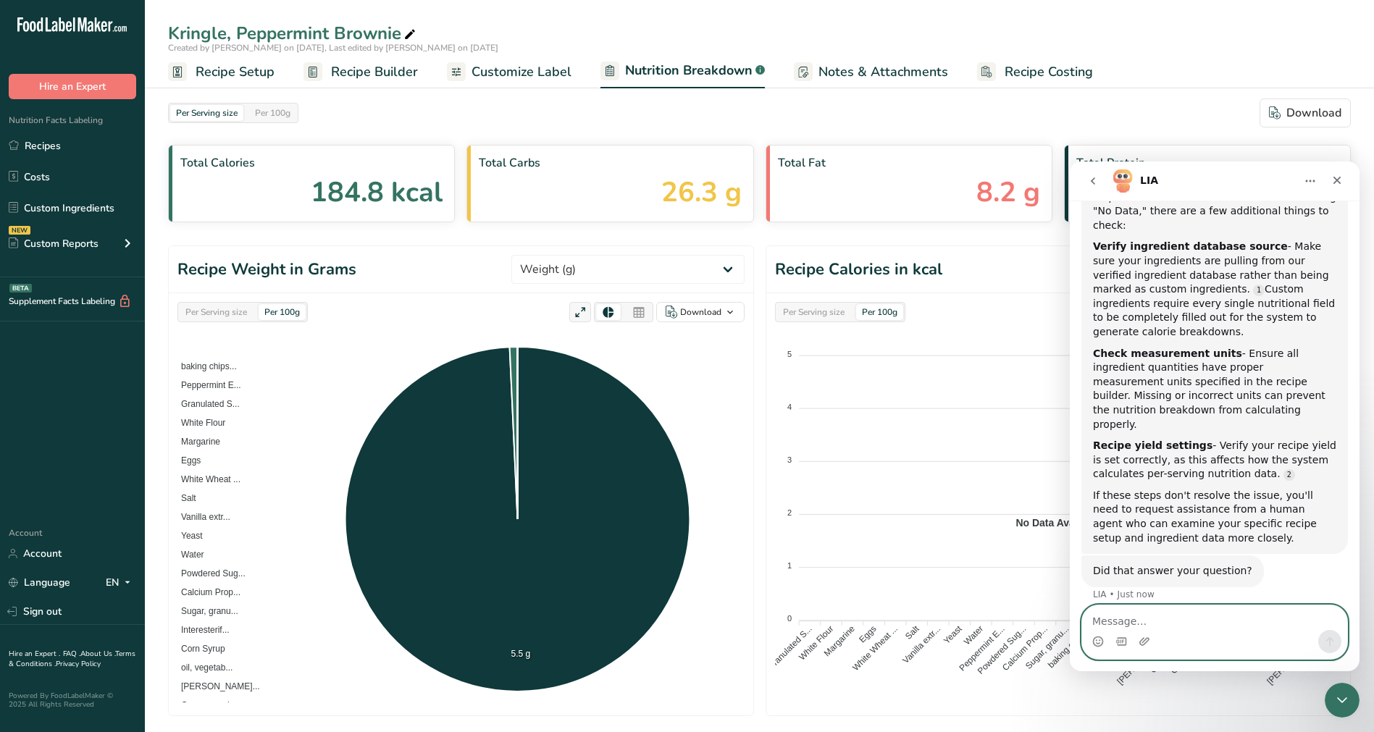
scroll to position [2205, 0]
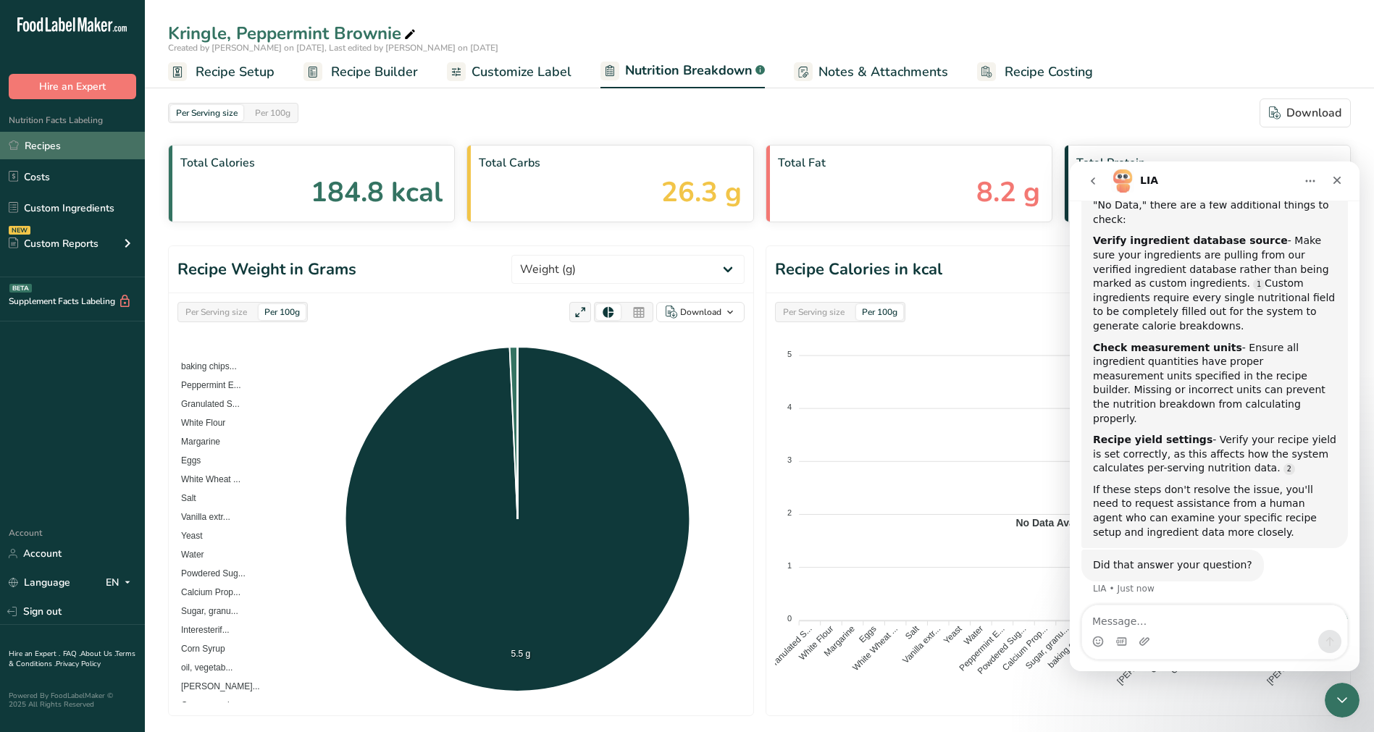
click at [43, 151] on link "Recipes" at bounding box center [72, 146] width 145 height 28
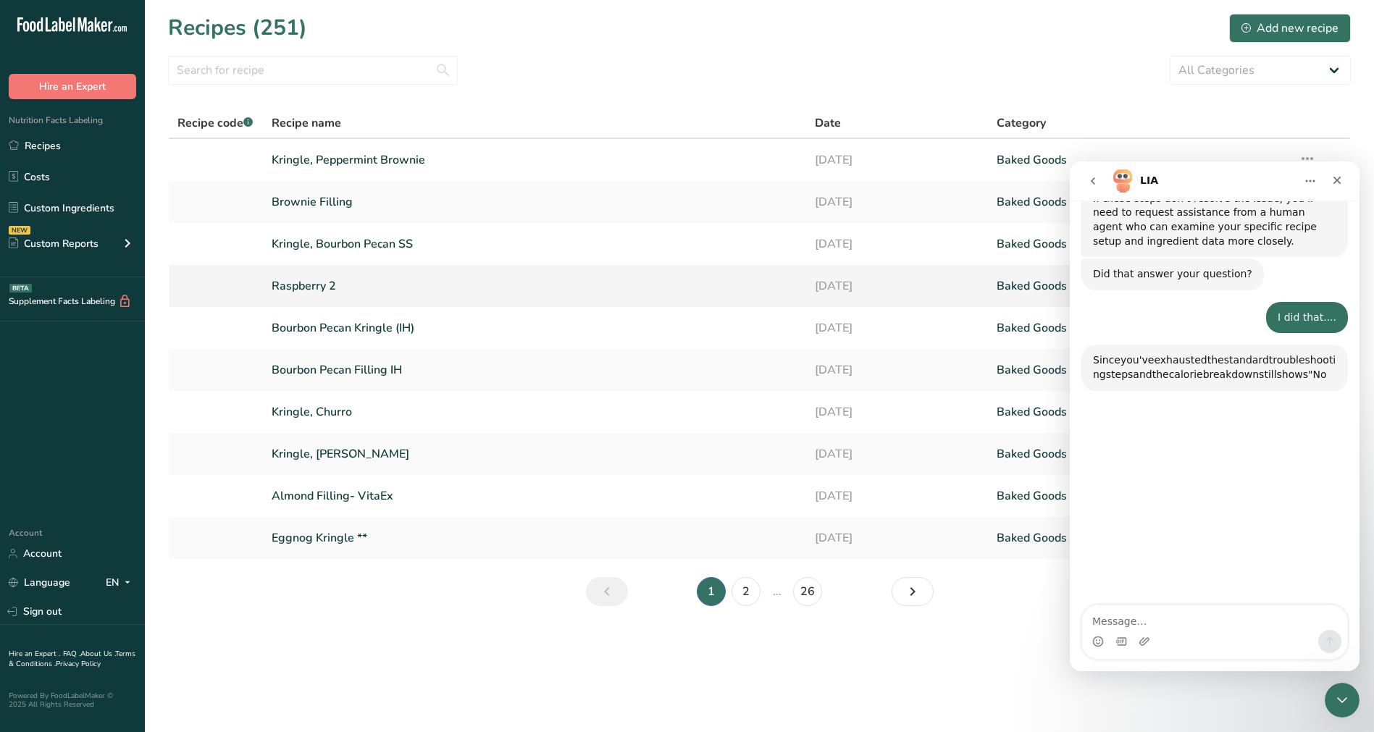
scroll to position [2505, 0]
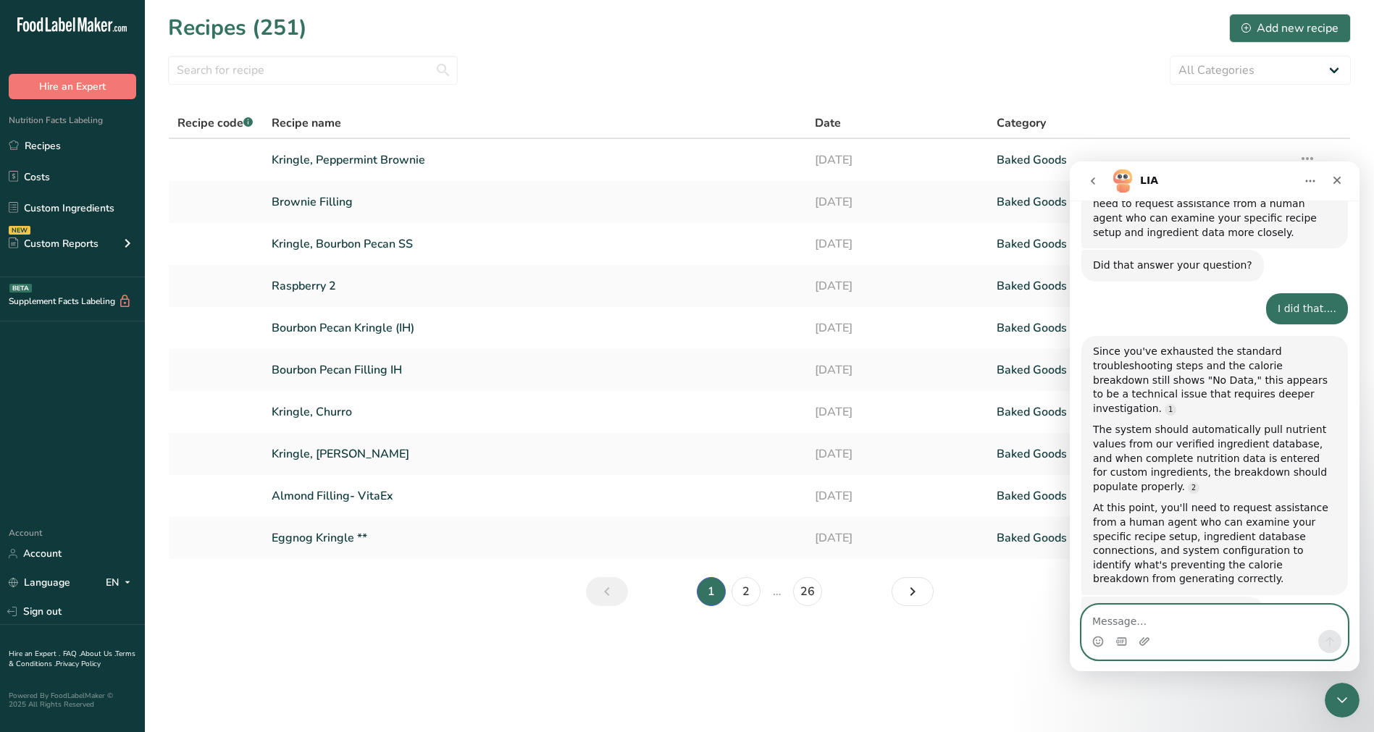
click at [1178, 623] on textarea "Message…" at bounding box center [1214, 617] width 265 height 25
type textarea "HUMAN"
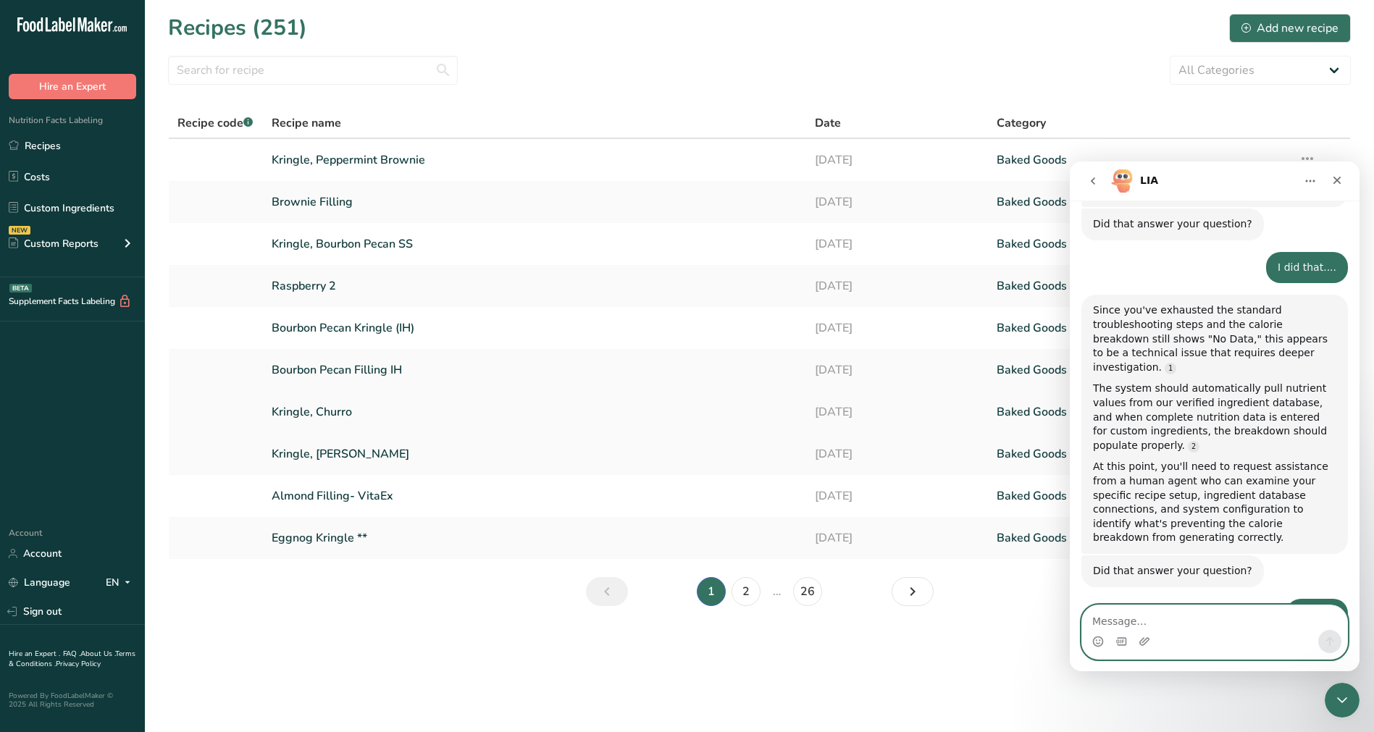
scroll to position [2599, 0]
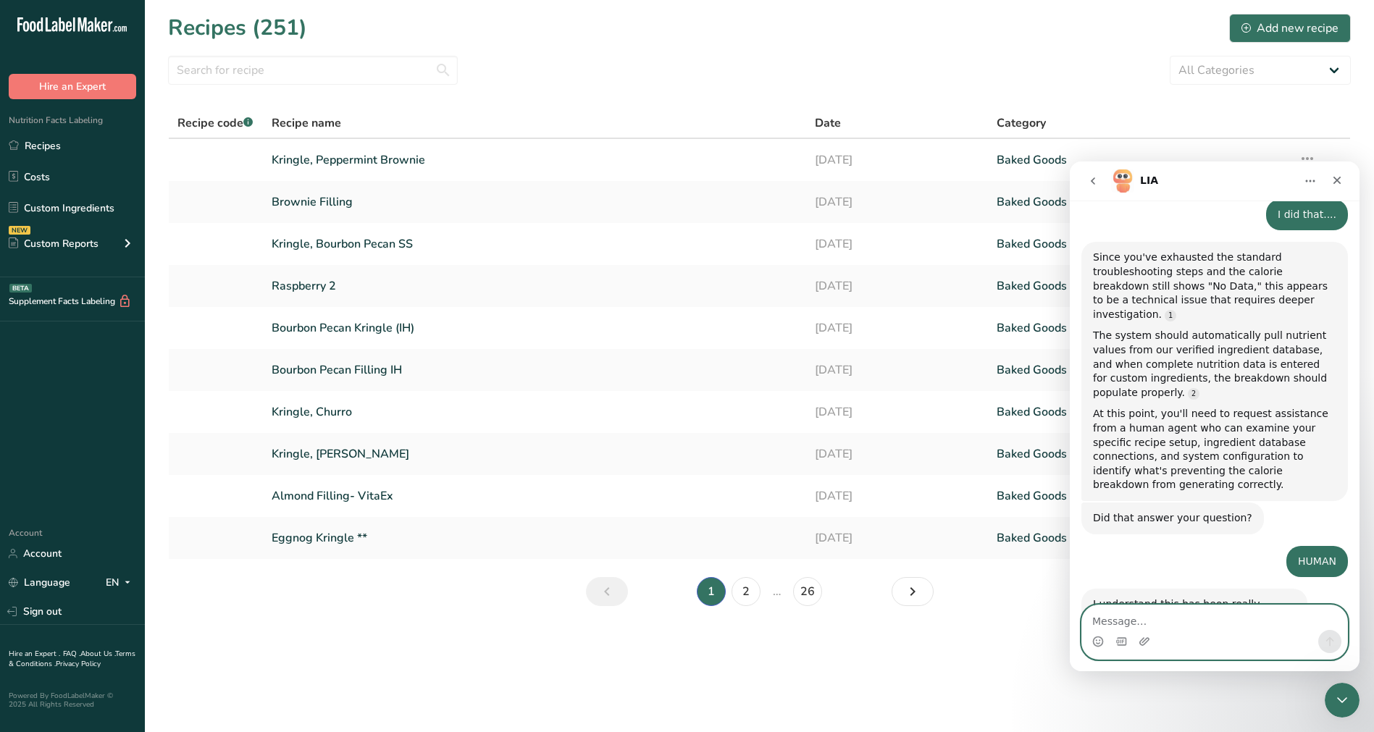
click at [1274, 620] on textarea "Message…" at bounding box center [1214, 617] width 265 height 25
type textarea "yes please"
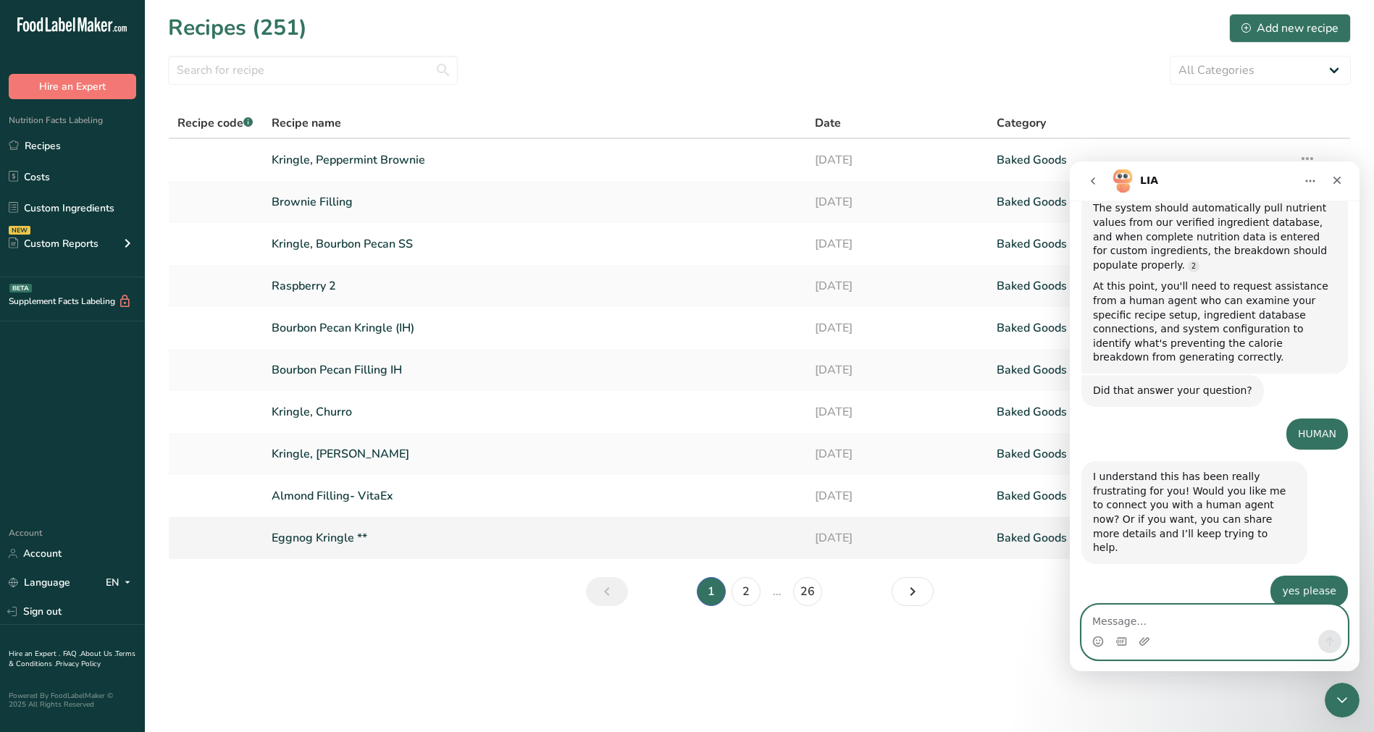
scroll to position [2728, 0]
click at [405, 412] on link "Kringle, Churro" at bounding box center [535, 412] width 527 height 30
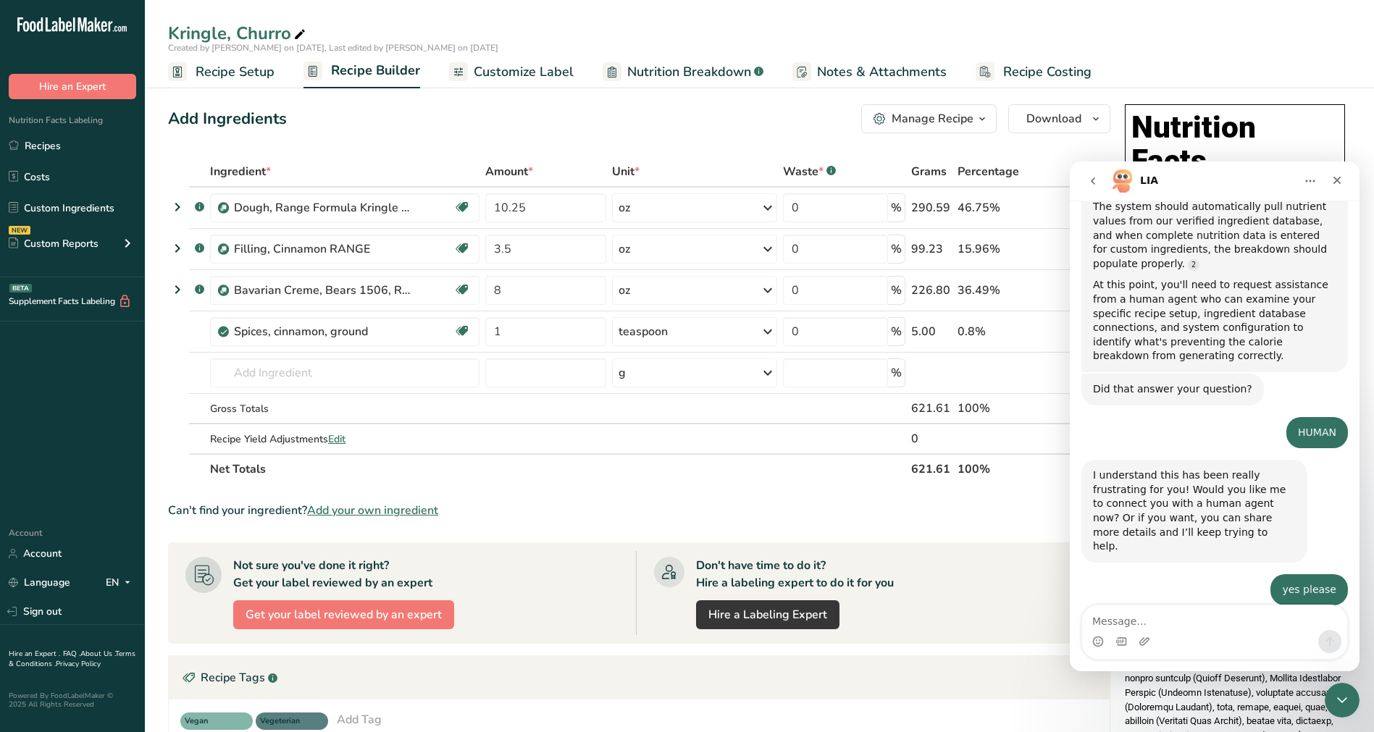
click at [684, 72] on span "Nutrition Breakdown" at bounding box center [689, 72] width 124 height 20
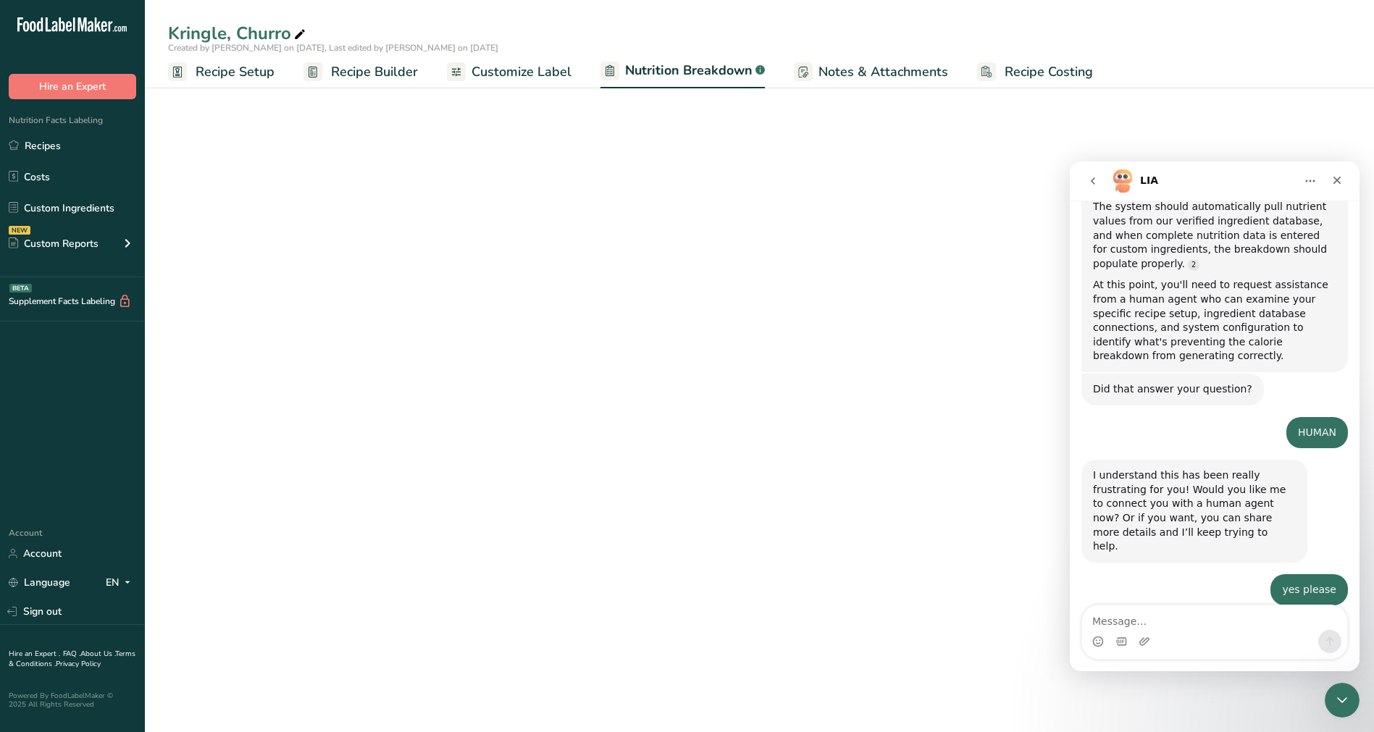
select select "Calories"
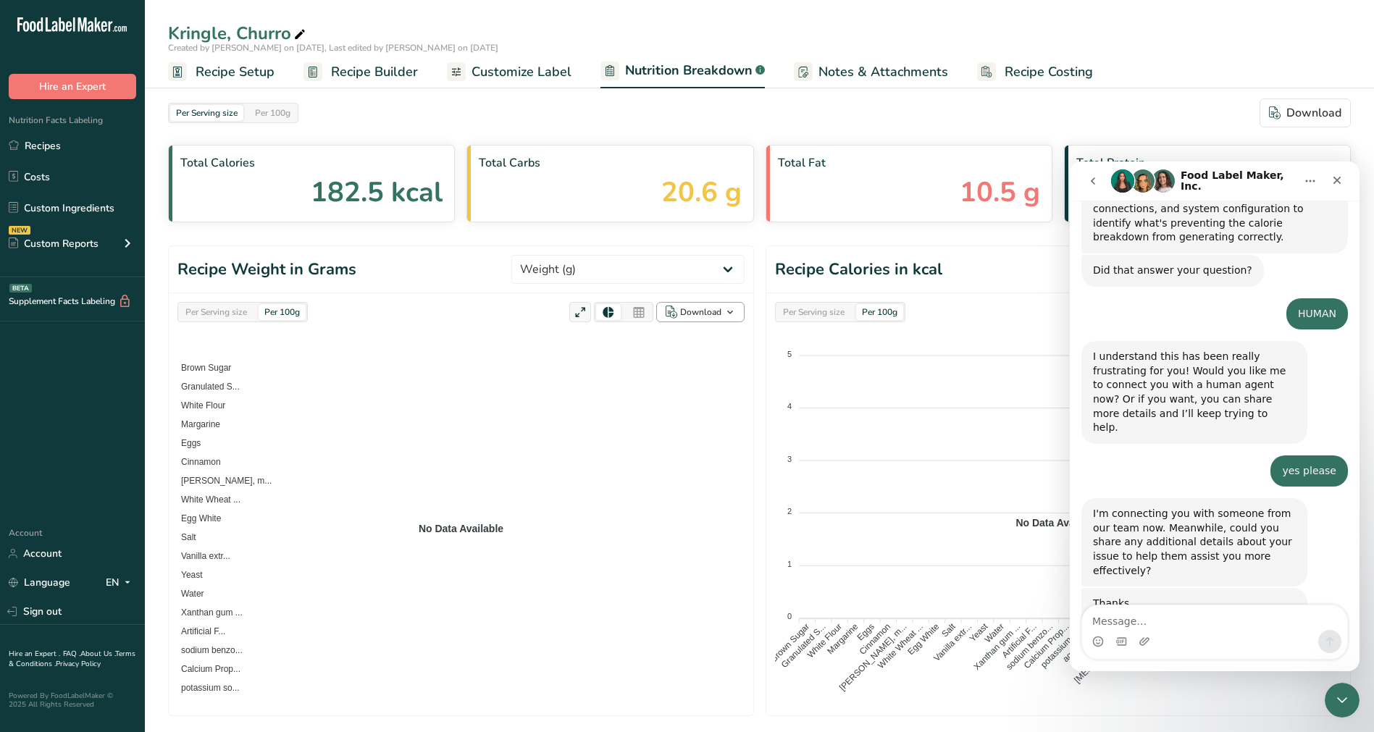
scroll to position [2852, 0]
click at [1174, 637] on div "Intercom messenger" at bounding box center [1214, 641] width 265 height 23
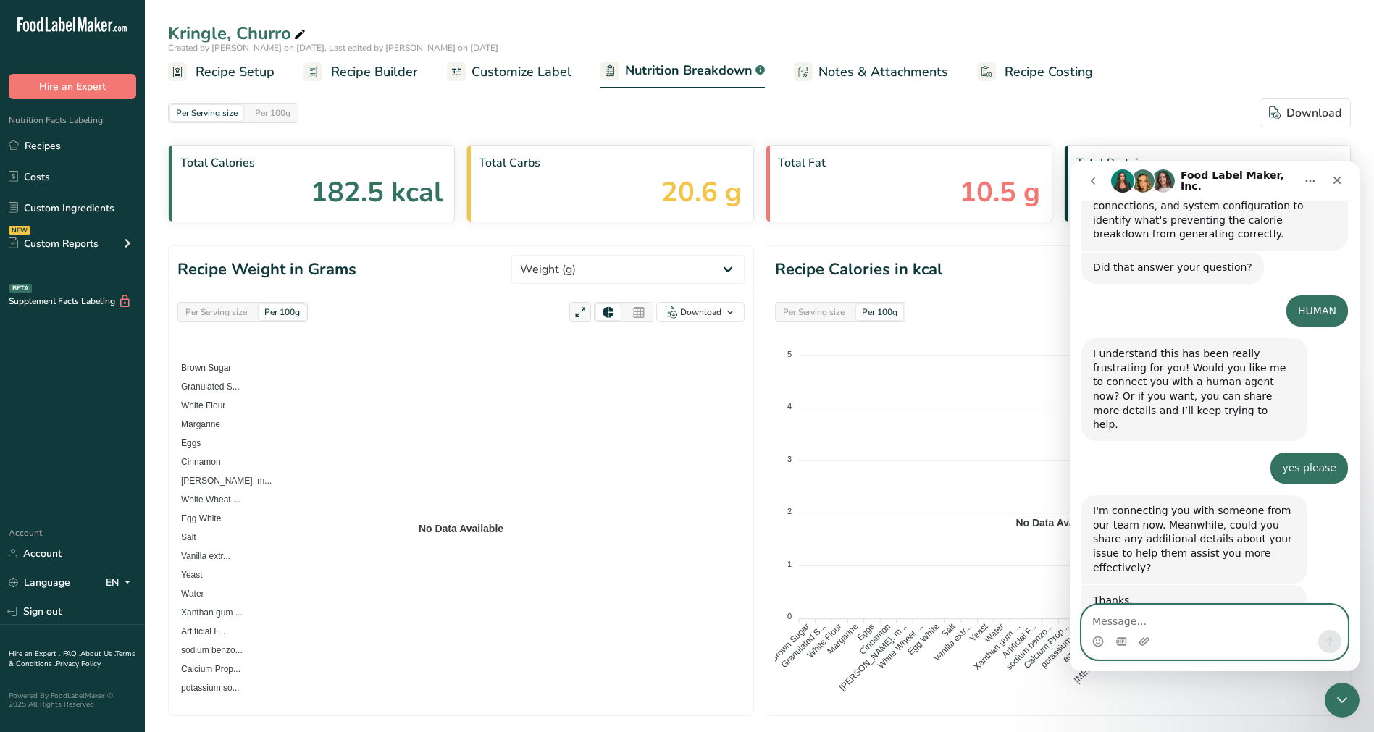
click at [1160, 626] on textarea "Message…" at bounding box center [1214, 617] width 265 height 25
type textarea "Thank you"
click at [1333, 640] on icon "Send a message…" at bounding box center [1330, 642] width 12 height 12
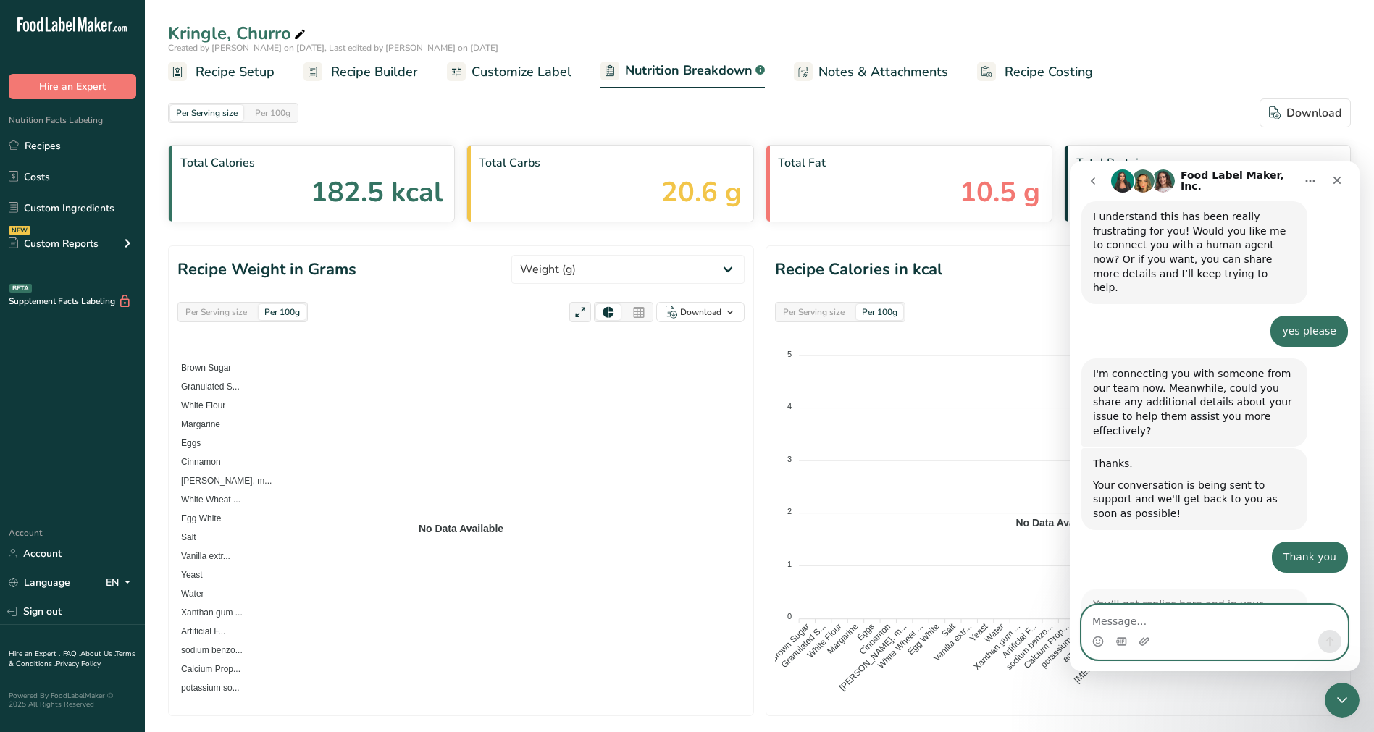
scroll to position [2988, 0]
click at [1167, 634] on div "Intercom messenger" at bounding box center [1214, 641] width 265 height 23
click at [1246, 622] on textarea "Message…" at bounding box center [1214, 617] width 265 height 25
type textarea "Thank you"
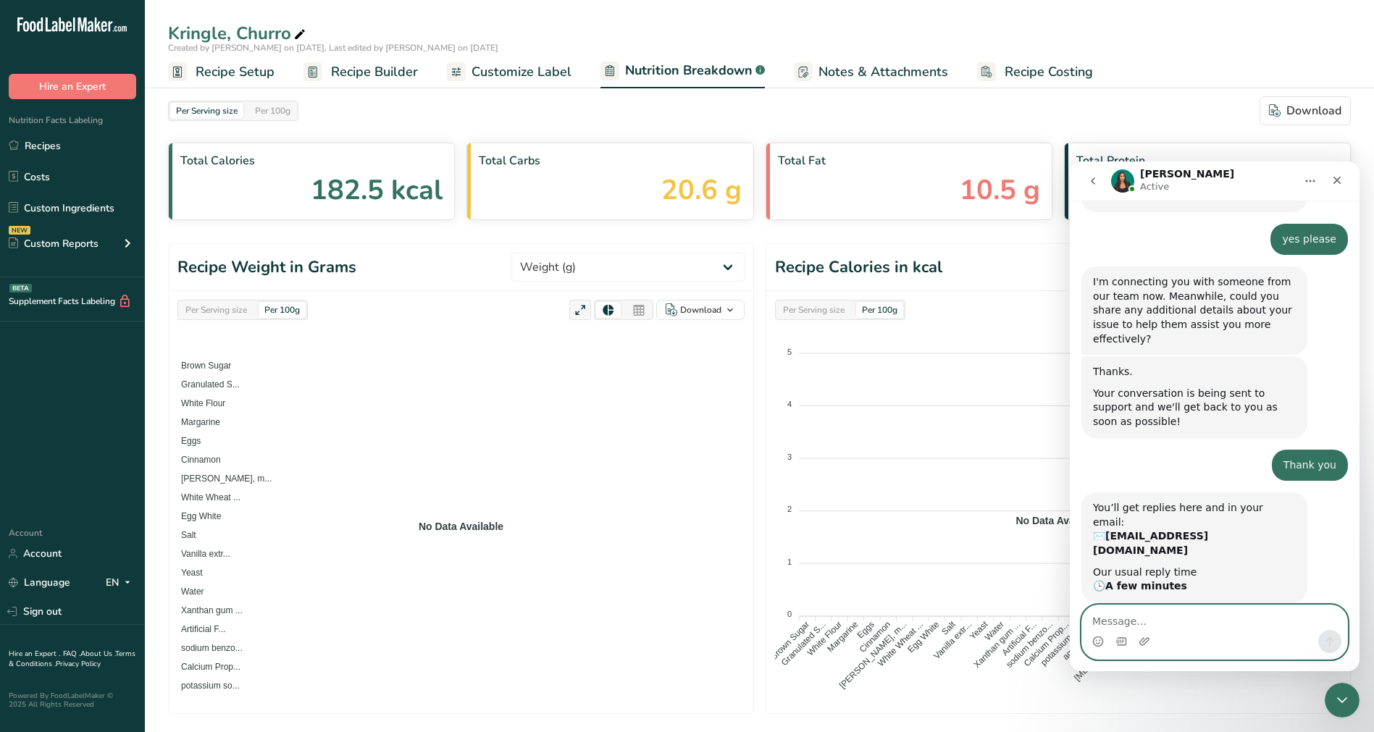
scroll to position [3, 0]
click at [1247, 621] on textarea "Message…" at bounding box center [1214, 617] width 265 height 25
click at [1209, 618] on textarea "Message…" at bounding box center [1214, 617] width 265 height 25
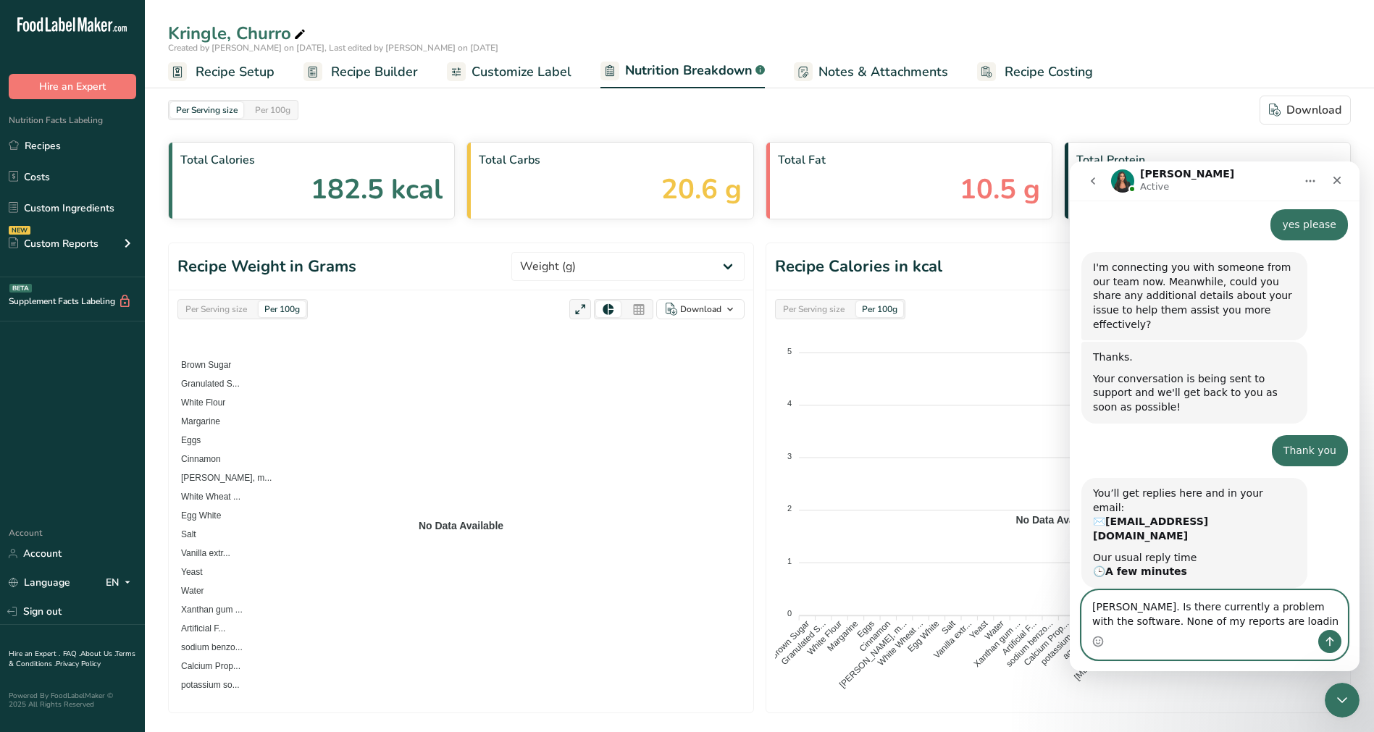
type textarea "[PERSON_NAME]. Is there currently a problem with the software. None of my repor…"
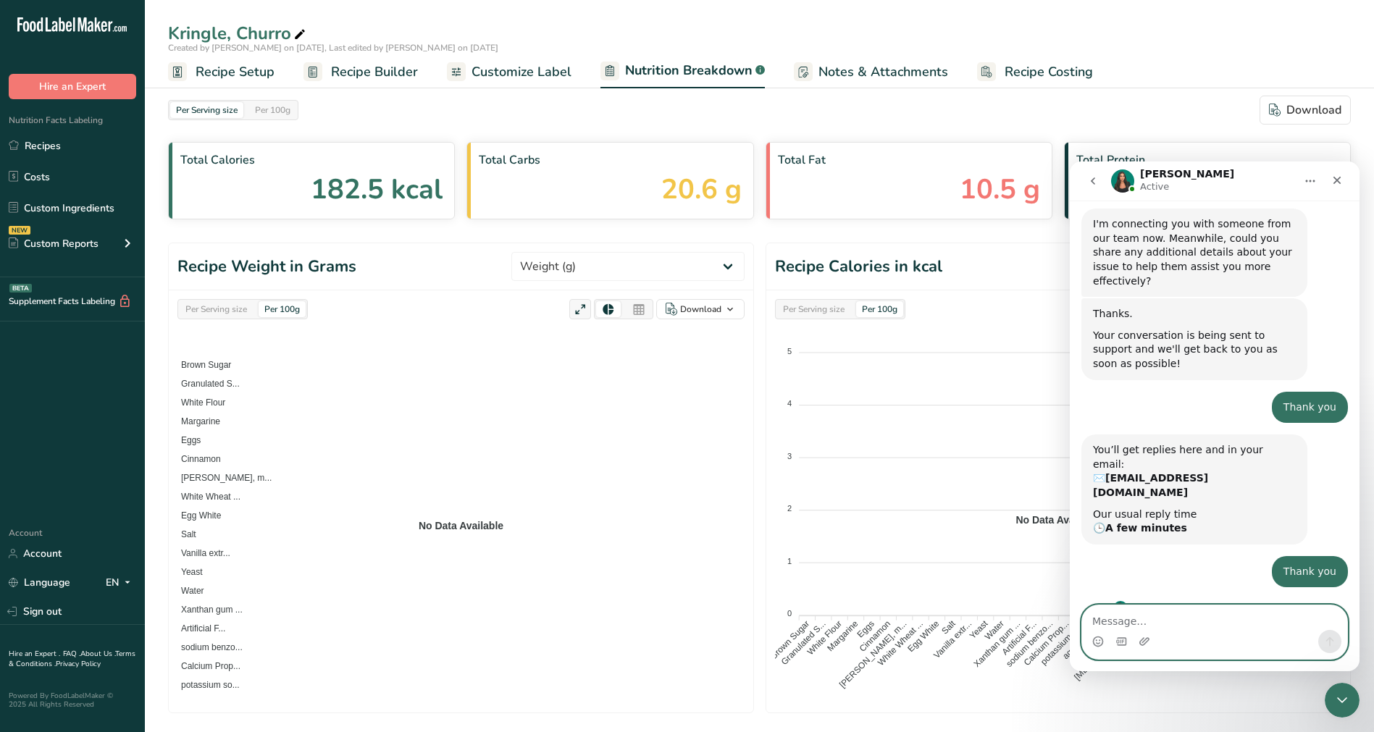
click at [1149, 627] on textarea "Message…" at bounding box center [1214, 617] width 265 height 25
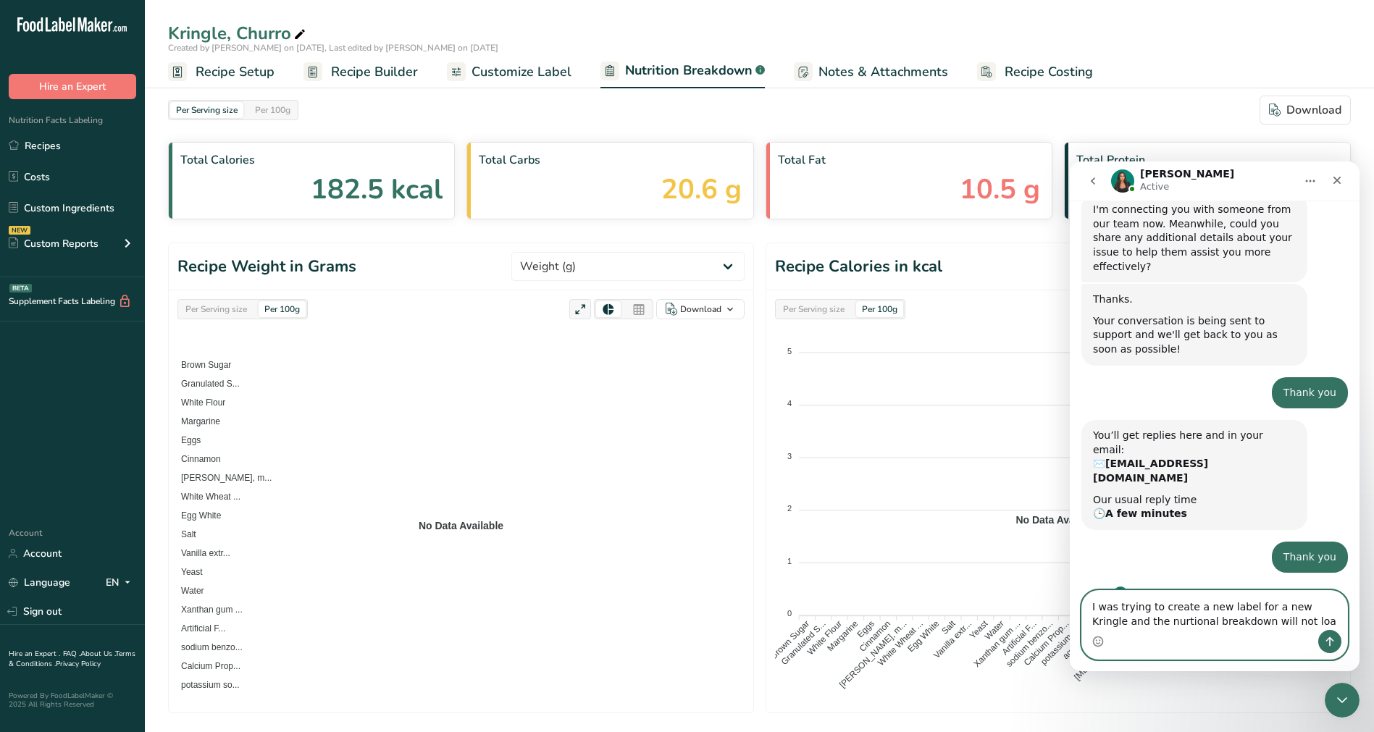
type textarea "I was trying to create a new label for a new Kringle and the nurtional breakdow…"
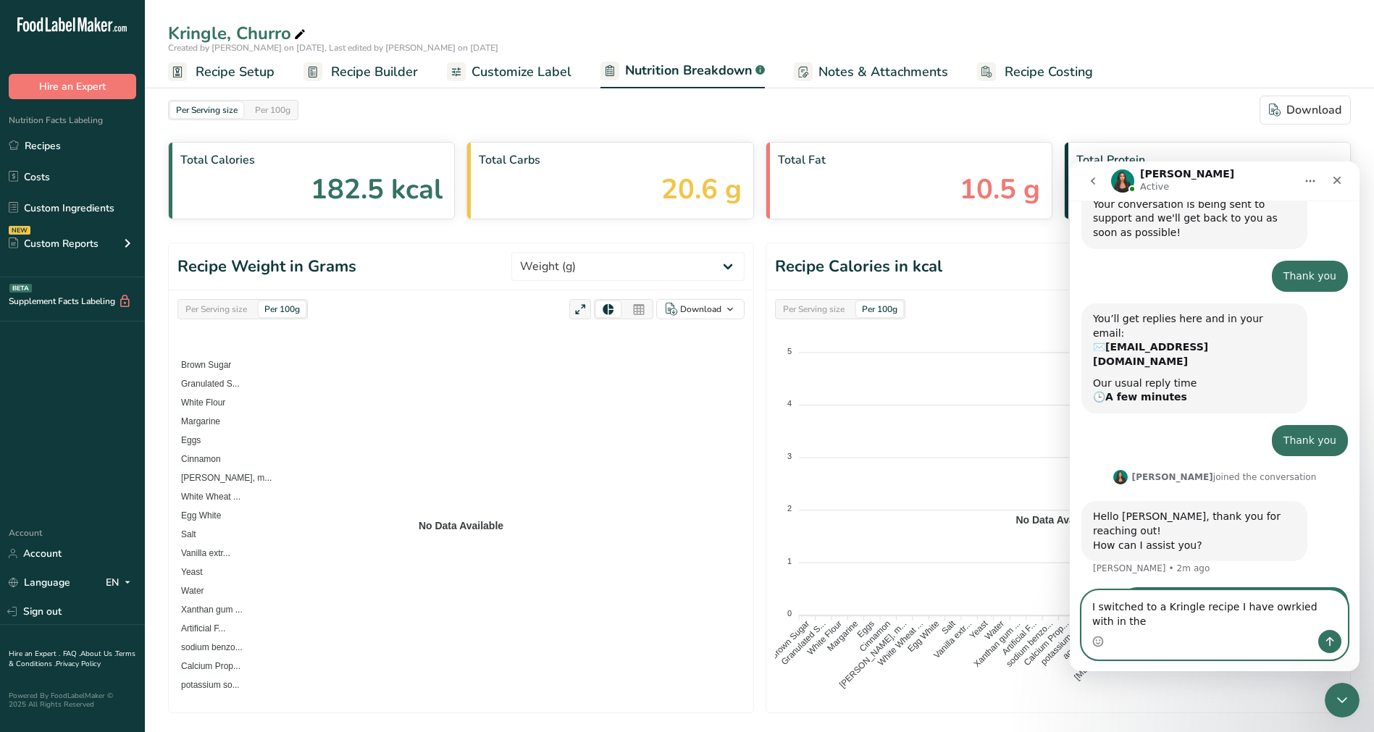
scroll to position [3270, 0]
type textarea "I switched to a Kringle recipe I have owrkied with in the past and it still wou…"
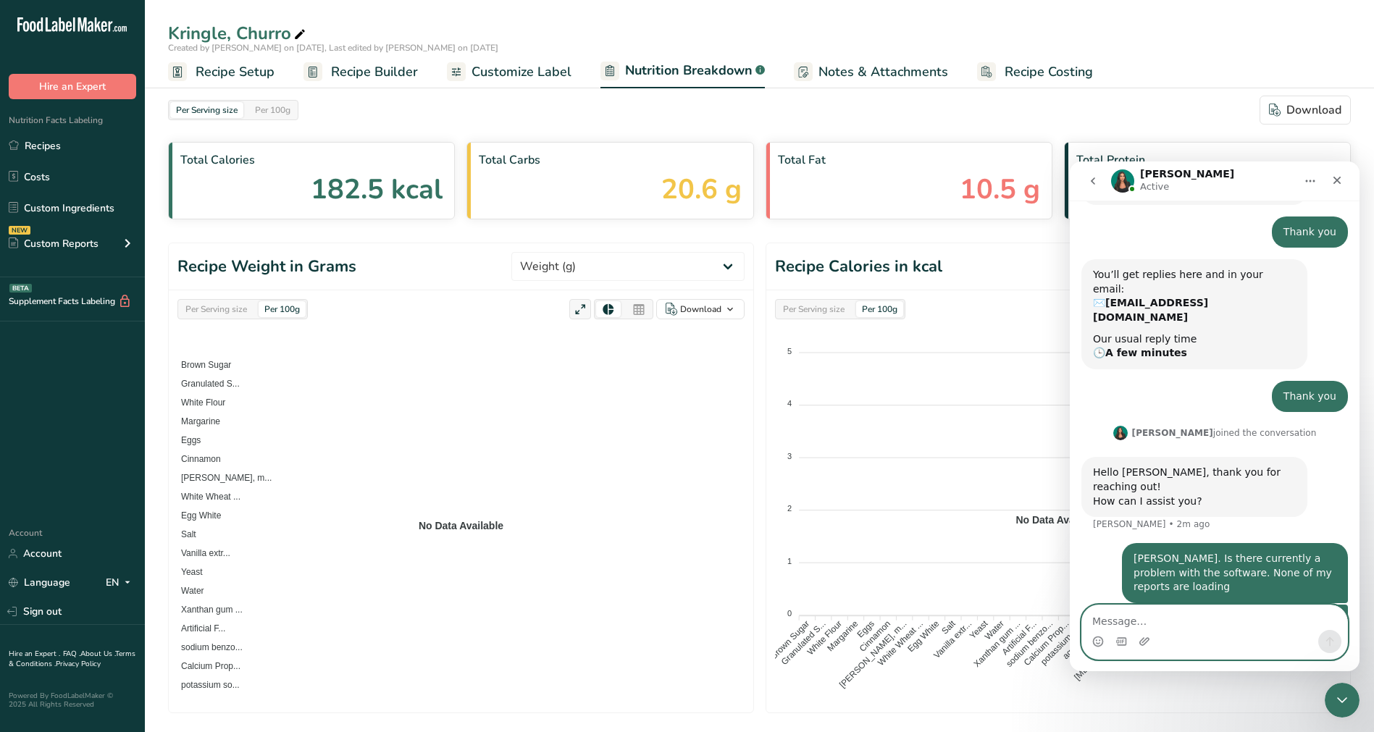
scroll to position [3317, 0]
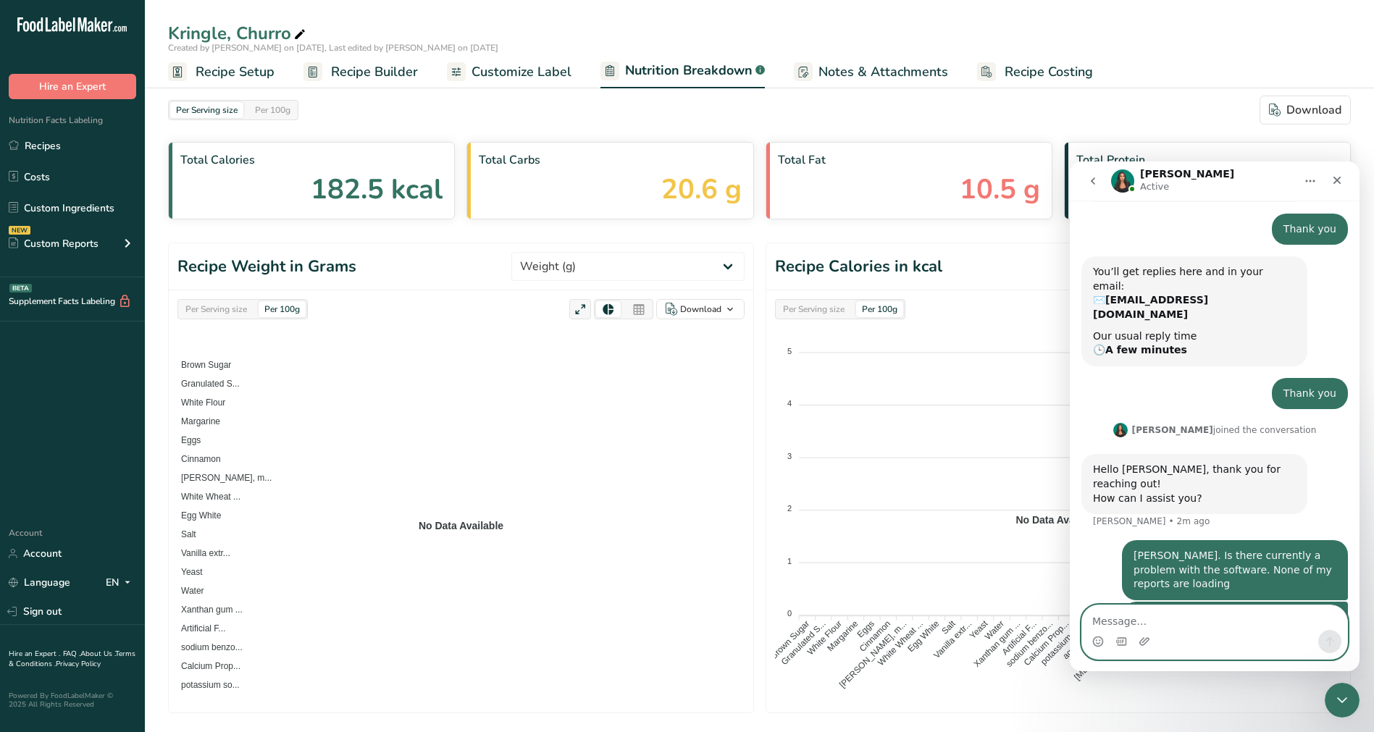
click at [1198, 626] on textarea "Message…" at bounding box center [1214, 617] width 265 height 25
type textarea "**worked"
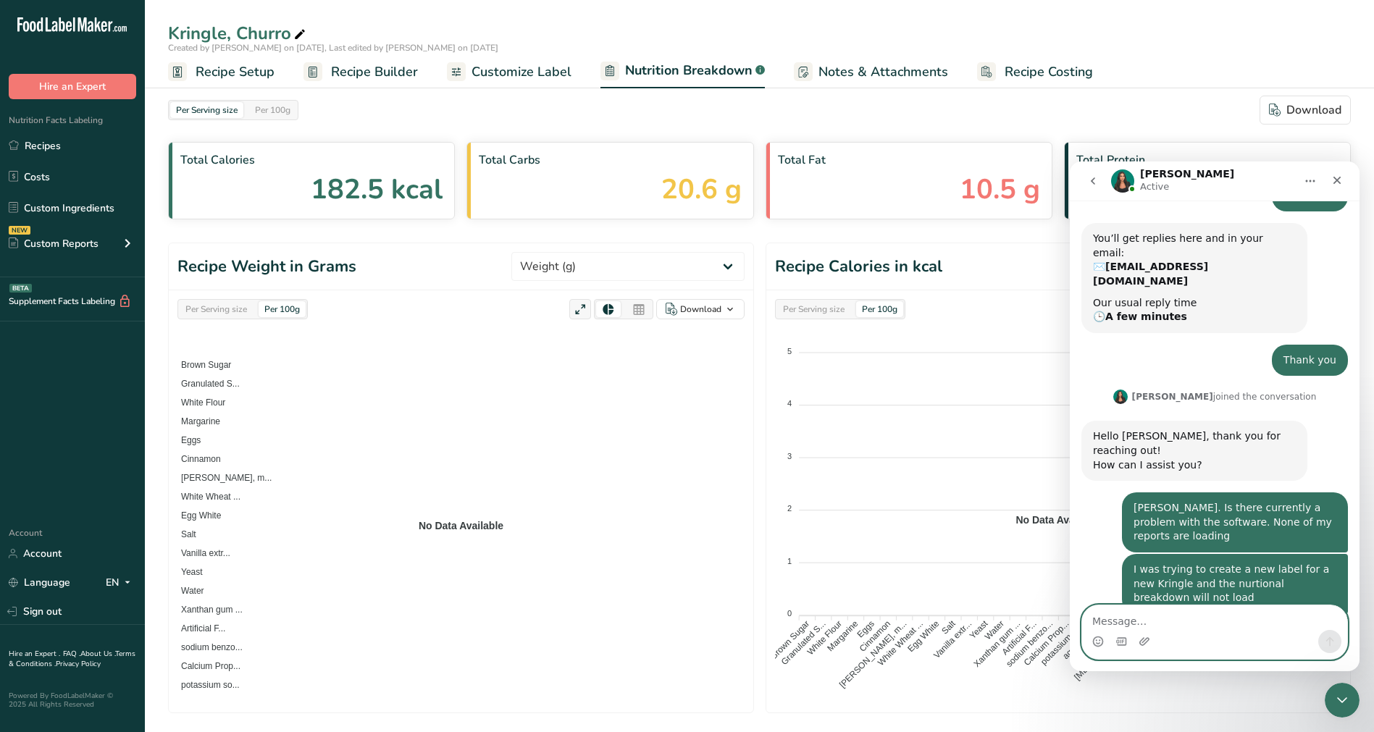
scroll to position [3352, 0]
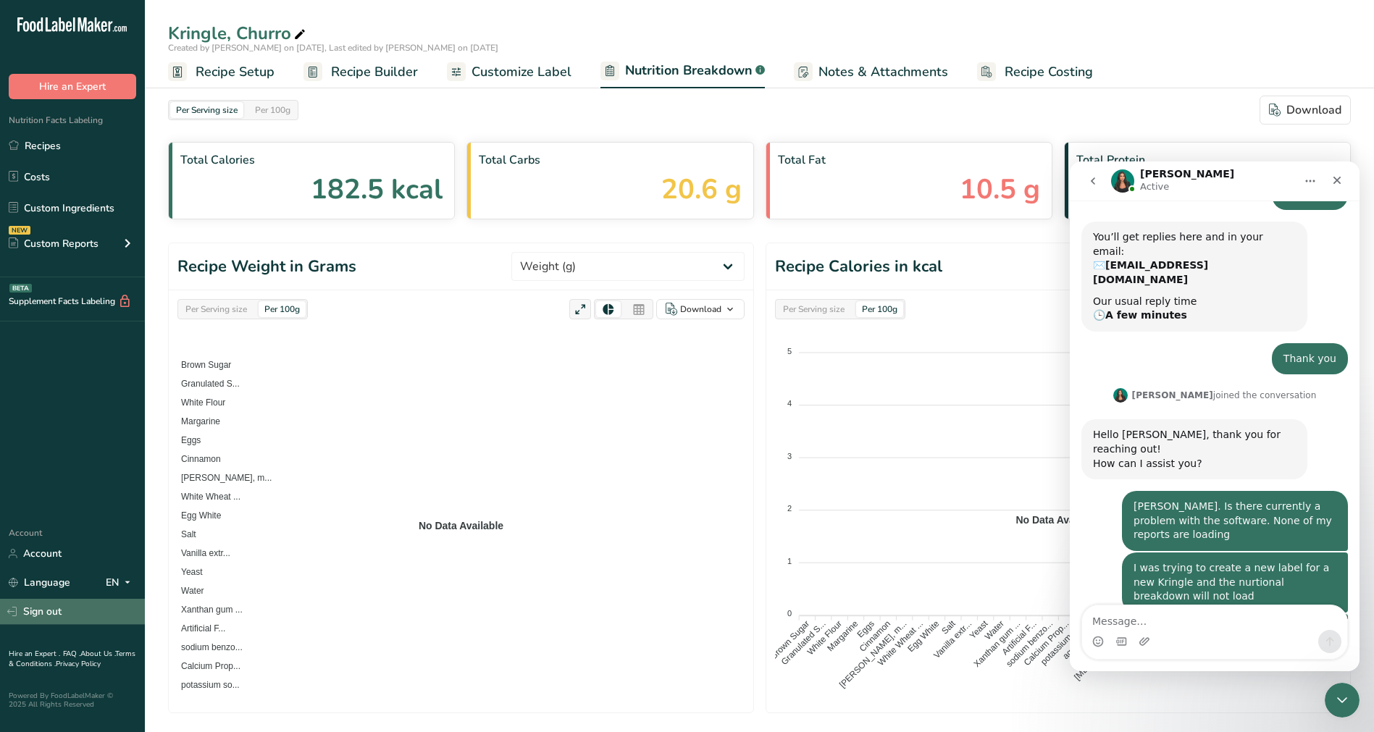
click at [47, 599] on link "Sign out" at bounding box center [72, 611] width 145 height 25
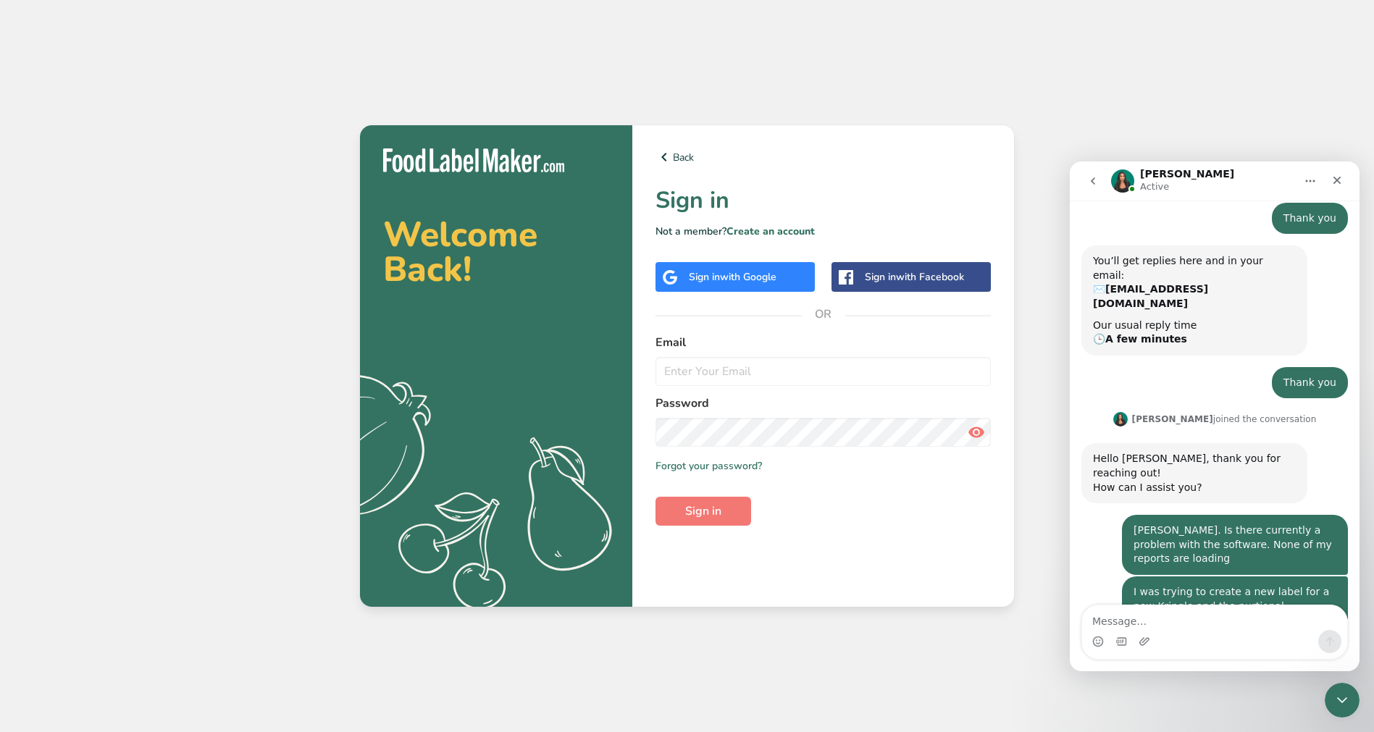
scroll to position [3352, 0]
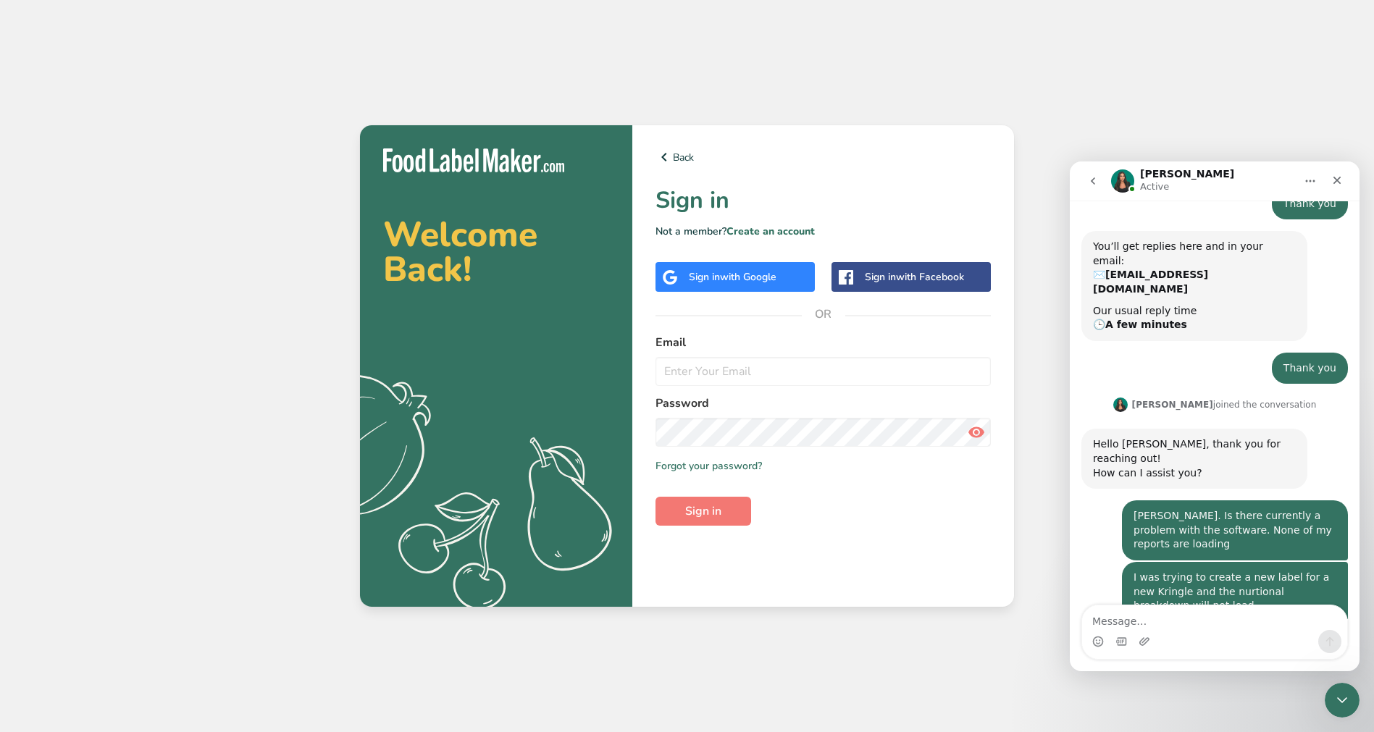
scroll to position [3352, 0]
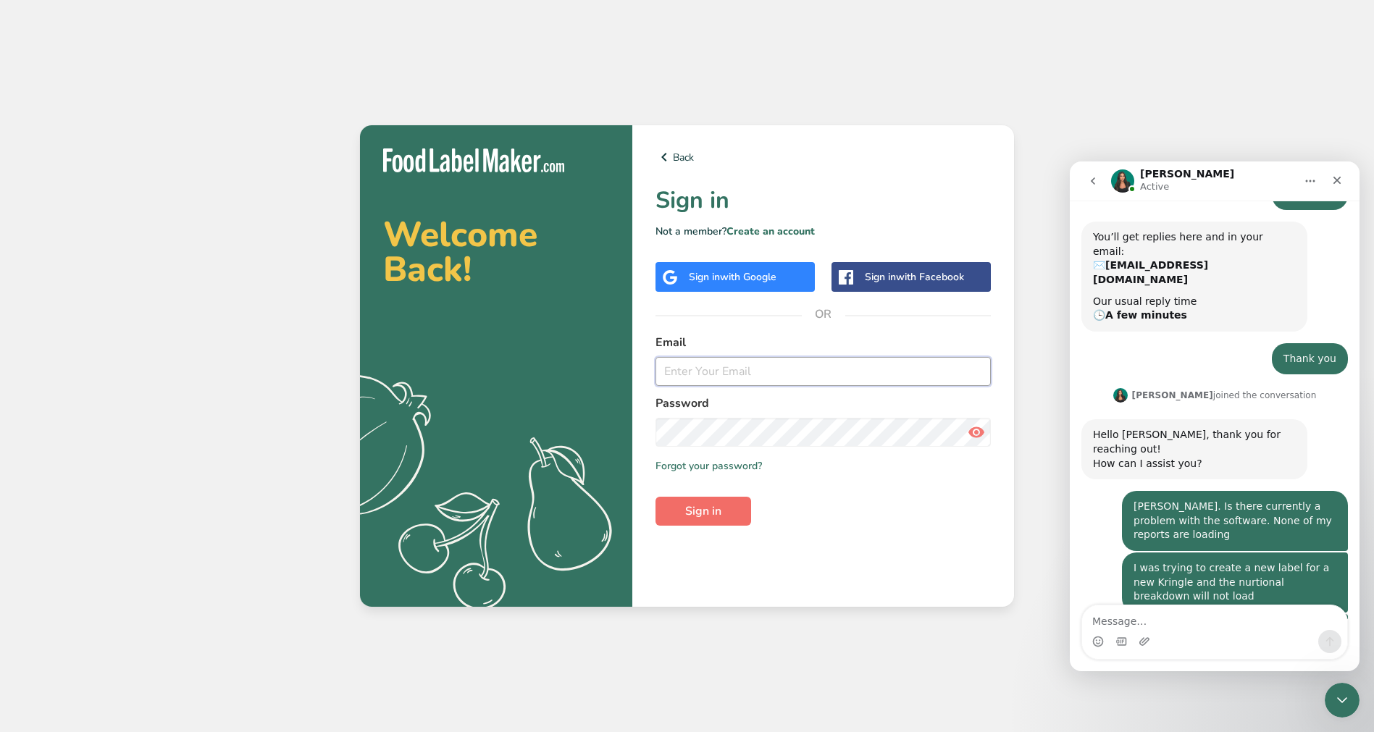
type input "[EMAIL_ADDRESS][DOMAIN_NAME]"
click at [711, 524] on button "Sign in" at bounding box center [703, 511] width 96 height 29
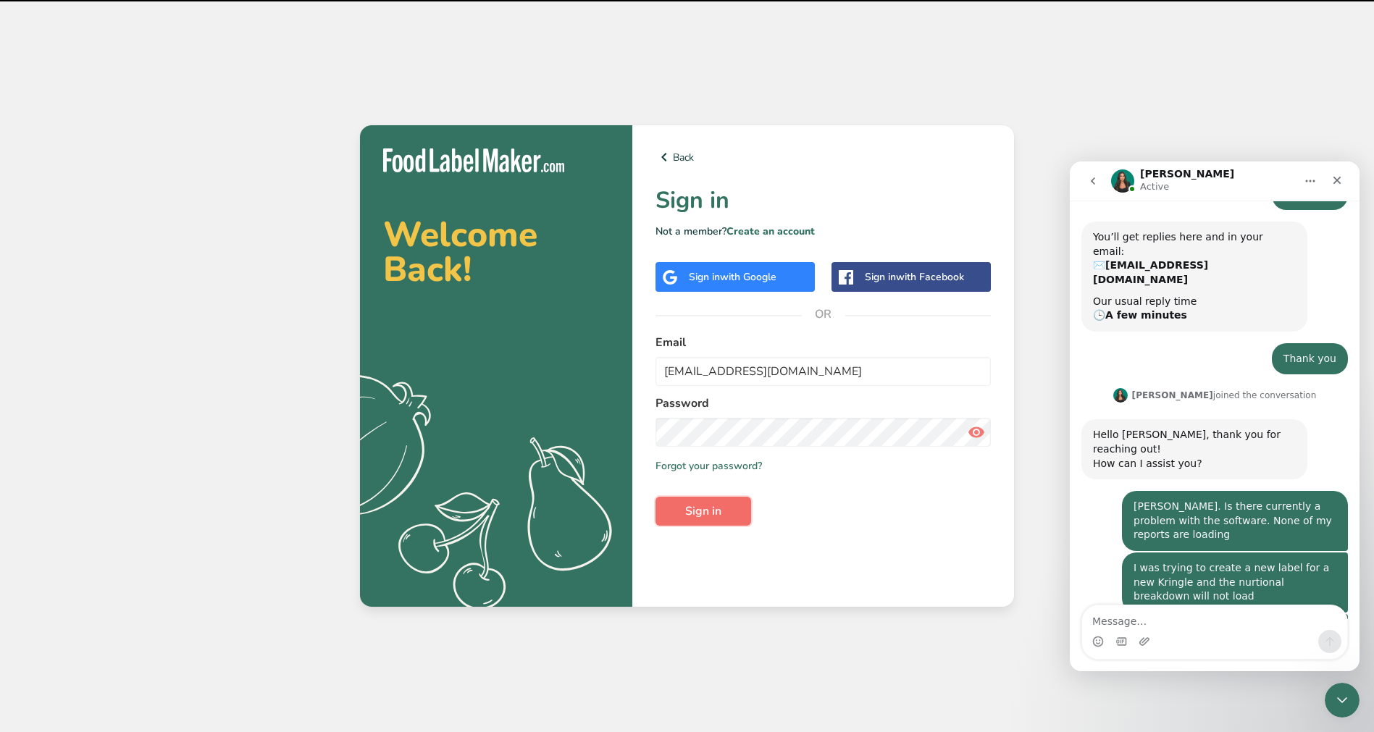
click at [718, 519] on span "Sign in" at bounding box center [703, 511] width 36 height 17
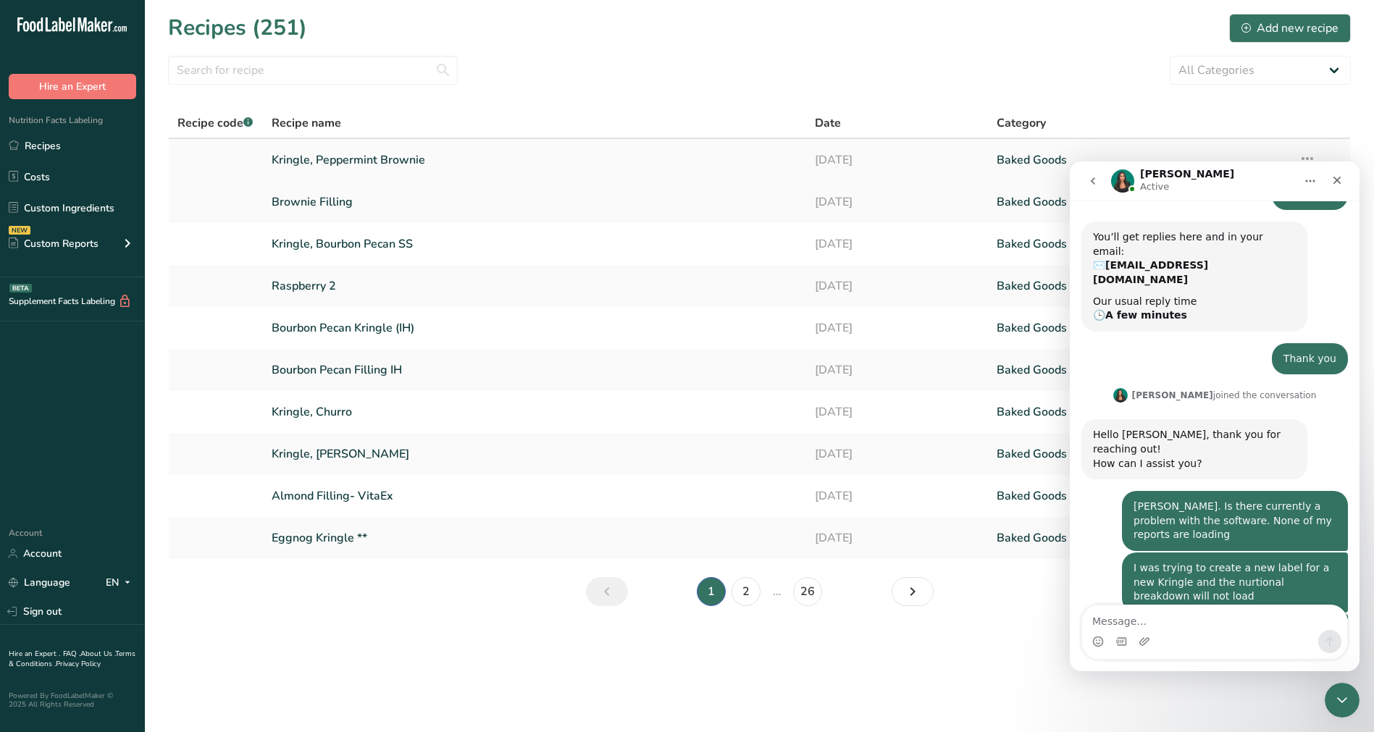
click at [394, 155] on link "Kringle, Peppermint Brownie" at bounding box center [535, 160] width 527 height 30
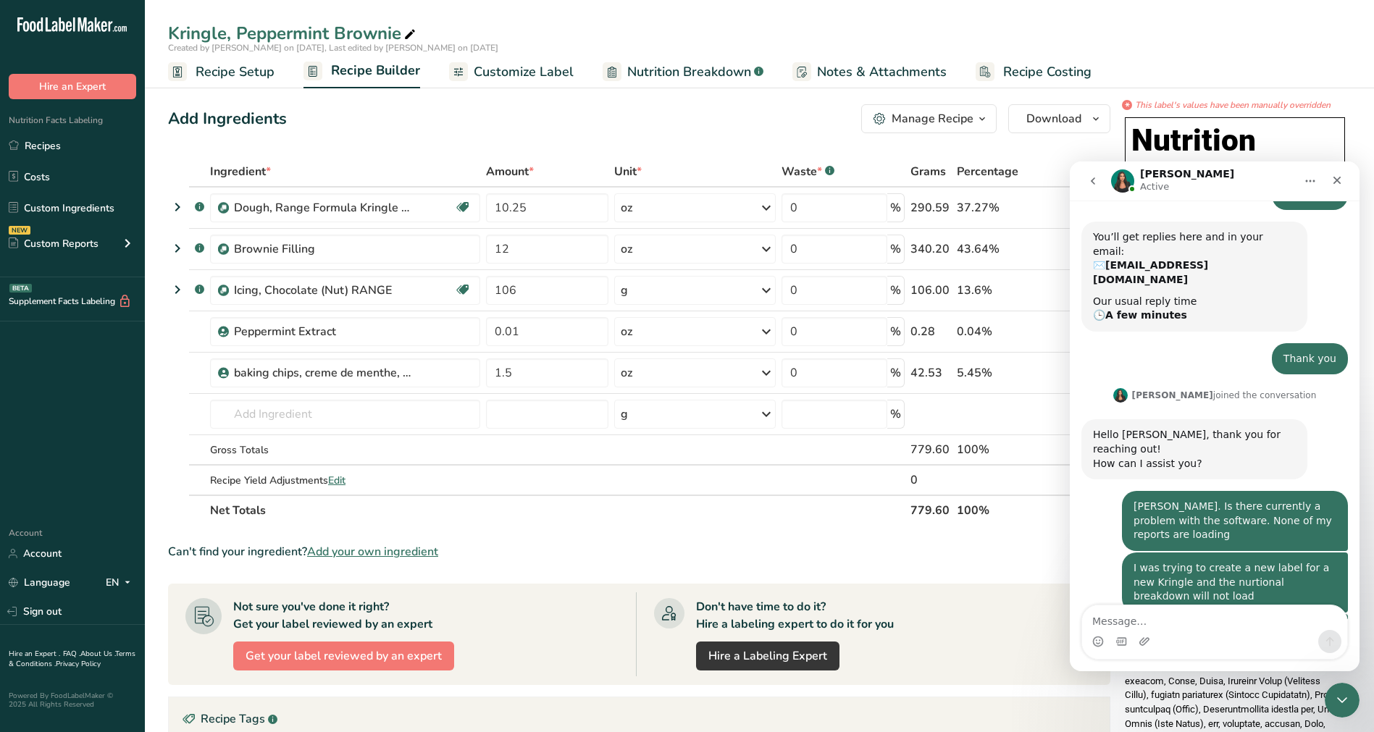
click at [685, 72] on span "Nutrition Breakdown" at bounding box center [689, 72] width 124 height 20
select select "Calories"
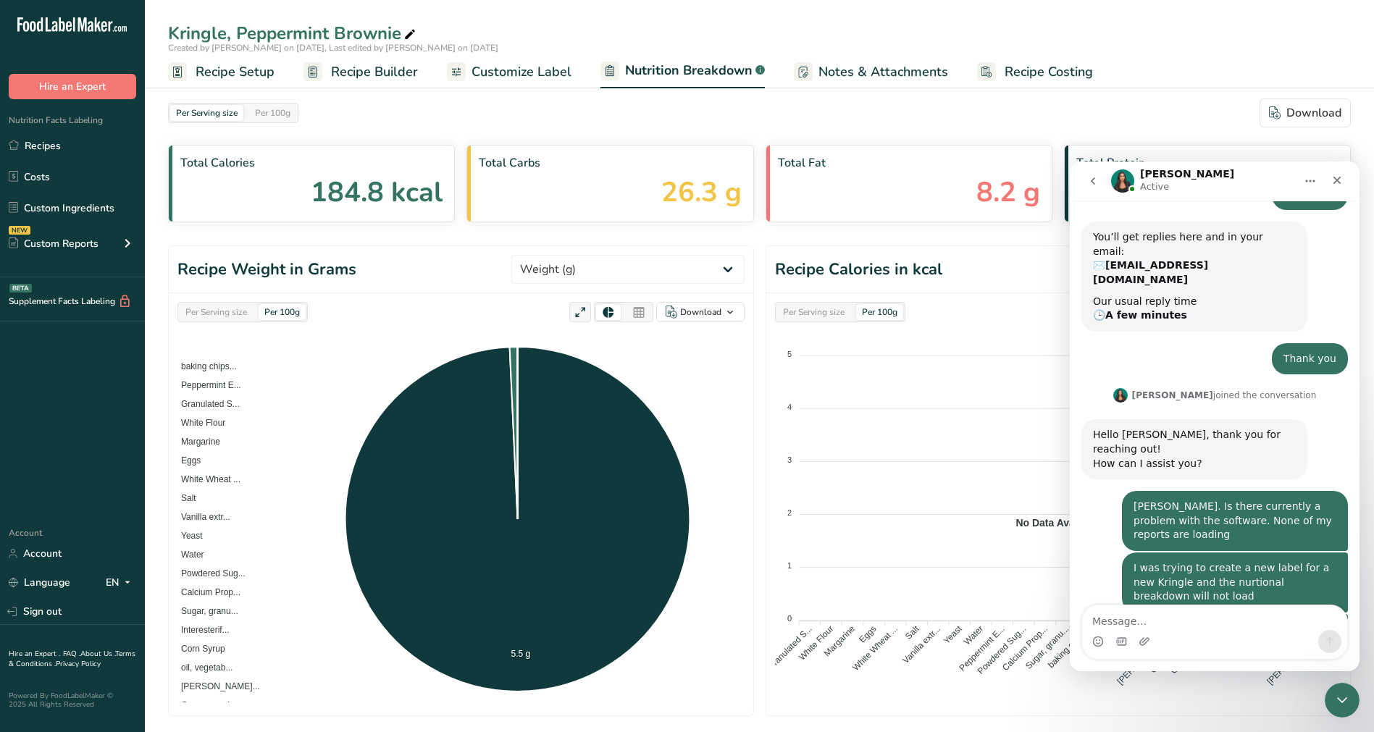
click at [529, 71] on span "Customize Label" at bounding box center [521, 72] width 100 height 20
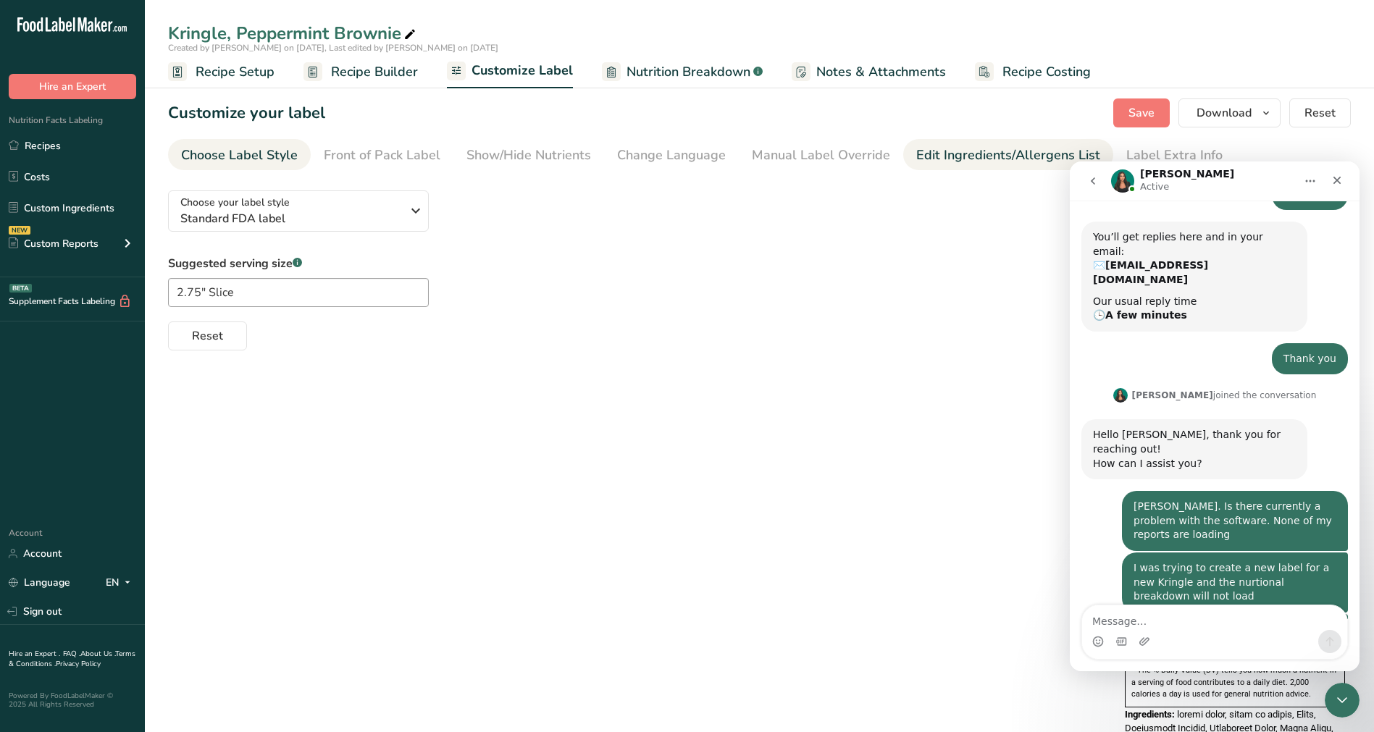
click at [992, 153] on div "Edit Ingredients/Allergens List" at bounding box center [1008, 156] width 184 height 20
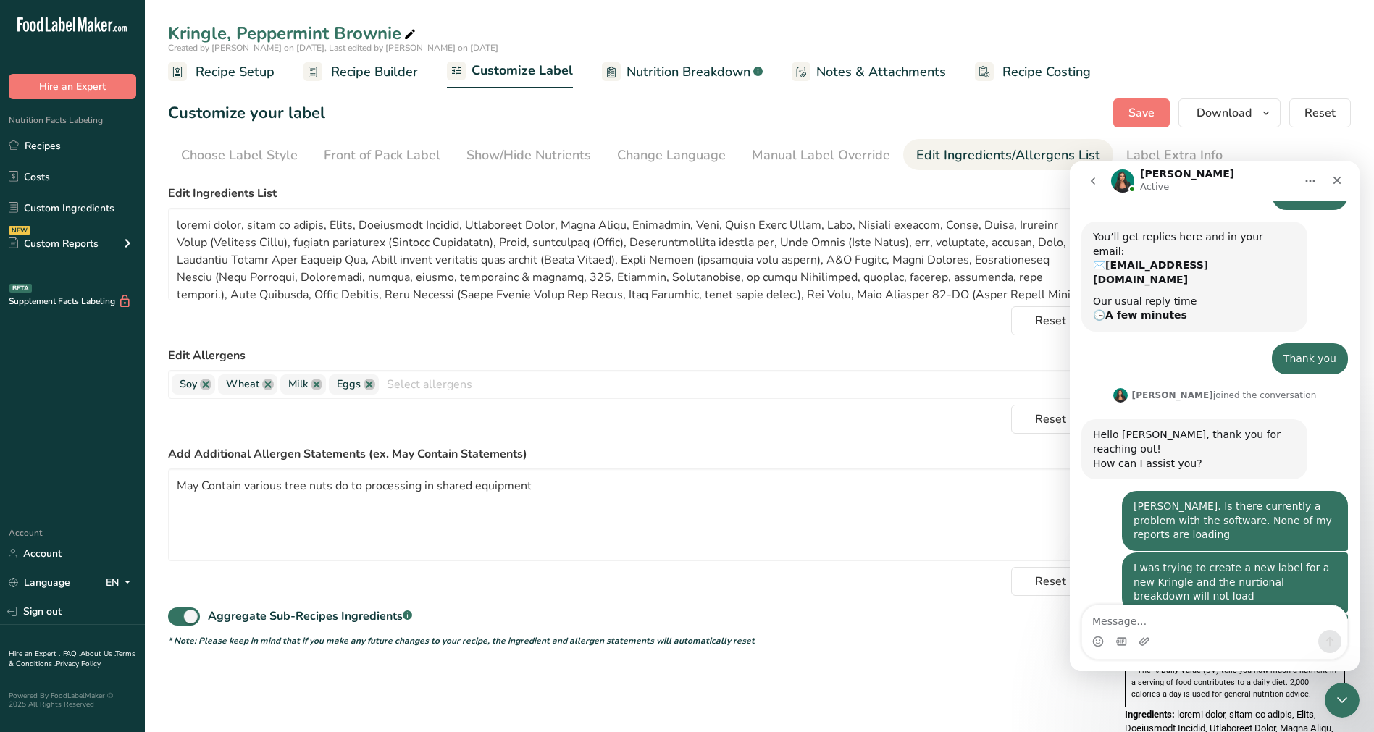
click at [992, 153] on div "Edit Ingredients/Allergens List" at bounding box center [1008, 156] width 184 height 20
click at [77, 154] on link "Recipes" at bounding box center [72, 146] width 145 height 28
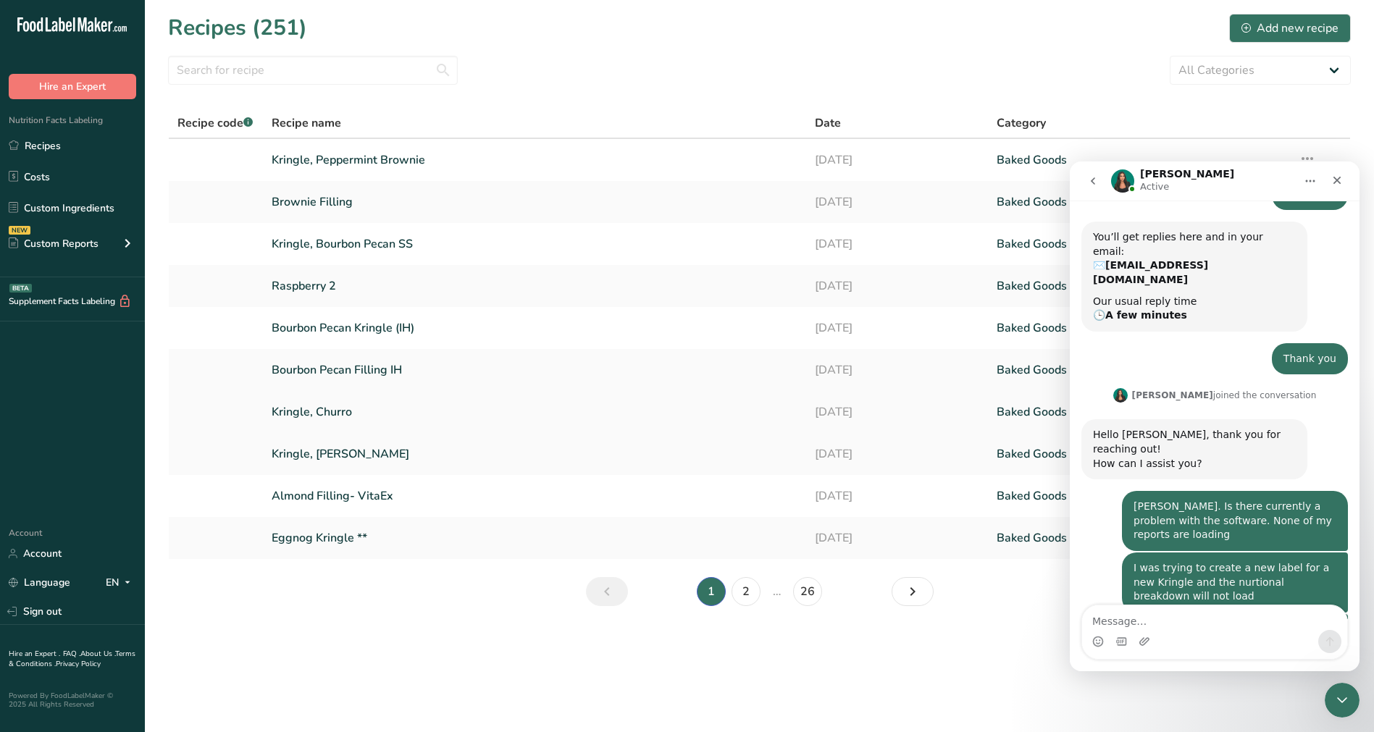
click at [320, 412] on link "Kringle, Churro" at bounding box center [535, 412] width 527 height 30
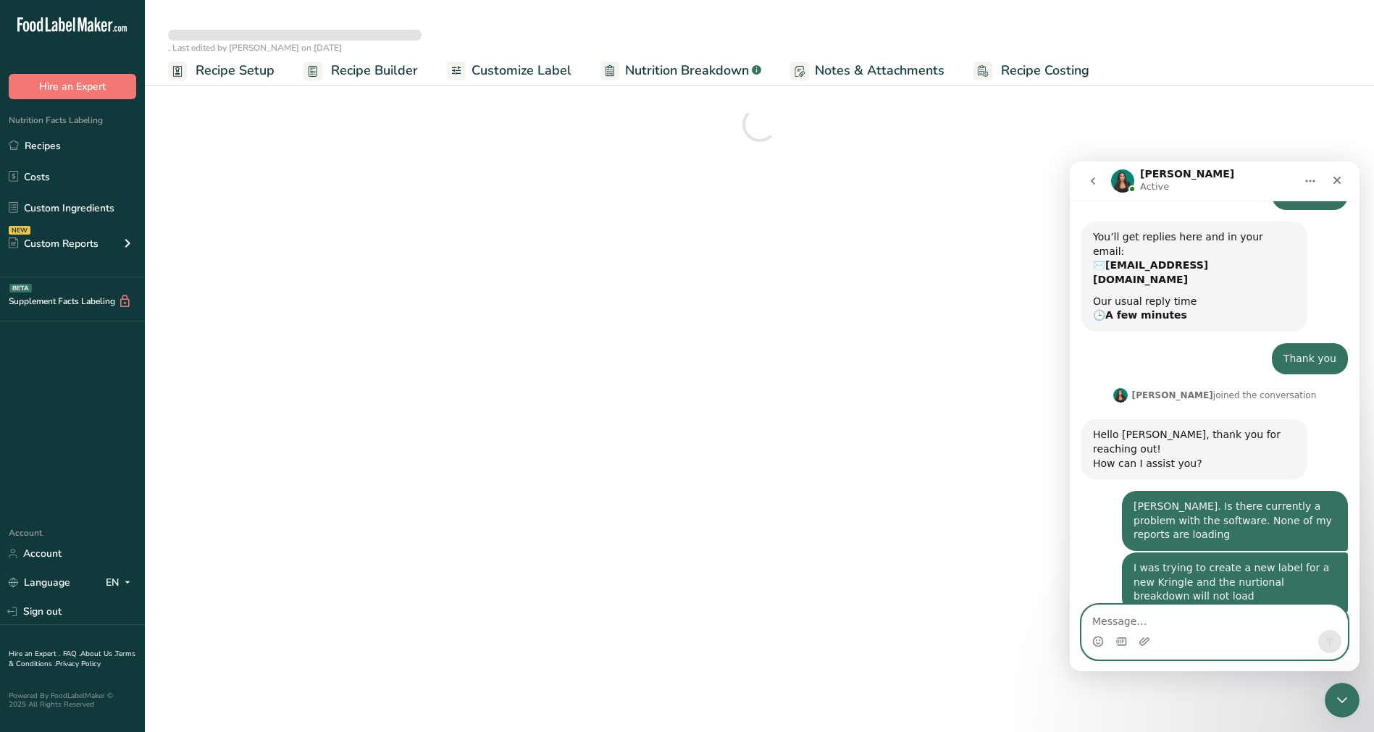
click at [1233, 616] on textarea "Message…" at bounding box center [1214, 617] width 265 height 25
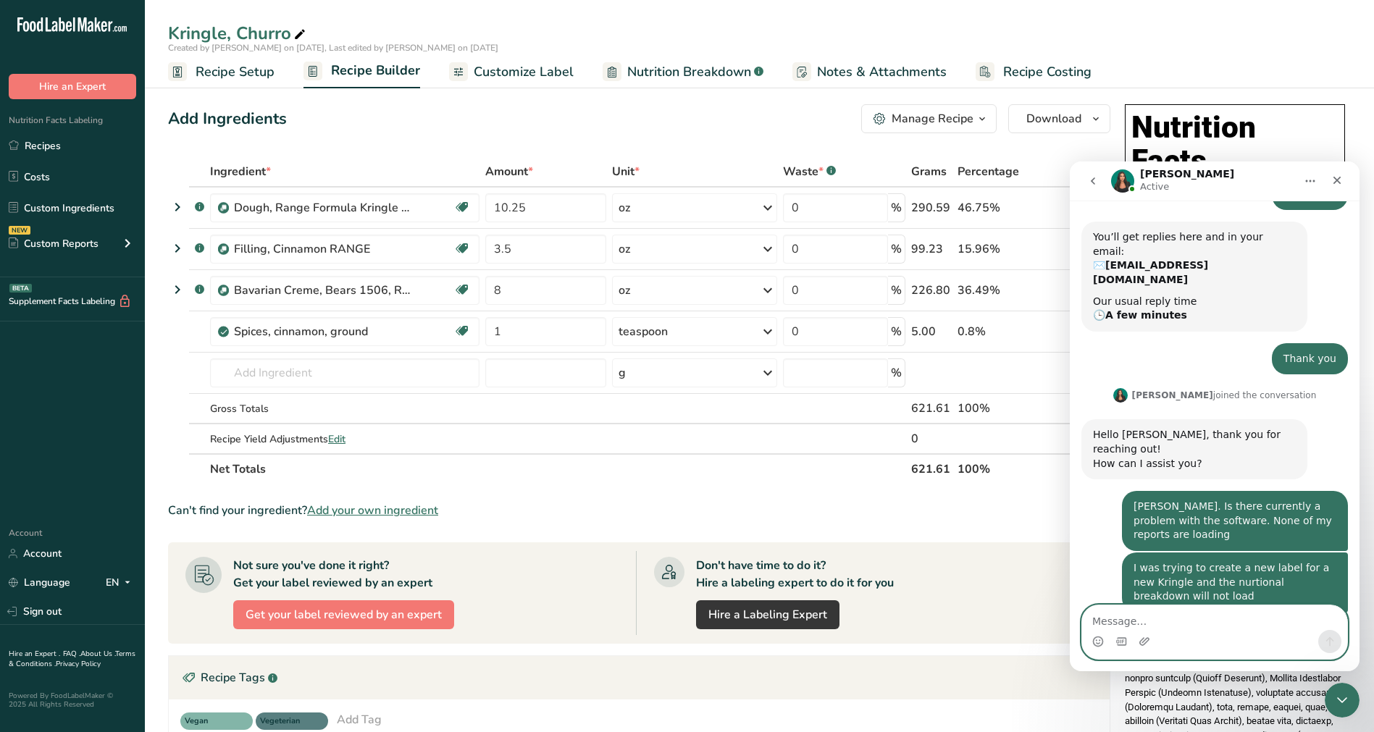
click at [1147, 619] on textarea "Message…" at bounding box center [1214, 617] width 265 height 25
click at [703, 71] on span "Nutrition Breakdown" at bounding box center [689, 72] width 124 height 20
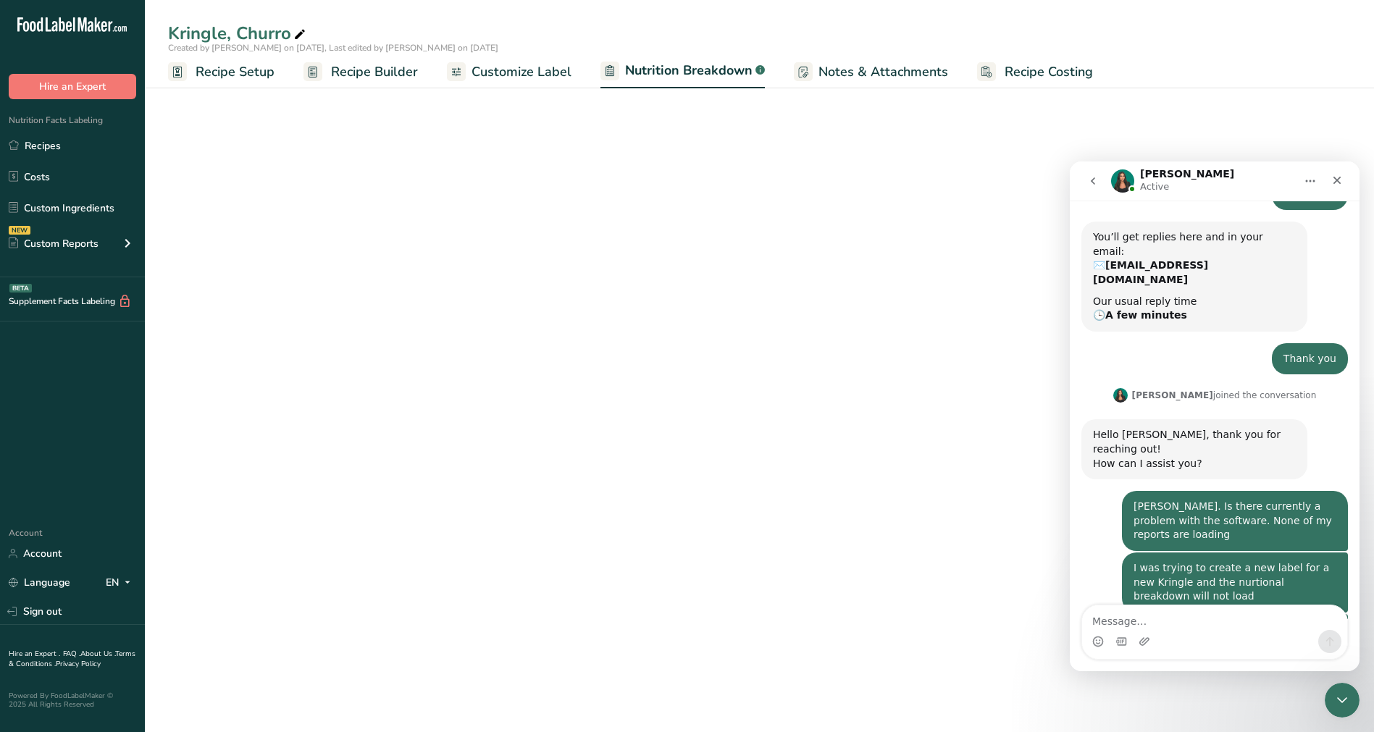
select select "Calories"
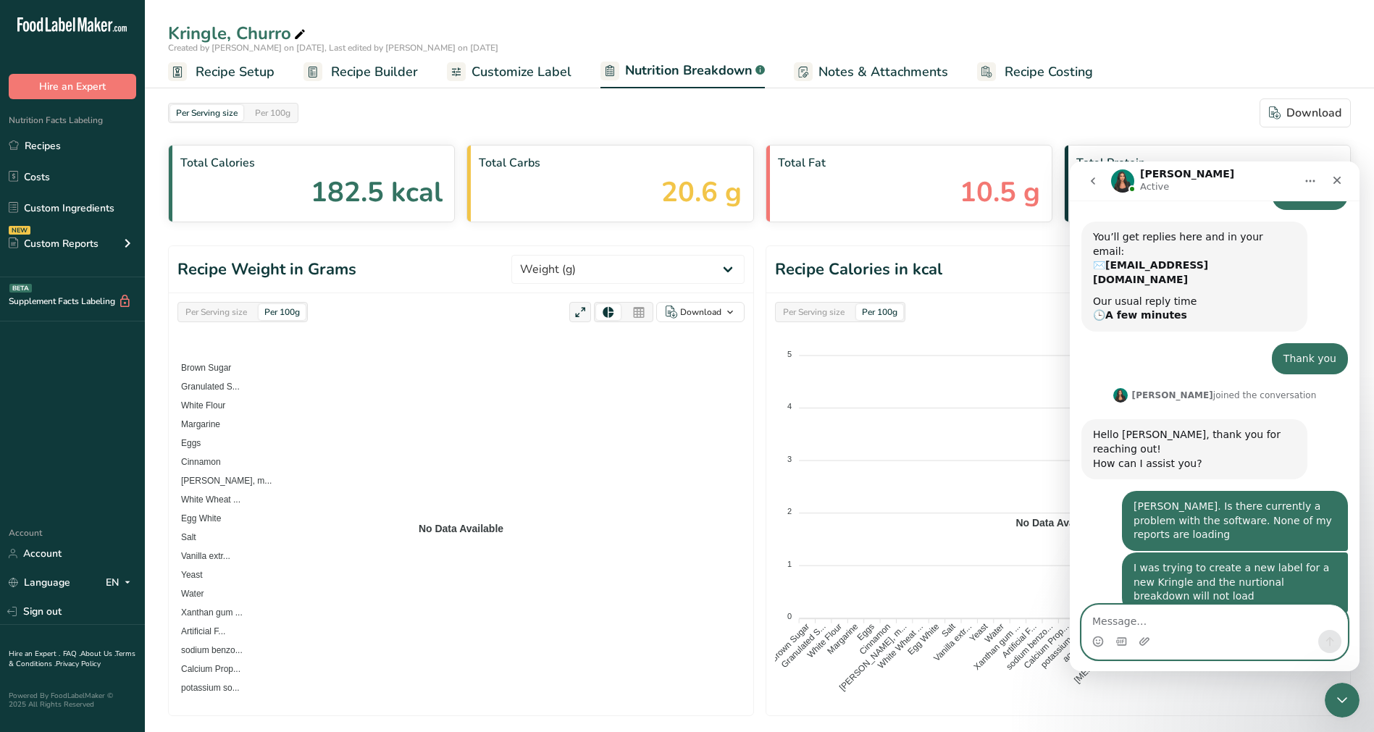
click at [1216, 621] on textarea "Message…" at bounding box center [1214, 617] width 265 height 25
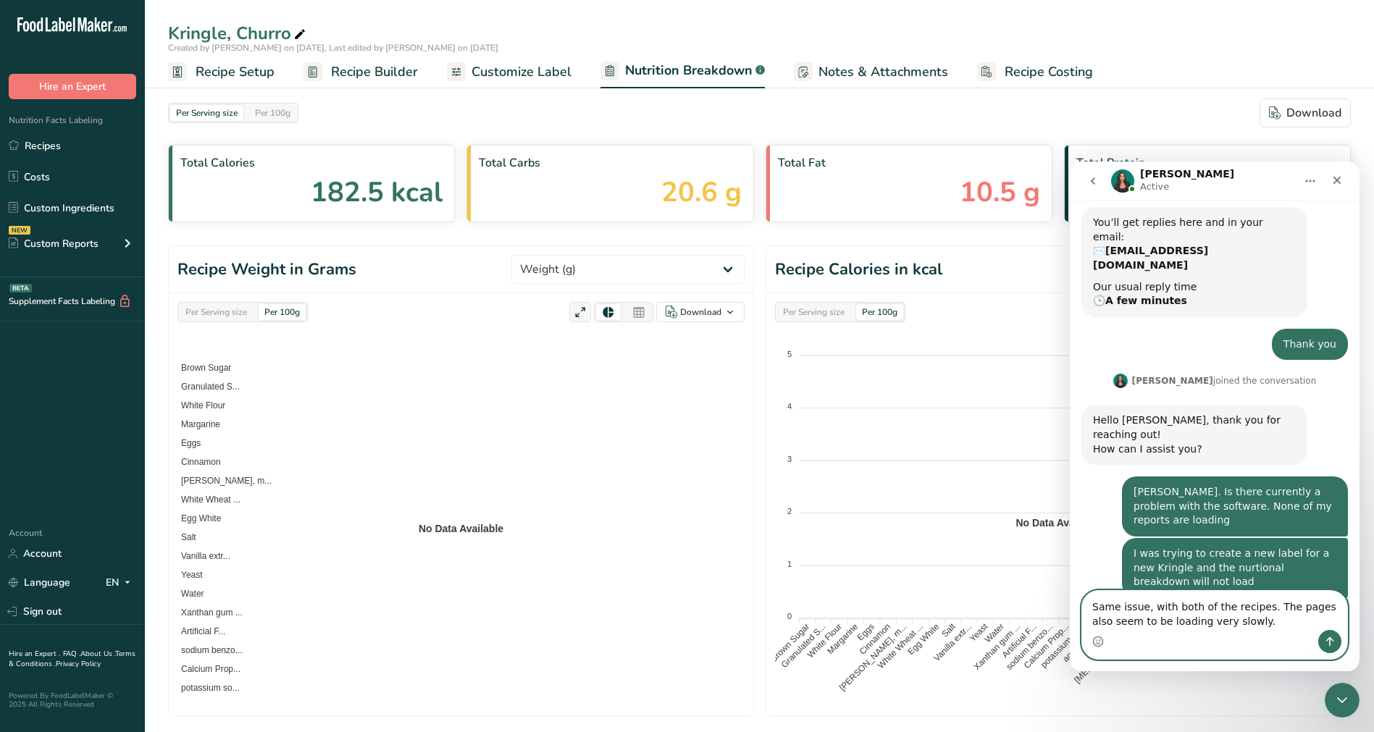
type textarea "Same issue, with both of the recipes. The pages also seem to be loading very sl…"
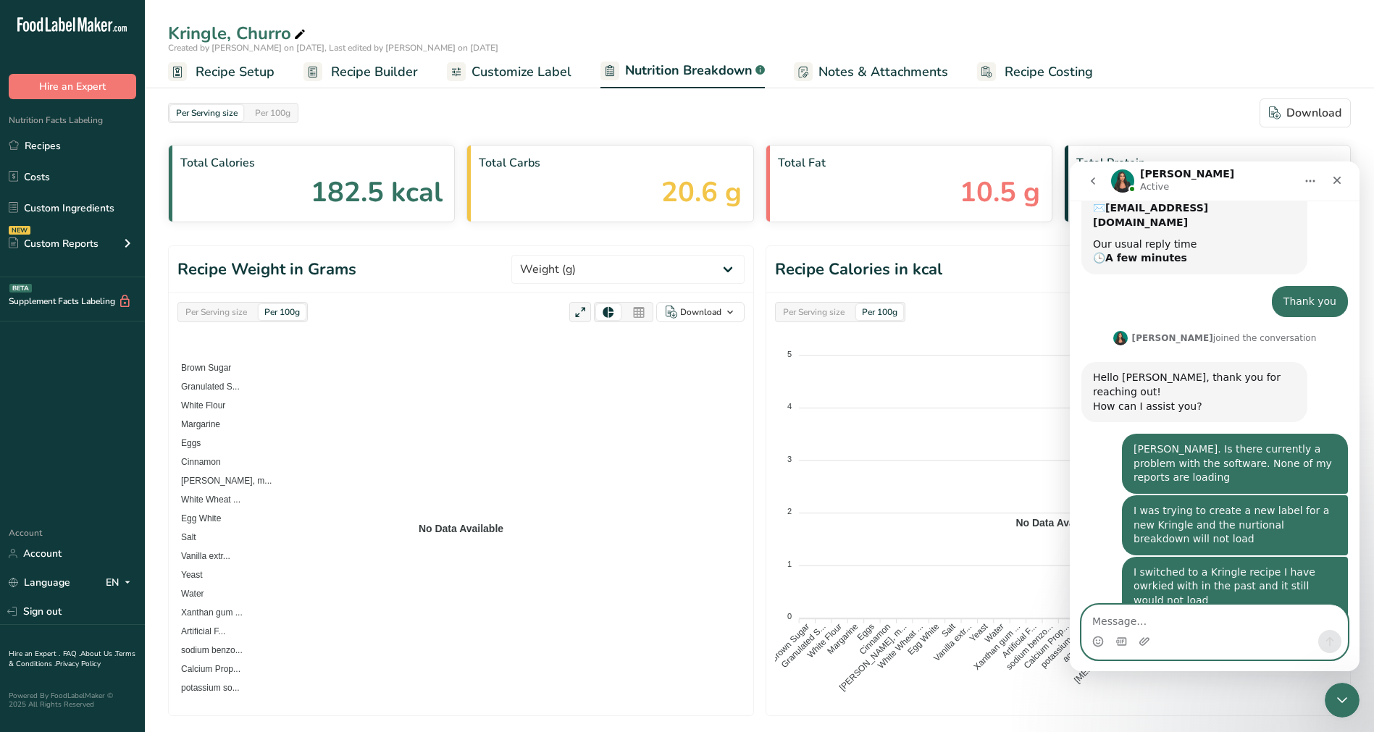
click at [1187, 619] on textarea "Message…" at bounding box center [1214, 617] width 265 height 25
type textarea "I"
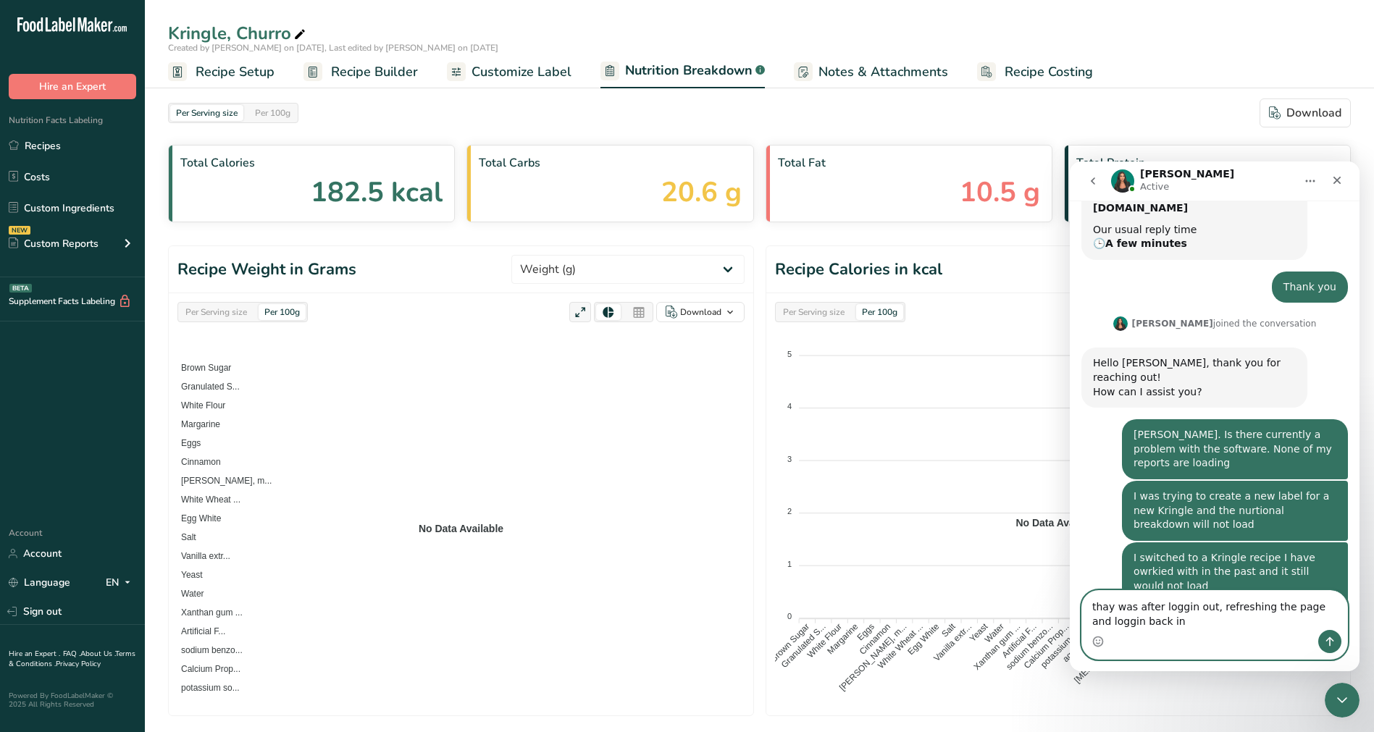
click at [1109, 608] on textarea "thay was after loggin out, refreshing the page and loggin back in" at bounding box center [1214, 610] width 265 height 39
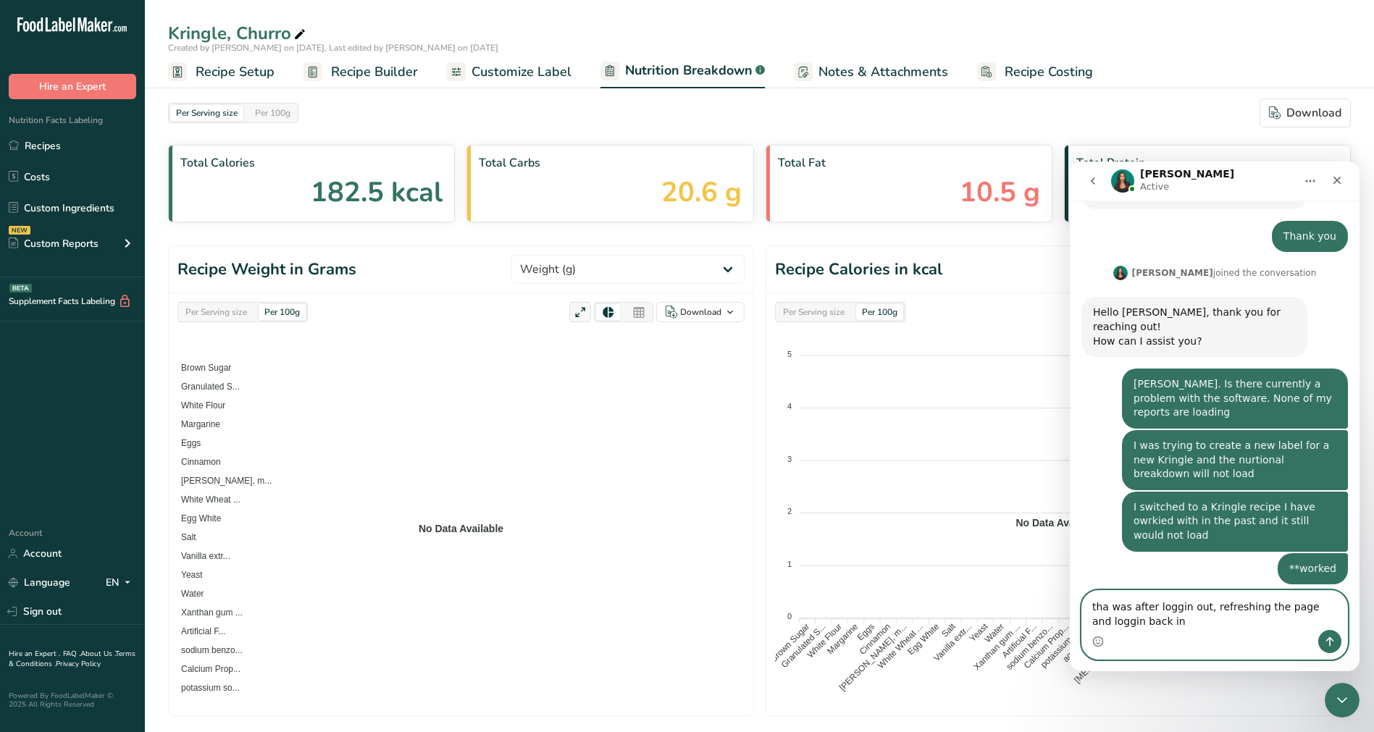
scroll to position [3479, 0]
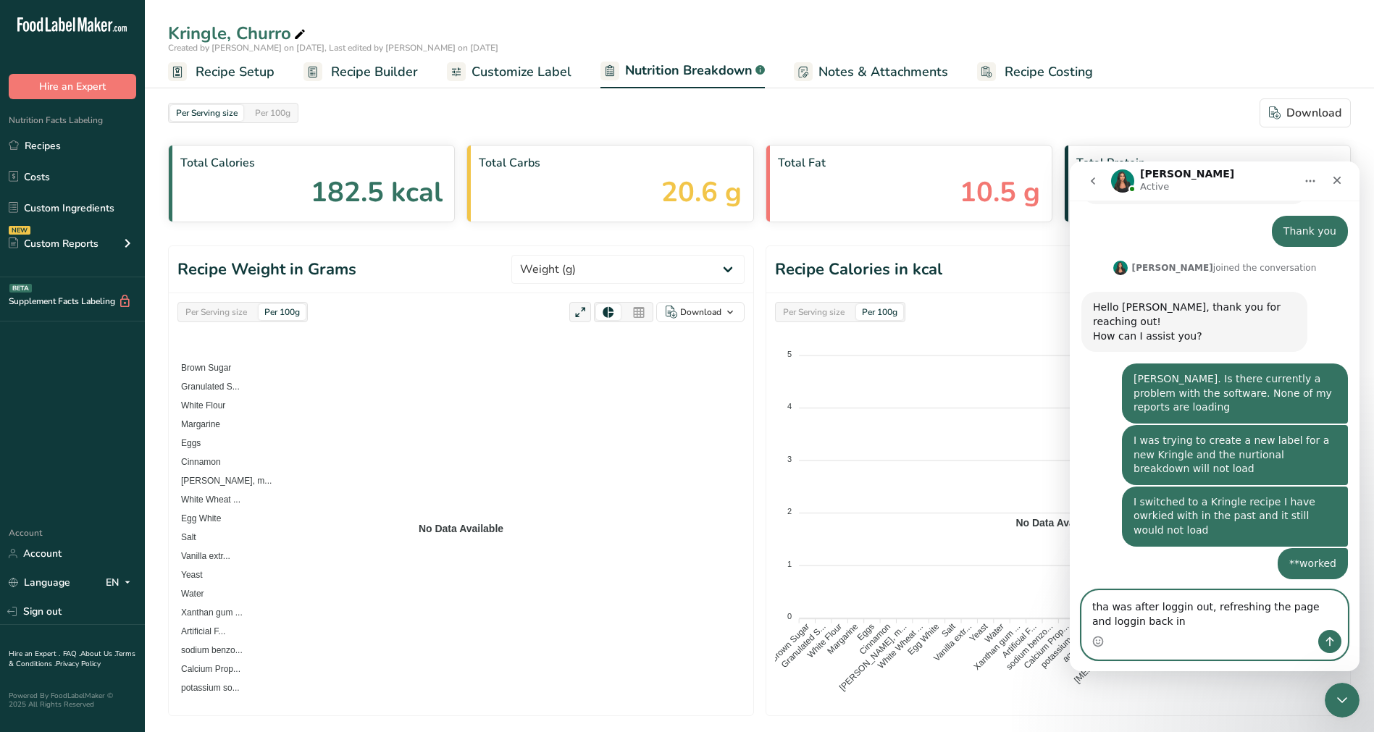
click at [1182, 611] on textarea "tha was after loggin out, refreshing the page and loggin back in" at bounding box center [1214, 610] width 265 height 39
click at [1120, 622] on textarea "tha was after logging out, refreshing the page and loggin back in" at bounding box center [1214, 610] width 265 height 39
click at [1107, 604] on textarea "tha was after logging out, refreshing the page and logging back in" at bounding box center [1214, 610] width 265 height 39
type textarea "that was after logging out, refreshing the page and logging back in"
click at [1333, 647] on icon "Send a message…" at bounding box center [1330, 642] width 12 height 12
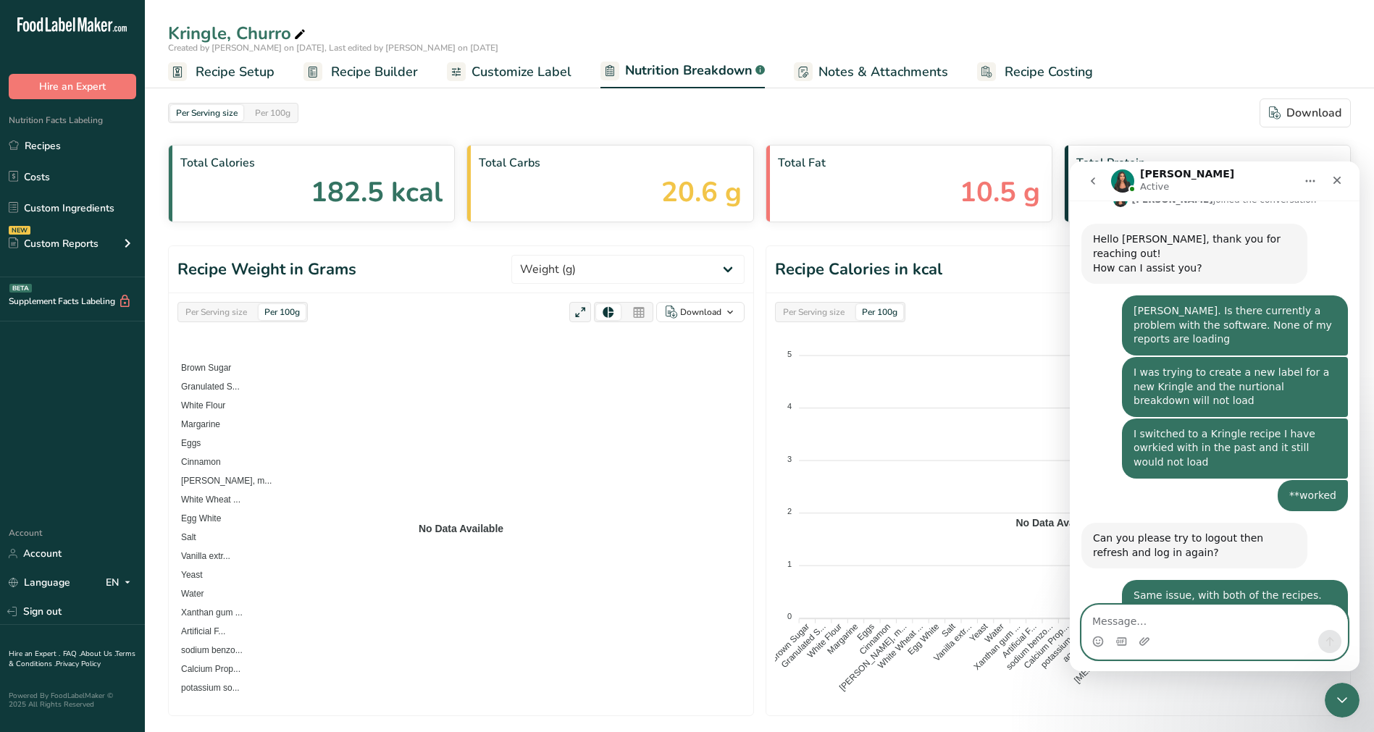
scroll to position [3547, 0]
click at [1231, 641] on div "Intercom messenger" at bounding box center [1214, 641] width 265 height 23
click at [1233, 625] on textarea "Message…" at bounding box center [1214, 617] width 265 height 25
type textarea "T"
type textarea "That is odd. Let me try restarting my computer"
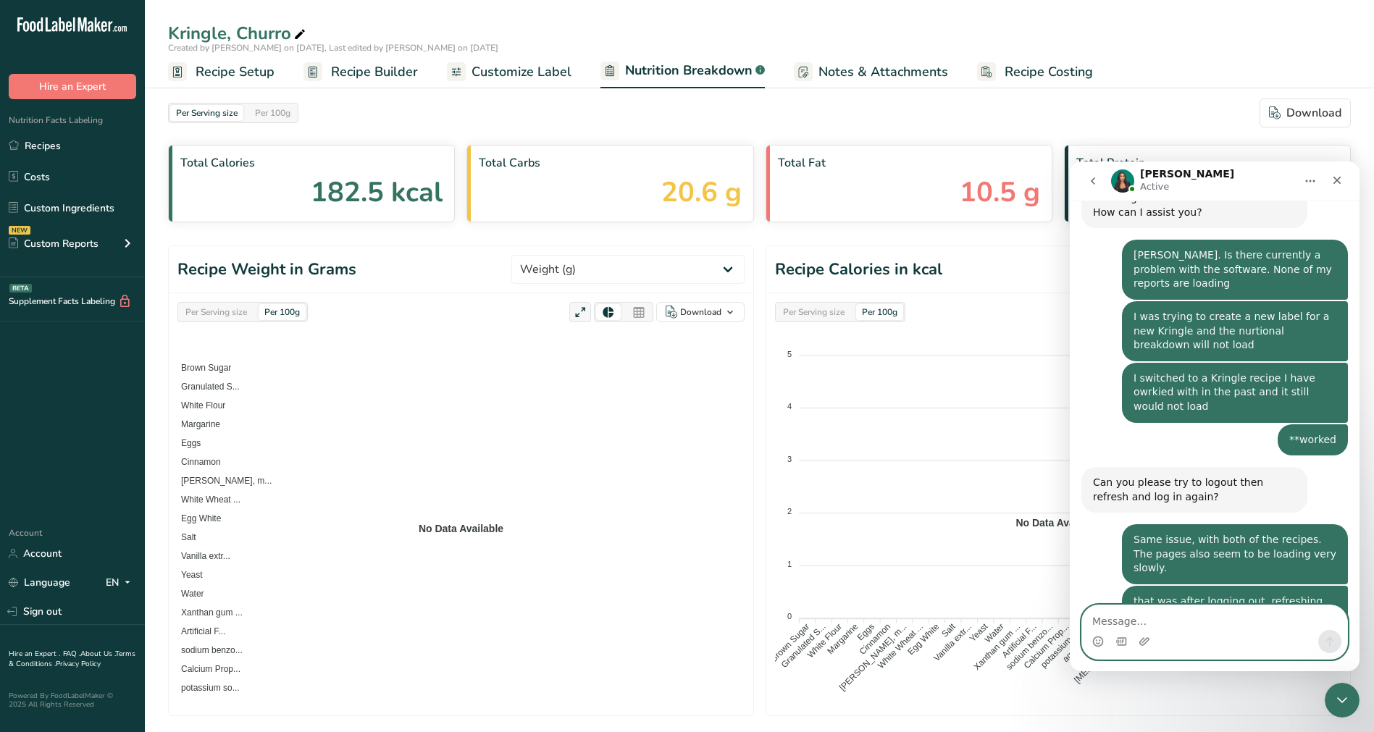
scroll to position [3604, 0]
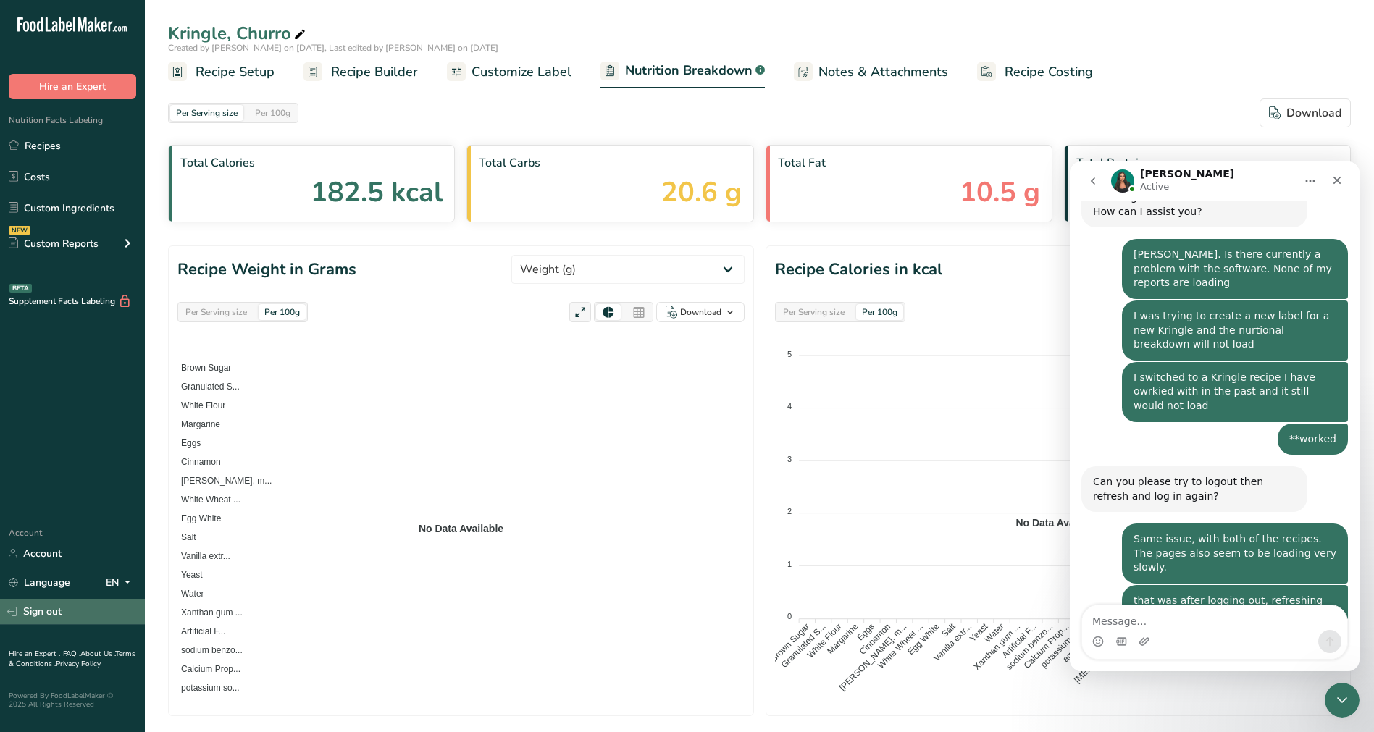
click at [38, 612] on link "Sign out" at bounding box center [72, 611] width 145 height 25
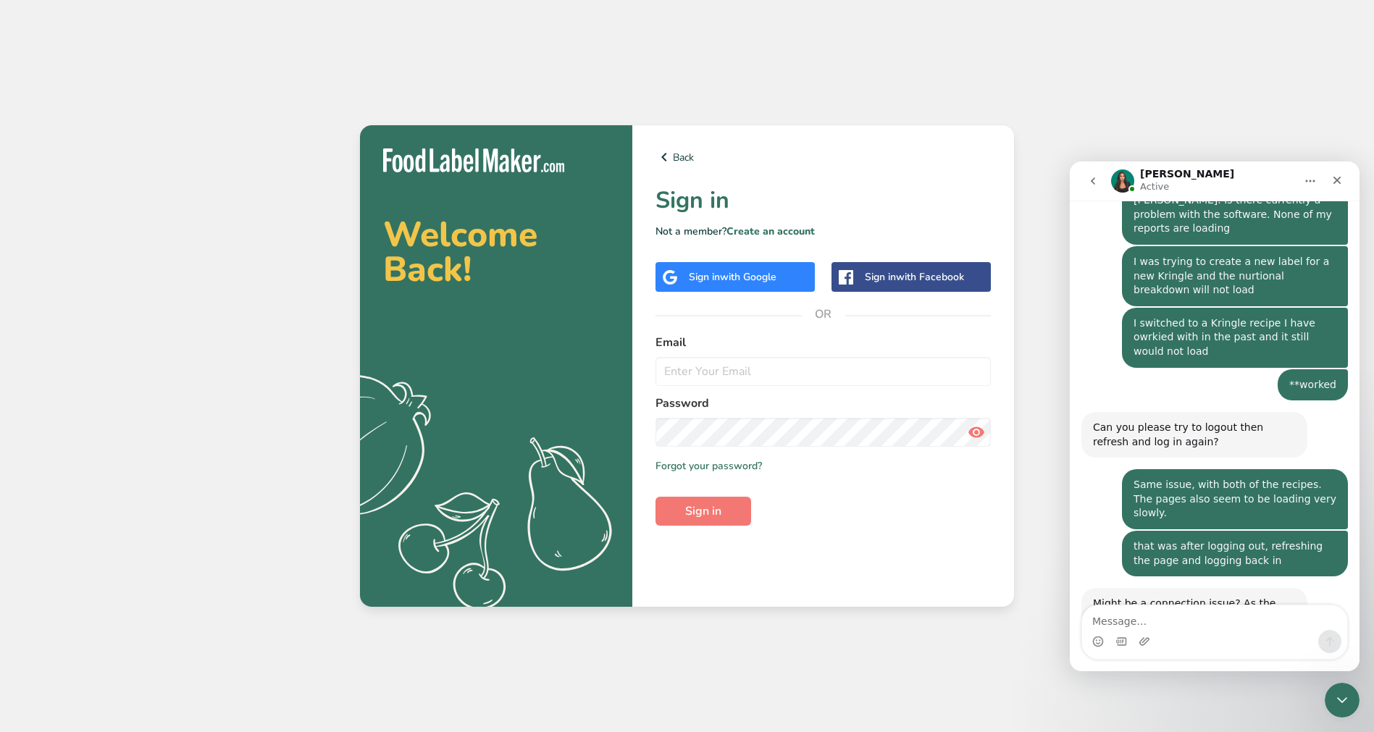
scroll to position [3660, 0]
type input "[EMAIL_ADDRESS][DOMAIN_NAME]"
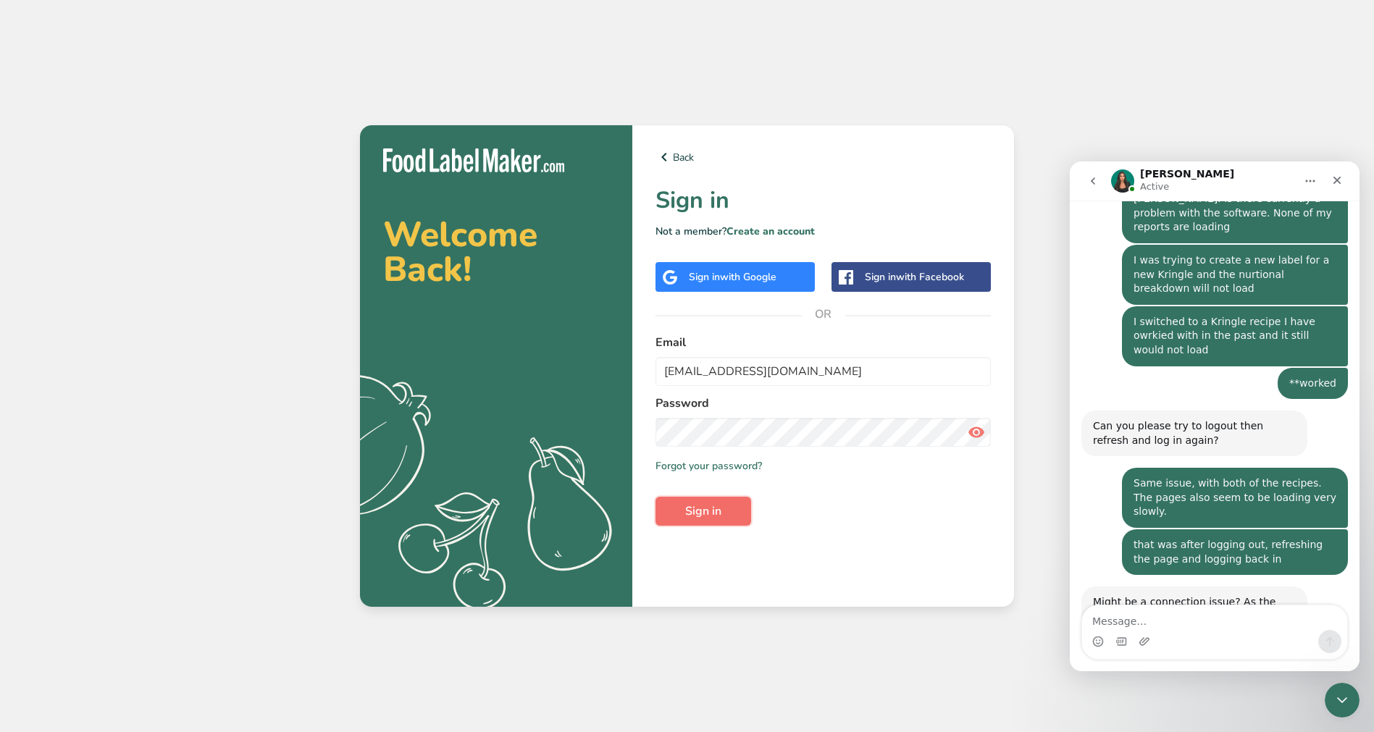
click at [730, 508] on button "Sign in" at bounding box center [703, 511] width 96 height 29
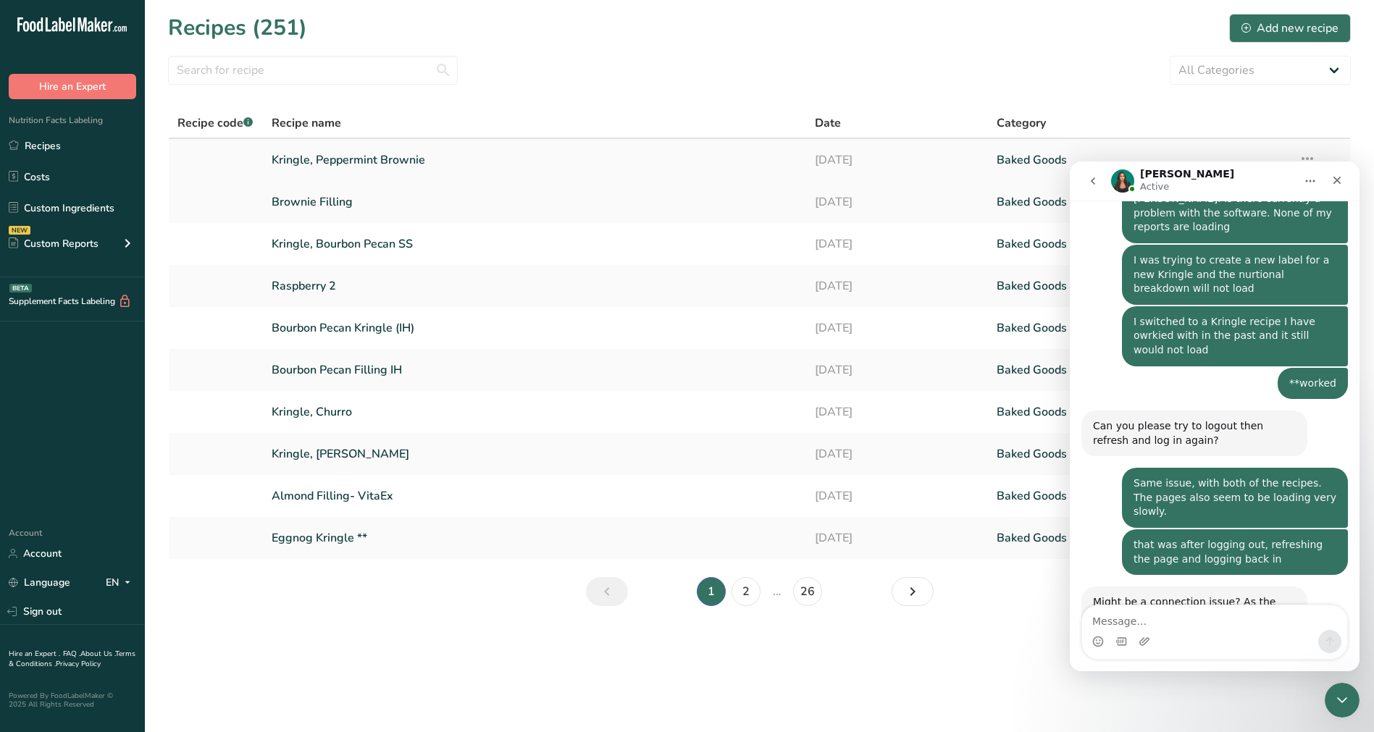
click at [432, 154] on link "Kringle, Peppermint Brownie" at bounding box center [535, 160] width 527 height 30
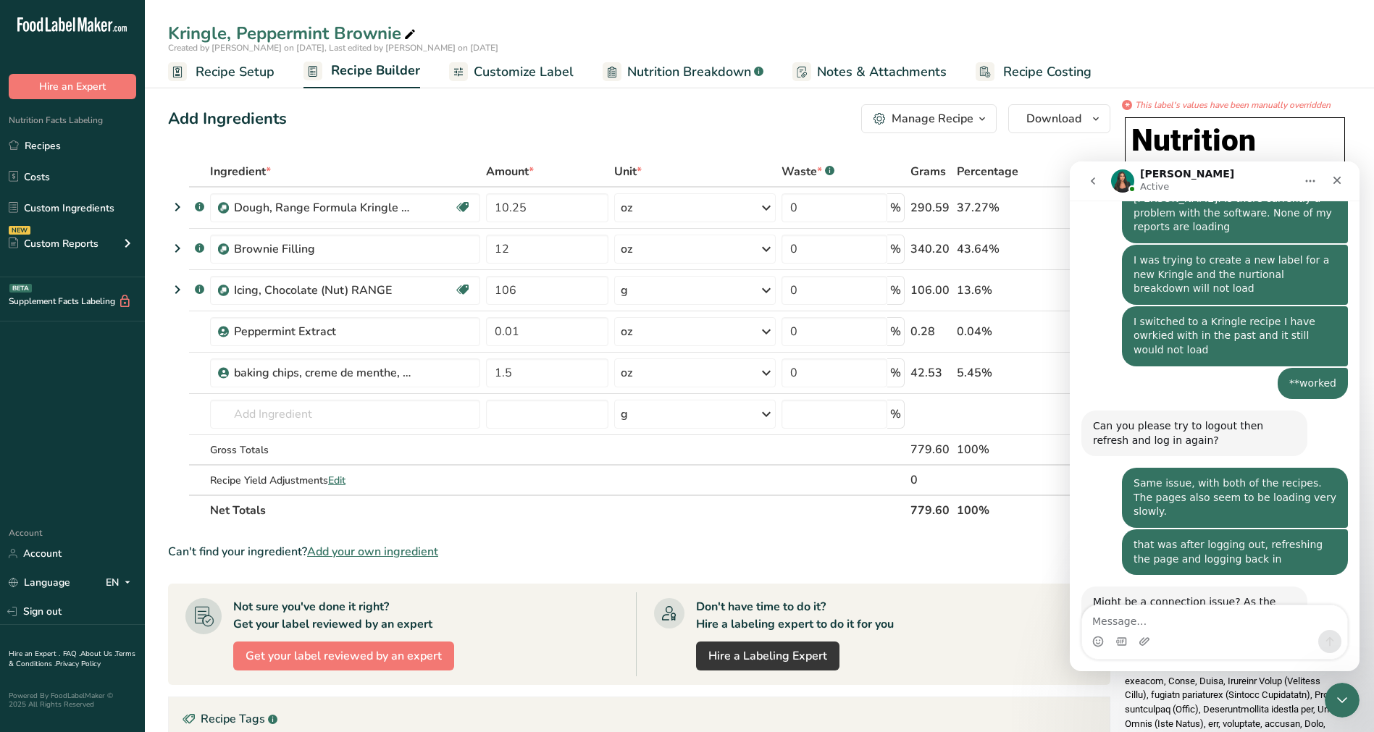
click at [661, 68] on span "Nutrition Breakdown" at bounding box center [689, 72] width 124 height 20
select select "Calories"
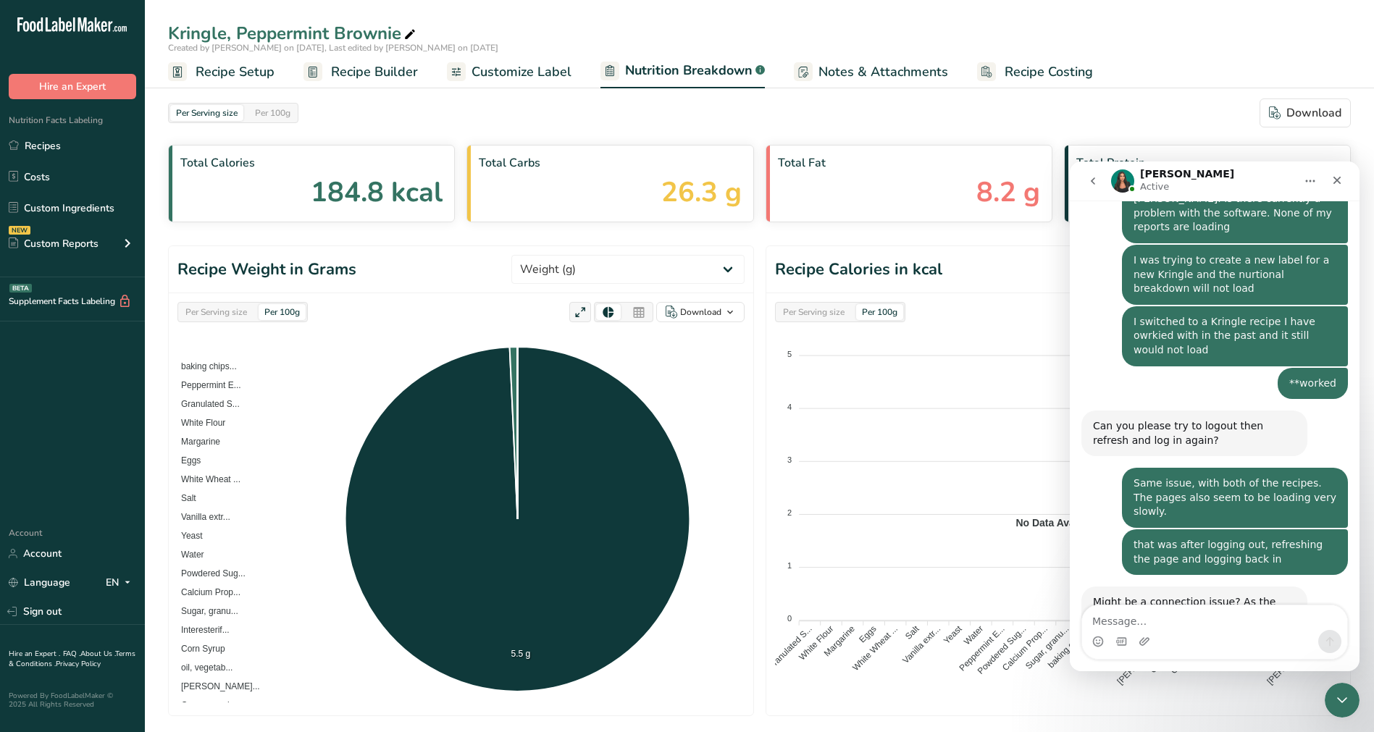
scroll to position [3676, 0]
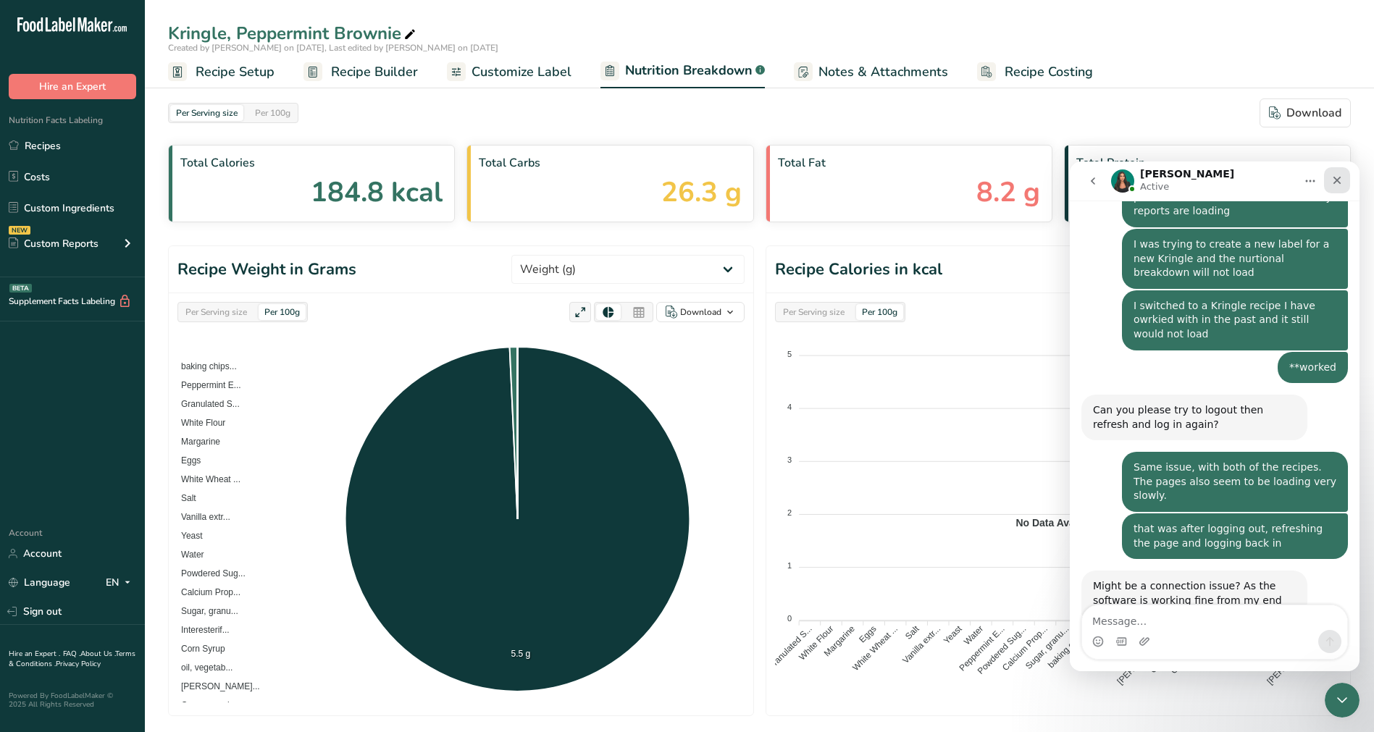
click at [1341, 177] on icon "Close" at bounding box center [1337, 181] width 12 height 12
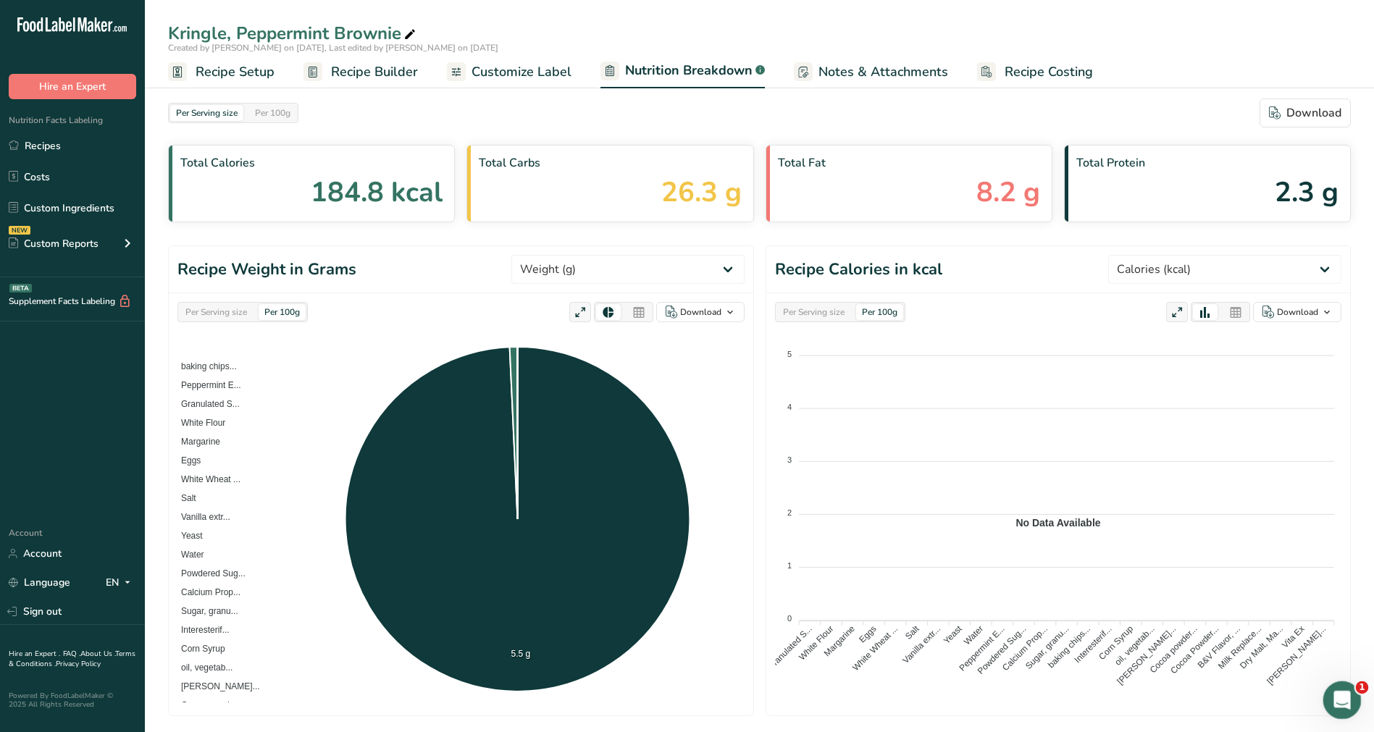
click at [1347, 687] on div "Open Intercom Messenger" at bounding box center [1340, 698] width 48 height 48
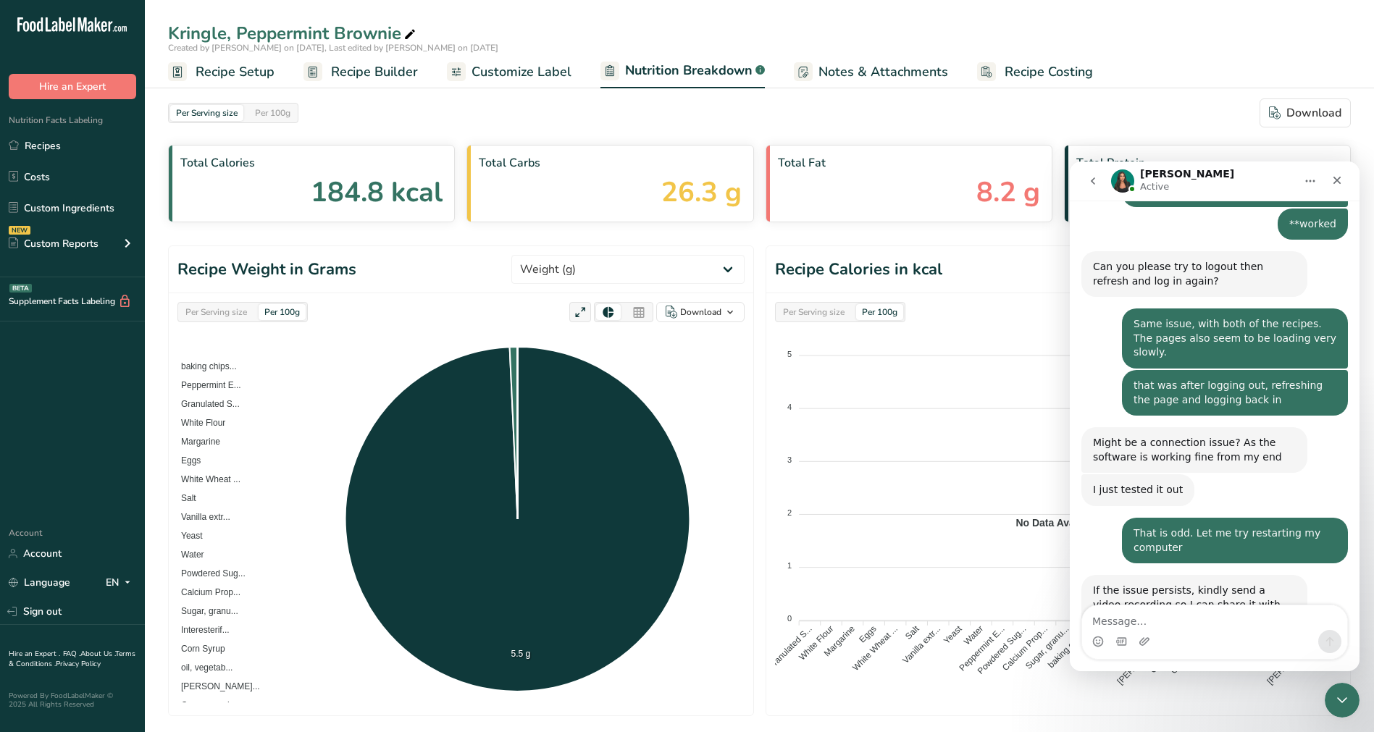
scroll to position [3819, 0]
click at [1228, 626] on textarea "Message…" at bounding box center [1214, 617] width 265 height 25
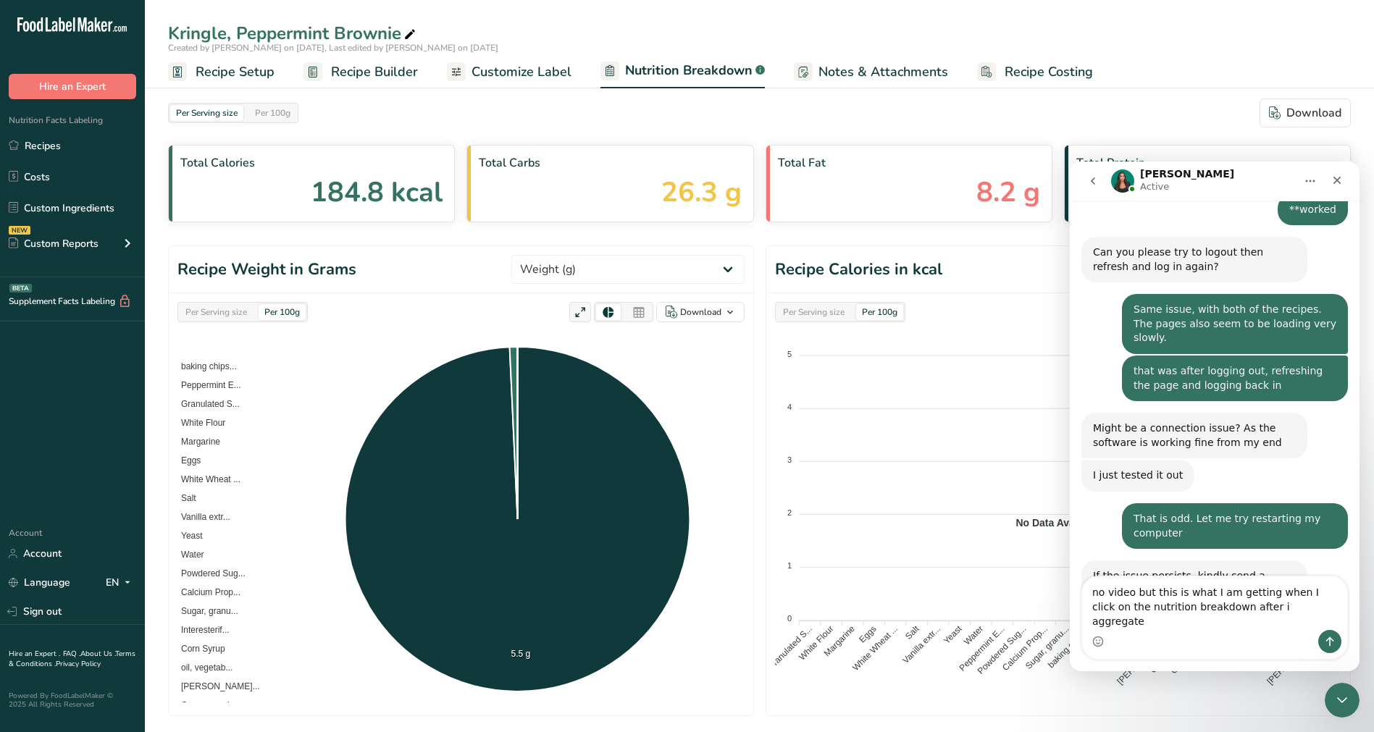
click at [1232, 623] on textarea "no video but this is what I am getting when I click on the nutrition breakdown …" at bounding box center [1214, 604] width 265 height 54
click at [1286, 619] on textarea "no video but this is what I am getting when I click on the nutrition breakdown …" at bounding box center [1214, 604] width 265 height 54
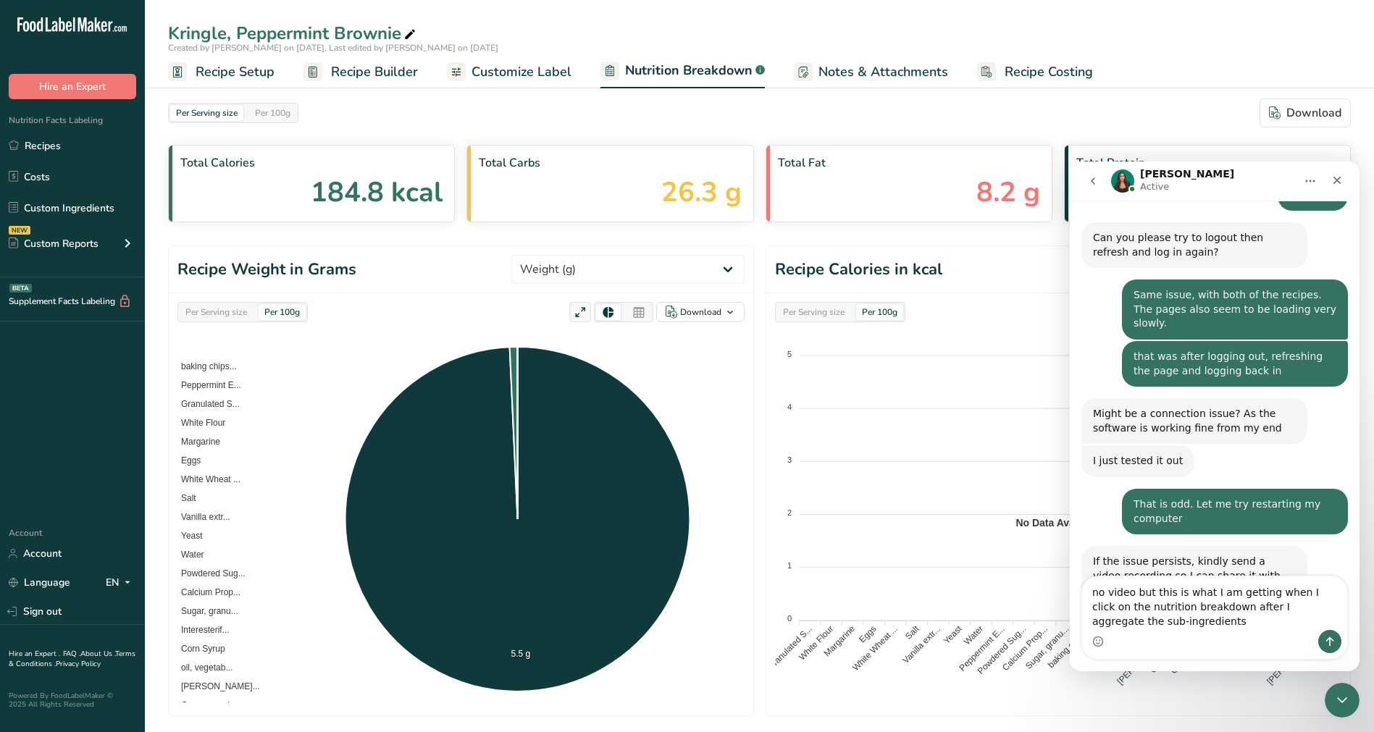
type textarea "no video but this is what I am getting when I click on the nutrition breakdown …"
click at [1331, 647] on button "Send a message…" at bounding box center [1329, 641] width 23 height 23
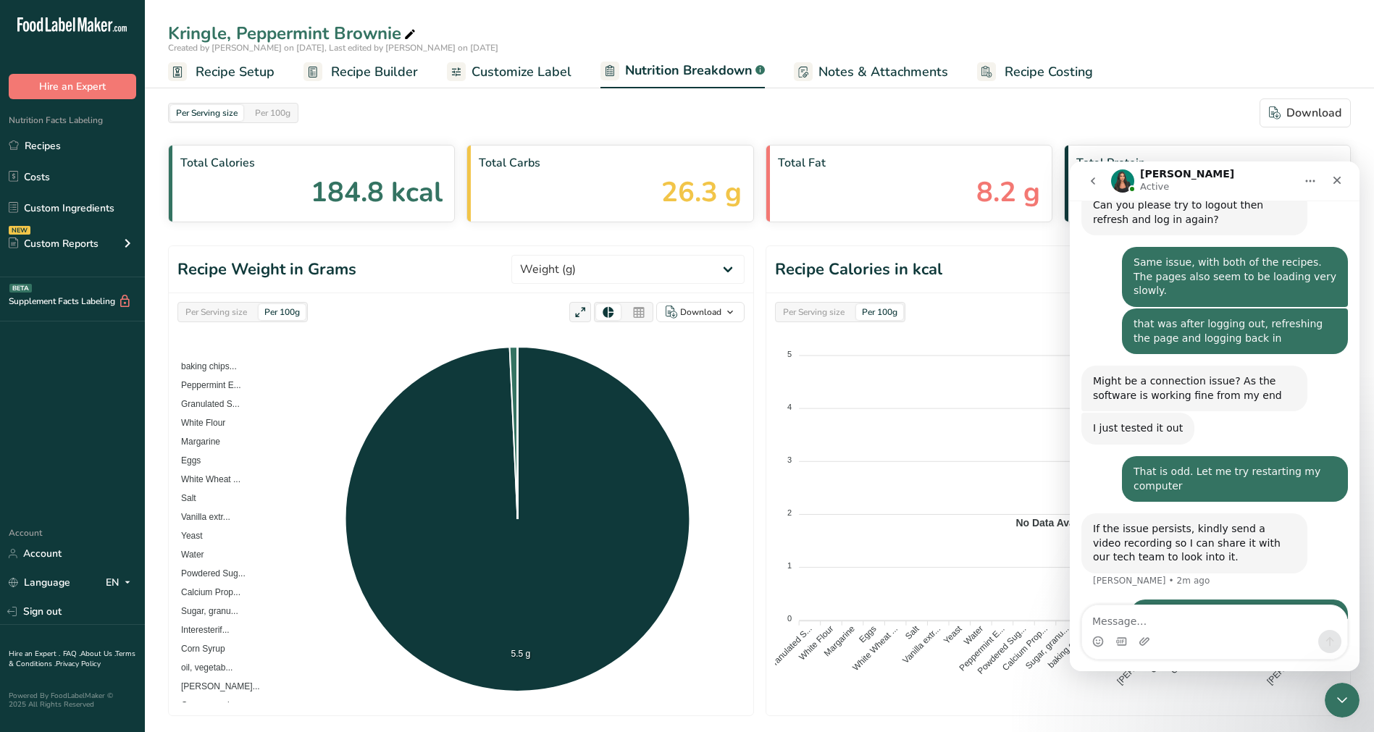
scroll to position [0, 0]
click at [1169, 624] on textarea "Message…" at bounding box center [1214, 617] width 265 height 25
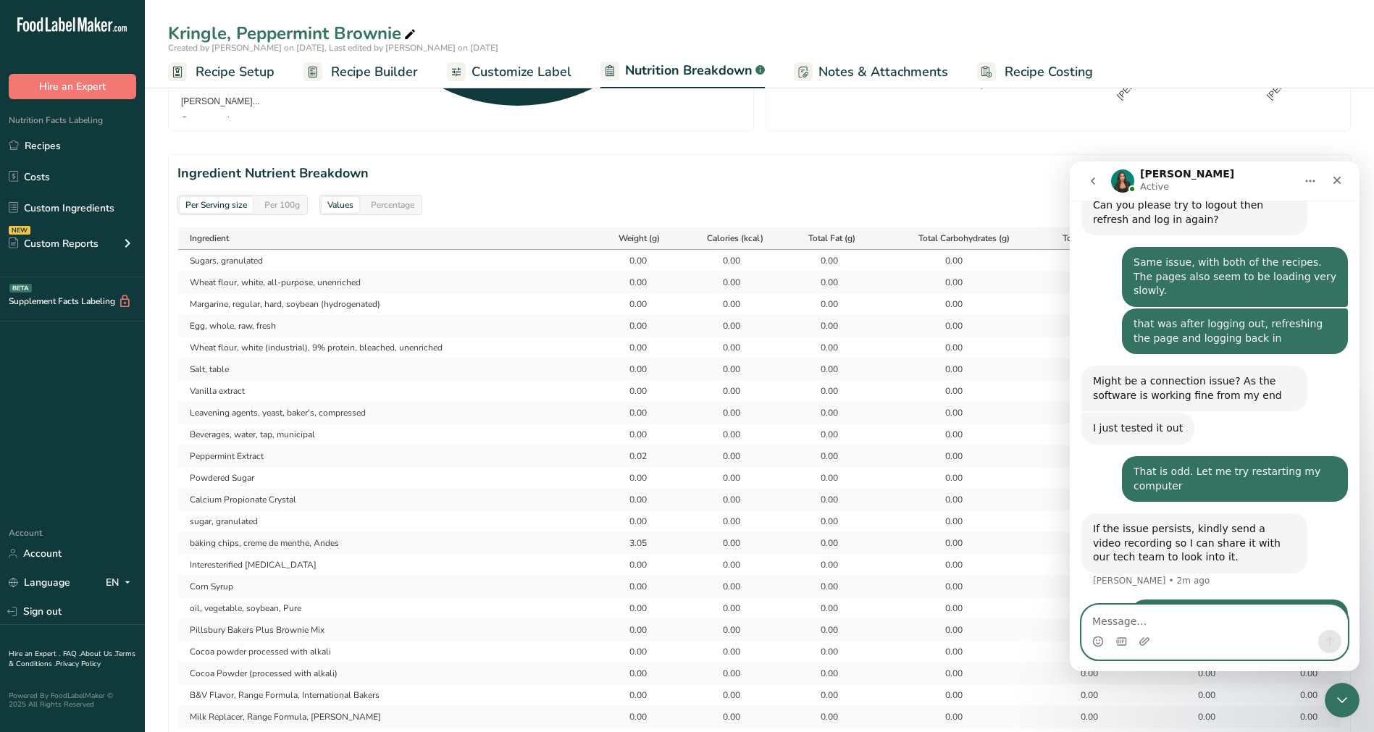
scroll to position [584, 0]
click at [1335, 175] on icon "Close" at bounding box center [1337, 181] width 12 height 12
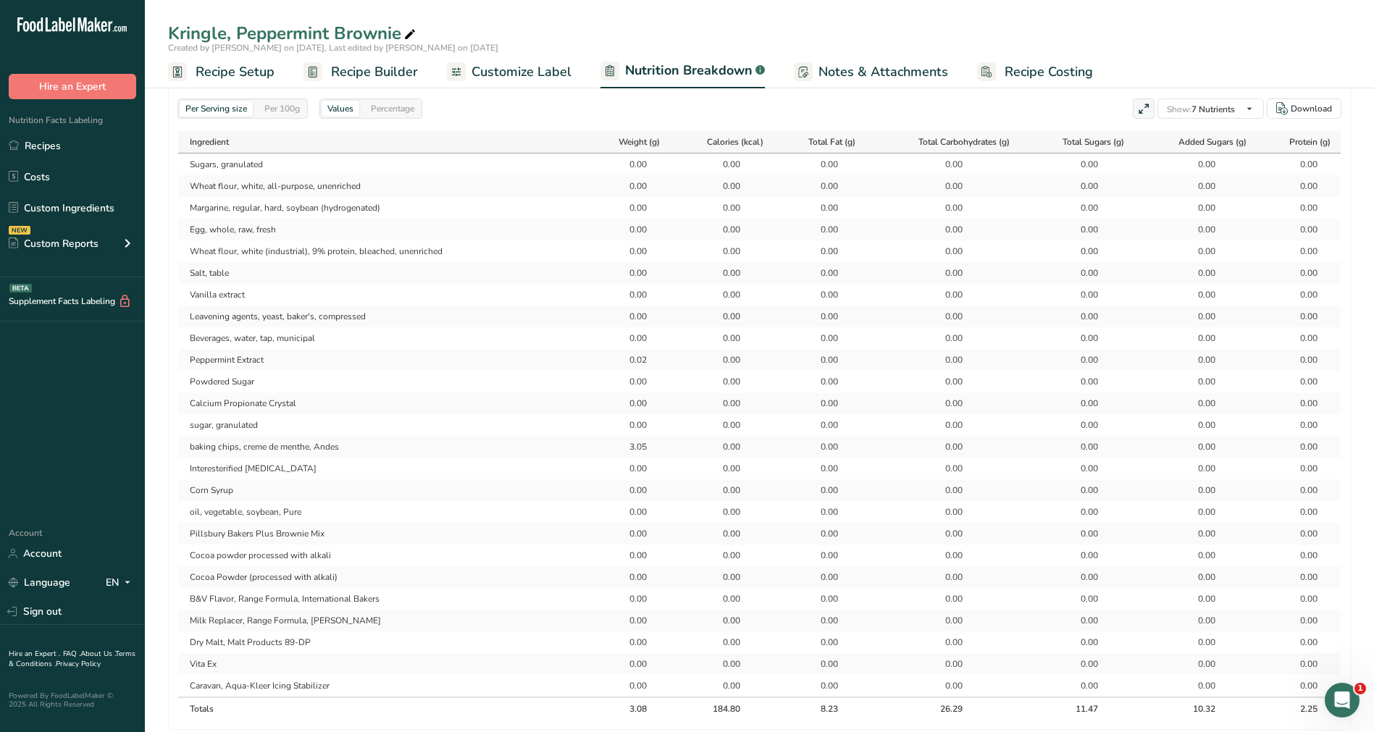
scroll to position [682, 0]
click at [406, 102] on div "Percentage" at bounding box center [392, 108] width 55 height 16
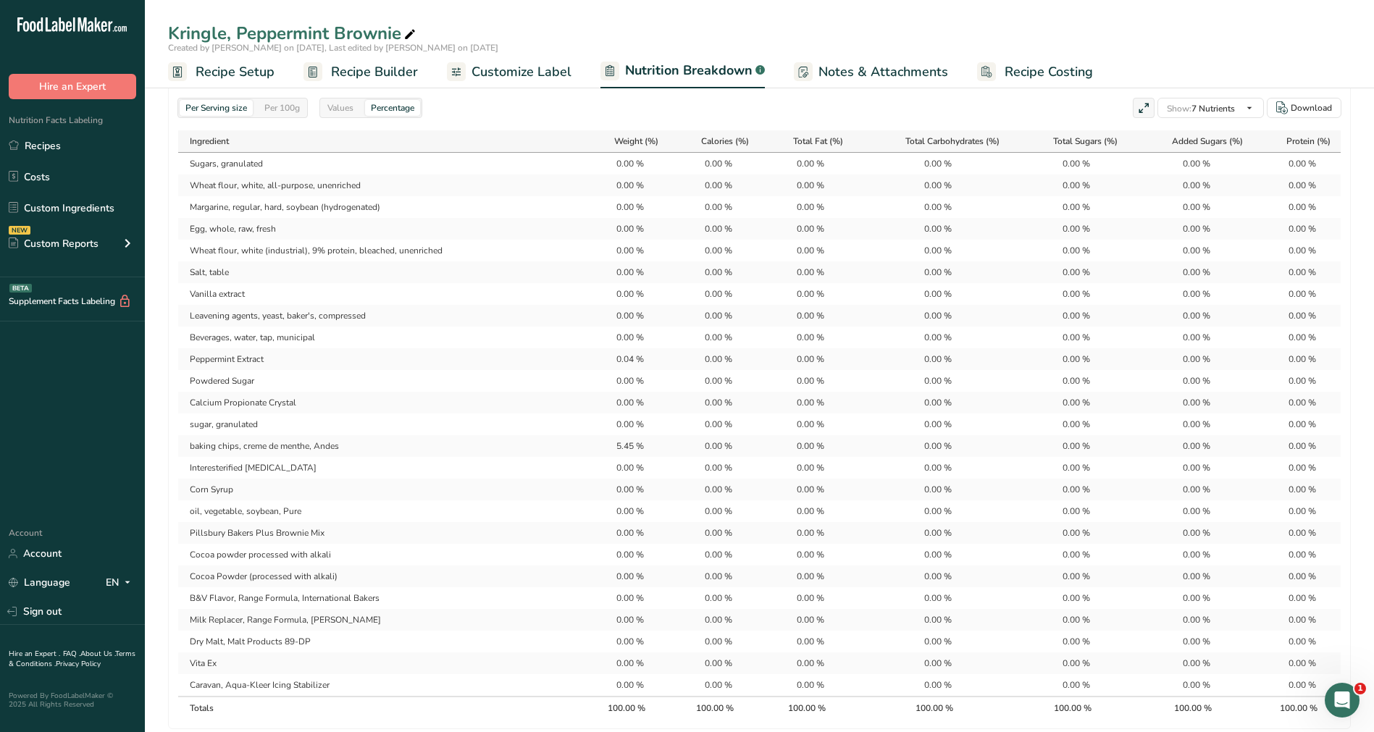
drag, startPoint x: 164, startPoint y: 115, endPoint x: 259, endPoint y: 554, distance: 449.0
click at [260, 563] on div "Per Serving size Per 100g Download Total Calories 184.8 kcal Total Carbs 26.3 g…" at bounding box center [759, 196] width 1229 height 1606
click at [306, 296] on td "Vanilla extract" at bounding box center [380, 294] width 405 height 22
click at [1333, 689] on div "Open Intercom Messenger" at bounding box center [1340, 698] width 48 height 48
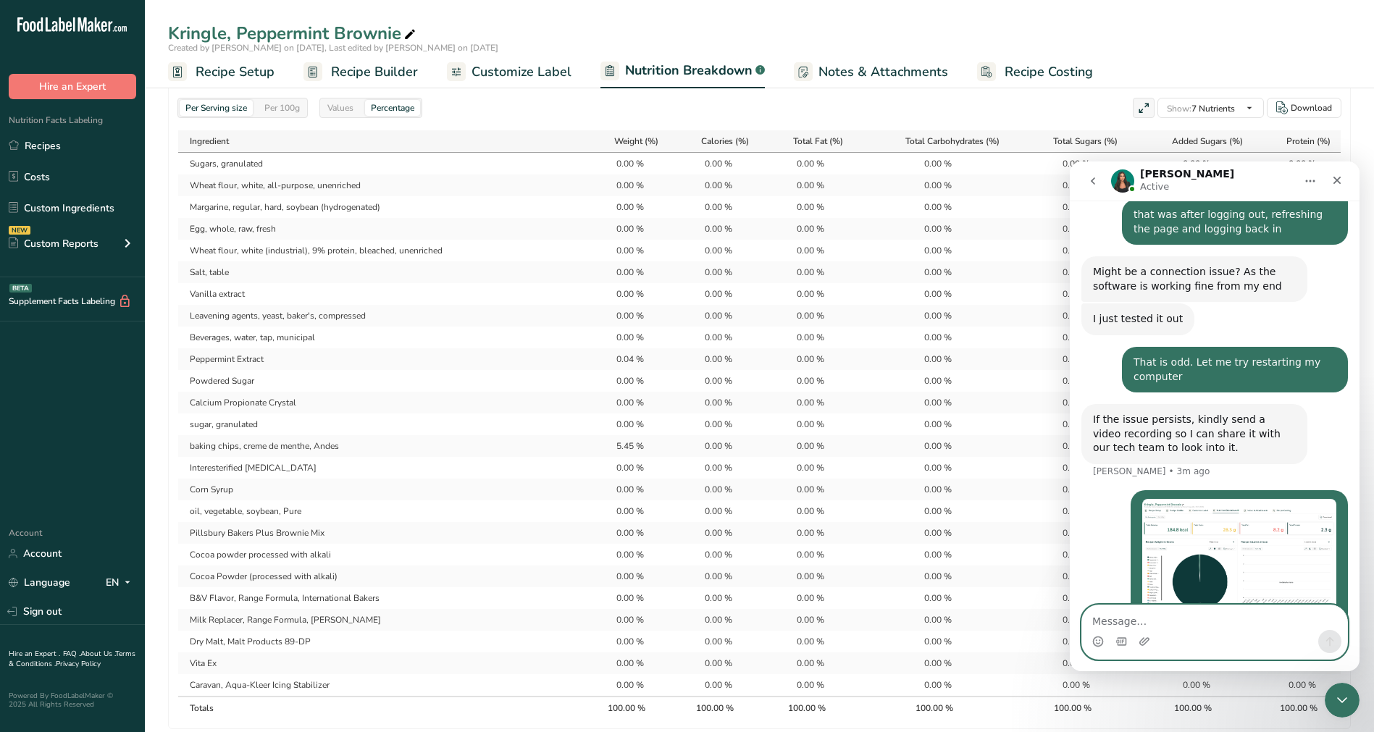
scroll to position [3996, 0]
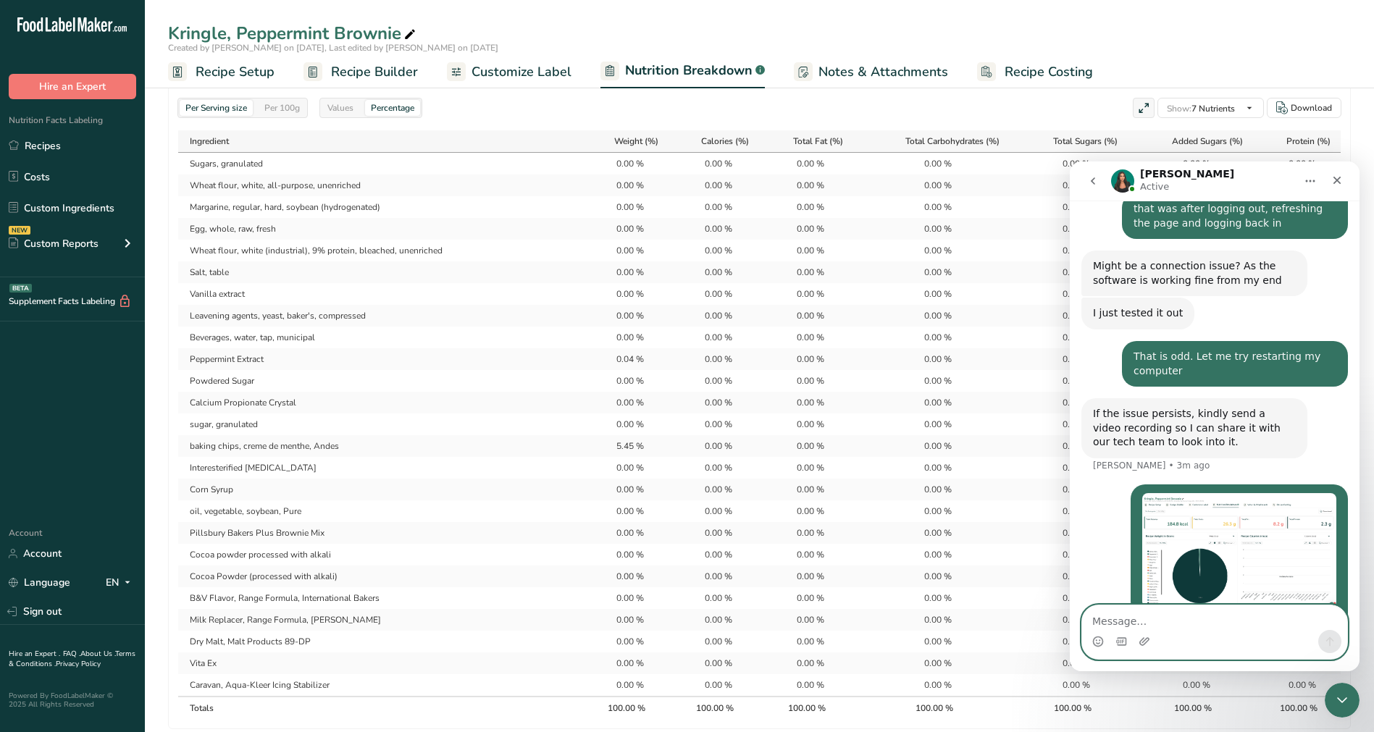
click at [1258, 620] on textarea "Message…" at bounding box center [1214, 617] width 265 height 25
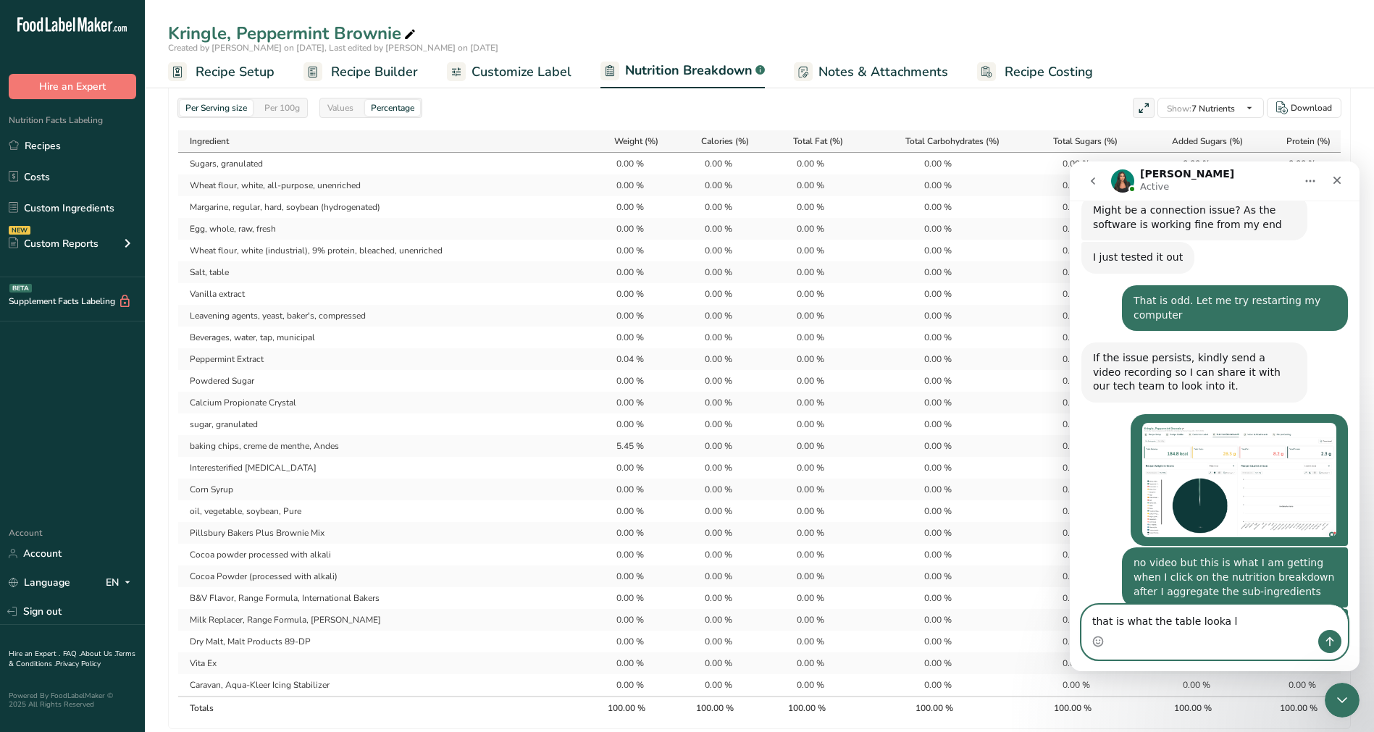
scroll to position [4053, 0]
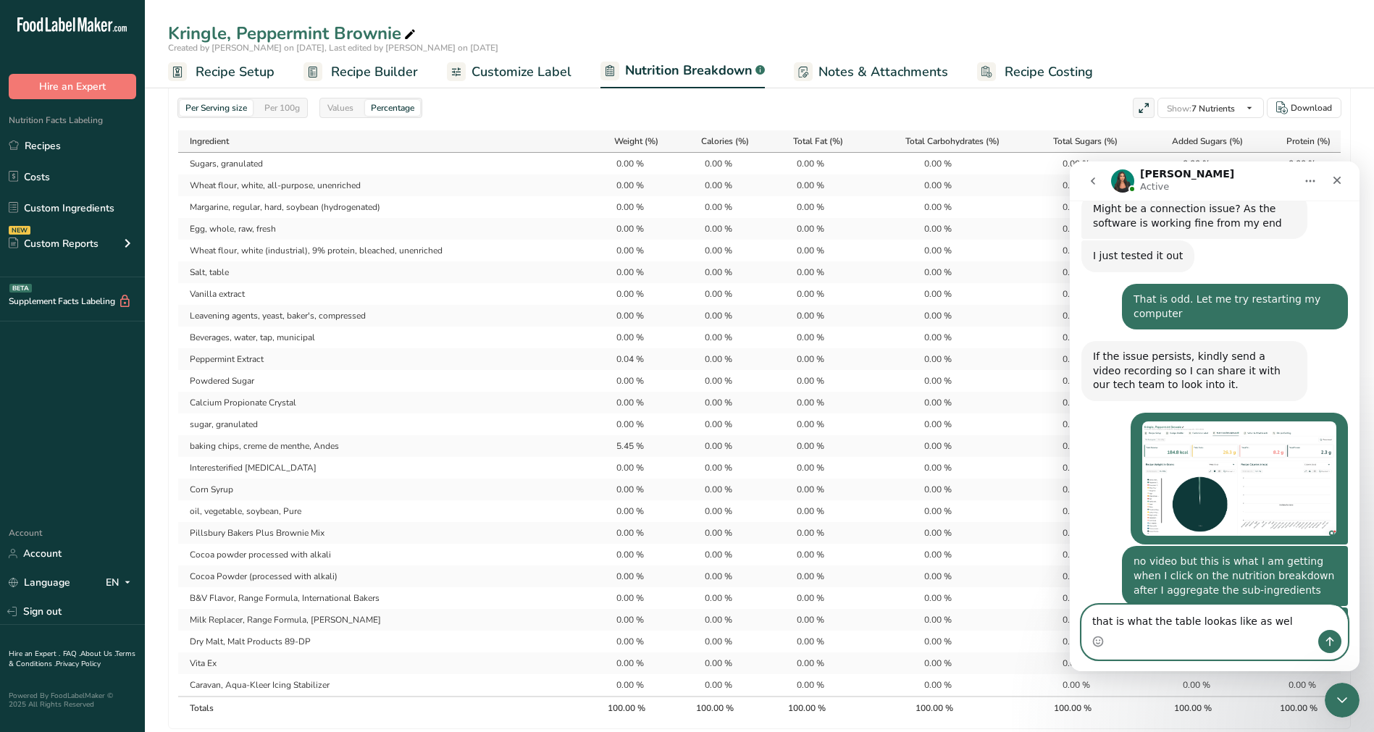
type textarea "that is what the table lookas like as well"
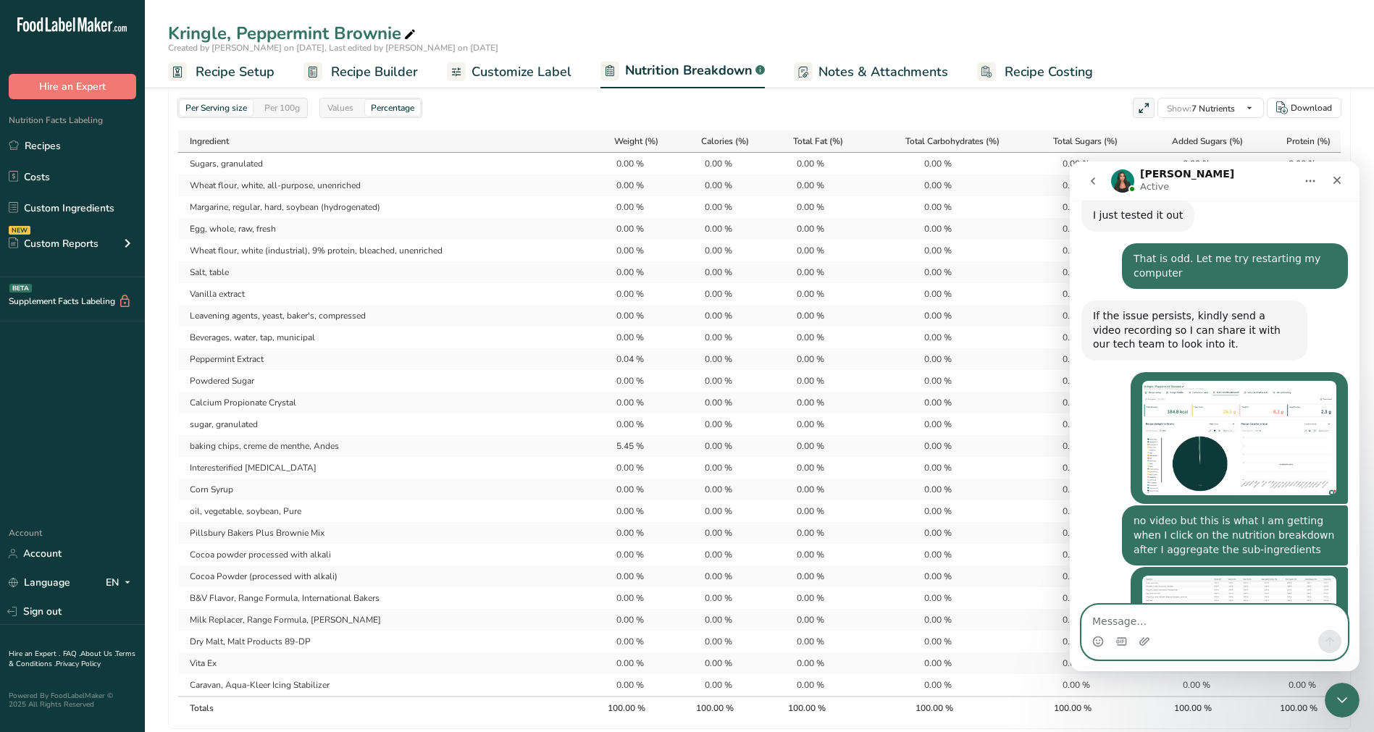
scroll to position [4096, 0]
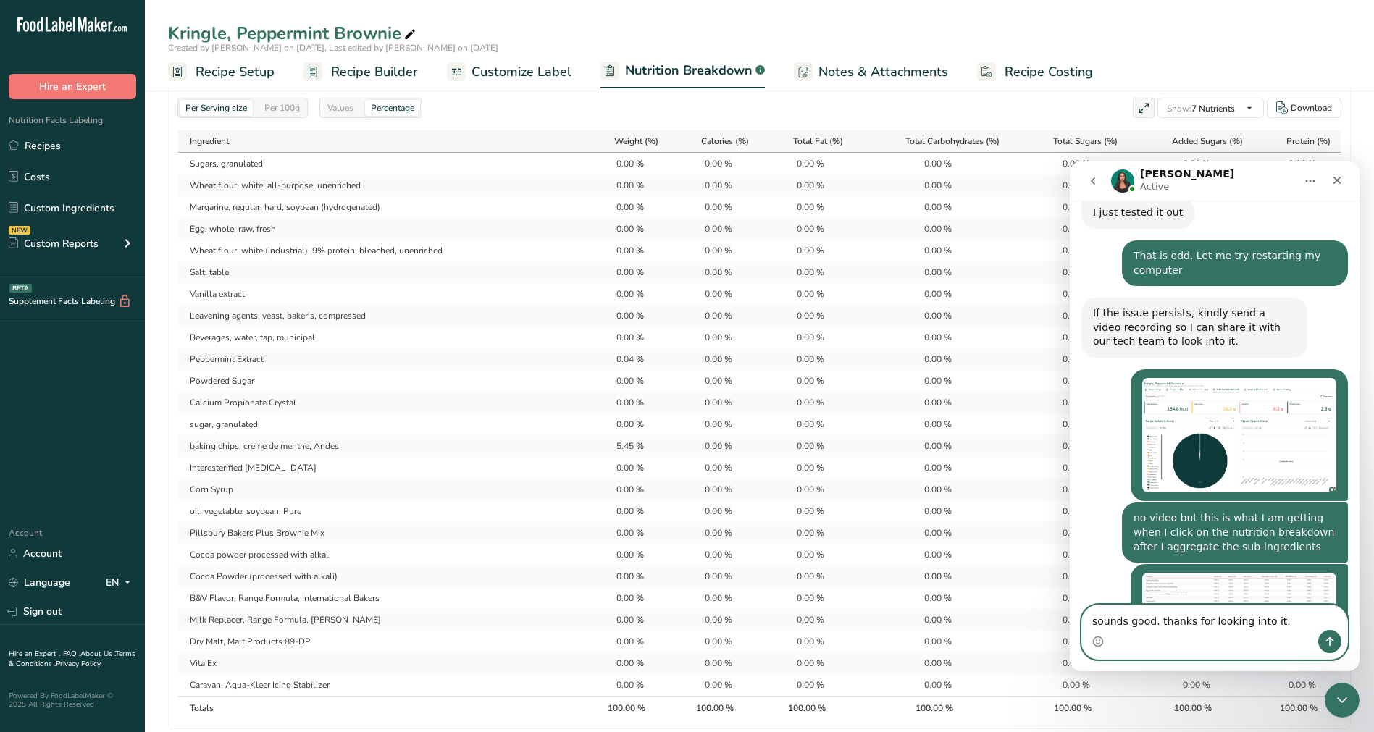
type textarea "sounds good. thanks for looking into it."
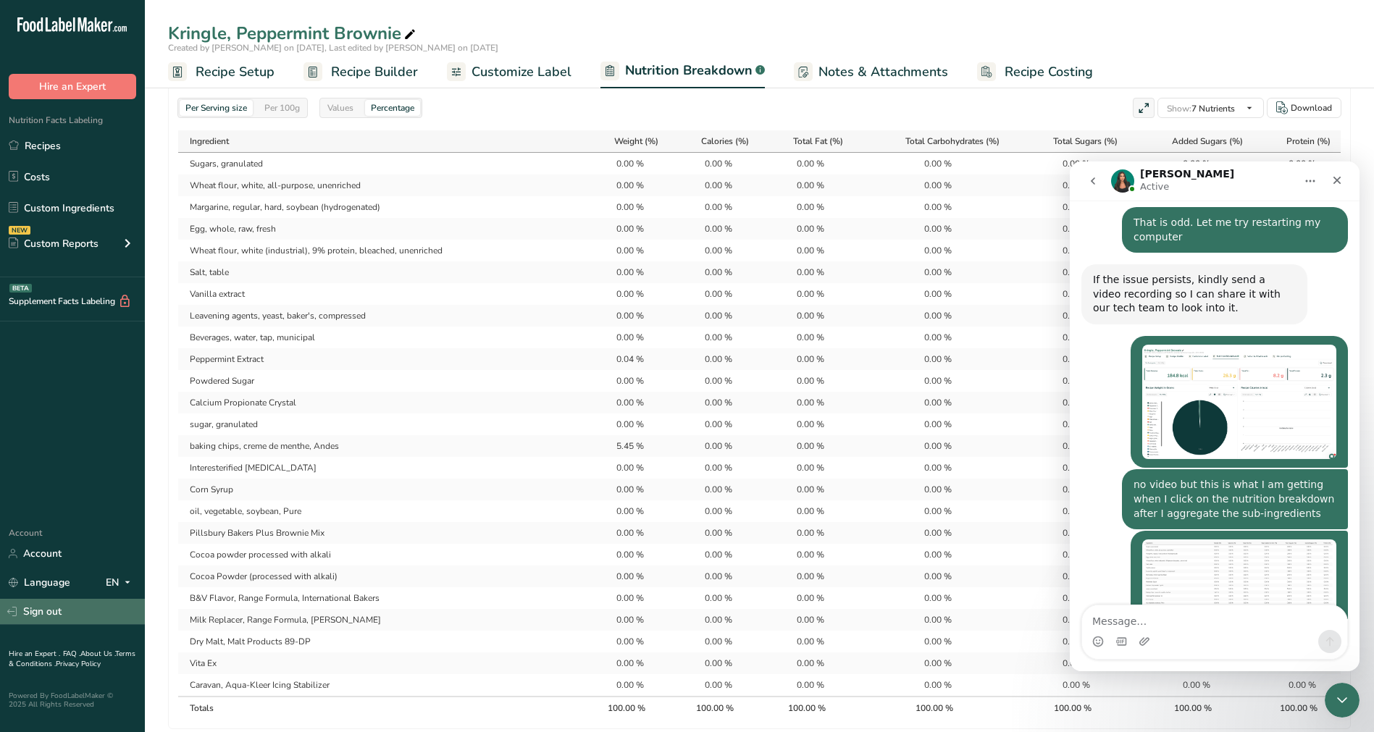
click at [62, 620] on link "Sign out" at bounding box center [72, 611] width 145 height 25
